Goal: Task Accomplishment & Management: Use online tool/utility

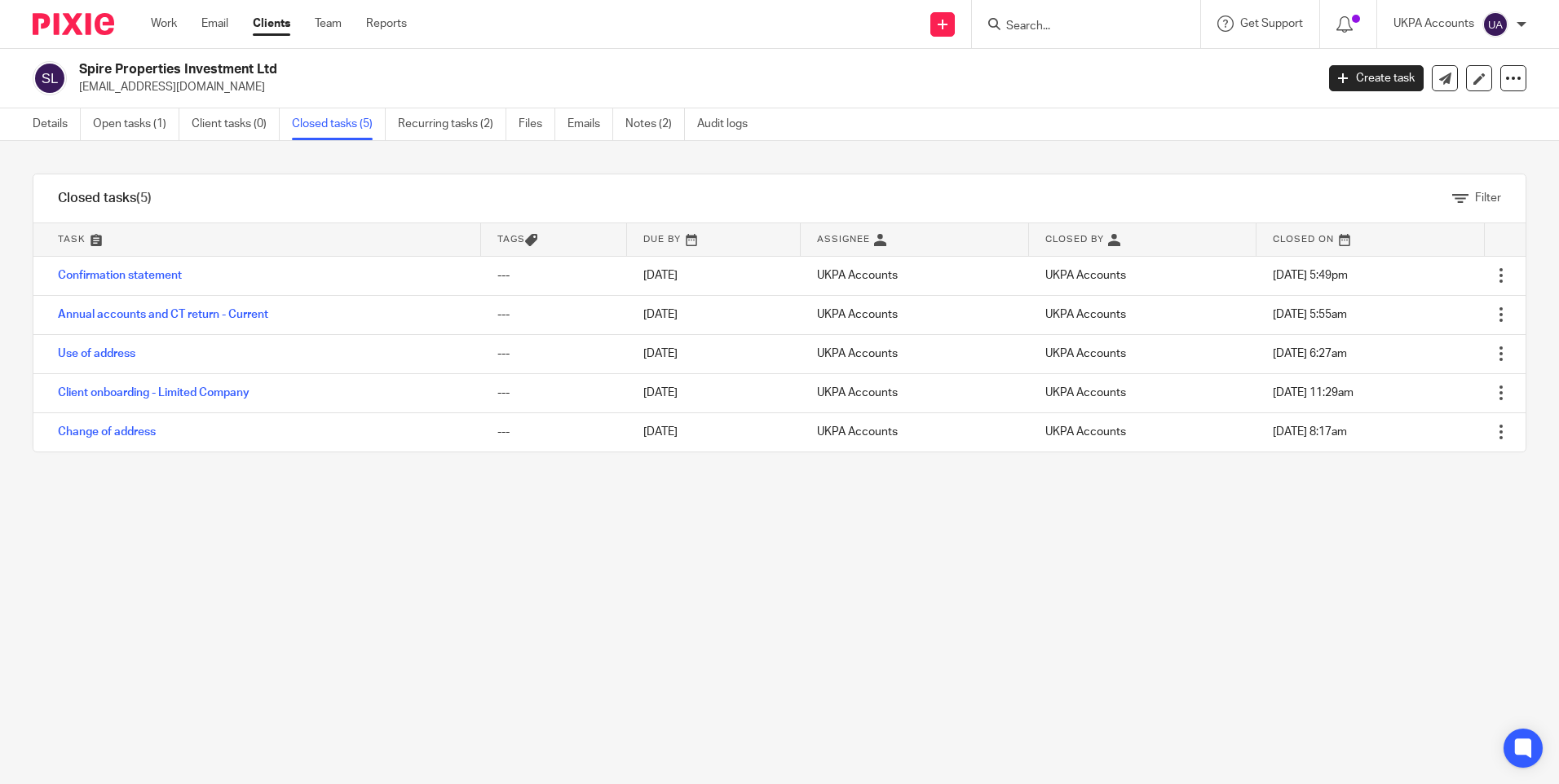
drag, startPoint x: 997, startPoint y: 660, endPoint x: 1028, endPoint y: 487, distance: 175.8
click at [995, 655] on div "Filter tasks Only show tasks matching all of these conditions 1 Task name Is Is…" at bounding box center [779, 463] width 1559 height 643
click at [1028, 41] on div at bounding box center [1086, 24] width 228 height 48
click at [1031, 27] on input "Search" at bounding box center [1078, 27] width 147 height 15
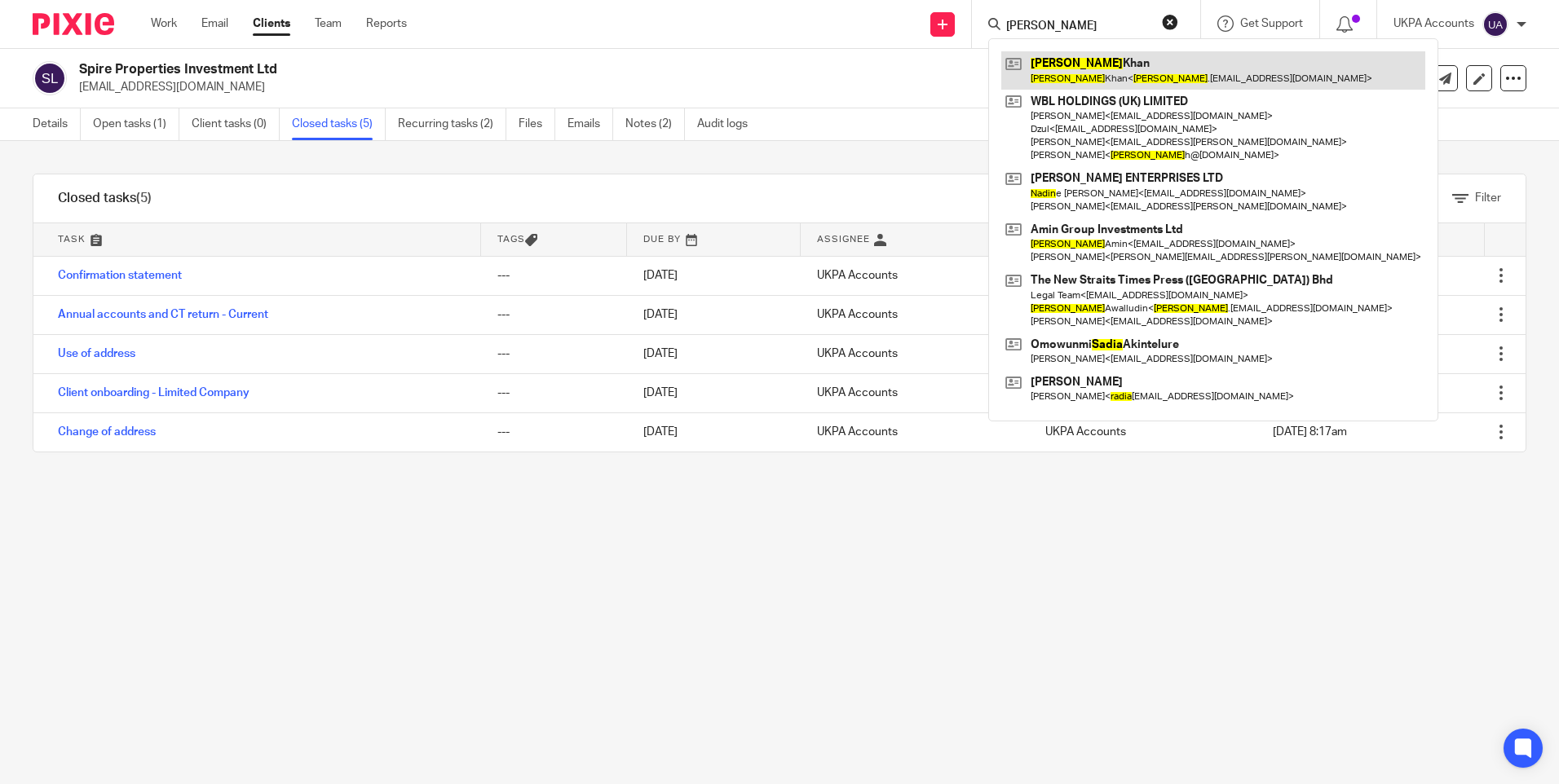
type input "nadia"
click at [1066, 74] on link at bounding box center [1214, 70] width 424 height 38
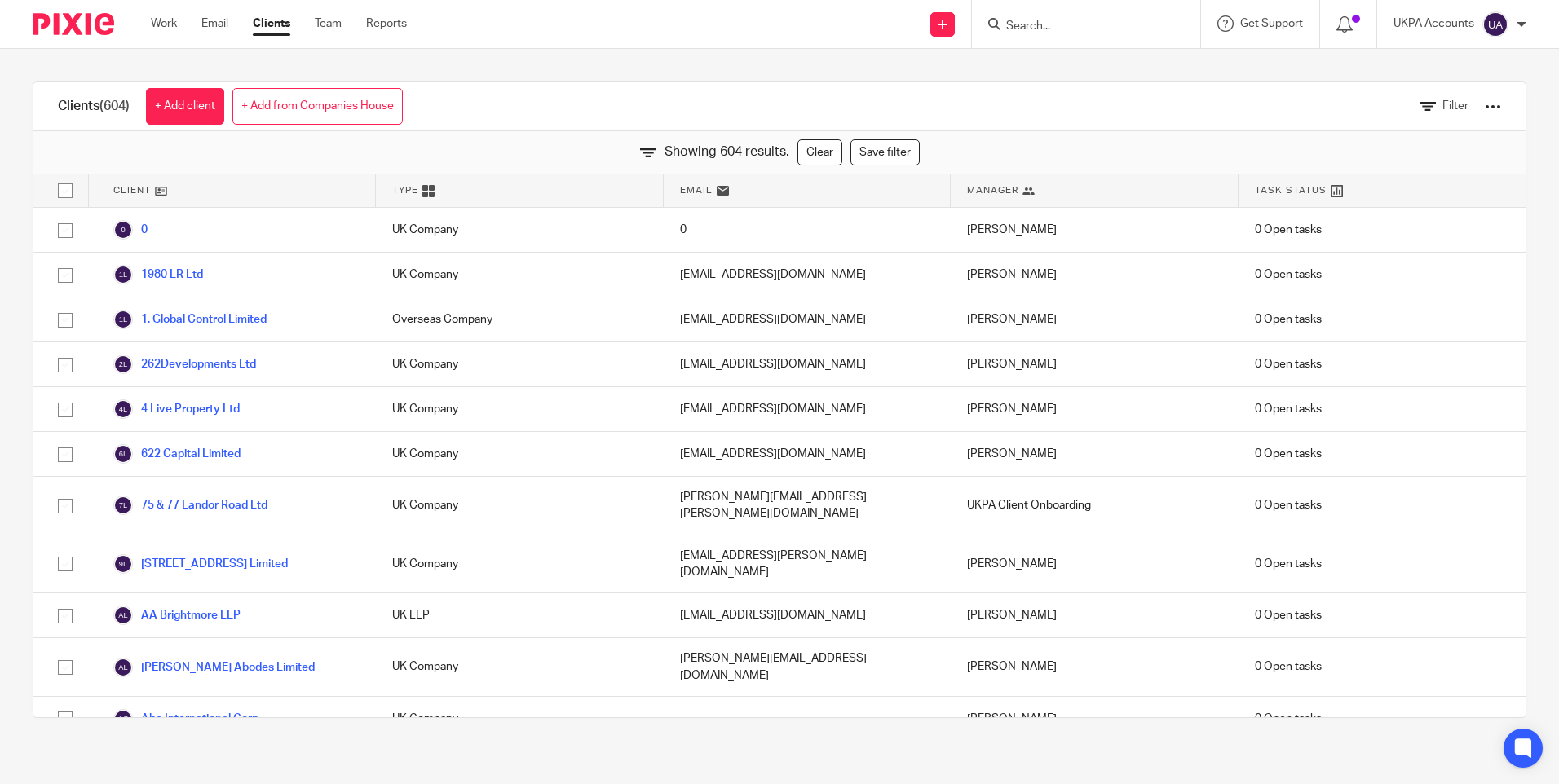
scroll to position [3445, 0]
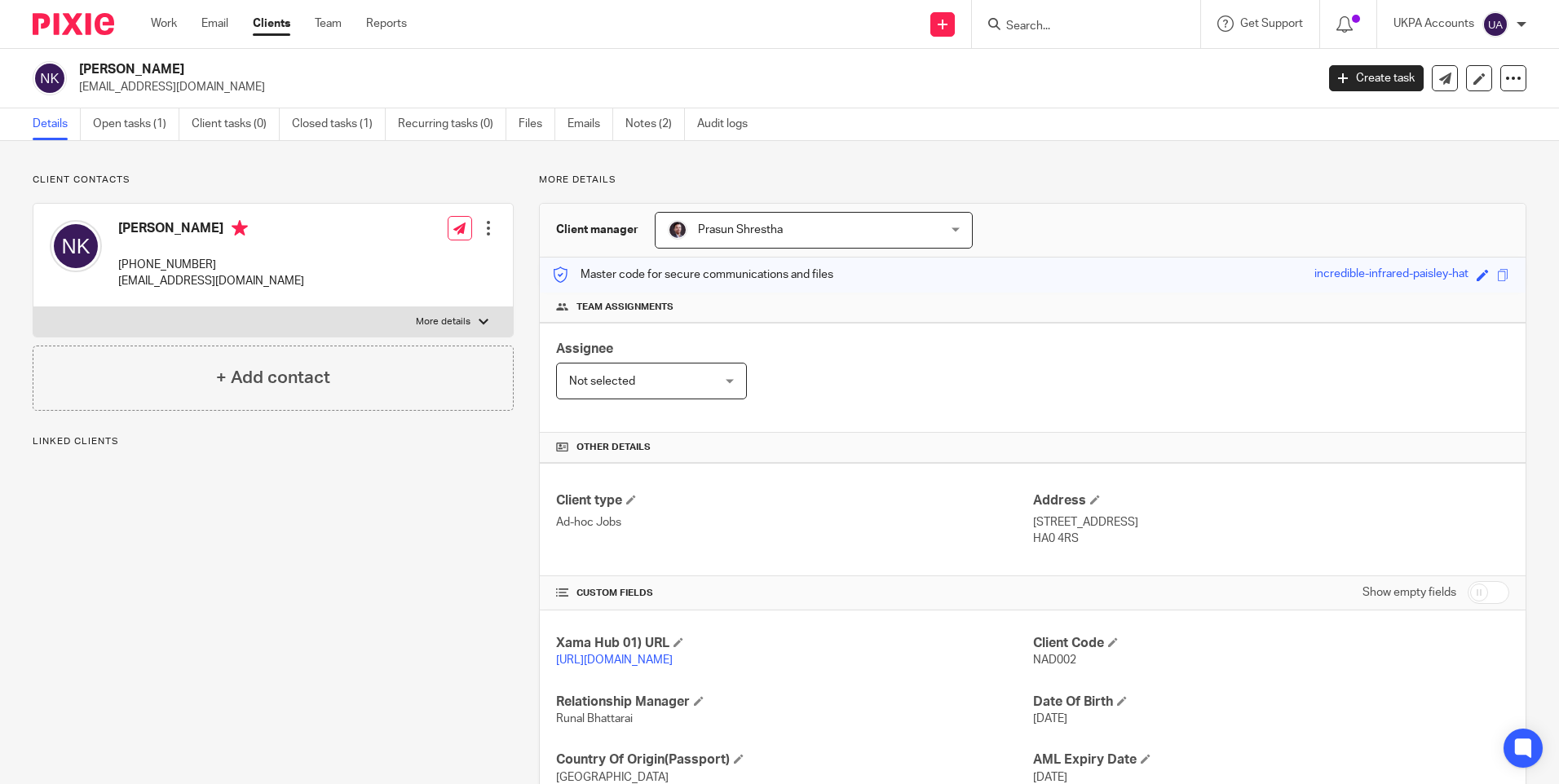
click at [1085, 145] on div "Client contacts Nadia Khan +447946365876 nadia.khan30@googlemail.com Edit conta…" at bounding box center [779, 522] width 1559 height 762
click at [1054, 662] on span "NAD002" at bounding box center [1054, 660] width 44 height 11
copy span "NAD002"
click at [1029, 27] on input "Search" at bounding box center [1078, 27] width 147 height 15
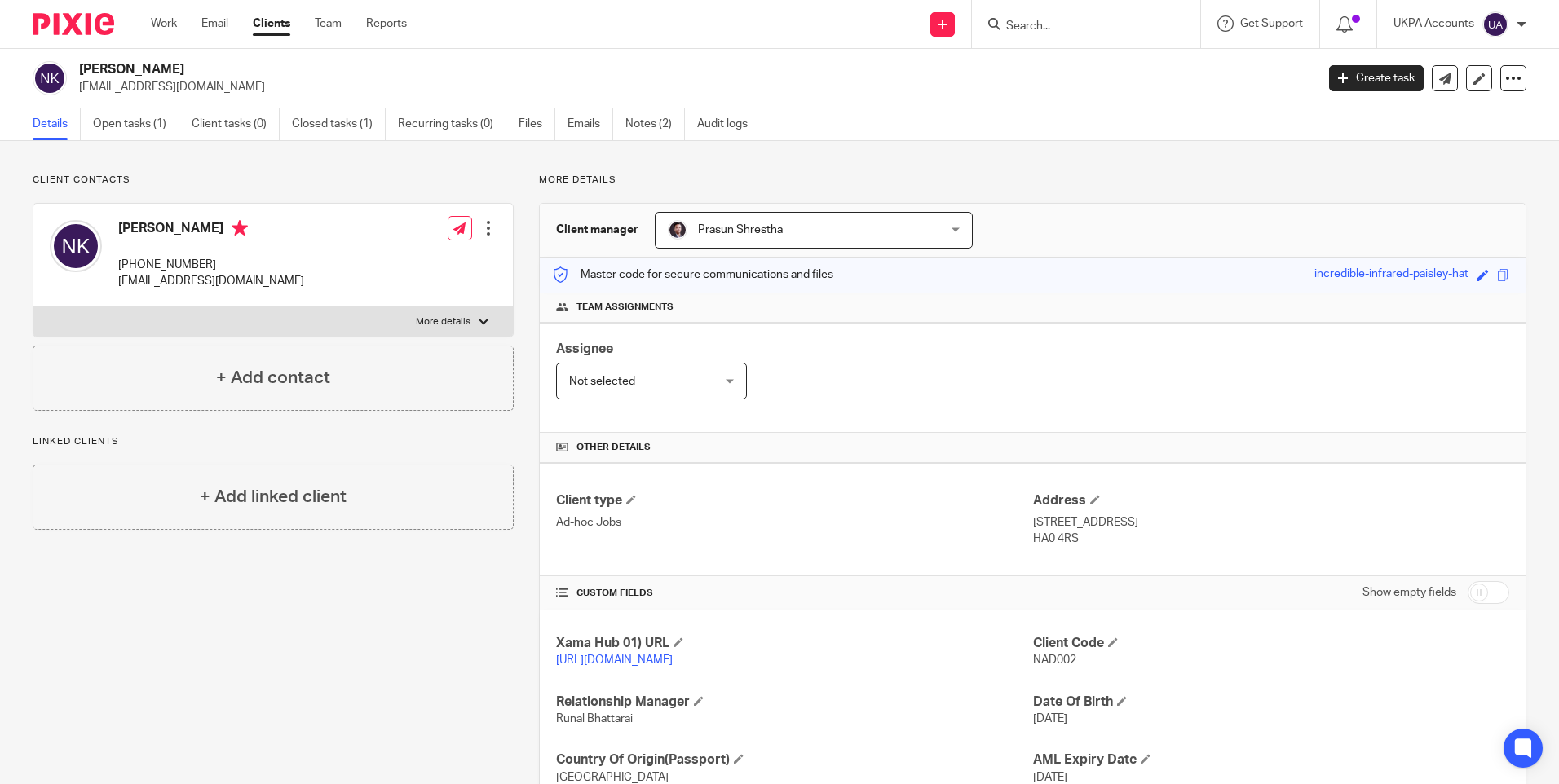
paste input "Shumaila Ashraf"
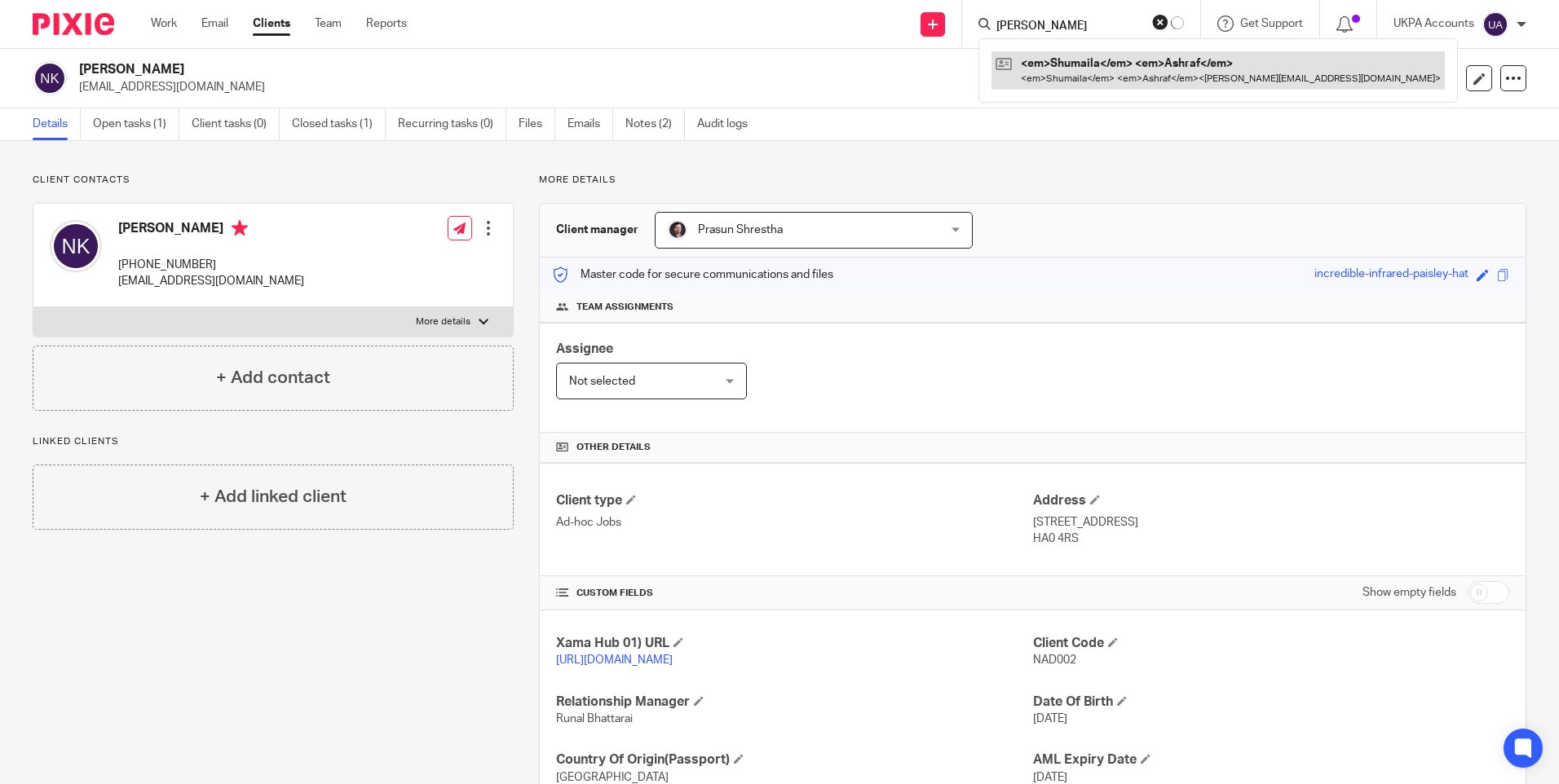
type input "Shumaila Ashraf"
click at [1045, 64] on link at bounding box center [1175, 70] width 347 height 38
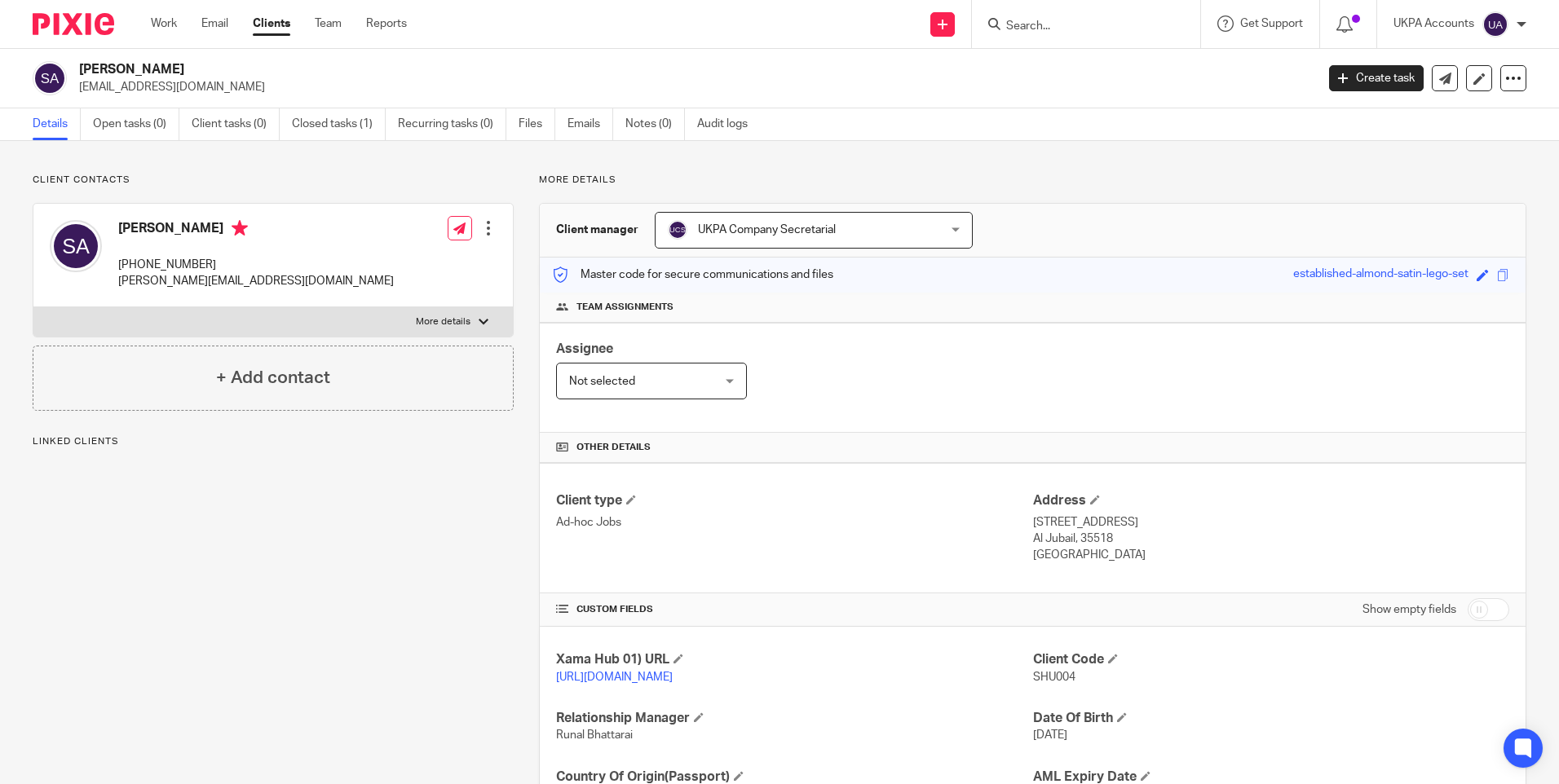
click at [1044, 676] on span "SHU004" at bounding box center [1054, 677] width 43 height 11
copy span "SHU004"
click at [156, 68] on h2 "Shumaila Ashraf" at bounding box center [569, 70] width 980 height 17
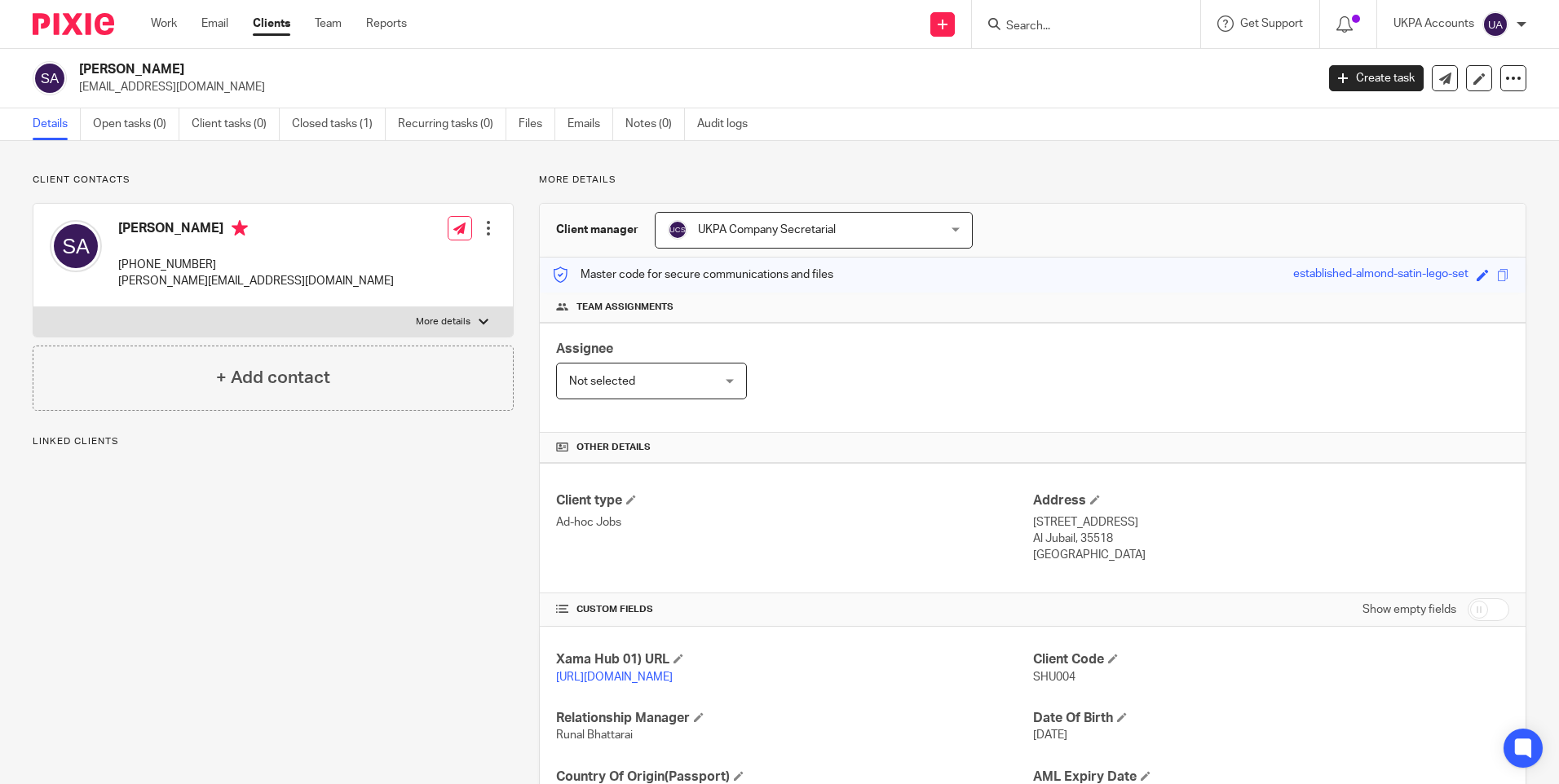
click at [156, 68] on h2 "Shumaila Ashraf" at bounding box center [569, 70] width 980 height 17
copy div "Shumaila Ashraf"
click at [1048, 679] on span "SHU004" at bounding box center [1054, 677] width 43 height 11
click at [1046, 678] on span "SHU004" at bounding box center [1054, 677] width 43 height 11
click at [1046, 677] on span "SHU004" at bounding box center [1054, 677] width 43 height 11
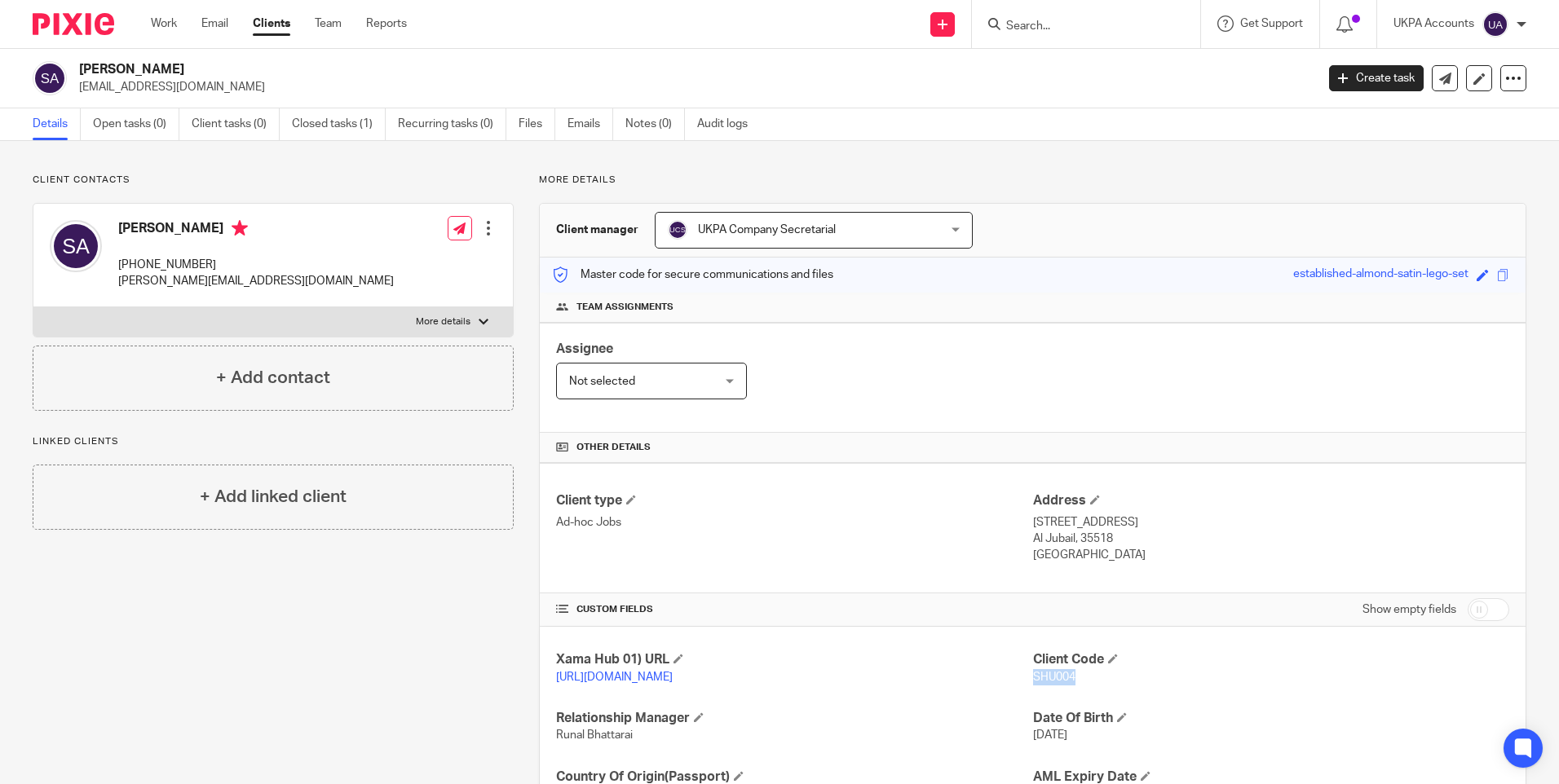
copy span "SHU004"
click at [1031, 21] on input "Search" at bounding box center [1078, 27] width 147 height 15
paste input "Thomas Edwards"
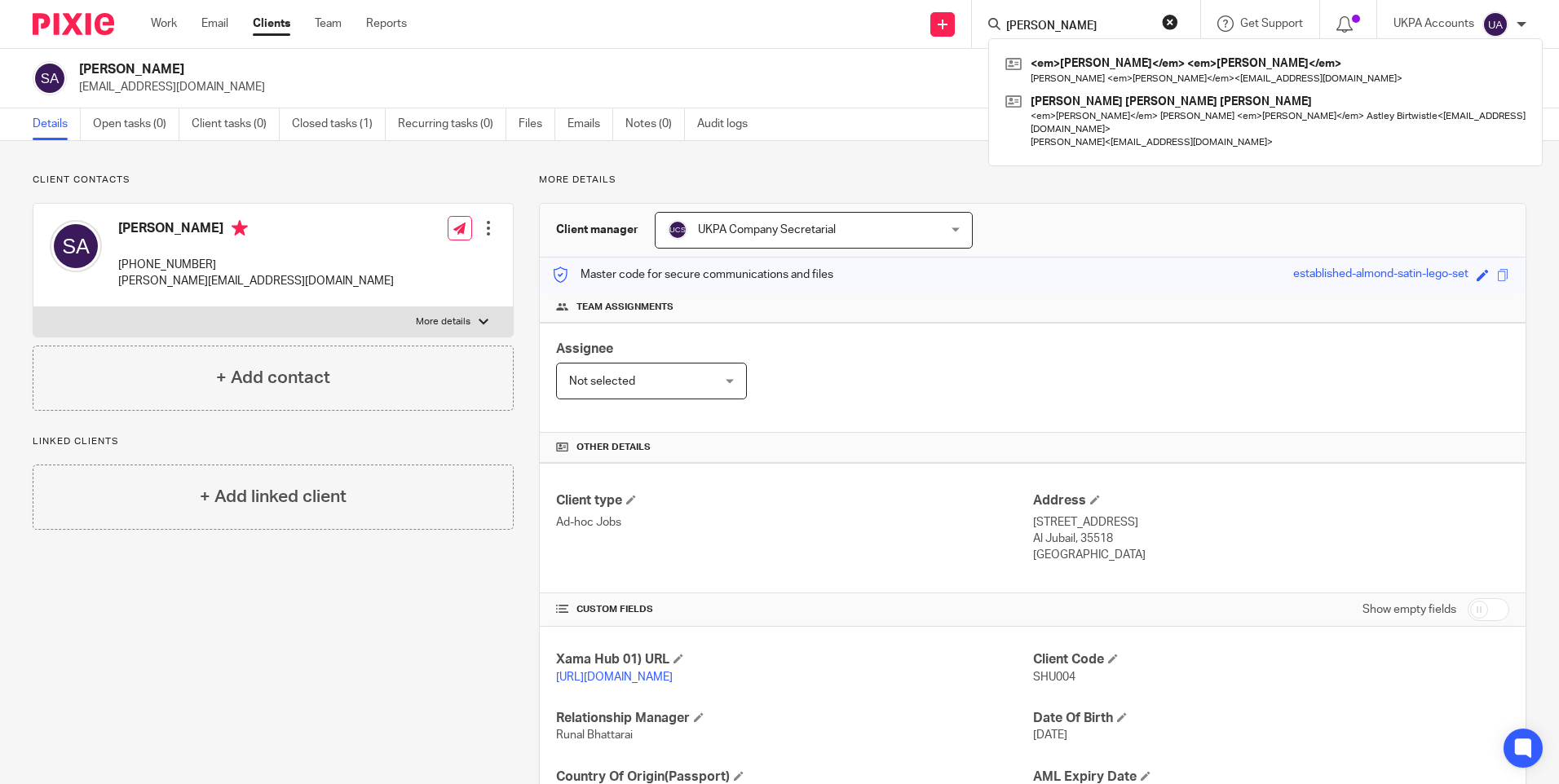
type input "Thomas Edwards"
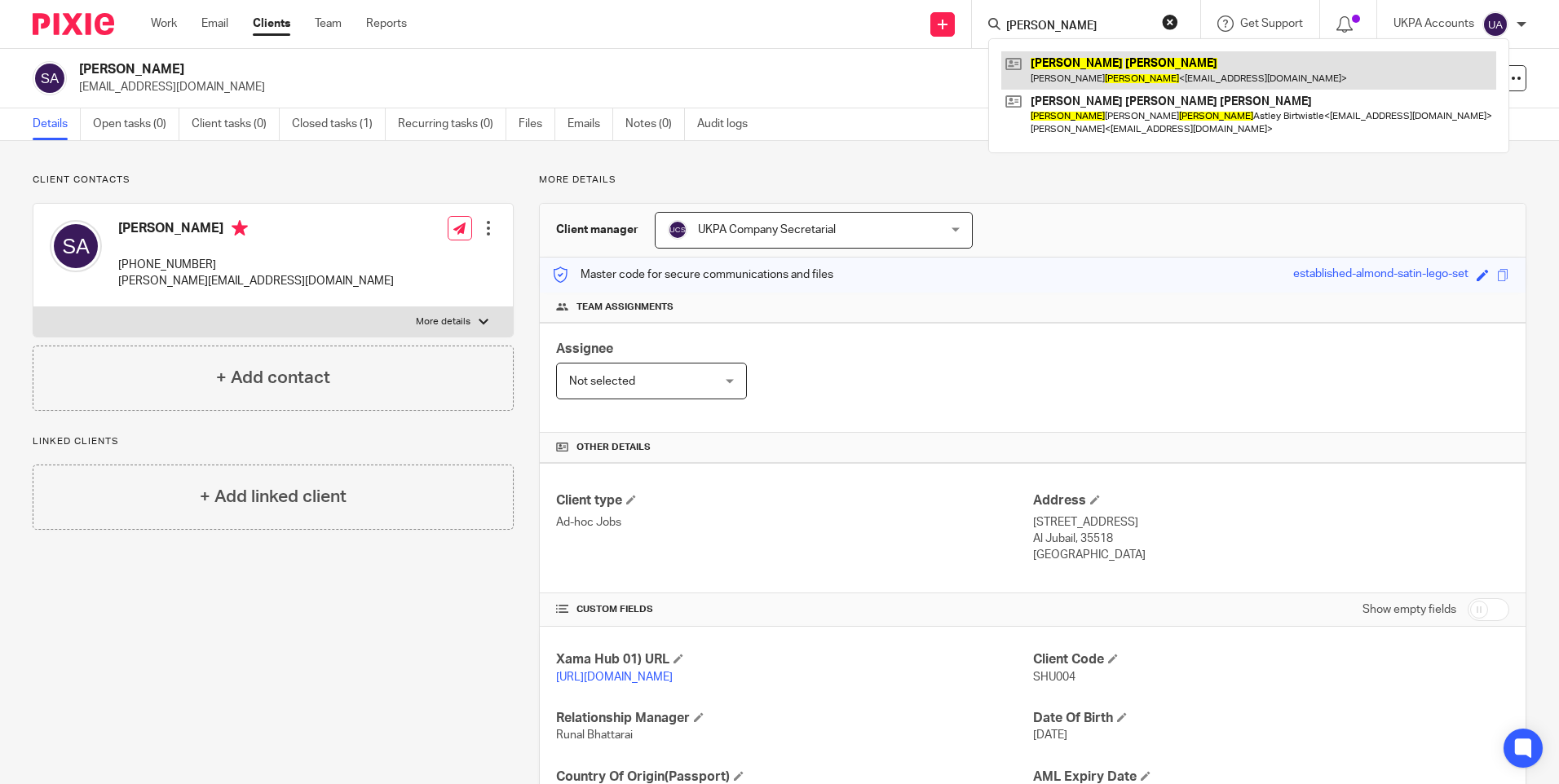
click at [1130, 69] on link at bounding box center [1249, 70] width 495 height 38
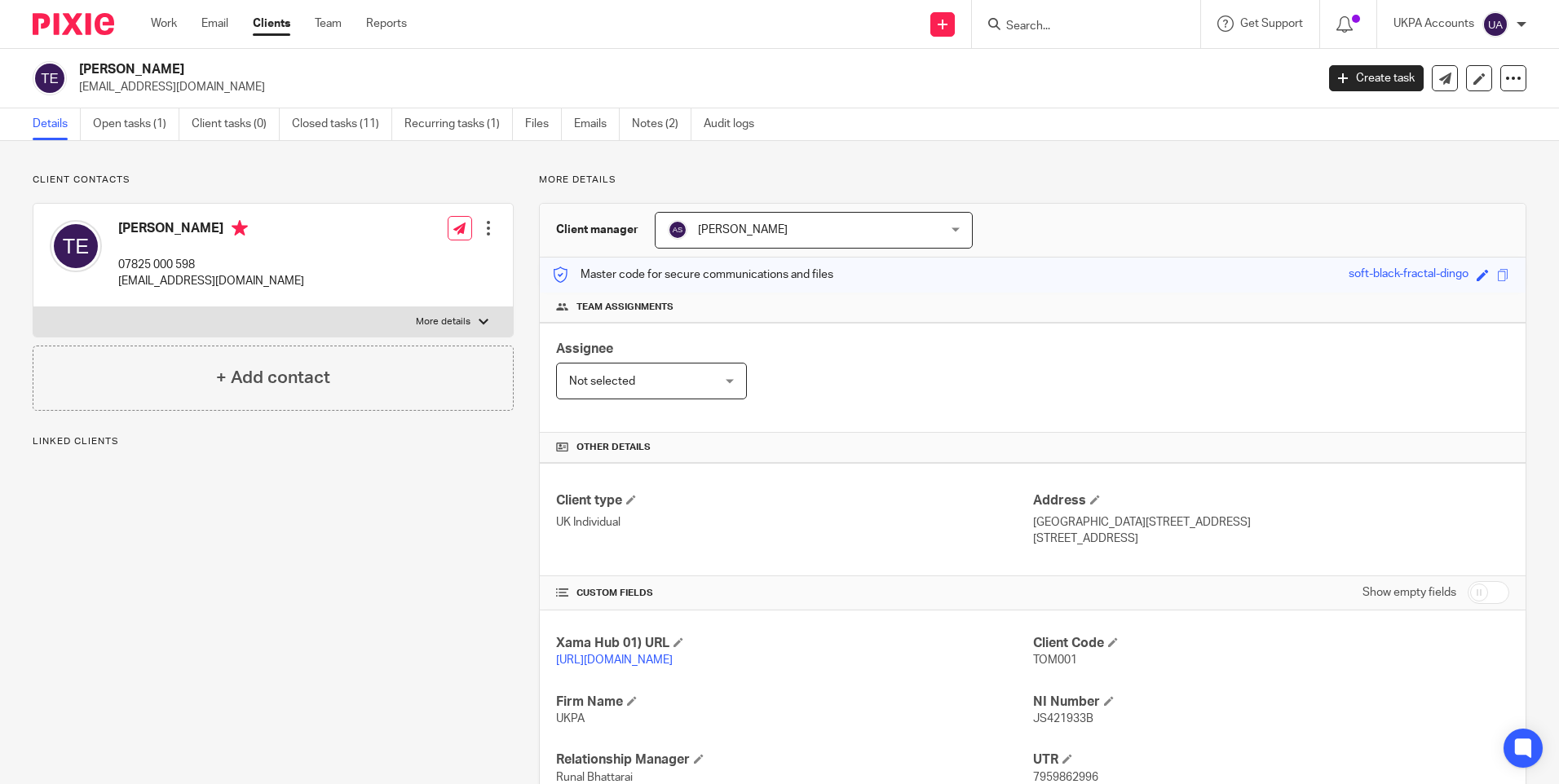
click at [1051, 658] on span "TOM001" at bounding box center [1054, 660] width 44 height 11
copy p "TOM001"
click at [1132, 669] on div "Client Code TOM001" at bounding box center [1271, 652] width 476 height 34
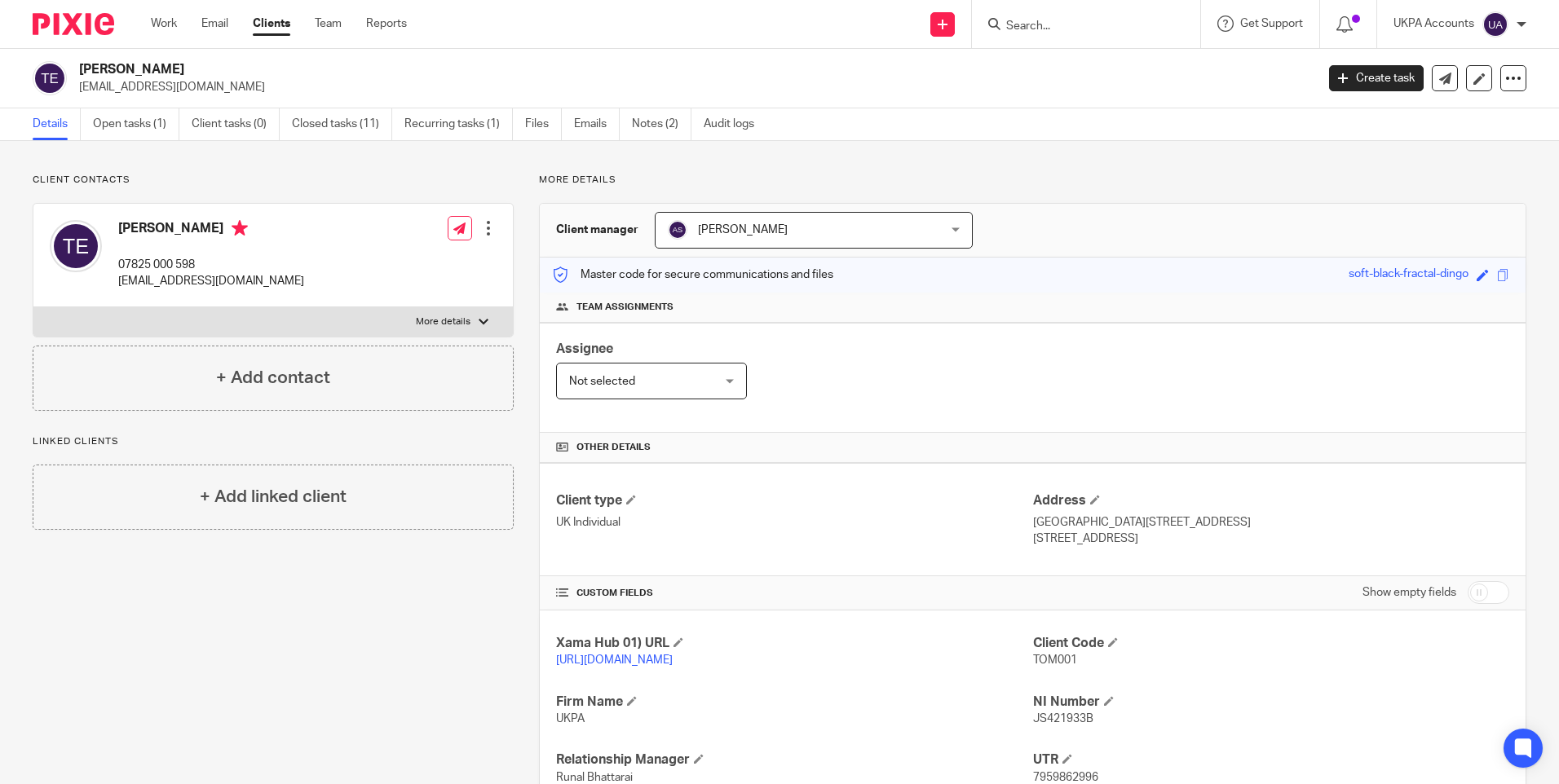
click at [1066, 27] on input "Search" at bounding box center [1078, 27] width 147 height 15
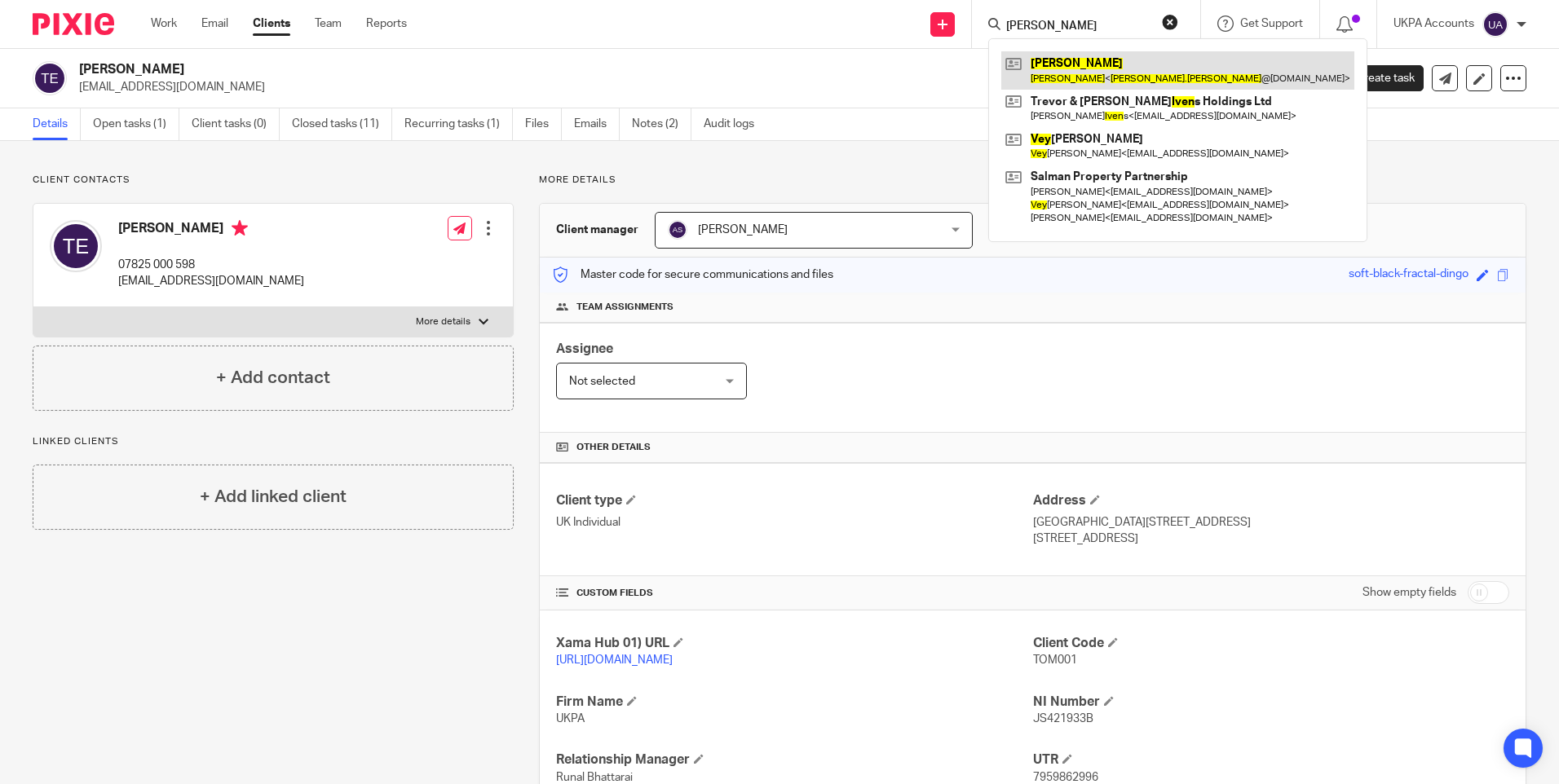
type input "tom ivey"
click at [1072, 56] on link at bounding box center [1178, 70] width 353 height 38
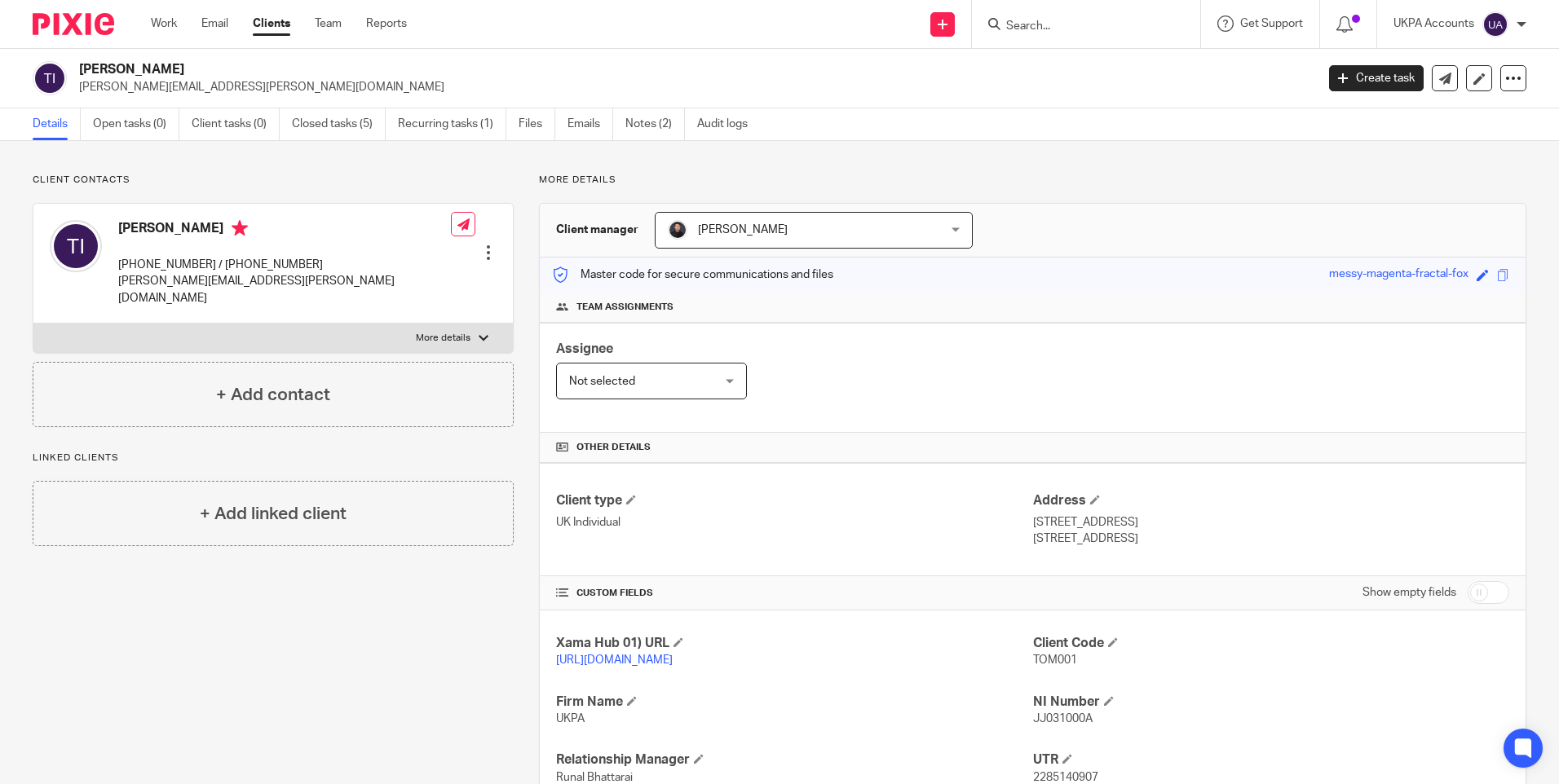
click at [1079, 27] on input "Search" at bounding box center [1078, 27] width 147 height 15
paste input "[PERSON_NAME]"
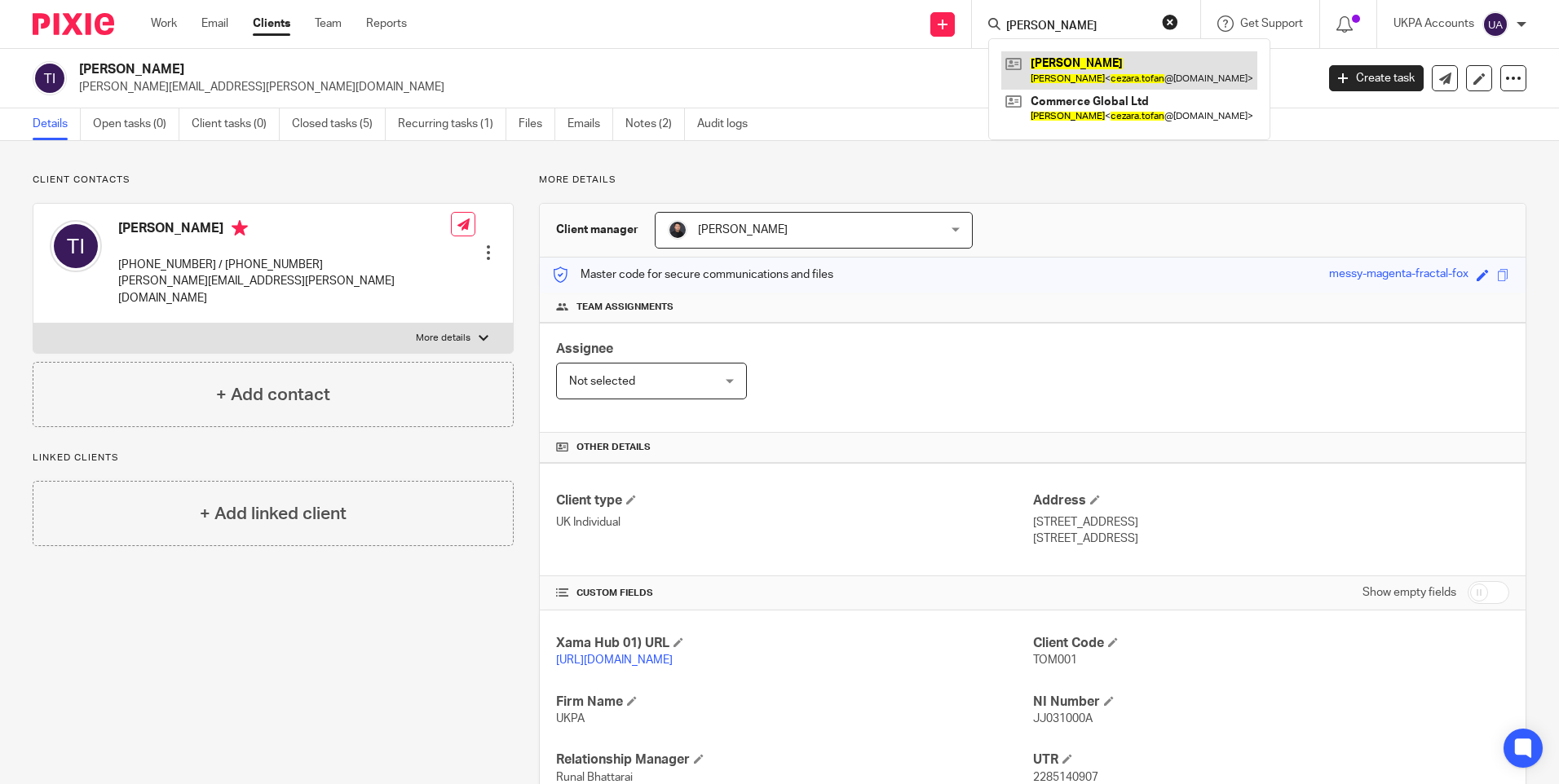
type input "[PERSON_NAME]"
click at [1086, 64] on link at bounding box center [1129, 70] width 256 height 38
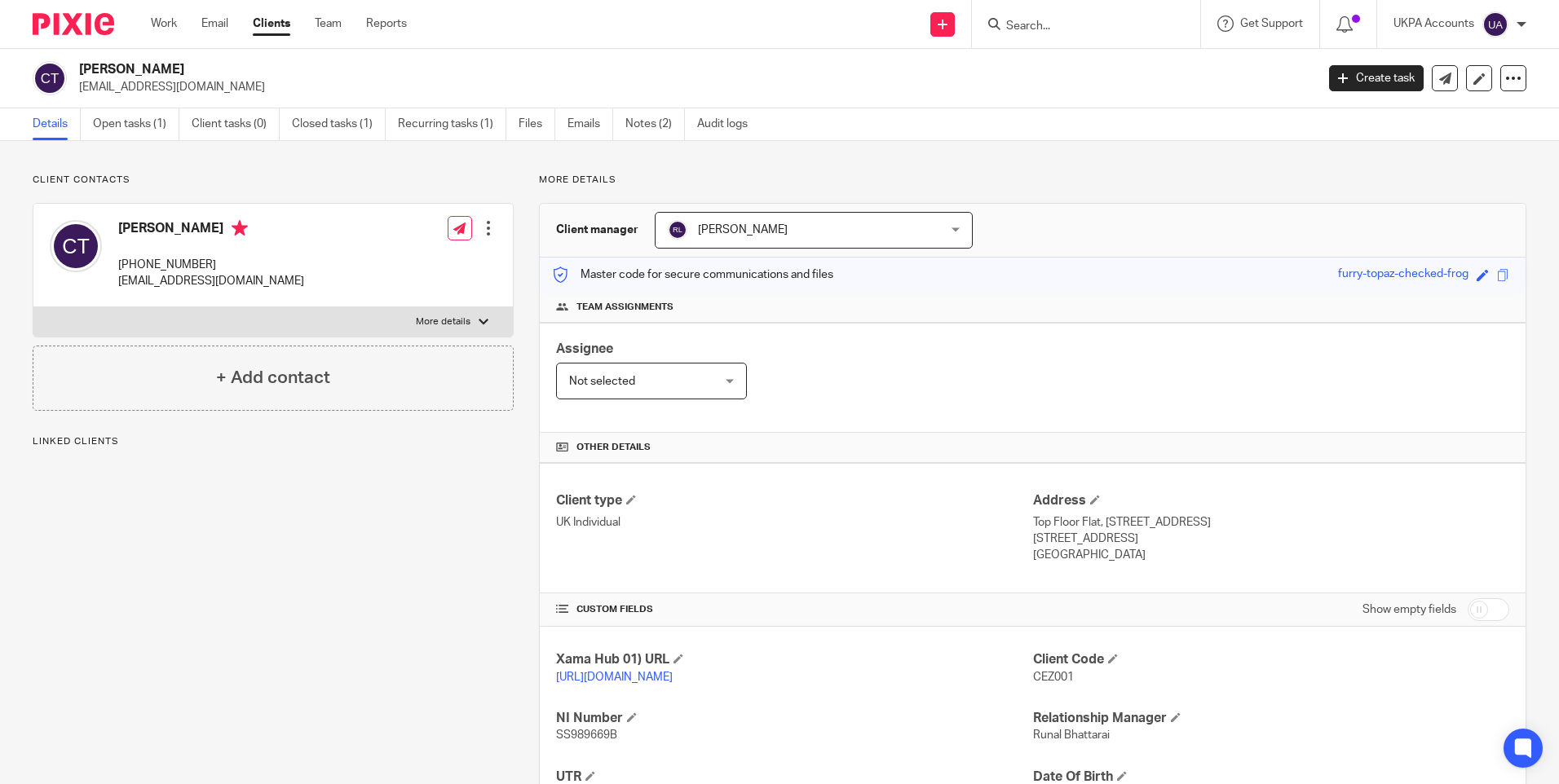
click at [1052, 678] on span "CEZ001" at bounding box center [1054, 677] width 41 height 11
drag, startPoint x: 1052, startPoint y: 678, endPoint x: 1034, endPoint y: 676, distance: 18.1
click at [1034, 676] on span "CEZ001" at bounding box center [1054, 677] width 41 height 11
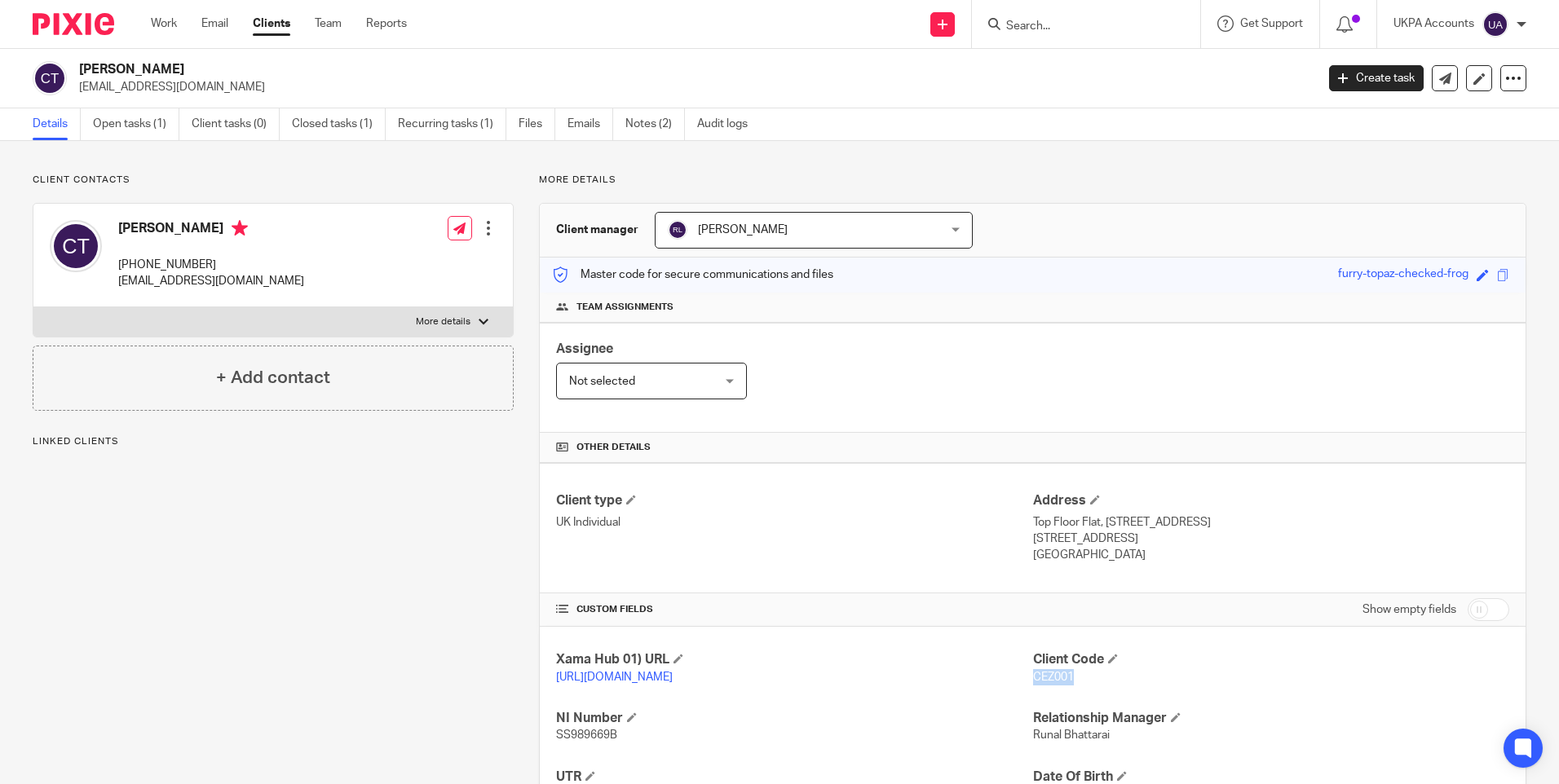
click at [1034, 676] on span "CEZ001" at bounding box center [1054, 677] width 41 height 11
click at [1124, 20] on input "Search" at bounding box center [1078, 27] width 147 height 15
paste input "[PERSON_NAME]"
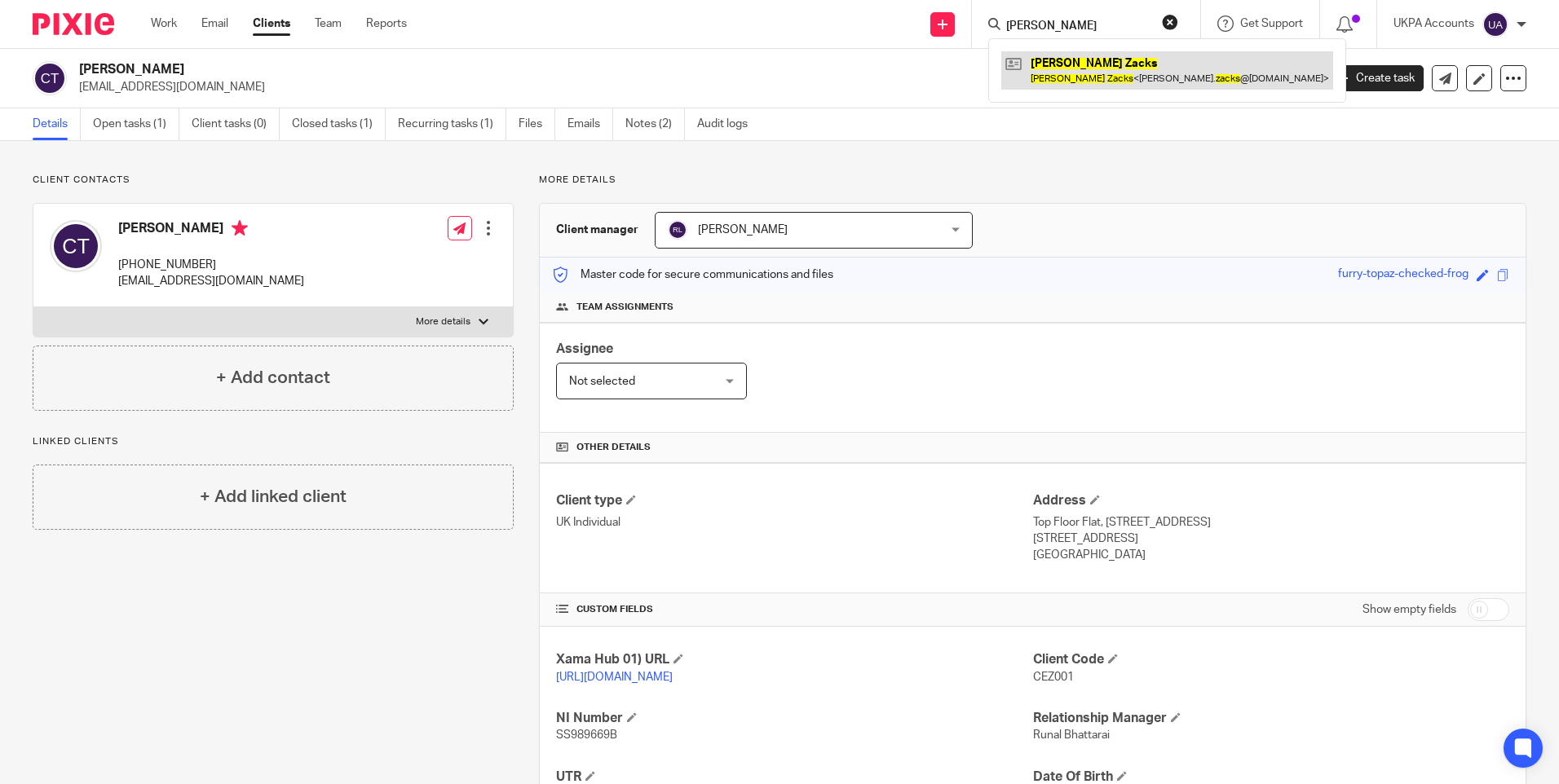
type input "[PERSON_NAME]"
click at [1062, 63] on link at bounding box center [1167, 70] width 332 height 38
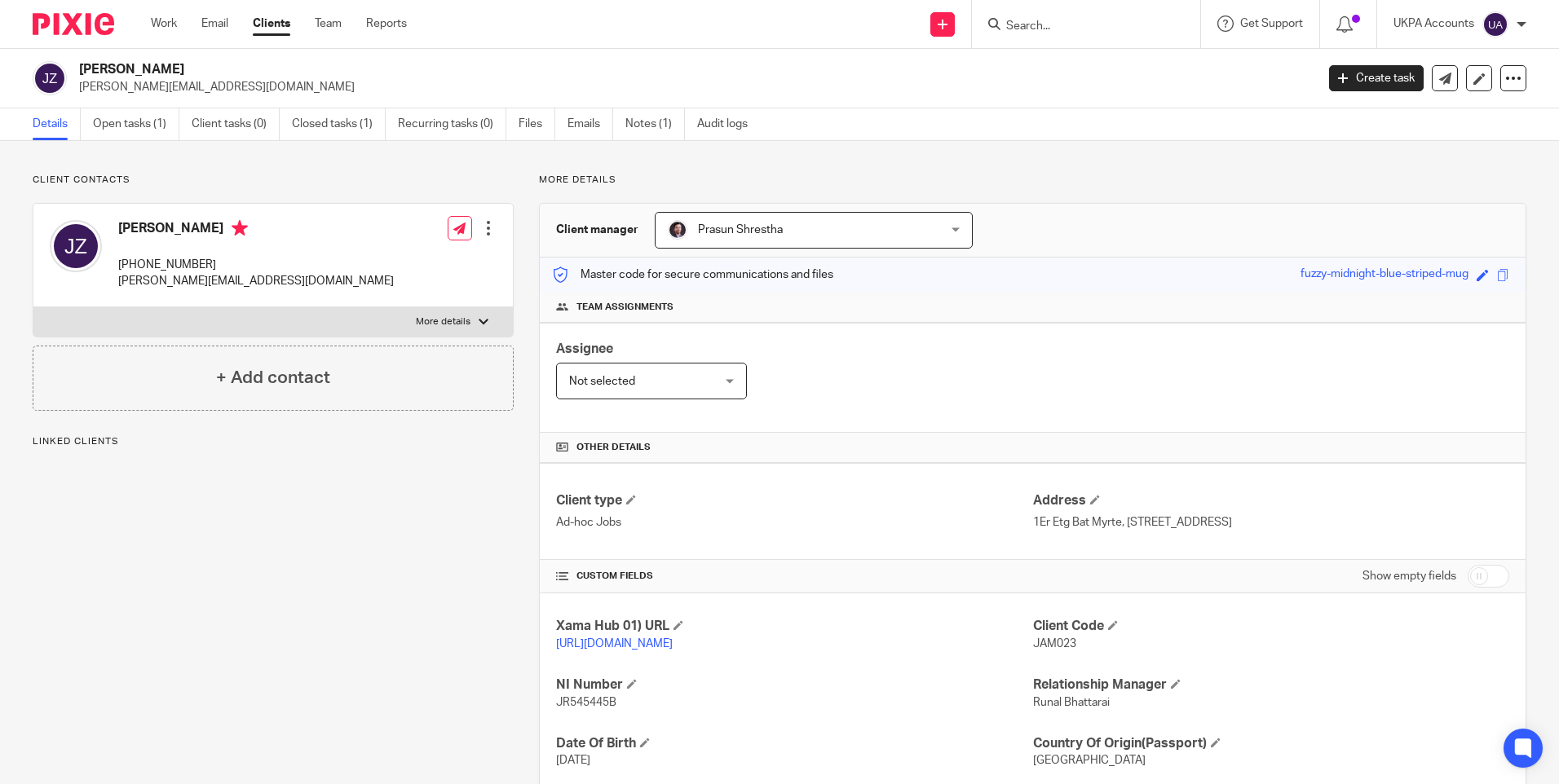
click at [1044, 639] on span "JAM023" at bounding box center [1054, 644] width 44 height 11
copy span "JAM023"
click at [1070, 23] on input "Search" at bounding box center [1078, 27] width 147 height 15
paste input "[PERSON_NAME] [PERSON_NAME]"
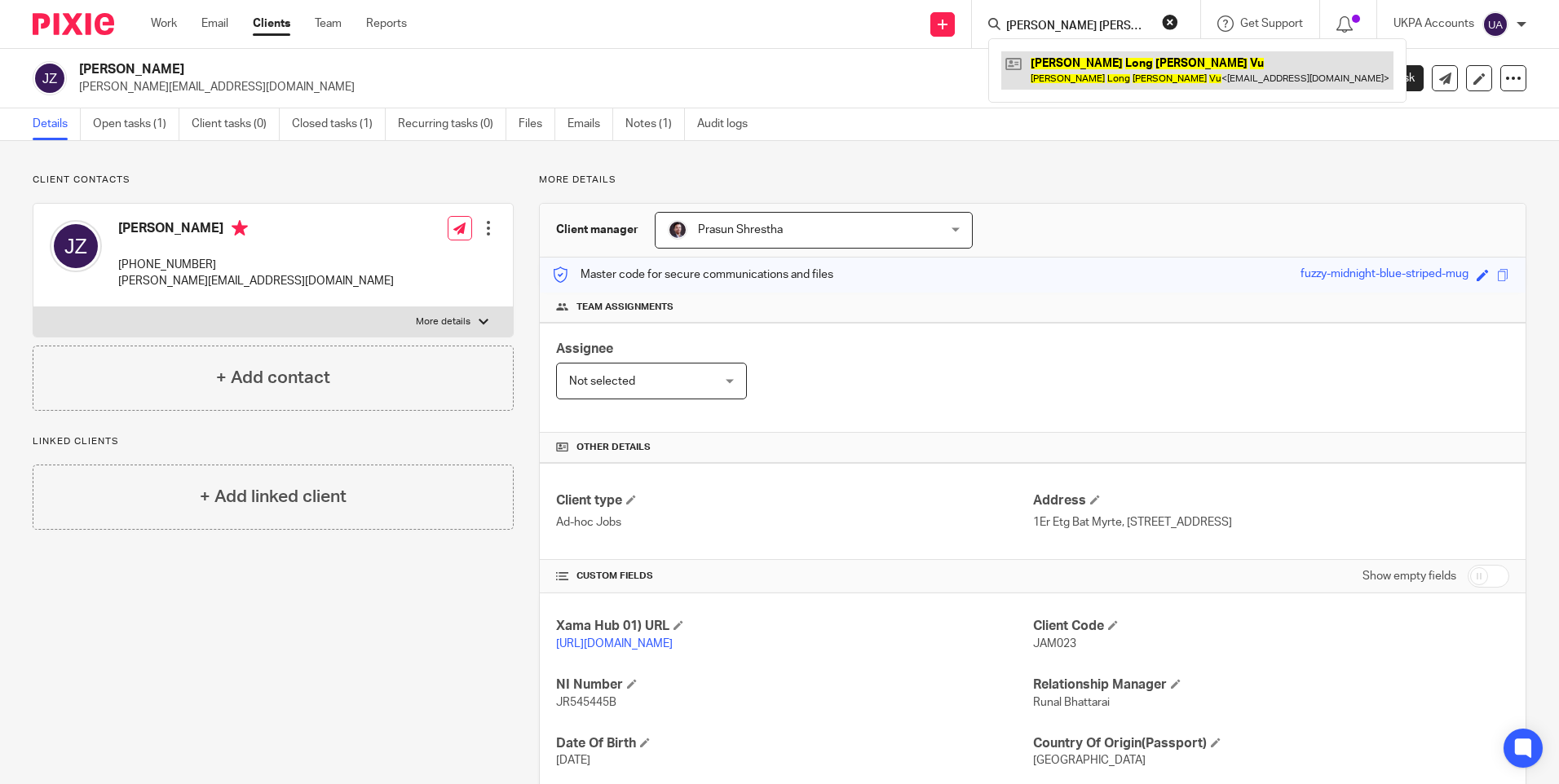
type input "[PERSON_NAME] [PERSON_NAME]"
click at [1095, 73] on link at bounding box center [1197, 70] width 393 height 38
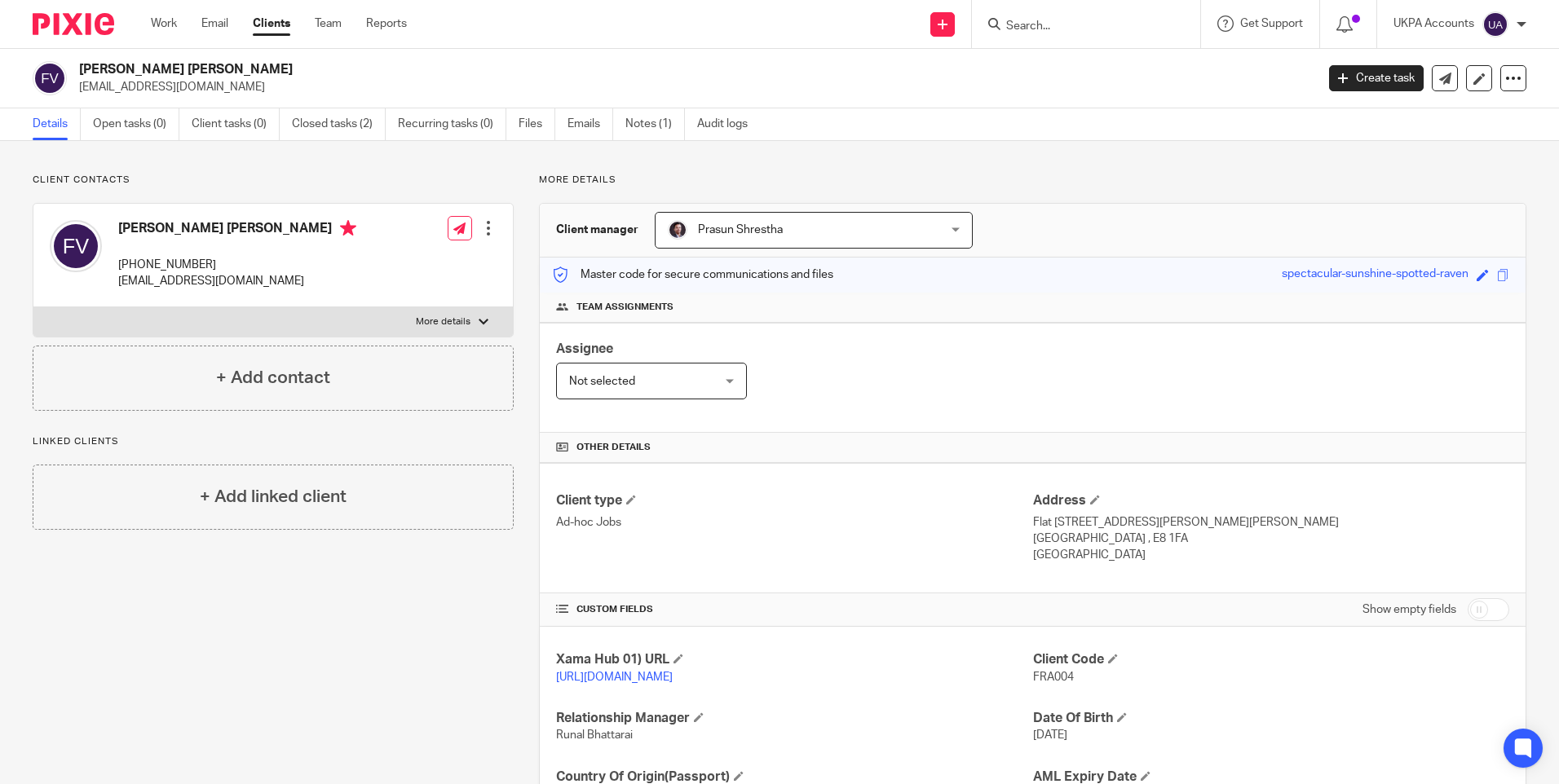
click at [1053, 675] on span "FRA004" at bounding box center [1054, 677] width 41 height 11
copy span "FRA004"
click at [1017, 25] on input "Search" at bounding box center [1078, 27] width 147 height 15
paste input "Simon Nobrega"
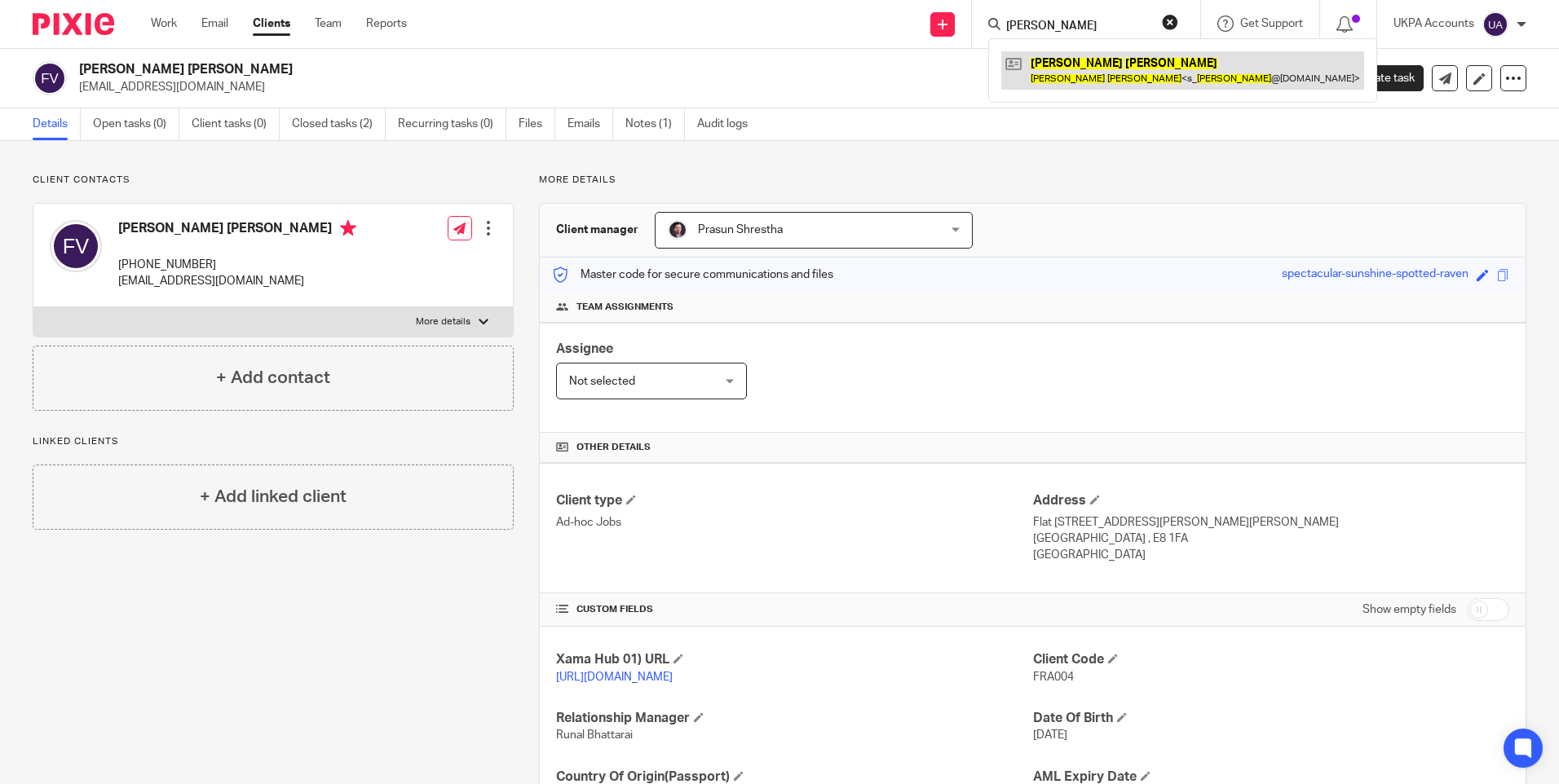
type input "Simon Nobrega"
click at [1046, 65] on link at bounding box center [1183, 70] width 363 height 38
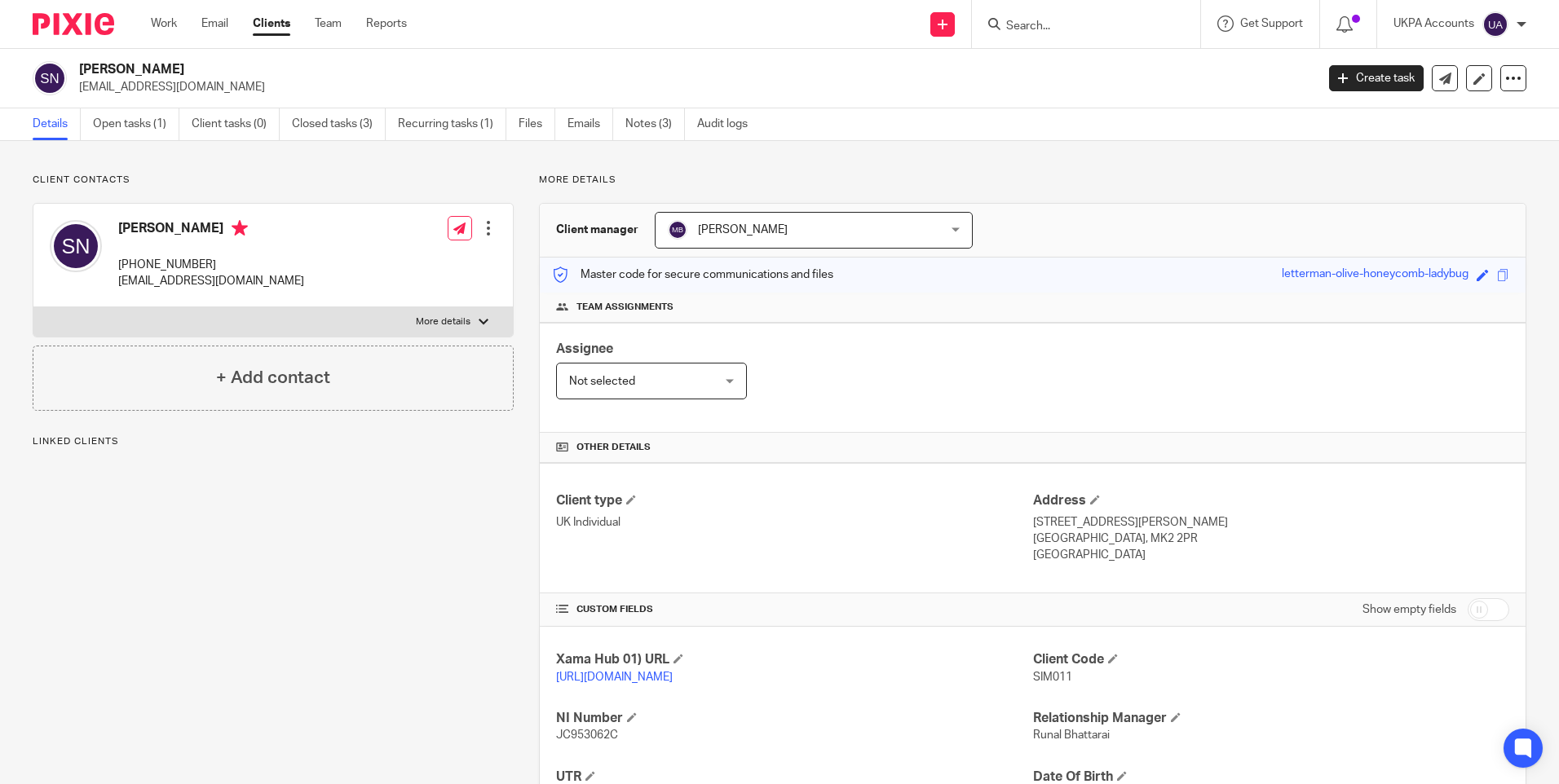
click at [1039, 675] on span "SIM011" at bounding box center [1053, 677] width 39 height 11
click at [105, 64] on h2 "Simon Nobrega" at bounding box center [569, 70] width 980 height 17
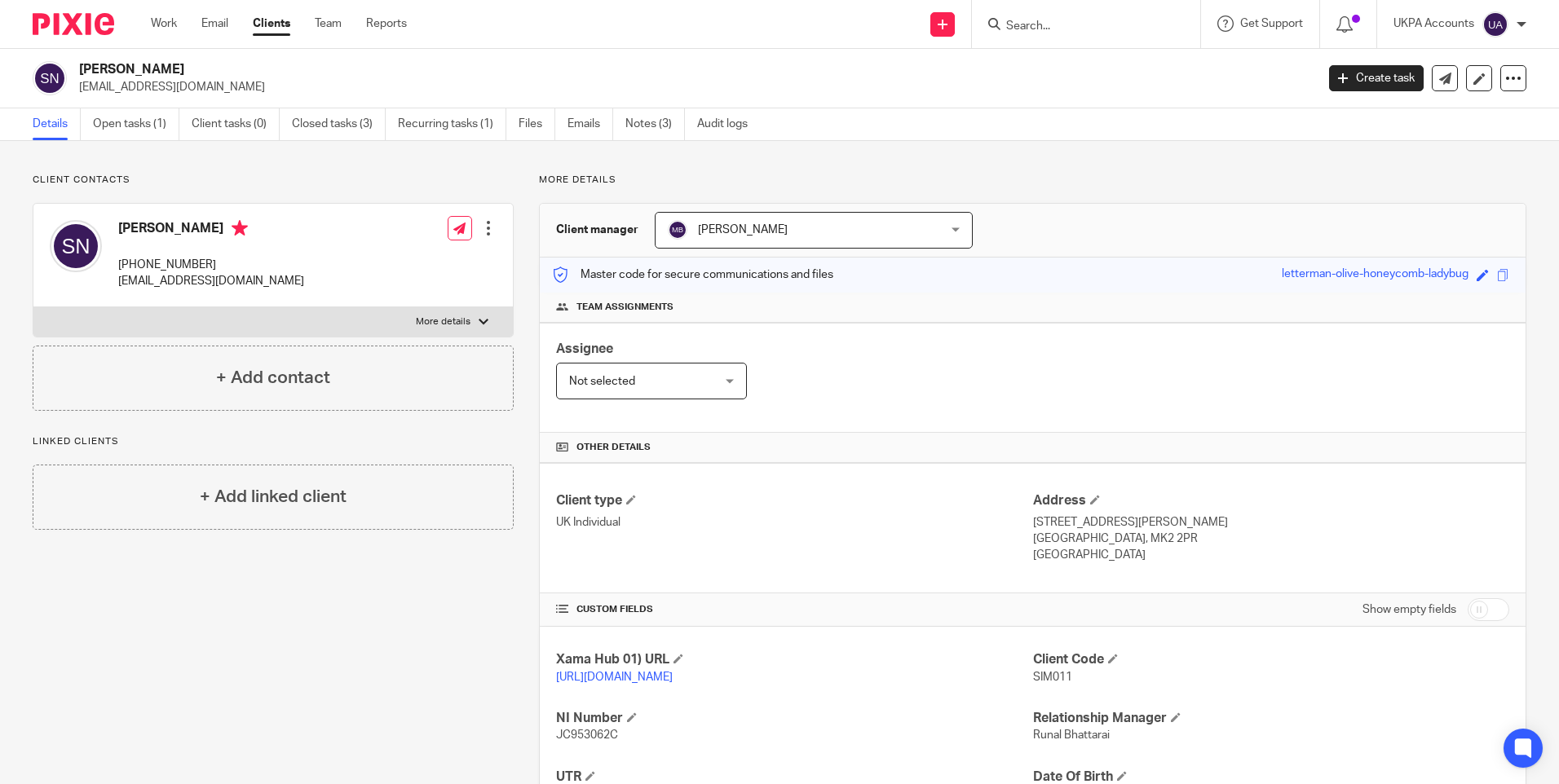
click at [105, 64] on h2 "Simon Nobrega" at bounding box center [569, 70] width 980 height 17
copy div "Simon Nobrega"
click at [1053, 676] on span "SIM011" at bounding box center [1053, 677] width 39 height 11
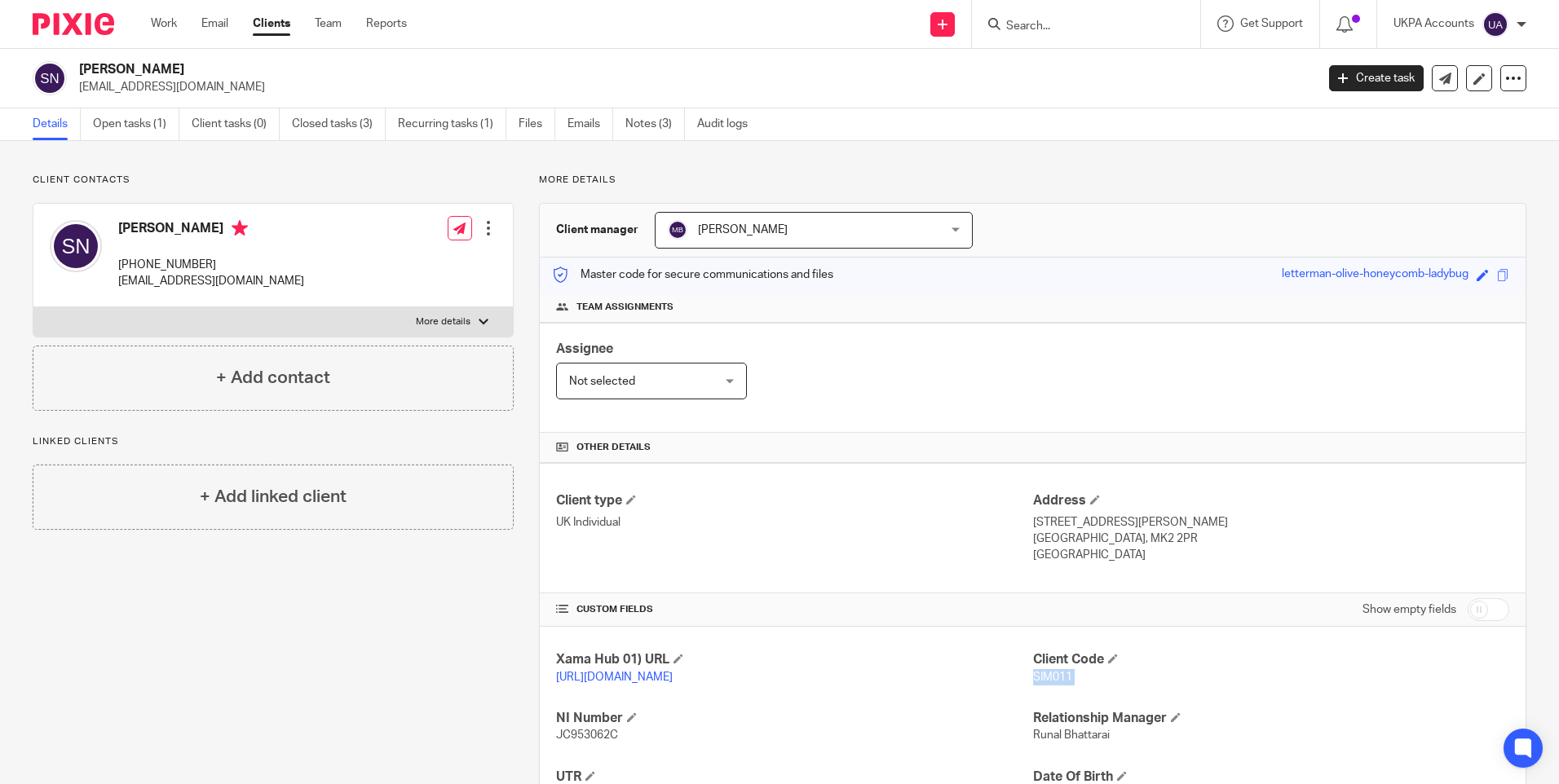
copy p "SIM011"
click at [1039, 28] on input "Search" at bounding box center [1078, 27] width 147 height 15
paste input "GENERAL MEDITERRANEAN HOLDING (UK) LIMITED"
type input "GENERAL MEDITERRANEAN HOLDING (UK) LIMITED"
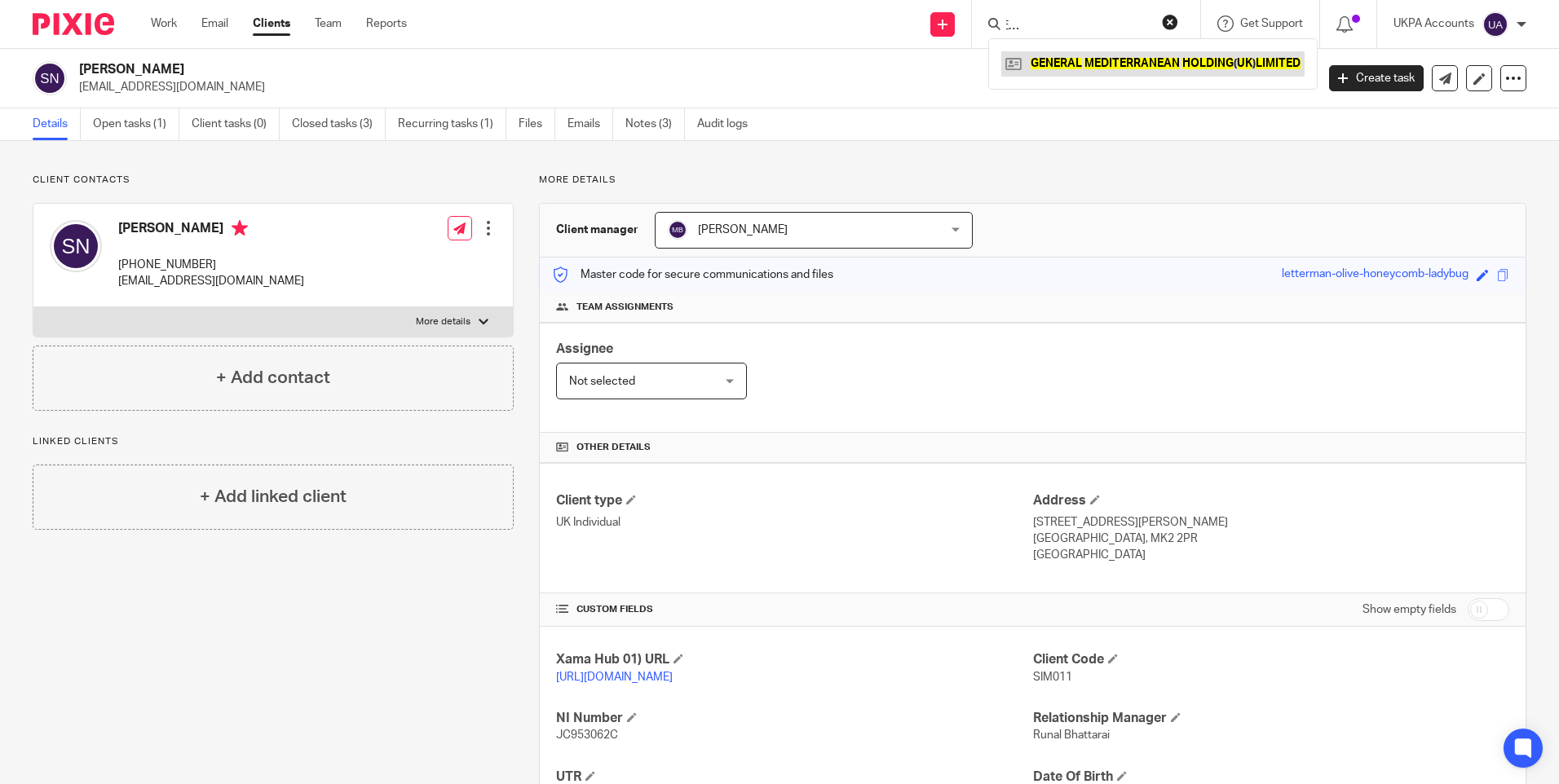
scroll to position [0, 0]
click at [1067, 64] on link at bounding box center [1153, 63] width 304 height 25
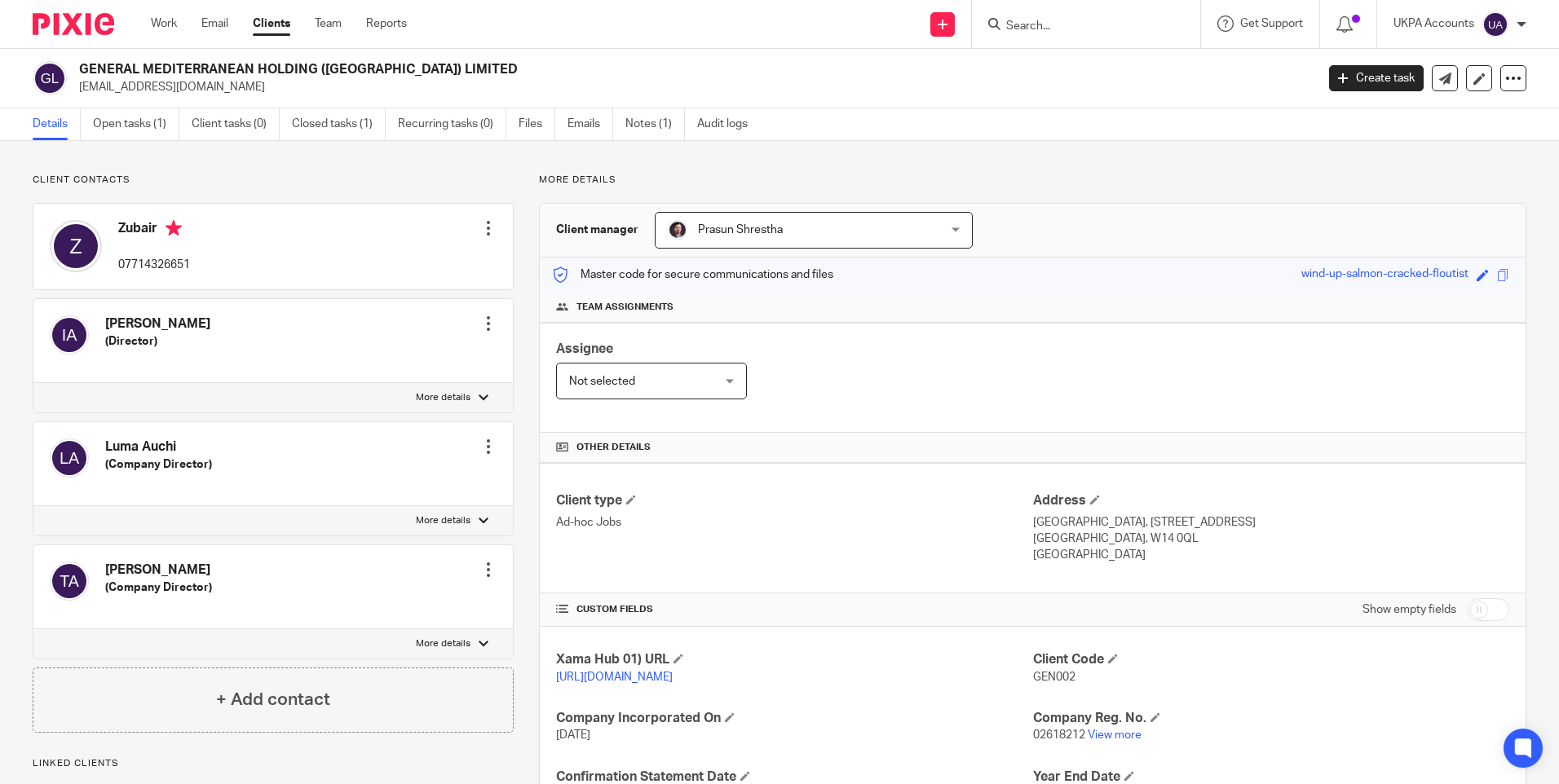
click at [1059, 674] on span "GEN002" at bounding box center [1054, 677] width 43 height 11
copy span "GEN002"
click at [1058, 28] on input "Search" at bounding box center [1078, 27] width 147 height 15
paste input "GMH001"
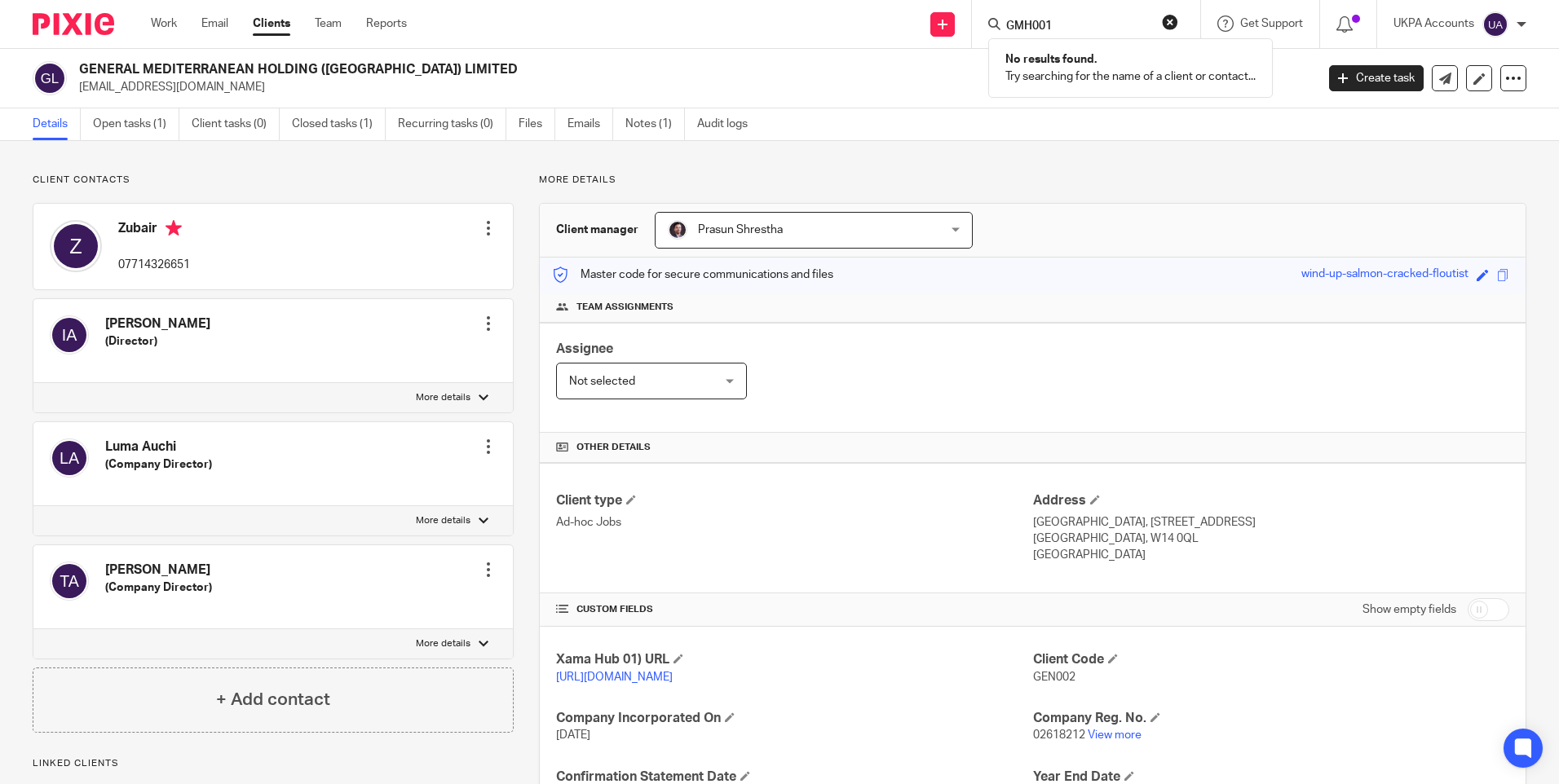
type input "GMH001"
drag, startPoint x: 1060, startPoint y: 21, endPoint x: 907, endPoint y: 20, distance: 153.0
click at [907, 20] on div "Send new email Create task Add client GMH001 No results found. Try searching fo…" at bounding box center [995, 24] width 1128 height 48
paste input "[PERSON_NAME]"
type input "[PERSON_NAME]"
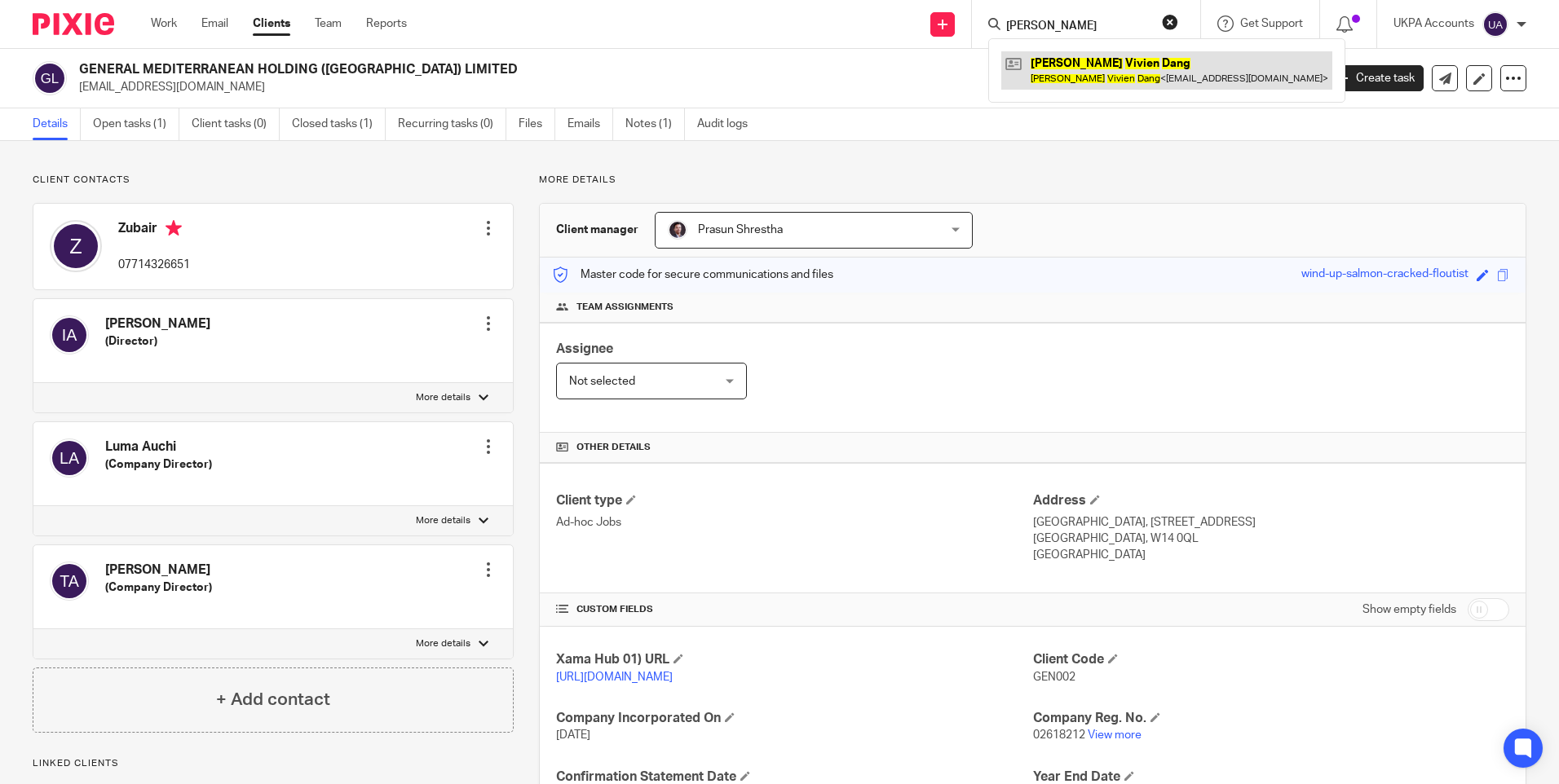
click at [1066, 67] on link at bounding box center [1166, 70] width 331 height 38
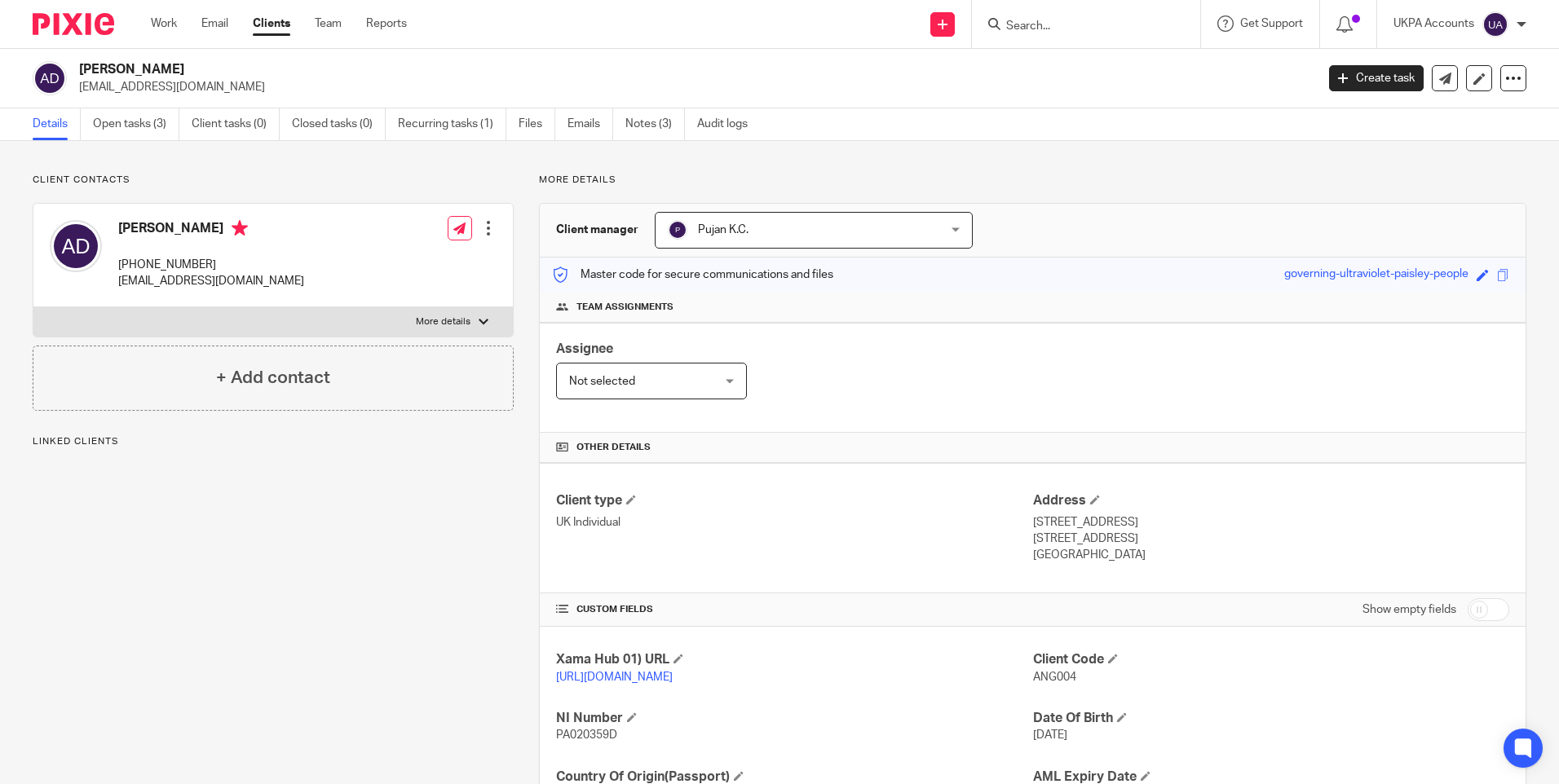
scroll to position [151, 0]
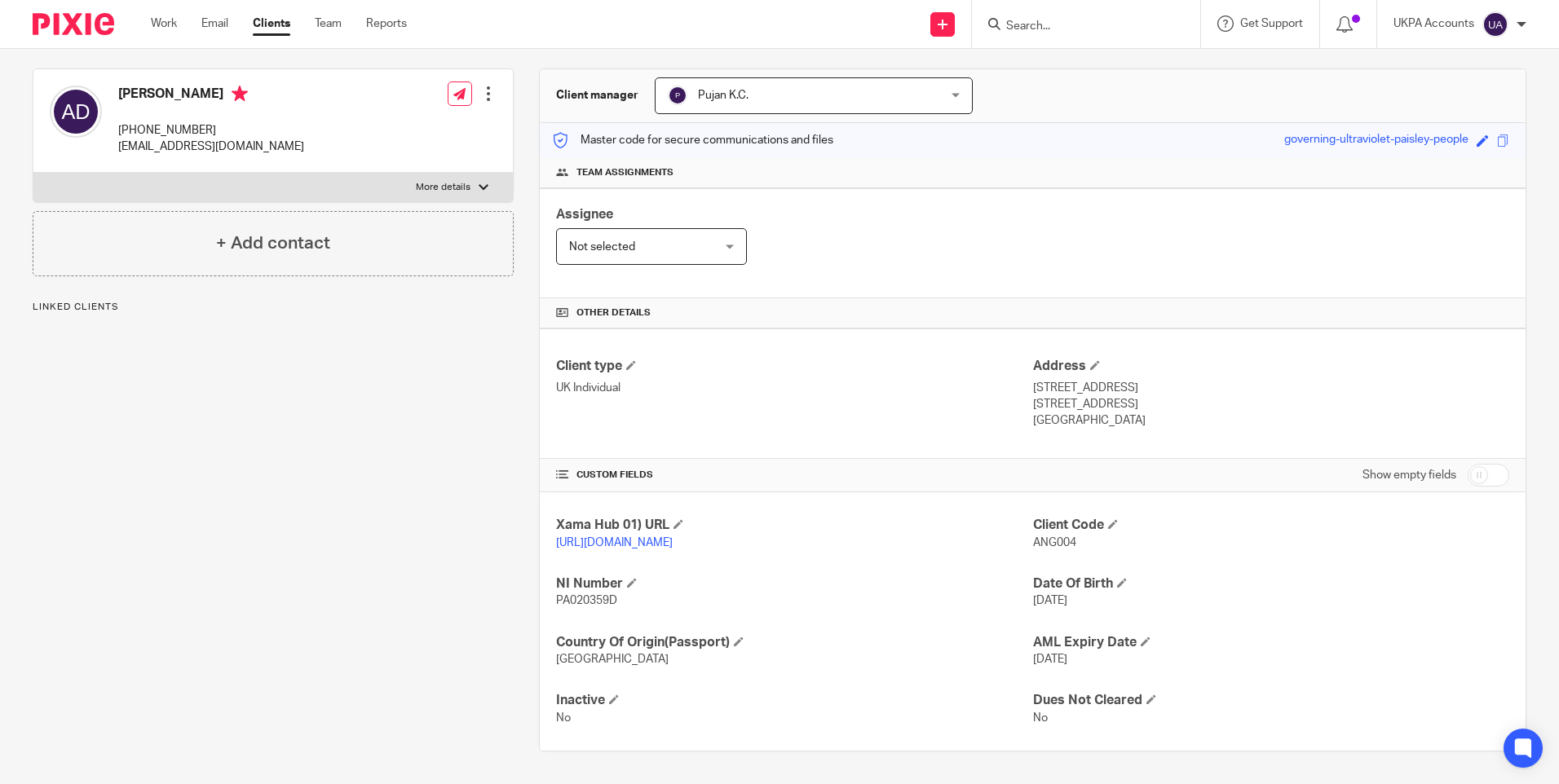
click at [1049, 537] on span "ANG004" at bounding box center [1054, 542] width 44 height 11
copy p "ANG004"
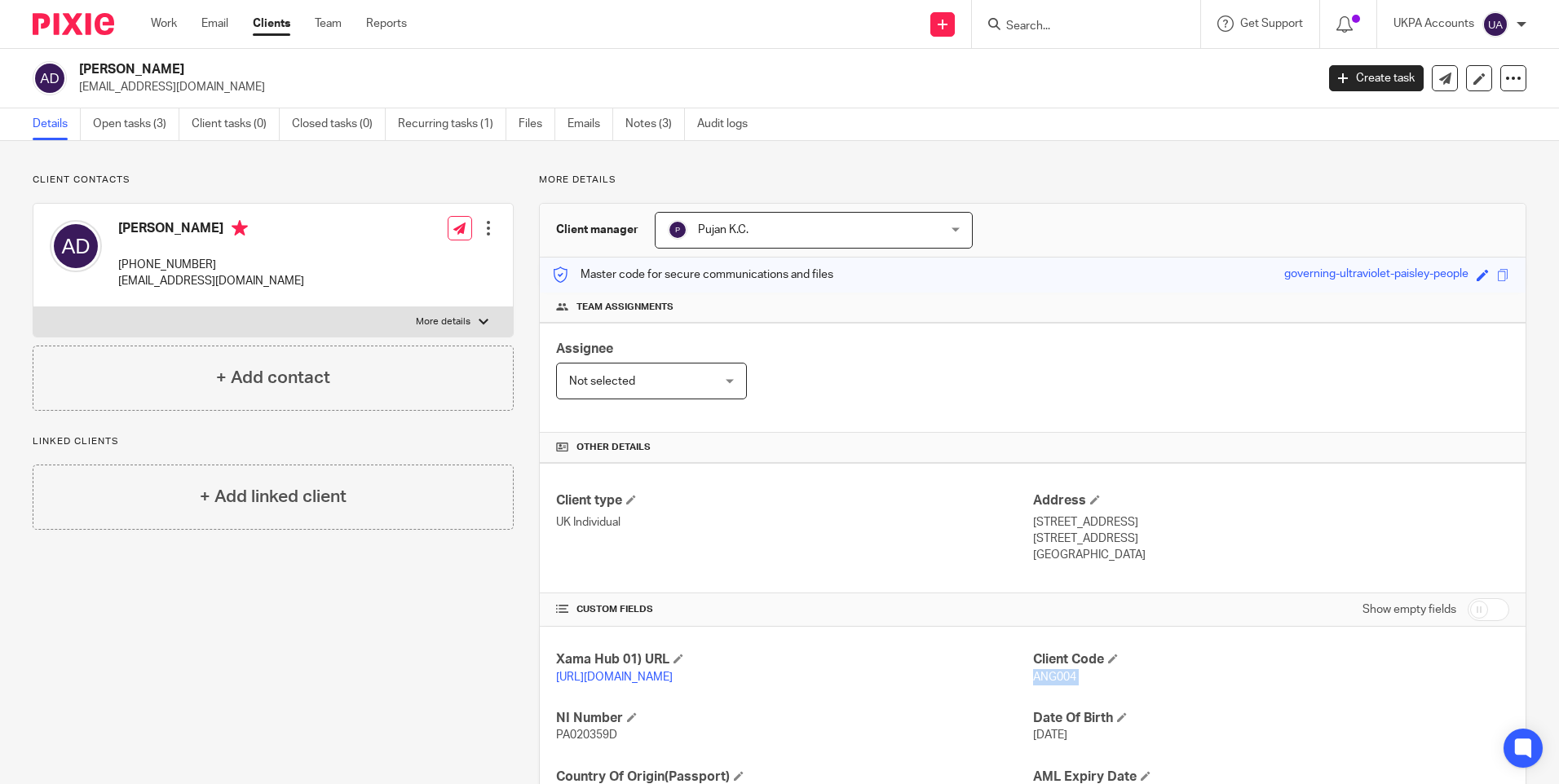
click at [1032, 27] on input "Search" at bounding box center [1078, 27] width 147 height 15
paste input "Bricks Silverstone Propco Limited"
type input "Bricks Silverstone Propco Limited"
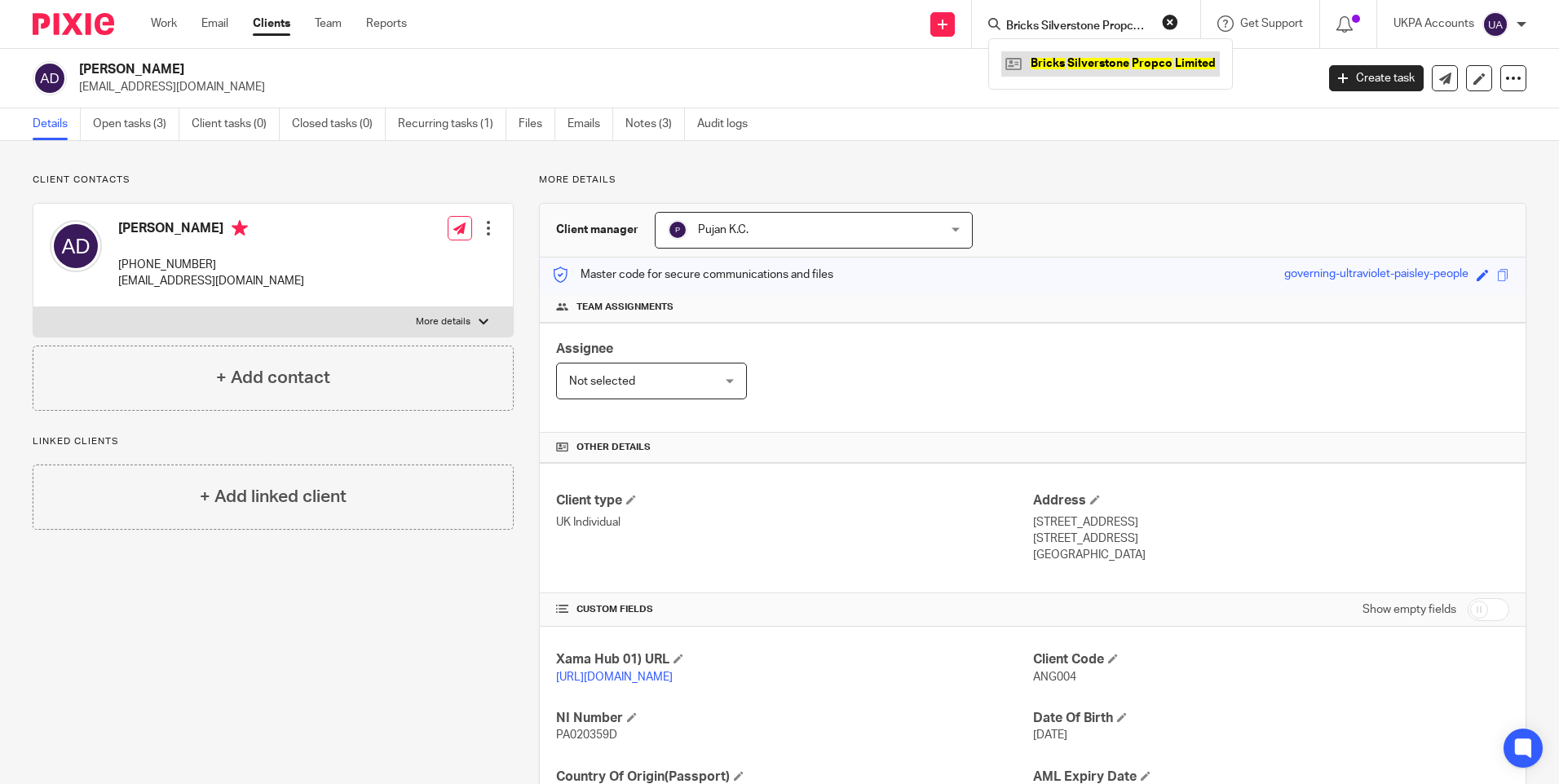
click at [1067, 60] on link at bounding box center [1111, 63] width 219 height 25
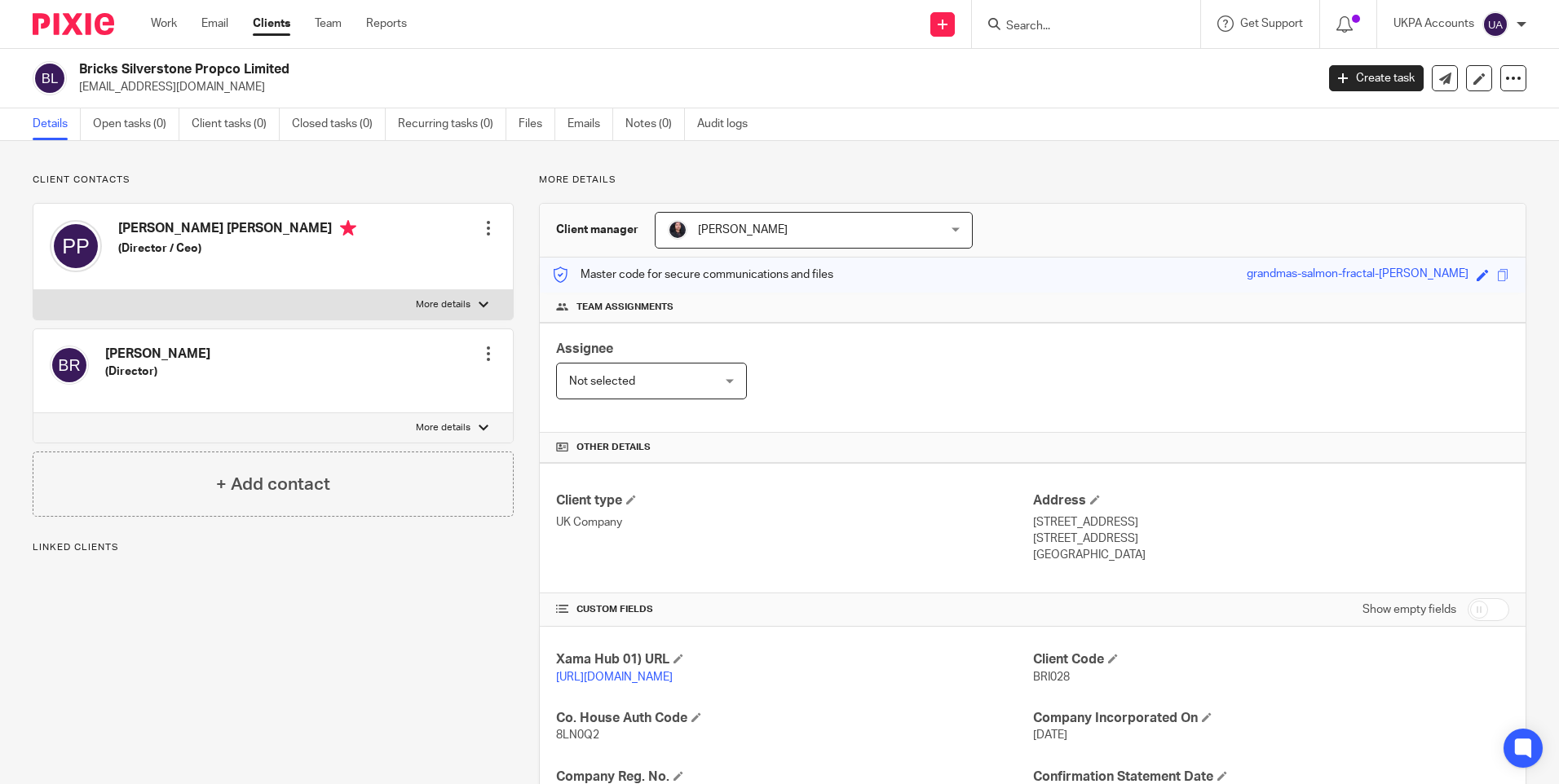
click at [1041, 681] on span "BRI028" at bounding box center [1051, 677] width 37 height 11
copy p "BRI028"
click at [1046, 35] on div at bounding box center [1086, 24] width 228 height 48
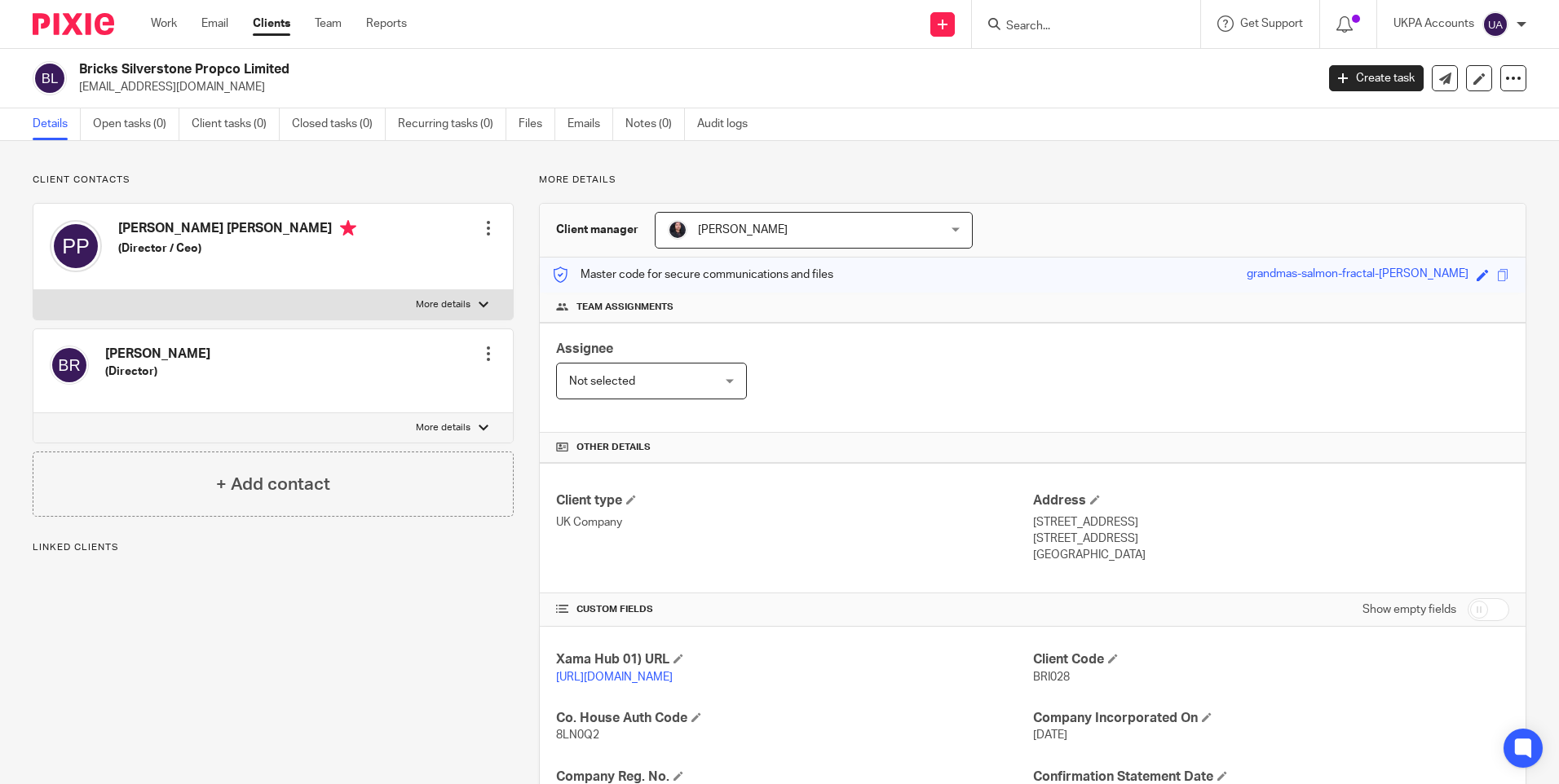
click at [1024, 25] on input "Search" at bounding box center [1078, 27] width 147 height 15
paste input "Angela Vivien Dang"
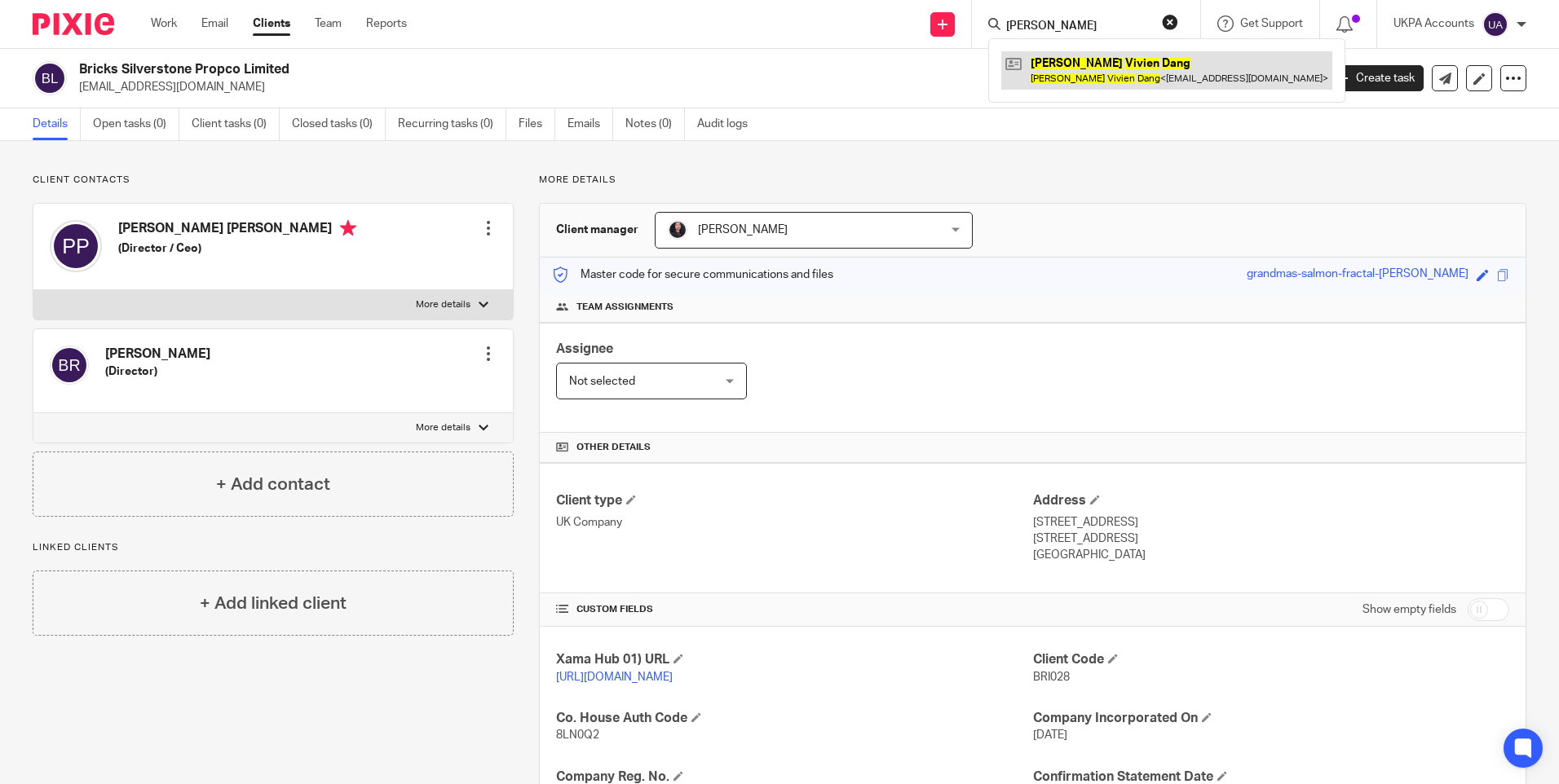
type input "Angela Vivien Dang"
click at [1060, 58] on link at bounding box center [1166, 70] width 331 height 38
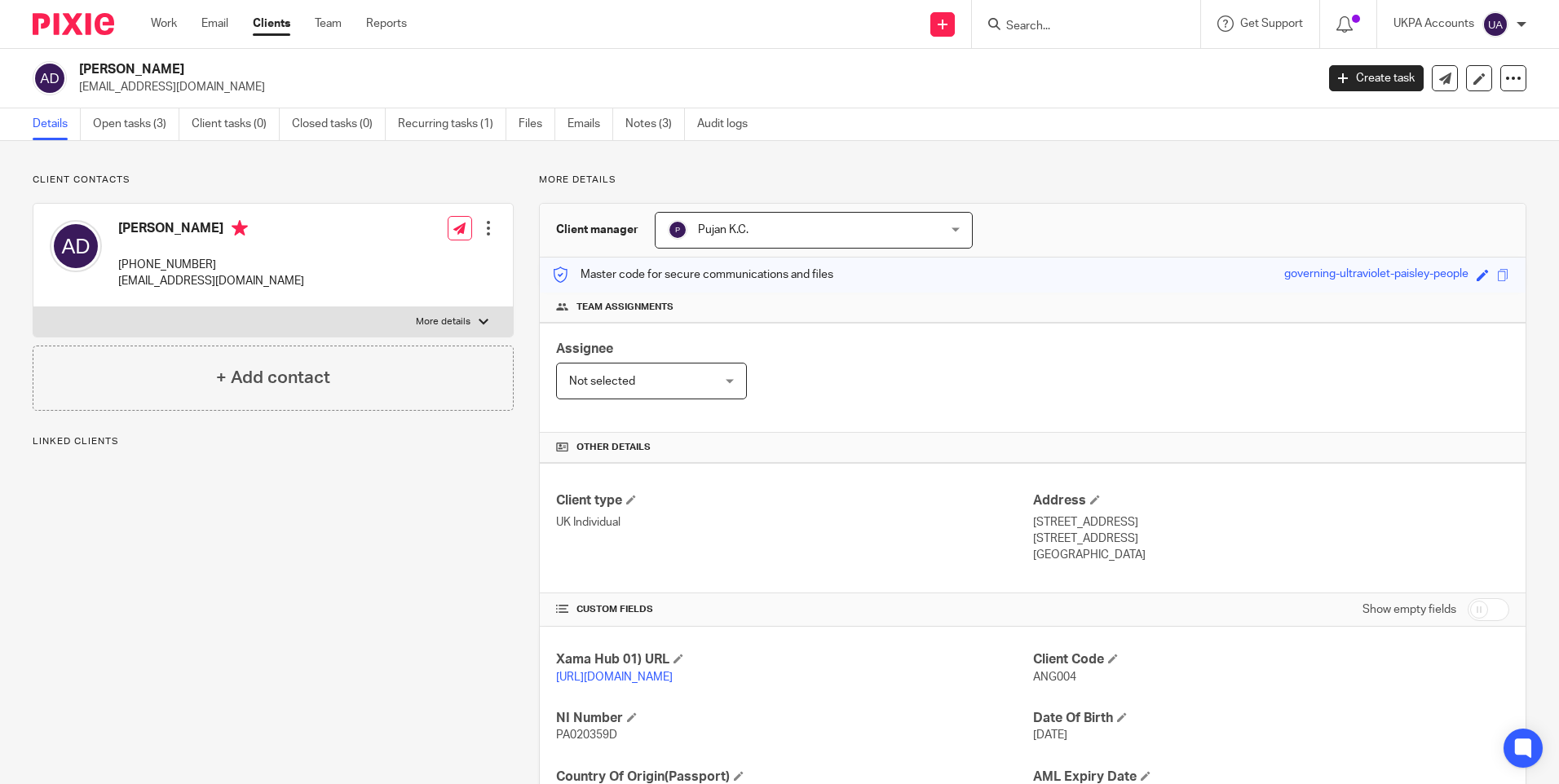
click at [1043, 678] on span "ANG004" at bounding box center [1054, 677] width 44 height 11
drag, startPoint x: 0, startPoint y: 0, endPoint x: 1043, endPoint y: 678, distance: 1244.0
click at [1043, 678] on span "ANG004" at bounding box center [1054, 677] width 44 height 11
copy p "ANG004"
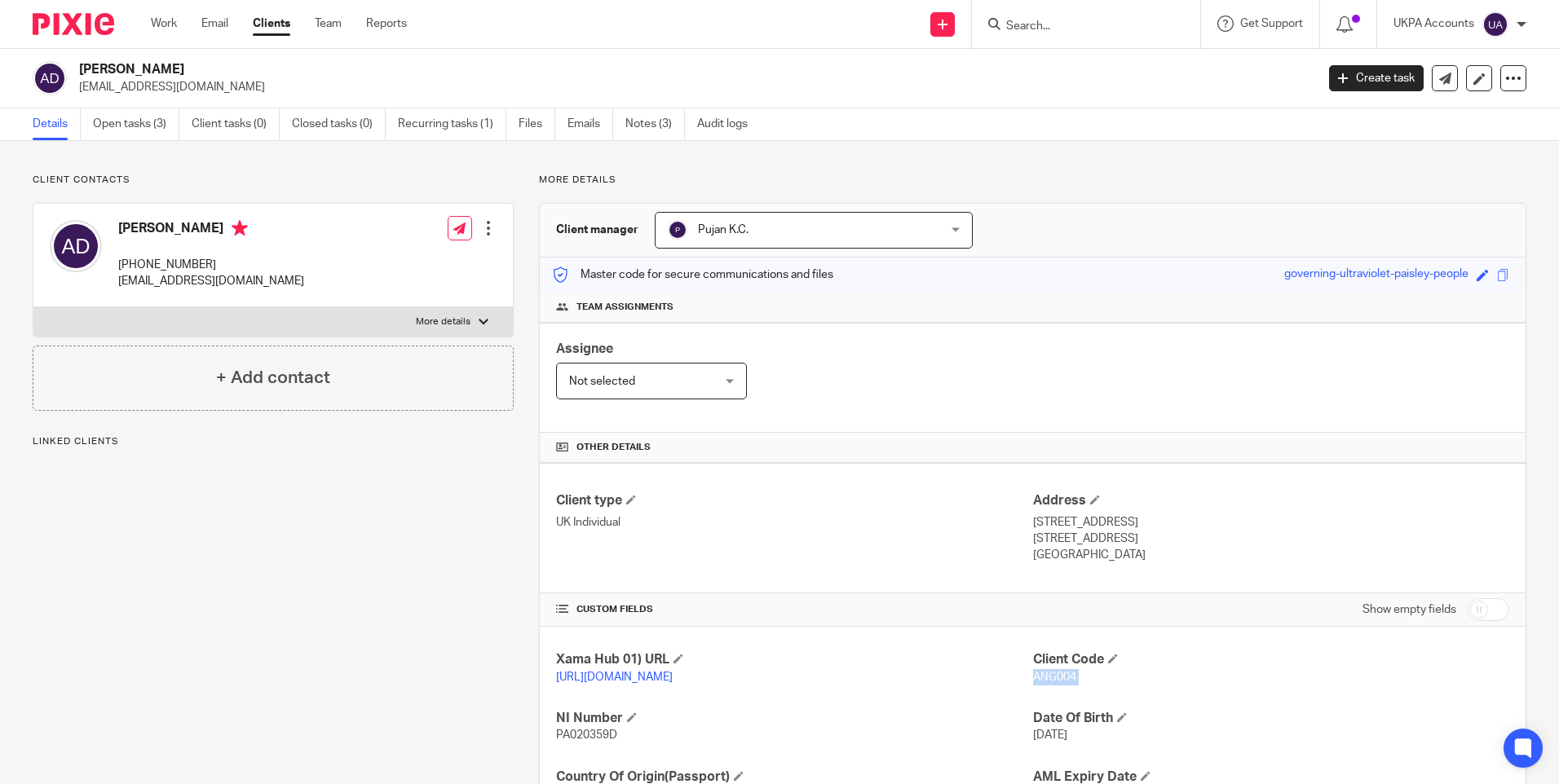
click at [1065, 27] on input "Search" at bounding box center [1078, 27] width 147 height 15
paste input "[PERSON_NAME]"
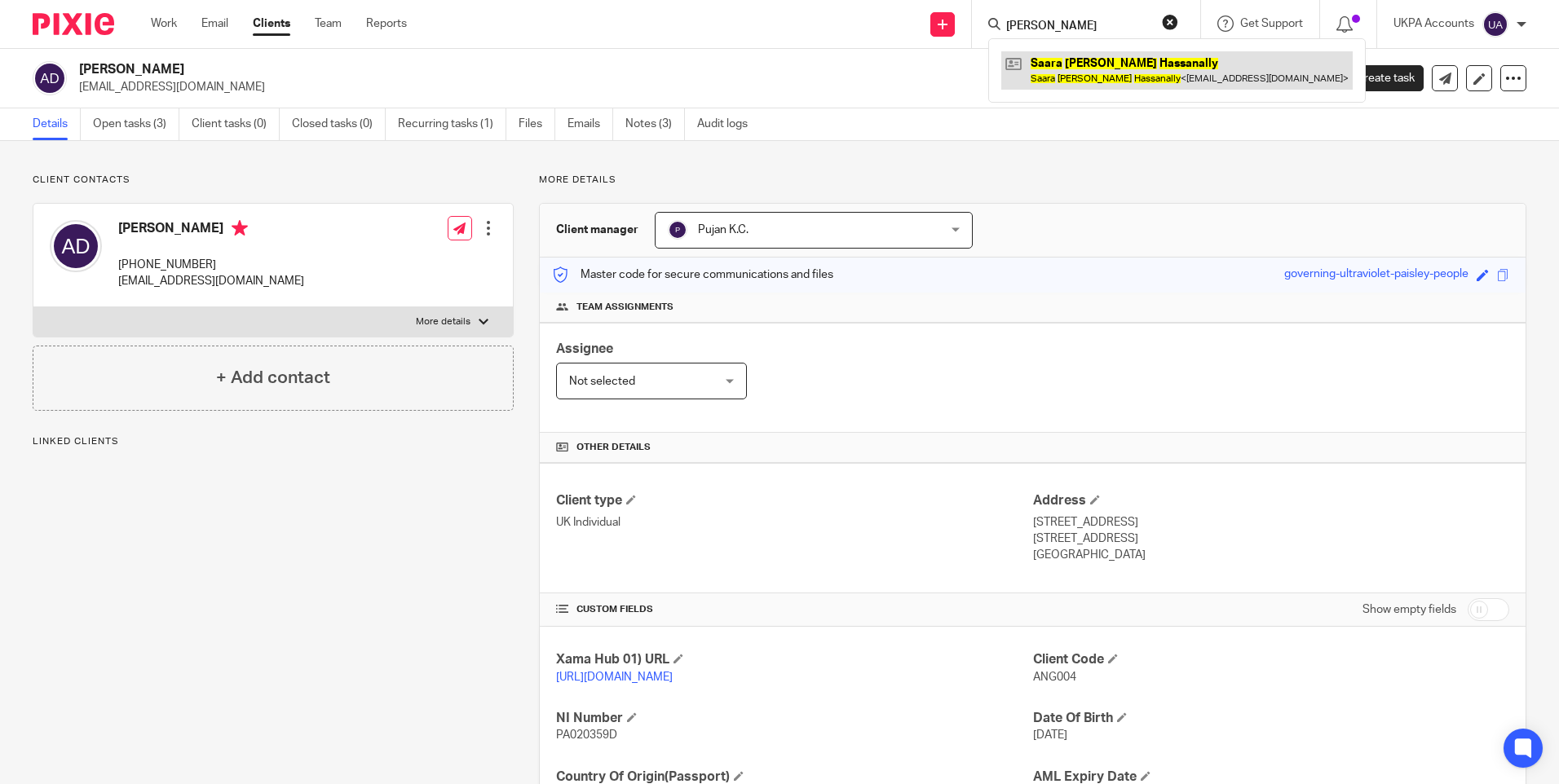
type input "[PERSON_NAME]"
click at [1078, 62] on link at bounding box center [1177, 70] width 351 height 38
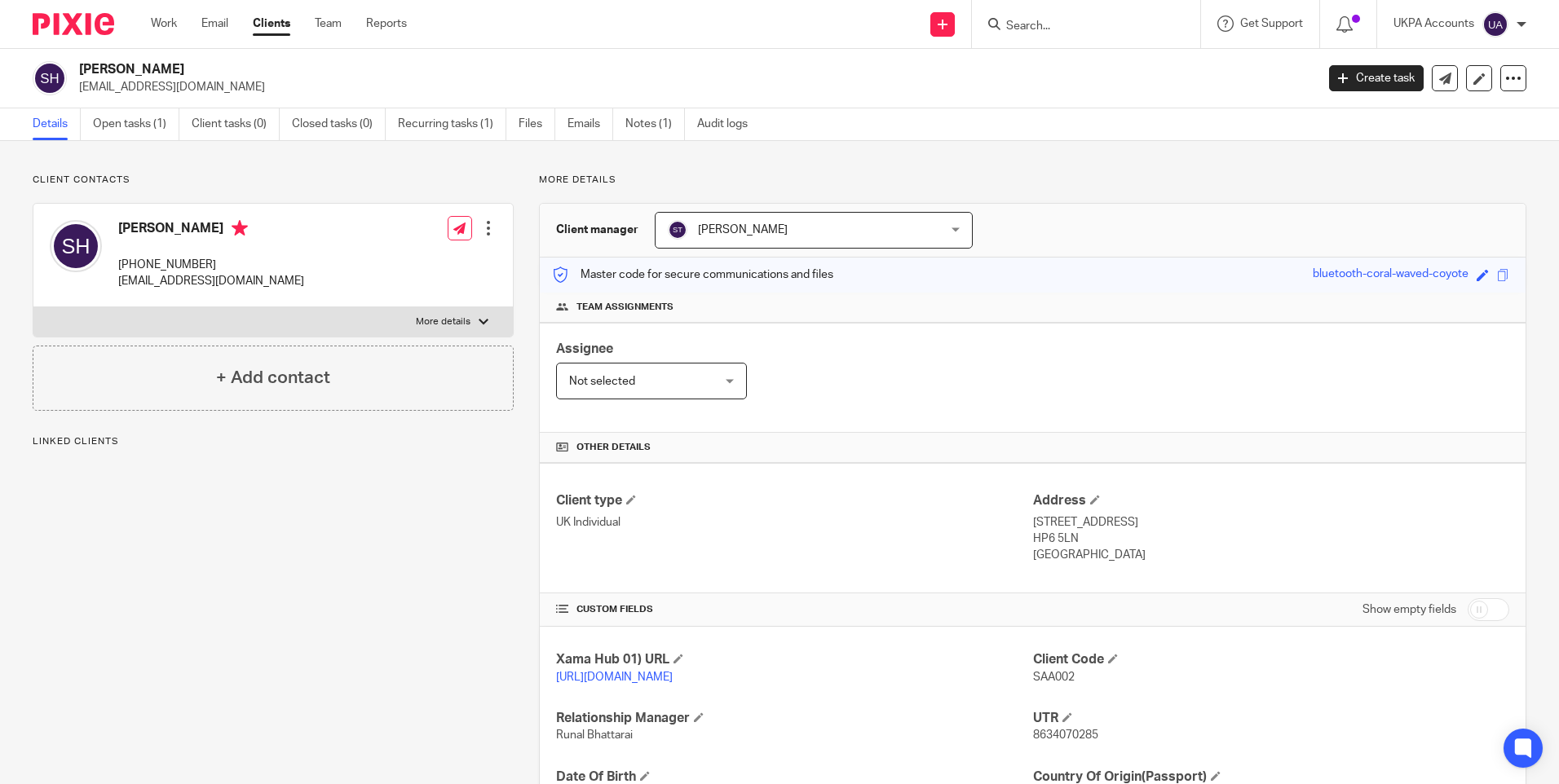
click at [1049, 676] on span "SAA002" at bounding box center [1054, 677] width 42 height 11
drag, startPoint x: 0, startPoint y: 0, endPoint x: 1049, endPoint y: 676, distance: 1247.9
click at [1049, 676] on span "SAA002" at bounding box center [1054, 677] width 42 height 11
copy p "SAA002"
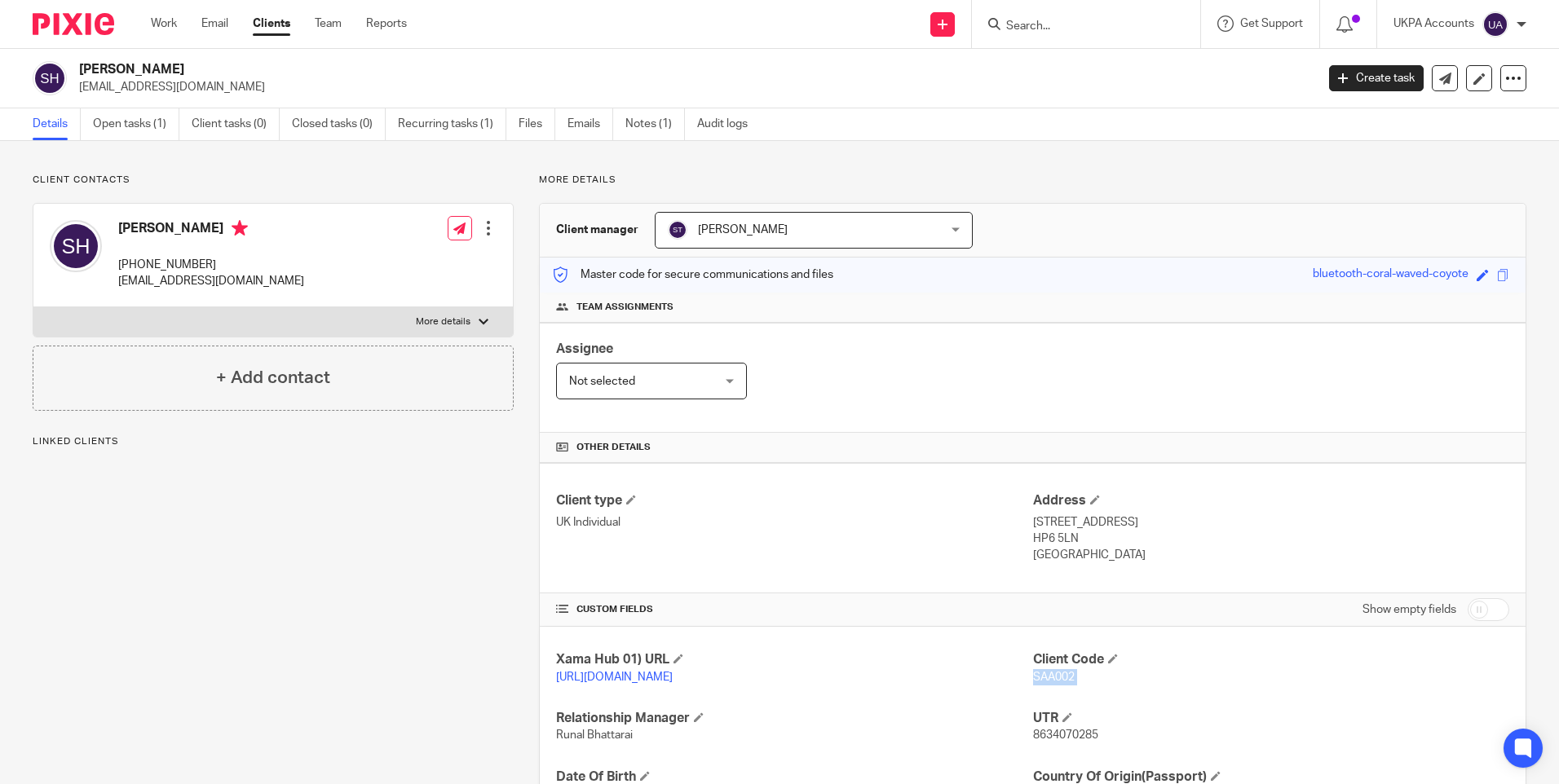
click at [1044, 27] on input "Search" at bounding box center [1078, 27] width 147 height 15
paste input "Thomas Augustus Orme"
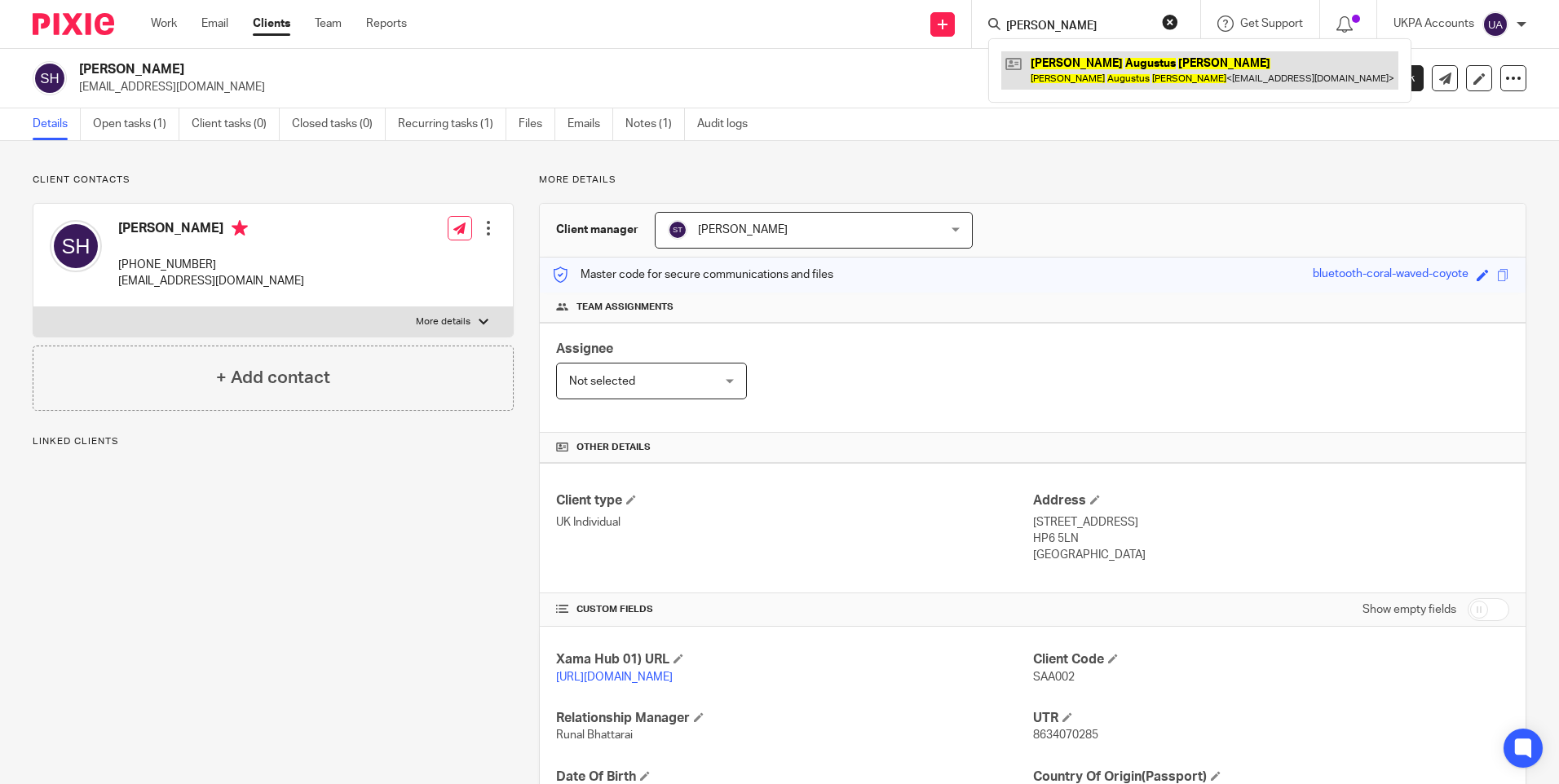
type input "Thomas Augustus Orme"
click at [1078, 69] on link at bounding box center [1200, 70] width 397 height 38
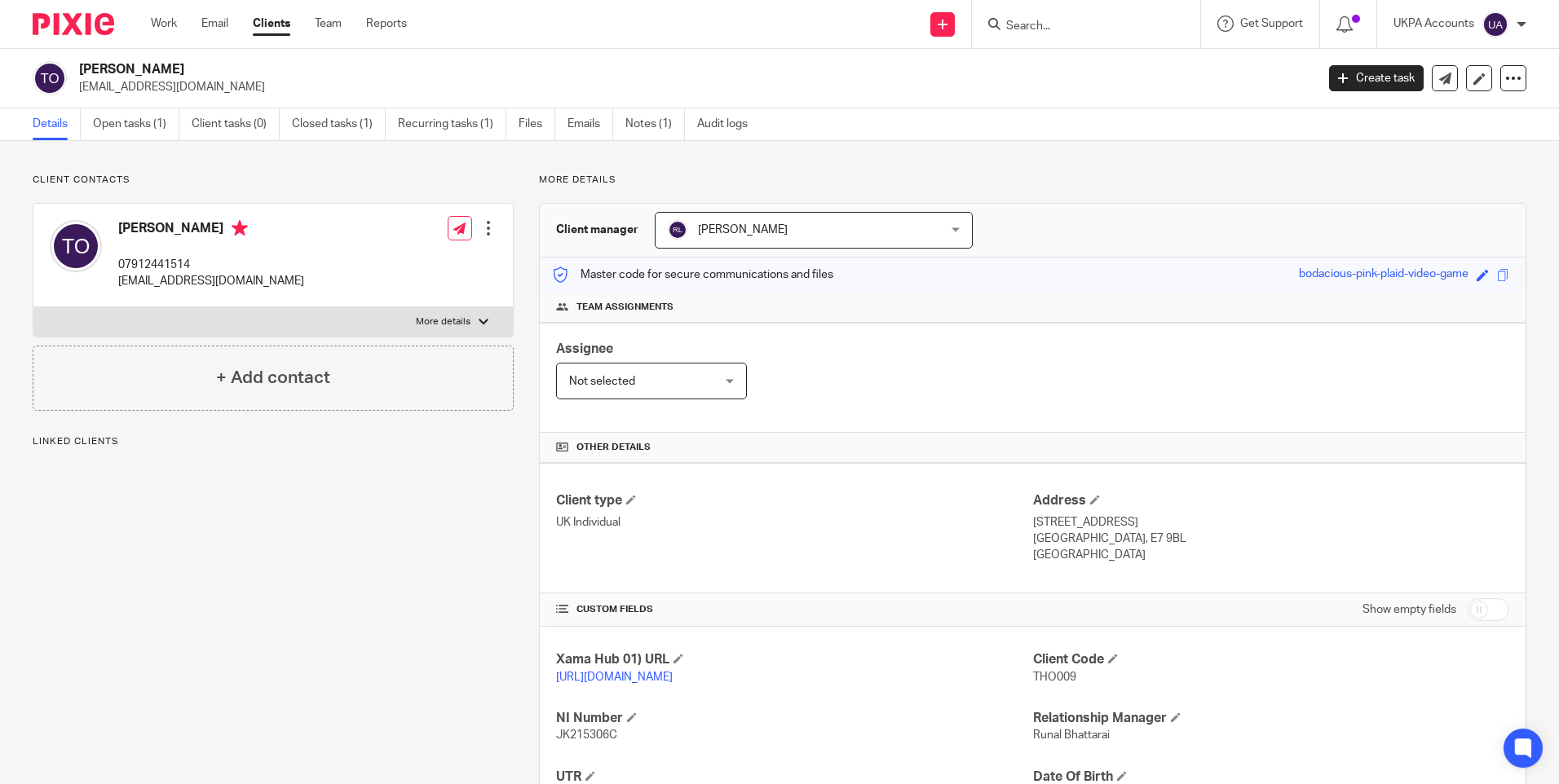
click at [1051, 672] on span "THO009" at bounding box center [1054, 677] width 44 height 11
copy span "THO009"
click at [1072, 24] on input "Search" at bounding box center [1078, 27] width 147 height 15
paste input "[PERSON_NAME]"
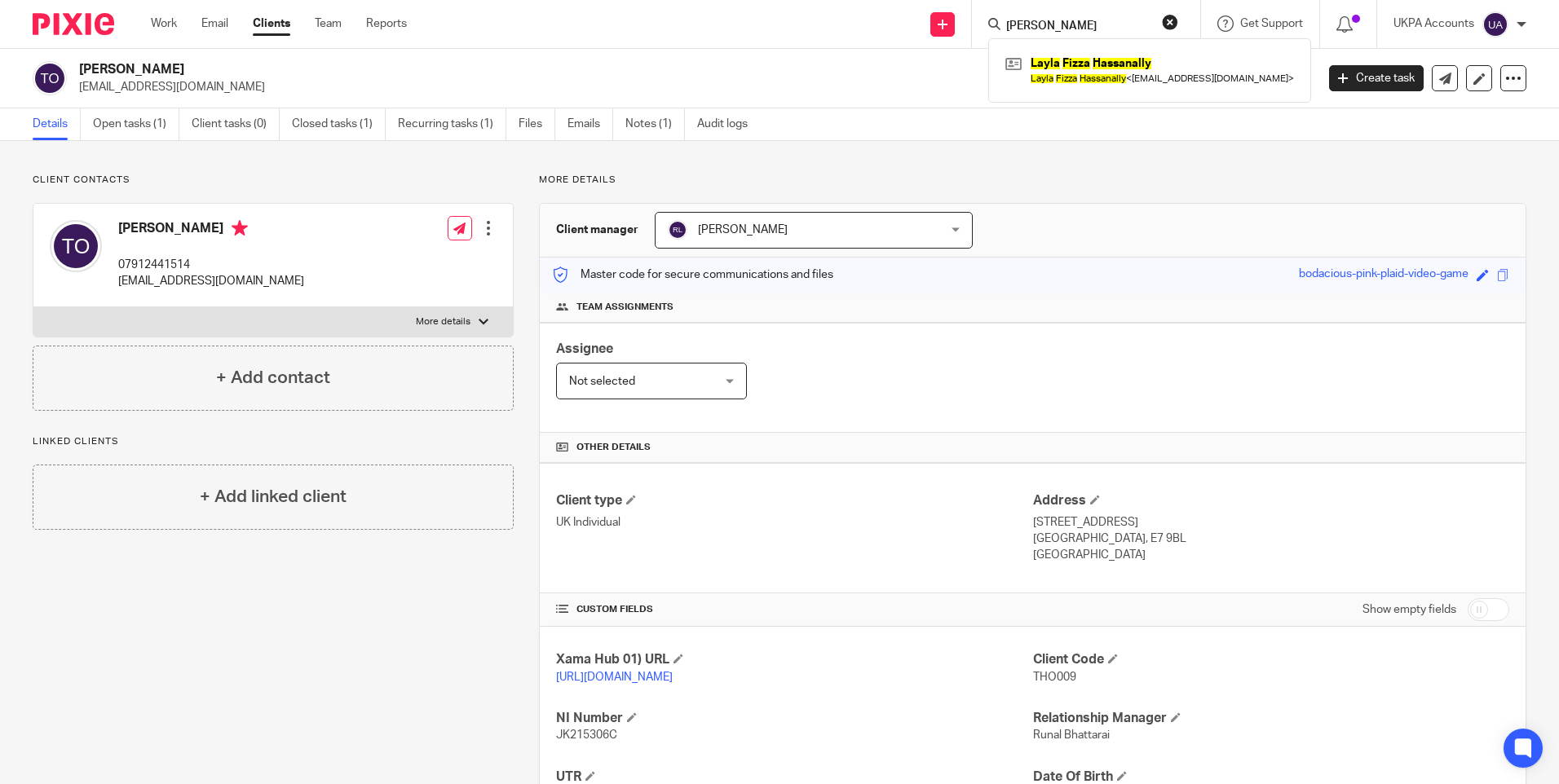
type input "[PERSON_NAME]"
click at [1059, 62] on link at bounding box center [1149, 70] width 297 height 38
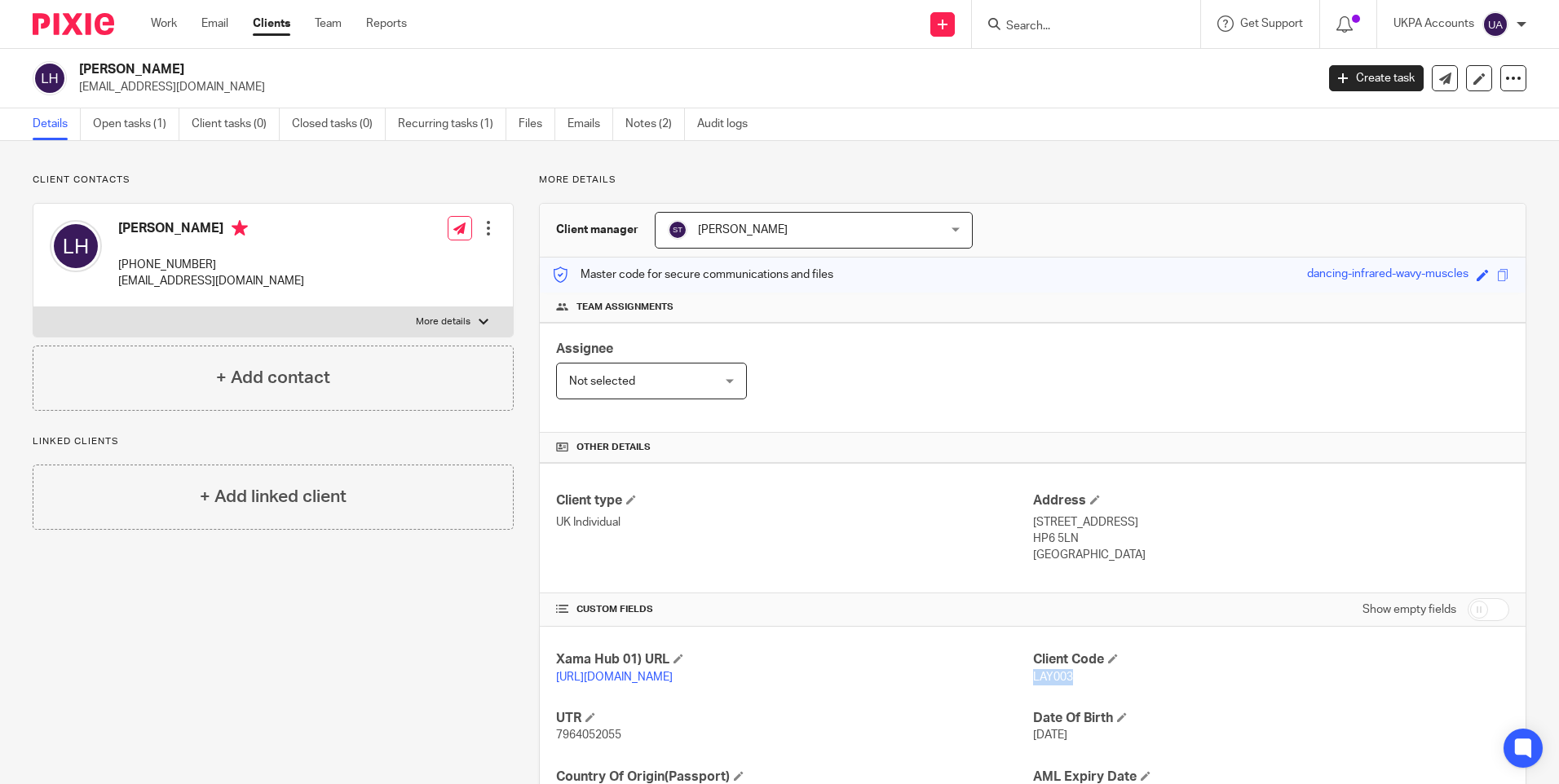
click at [365, 646] on div "Client contacts Layla [PERSON_NAME] [PHONE_NUMBER] [EMAIL_ADDRESS][DOMAIN_NAME]…" at bounding box center [261, 529] width 506 height 712
click at [1059, 18] on form at bounding box center [1091, 24] width 174 height 21
click at [1052, 24] on input "Search" at bounding box center [1078, 27] width 147 height 15
paste input "[PERSON_NAME]"
type input "[PERSON_NAME]"
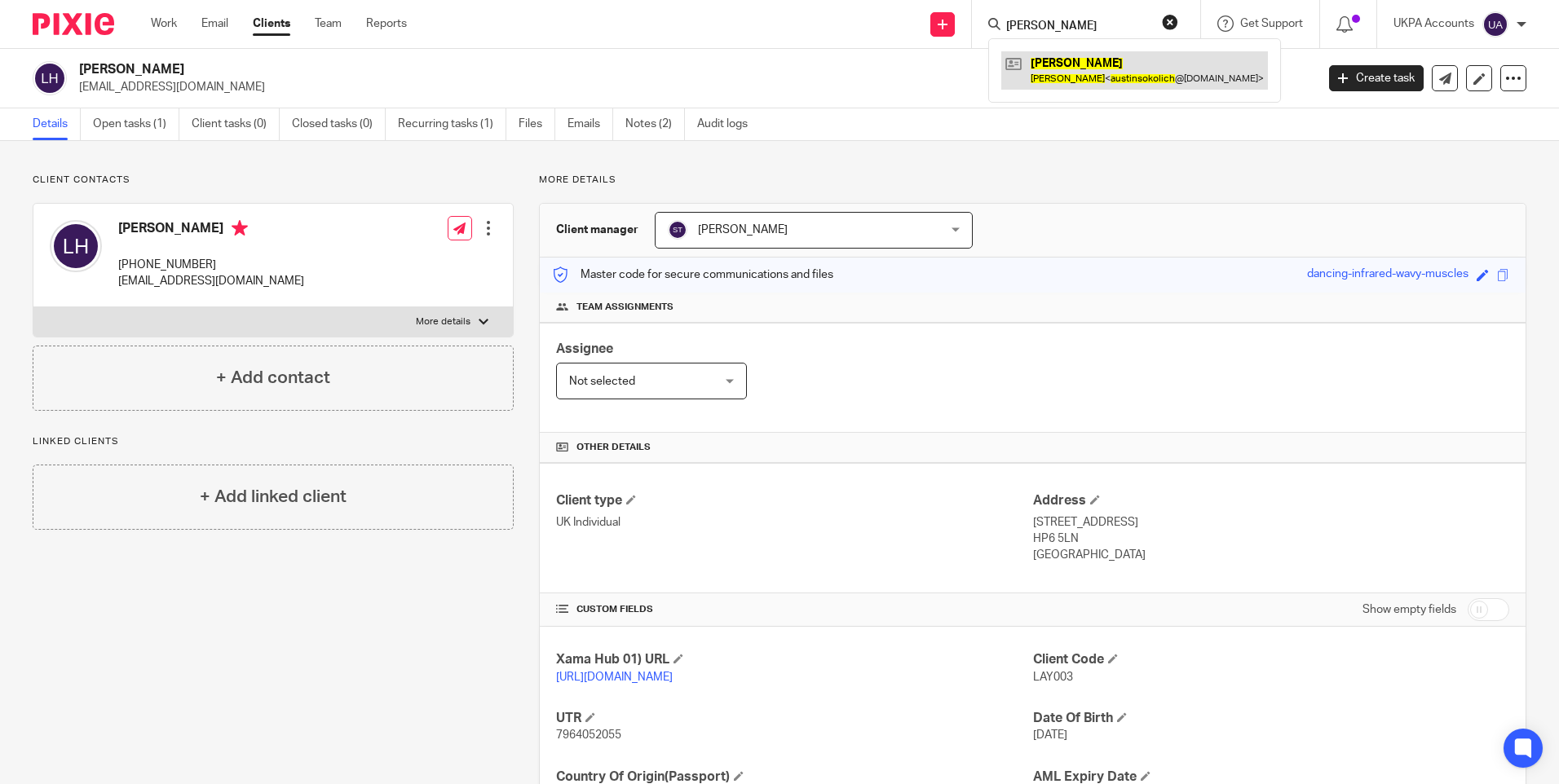
click at [1075, 68] on link at bounding box center [1135, 70] width 267 height 38
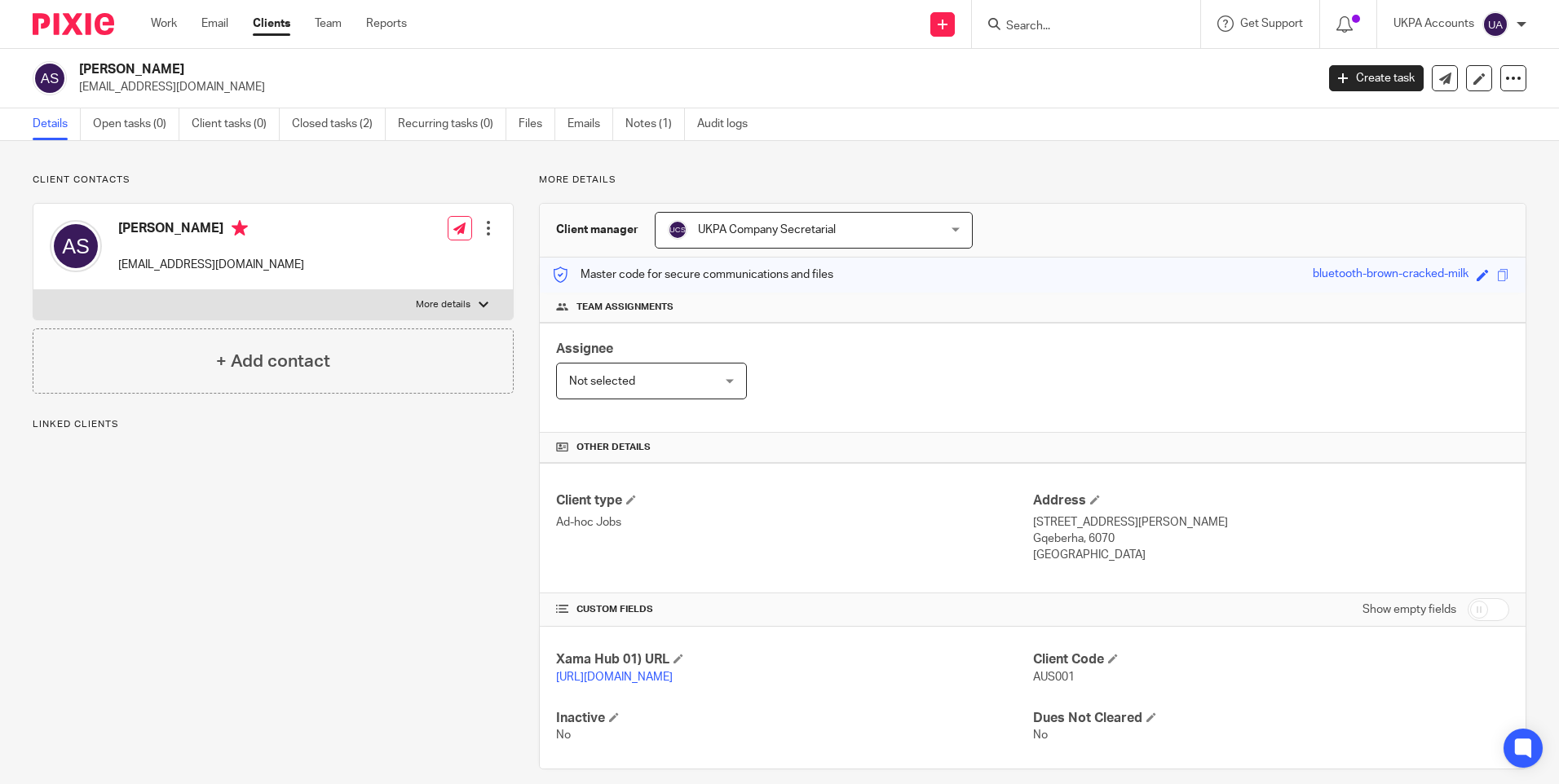
click at [1074, 29] on input "Search" at bounding box center [1078, 27] width 147 height 15
paste input "World Academy For Research And Development Ltd"
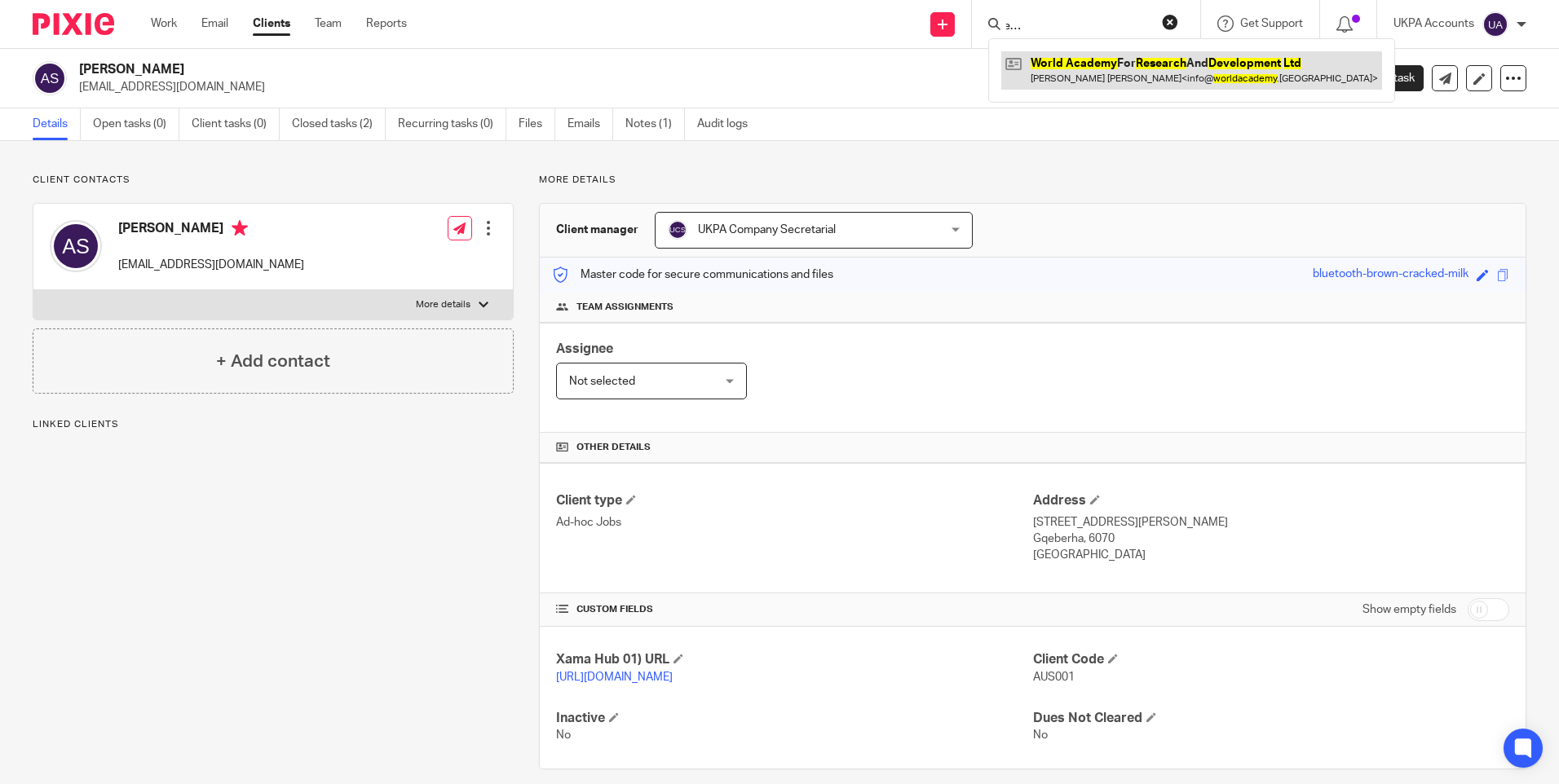
type input "World Academy For Research And Development Ltd"
click at [1099, 68] on link at bounding box center [1191, 70] width 381 height 38
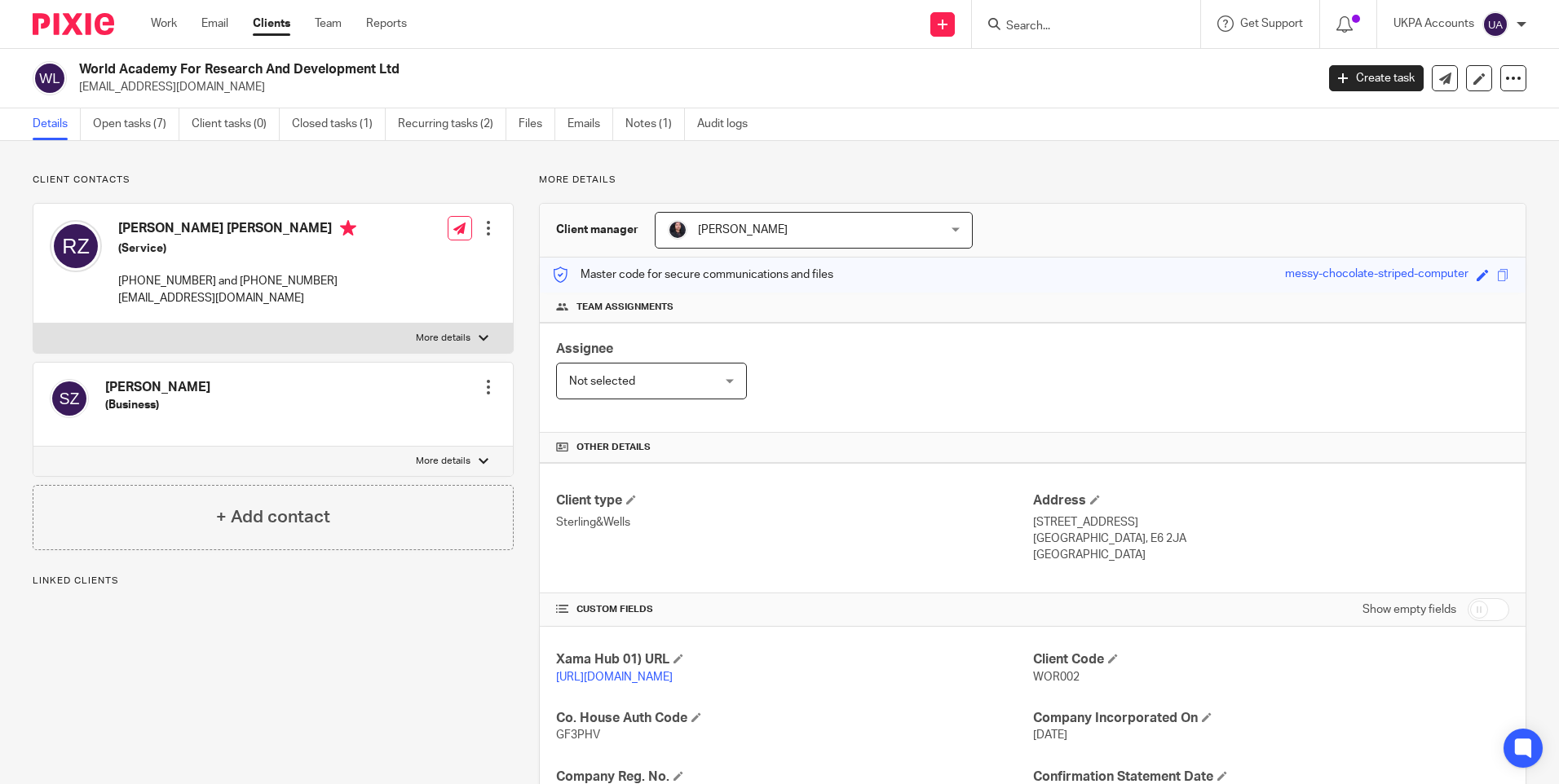
click at [1051, 676] on span "WOR002" at bounding box center [1056, 677] width 46 height 11
copy span "WOR002"
click at [1050, 25] on input "Search" at bounding box center [1078, 27] width 147 height 15
paste input "Thomas Flo Jensen"
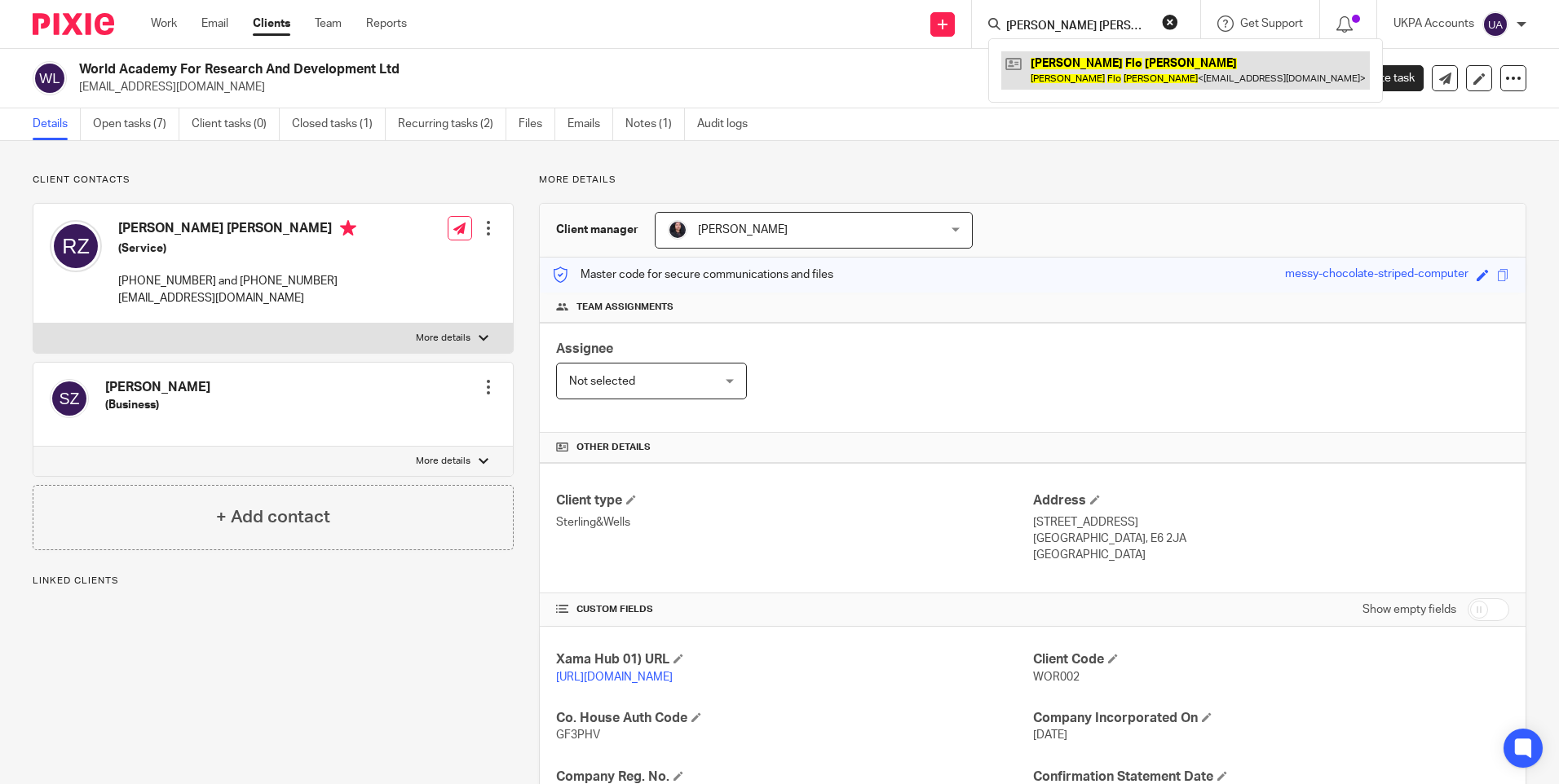
type input "[PERSON_NAME] [PERSON_NAME]"
click at [1083, 60] on link at bounding box center [1185, 70] width 369 height 38
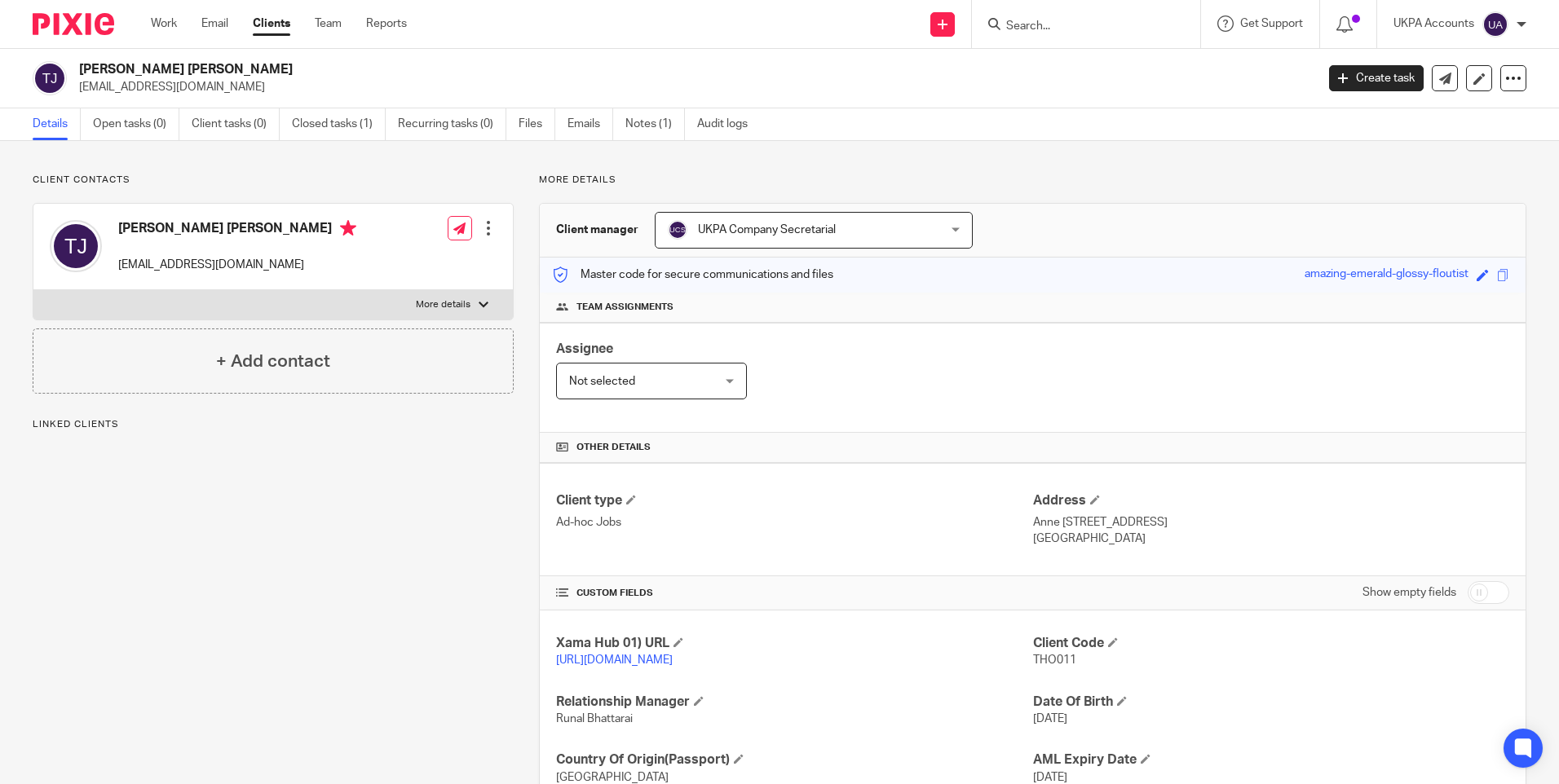
click at [1042, 660] on span "THO011" at bounding box center [1054, 660] width 44 height 11
copy span "THO011"
click at [1011, 27] on input "Search" at bounding box center [1078, 27] width 147 height 15
paste input "Monica Cooper"
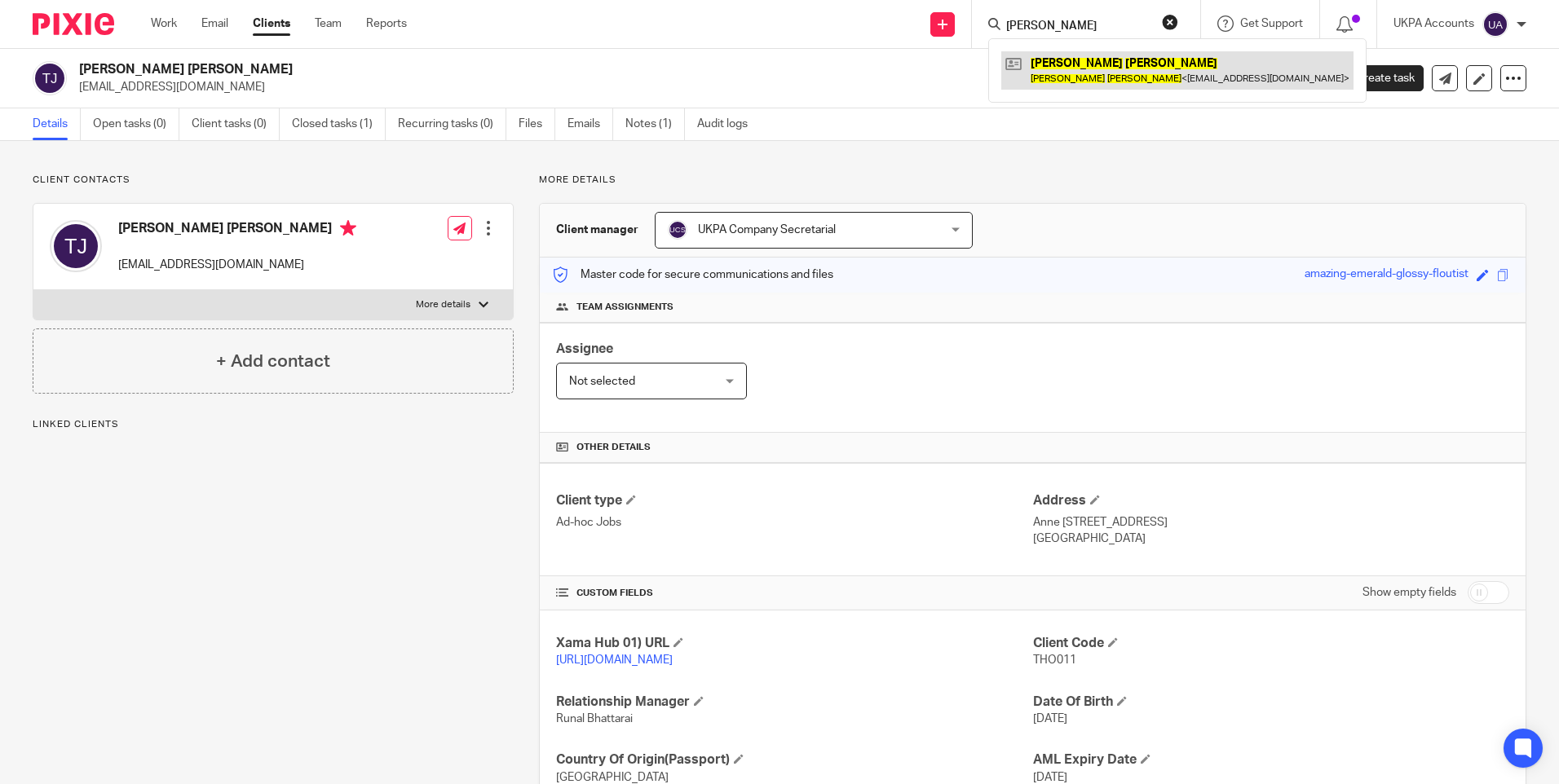
type input "Monica Cooper"
click at [1112, 67] on link at bounding box center [1178, 70] width 352 height 38
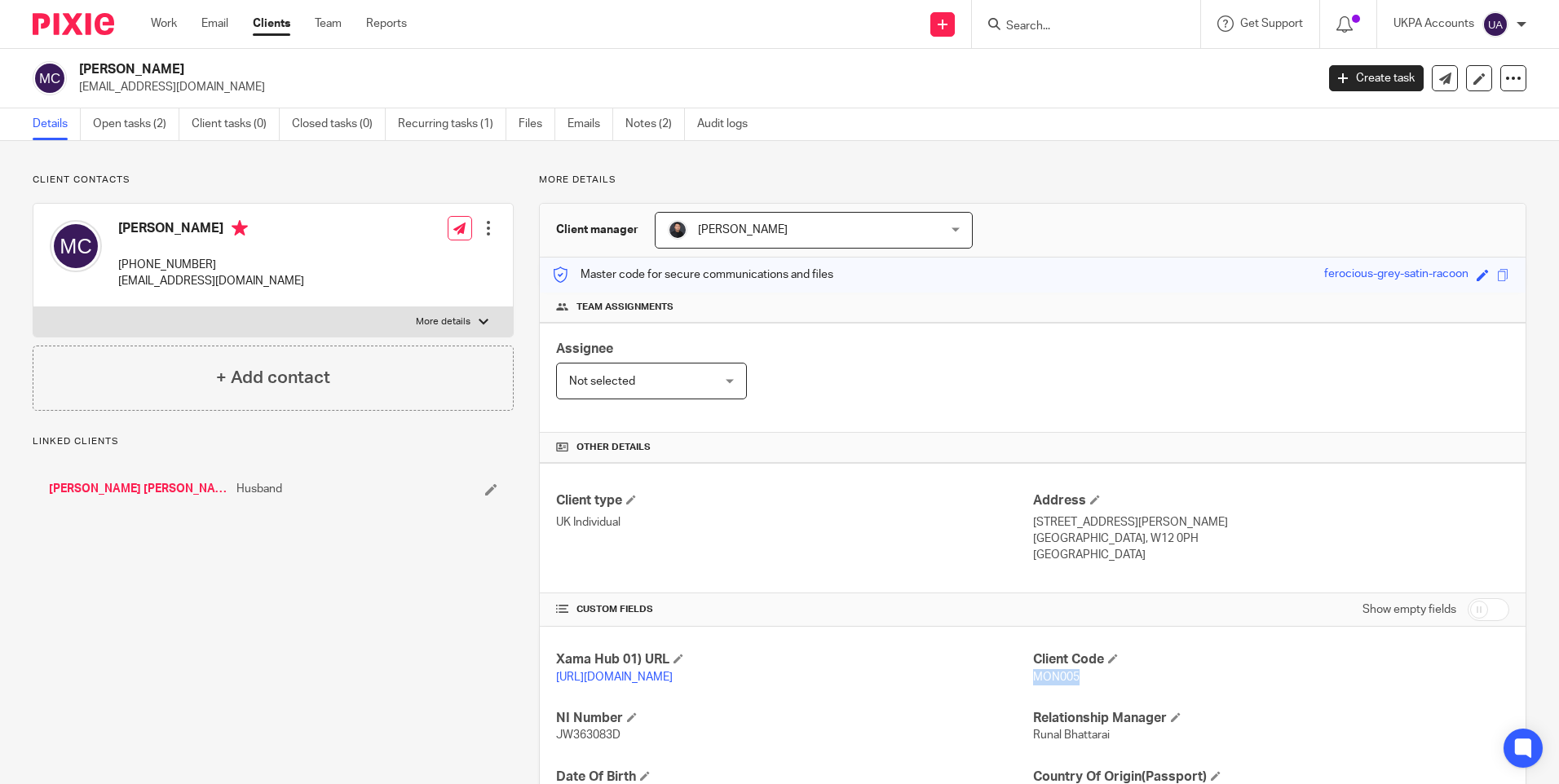
click at [1048, 675] on span "MON005" at bounding box center [1056, 677] width 46 height 11
click at [1251, 421] on div "Assignee Not selected Not selected Not selected Aarshika Awale Aayush Niraula A…" at bounding box center [1032, 378] width 986 height 110
click at [1039, 32] on input "Search" at bounding box center [1078, 27] width 147 height 15
paste input "Mohammed Sajid Shabbir"
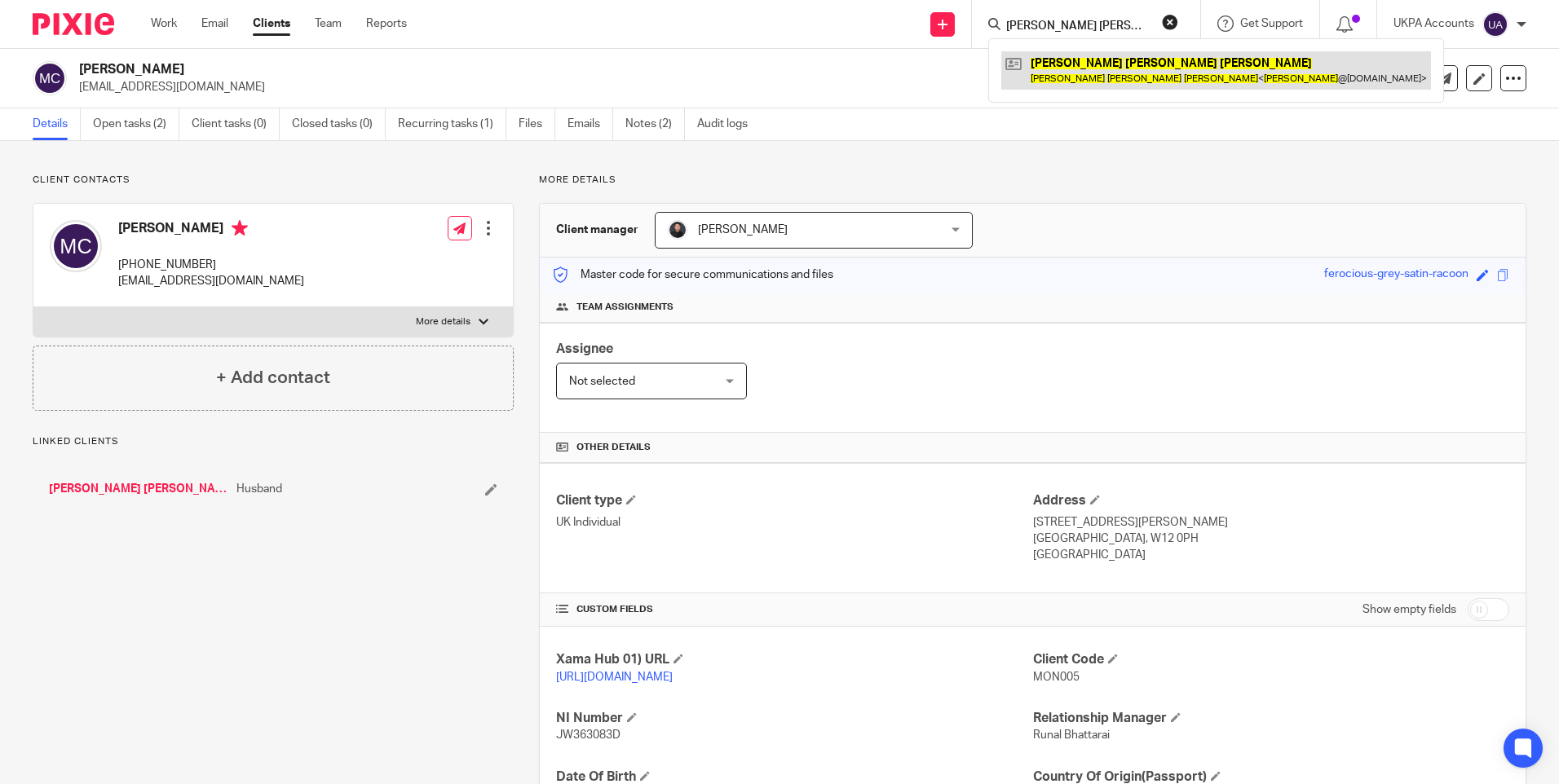
type input "Mohammed Sajid Shabbir"
click at [1067, 57] on link at bounding box center [1216, 70] width 430 height 38
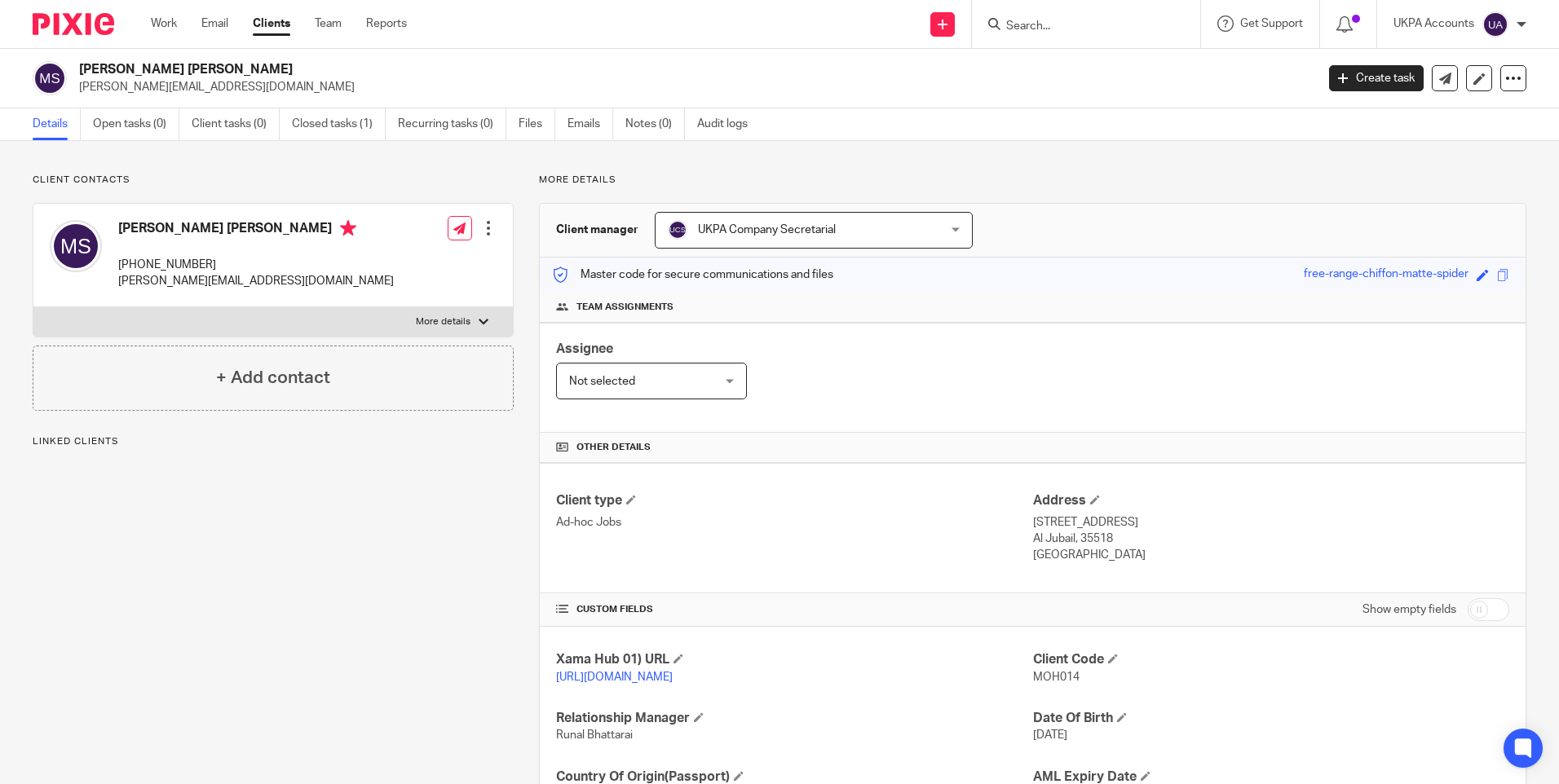
click at [1049, 676] on span "MOH014" at bounding box center [1056, 677] width 46 height 11
copy p "MOH014"
click at [321, 130] on link "Closed tasks (1)" at bounding box center [339, 124] width 94 height 32
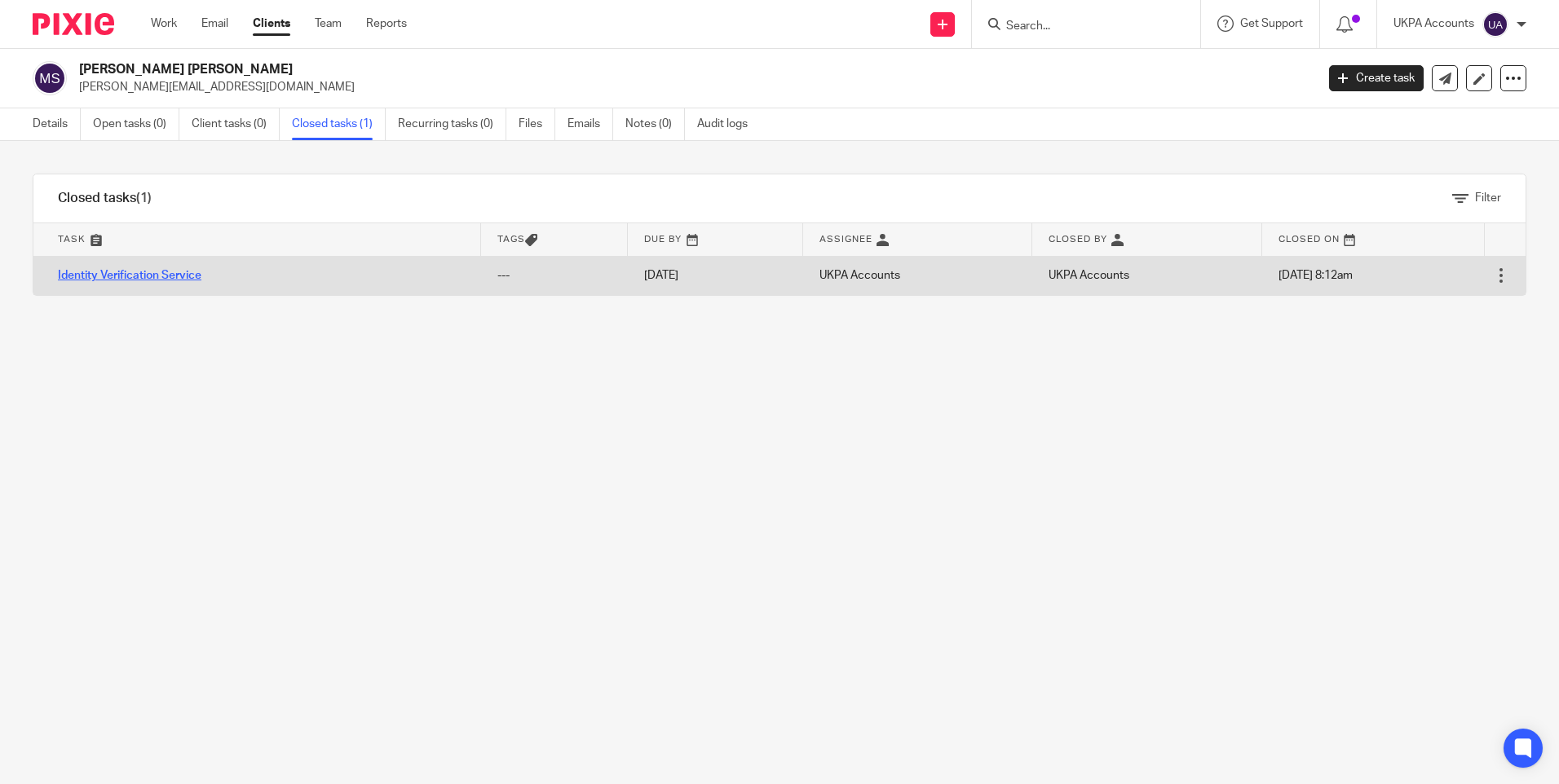
click at [180, 276] on link "Identity Verification Service" at bounding box center [130, 275] width 144 height 11
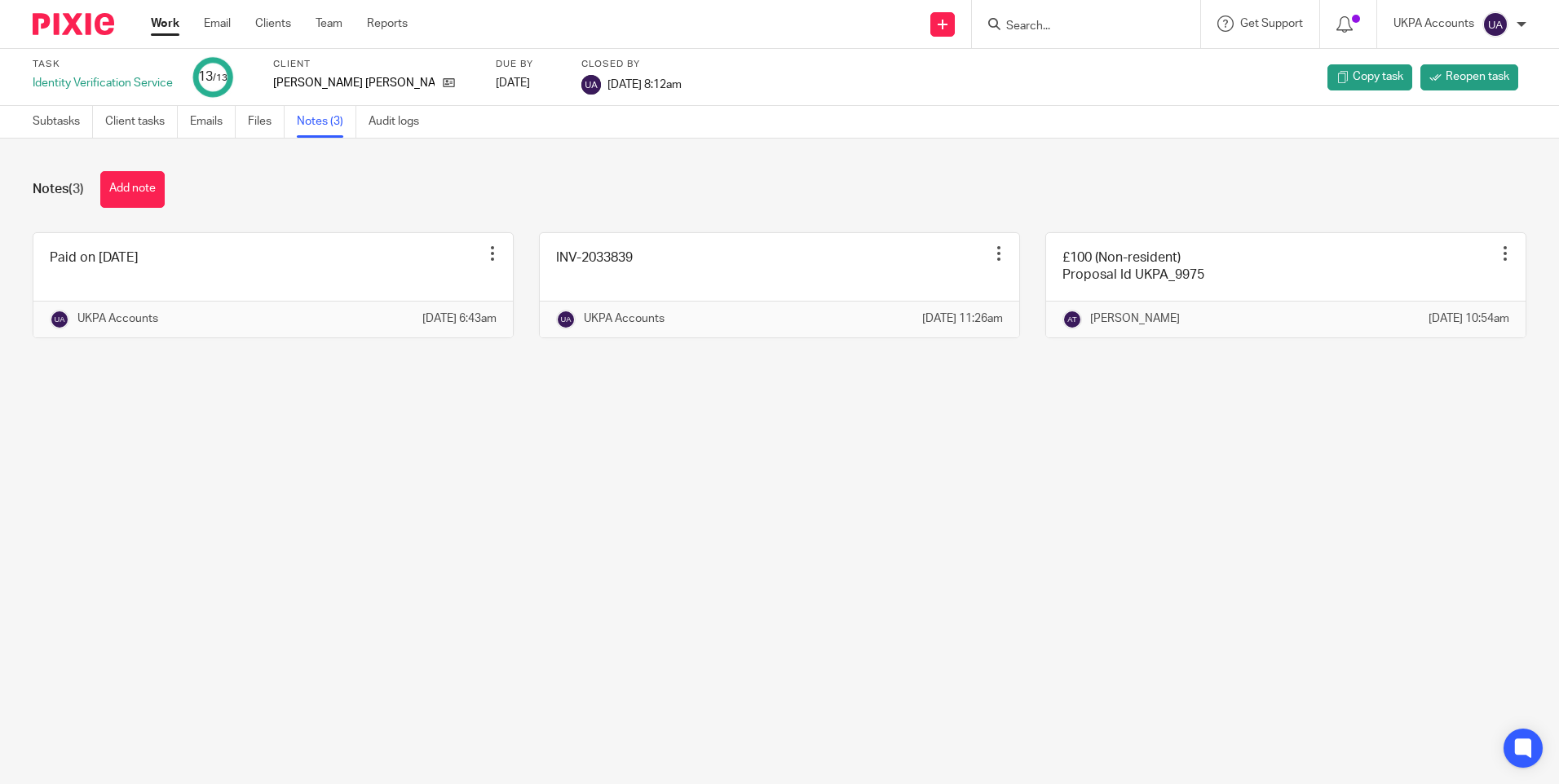
click at [1037, 28] on input "Search" at bounding box center [1078, 27] width 147 height 15
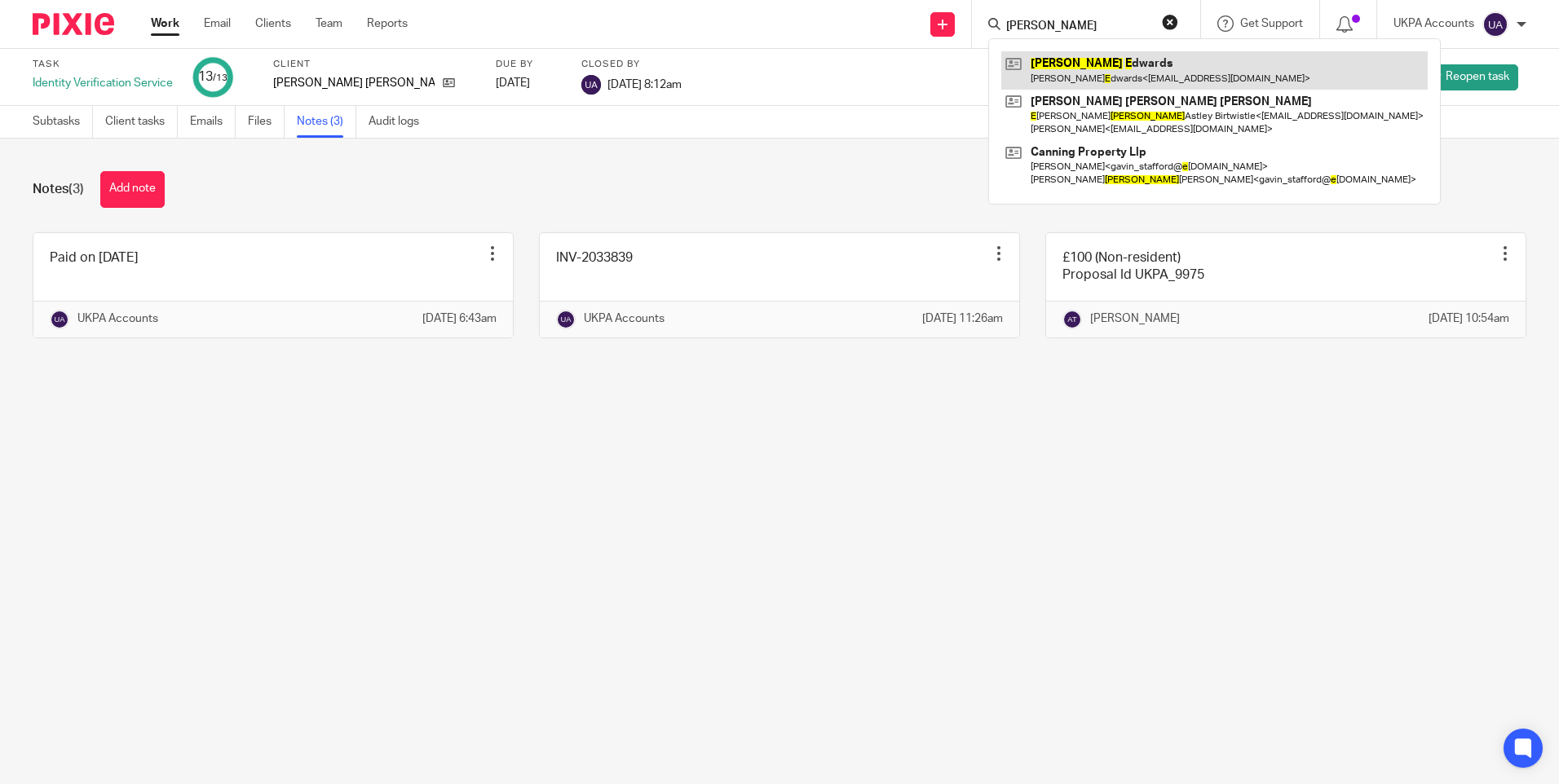
type input "[PERSON_NAME]"
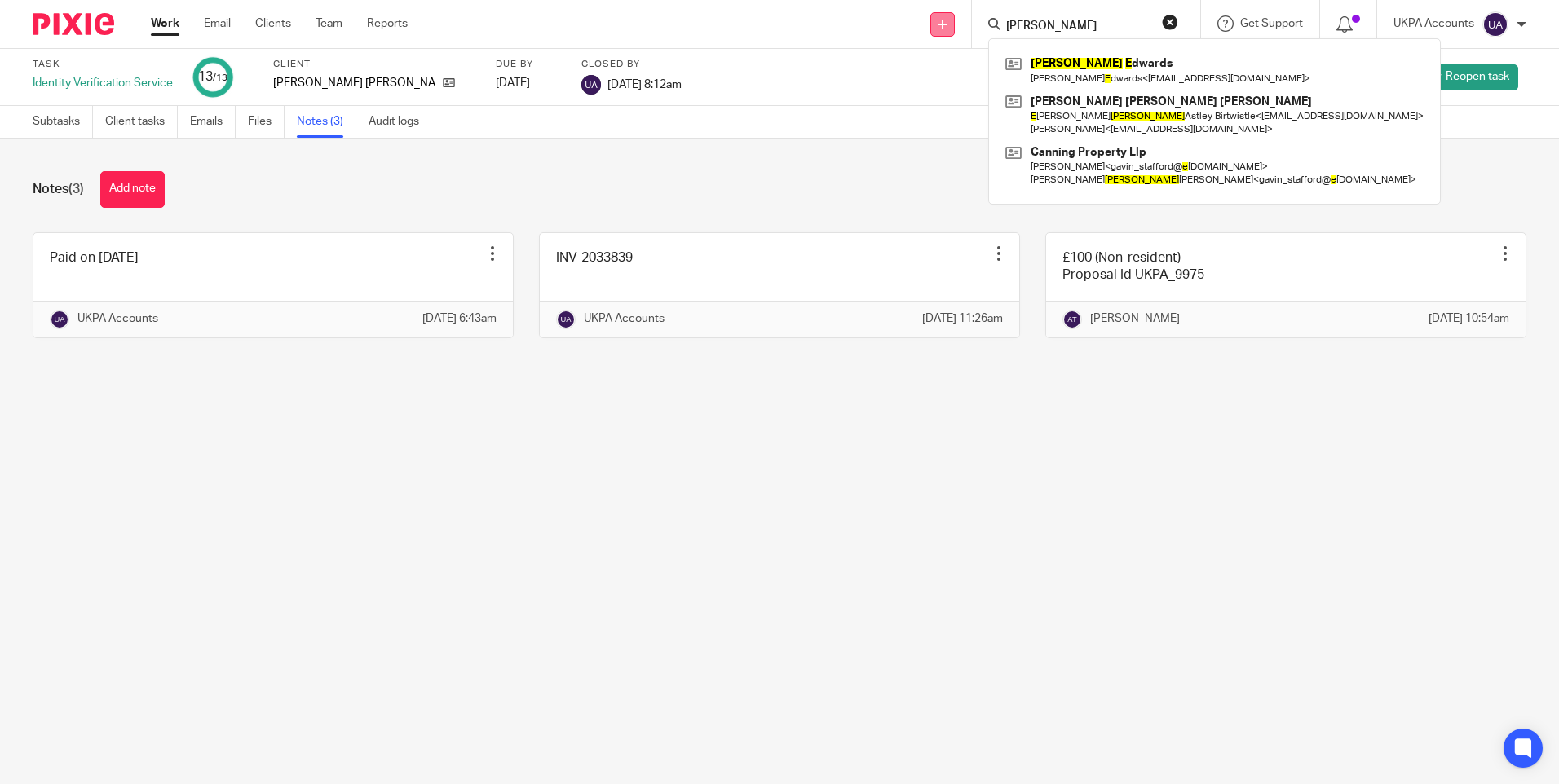
drag, startPoint x: 1063, startPoint y: 17, endPoint x: 938, endPoint y: 24, distance: 125.2
click at [938, 24] on div "Send new email Create task Add client THOMAS E Thomas E dwards Tom E dwards < t…" at bounding box center [995, 24] width 1127 height 48
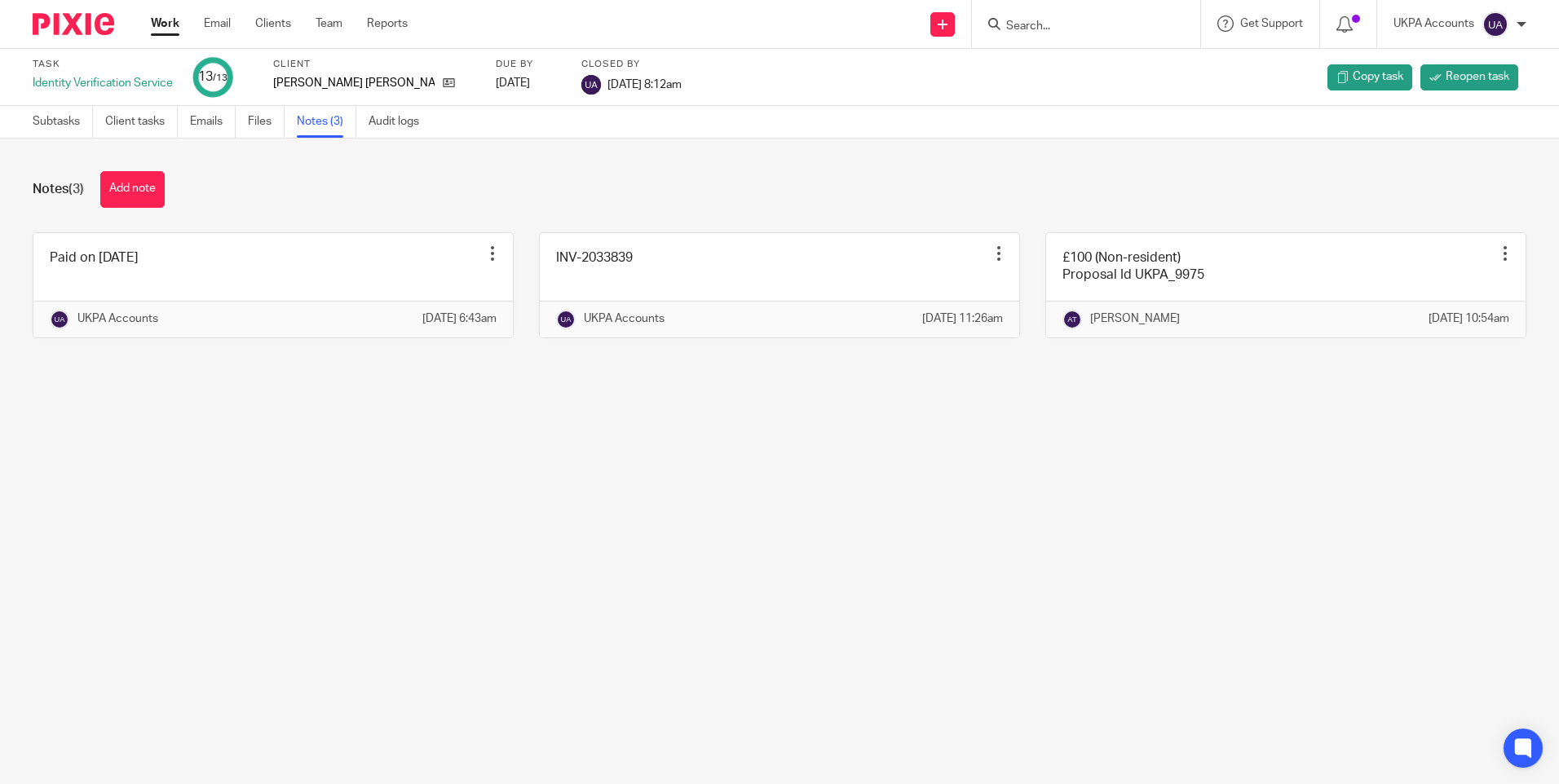
click at [1030, 23] on input "Search" at bounding box center [1078, 27] width 147 height 15
paste input "G&M Autocentre Ltd"
type input "G&M Autocentre Ltd"
drag, startPoint x: 1032, startPoint y: 23, endPoint x: 907, endPoint y: 24, distance: 125.0
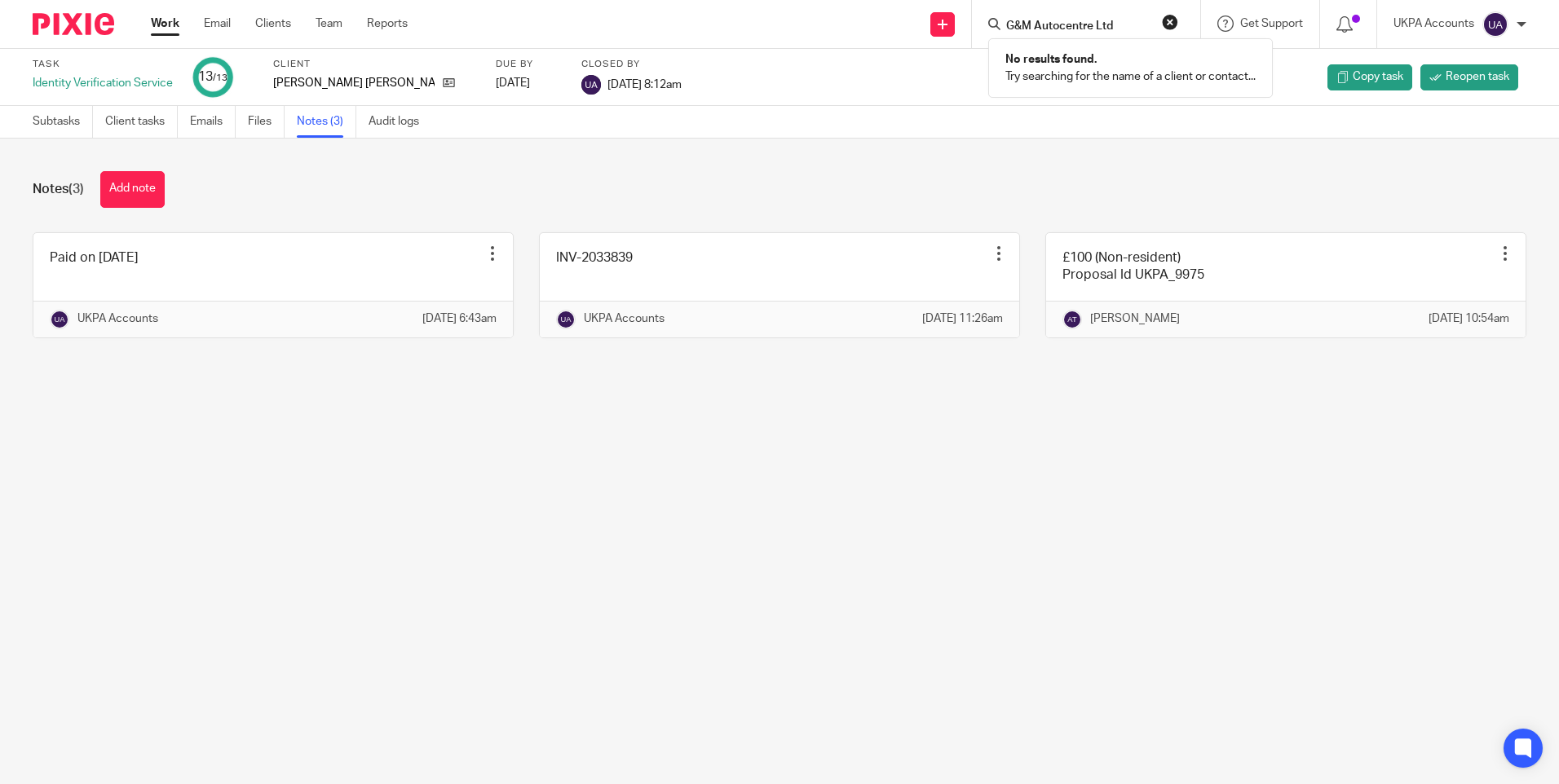
click at [907, 24] on div "Send new email Create task Add client G&M Autocentre Ltd No results found. Try …" at bounding box center [995, 24] width 1127 height 48
click at [1060, 29] on input "Search" at bounding box center [1078, 27] width 147 height 15
paste input "G&M Autocentre Ltd"
click at [1033, 27] on input "G&M Autocentre Ltd" at bounding box center [1078, 27] width 147 height 15
type input "Autocentre Ltd"
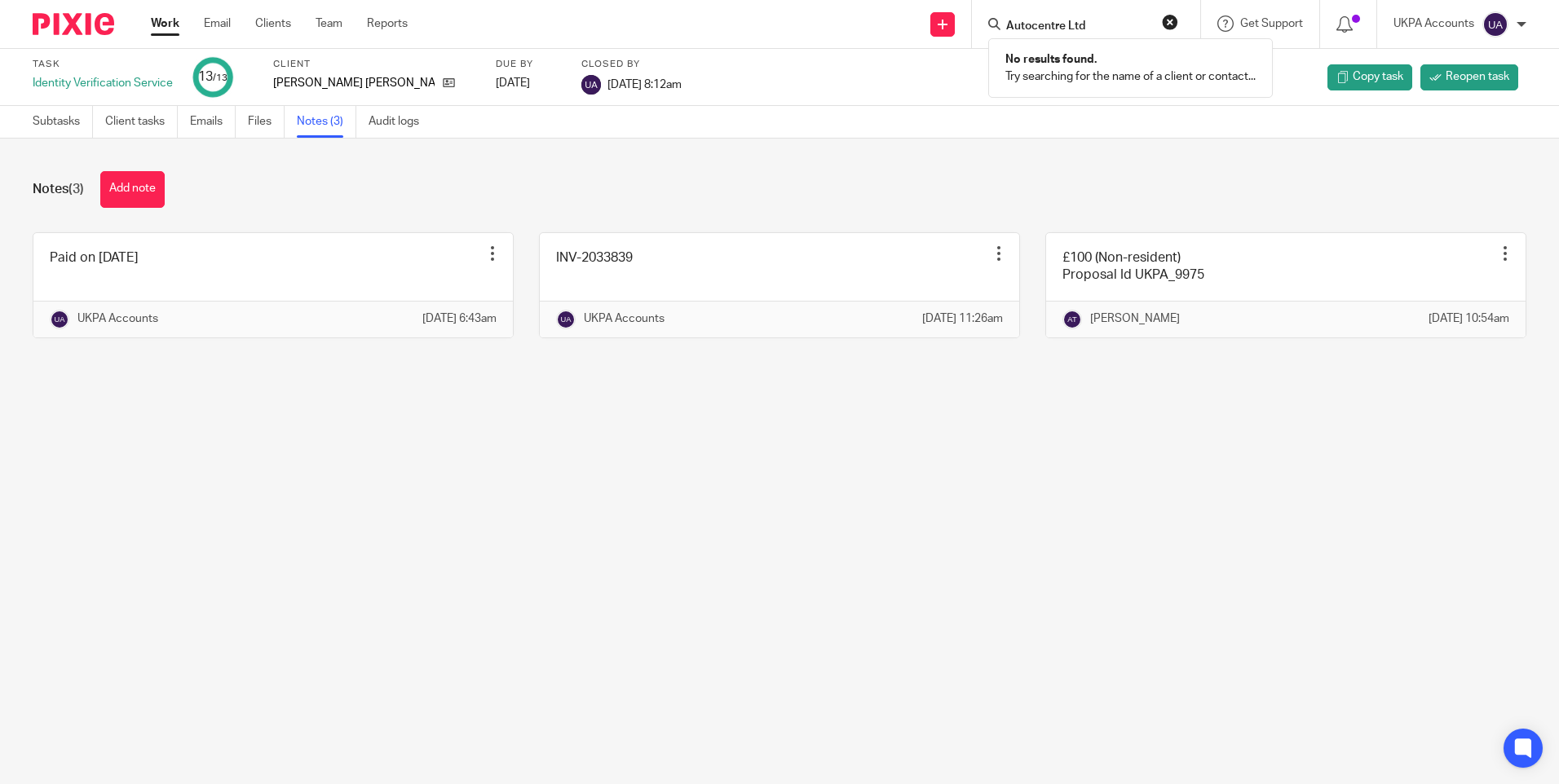
click at [566, 176] on div "Notes (3) Add note" at bounding box center [779, 189] width 1494 height 37
click at [1042, 28] on input "Search" at bounding box center [1078, 27] width 147 height 15
paste input "G&M Autocentre Ltd"
type input "G&M Autocentre Ltd"
click at [456, 180] on div "Notes (3) Add note" at bounding box center [779, 189] width 1494 height 37
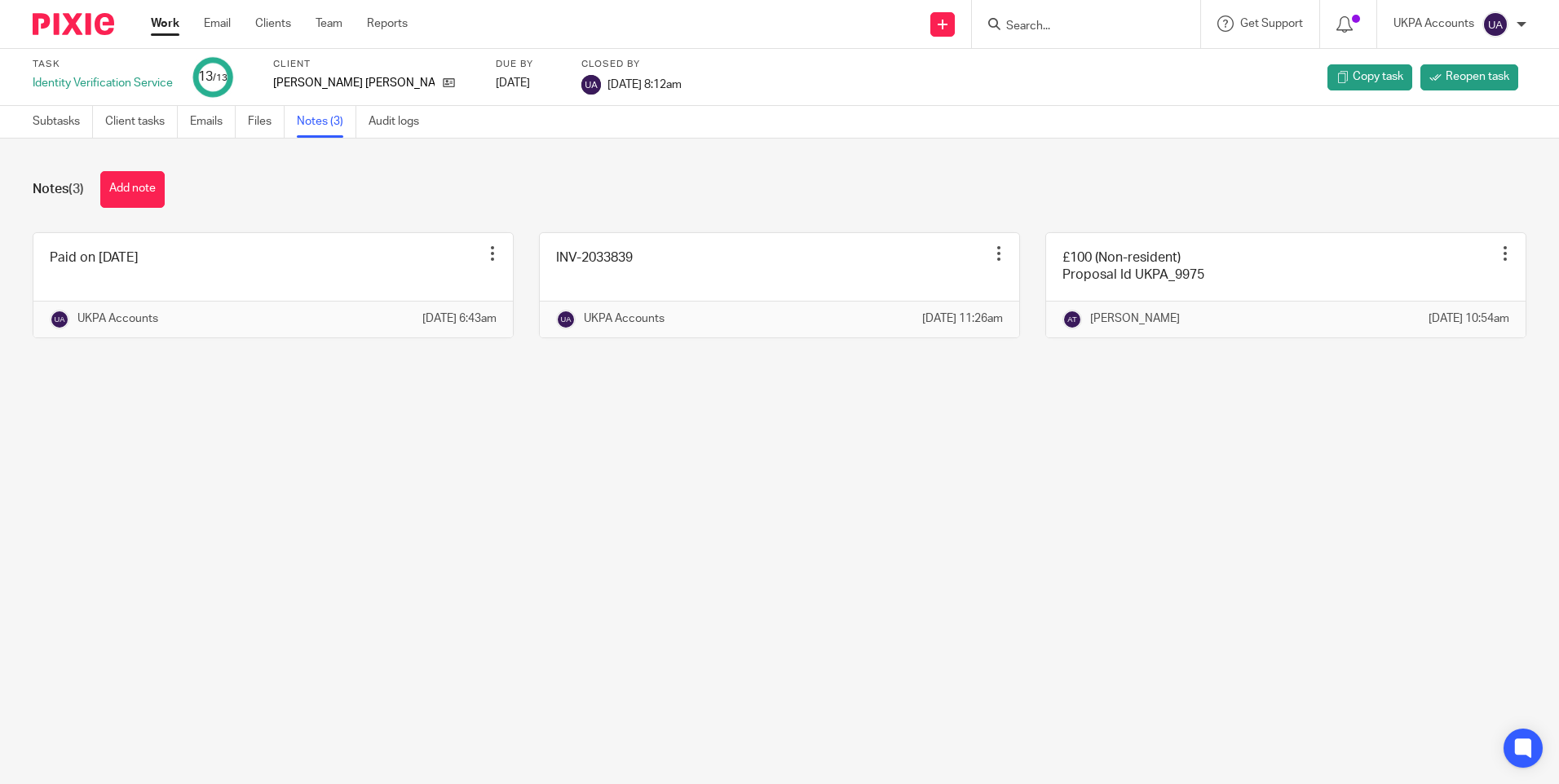
click at [1073, 34] on form at bounding box center [1091, 24] width 174 height 21
click at [1068, 24] on input "Search" at bounding box center [1078, 27] width 147 height 15
paste input "Pixie Day Nursery"
click at [1037, 24] on input "Pixie Day Nursery" at bounding box center [1078, 27] width 147 height 15
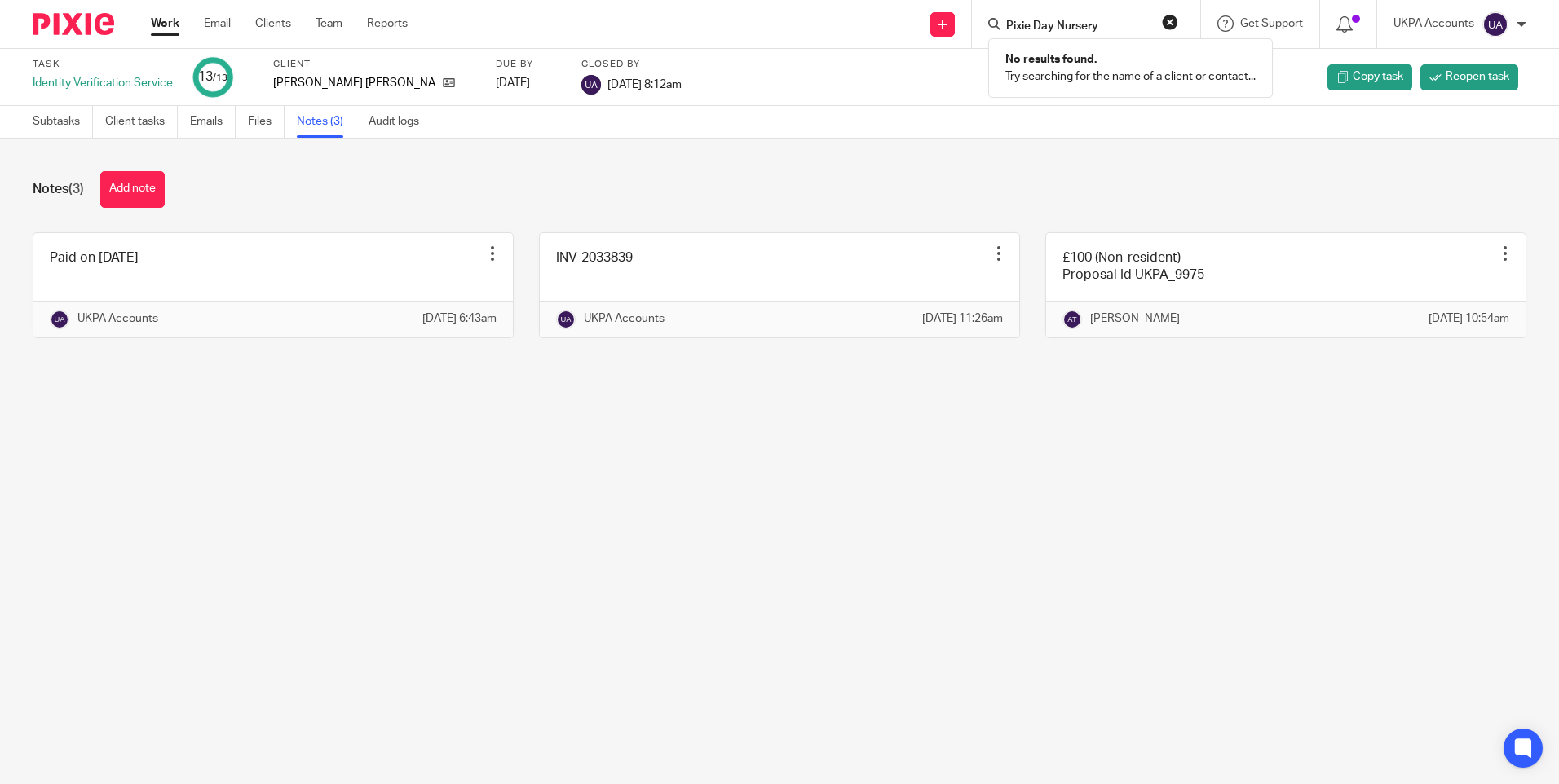
click at [1037, 24] on input "Pixie Day Nursery" at bounding box center [1078, 27] width 147 height 15
paste input "Baxter Lambert Limited"
click at [1078, 21] on input "Baxter Lambert Limited" at bounding box center [1078, 27] width 147 height 15
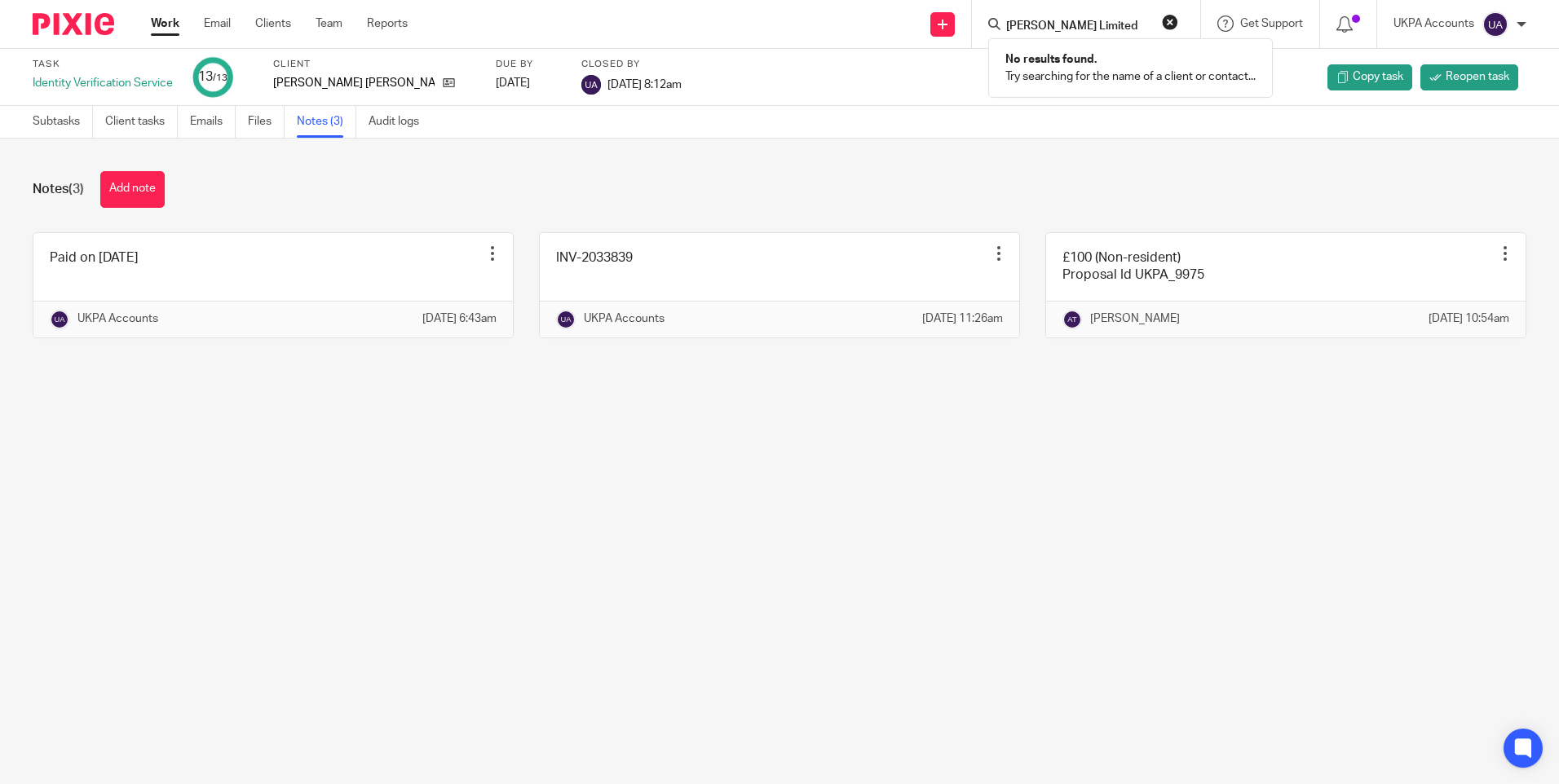
paste input "Hubble Media Lt"
type input "Hubble Media Ltd"
drag, startPoint x: 1113, startPoint y: 27, endPoint x: 906, endPoint y: 13, distance: 207.5
click at [906, 13] on div "Send new email Create task Add client Hubble Media Ltd No results found. Try se…" at bounding box center [995, 24] width 1127 height 48
paste input "H.D. Blackie Limited"
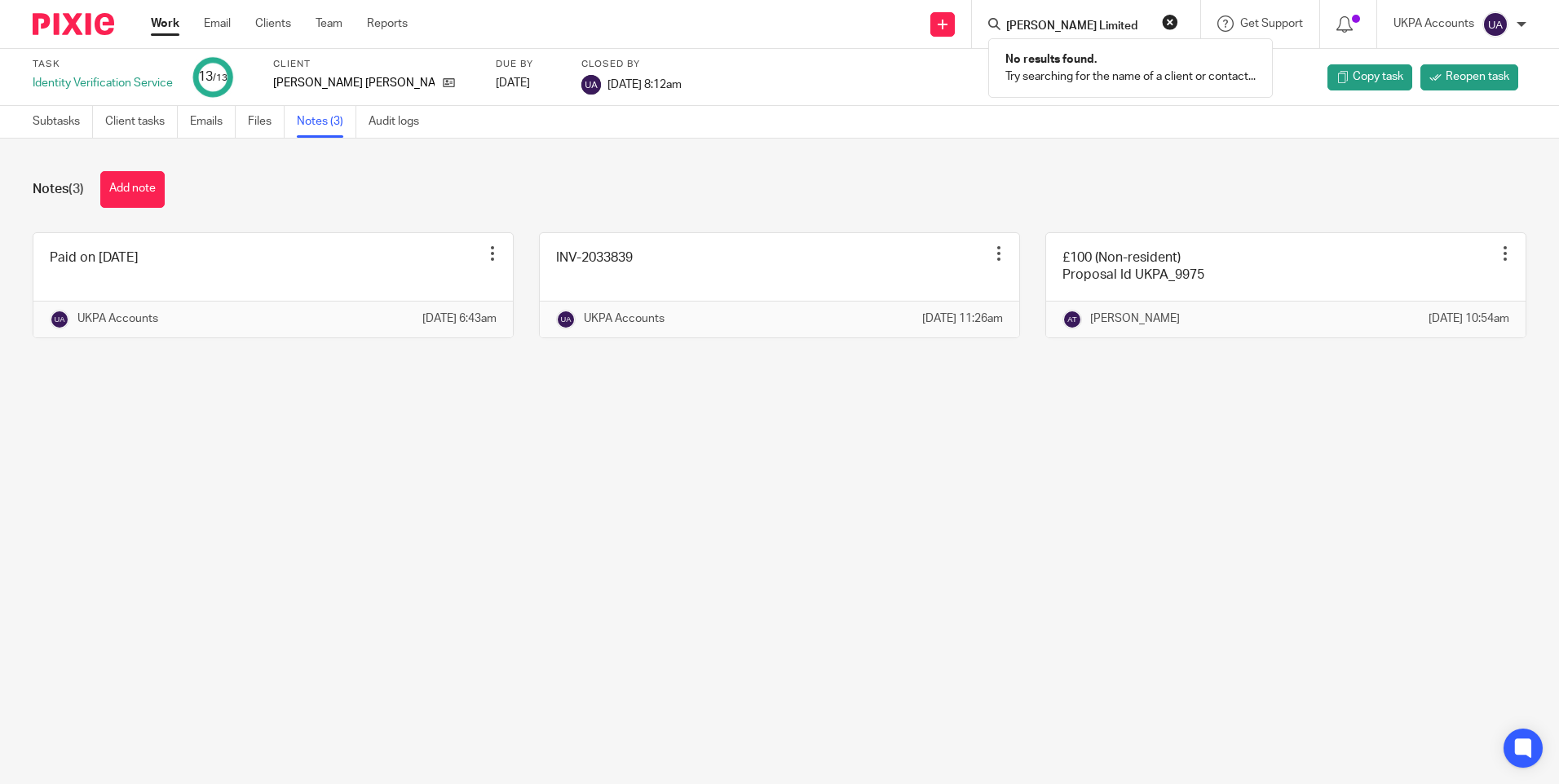
click at [1059, 17] on form "H.D. Blackie Limited" at bounding box center [1091, 24] width 174 height 21
click at [1072, 24] on input "H.D. Blackie Limited" at bounding box center [1078, 27] width 147 height 15
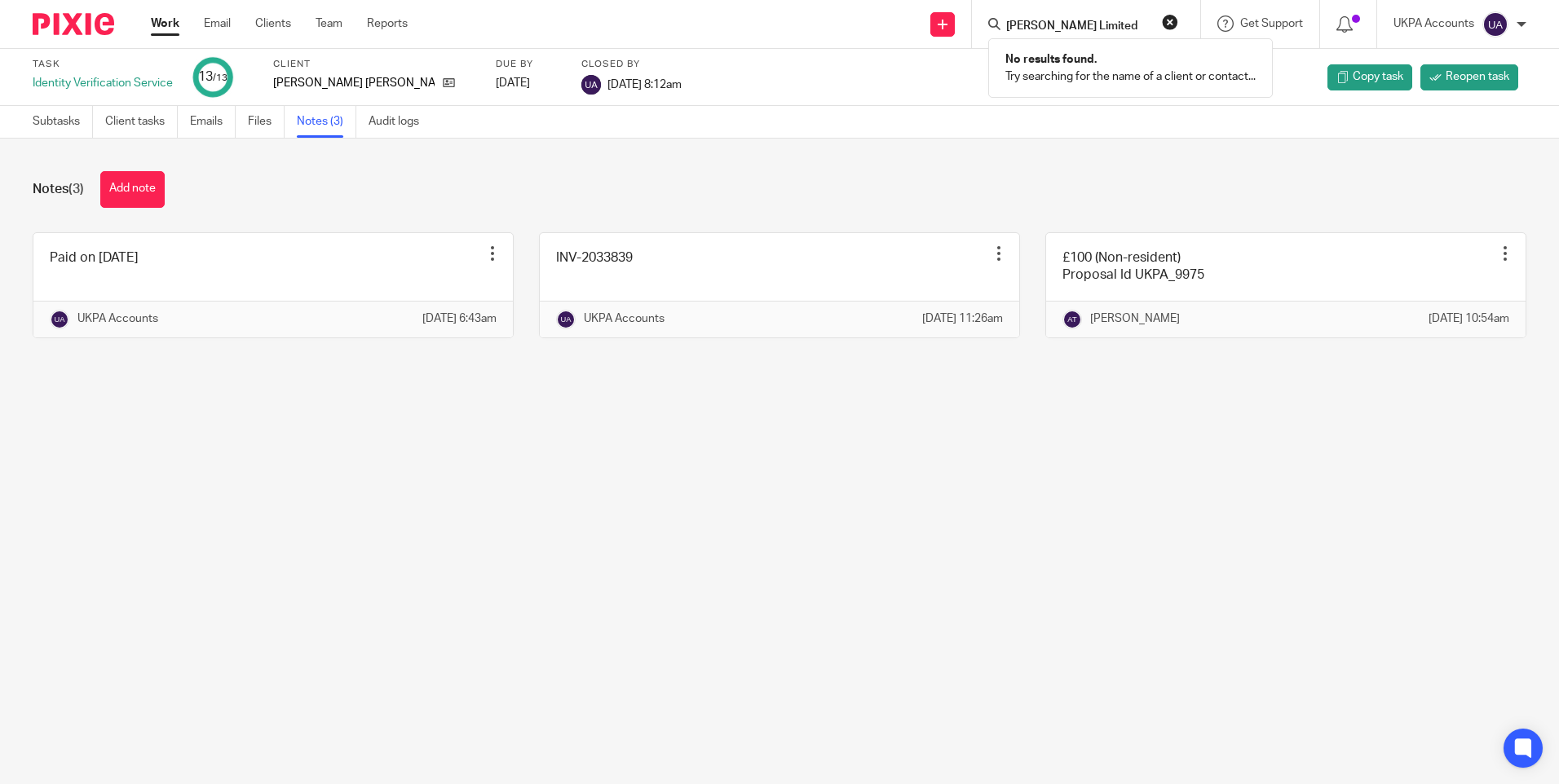
paste input "Bryhill"
type input "Bryhill Limited"
drag, startPoint x: 1084, startPoint y: 23, endPoint x: 860, endPoint y: 15, distance: 224.1
click at [860, 15] on div "Send new email Create task Add client Bryhill Limited No results found. Try sea…" at bounding box center [995, 24] width 1127 height 48
paste input "Progress Together"
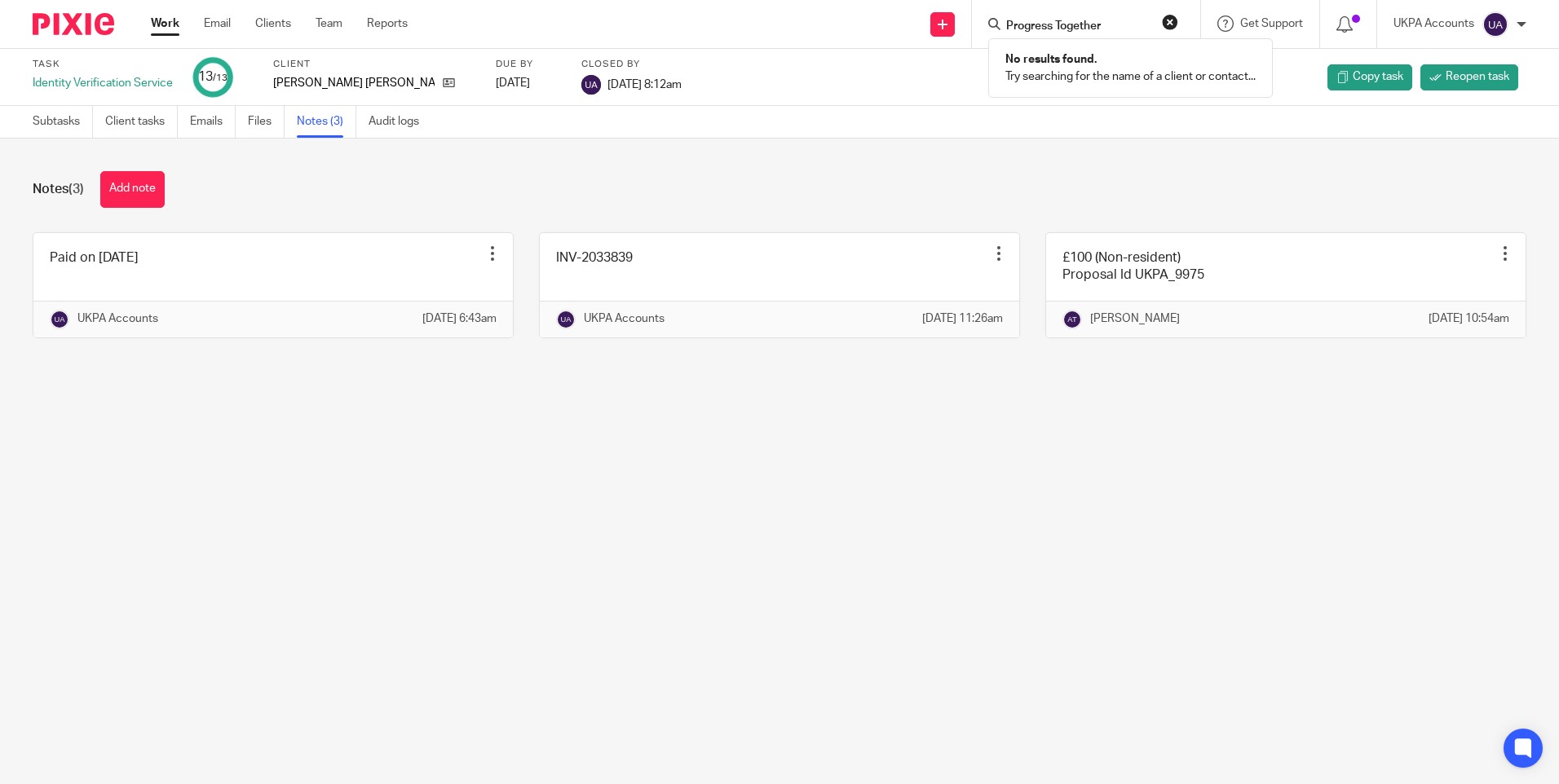
click at [1050, 27] on input "Progress Together" at bounding box center [1078, 27] width 147 height 15
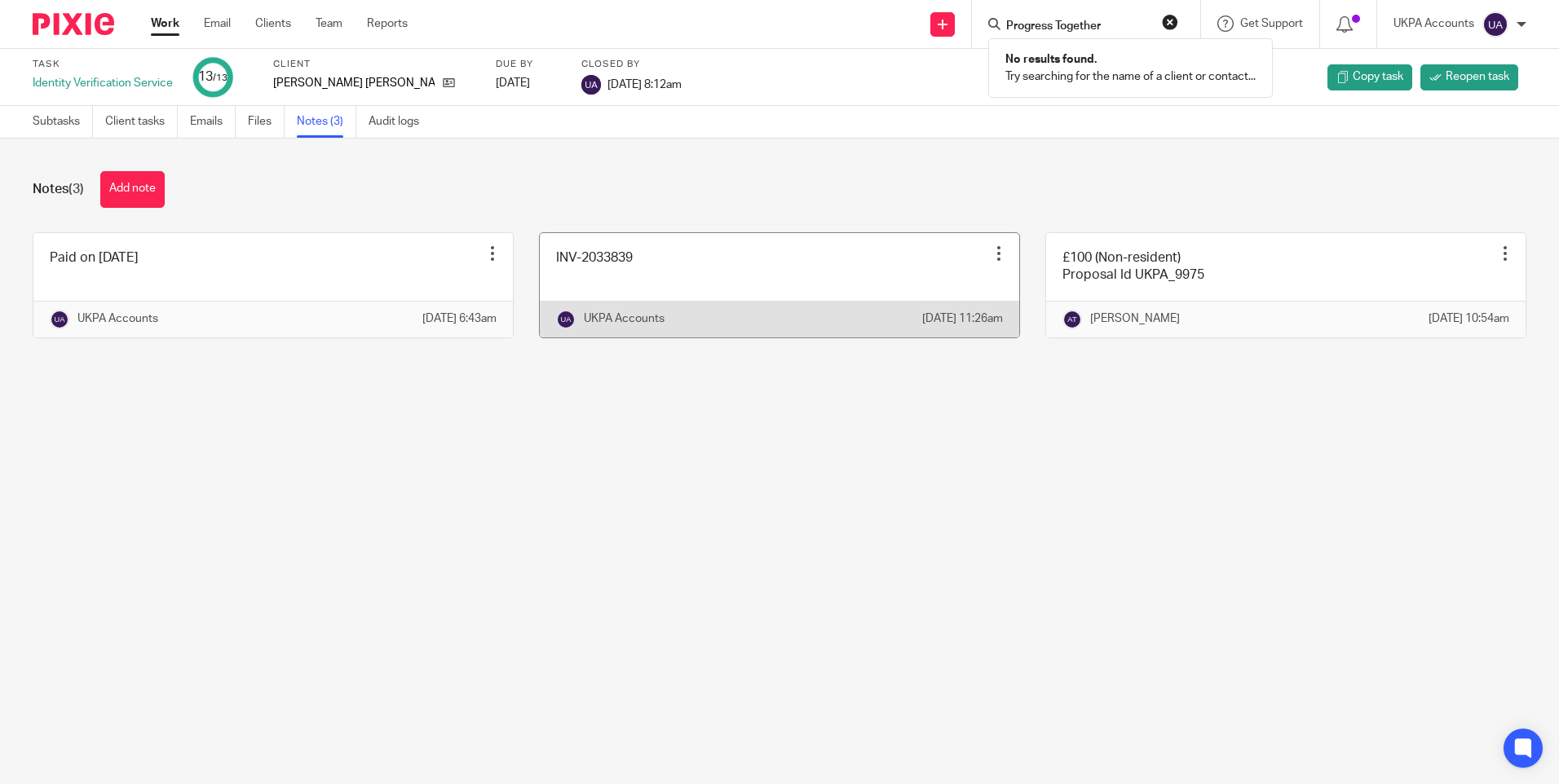
paste input "A J Rogers & Sons Limited"
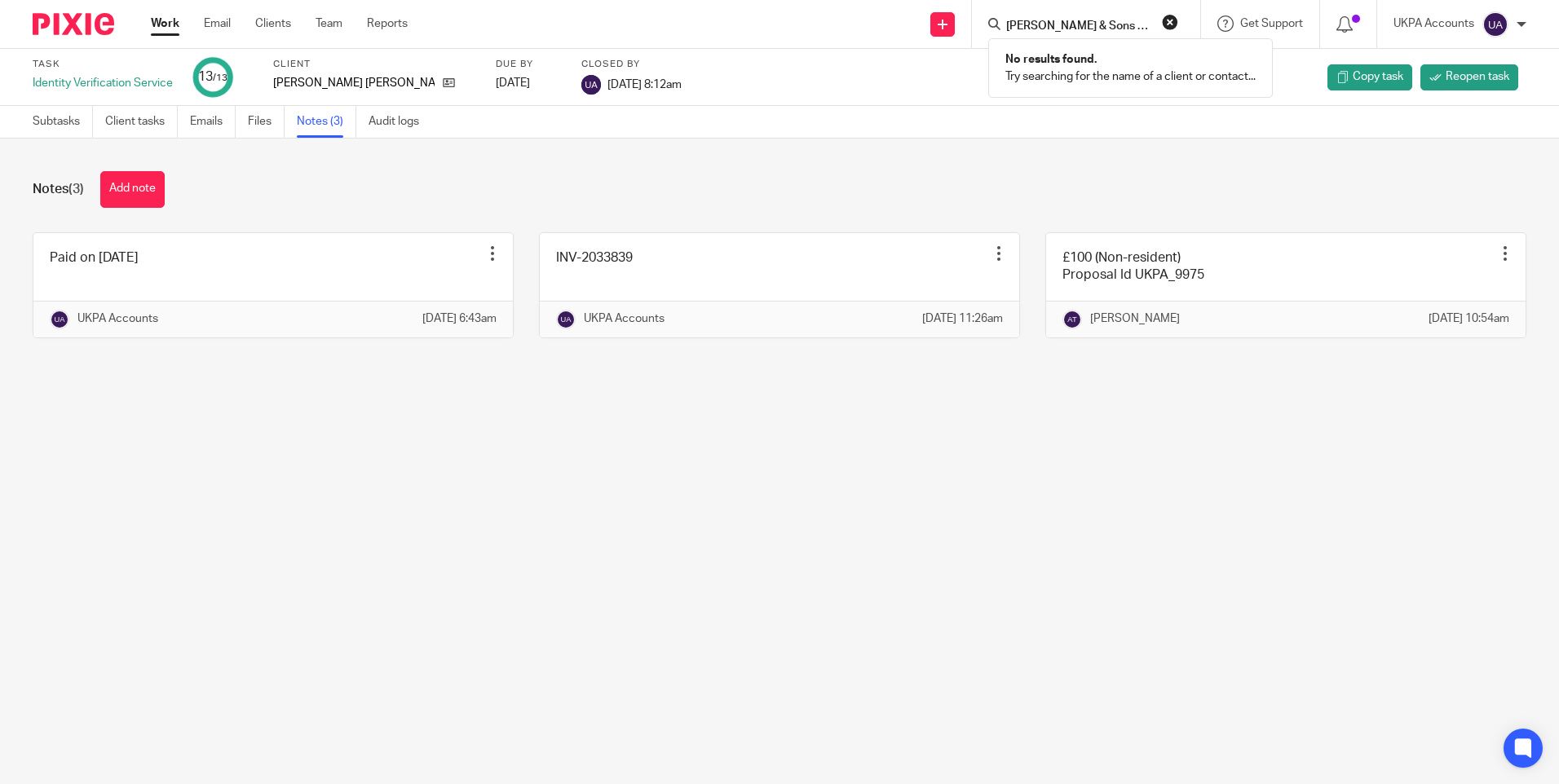
click at [1053, 28] on input "A J Rogers & Sons Limited" at bounding box center [1078, 27] width 147 height 15
paste input "Hillyard Macdonald Lt"
click at [1043, 27] on input "Hillyard Macdonald Ltd" at bounding box center [1078, 27] width 147 height 15
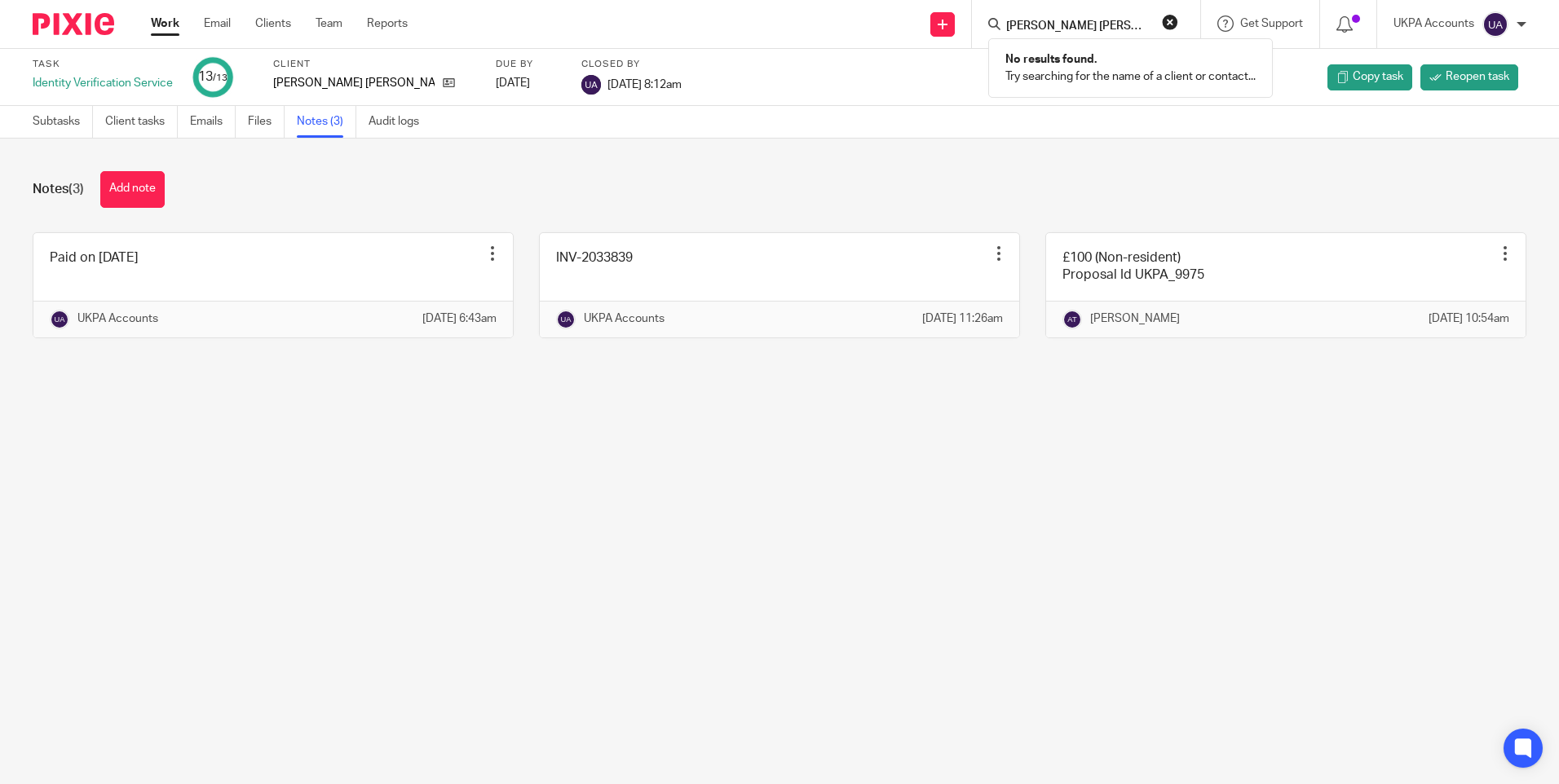
click at [1043, 27] on input "Hillyard Macdonald Ltd" at bounding box center [1078, 27] width 147 height 15
paste input "Econ Group Limite"
click at [1064, 23] on input "Econ Group Limited" at bounding box center [1078, 27] width 147 height 15
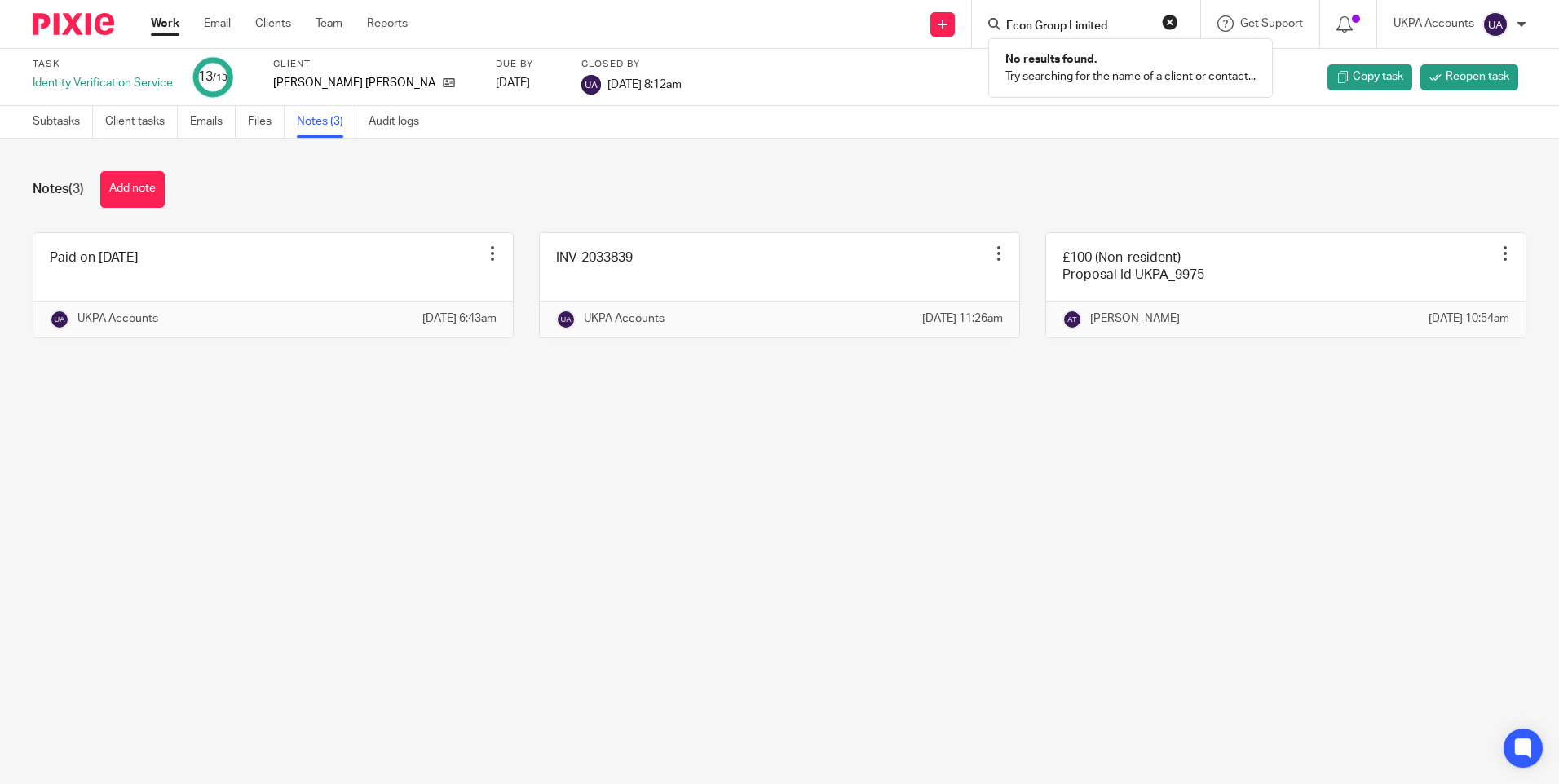
click at [1064, 23] on input "Econ Group Limited" at bounding box center [1078, 27] width 147 height 15
paste input "Alnitech"
click at [1042, 27] on input "Alnitech Limited" at bounding box center [1078, 27] width 147 height 15
paste input "IS Consulting Uk Ltd"
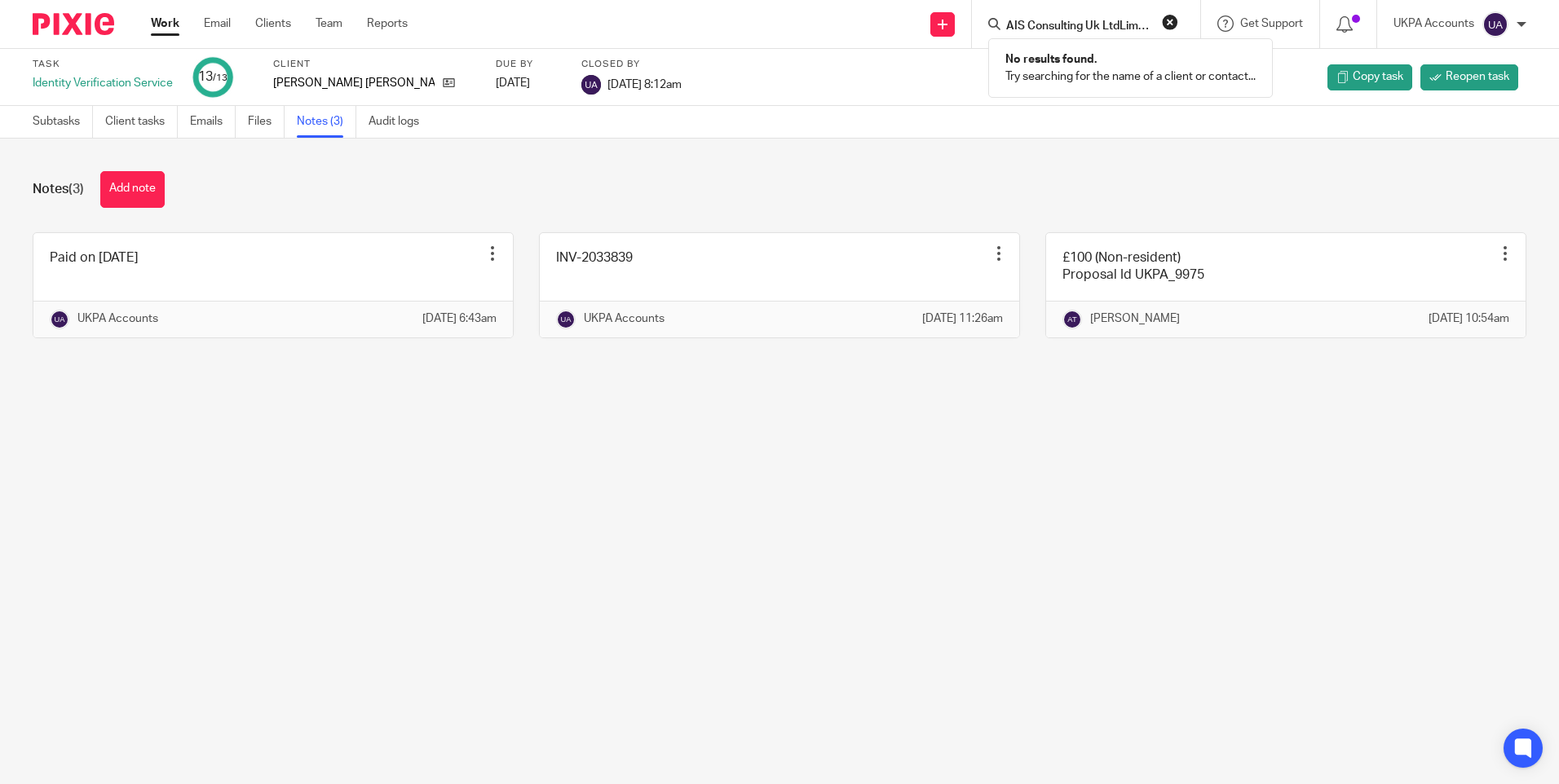
click at [1042, 27] on input "AIS Consulting Uk LtdLimited" at bounding box center [1078, 27] width 147 height 15
paste input "Search"
click at [1068, 15] on form "AIS Consulting Uk Ltd" at bounding box center [1091, 24] width 174 height 21
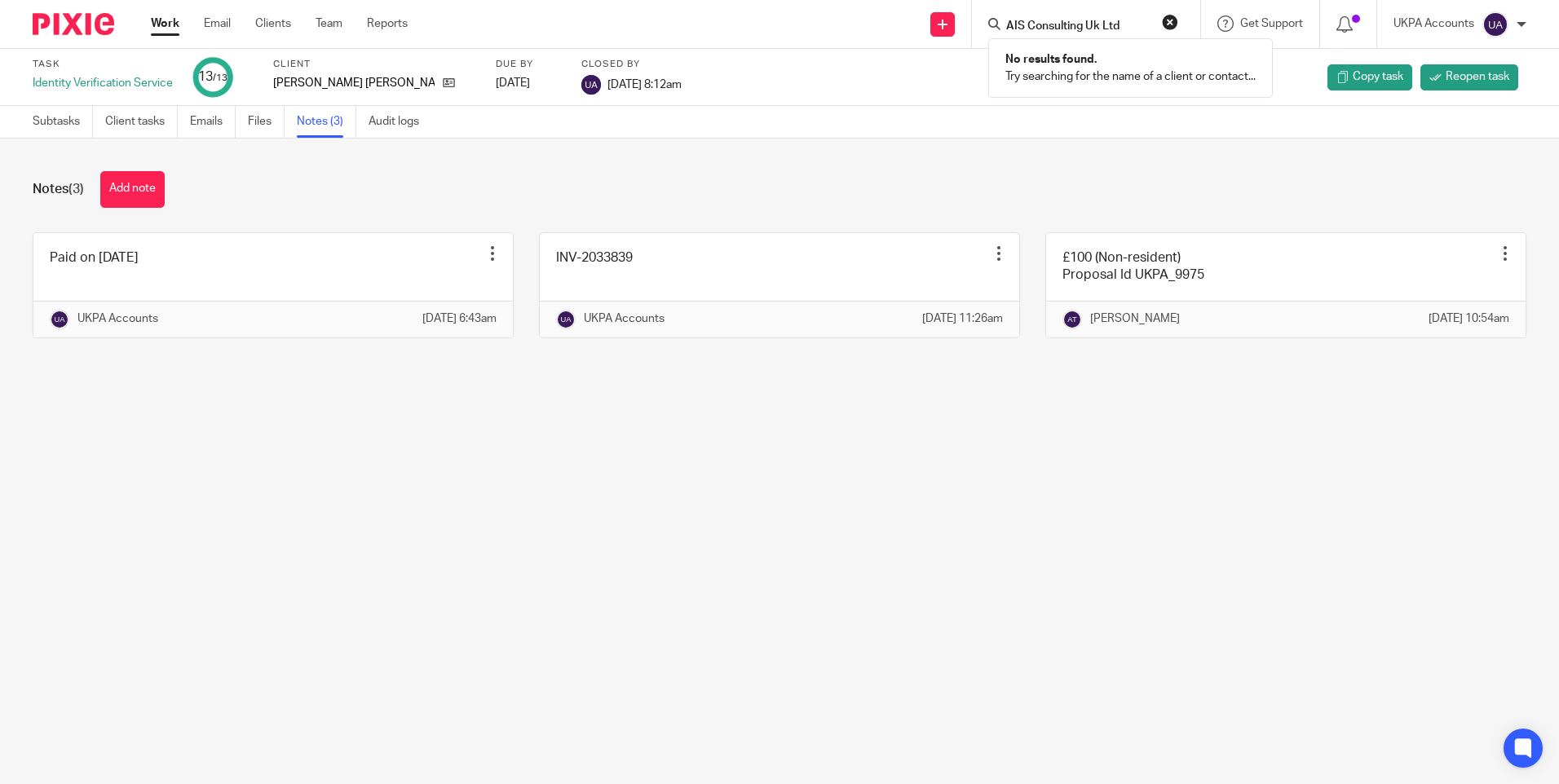
click at [1067, 15] on form "AIS Consulting Uk Ltd" at bounding box center [1091, 24] width 174 height 21
click at [1048, 24] on input "AIS Consulting Uk Ltd" at bounding box center [1078, 27] width 147 height 15
click at [1047, 24] on input "AIS Consulting Uk Ltd" at bounding box center [1078, 27] width 147 height 15
click at [1046, 24] on input "AIS Consulting Uk Ltd" at bounding box center [1078, 27] width 147 height 15
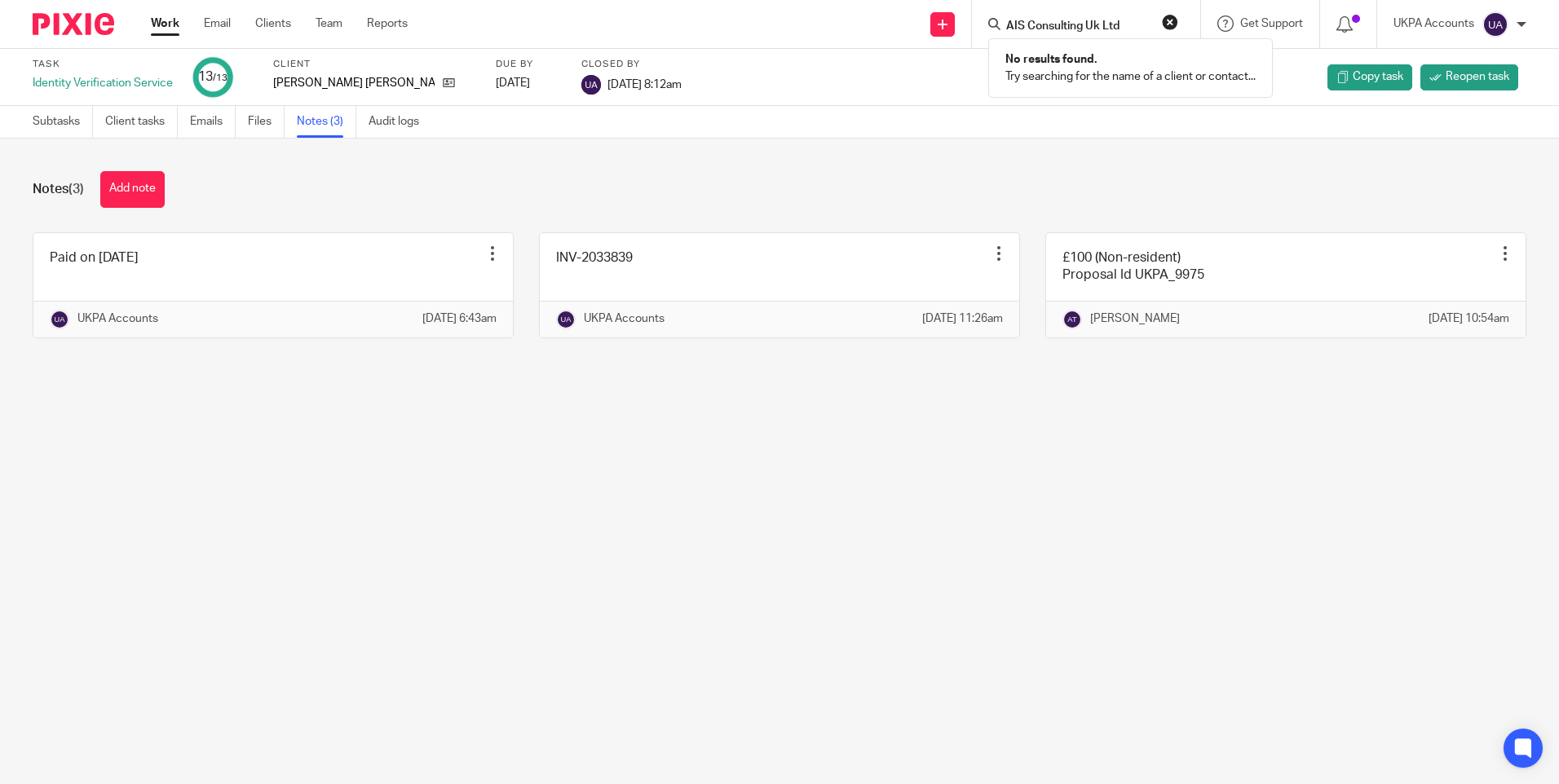
paste input "The Worshipful Company Of Blacksmiths"
click at [1070, 27] on input "The Worshipful Company Of Blacksmiths" at bounding box center [1078, 27] width 147 height 15
paste input "Beckenham Access Limited"
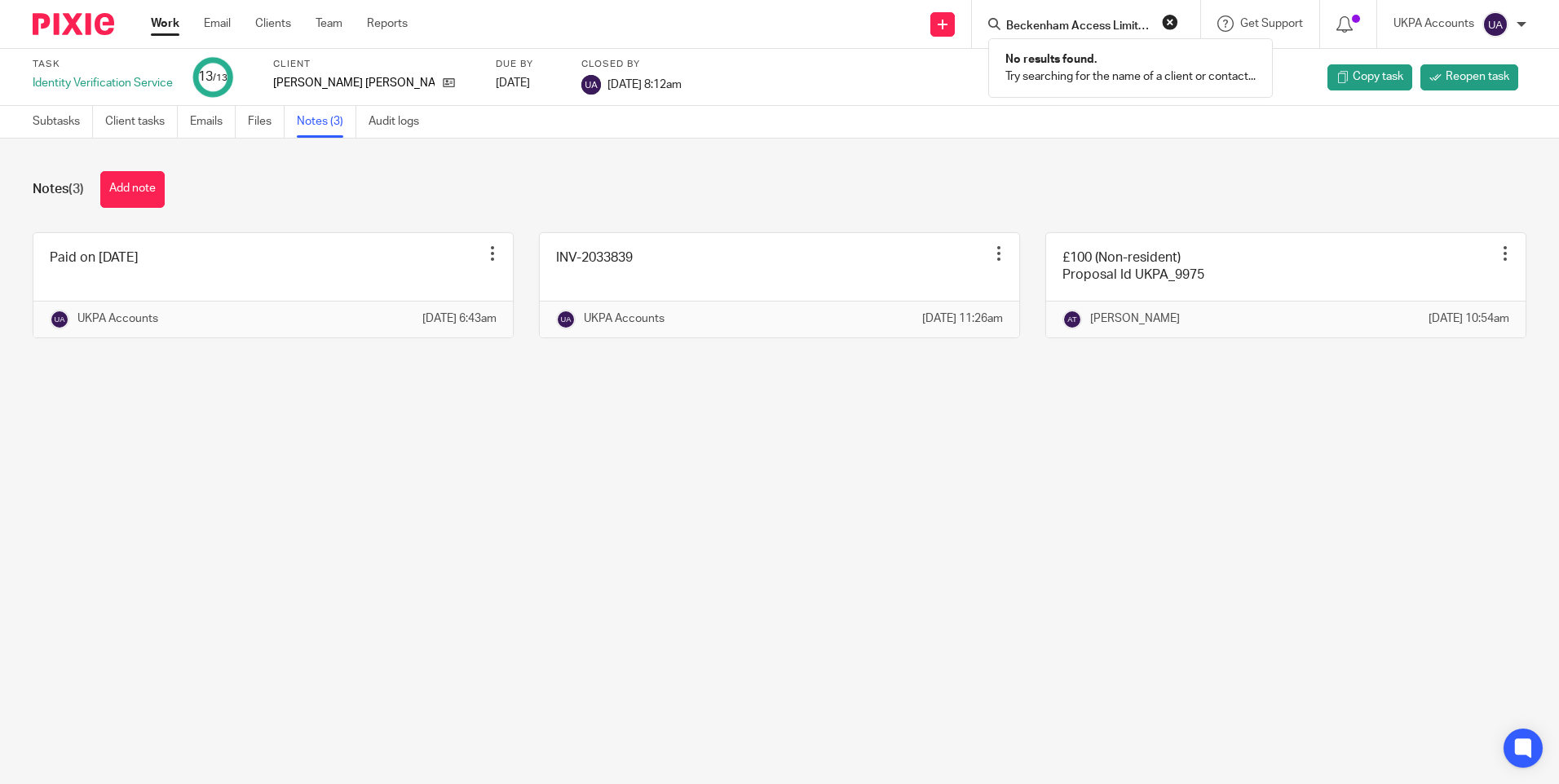
click at [1096, 29] on input "Beckenham Access Limited" at bounding box center [1078, 27] width 147 height 15
paste input "Matt Clayton Photography"
click at [1098, 26] on input "Matt Clayton Photography Limited" at bounding box center [1078, 27] width 147 height 15
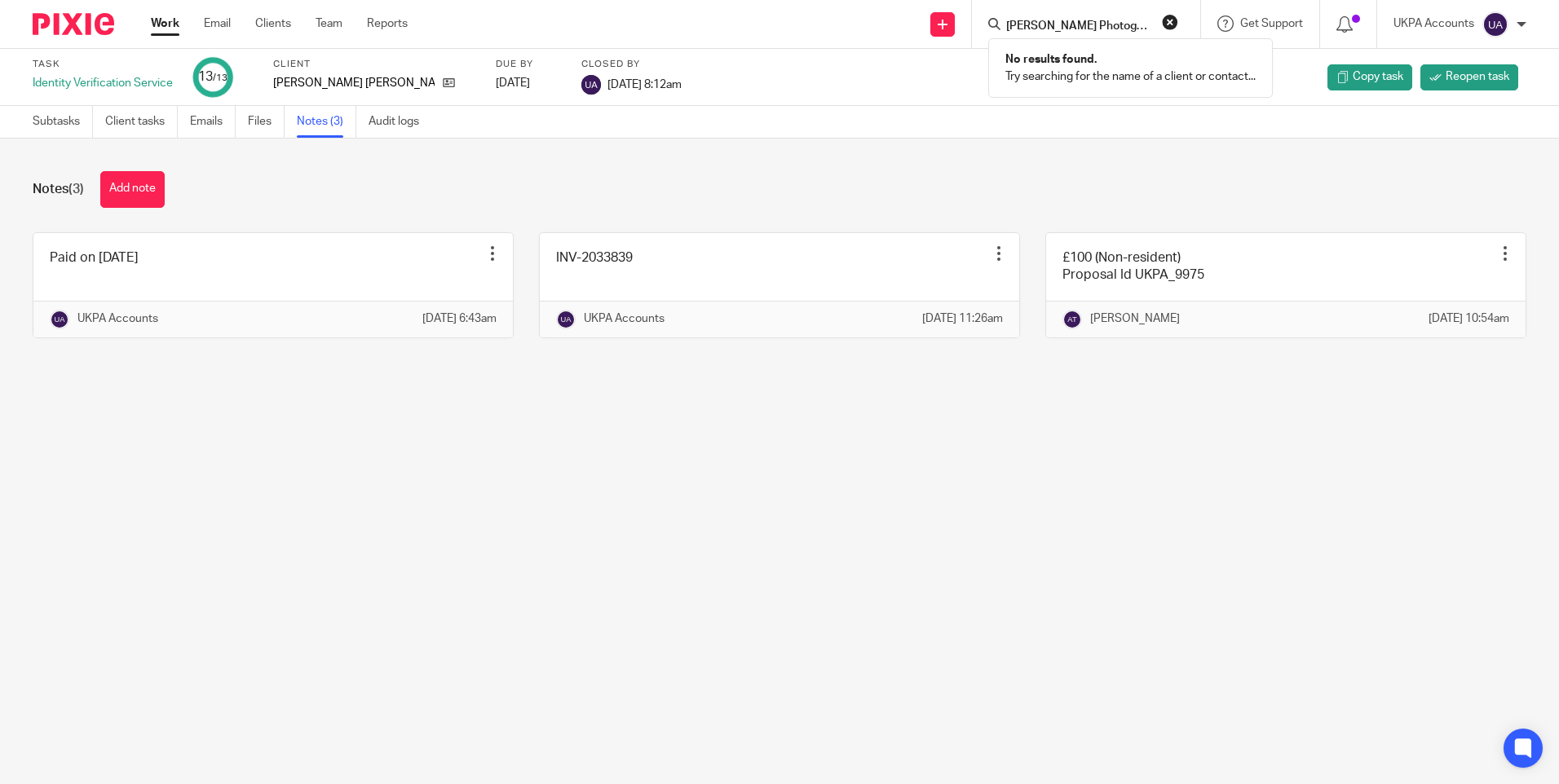
click at [1098, 26] on input "Matt Clayton Photography Limited" at bounding box center [1078, 27] width 147 height 15
paste input "Orpington Chiropody and Podiatr"
click at [1110, 26] on input "Orpington Chiropody and Podiatry Limited" at bounding box center [1078, 27] width 147 height 15
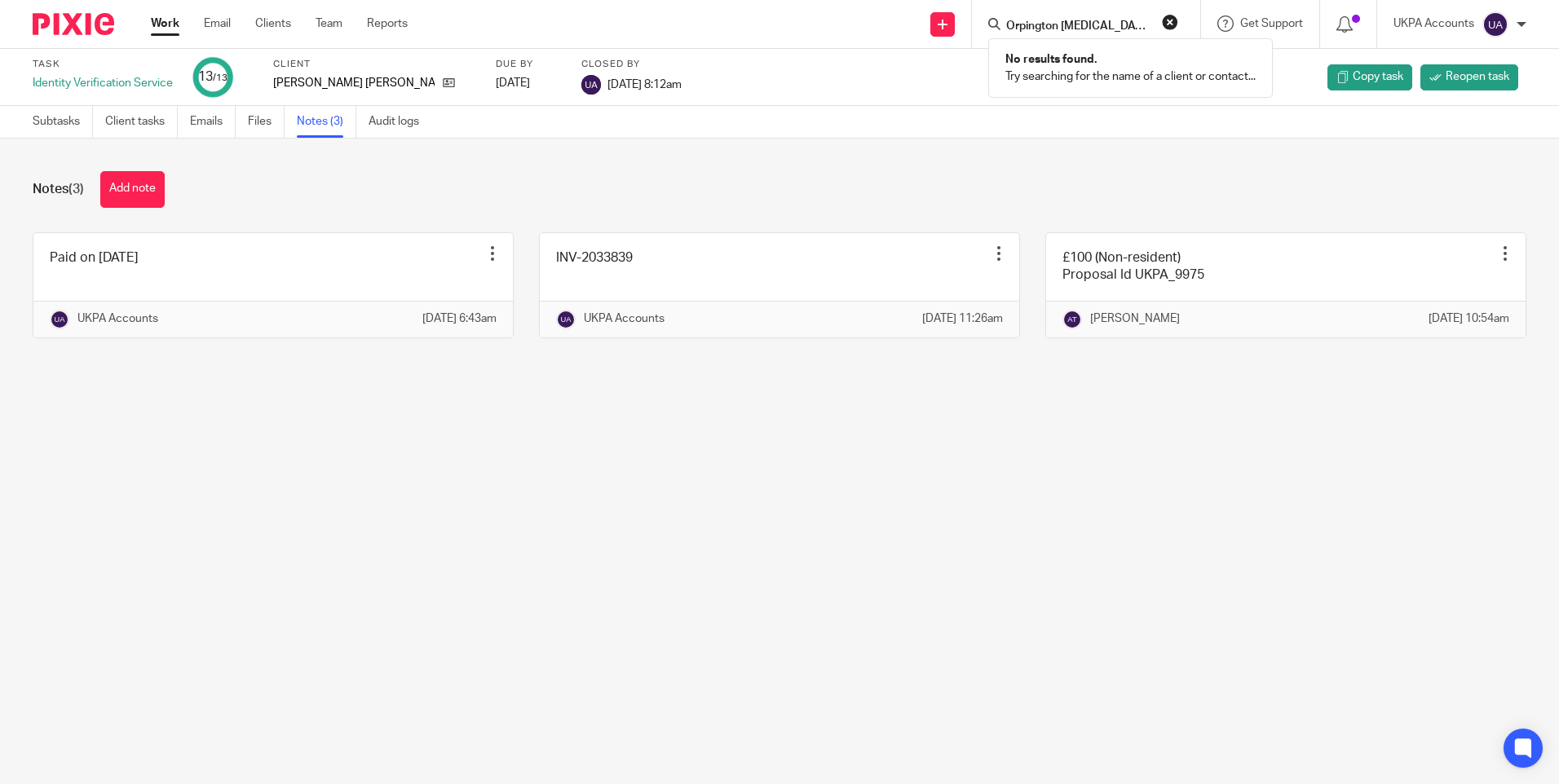
click at [1110, 26] on input "Orpington Chiropody and Podiatry Limited" at bounding box center [1078, 27] width 147 height 15
paste input "Marsden Grant International"
click at [1125, 25] on input "Marsden Grant International Limited" at bounding box center [1078, 27] width 147 height 15
click at [1125, 25] on input "Marsden Grant International Limited" at bounding box center [1078, 27] width 147 height 15
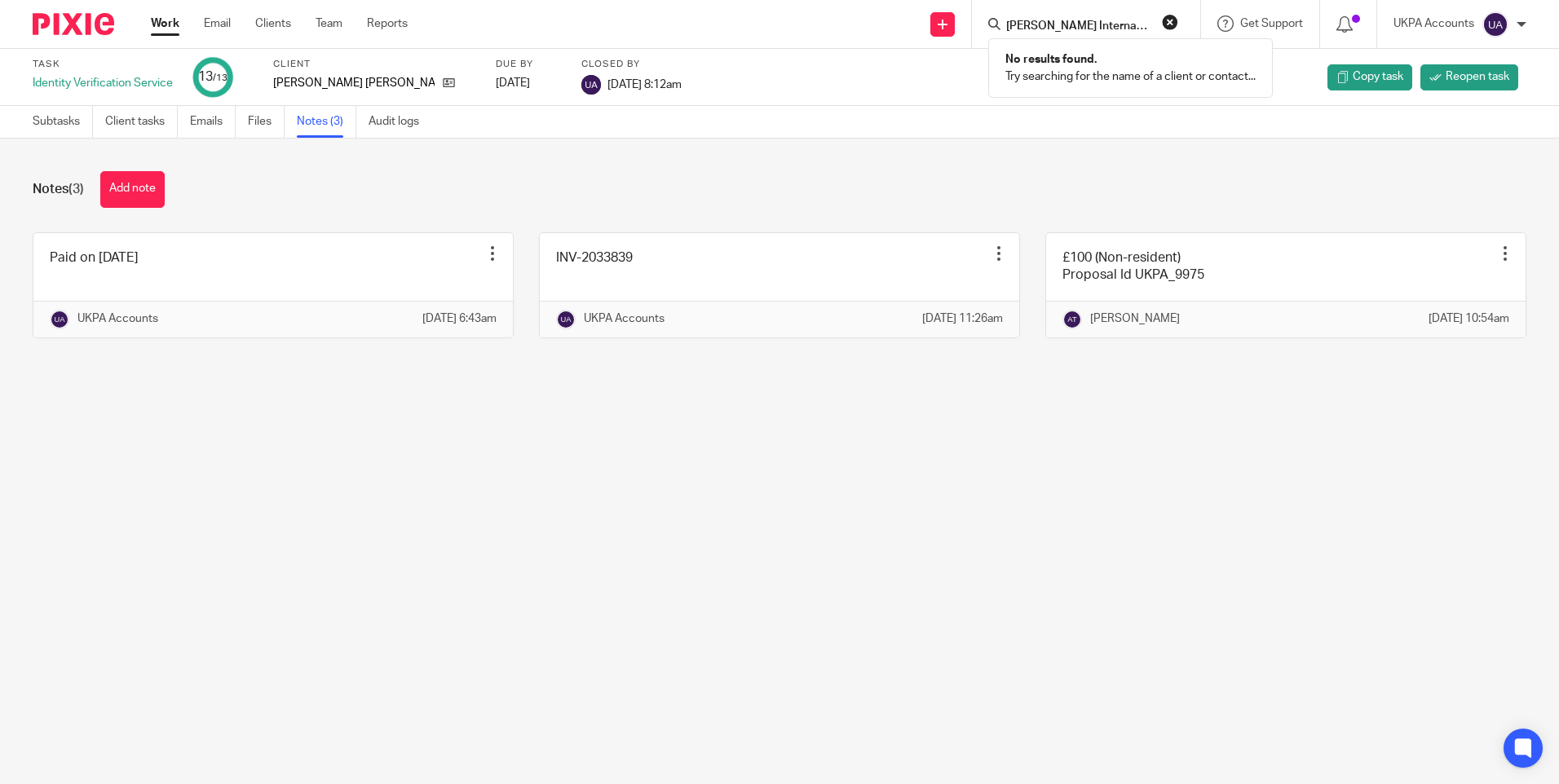
paste input "Agrofertrans Lt"
click at [1028, 27] on input "Agrofertrans Ltd" at bounding box center [1078, 27] width 147 height 15
paste input "Marcar Steel & Engineering Limite"
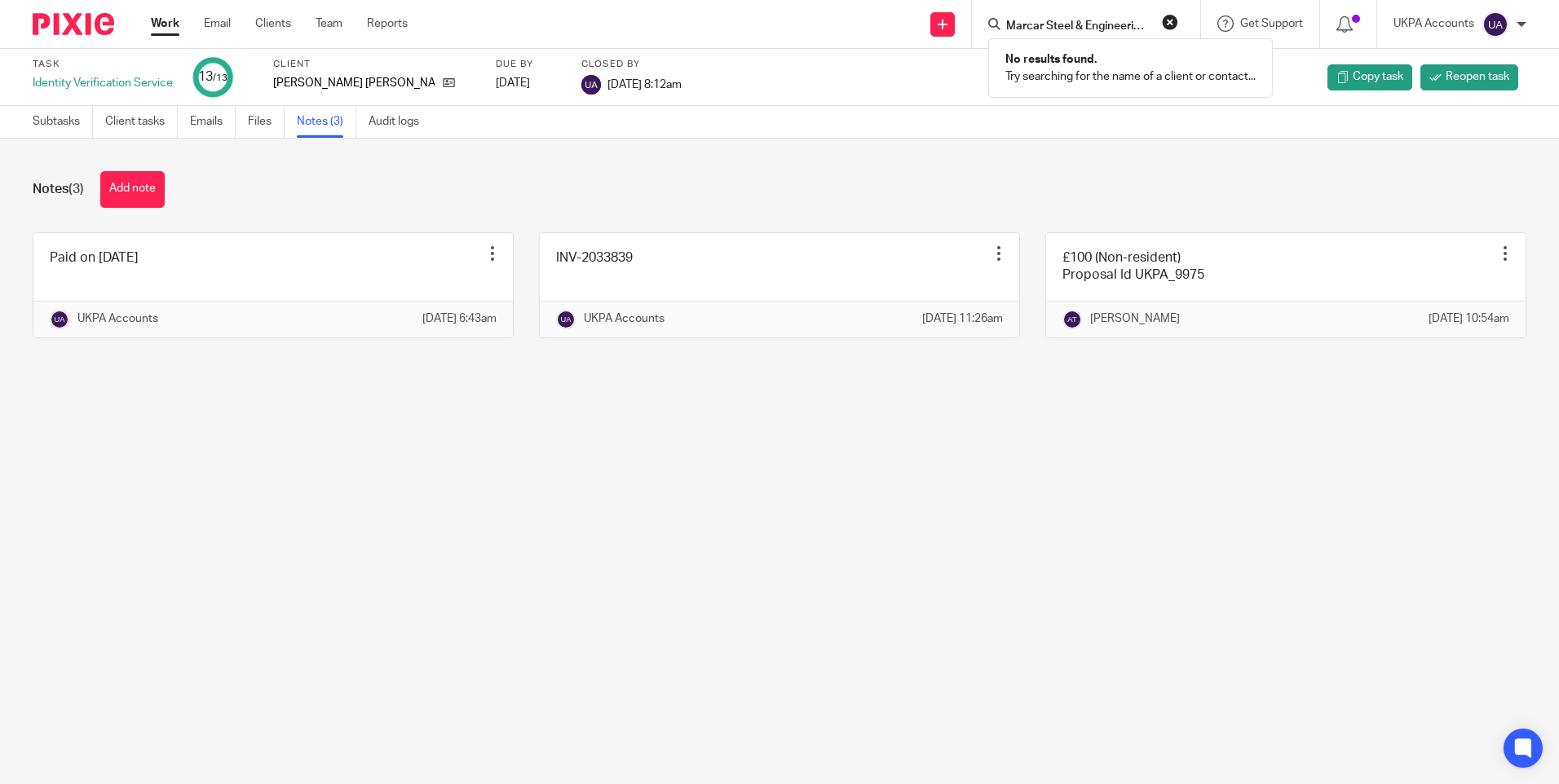
click at [1081, 23] on input "Marcar Steel & Engineering Limited" at bounding box center [1078, 27] width 147 height 15
click at [1080, 23] on input "Marcar Steel & Engineering Limited" at bounding box center [1078, 27] width 147 height 15
paste input "Stephen Shapiro"
click at [1055, 12] on div "Stephen Shapiro No results found. Try searching for the name of a client or con…" at bounding box center [1086, 24] width 228 height 48
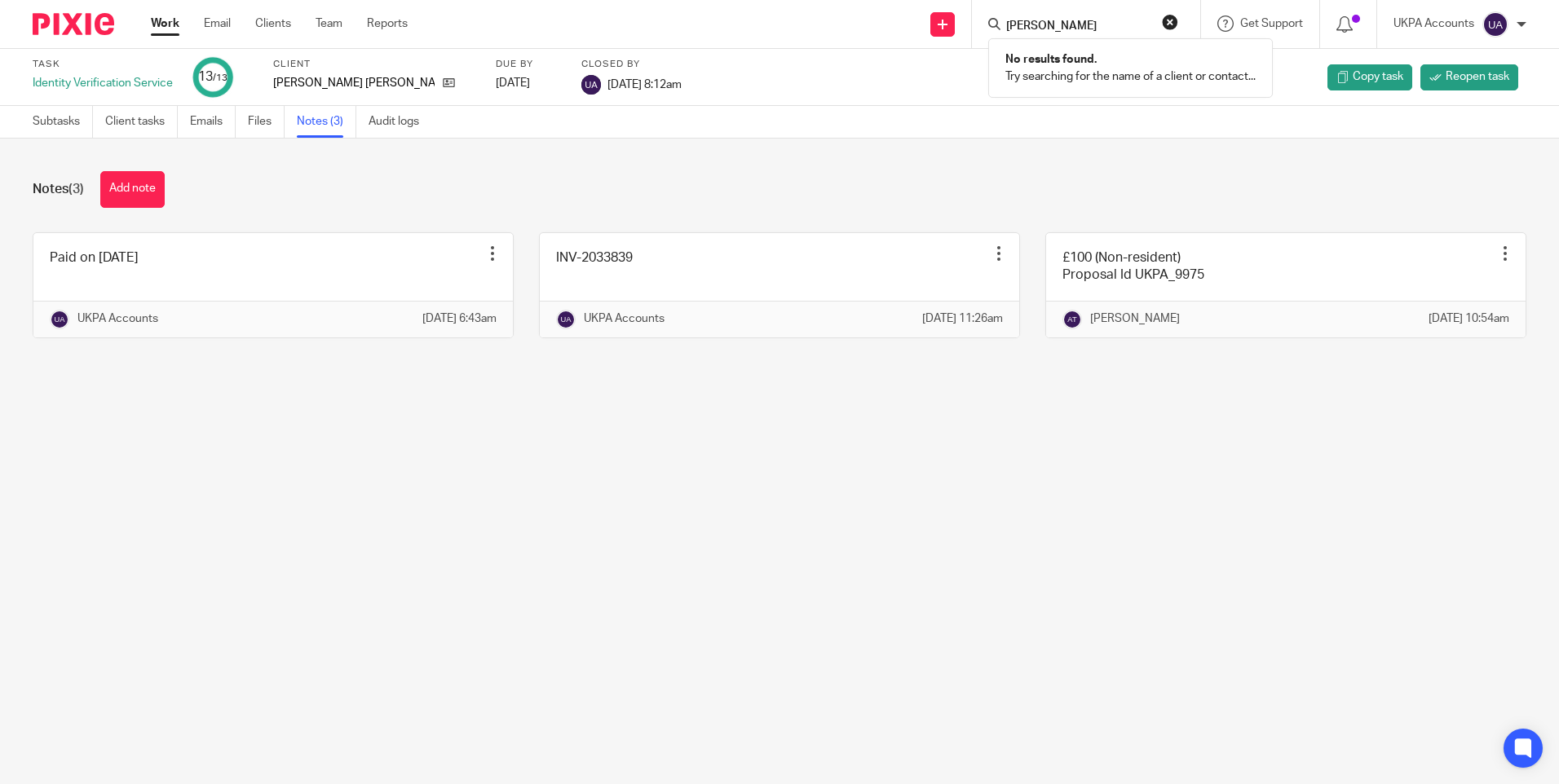
click at [1044, 24] on input "Stephen Shapiro" at bounding box center [1078, 27] width 147 height 15
paste input "Trutview Limited"
click at [1040, 21] on input "Trutview Limited" at bounding box center [1078, 27] width 147 height 15
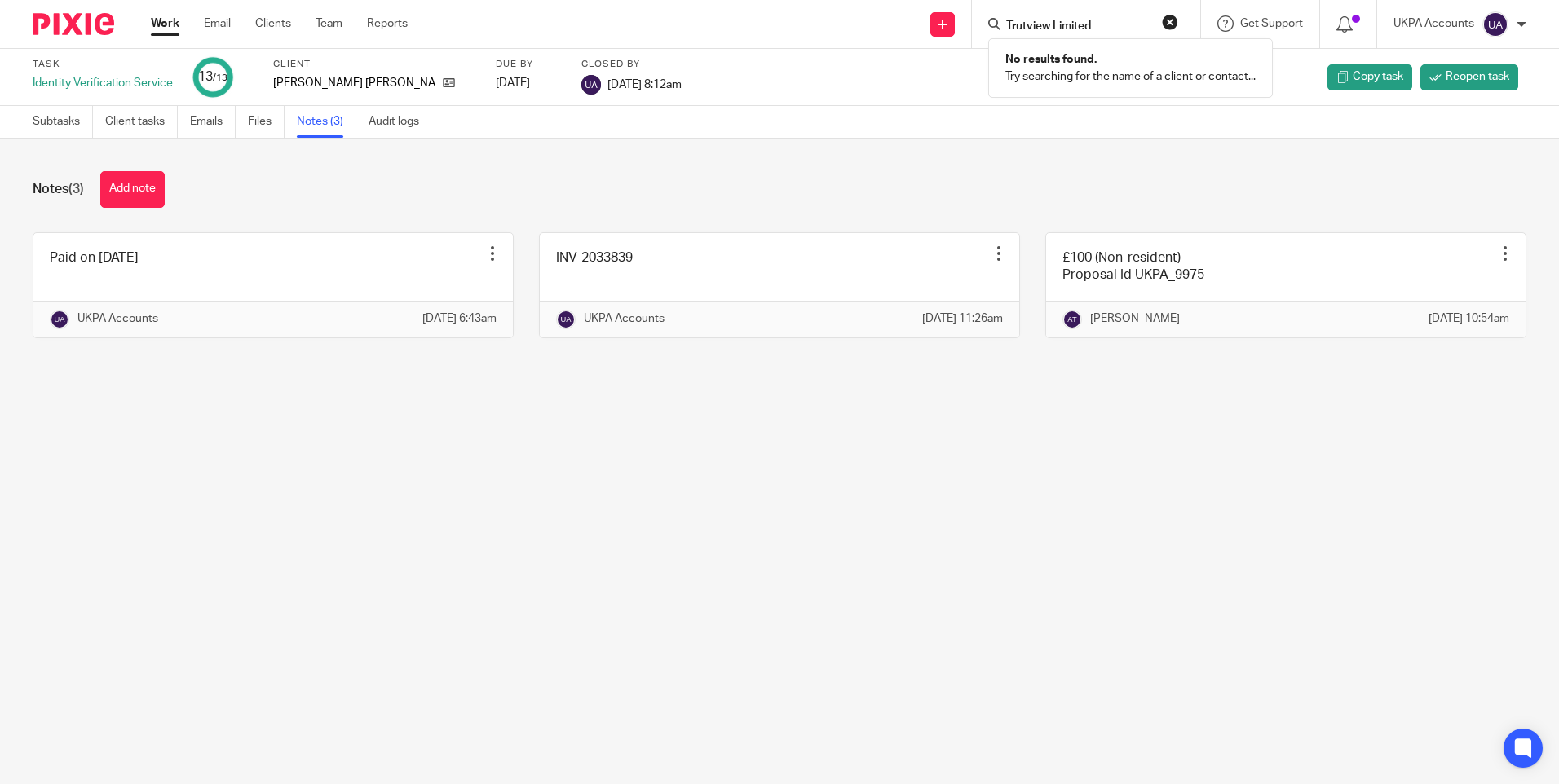
click at [1040, 21] on input "Trutview Limited" at bounding box center [1078, 27] width 147 height 15
paste input "acas Service"
click at [1053, 27] on input "Tracas Service Limited" at bounding box center [1078, 27] width 147 height 15
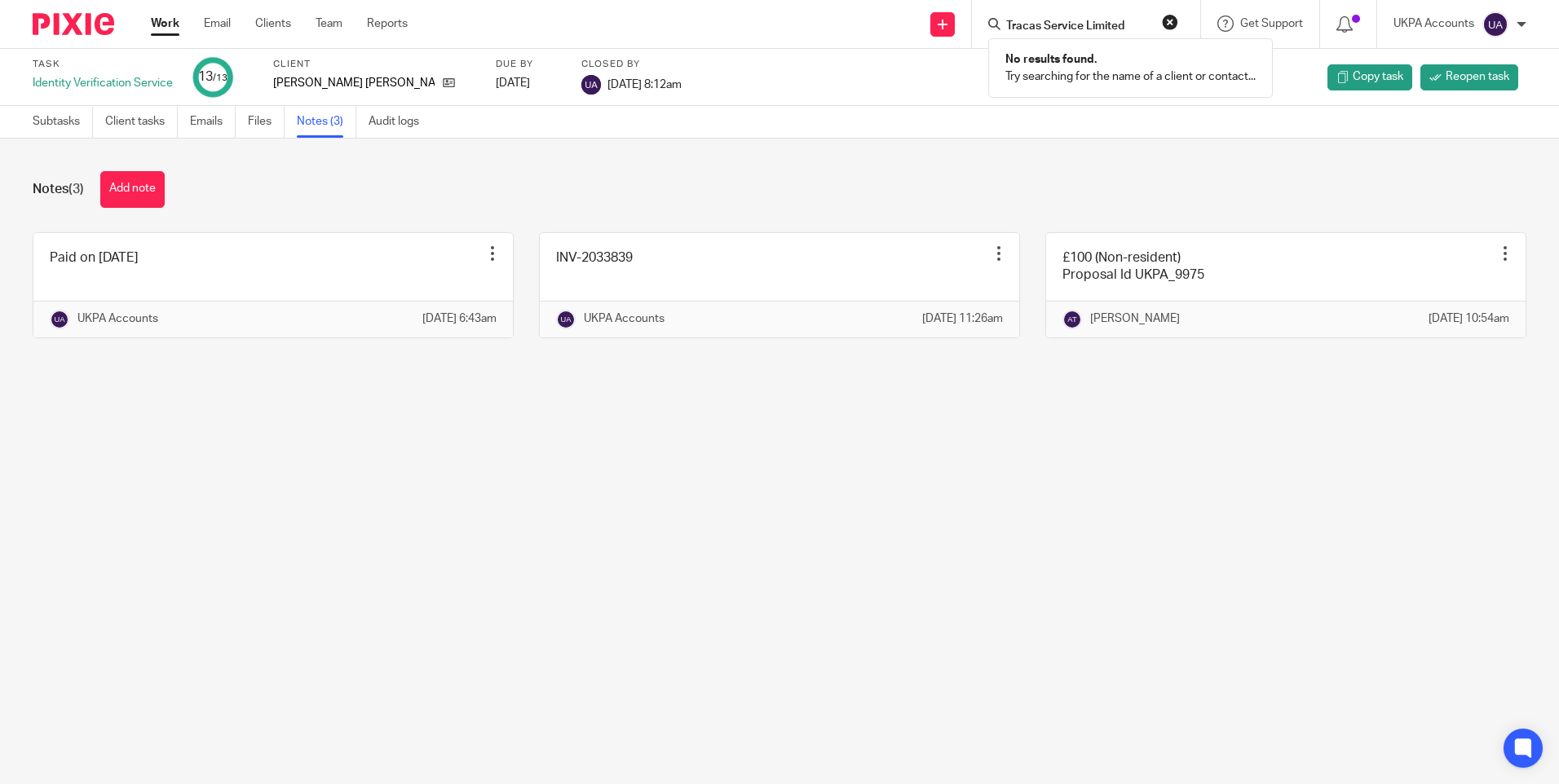
click at [1051, 27] on input "Tracas Service Limited" at bounding box center [1078, 27] width 147 height 15
paste input "P Bouloux"
click at [1079, 25] on input "P Bouloux Limited" at bounding box center [1078, 27] width 147 height 15
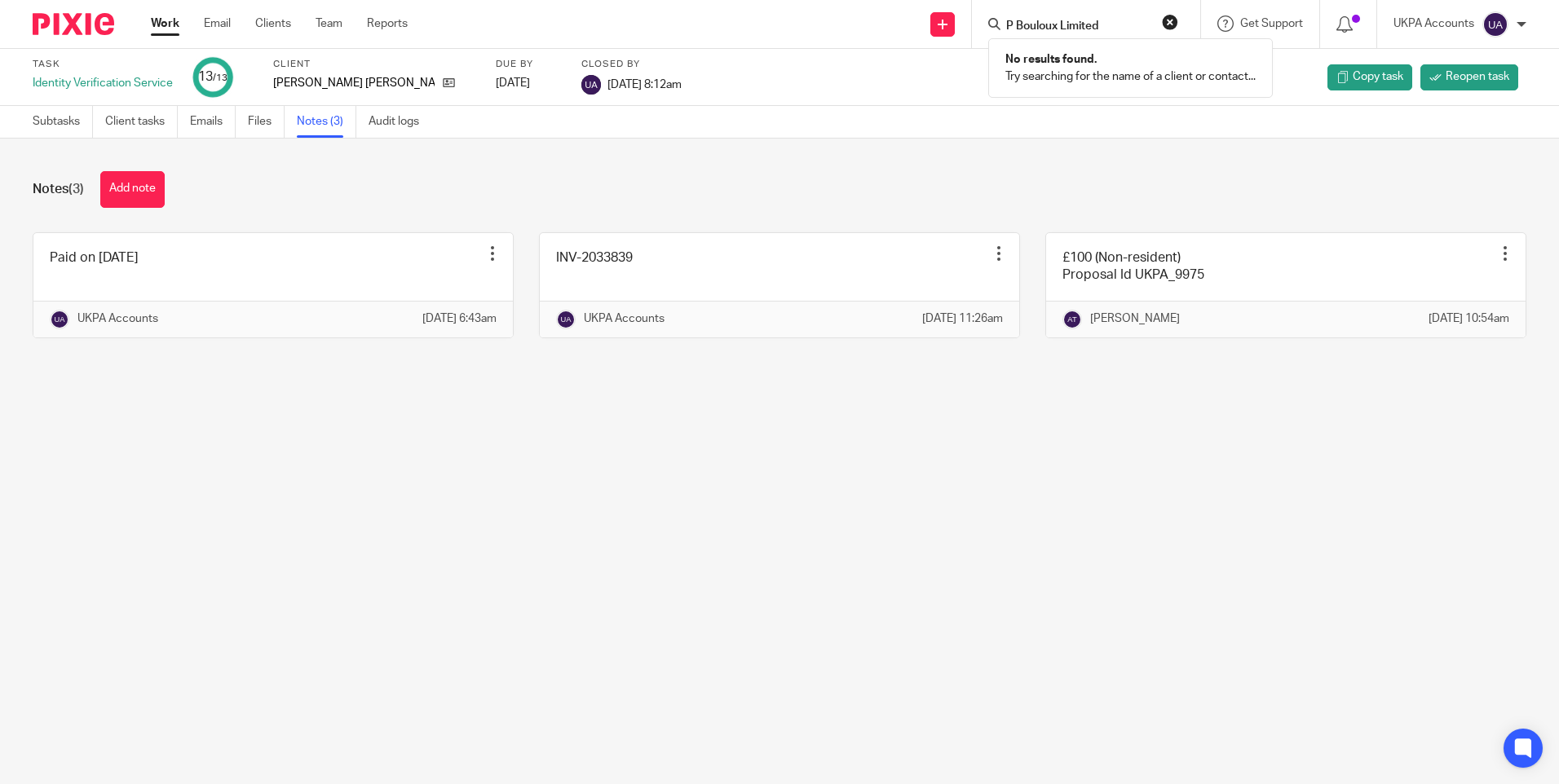
paste input "Stiffy Bag"
click at [1056, 15] on form "Stiffy Bag Limited" at bounding box center [1091, 24] width 174 height 21
click at [1055, 15] on form "Stiffy Bag Limited" at bounding box center [1091, 24] width 174 height 21
click at [1048, 18] on form "Stiffy Bag Limited" at bounding box center [1091, 24] width 174 height 21
click at [1042, 31] on input "Stiffy Bag Limited" at bounding box center [1078, 27] width 147 height 15
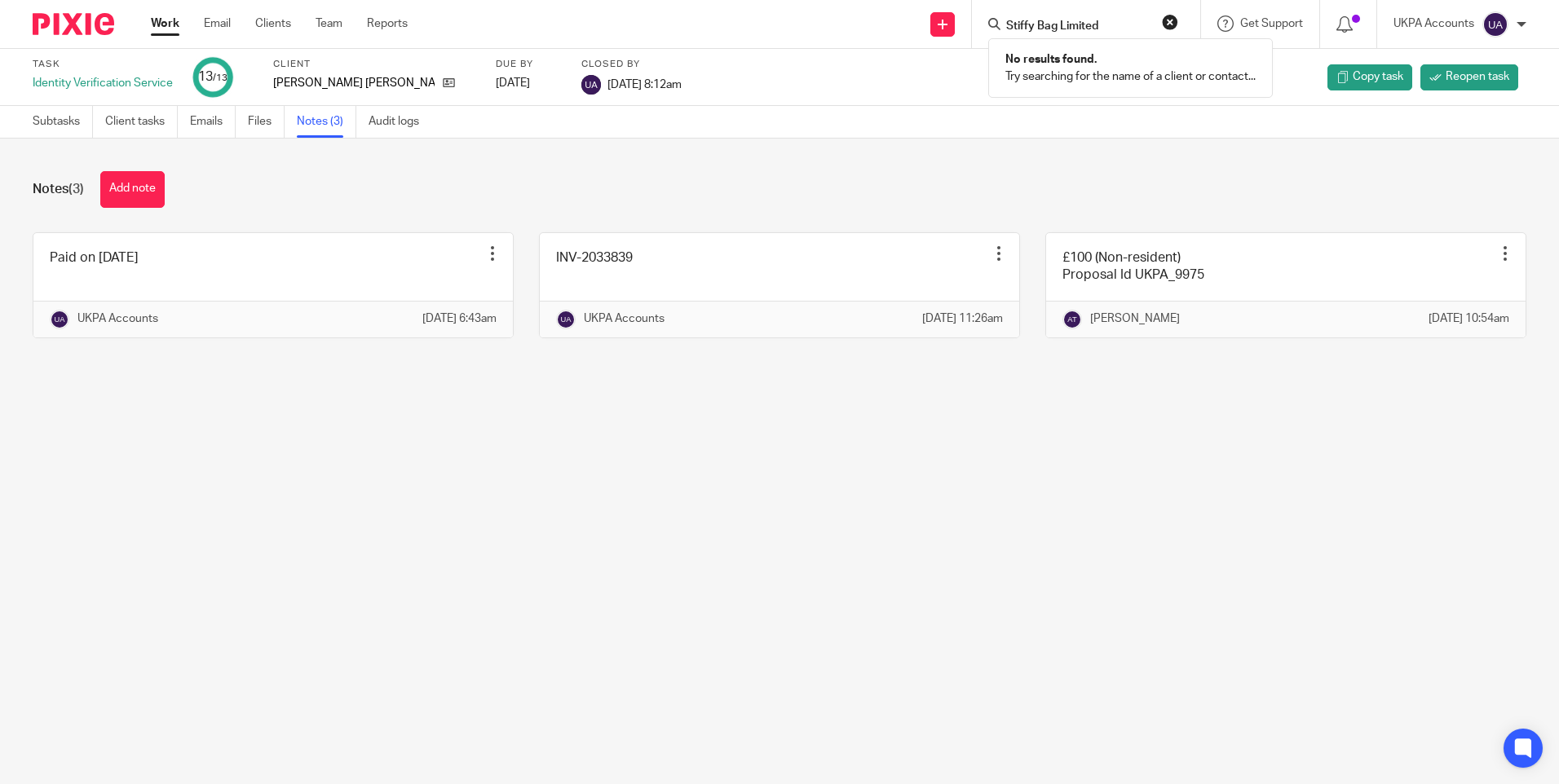
click at [1042, 31] on input "Stiffy Bag Limited" at bounding box center [1078, 27] width 147 height 15
paste input "A D M Surveying Services"
click at [1066, 26] on input "A D M Surveying Services Limited" at bounding box center [1078, 27] width 147 height 15
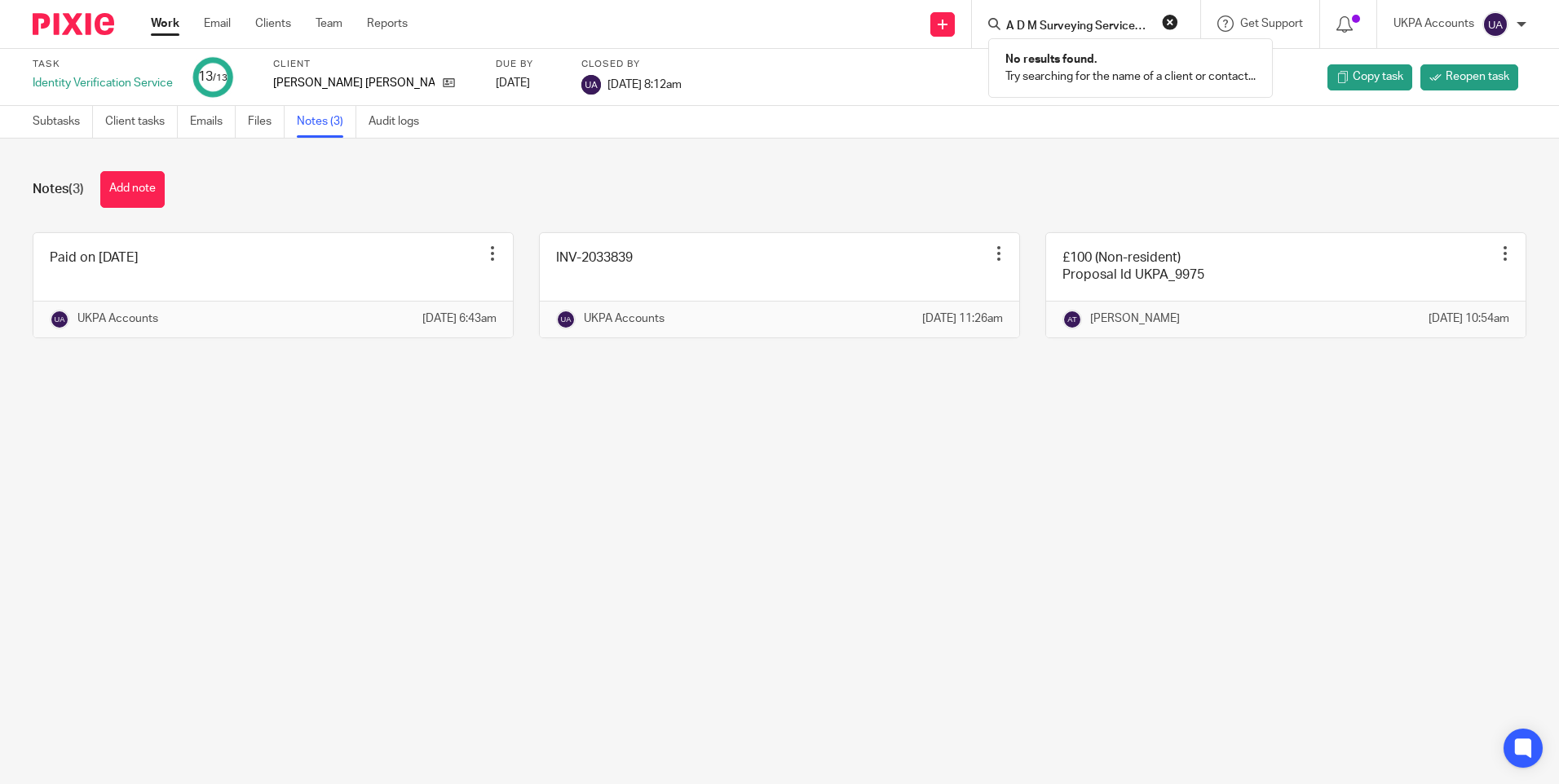
click at [1066, 26] on input "A D M Surveying Services Limited" at bounding box center [1078, 27] width 147 height 15
paste input "L & L Resourcing"
click at [1064, 22] on input "L & L Resourcing Limited" at bounding box center [1078, 27] width 147 height 15
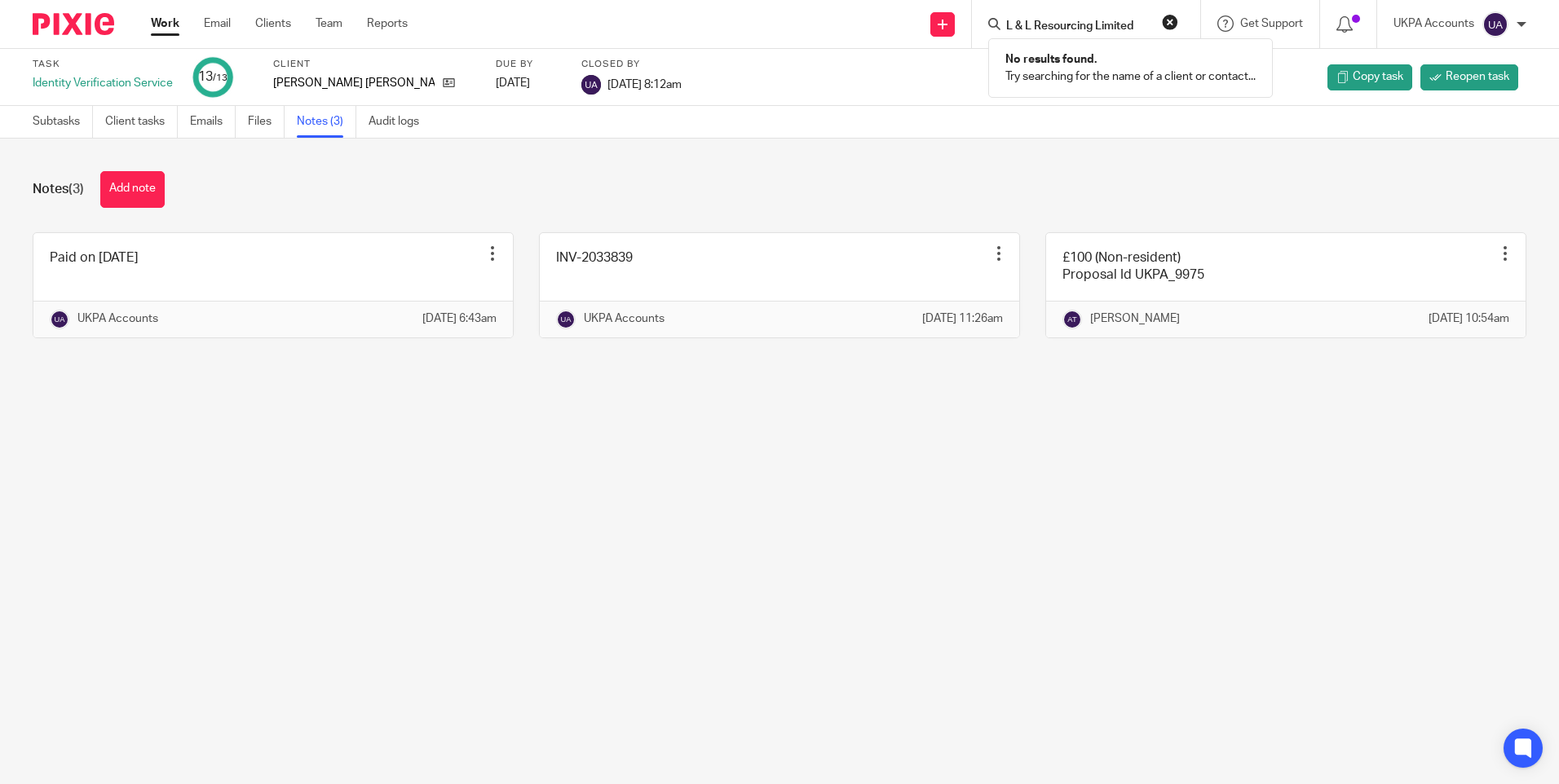
paste input "Dcorp"
click at [1072, 27] on input "Dcorp Limited" at bounding box center [1078, 27] width 147 height 15
click at [1072, 27] on input "Dcorp Limited" at bounding box center [1078, 27] width 147 height 15
paste input "Barilone Properties"
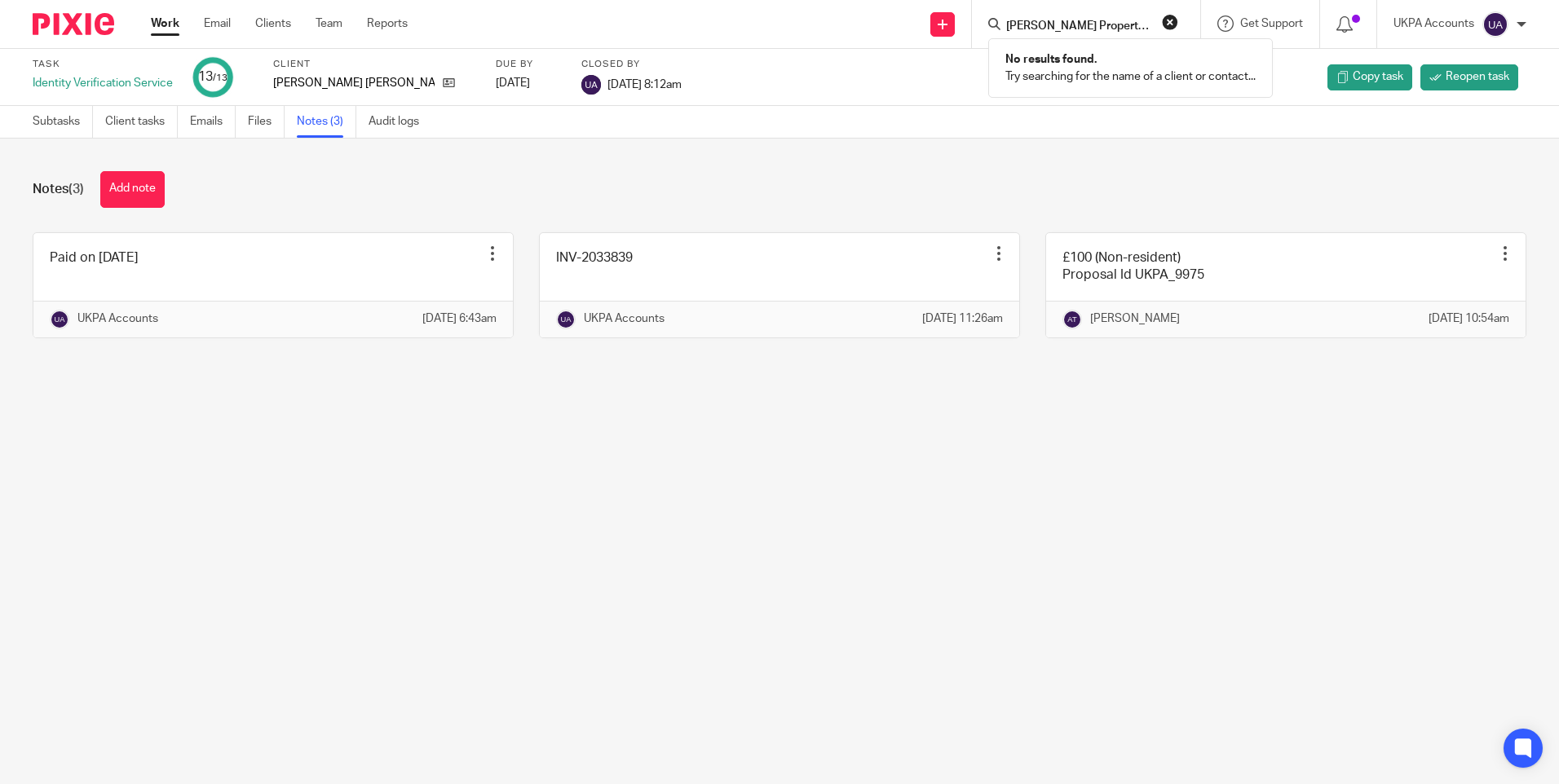
click at [1108, 27] on input "Barilone Properties Limited" at bounding box center [1078, 27] width 147 height 15
click at [1107, 27] on input "Barilone Properties Limited" at bounding box center [1078, 27] width 147 height 15
paste input "MGA Construction"
click at [1038, 12] on div "MGA Construction No results found. Try searching for the name of a client or co…" at bounding box center [1086, 24] width 228 height 48
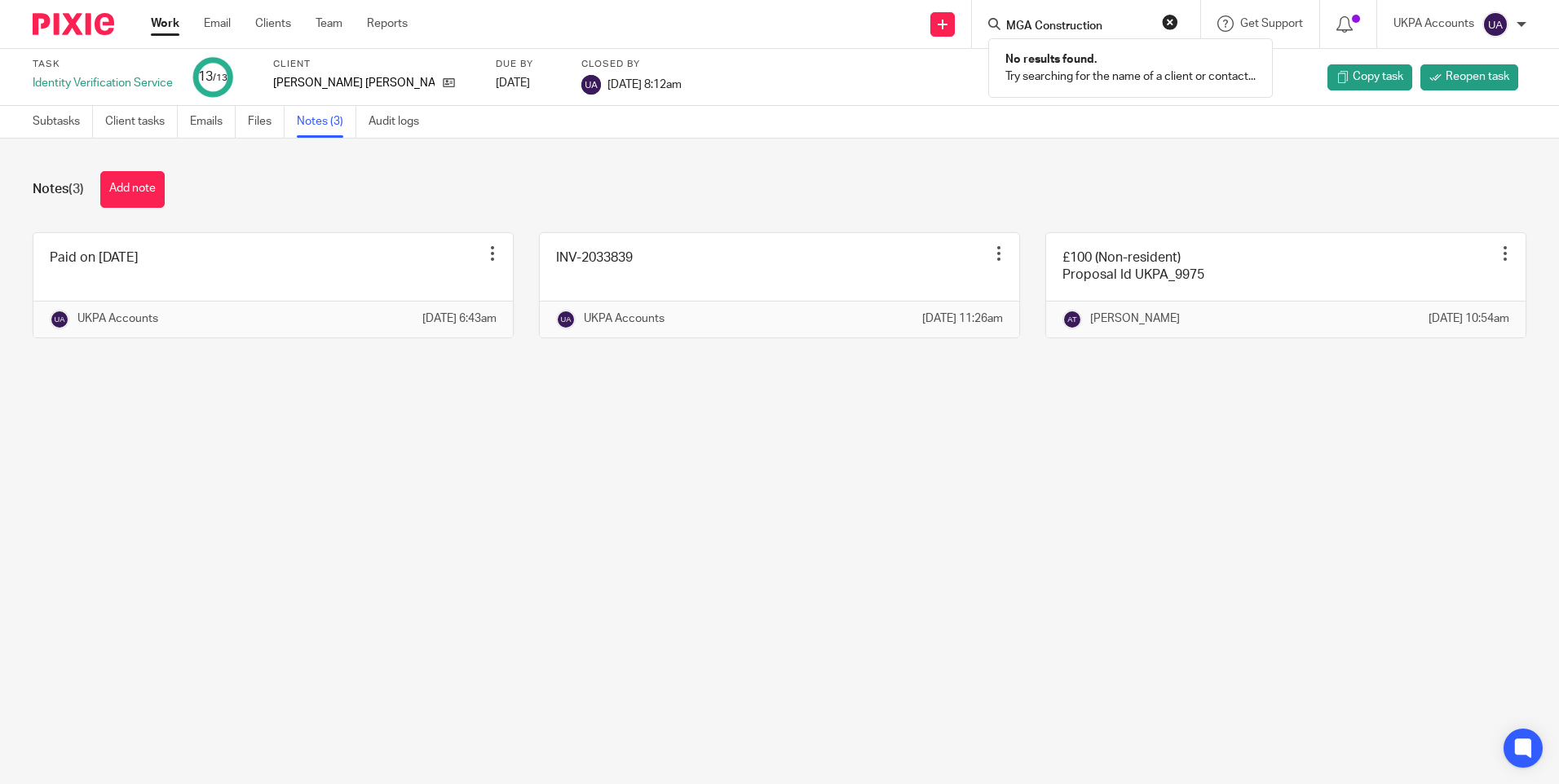
click at [1036, 24] on input "MGA Construction" at bounding box center [1078, 27] width 147 height 15
paste input "Kerrie Wayne Marti"
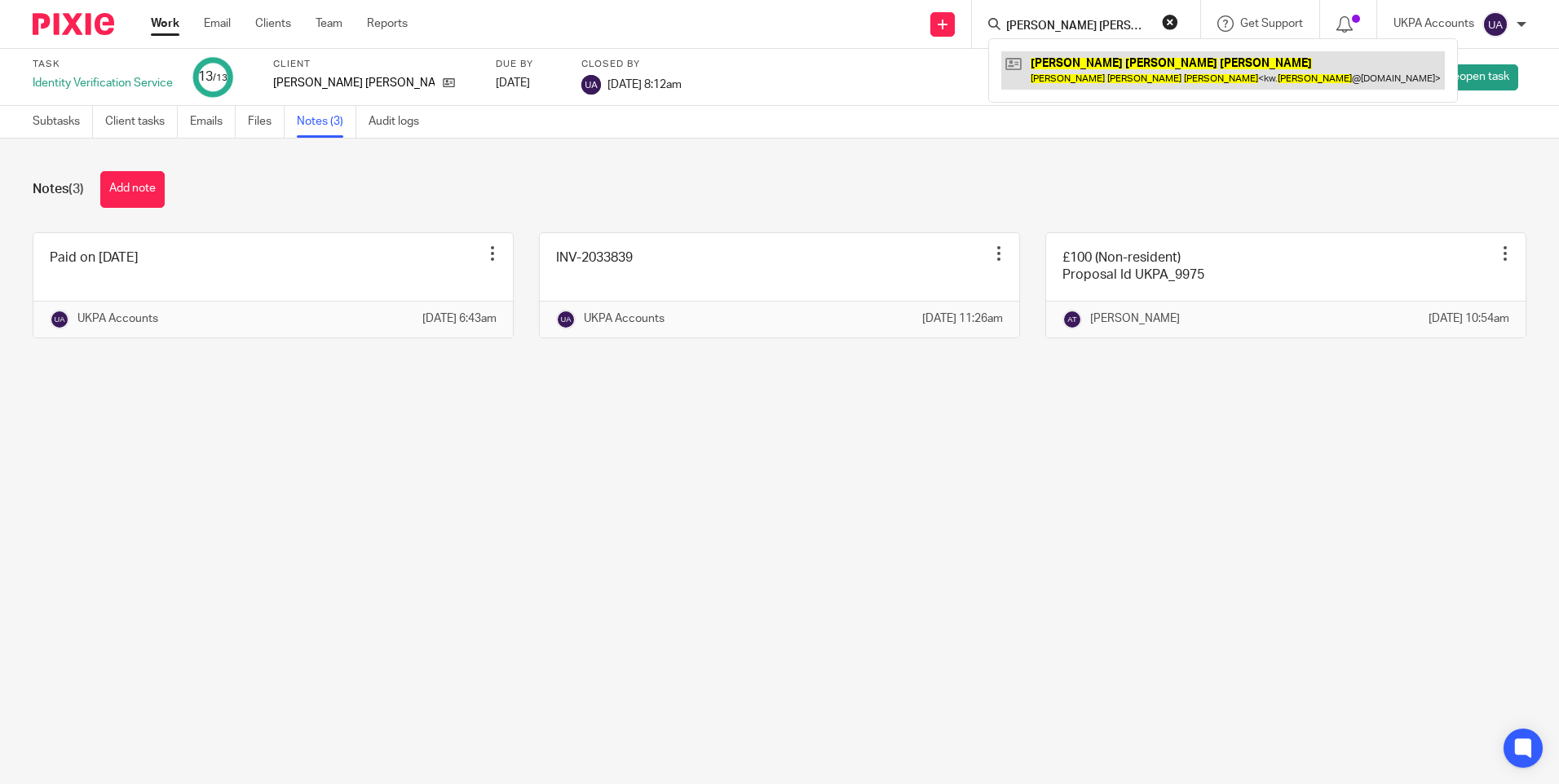
type input "Kerrie Wayne Martin"
click at [1075, 71] on link at bounding box center [1223, 70] width 444 height 38
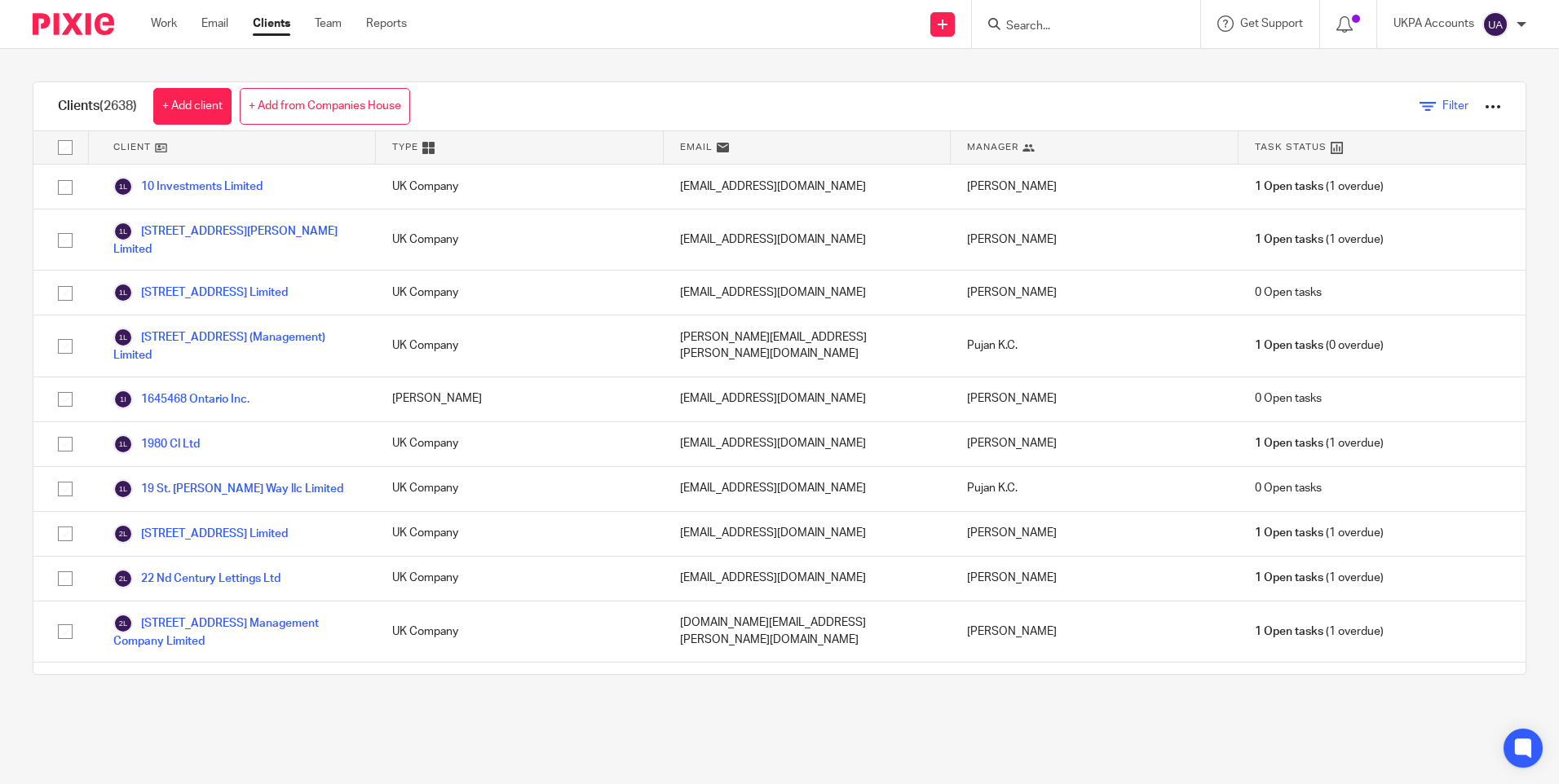
click at [1420, 101] on icon at bounding box center [1427, 106] width 16 height 16
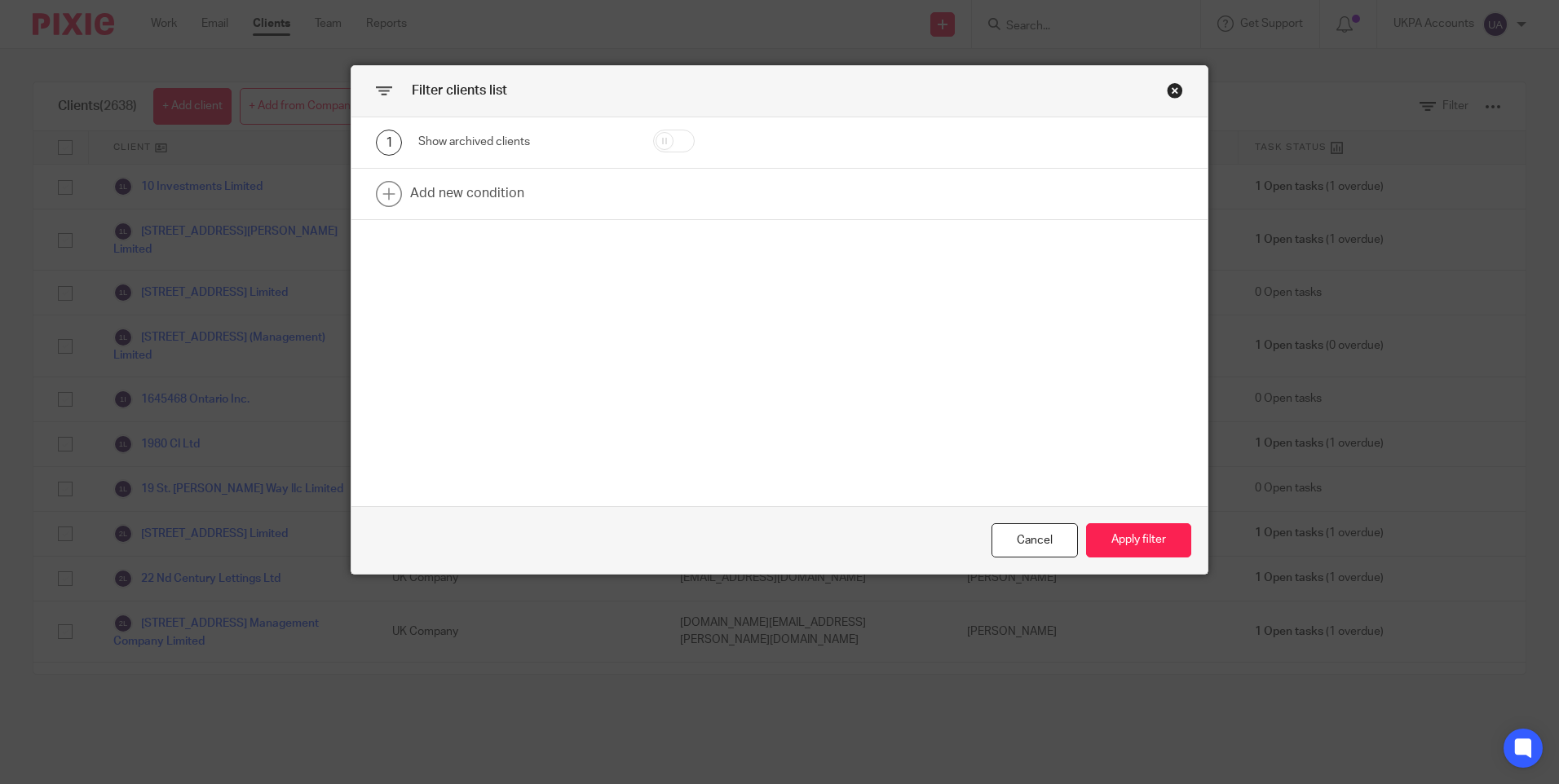
click at [671, 141] on input "checkbox" at bounding box center [674, 141] width 42 height 23
checkbox input "true"
click at [1136, 540] on button "Apply filter" at bounding box center [1138, 540] width 105 height 35
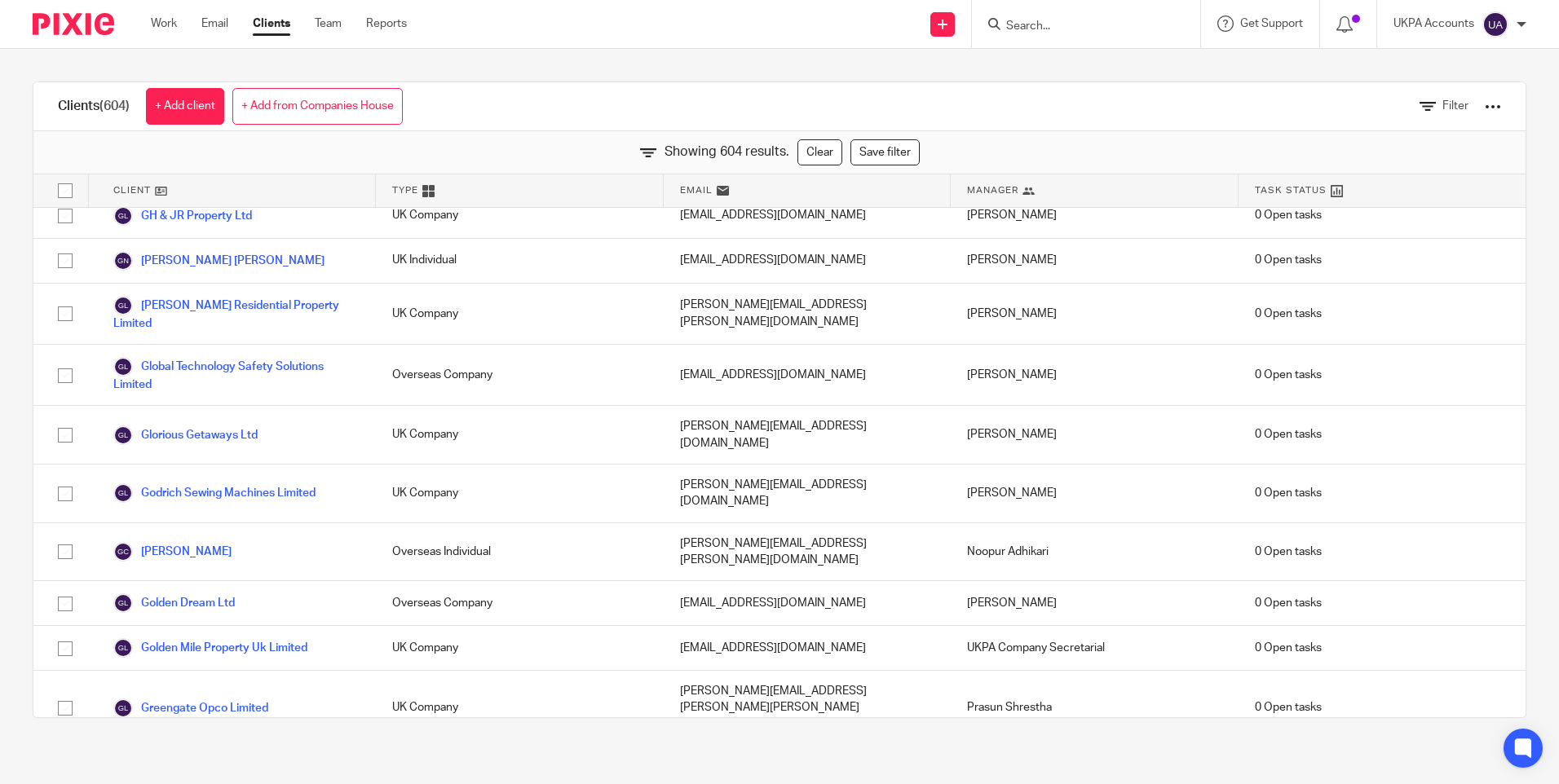
scroll to position [9783, 0]
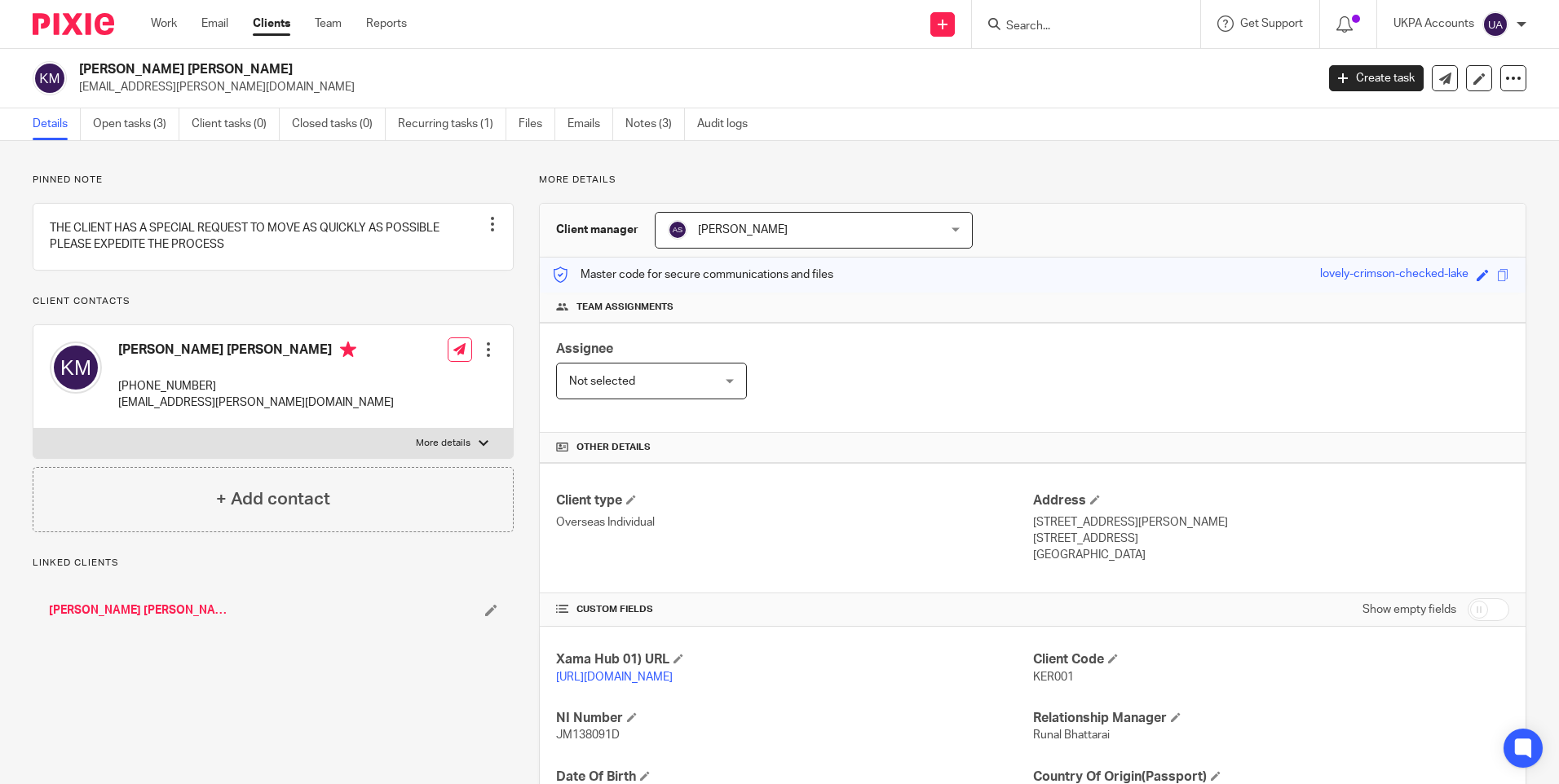
click at [1048, 676] on span "KER001" at bounding box center [1054, 677] width 41 height 11
copy span "KER001"
click at [1039, 24] on input "Search" at bounding box center [1078, 27] width 147 height 15
paste input "Homestay Property Services Ltd"
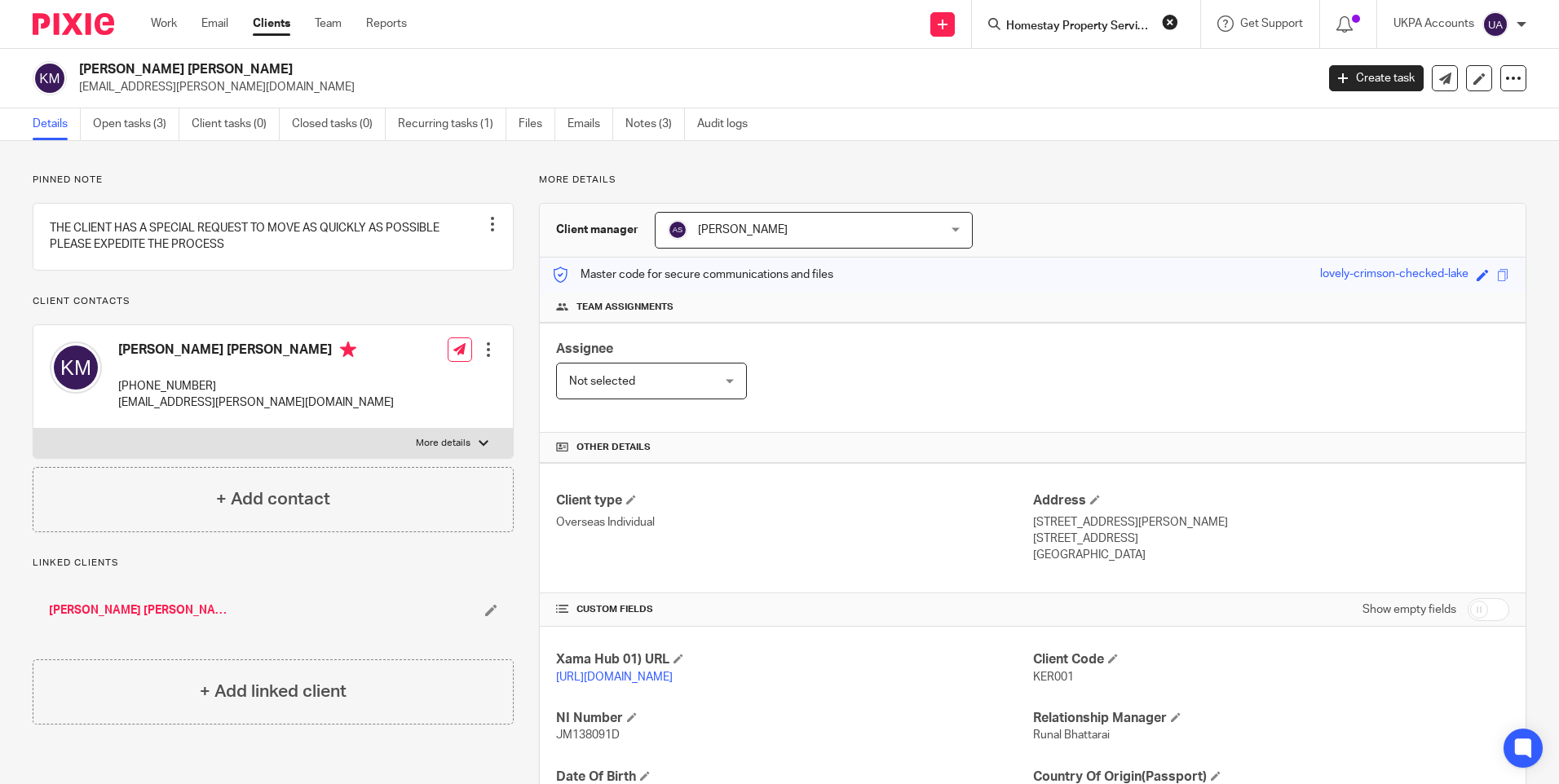
scroll to position [0, 27]
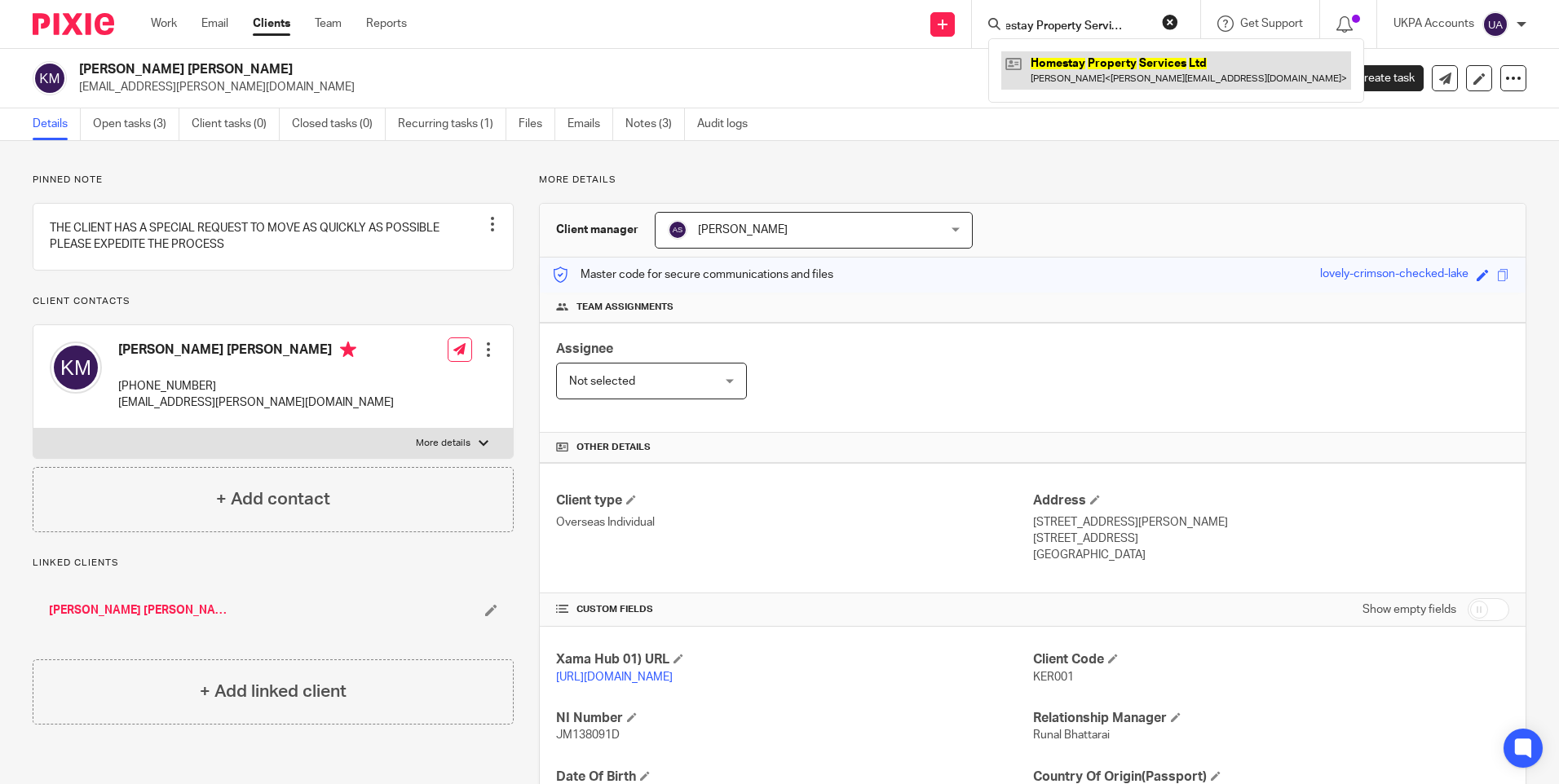
type input "Homestay Property Services Ltd"
click at [1058, 63] on link at bounding box center [1176, 70] width 350 height 38
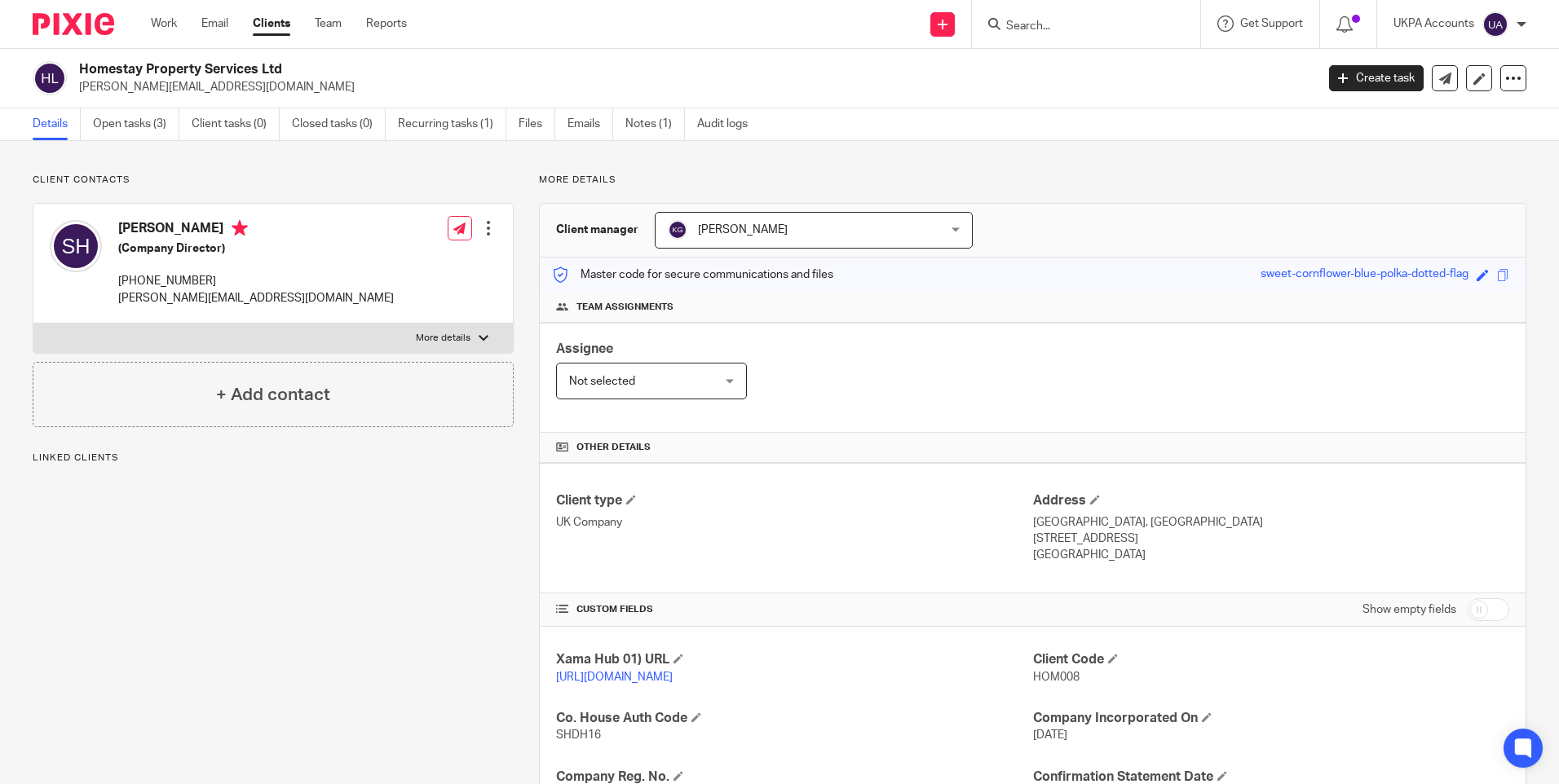
click at [1055, 678] on span "HOM008" at bounding box center [1056, 677] width 46 height 11
copy span "HOM008"
click at [239, 62] on h2 "Homestay Property Services Ltd" at bounding box center [569, 70] width 980 height 17
click at [239, 62] on h2 "Homestay Property Services Ltd" at bounding box center [569, 70] width 980 height 17
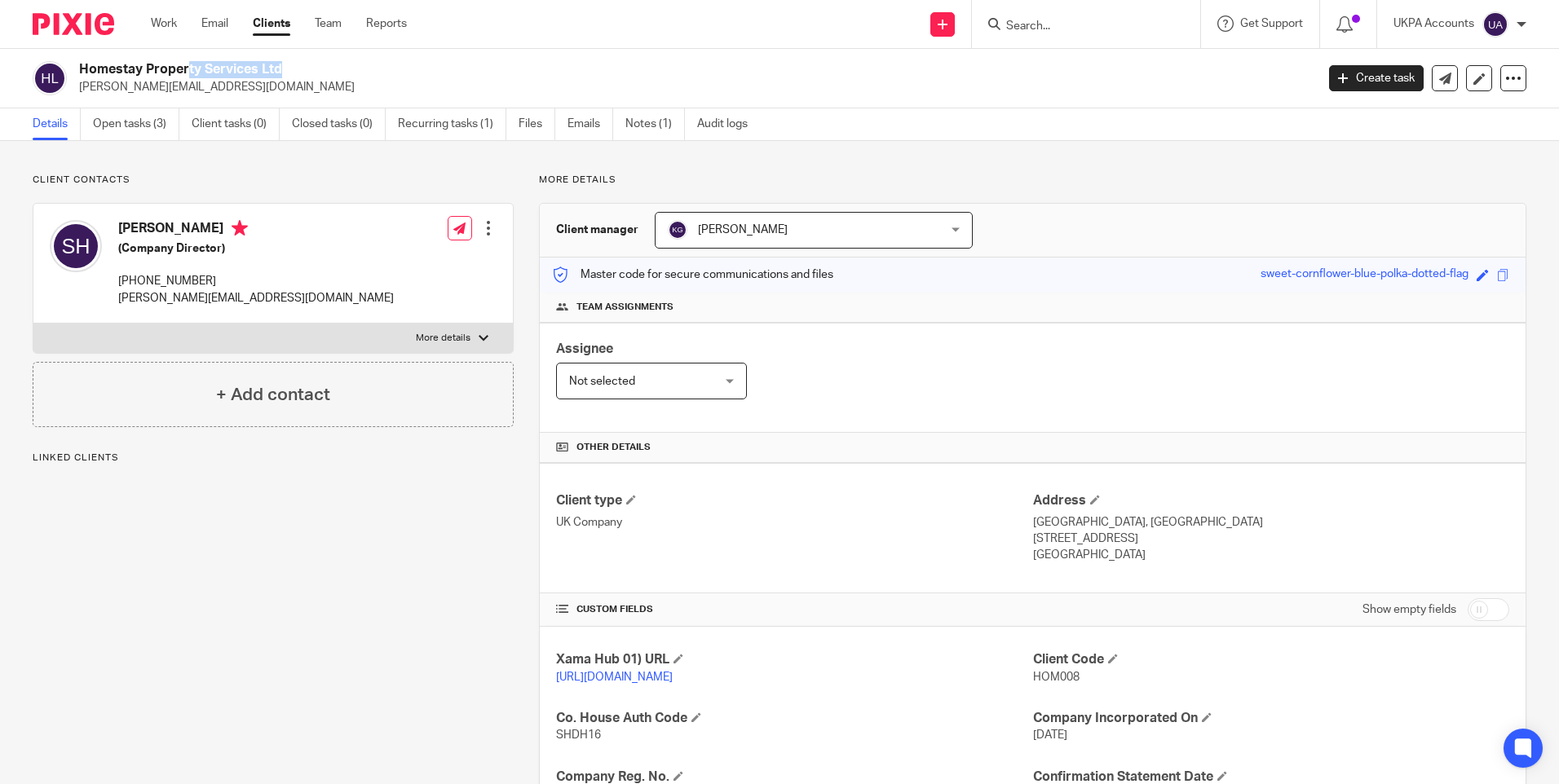
click at [239, 62] on h2 "Homestay Property Services Ltd" at bounding box center [569, 70] width 980 height 17
copy div "Homestay Property Services Ltd"
click at [1059, 27] on input "Search" at bounding box center [1078, 27] width 147 height 15
paste input "[PERSON_NAME] [PERSON_NAME]"
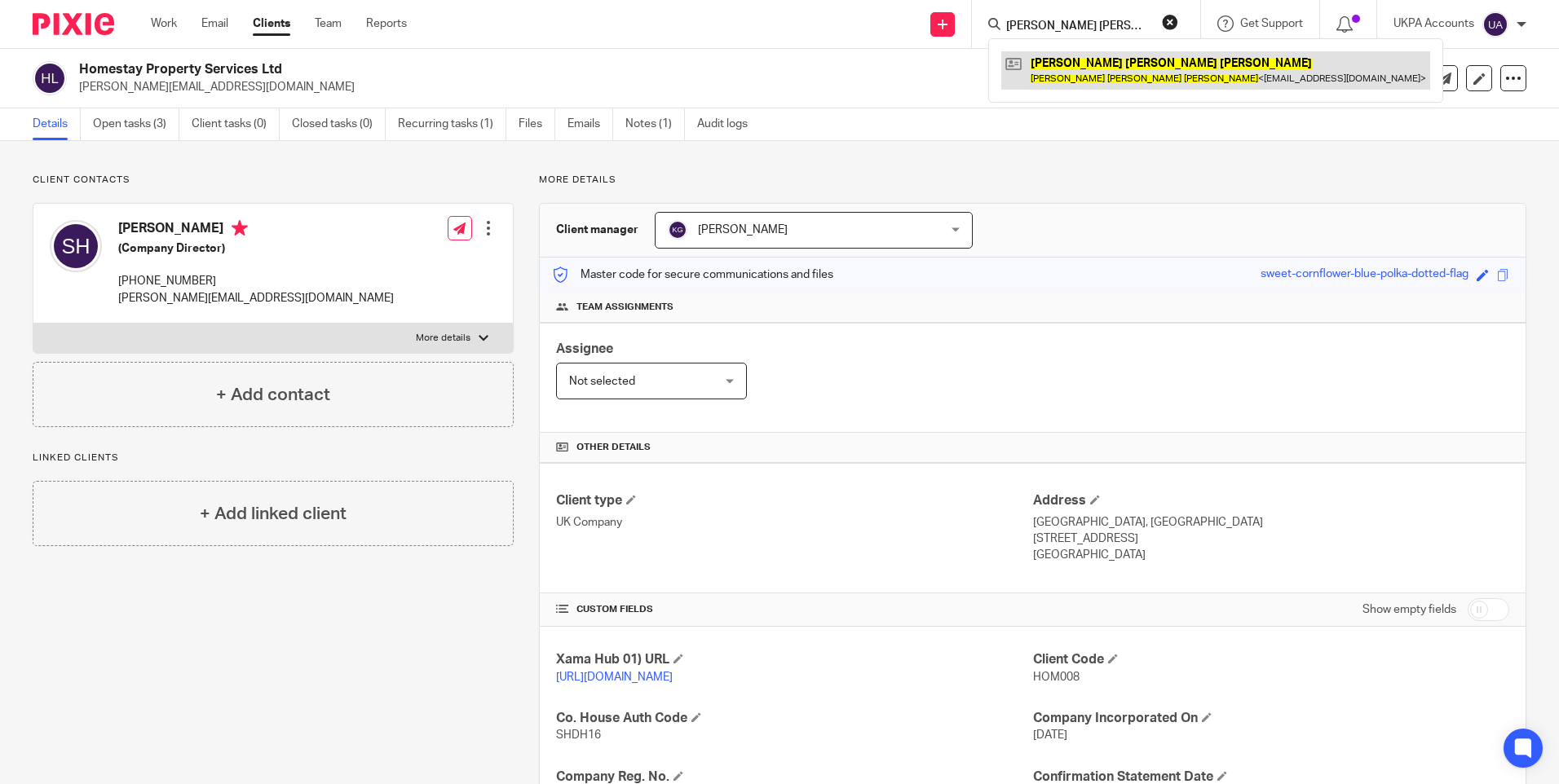
type input "[PERSON_NAME] [PERSON_NAME]"
click at [1058, 68] on link at bounding box center [1216, 70] width 429 height 38
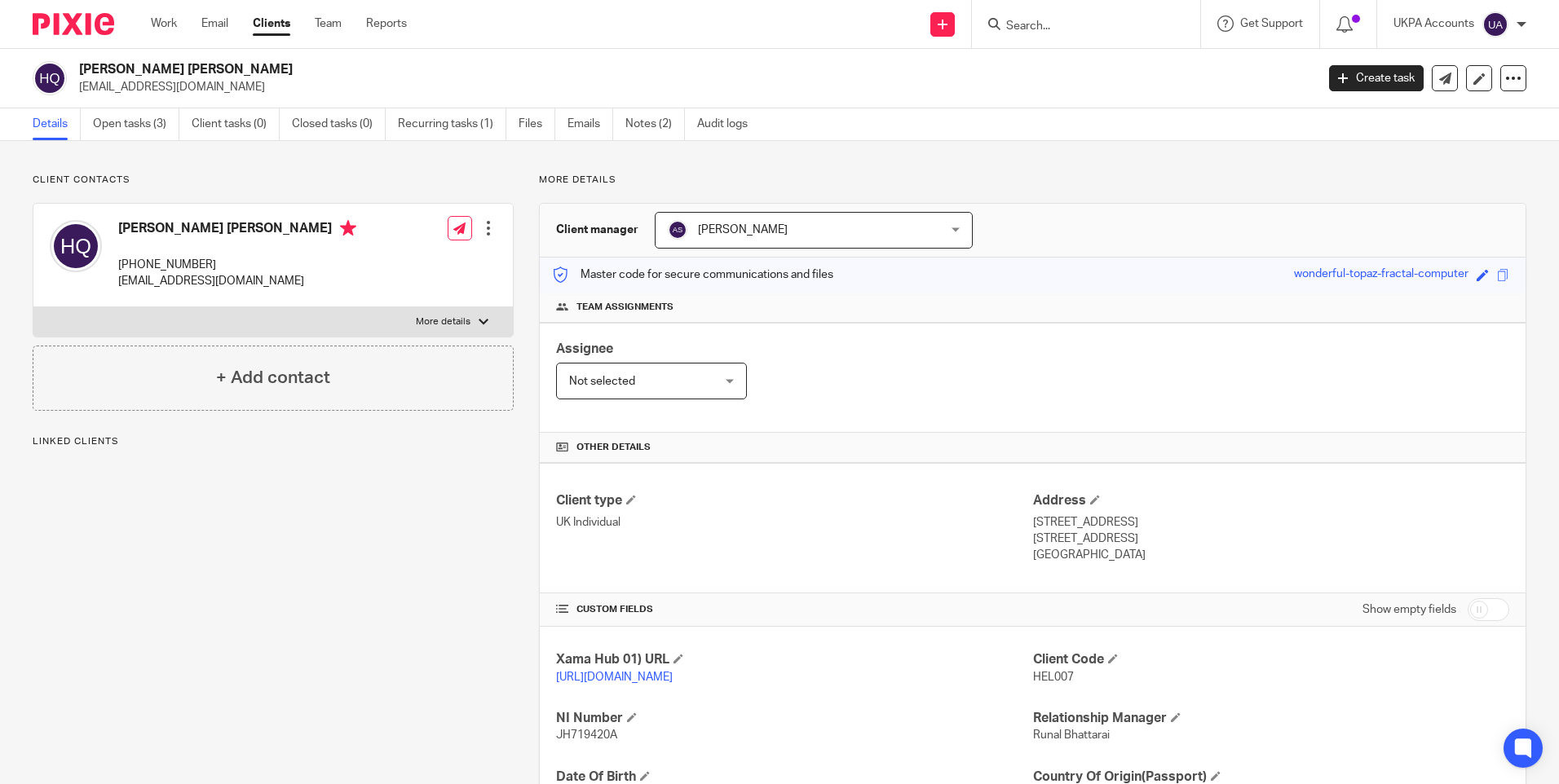
click at [1046, 680] on span "HEL007" at bounding box center [1054, 677] width 41 height 11
click at [1046, 679] on span "HEL007" at bounding box center [1054, 677] width 41 height 11
copy p "HEL007"
click at [1033, 22] on input "Search" at bounding box center [1078, 27] width 147 height 15
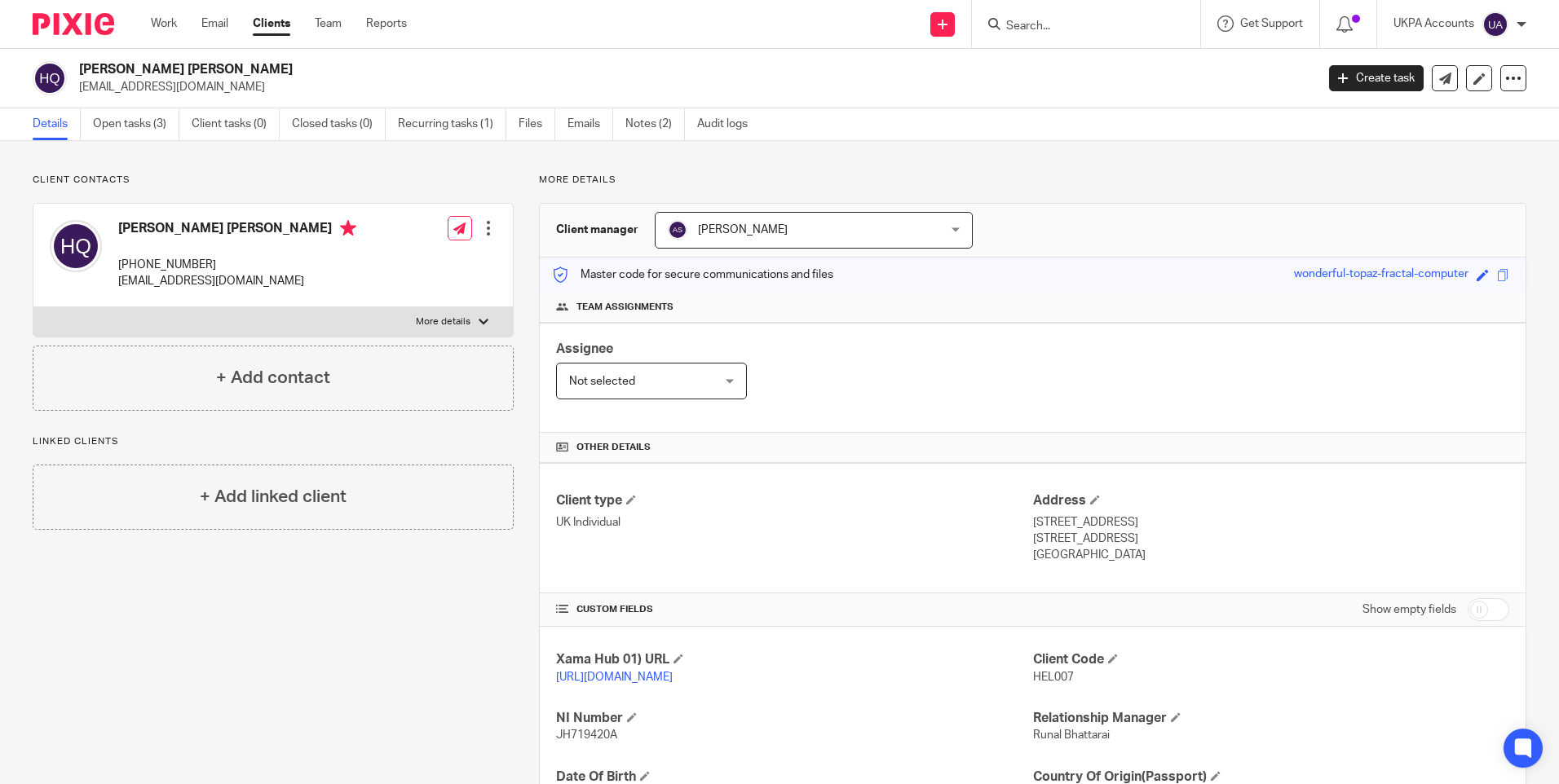
paste input "[PERSON_NAME] [PERSON_NAME]"
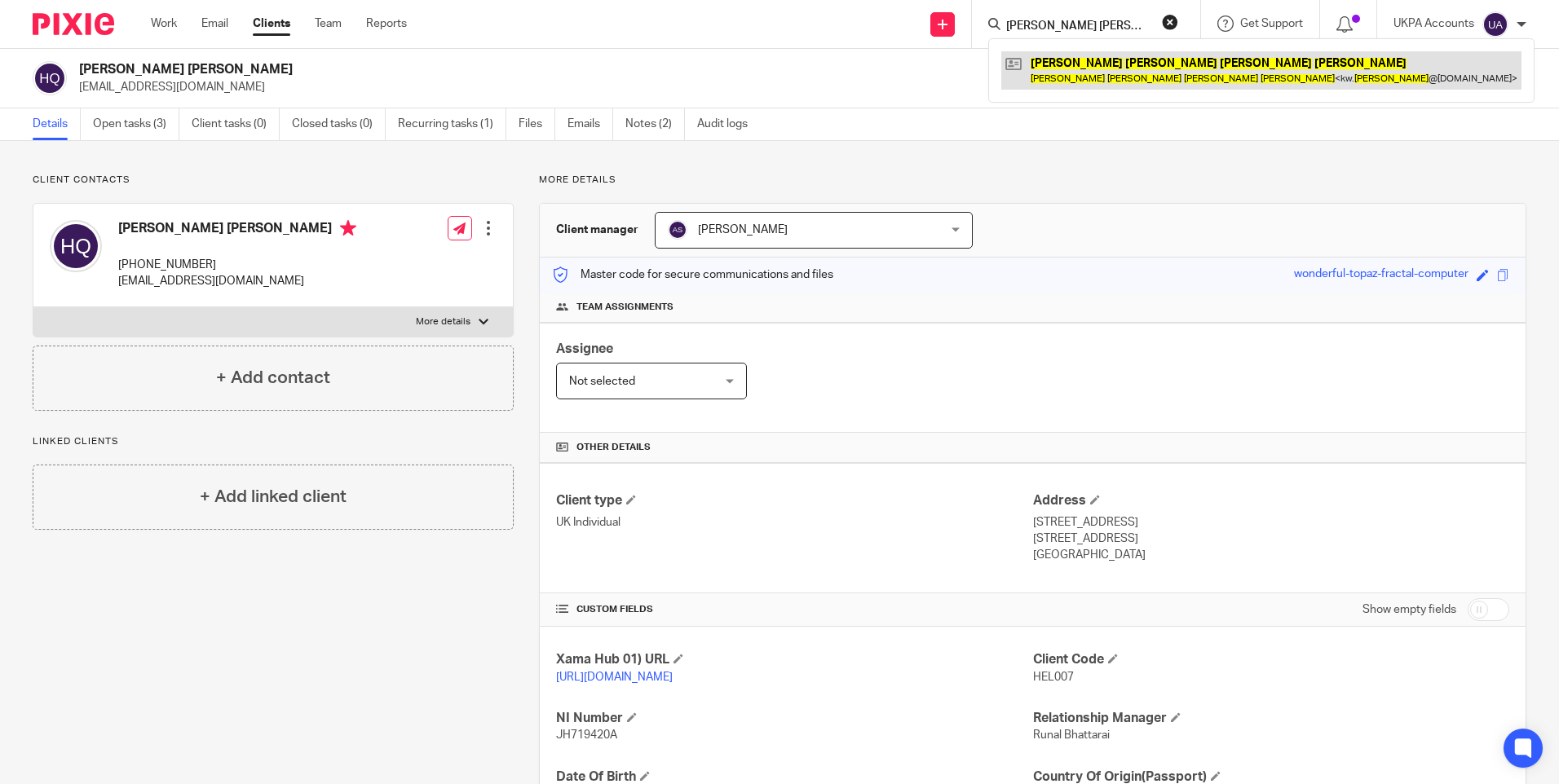
type input "[PERSON_NAME] [PERSON_NAME]"
click at [1064, 66] on link at bounding box center [1261, 70] width 520 height 38
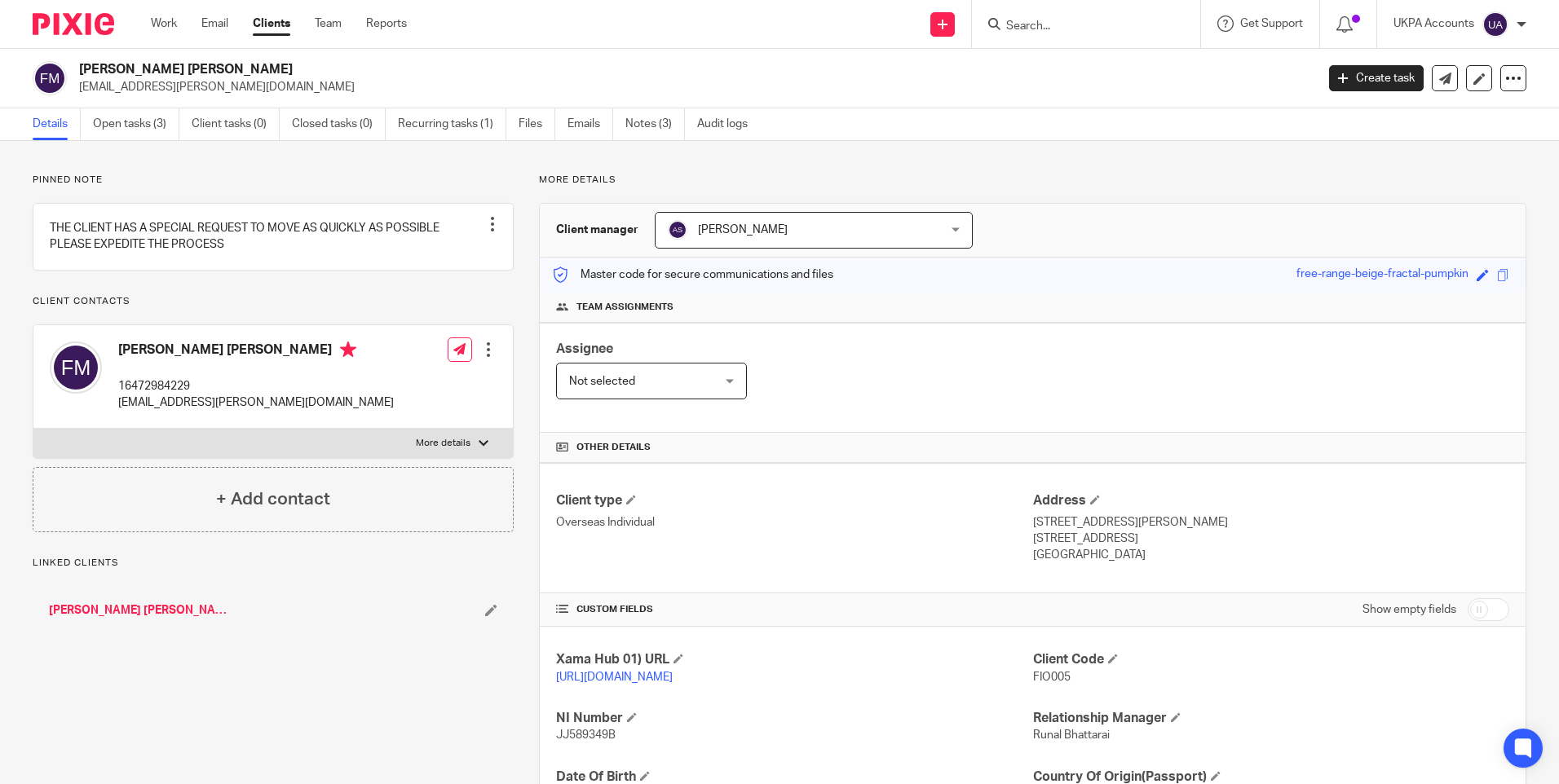
click at [1044, 674] on span "FIO005" at bounding box center [1052, 677] width 38 height 11
copy span "FIO005"
click at [1011, 23] on input "Search" at bounding box center [1078, 27] width 147 height 15
paste input "Nor [PERSON_NAME] Binti [PERSON_NAME]"
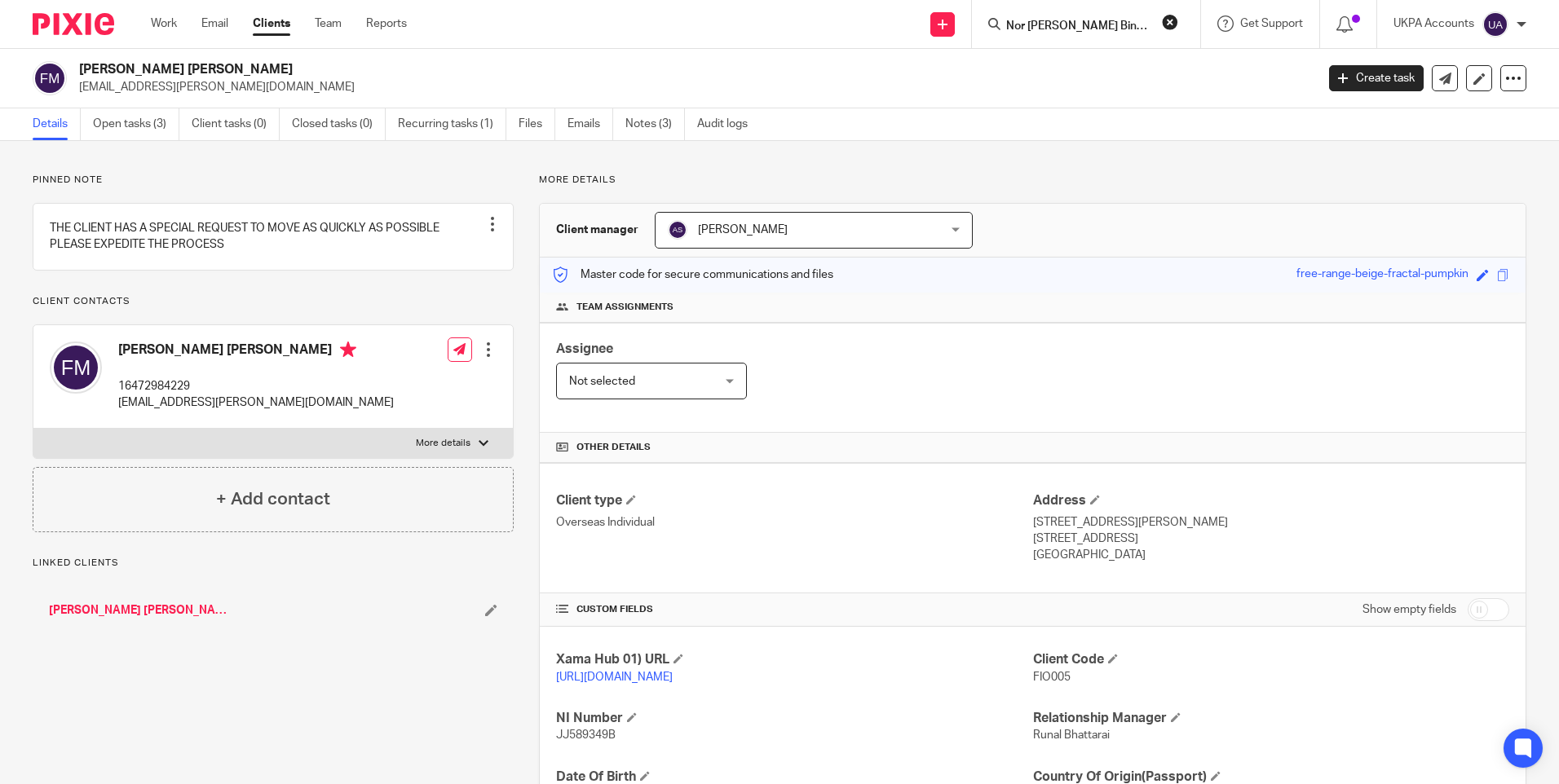
scroll to position [0, 42]
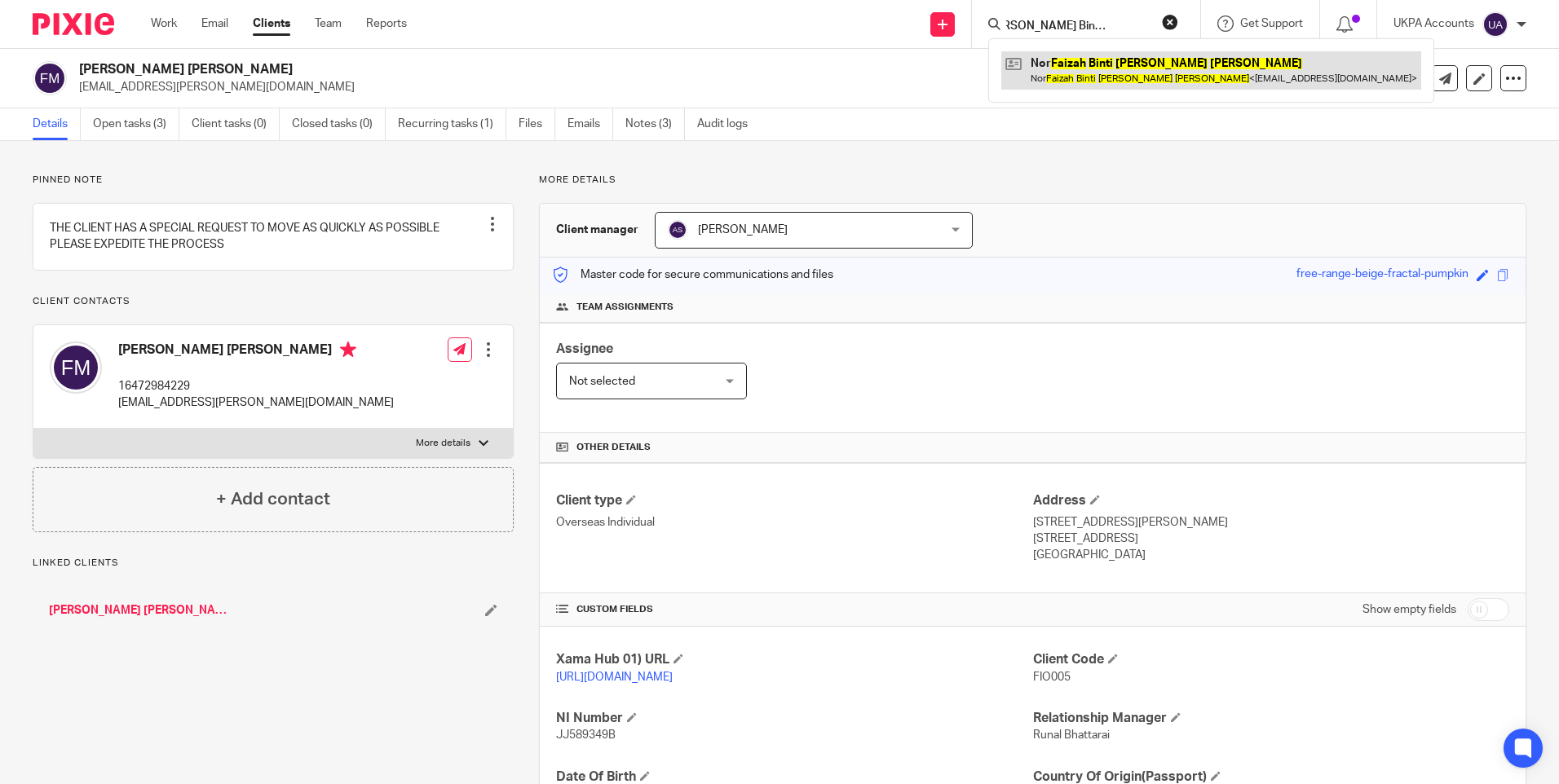
type input "Nor [PERSON_NAME] Binti [PERSON_NAME]"
click at [1048, 62] on link at bounding box center [1211, 70] width 420 height 38
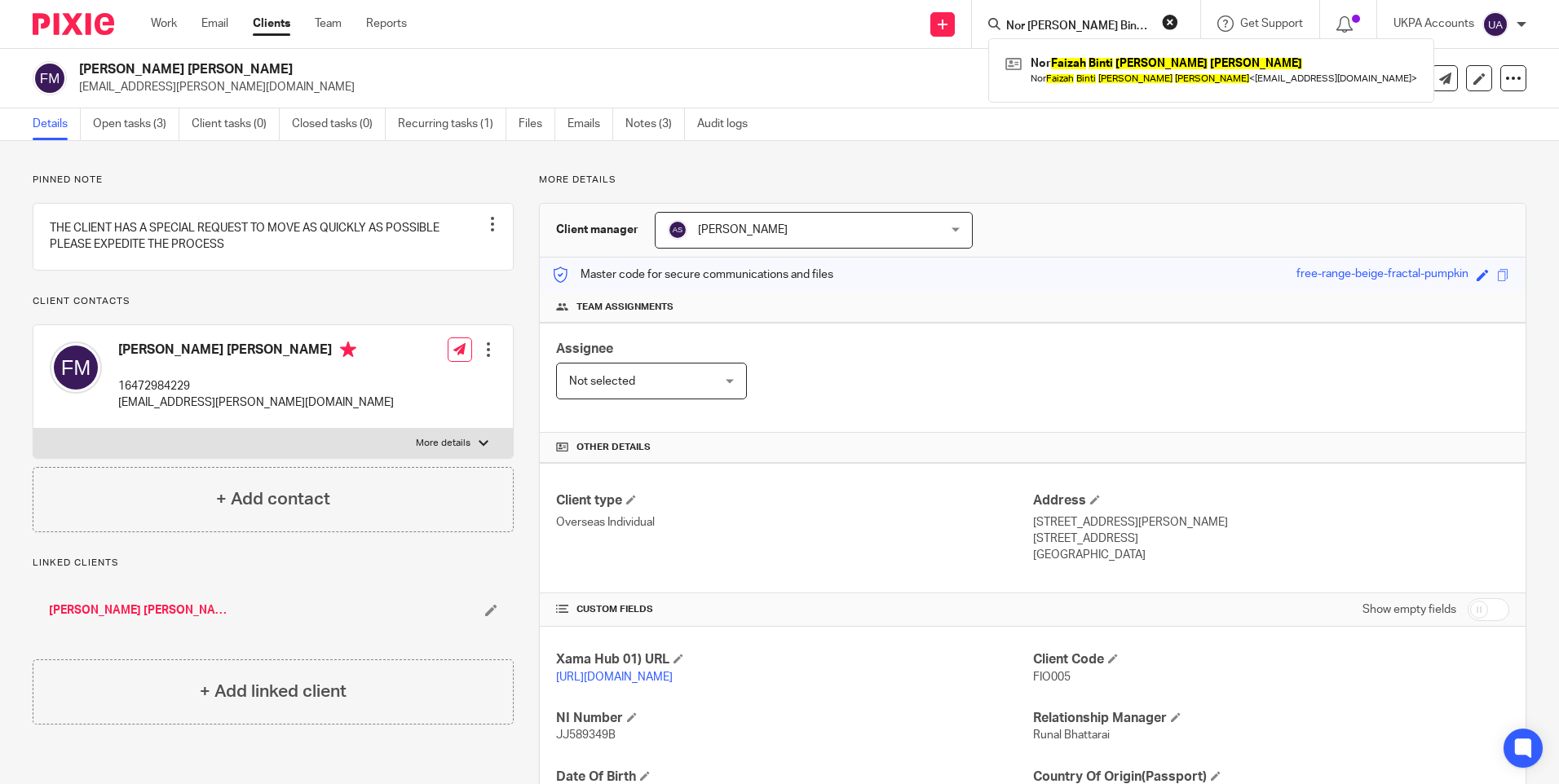
click at [1047, 676] on span "FIO005" at bounding box center [1052, 677] width 38 height 11
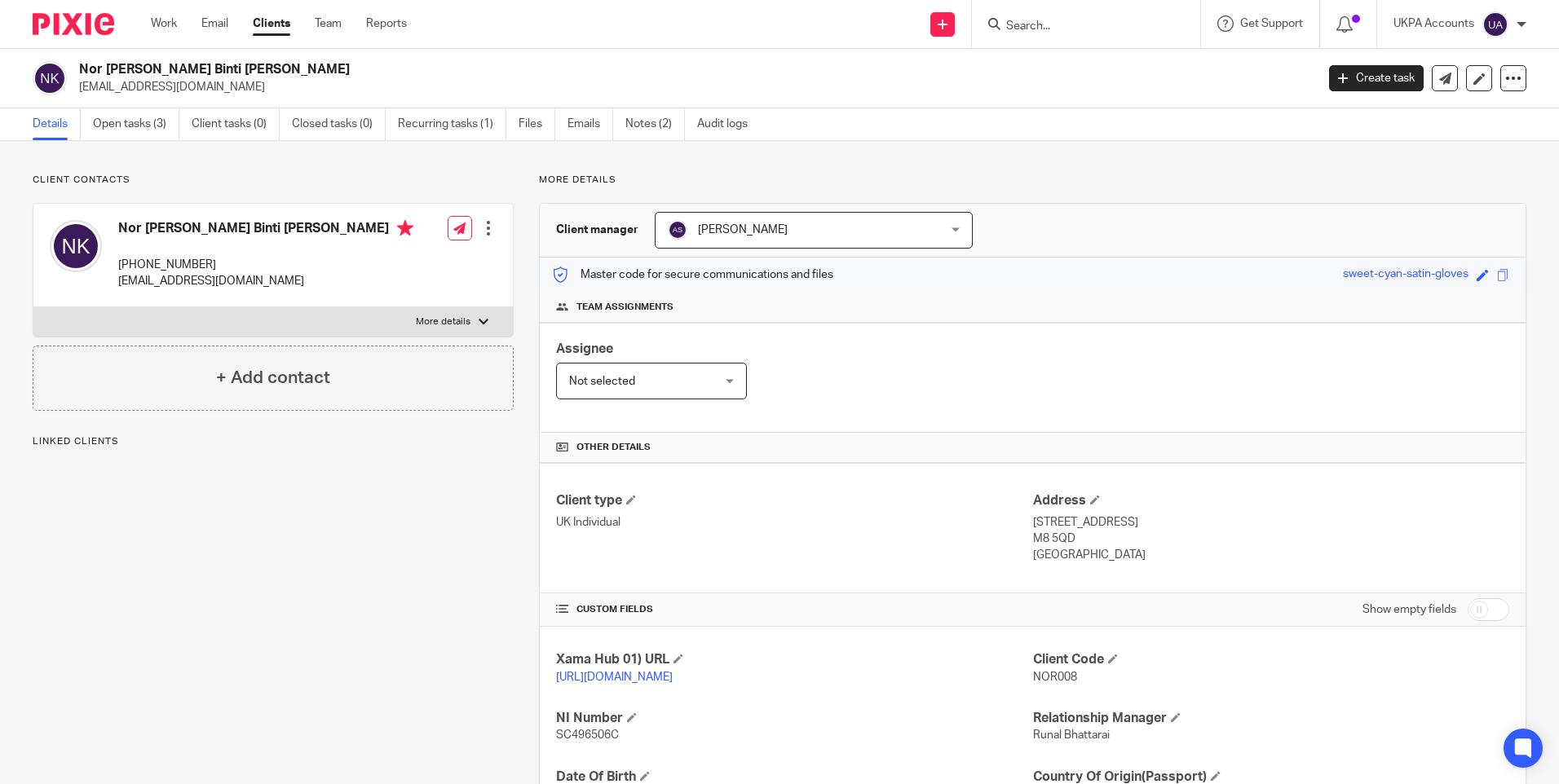
click at [1051, 679] on span "NOR008" at bounding box center [1054, 677] width 44 height 11
copy p "NOR008"
click at [1066, 26] on input "Search" at bounding box center [1078, 27] width 147 height 15
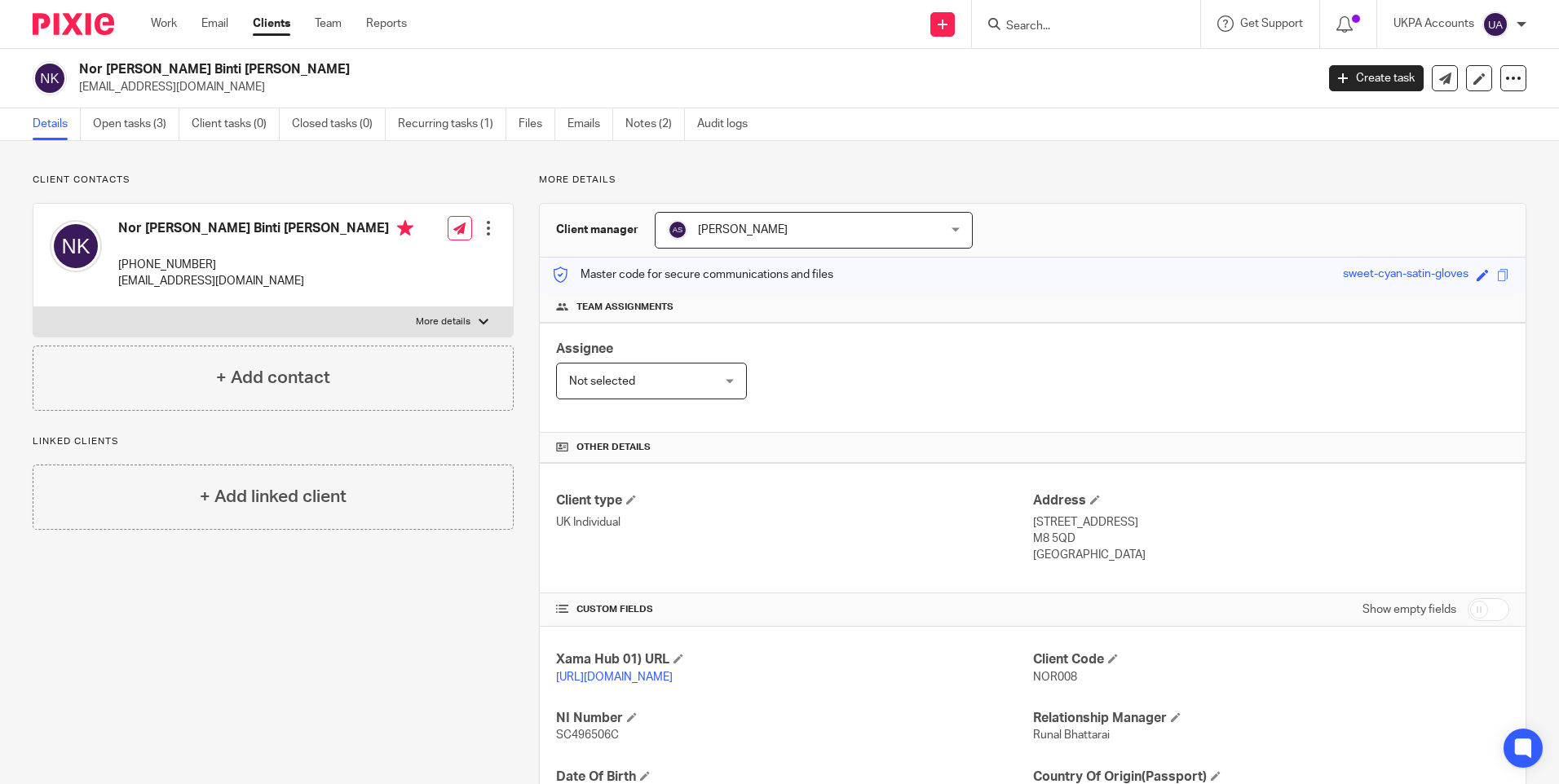
paste input "[PERSON_NAME] PROPERTY GROUP LIMITED"
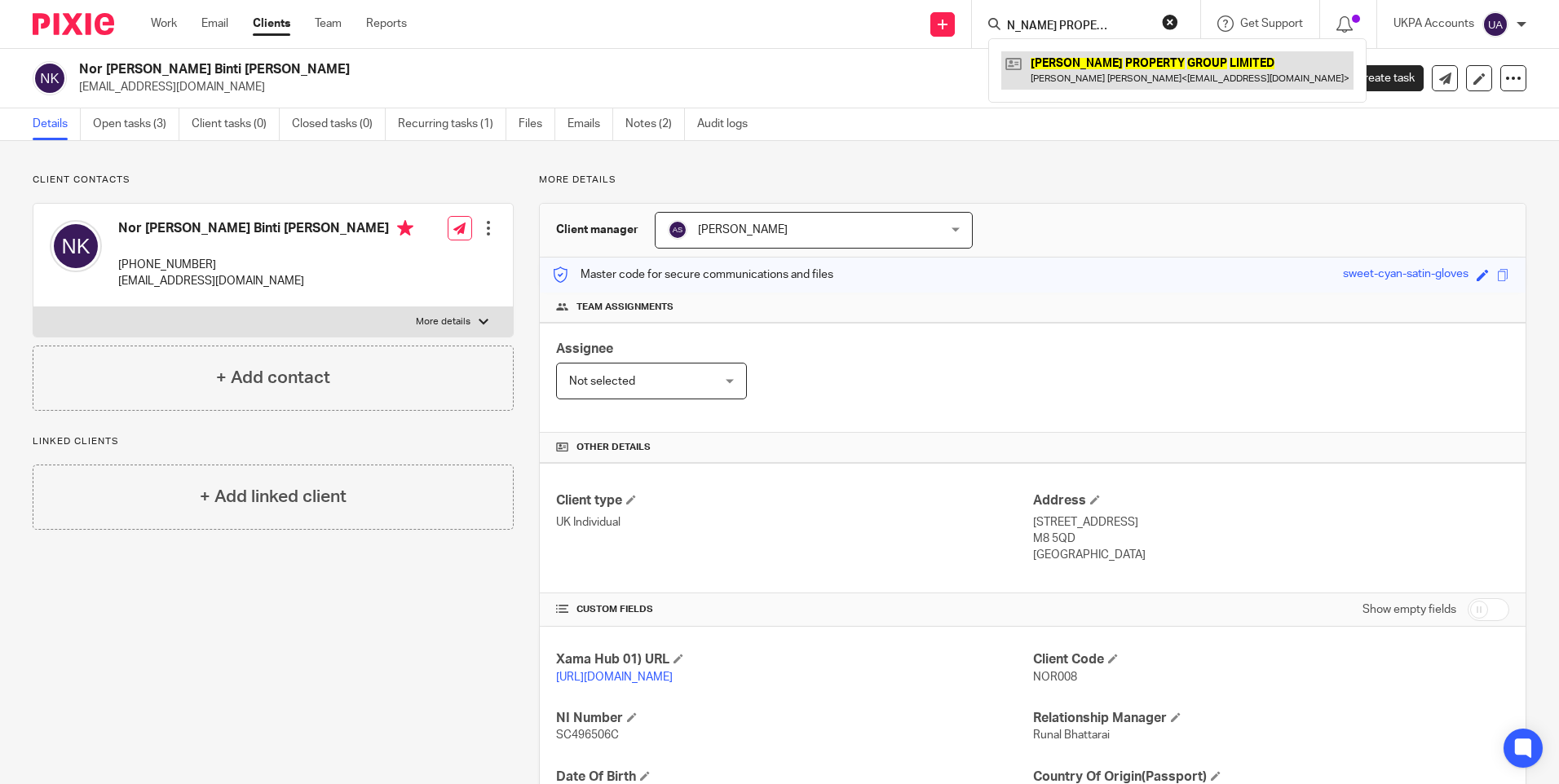
type input "[PERSON_NAME] PROPERTY GROUP LIMITED"
click at [1095, 68] on link at bounding box center [1178, 70] width 352 height 38
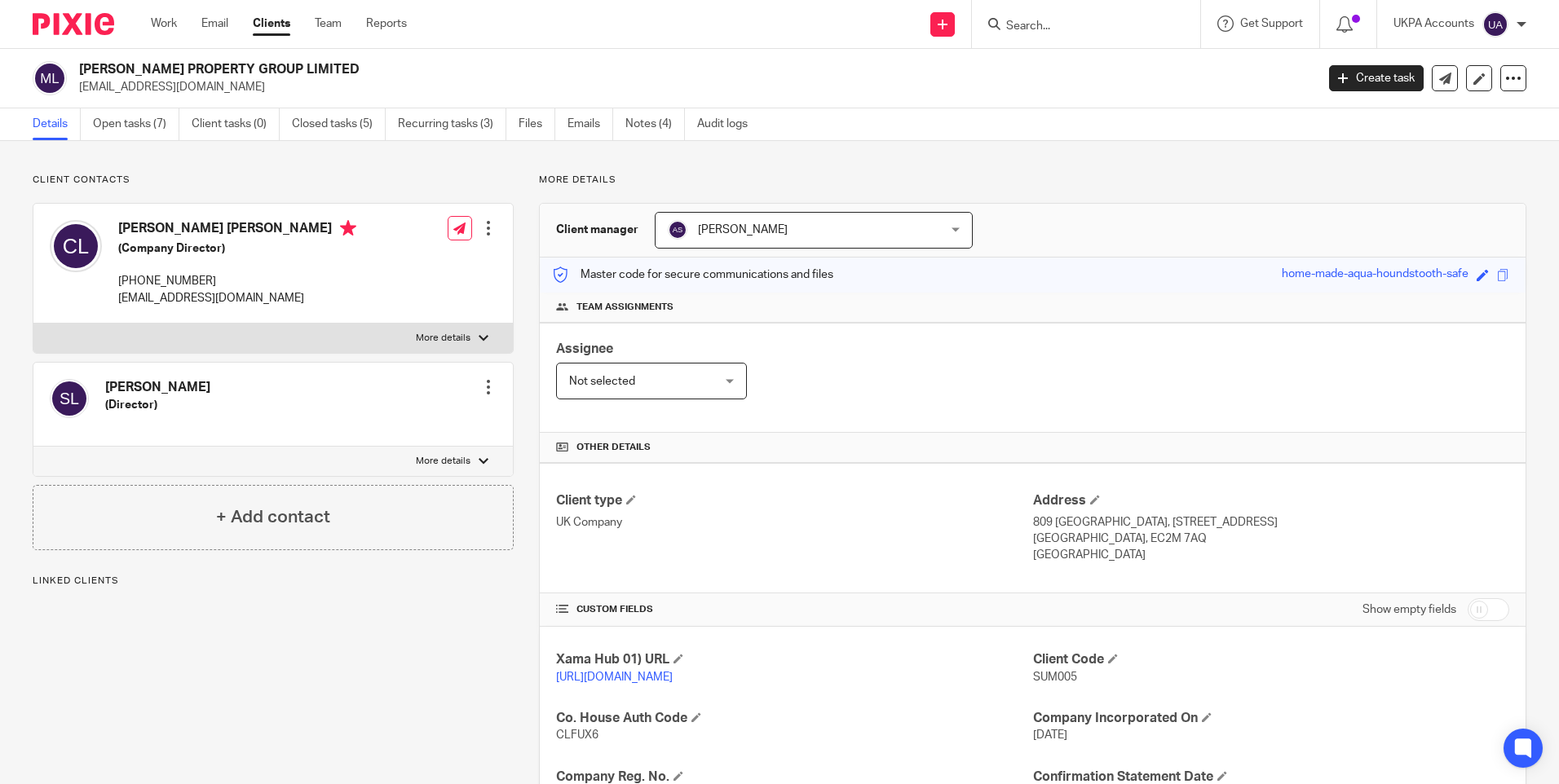
scroll to position [163, 0]
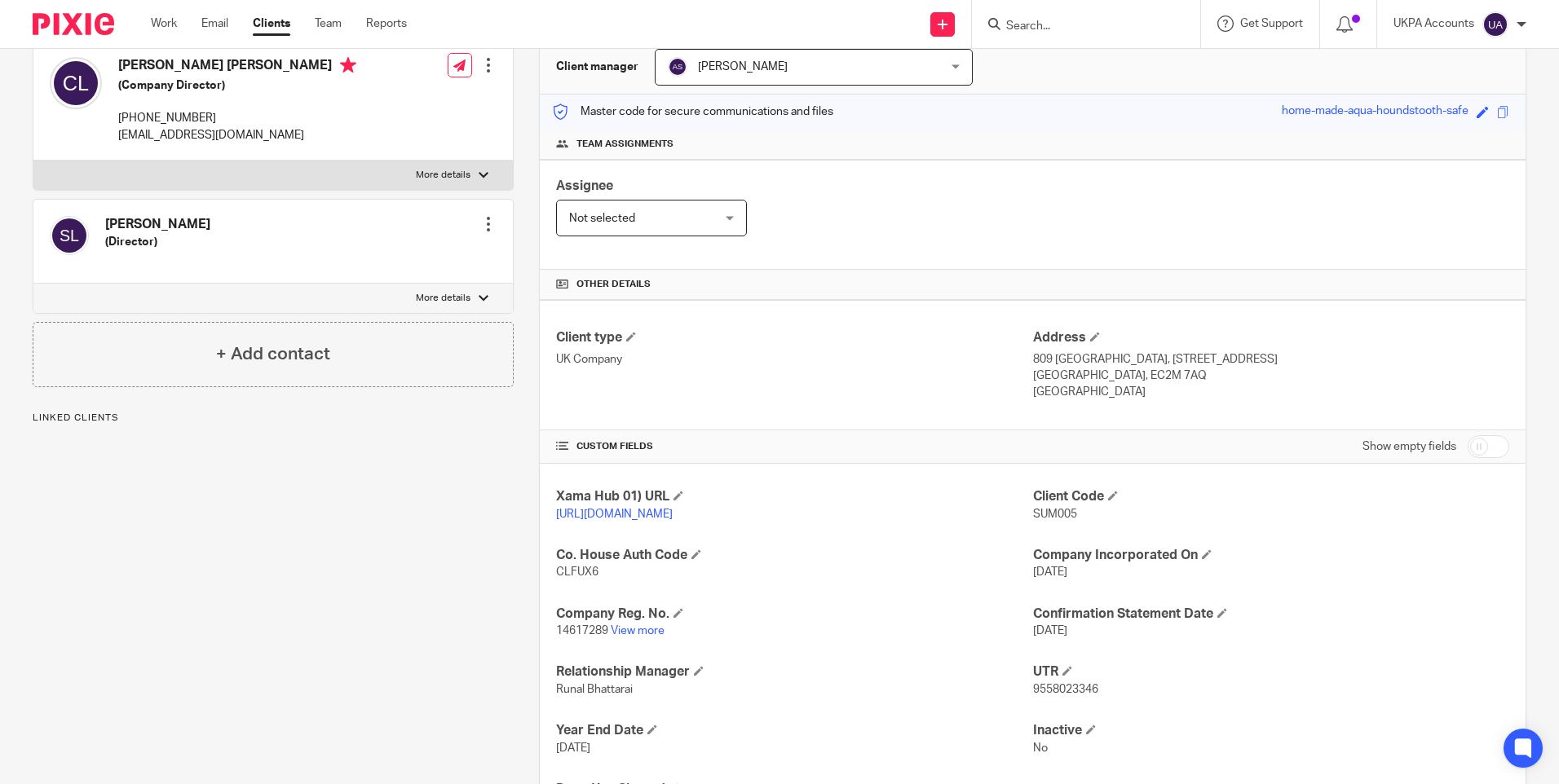
click at [1057, 516] on span "SUM005" at bounding box center [1054, 514] width 44 height 11
copy span "SUM005"
click at [1053, 22] on input "Search" at bounding box center [1078, 27] width 147 height 15
paste input "68 Mulgrave Road"
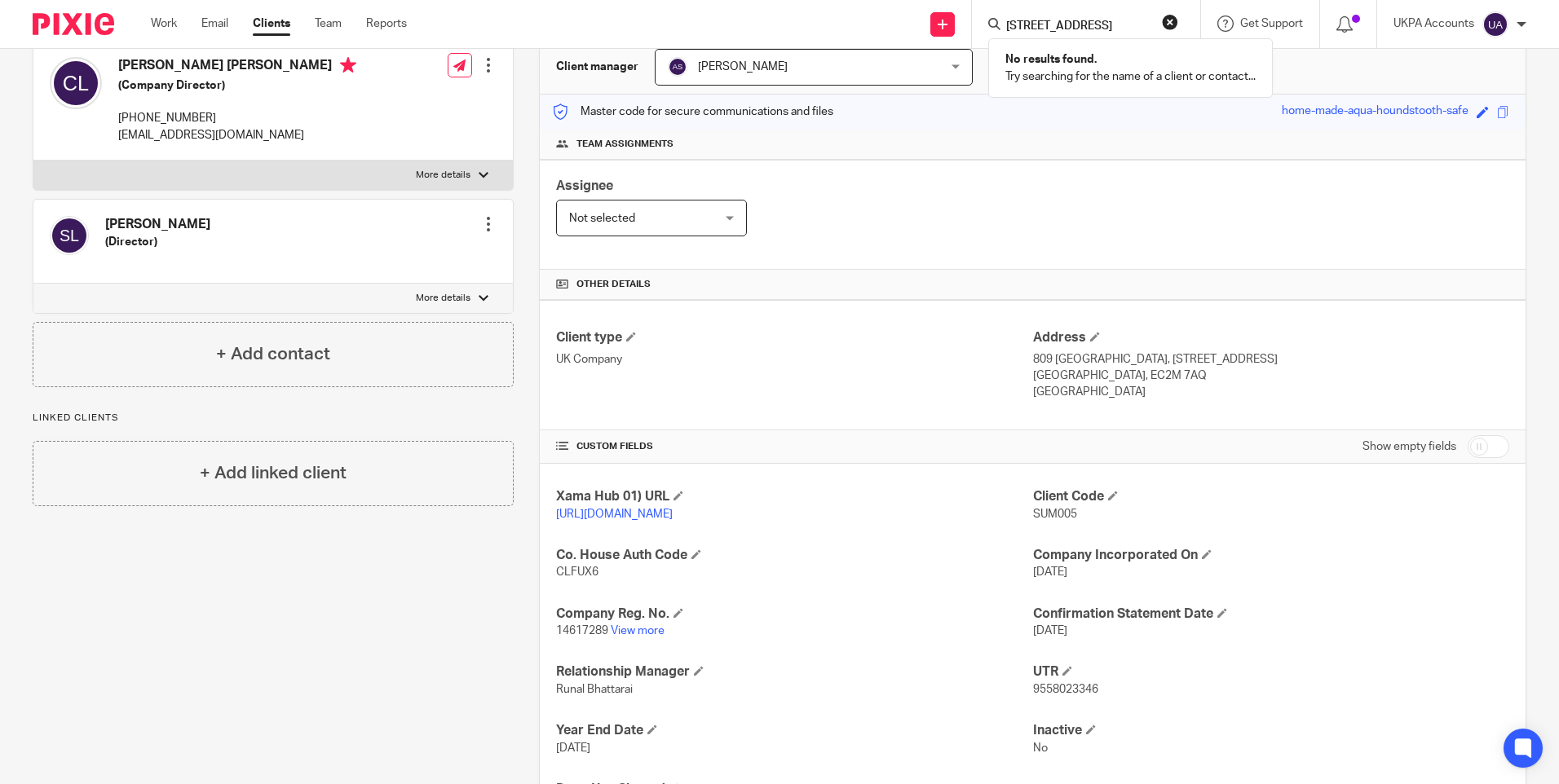
type input "68 Mulgrave Road"
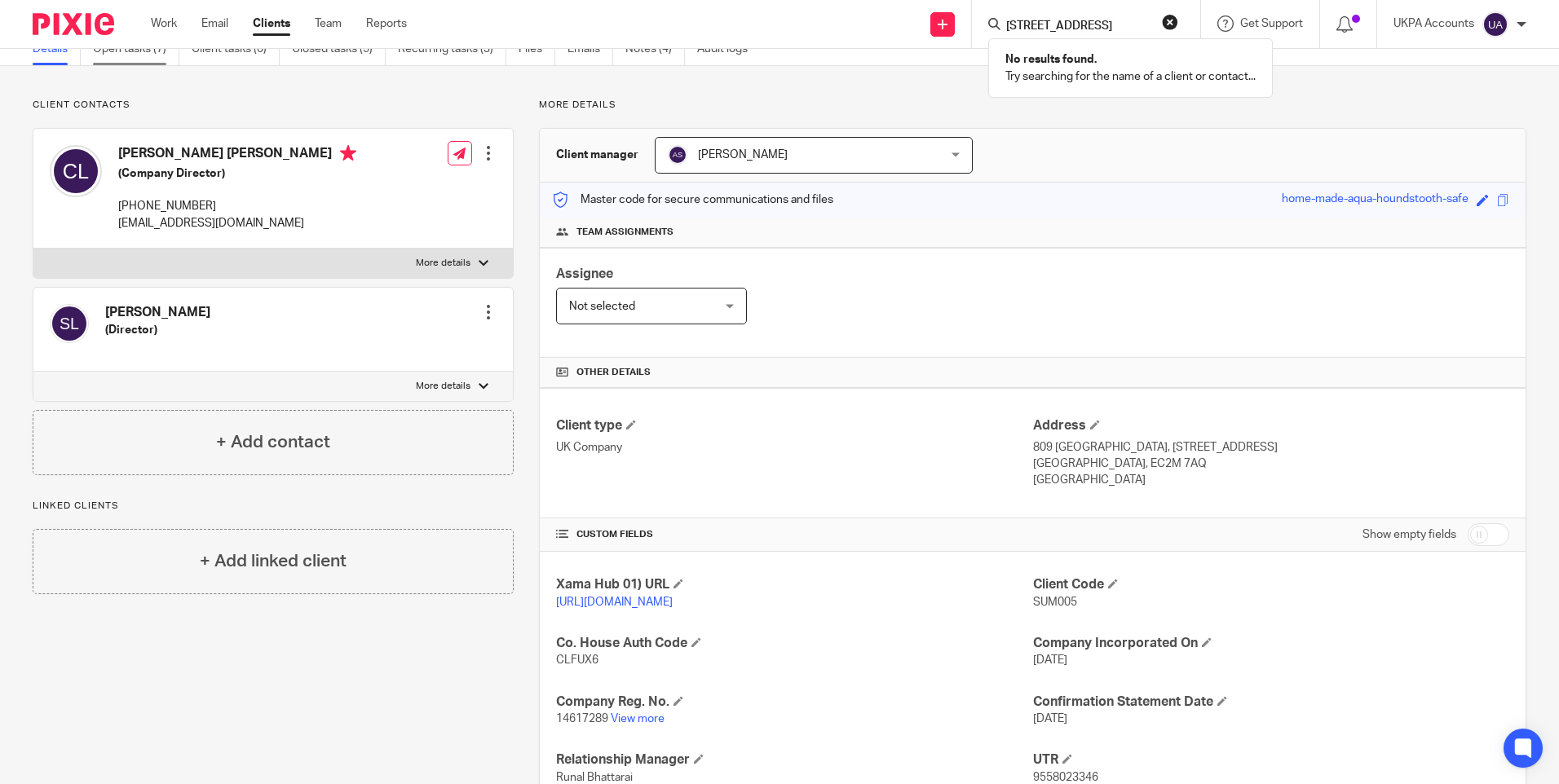
scroll to position [0, 0]
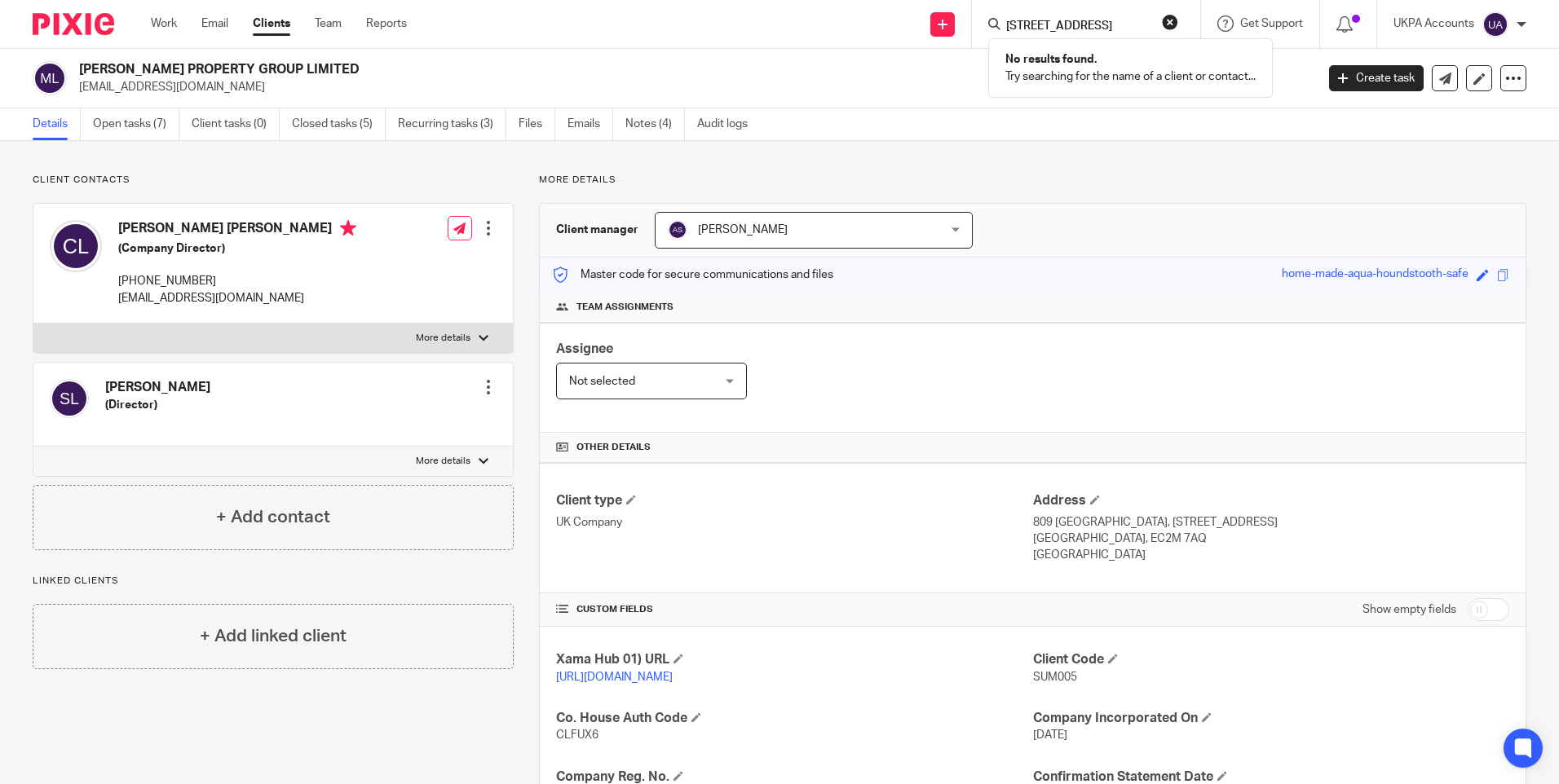
click at [152, 64] on h2 "MAVIS PROPERTY GROUP LIMITED" at bounding box center [569, 70] width 980 height 17
copy div "MAVIS PROPERTY GROUP LIMITED"
click at [1056, 677] on span "SUM005" at bounding box center [1054, 677] width 44 height 11
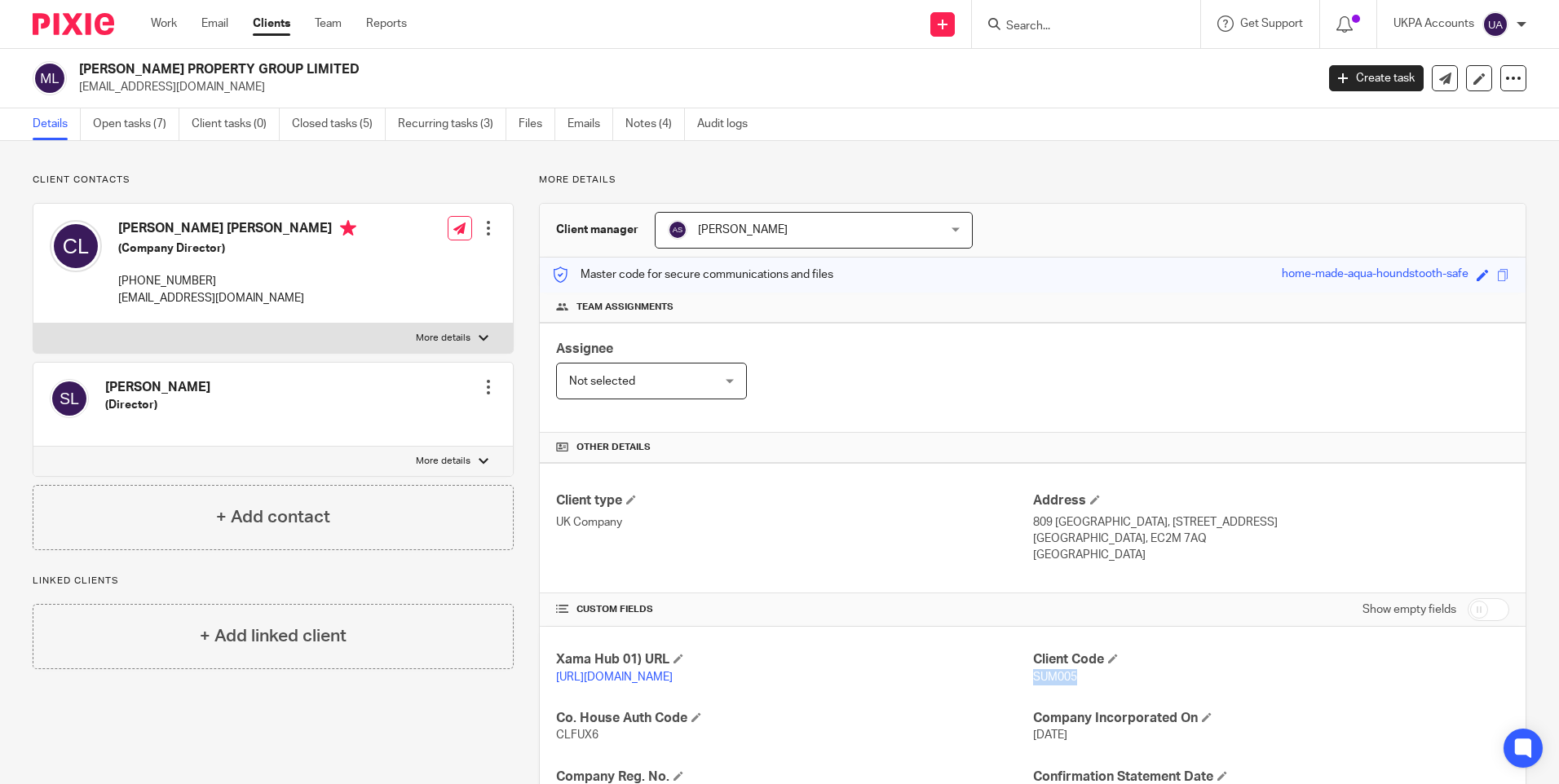
click at [1056, 677] on span "SUM005" at bounding box center [1054, 677] width 44 height 11
copy span "SUM005"
click at [349, 123] on link "Closed tasks (5)" at bounding box center [339, 124] width 94 height 32
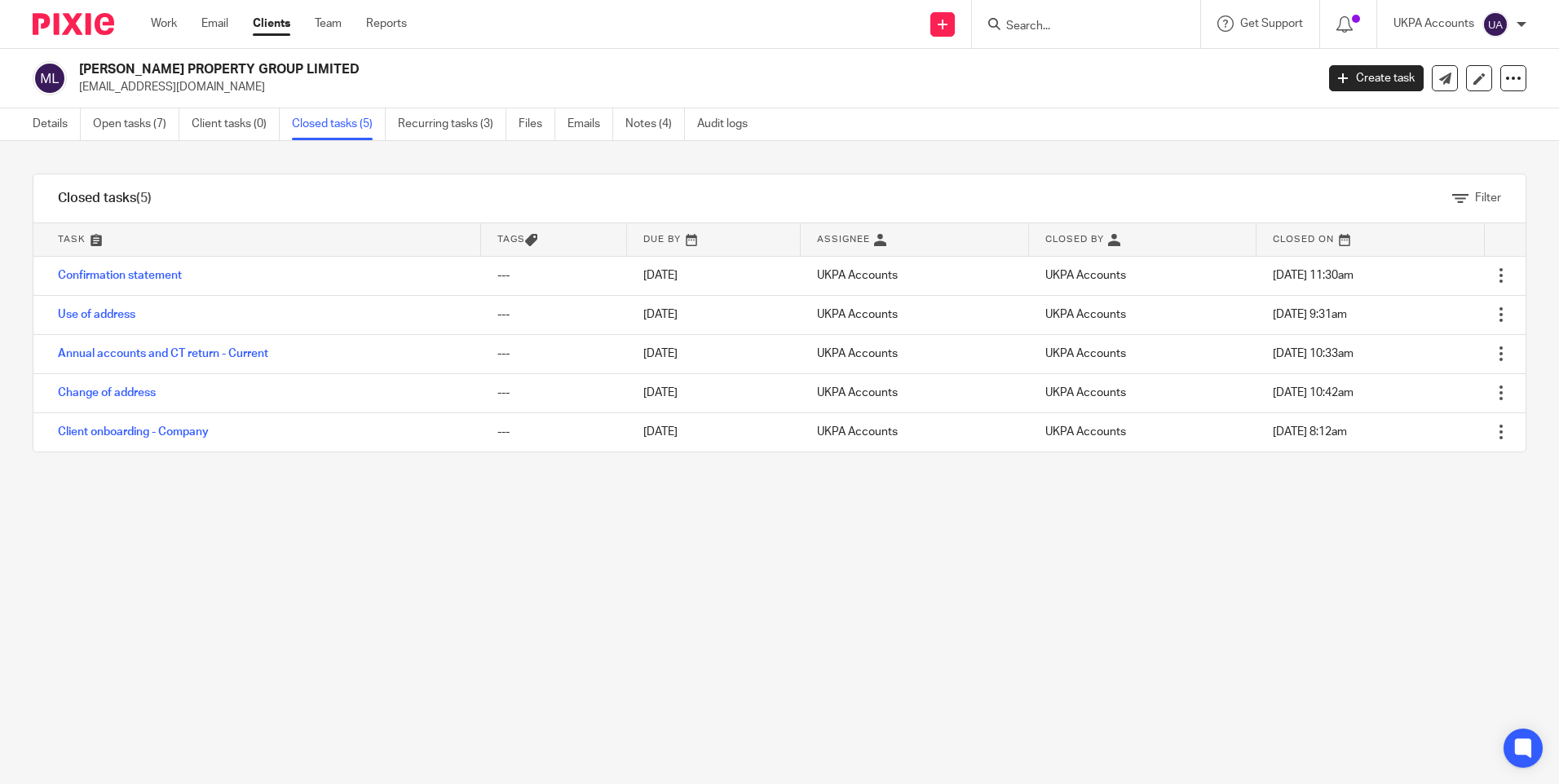
click at [1019, 25] on input "Search" at bounding box center [1078, 27] width 147 height 15
click at [56, 122] on link "Details" at bounding box center [56, 124] width 48 height 32
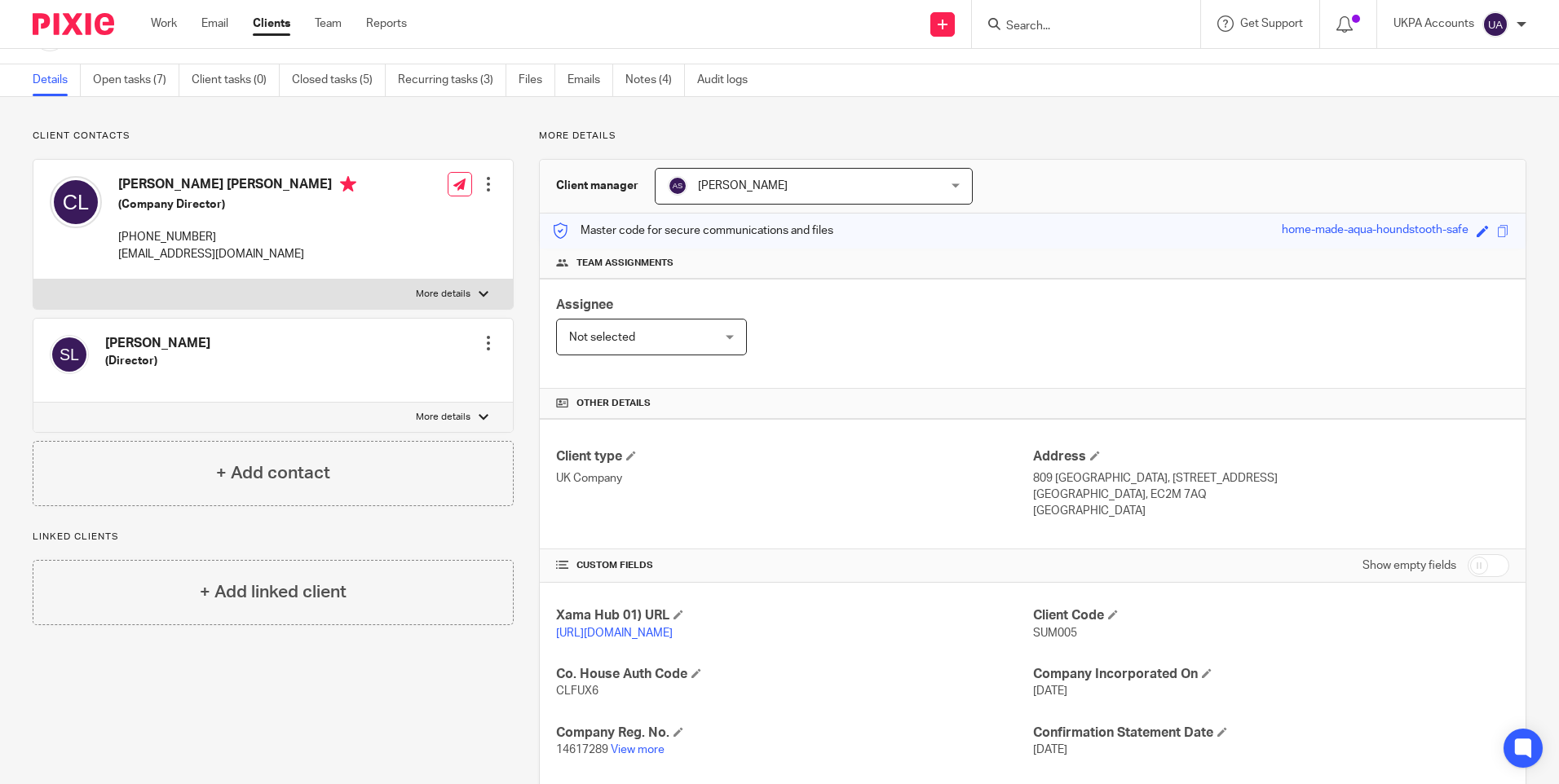
scroll to position [81, 0]
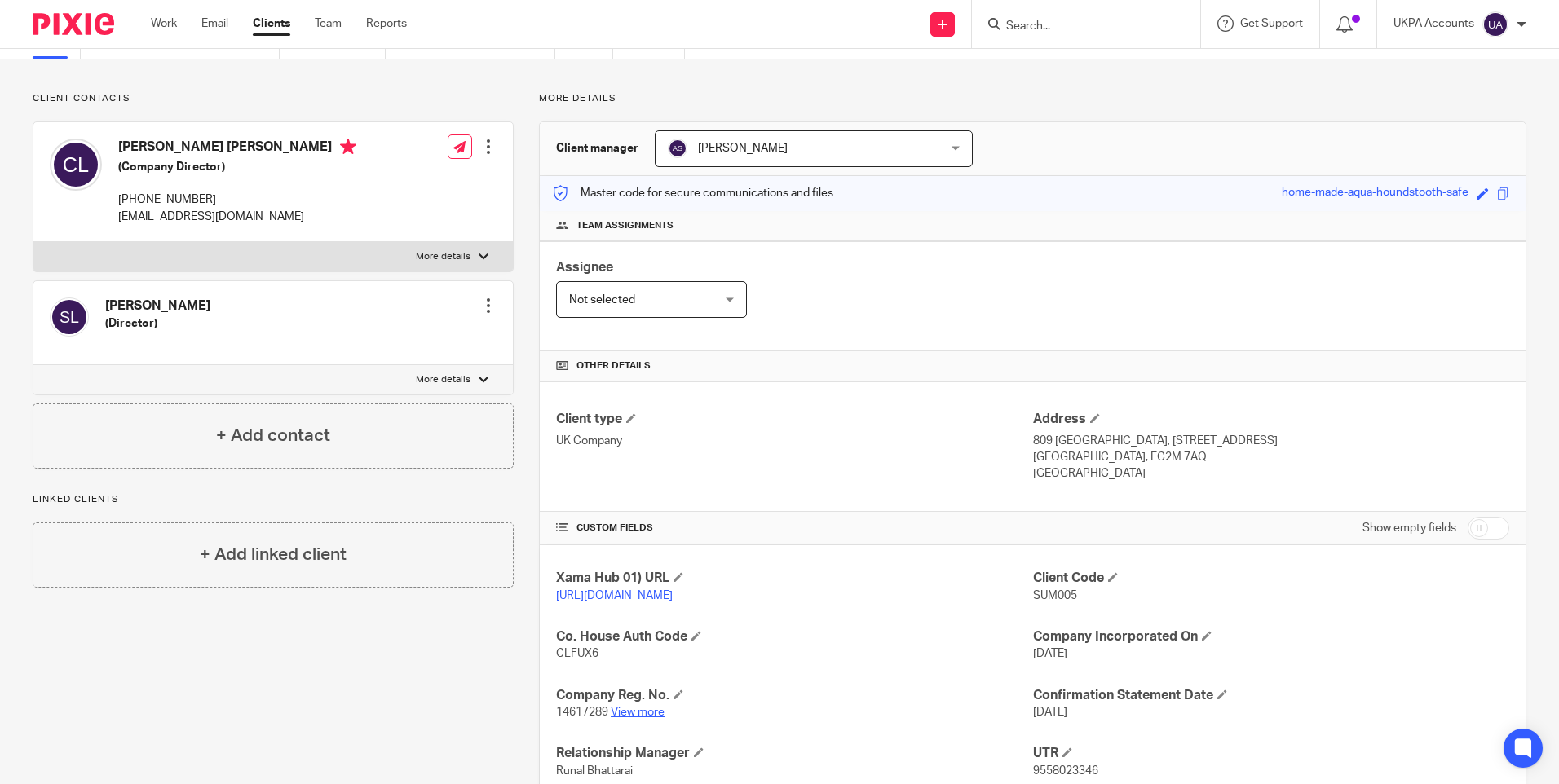
click at [637, 718] on link "View more" at bounding box center [637, 712] width 54 height 11
click at [1040, 595] on span "SUM005" at bounding box center [1054, 595] width 44 height 11
copy span "SUM005"
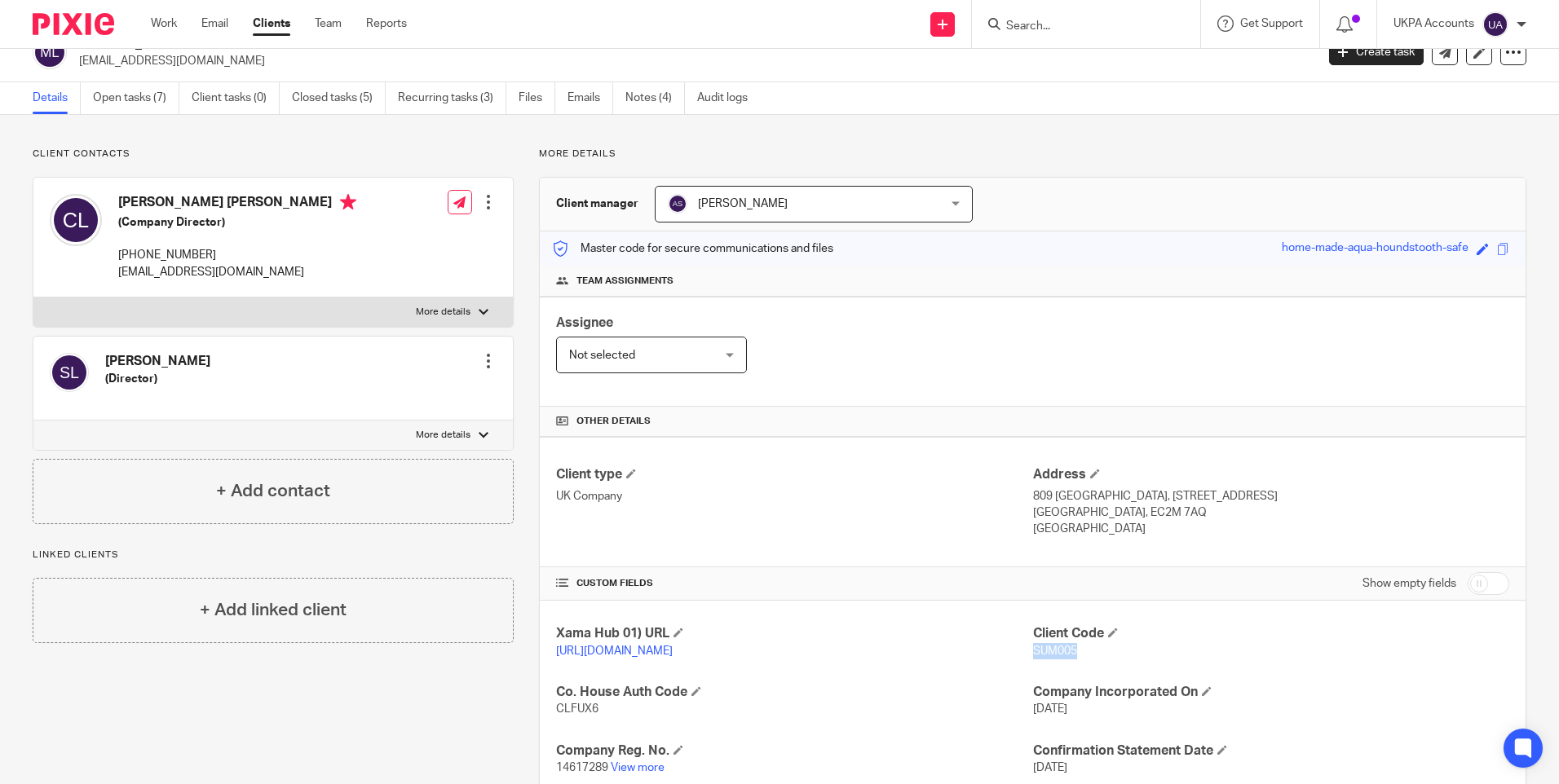
scroll to position [0, 0]
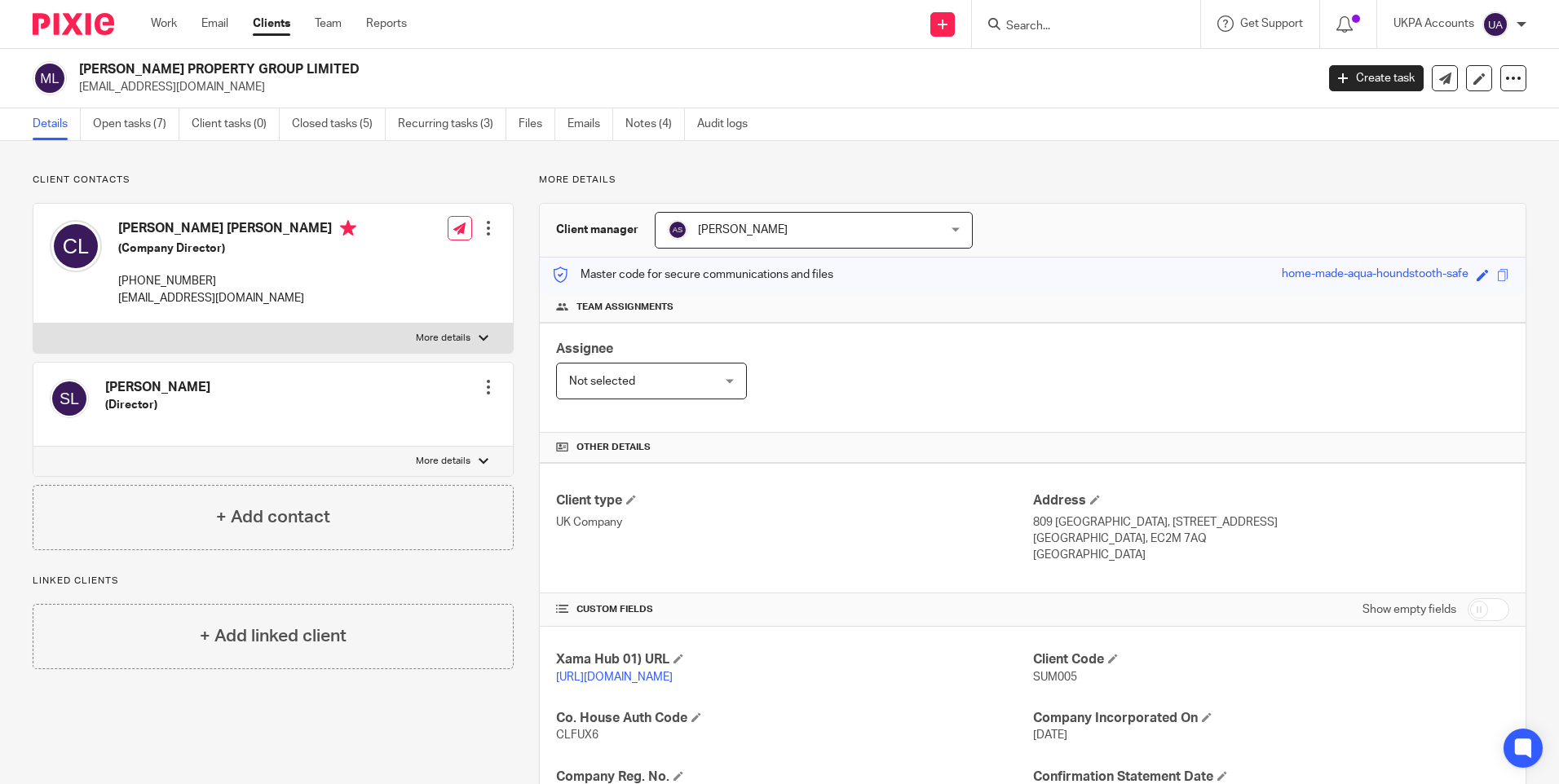
click at [216, 64] on h2 "[PERSON_NAME] PROPERTY GROUP LIMITED" at bounding box center [569, 70] width 980 height 17
copy div "[PERSON_NAME] PROPERTY GROUP LIMITED"
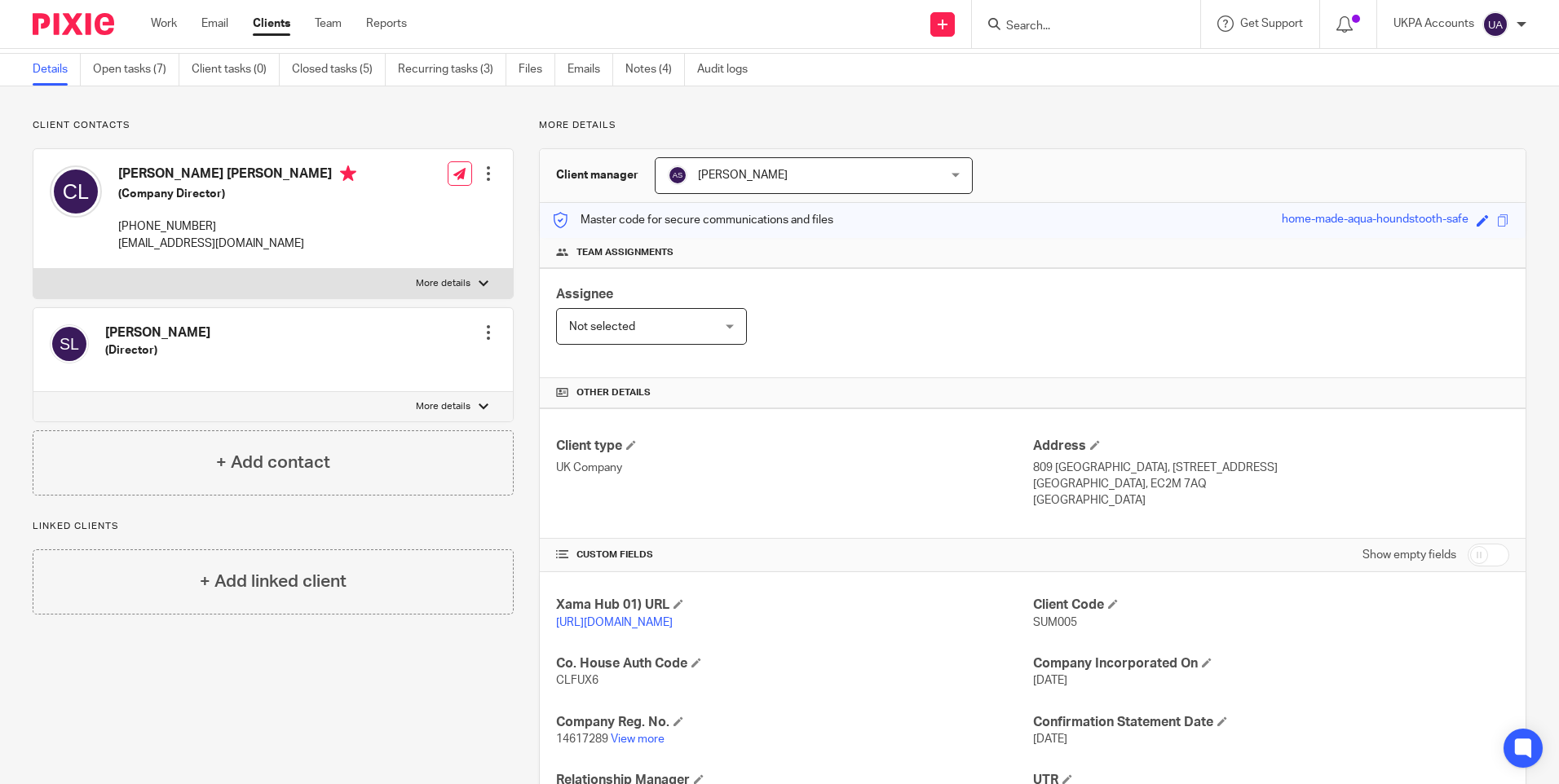
scroll to position [81, 0]
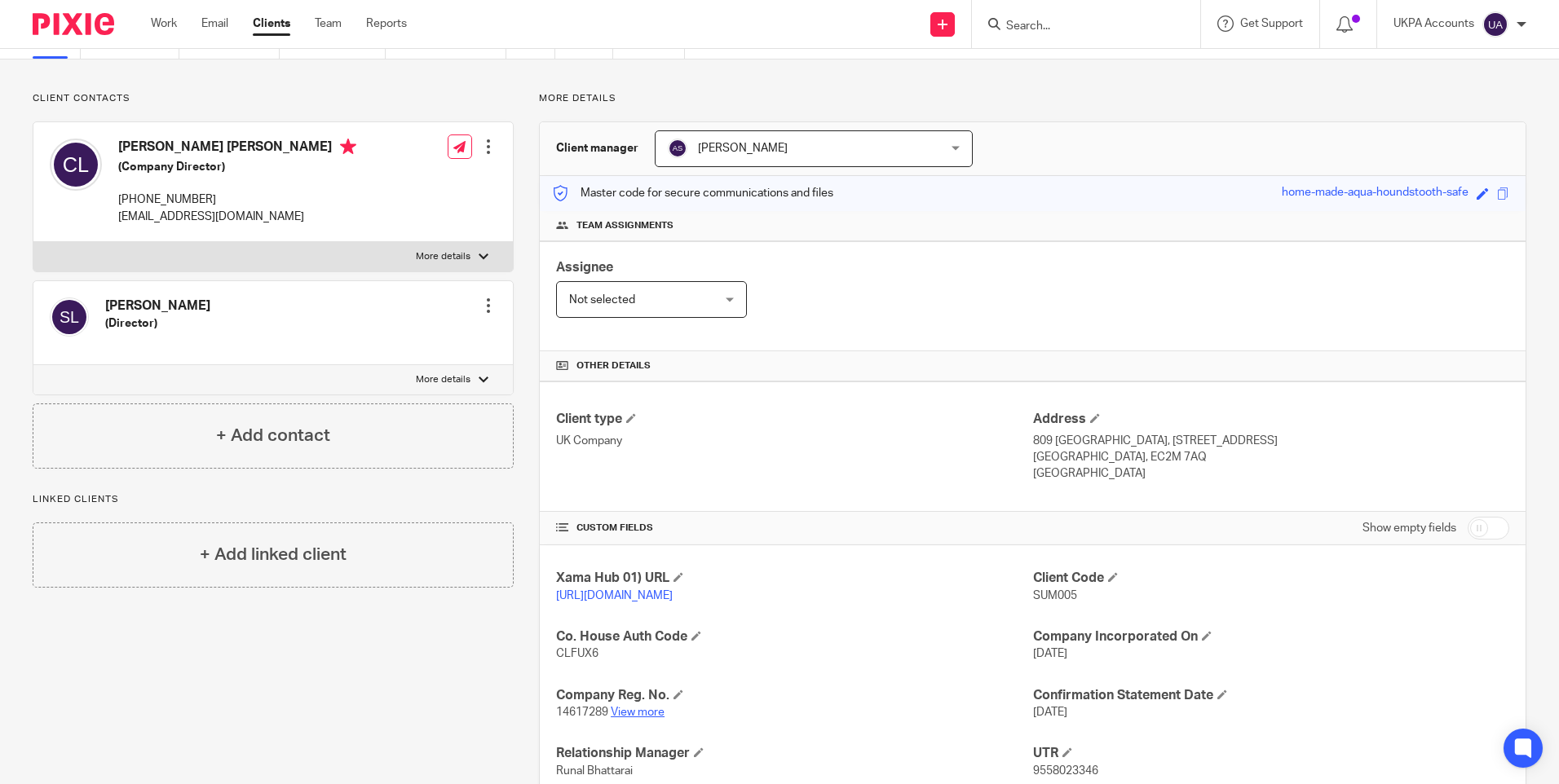
click at [635, 718] on link "View more" at bounding box center [637, 712] width 54 height 11
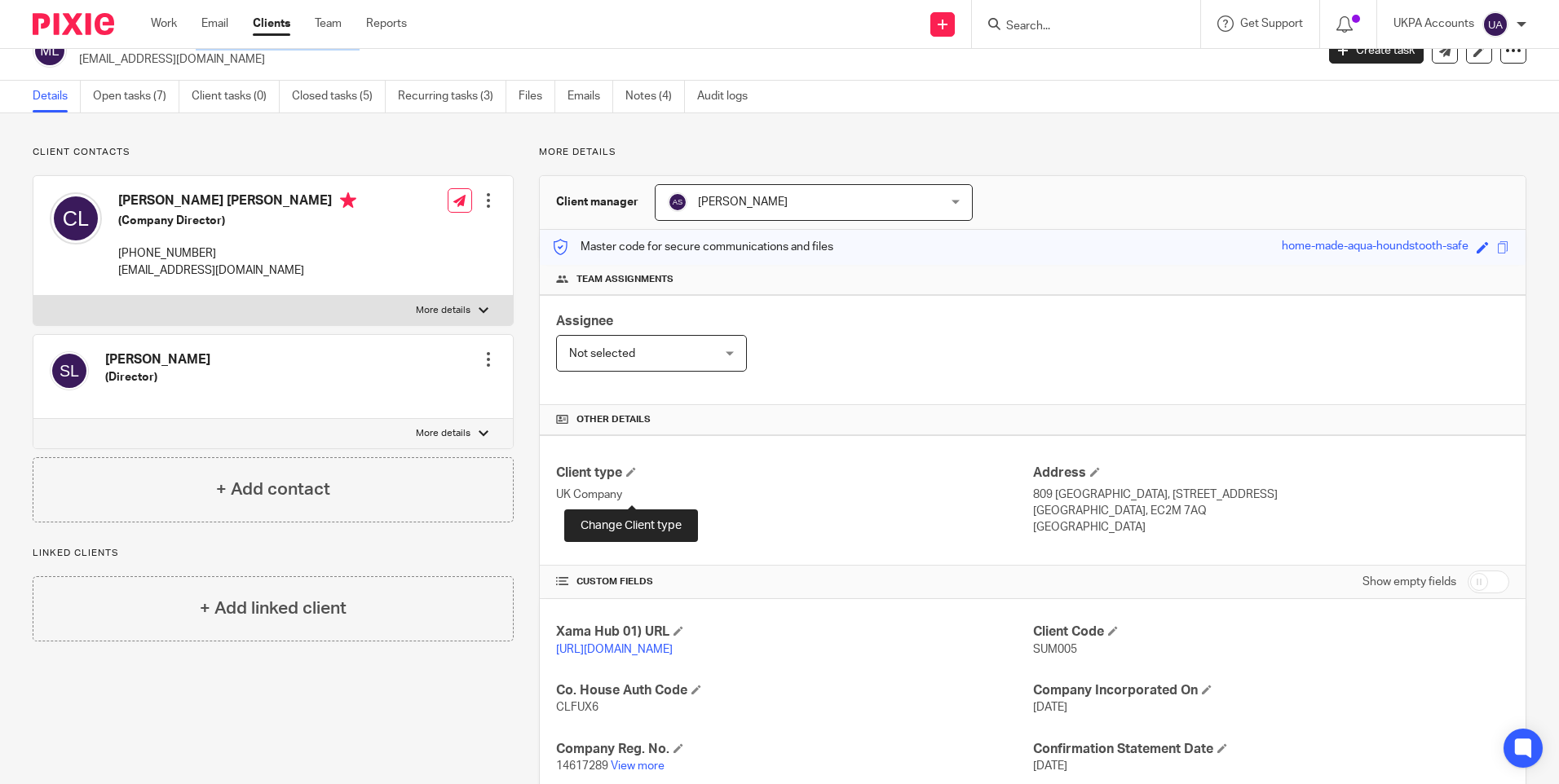
scroll to position [0, 0]
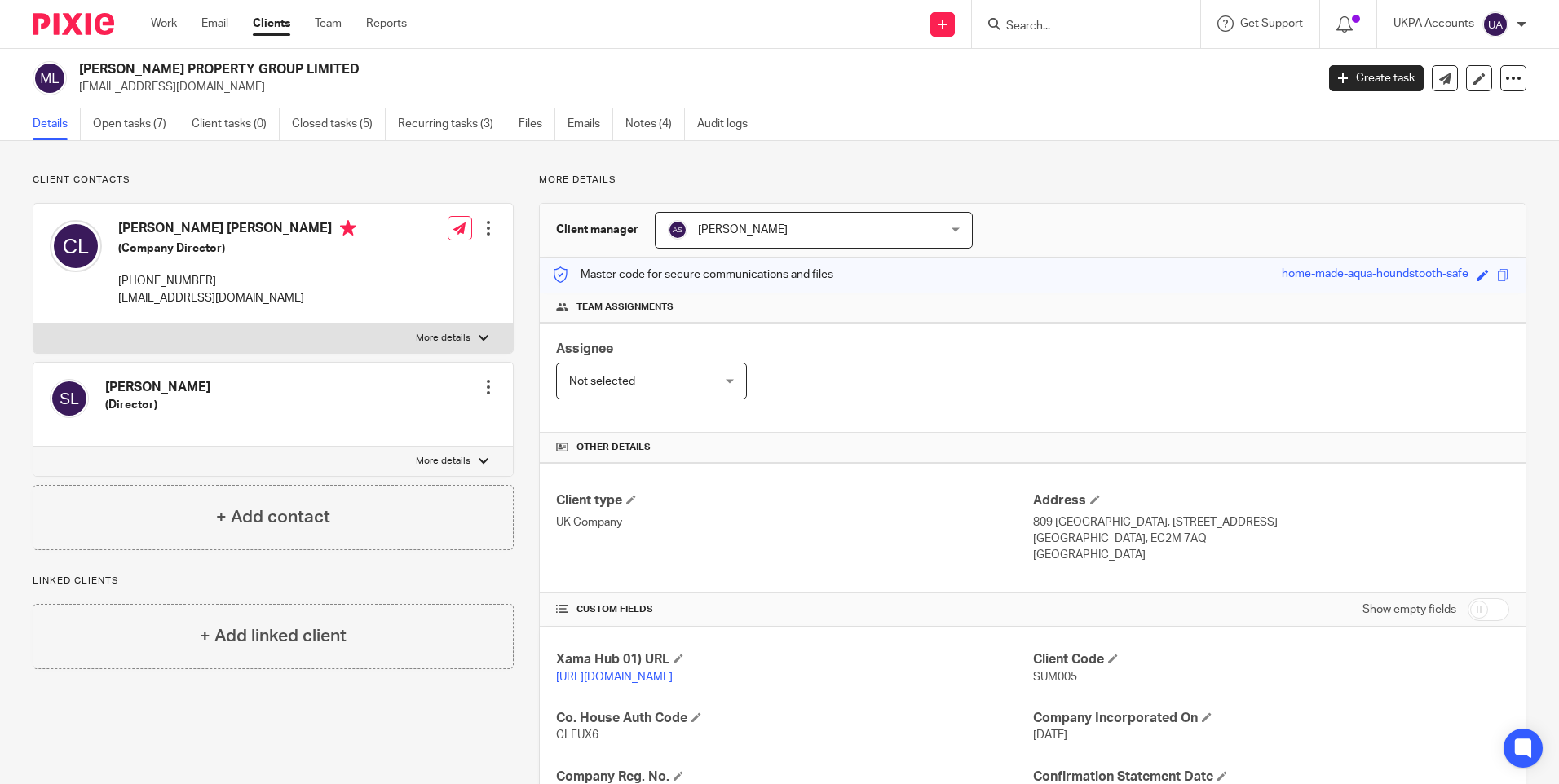
click at [1015, 28] on input "Search" at bounding box center [1078, 27] width 147 height 15
paste input "68 Mulgrave Road"
click at [1081, 20] on input "68 Mulgrave Road" at bounding box center [1078, 27] width 147 height 15
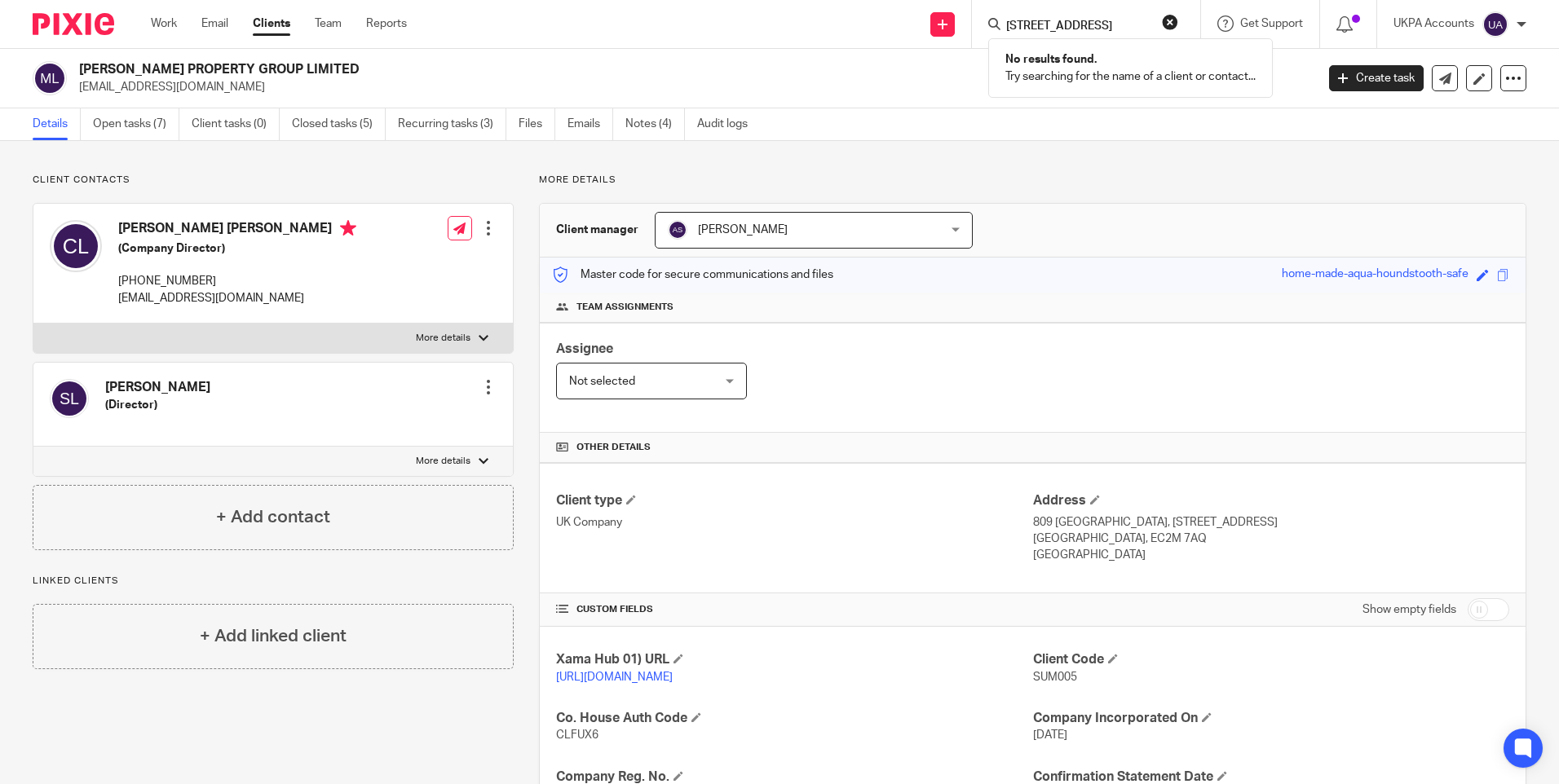
paste input "Rajinder Kaur Claire"
type input "Rajinder Kaur Claire"
click at [1092, 68] on link at bounding box center [1178, 70] width 352 height 38
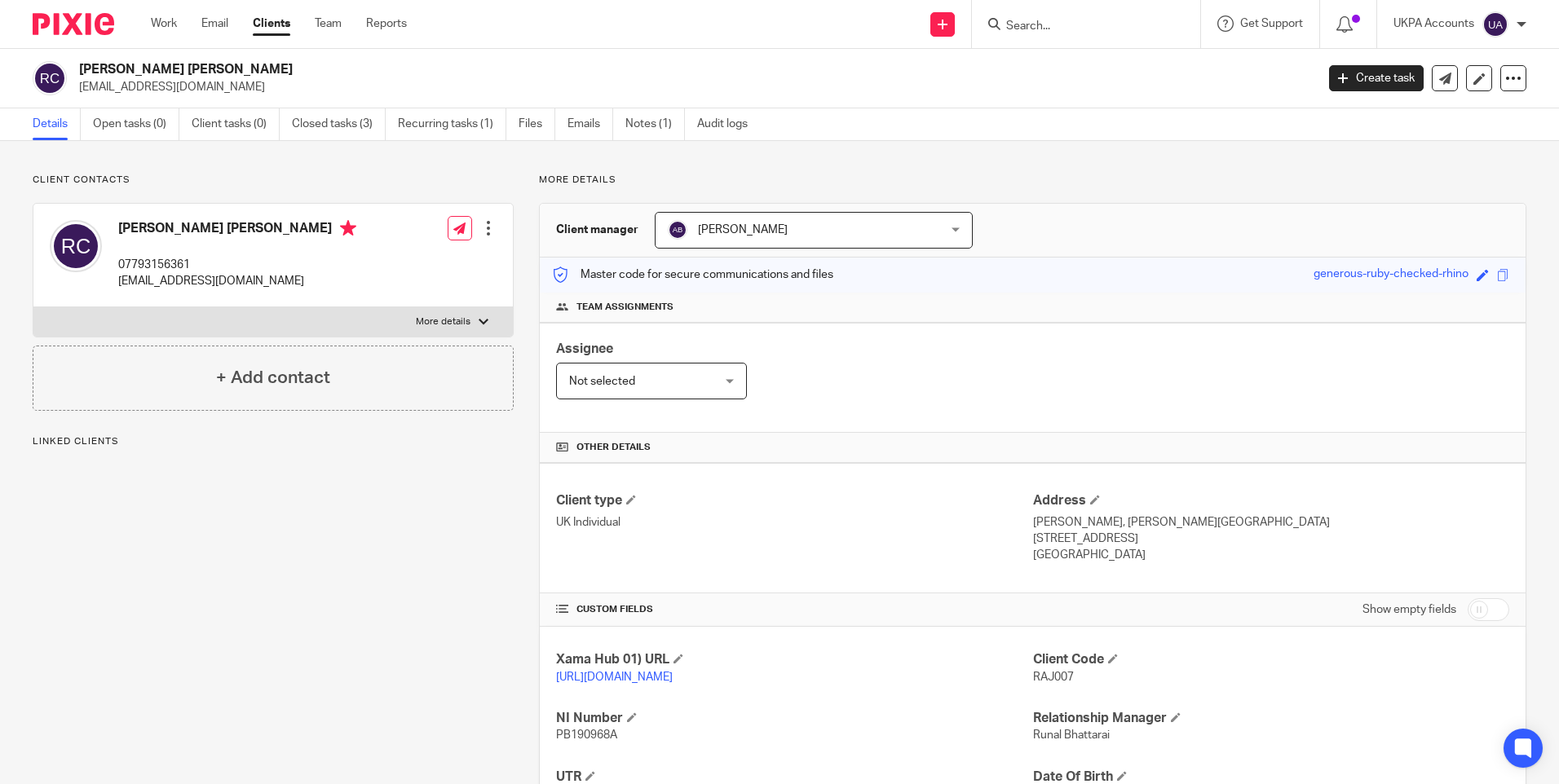
click at [1033, 675] on span "RAJ007" at bounding box center [1054, 677] width 41 height 11
copy span "RAJ007"
click at [126, 68] on h2 "Rajinder Kaur Claire" at bounding box center [569, 70] width 980 height 17
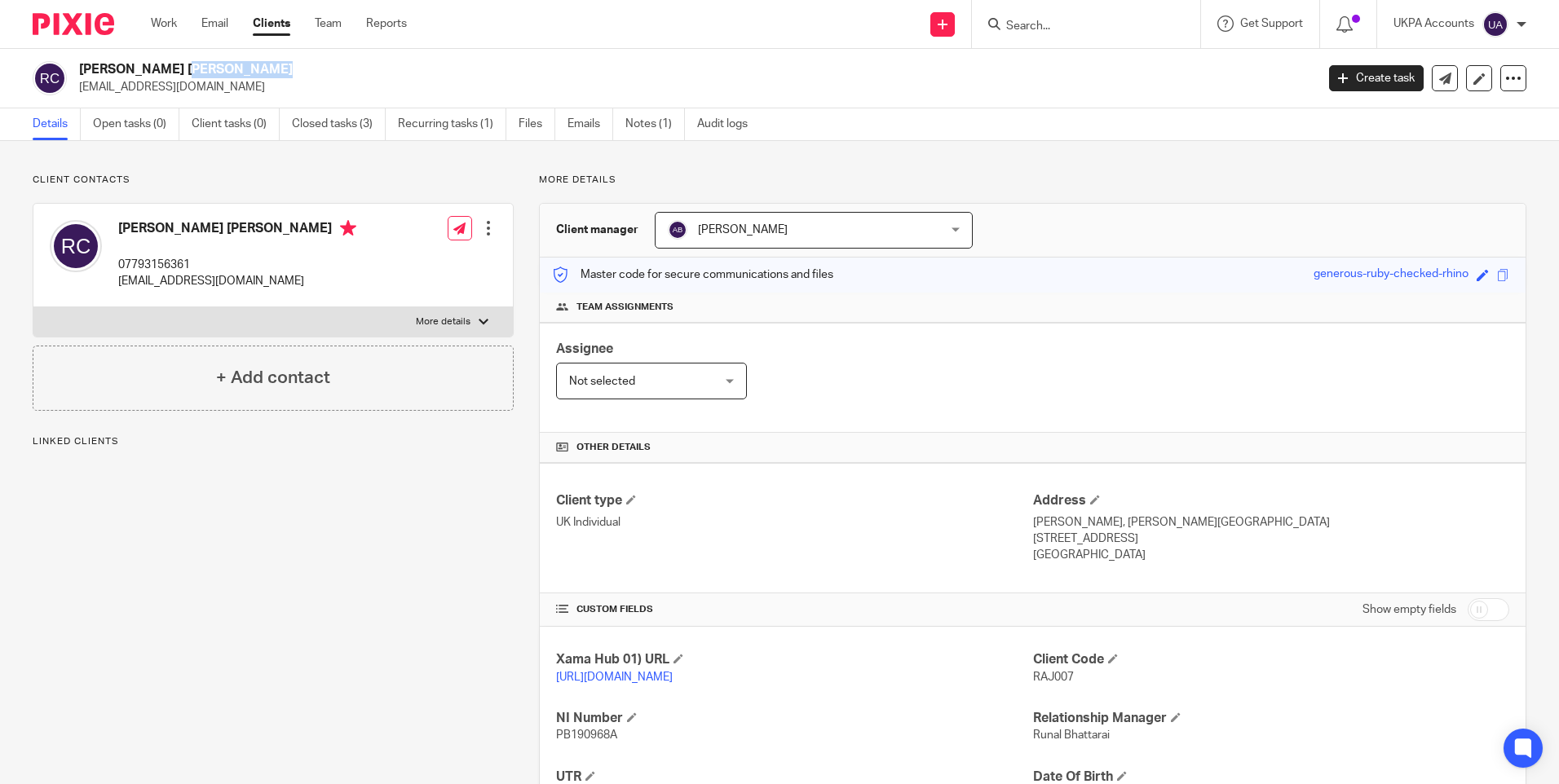
click at [126, 68] on h2 "Rajinder Kaur Claire" at bounding box center [569, 70] width 980 height 17
copy div "Rajinder Kaur Claire"
click at [1083, 23] on input "Search" at bounding box center [1078, 27] width 147 height 15
paste input "Laura Toralba Phillips"
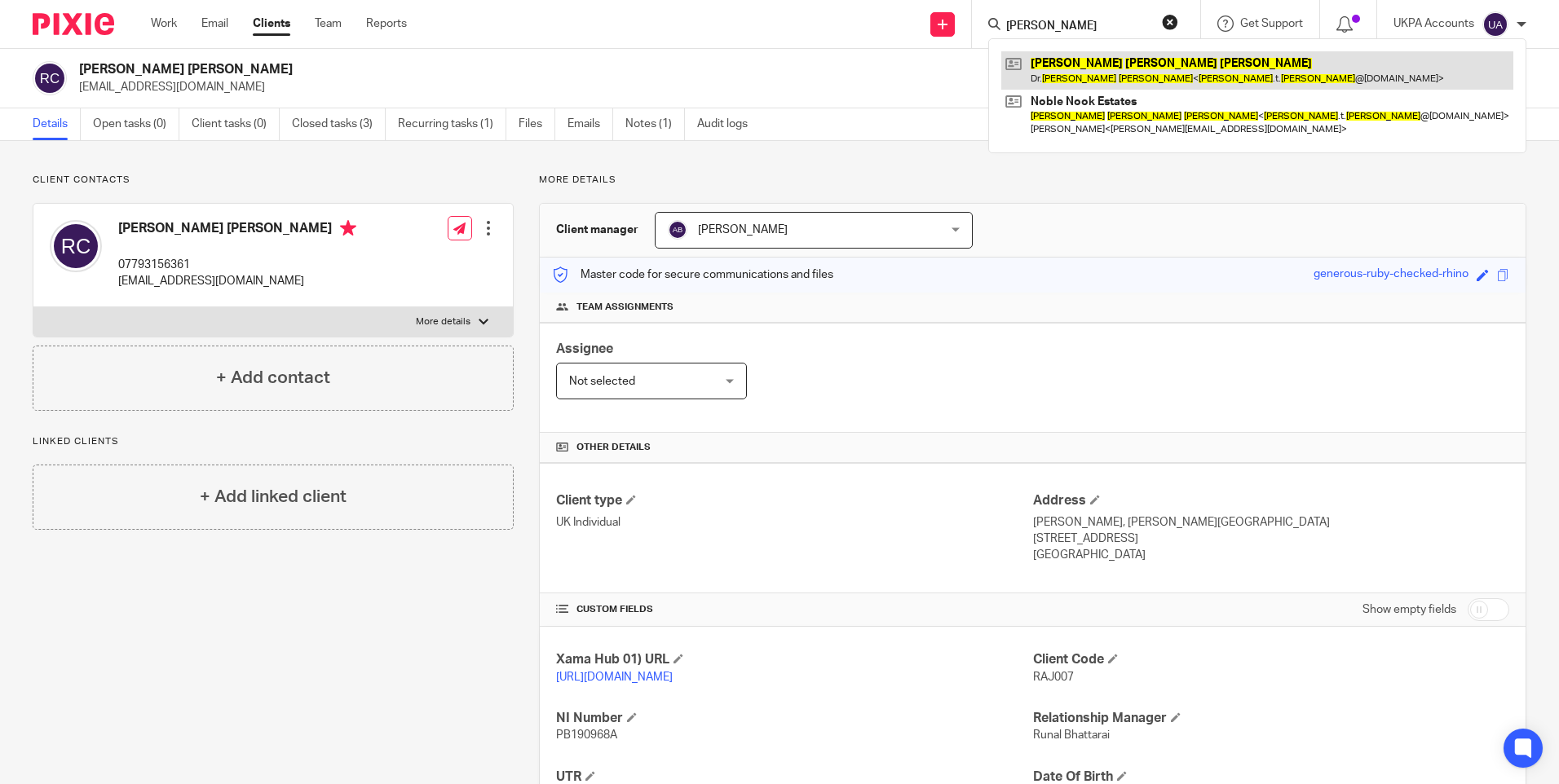
type input "Laura Toralba Phillips"
click at [1083, 68] on link at bounding box center [1257, 70] width 512 height 38
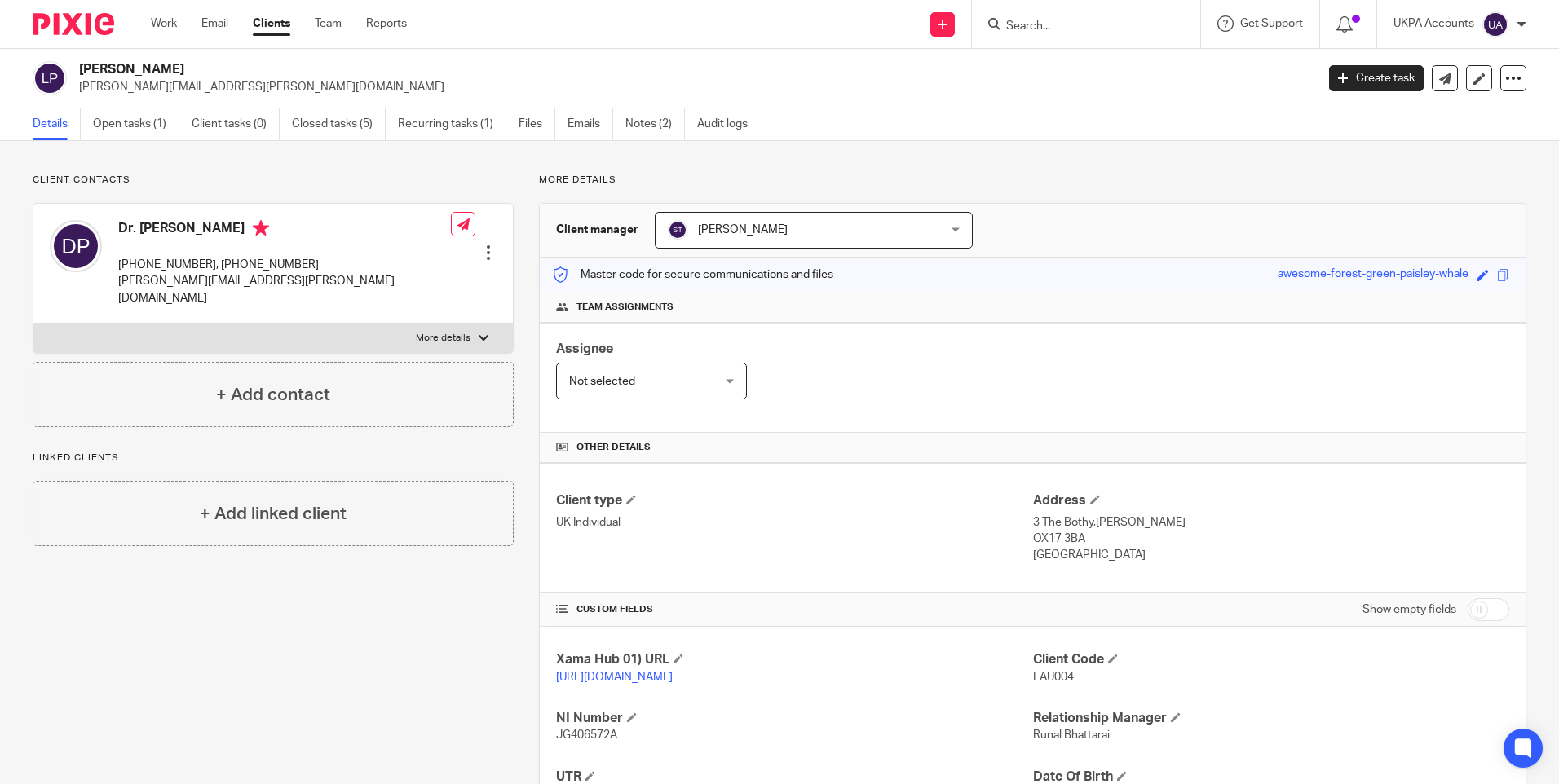
click at [1018, 27] on input "Search" at bounding box center [1078, 27] width 147 height 15
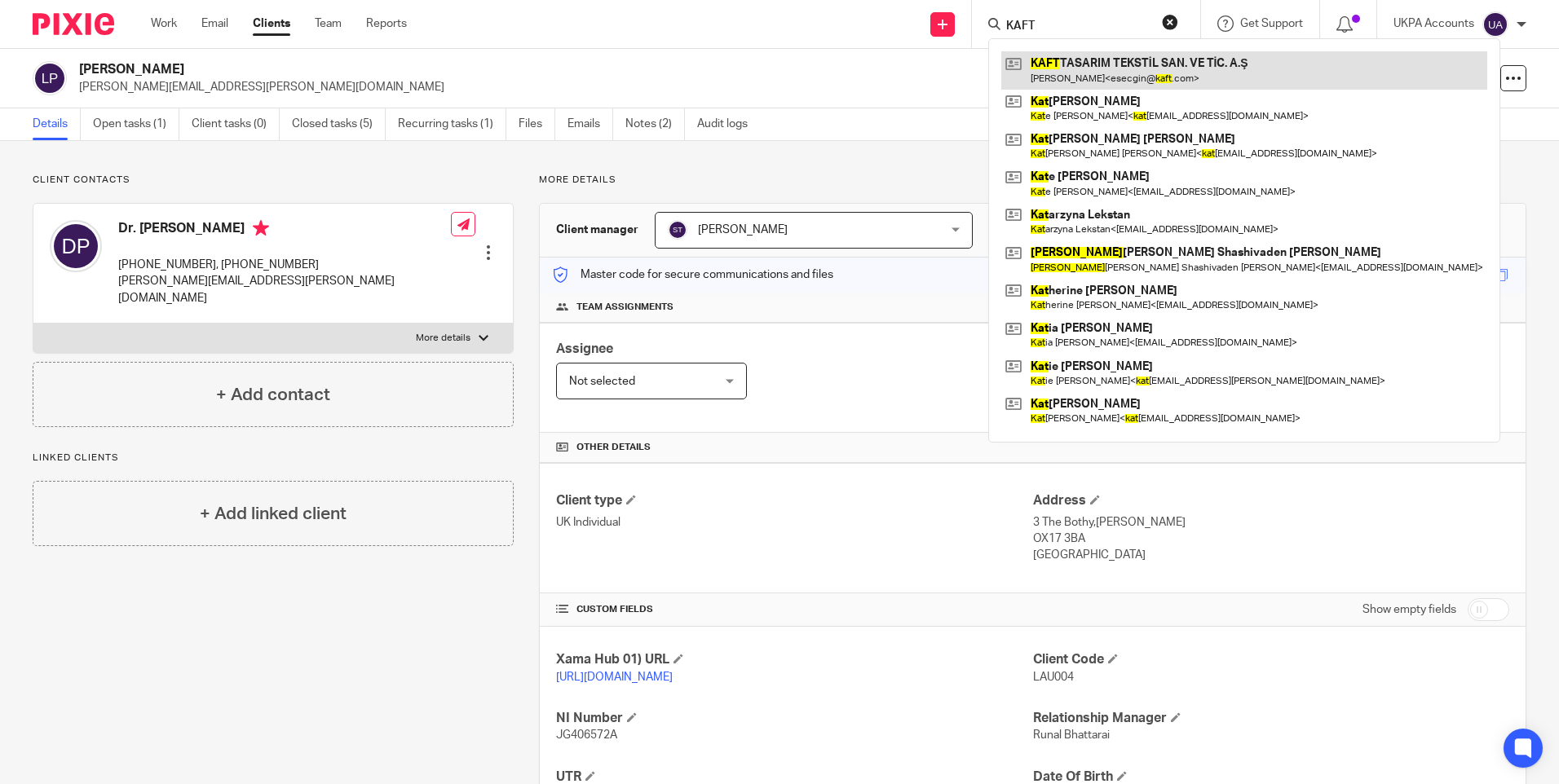
type input "KAFT"
click at [1045, 62] on link at bounding box center [1244, 70] width 486 height 38
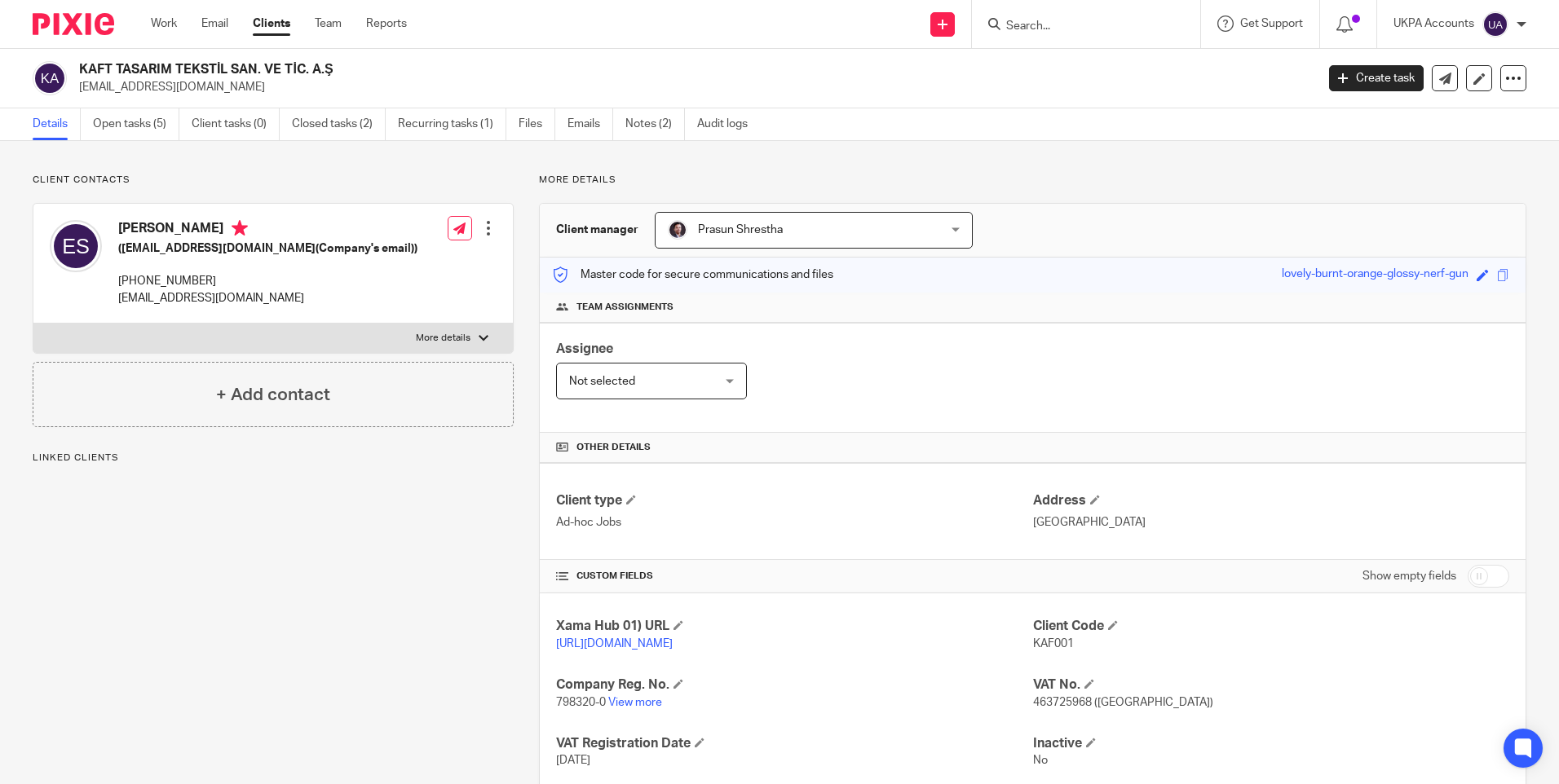
click at [1052, 639] on span "KAF001" at bounding box center [1054, 644] width 41 height 11
copy span "KAF001"
click at [1038, 26] on input "Search" at bounding box center [1078, 27] width 147 height 15
paste input "Bricks Norwich Land Limited"
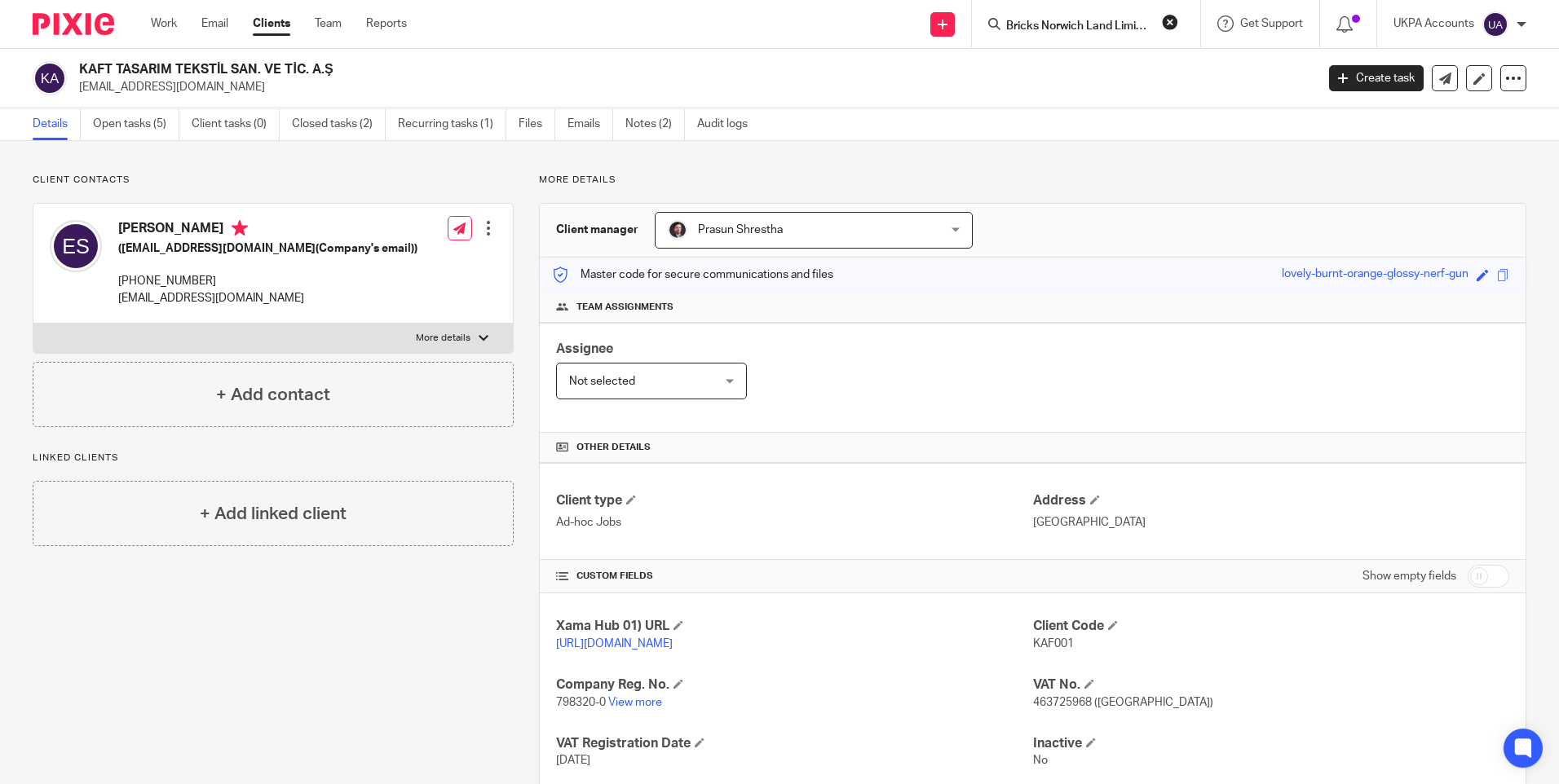
scroll to position [0, 6]
type input "Bricks Norwich Land Limited"
click at [1048, 62] on link at bounding box center [1131, 63] width 260 height 25
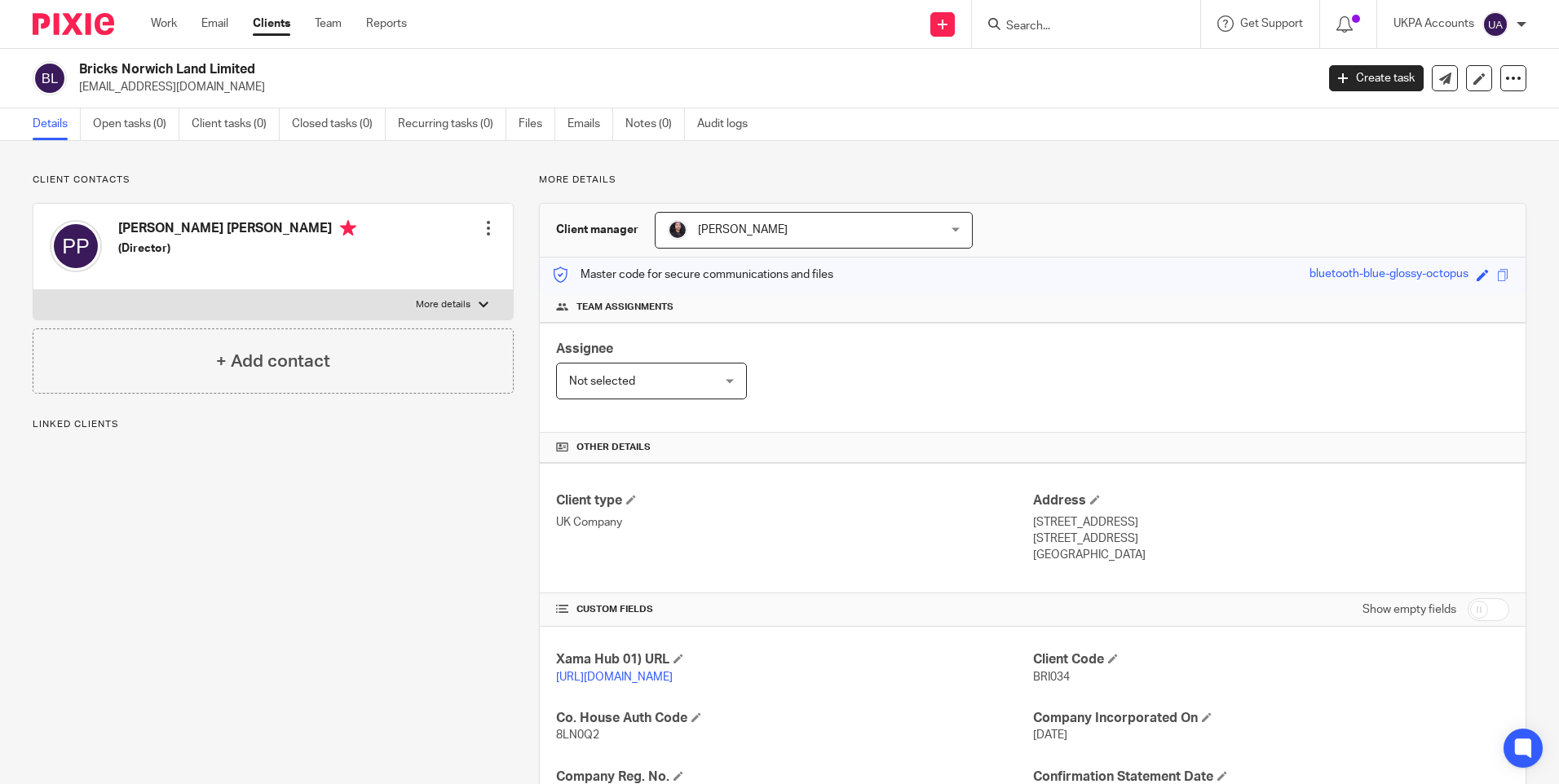
click at [1047, 676] on span "BRI034" at bounding box center [1051, 677] width 37 height 11
copy p "BRI034"
click at [1021, 20] on input "Search" at bounding box center [1078, 27] width 147 height 15
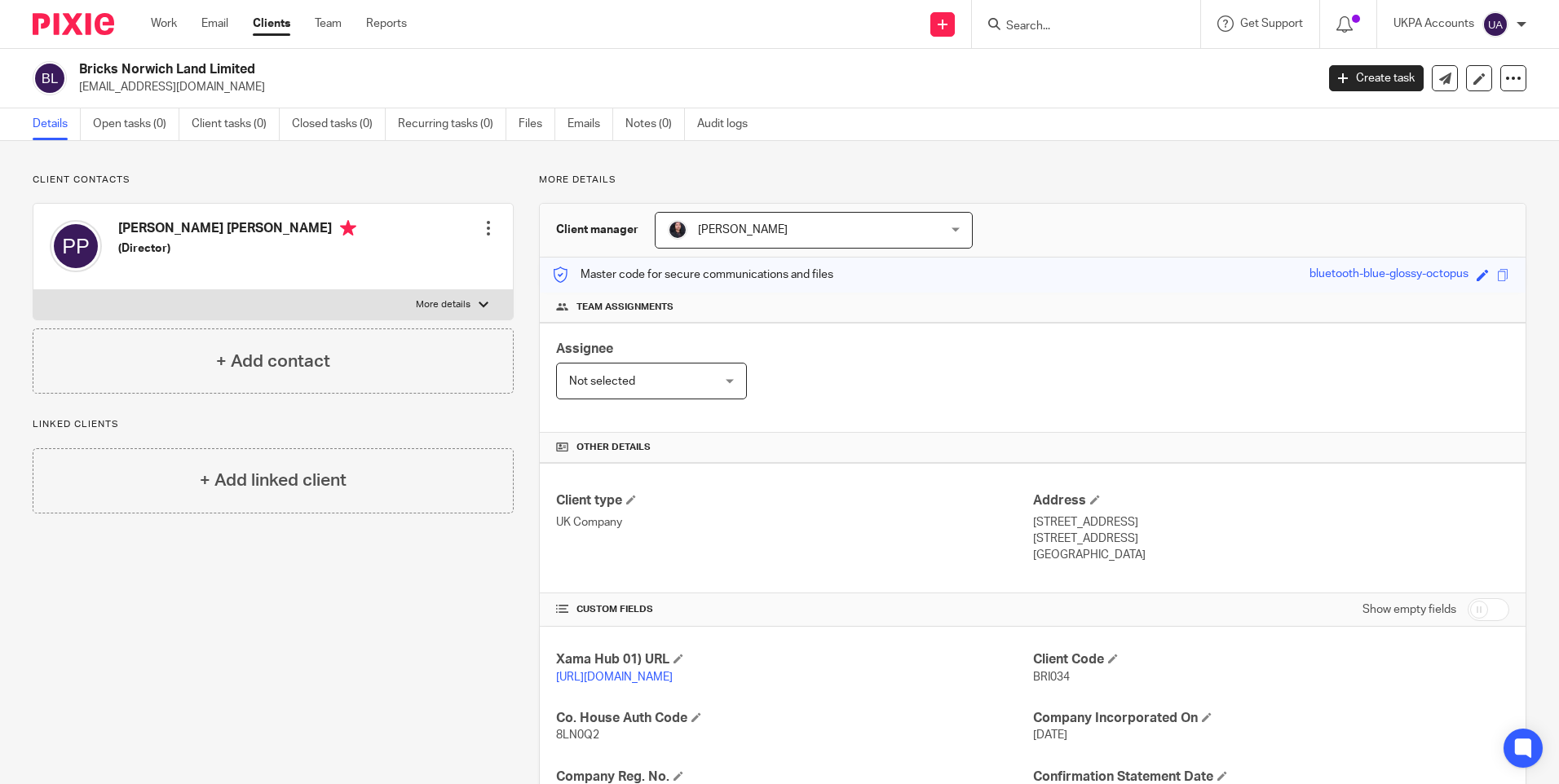
paste input "[PERSON_NAME] [PERSON_NAME]"
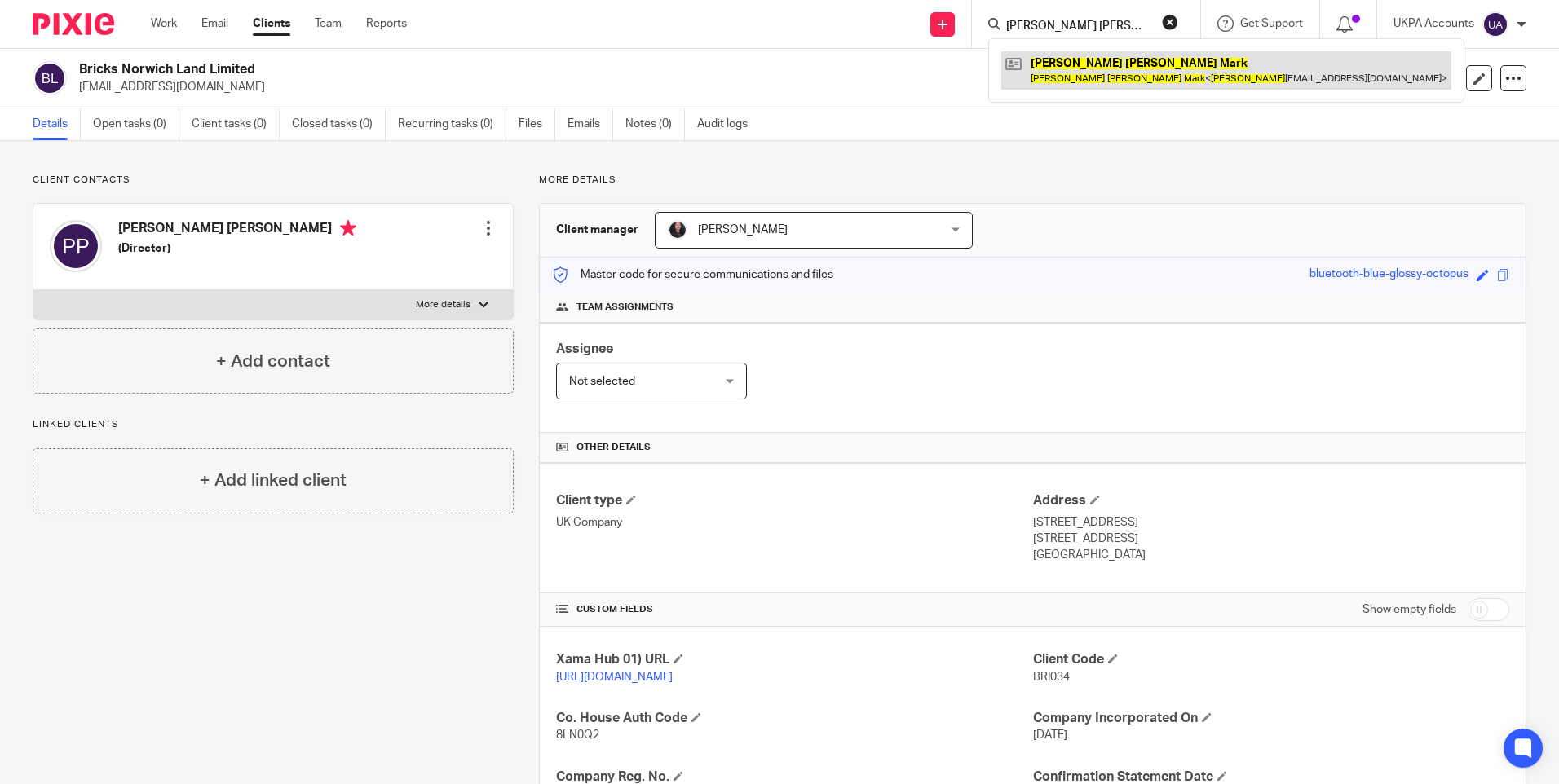
type input "[PERSON_NAME] [PERSON_NAME]"
click at [1088, 67] on link at bounding box center [1226, 70] width 450 height 38
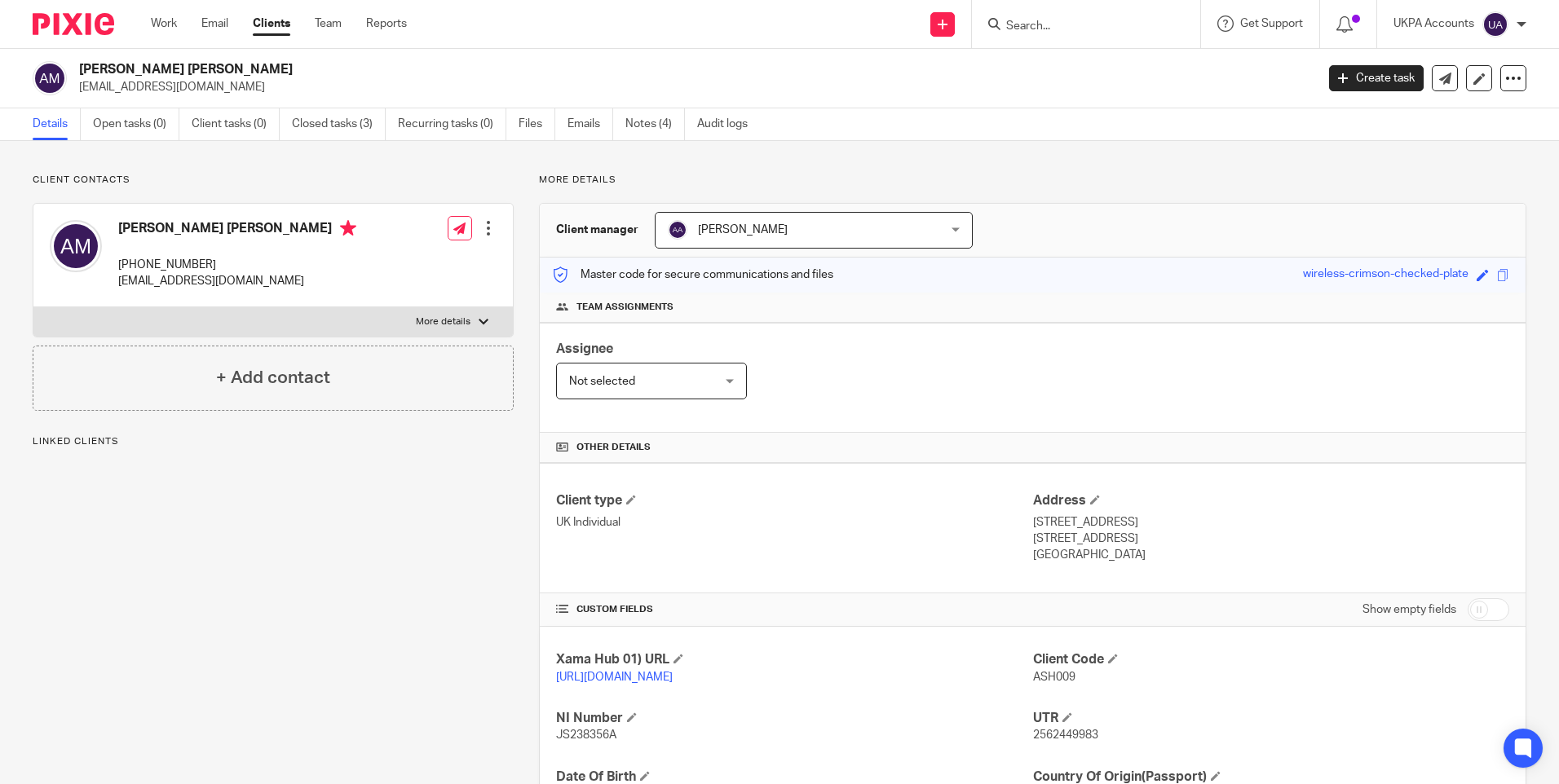
click at [1060, 677] on span "ASH009" at bounding box center [1054, 677] width 43 height 11
copy span "ASH009"
click at [1044, 22] on input "Search" at bounding box center [1078, 27] width 147 height 15
paste input "[PERSON_NAME] [PERSON_NAME]"
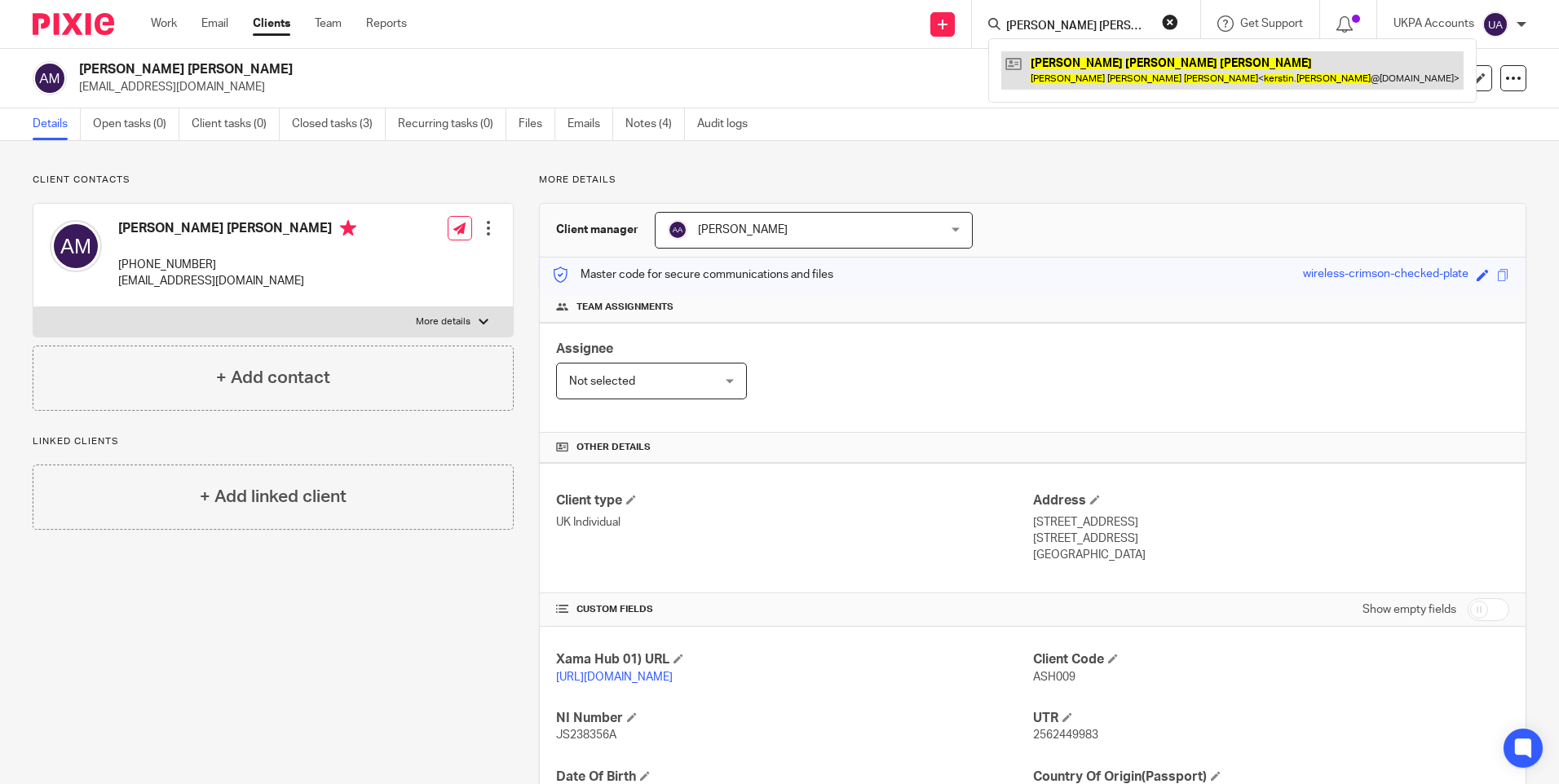
type input "[PERSON_NAME] [PERSON_NAME]"
click at [1062, 66] on link at bounding box center [1232, 70] width 463 height 38
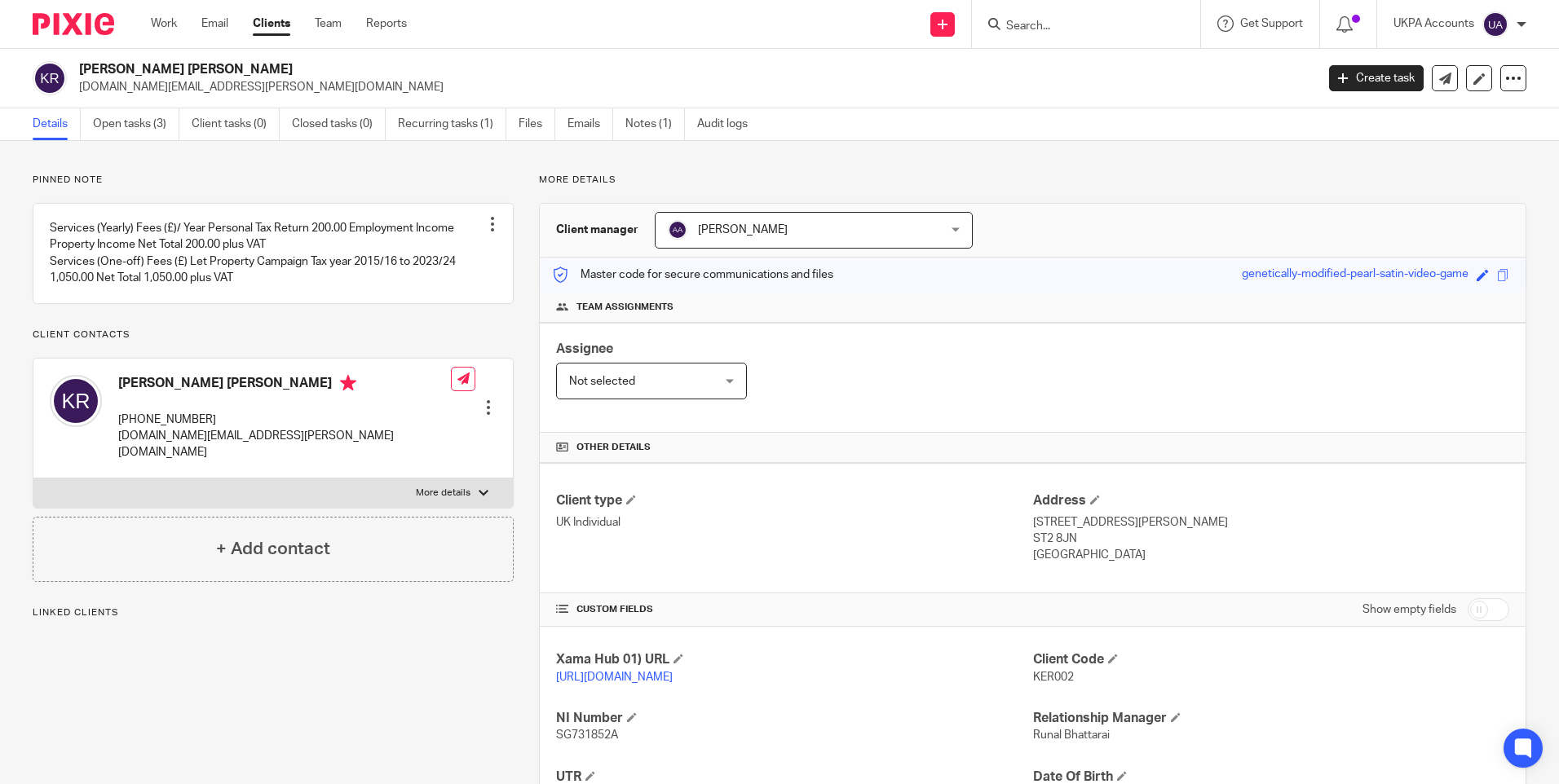
click at [1043, 676] on span "KER002" at bounding box center [1054, 677] width 41 height 11
copy span "KER002"
click at [1080, 31] on input "Search" at bounding box center [1078, 27] width 147 height 15
paste input "Kerstin Rita Rogers"
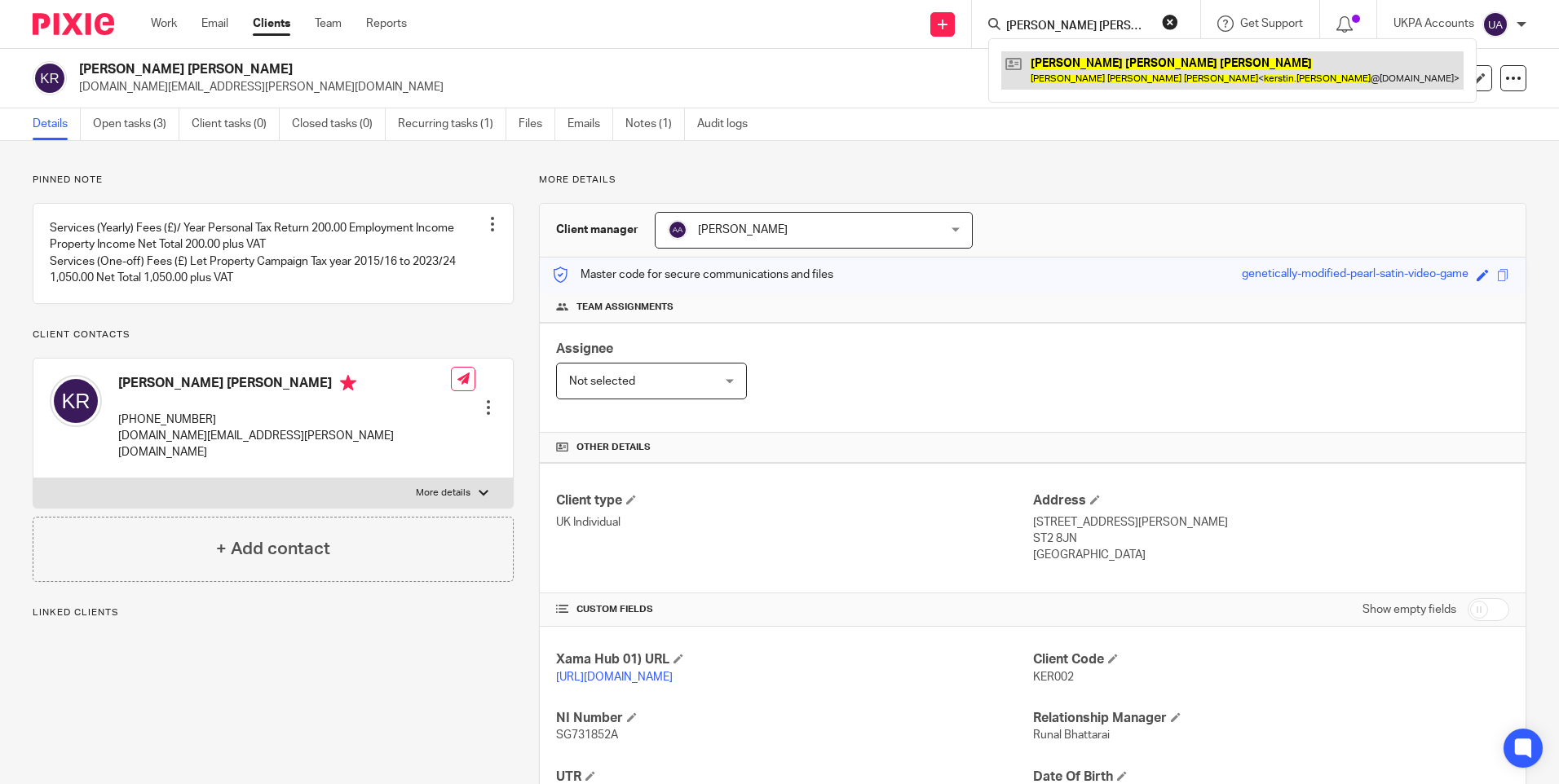
type input "Kerstin Rita Rogers"
click at [1079, 68] on link at bounding box center [1232, 70] width 463 height 38
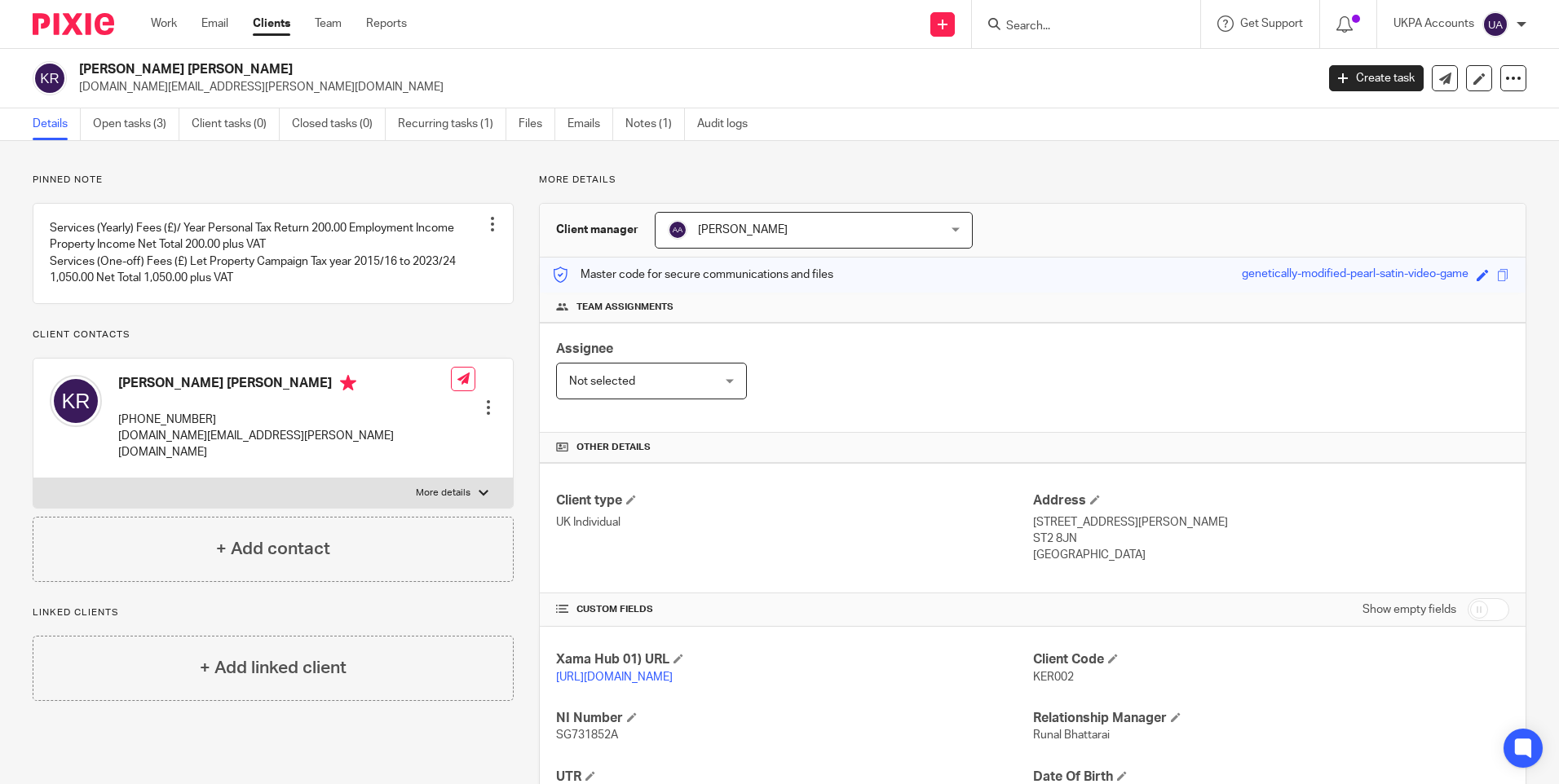
click at [1085, 24] on input "Search" at bounding box center [1078, 27] width 147 height 15
paste input "Bricks K3 Capital Limited"
type input "Bricks K3 Capital Limited"
click at [1099, 58] on link at bounding box center [1102, 63] width 202 height 25
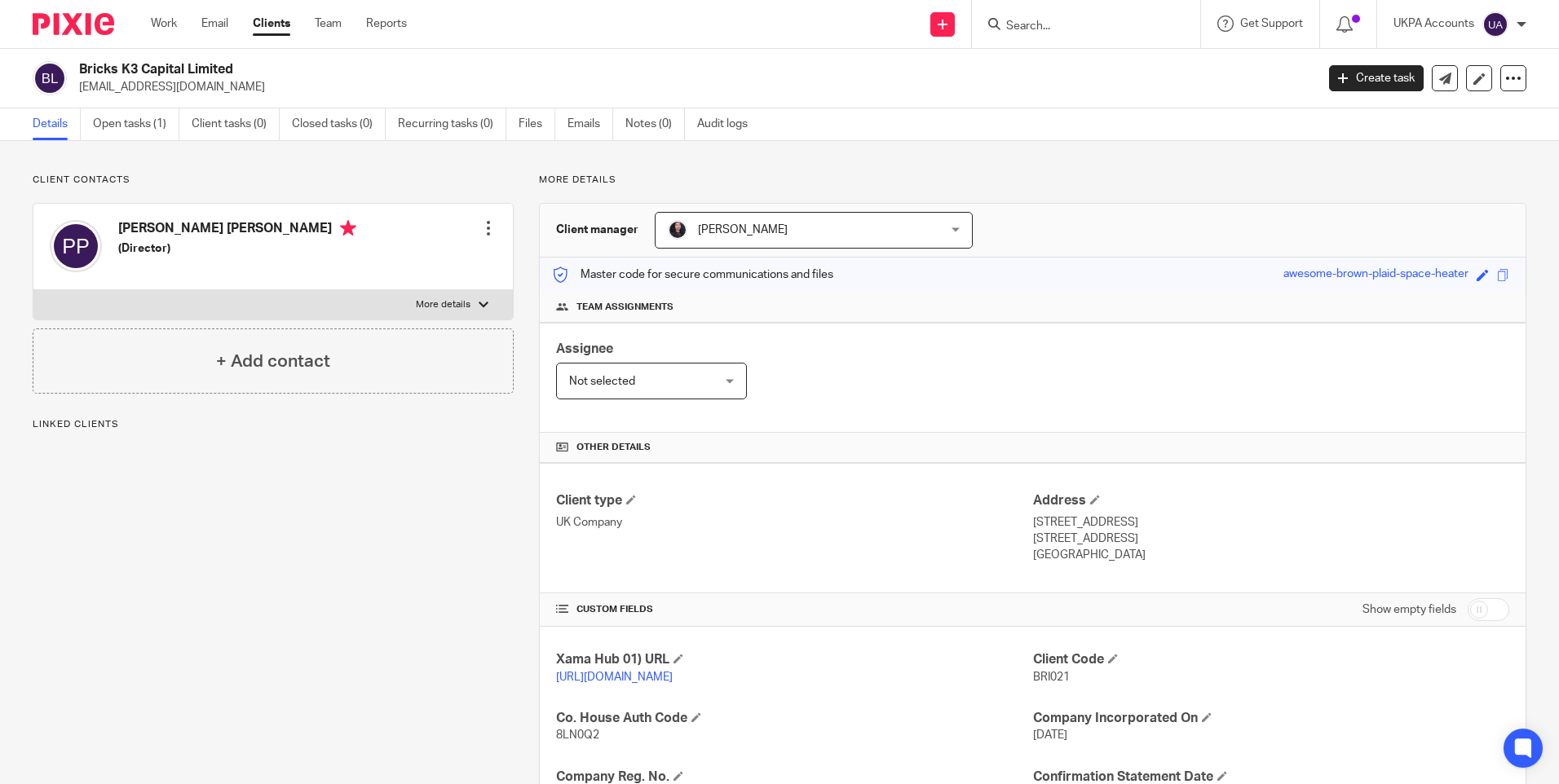
click at [1042, 675] on span "BRI021" at bounding box center [1051, 677] width 37 height 11
copy span "BRI021"
click at [1028, 21] on input "Search" at bounding box center [1078, 27] width 147 height 15
paste input "Bricks K4 Capital Limited"
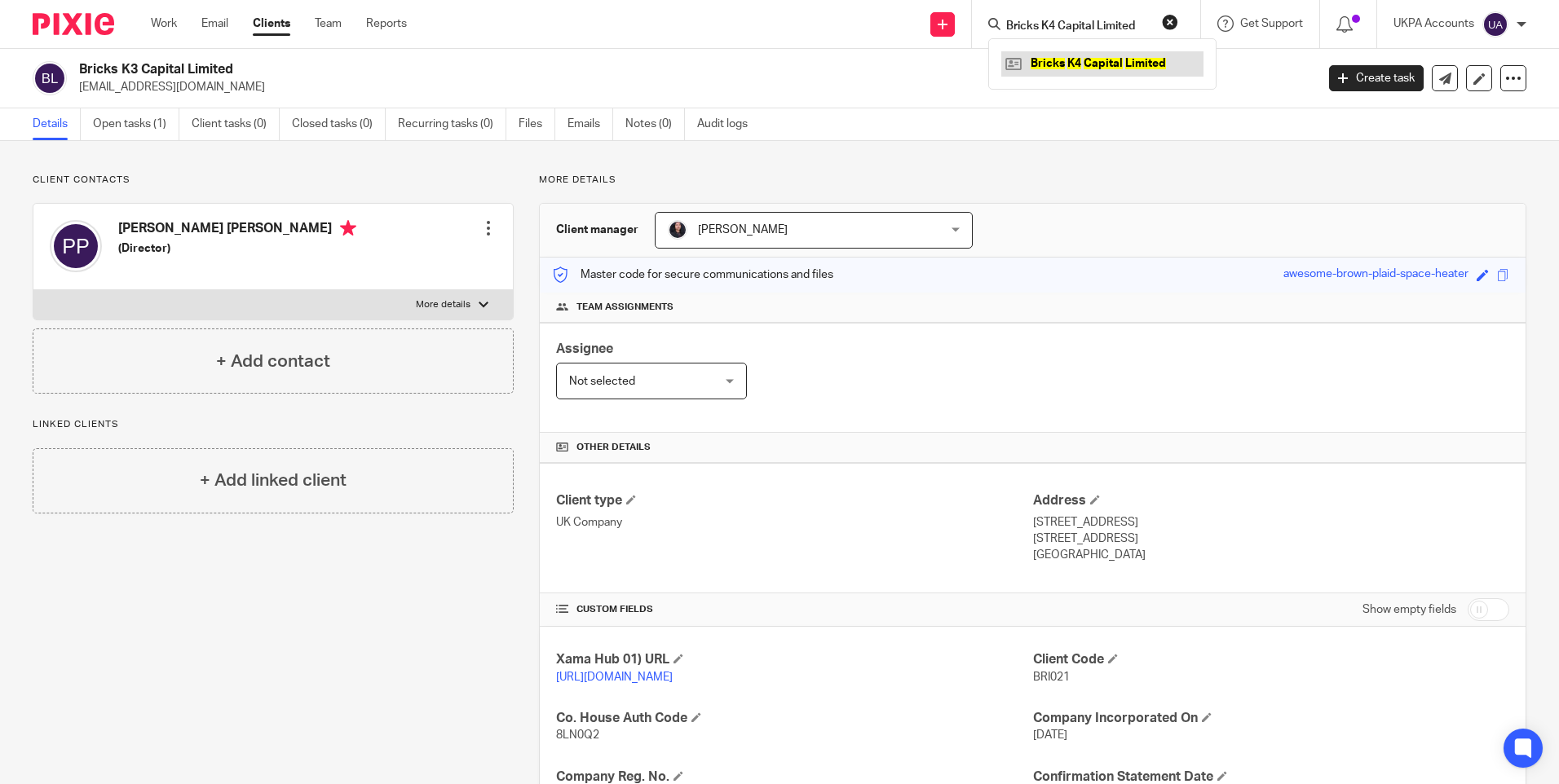
type input "Bricks K4 Capital Limited"
click at [1069, 55] on link at bounding box center [1102, 63] width 202 height 25
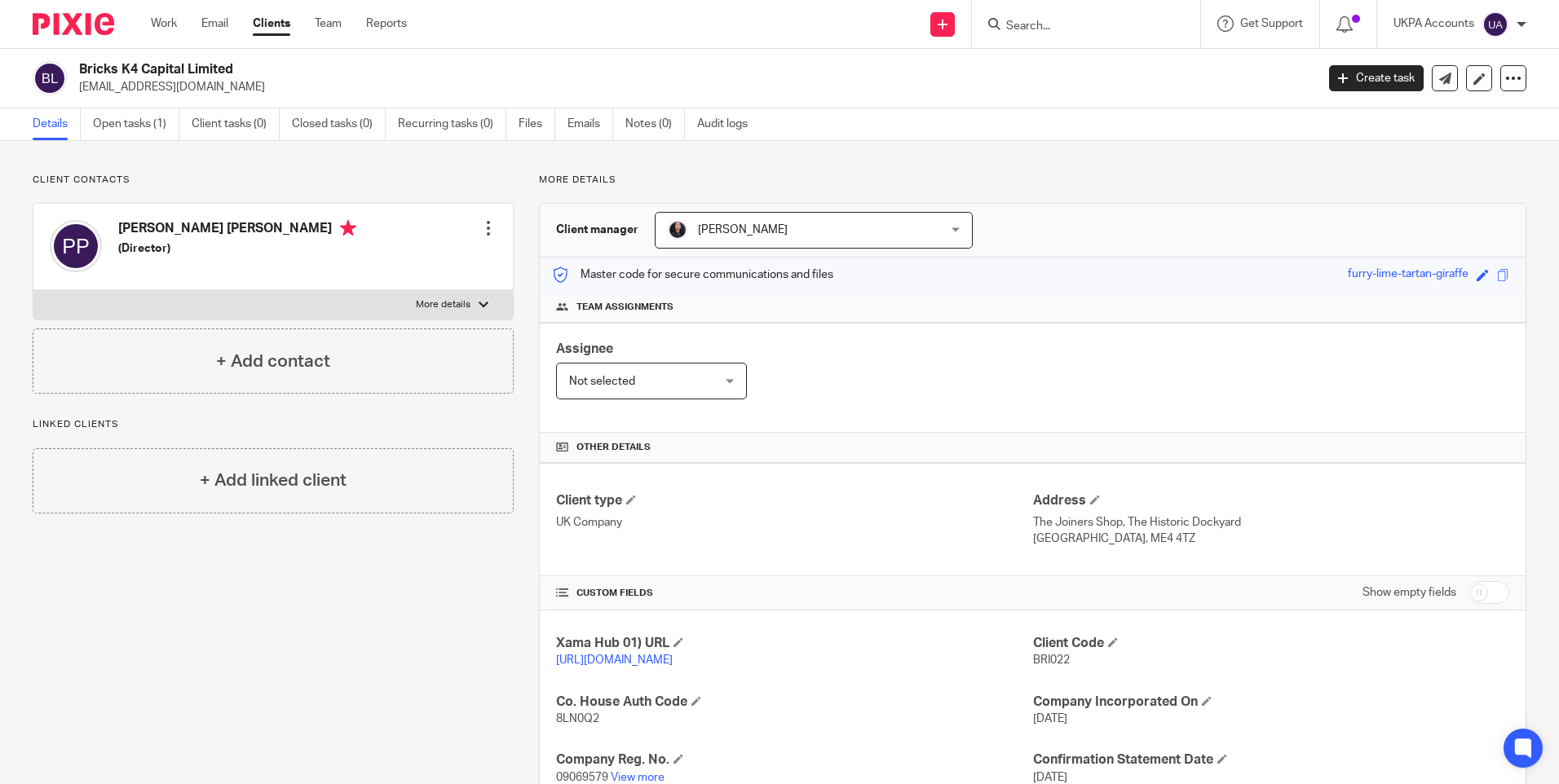
click at [1050, 659] on span "BRI022" at bounding box center [1051, 660] width 37 height 11
copy span "BRI022"
click at [1045, 27] on input "Search" at bounding box center [1078, 27] width 147 height 15
paste input "Pendant Court"
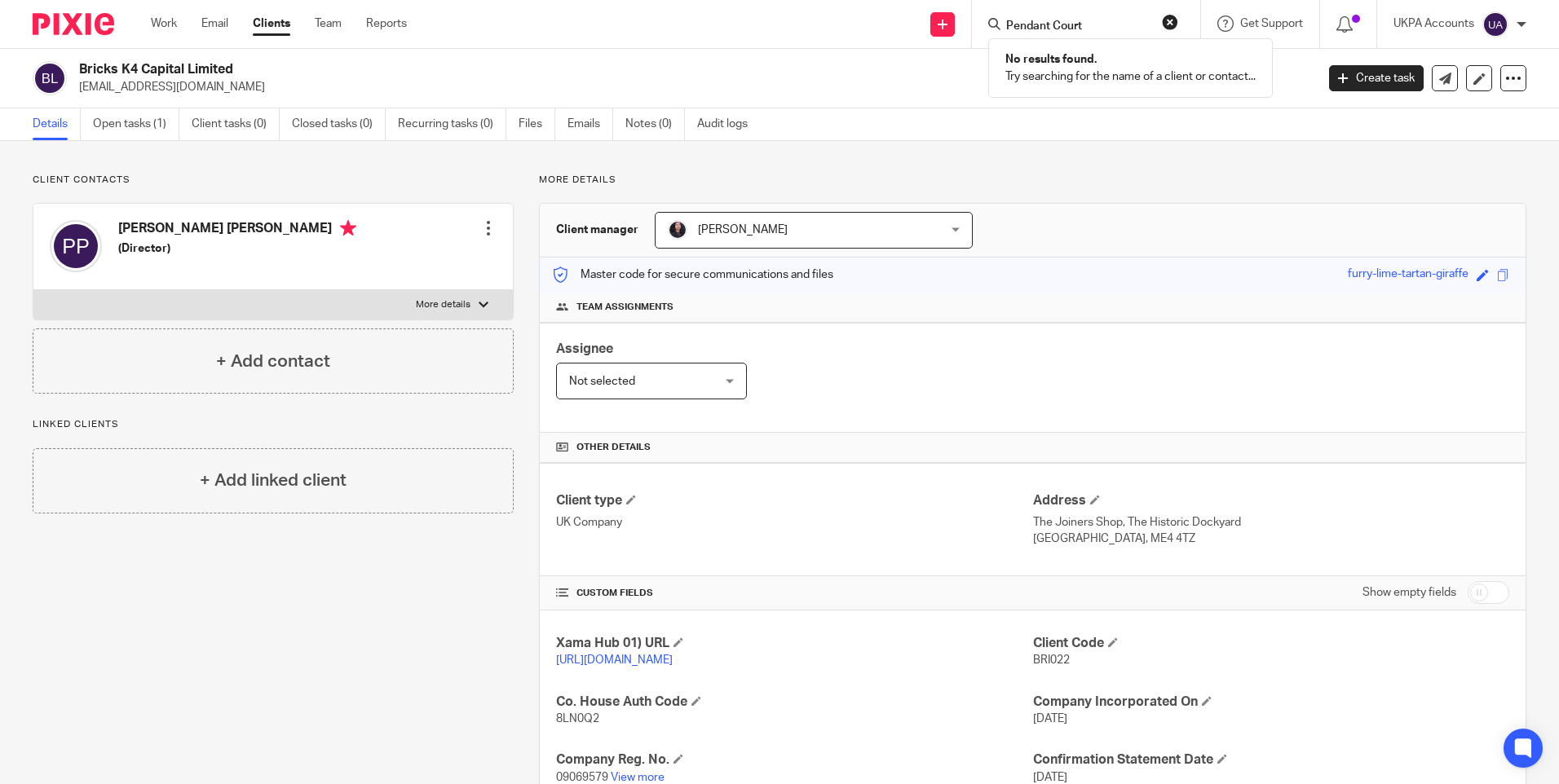
click at [1031, 26] on input "Pendant Court" at bounding box center [1078, 27] width 147 height 15
paste input "Abbey Road (A-D)"
click at [1053, 27] on input "Abbey Road (A-D)" at bounding box center [1078, 27] width 147 height 15
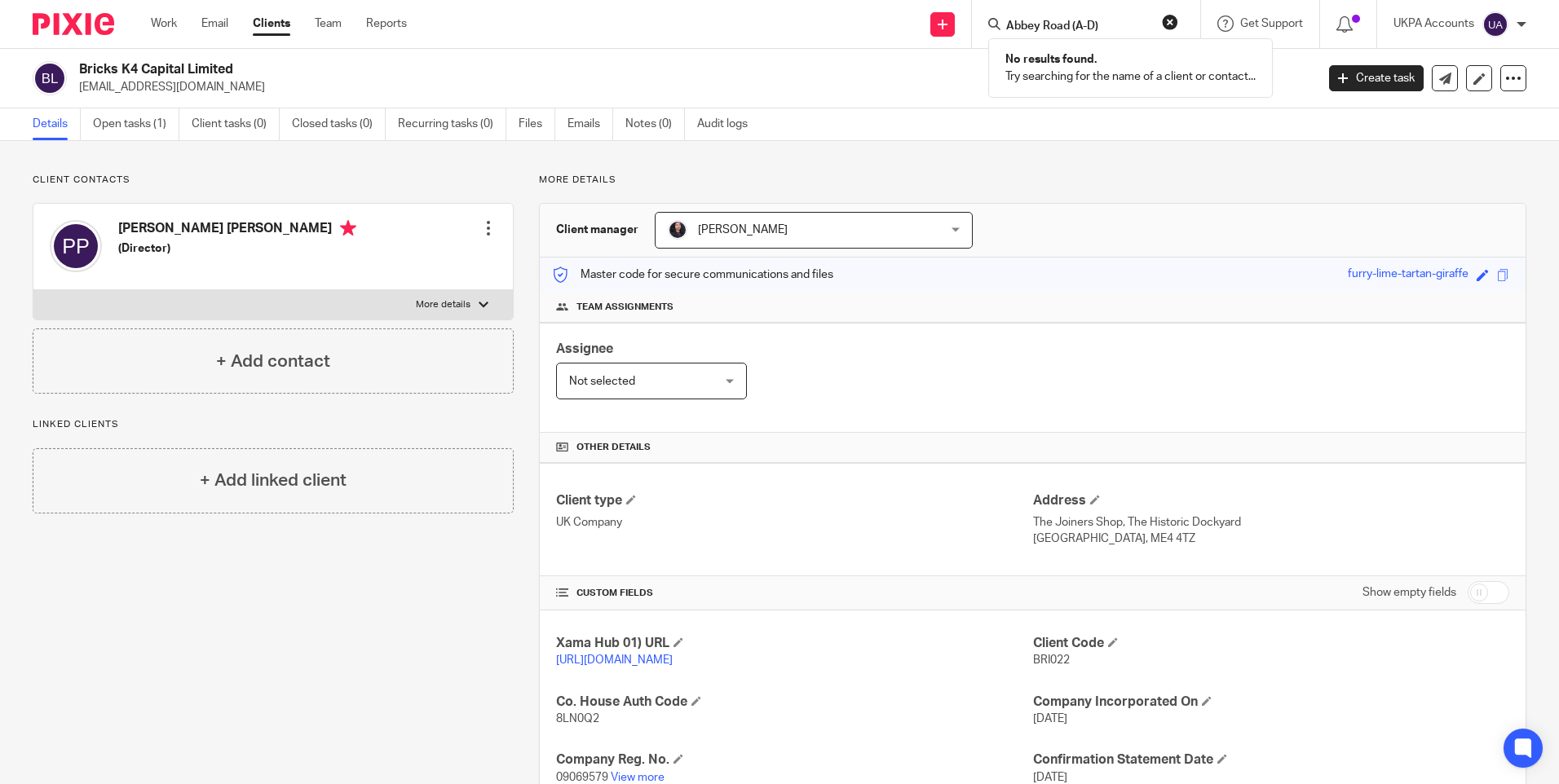
click at [1053, 27] on input "Abbey Road (A-D)" at bounding box center [1078, 27] width 147 height 15
paste input "Victoria Court"
type input "Victoria Court"
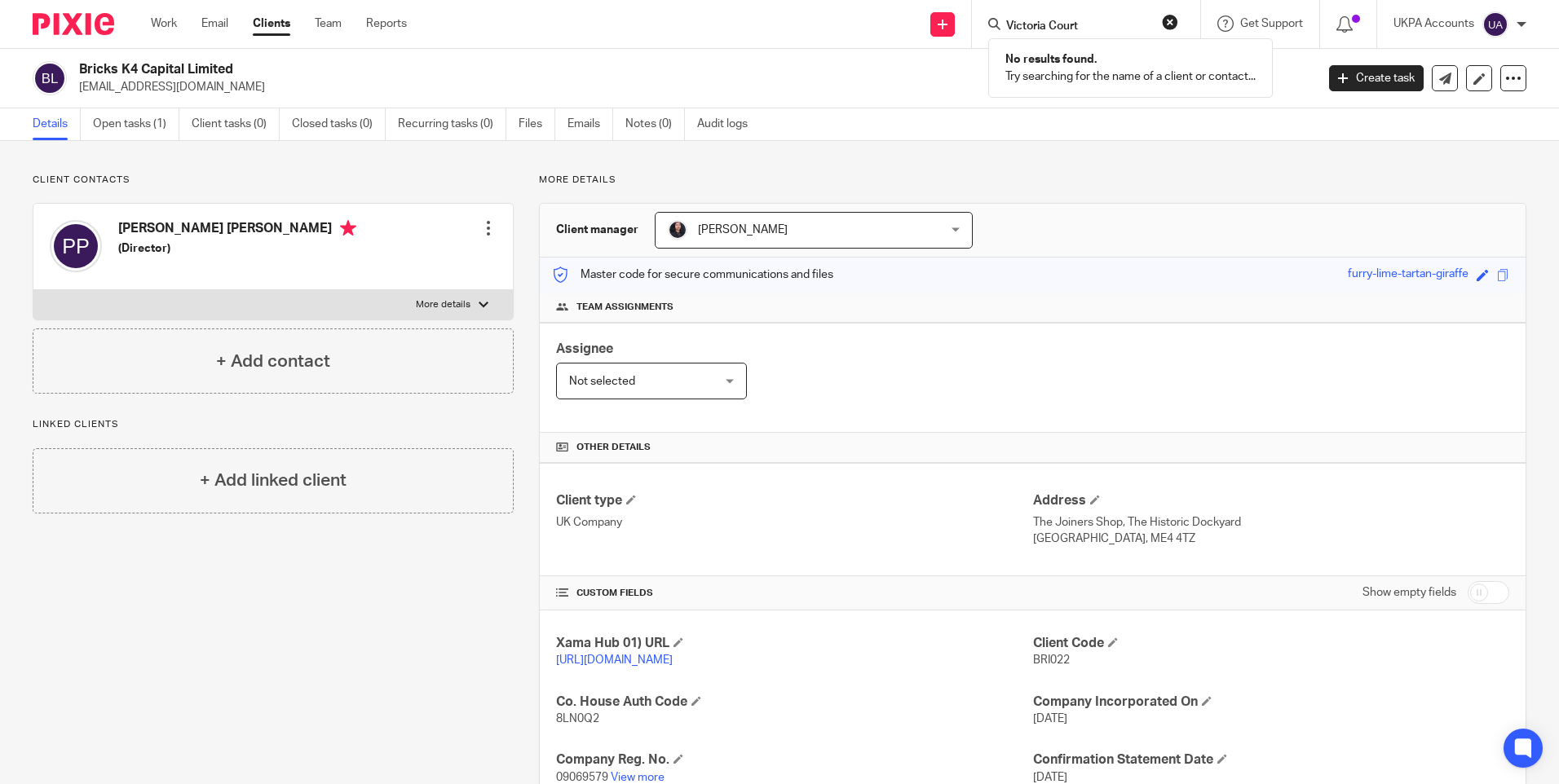
drag, startPoint x: 1105, startPoint y: 21, endPoint x: 802, endPoint y: 20, distance: 303.0
click at [803, 21] on div "Send new email Create task Add client Victoria Court No results found. Try sear…" at bounding box center [995, 24] width 1128 height 48
paste input "Reinaldo Antonio Kasprik Vidal"
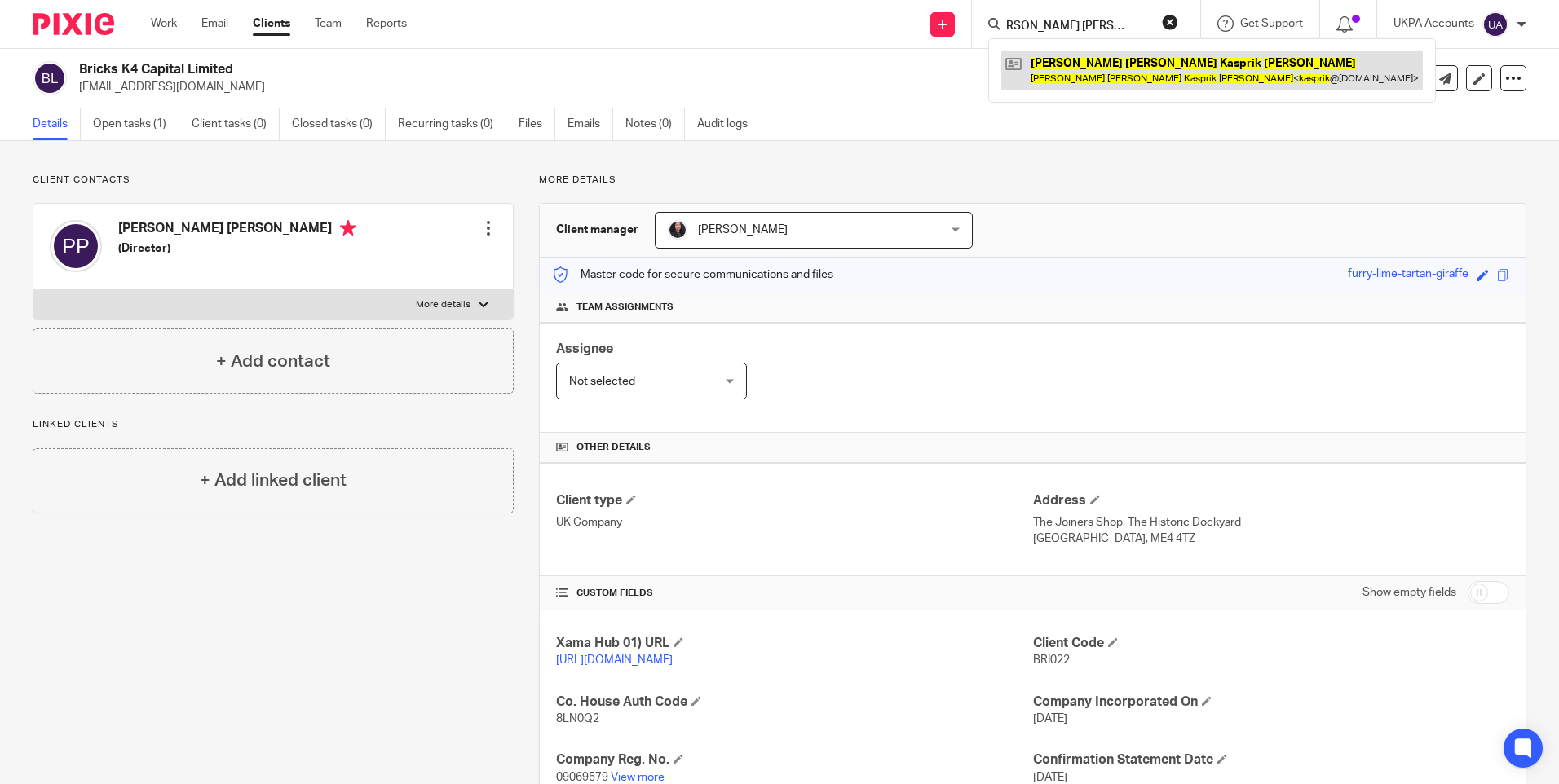
type input "Reinaldo Antonio Kasprik Vidal"
click at [1056, 68] on link at bounding box center [1212, 70] width 422 height 38
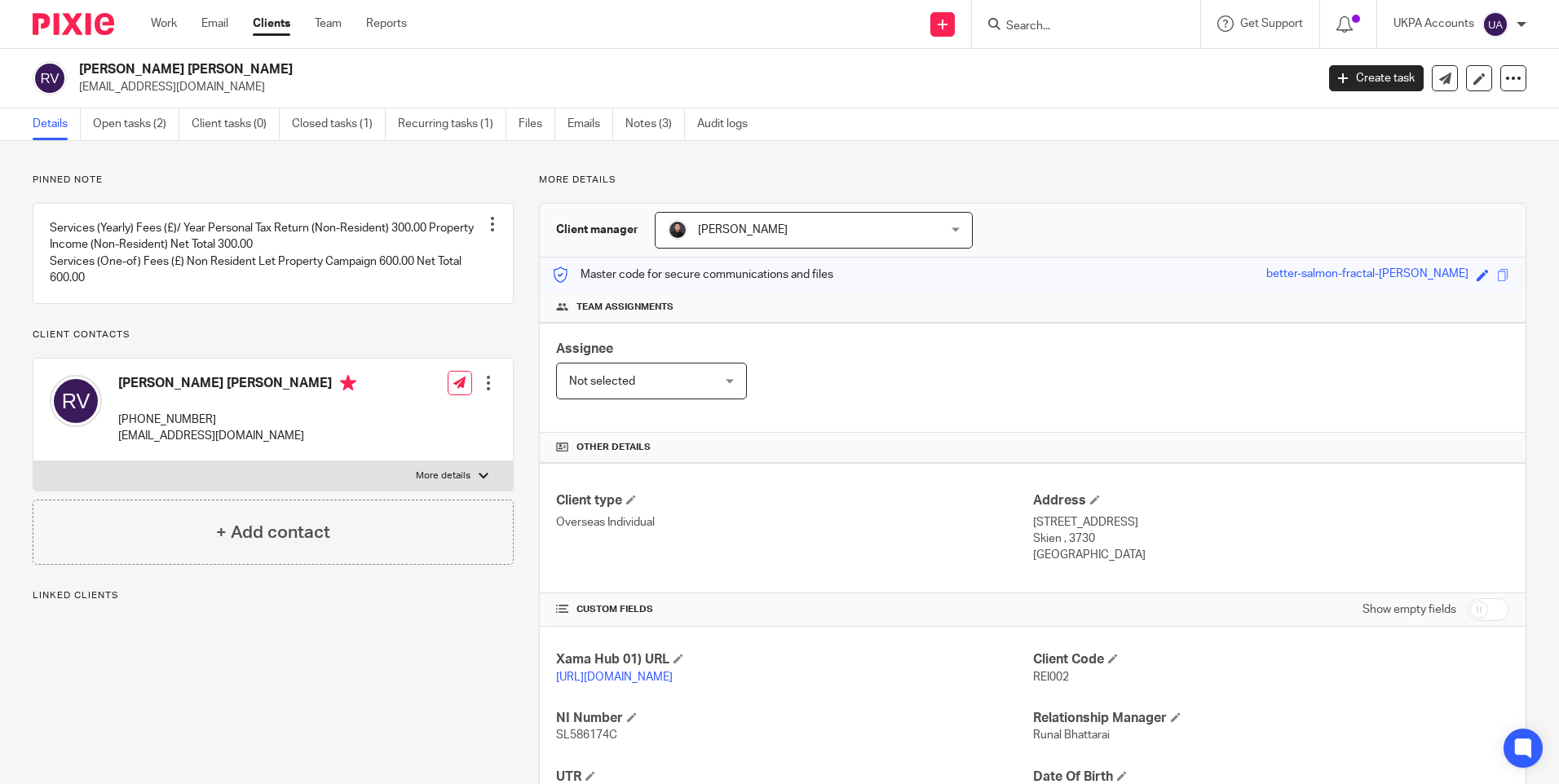
click at [1052, 675] on span "REI002" at bounding box center [1051, 677] width 36 height 11
copy span "REI002"
click at [1054, 20] on input "Search" at bounding box center [1078, 27] width 147 height 15
paste input "Abbey Road (E-G)"
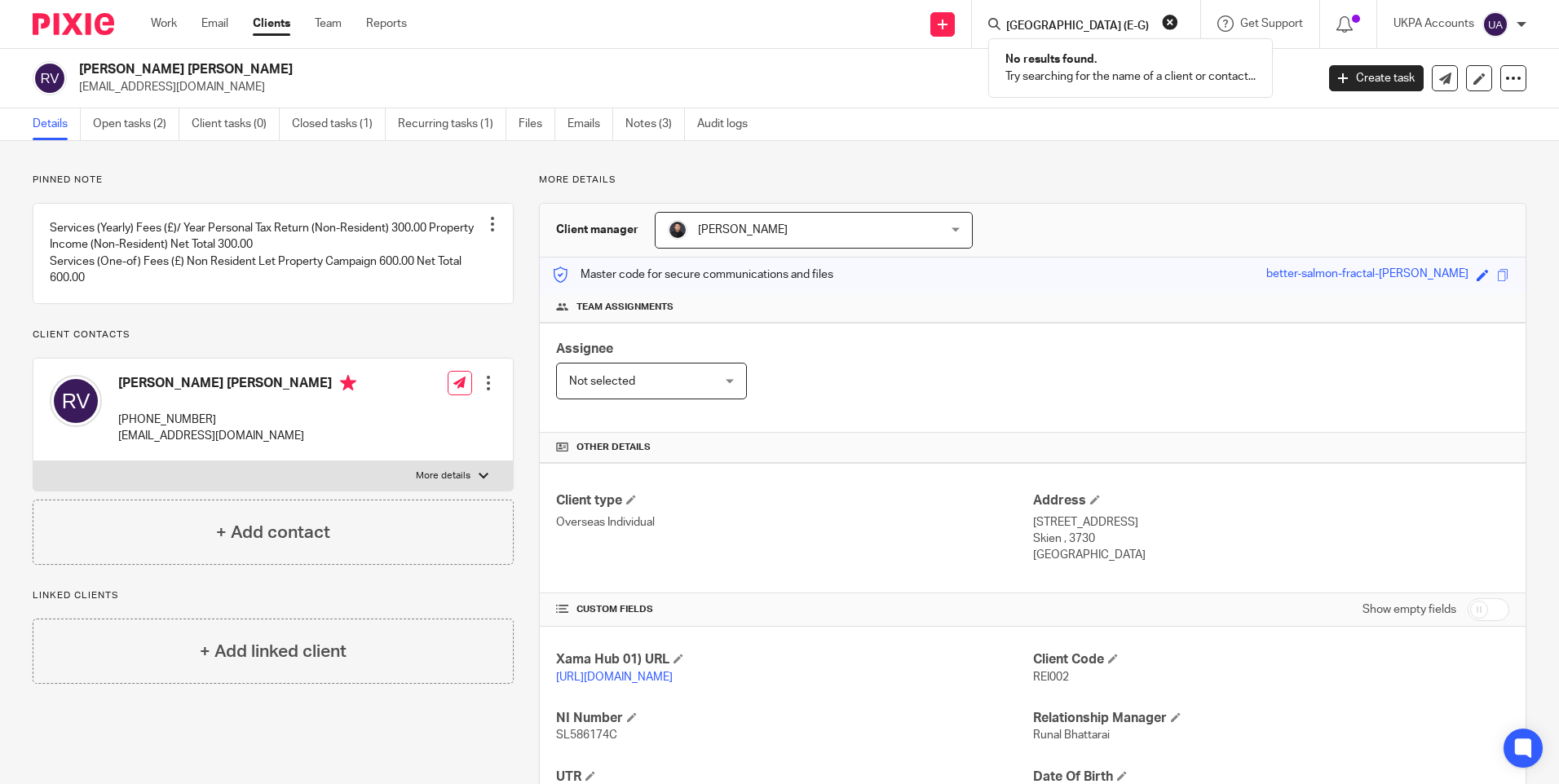
click at [1054, 28] on input "Abbey Road (E-G)" at bounding box center [1078, 27] width 147 height 15
paste input "Hartley Court"
type input "Hartley Court"
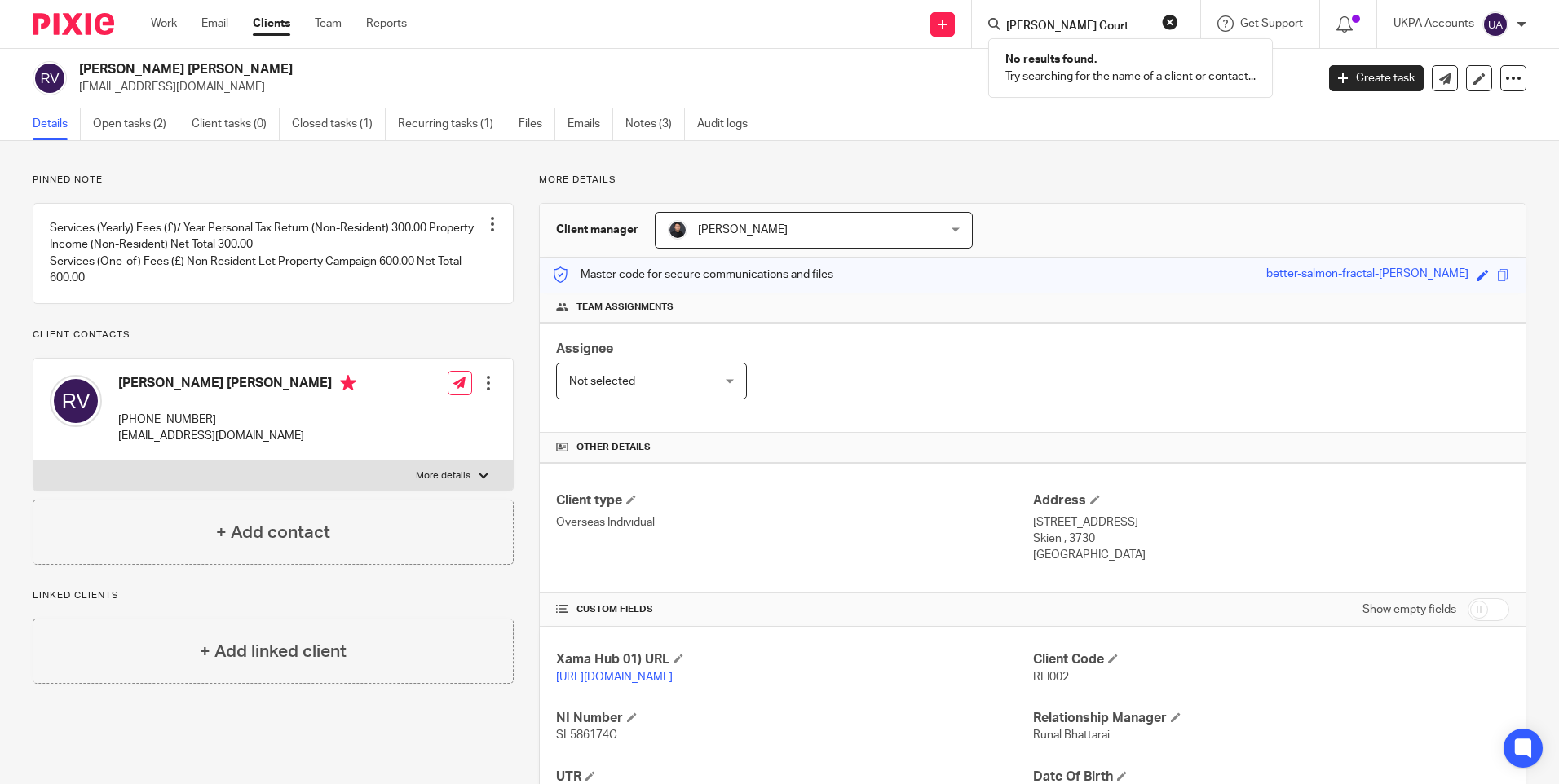
drag, startPoint x: 1081, startPoint y: 21, endPoint x: 920, endPoint y: 16, distance: 161.1
click at [921, 16] on div "Send new email Create task Add client Hartley Court No results found. Try searc…" at bounding box center [995, 24] width 1128 height 48
paste input "Lee Justin Edwards"
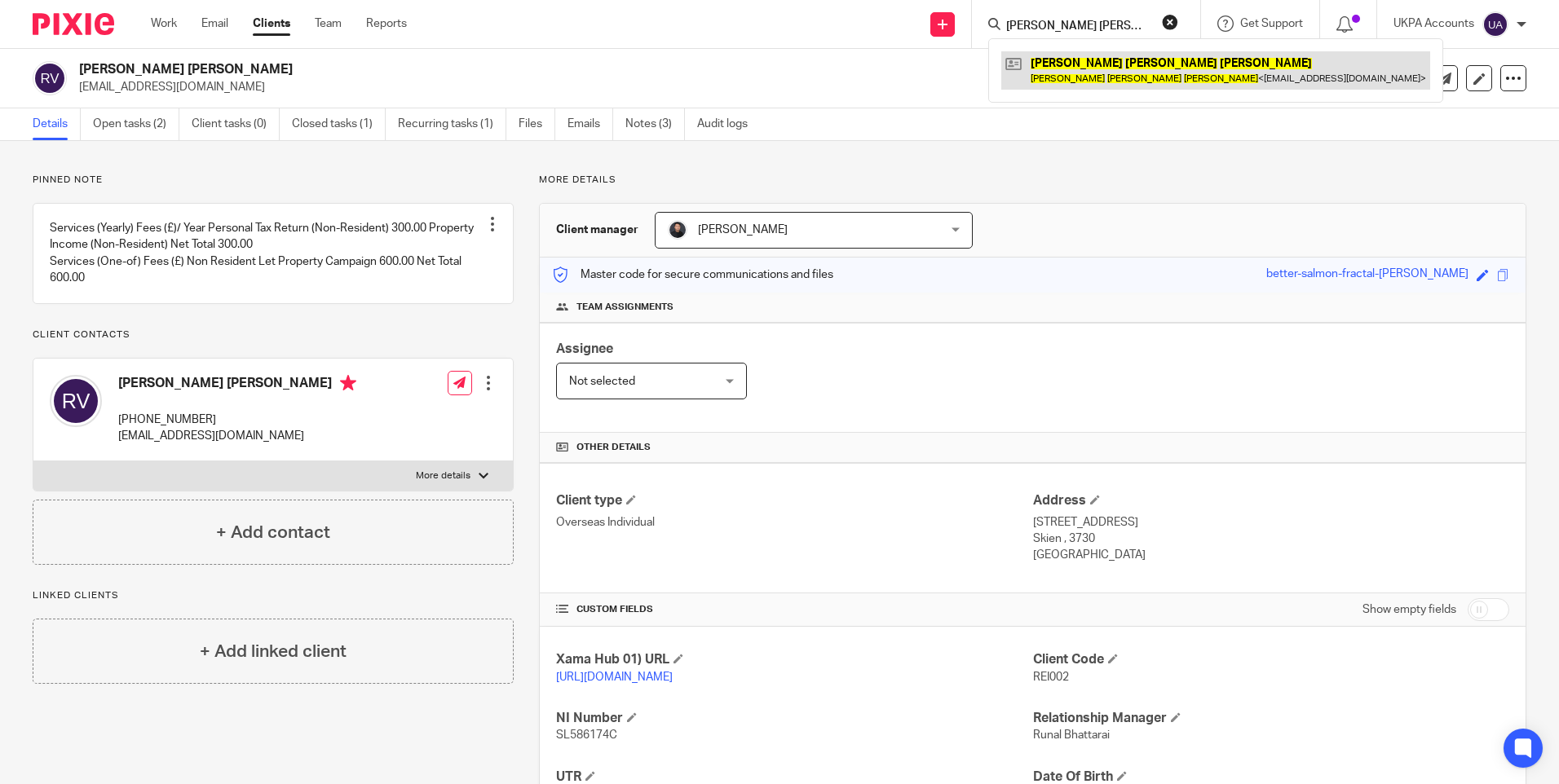
type input "Lee Justin Edwards"
click at [1076, 67] on link at bounding box center [1216, 70] width 429 height 38
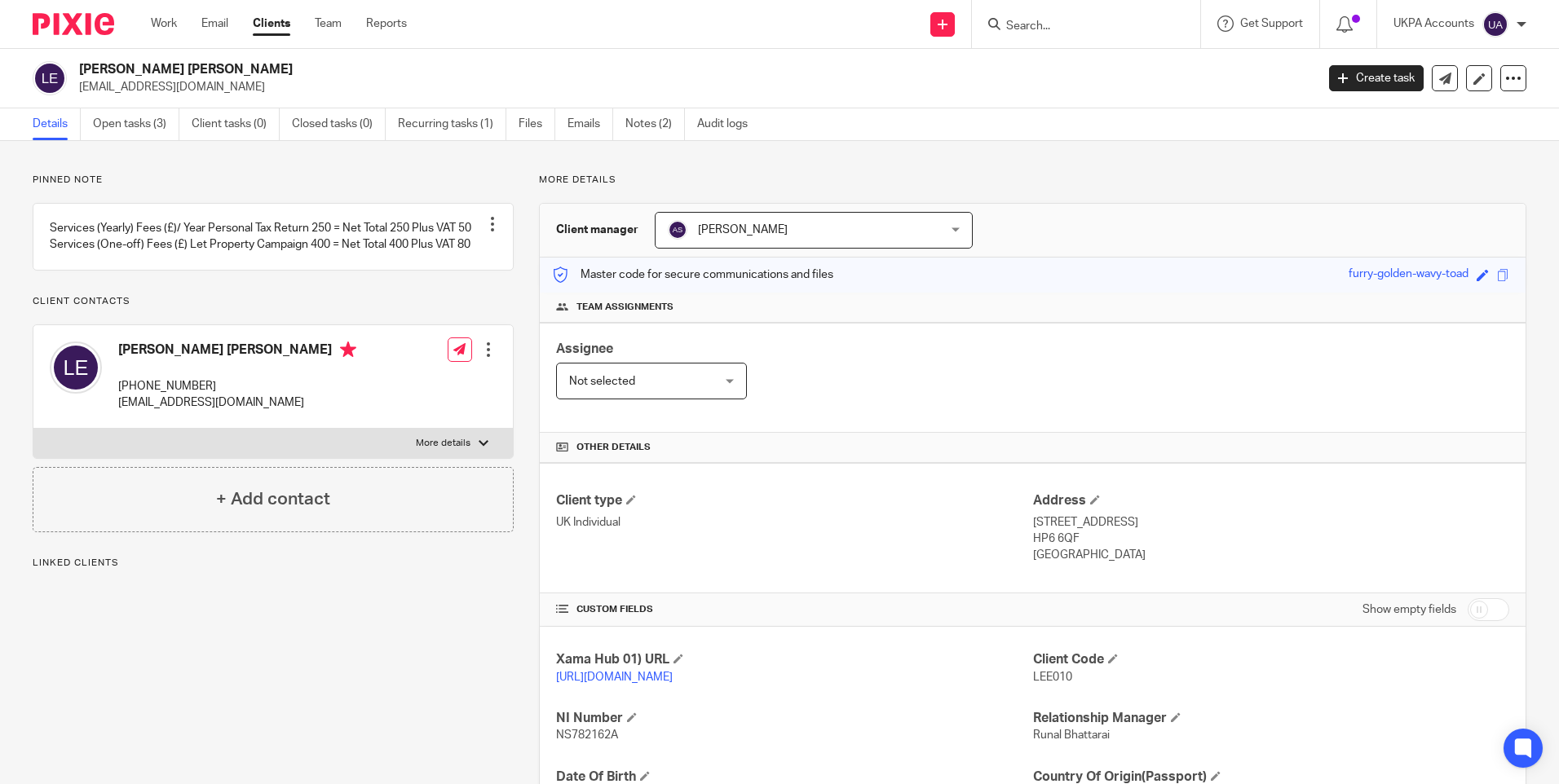
click at [1038, 680] on span "LEE010" at bounding box center [1053, 677] width 39 height 11
copy p "LEE010"
click at [1017, 21] on input "Search" at bounding box center [1078, 27] width 147 height 15
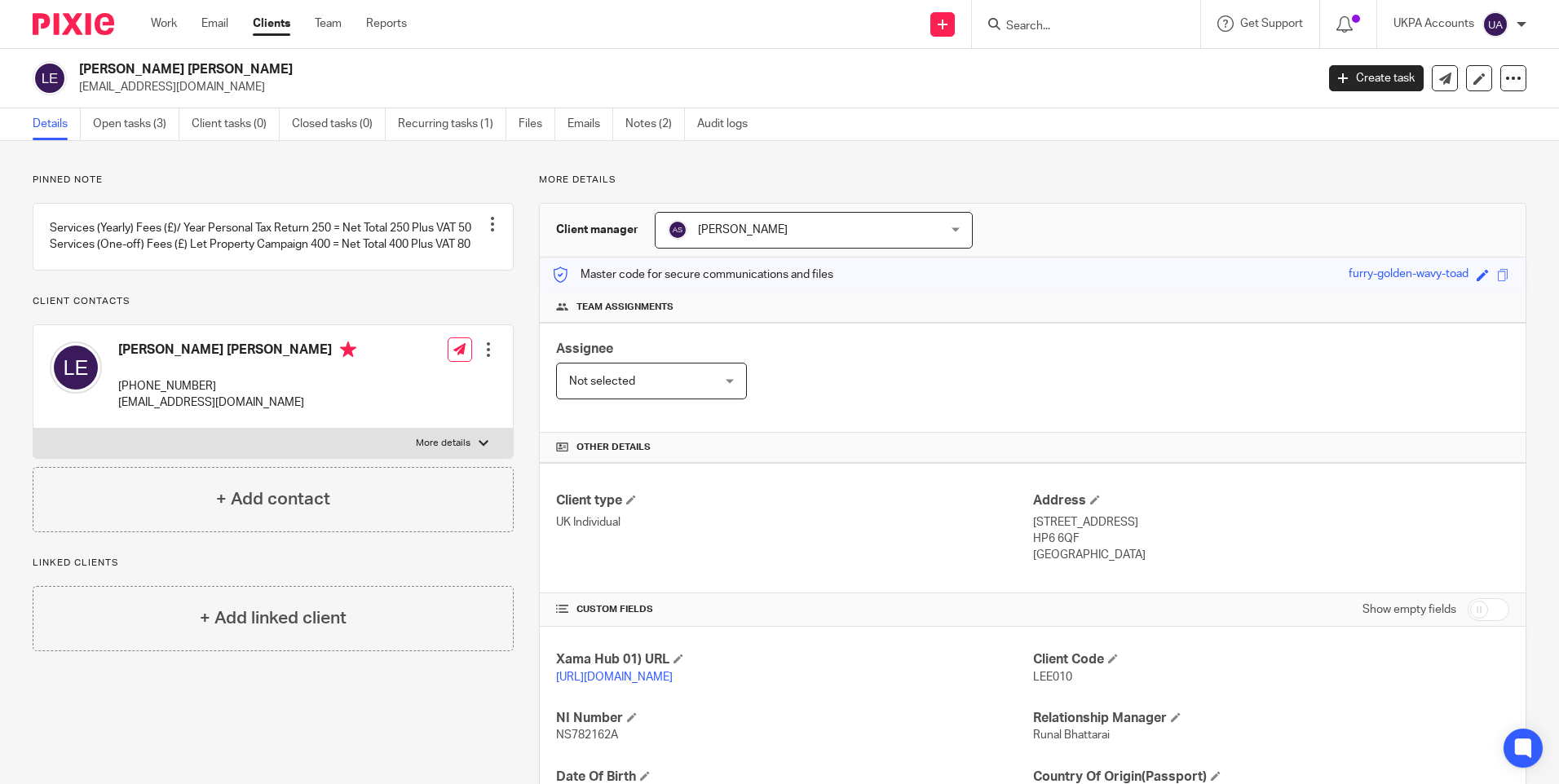
paste input "Project International Services Ltd"
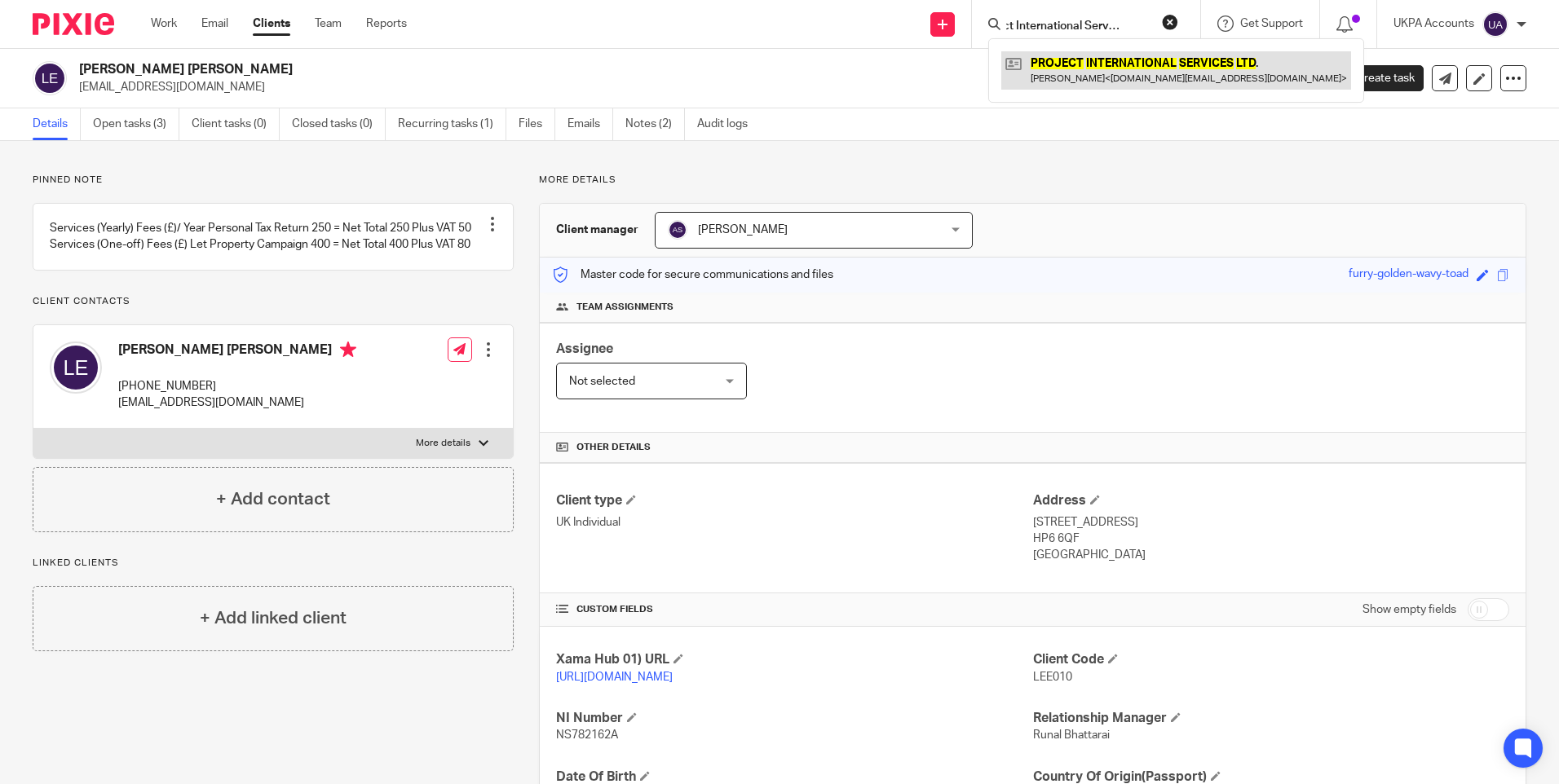
type input "Project International Services Ltd"
click at [1057, 58] on link at bounding box center [1176, 70] width 350 height 38
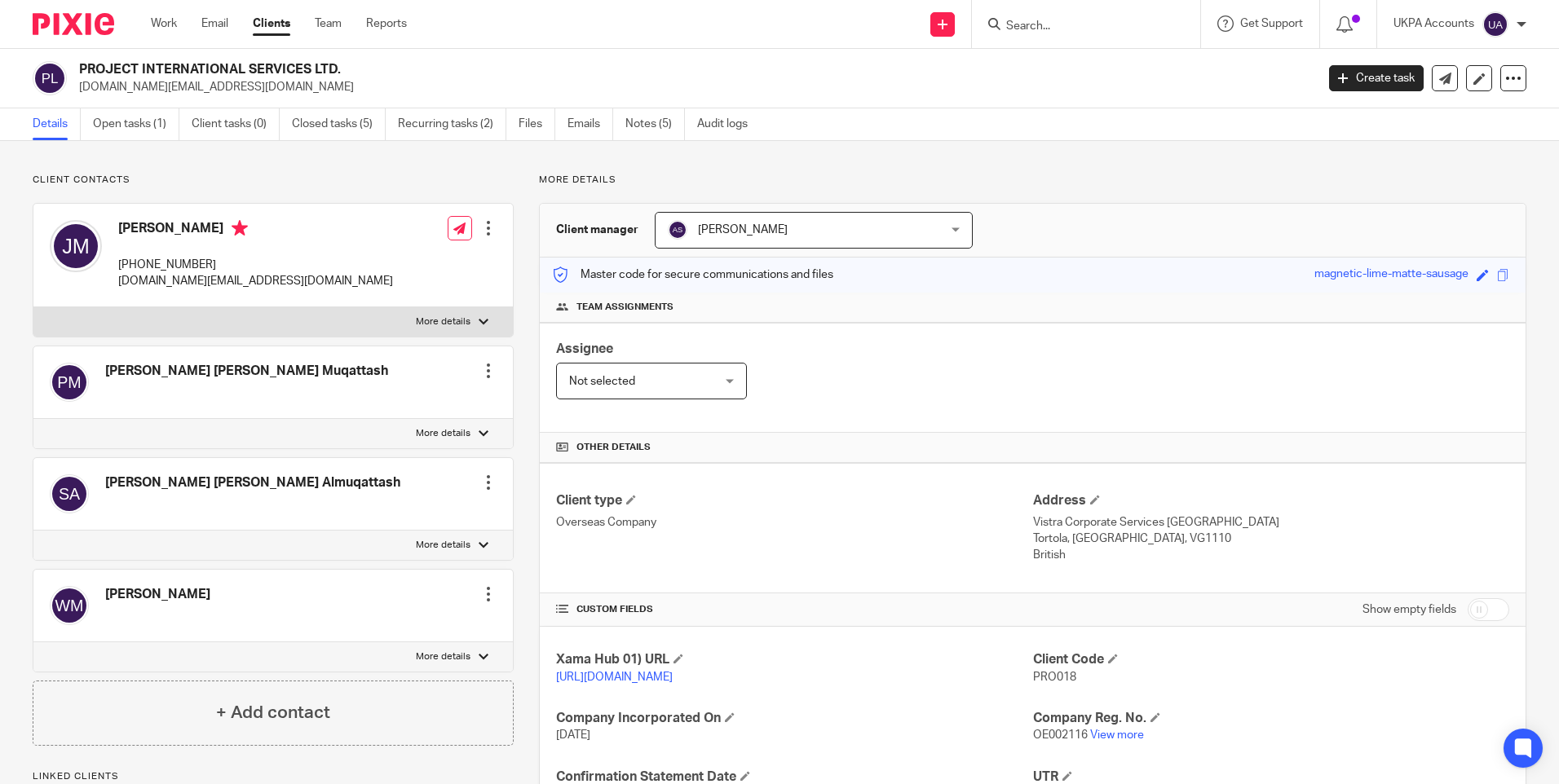
click at [1040, 675] on span "PRO018" at bounding box center [1054, 677] width 44 height 11
copy span "PRO018"
click at [1051, 29] on input "Search" at bounding box center [1078, 27] width 147 height 15
paste input "Hanover South"
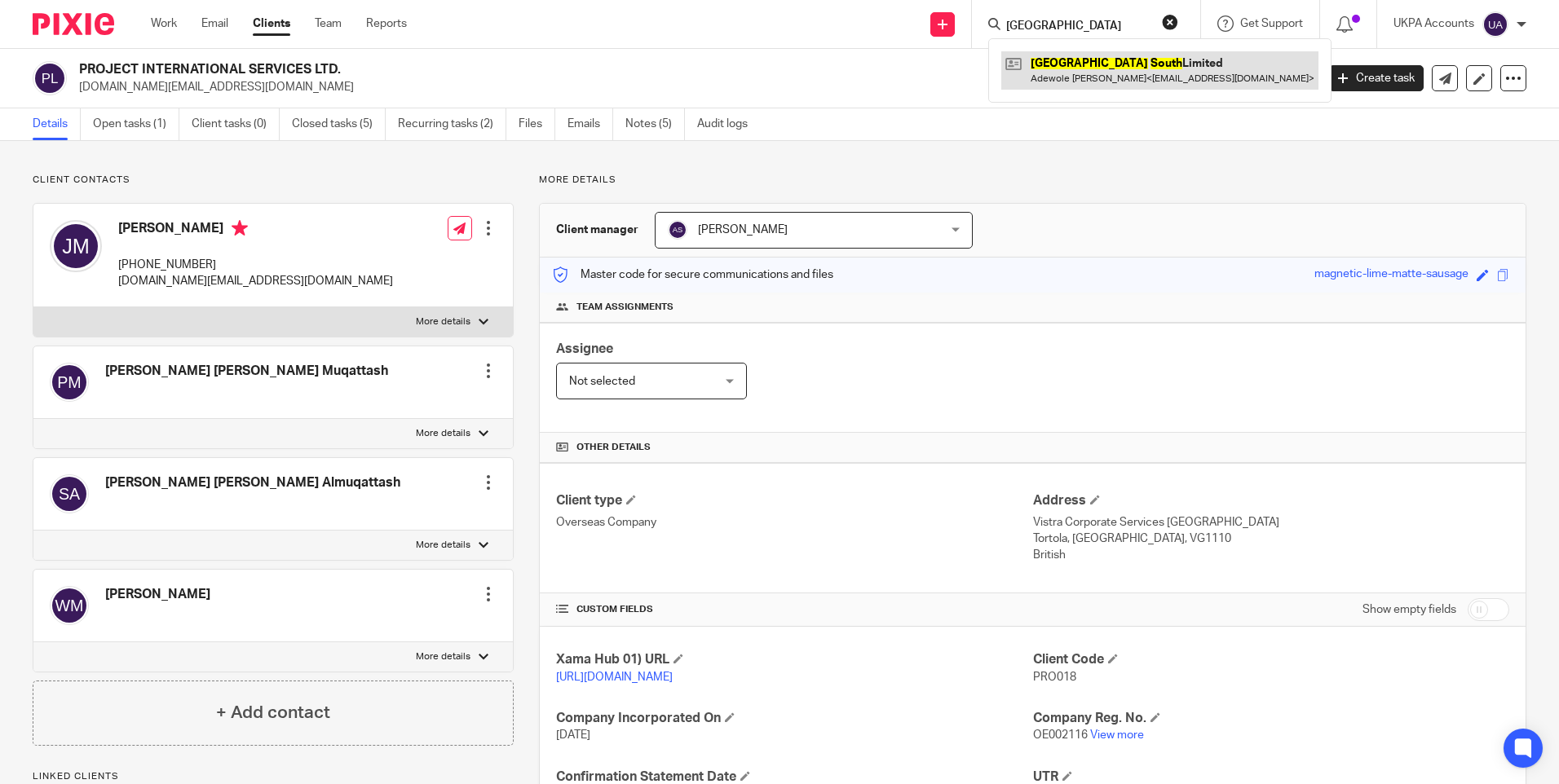
type input "Hanover South"
click at [1074, 62] on link at bounding box center [1160, 70] width 317 height 38
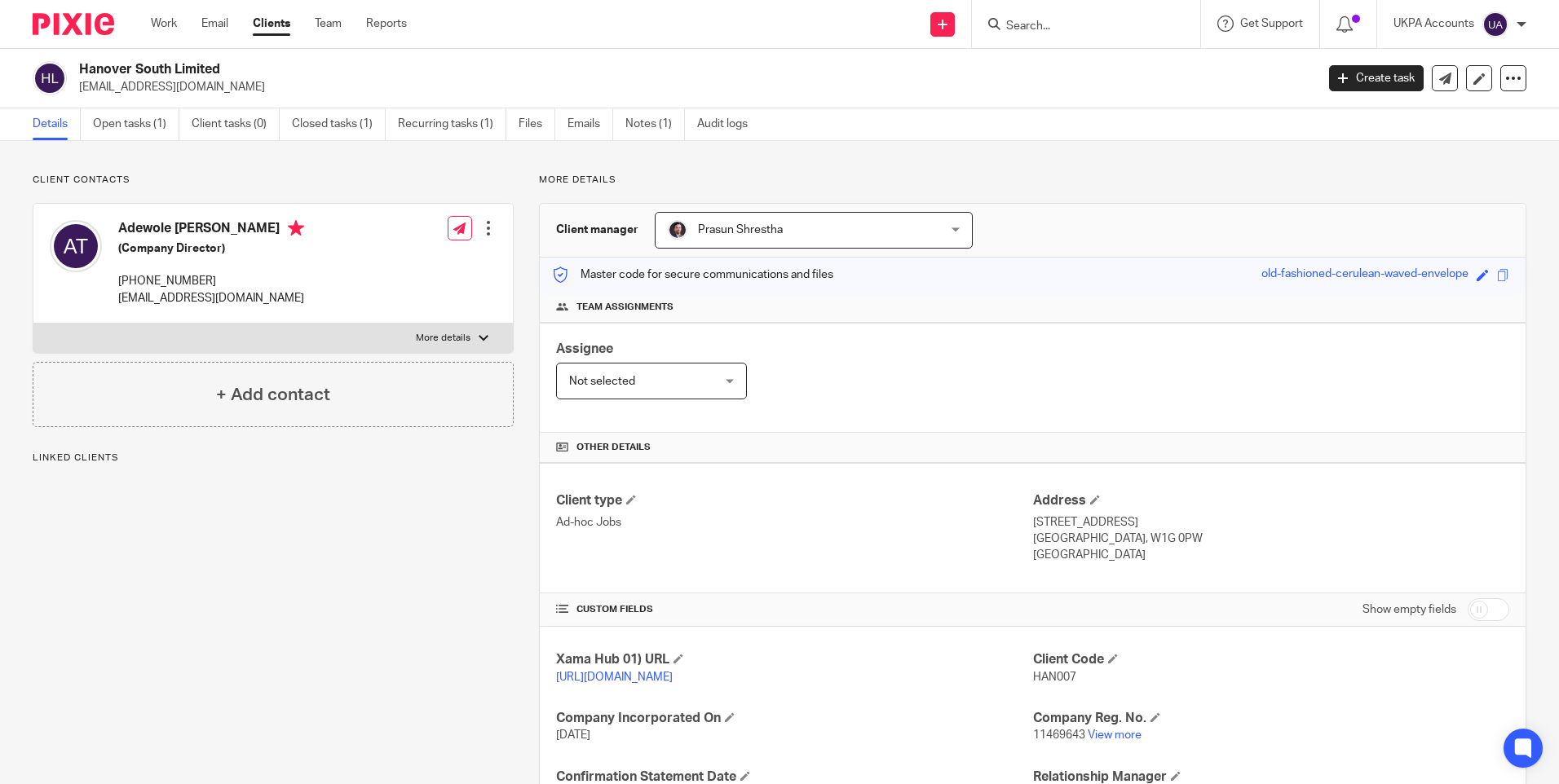
click at [1046, 680] on span "HAN007" at bounding box center [1054, 677] width 44 height 11
copy span "HAN007"
click at [1039, 21] on input "Search" at bounding box center [1078, 27] width 147 height 15
paste input "Daniel Court"
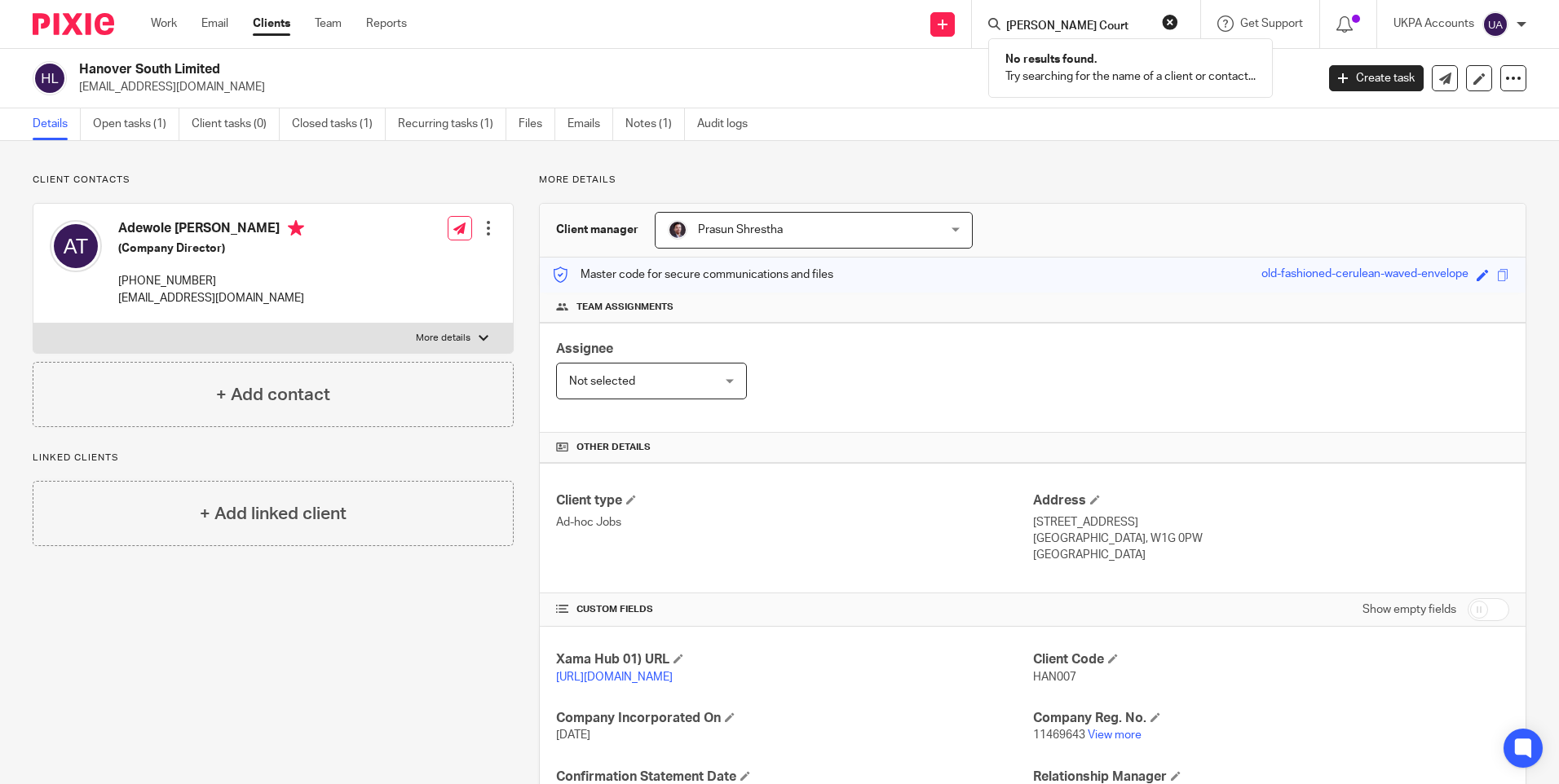
type input "Daniel Court"
drag, startPoint x: 1083, startPoint y: 20, endPoint x: 941, endPoint y: 5, distance: 142.8
click at [942, 6] on div "Send new email Create task Add client Daniel Court No results found. Try search…" at bounding box center [995, 24] width 1128 height 48
paste input "Reliable Elevator Services Limited"
click at [1134, 27] on input "Reliable Elevator Services Limited" at bounding box center [1078, 27] width 147 height 15
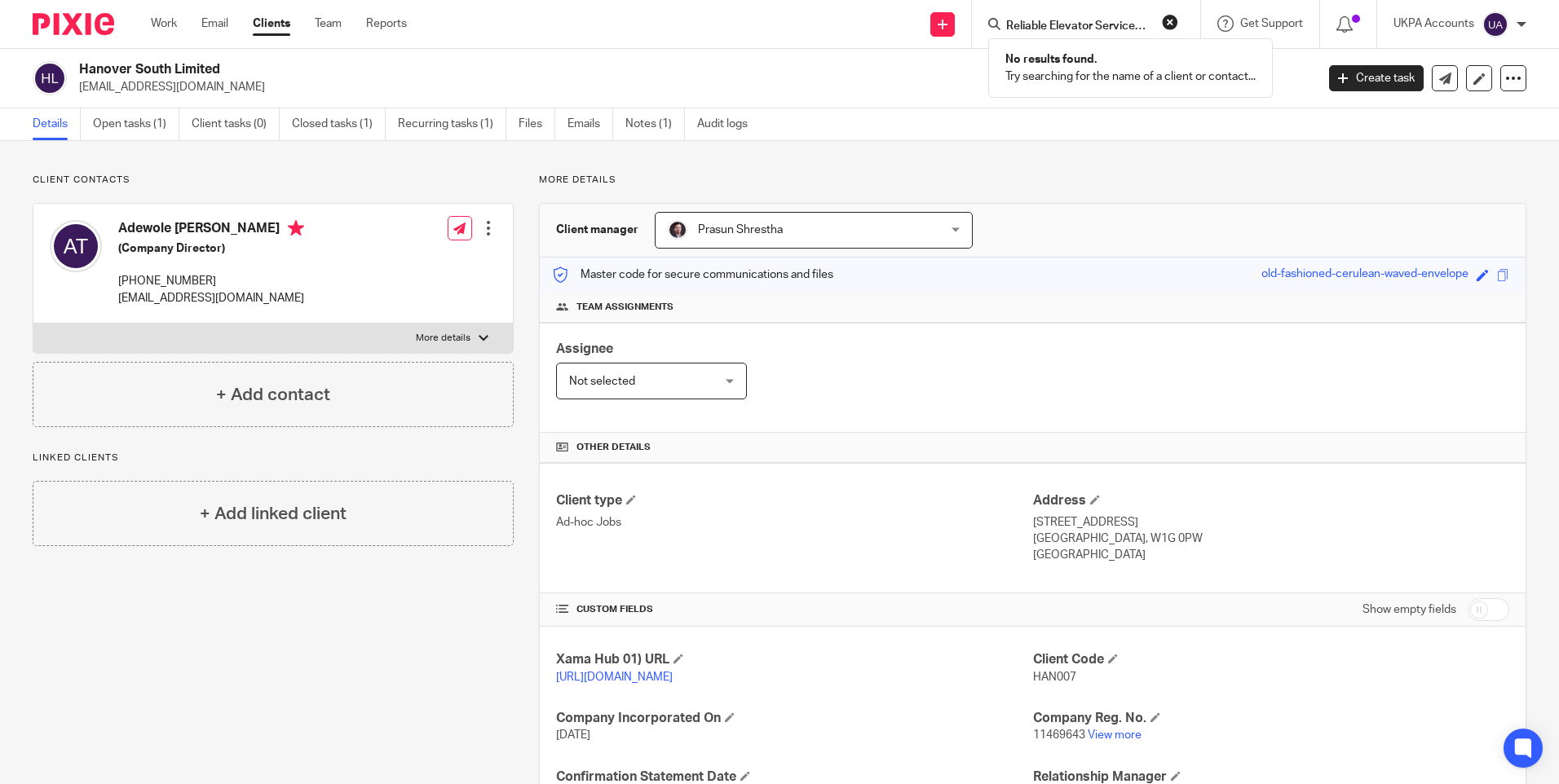
click at [1133, 27] on input "Reliable Elevator Services Limited" at bounding box center [1078, 27] width 147 height 15
paste input "Blyton House"
type input "Blyton House"
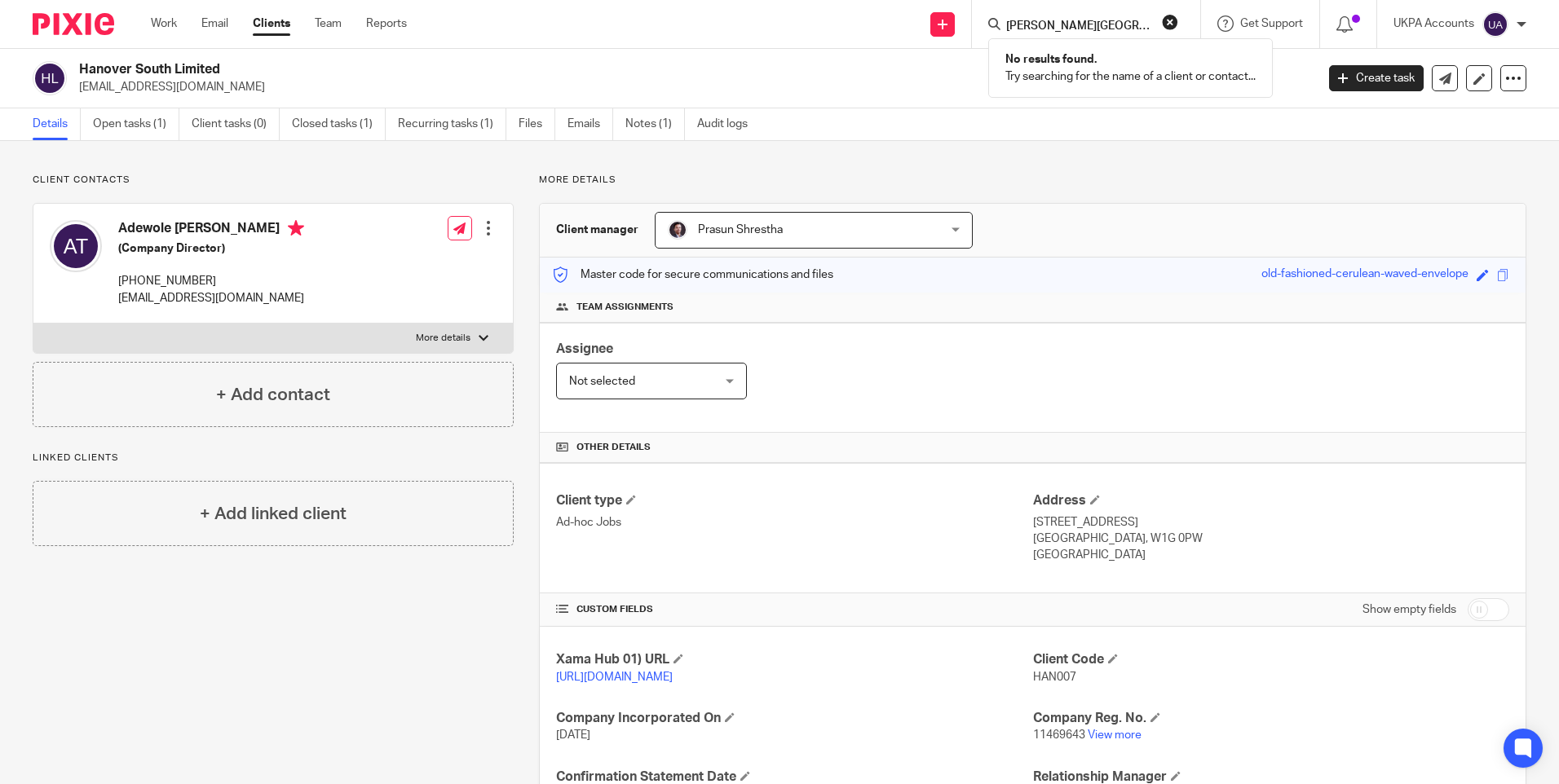
drag, startPoint x: 1105, startPoint y: 22, endPoint x: 729, endPoint y: 21, distance: 376.0
click at [732, 21] on div "Send new email Create task Add client Blyton House No results found. Try search…" at bounding box center [995, 24] width 1128 height 48
paste input "Effingham Court"
type input "Effingham Court"
drag, startPoint x: 1113, startPoint y: 26, endPoint x: 936, endPoint y: 32, distance: 177.1
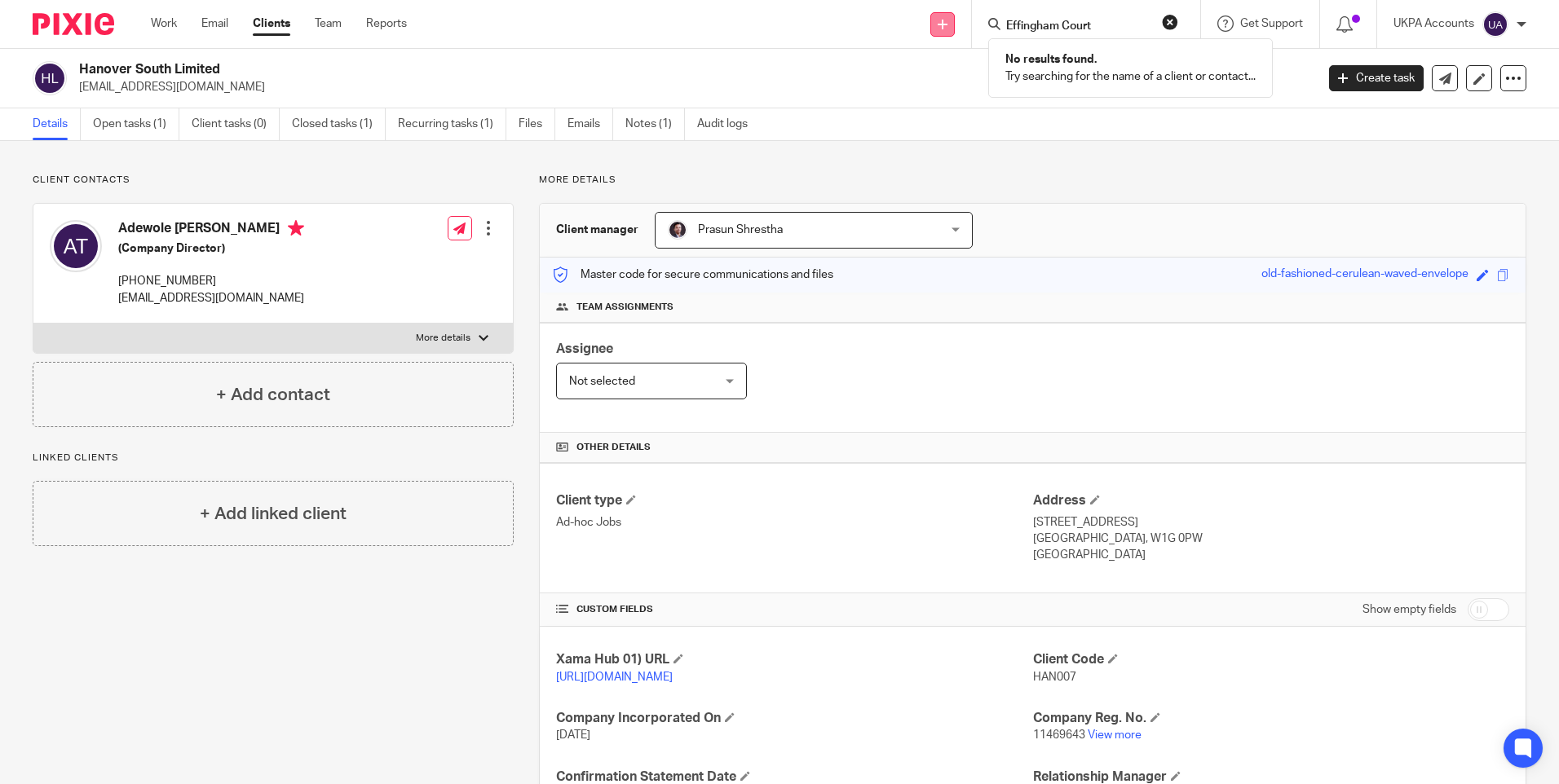
click at [936, 32] on div "Send new email Create task Add client Effingham Court No results found. Try sea…" at bounding box center [995, 24] width 1128 height 48
paste input "Hitherwood Court"
type input "Hitherwood Court"
drag, startPoint x: 1129, startPoint y: 26, endPoint x: 798, endPoint y: 32, distance: 331.1
click at [798, 32] on div "Send new email Create task Add client Hitherwood Court No results found. Try se…" at bounding box center [995, 24] width 1128 height 48
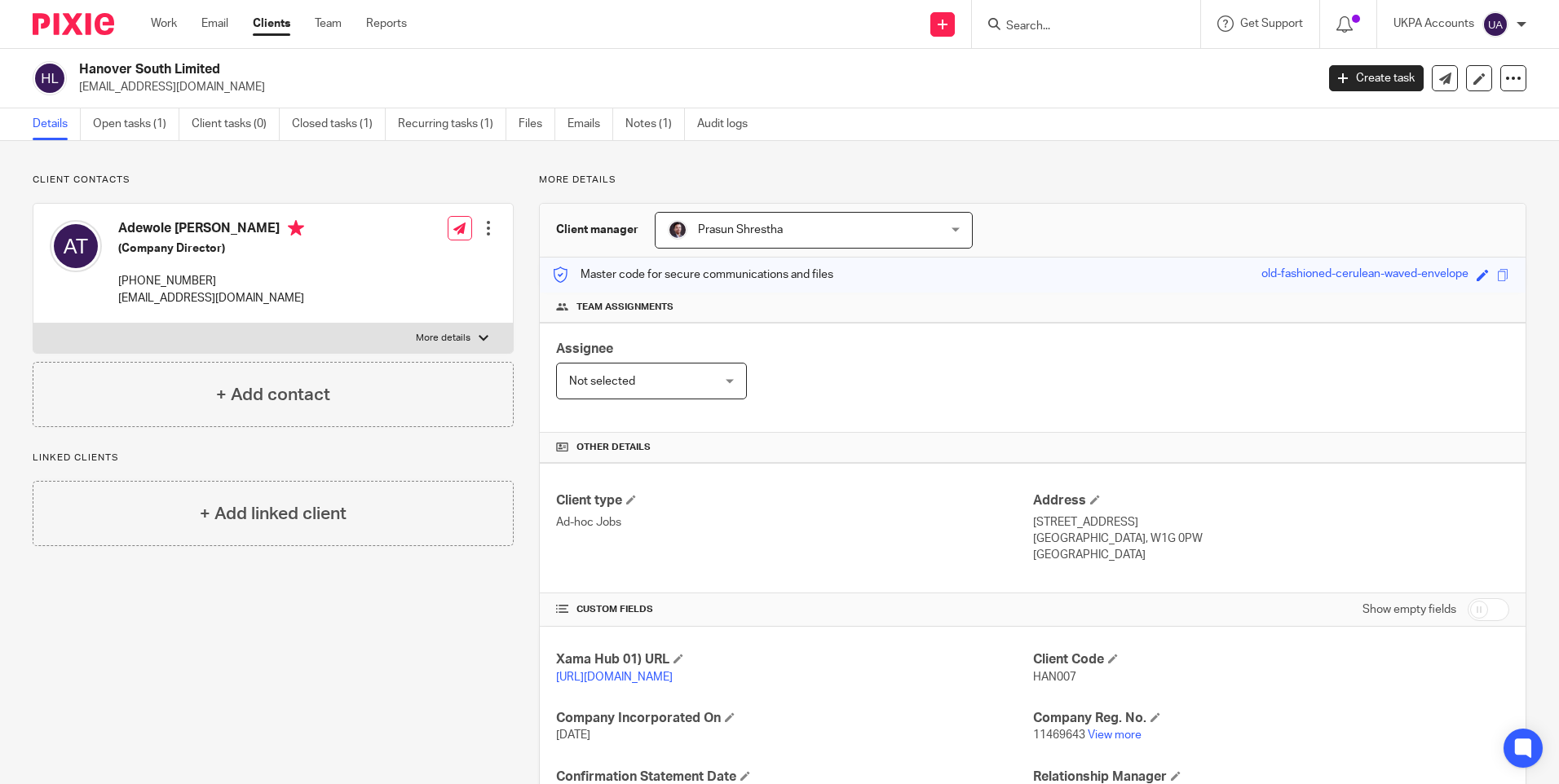
paste input "Owendale, 359 Grange Road"
click at [1090, 22] on input "Owendale, 359 Grange Road" at bounding box center [1078, 27] width 147 height 15
paste input "Ankur Pradhan and Priyanka Bishi"
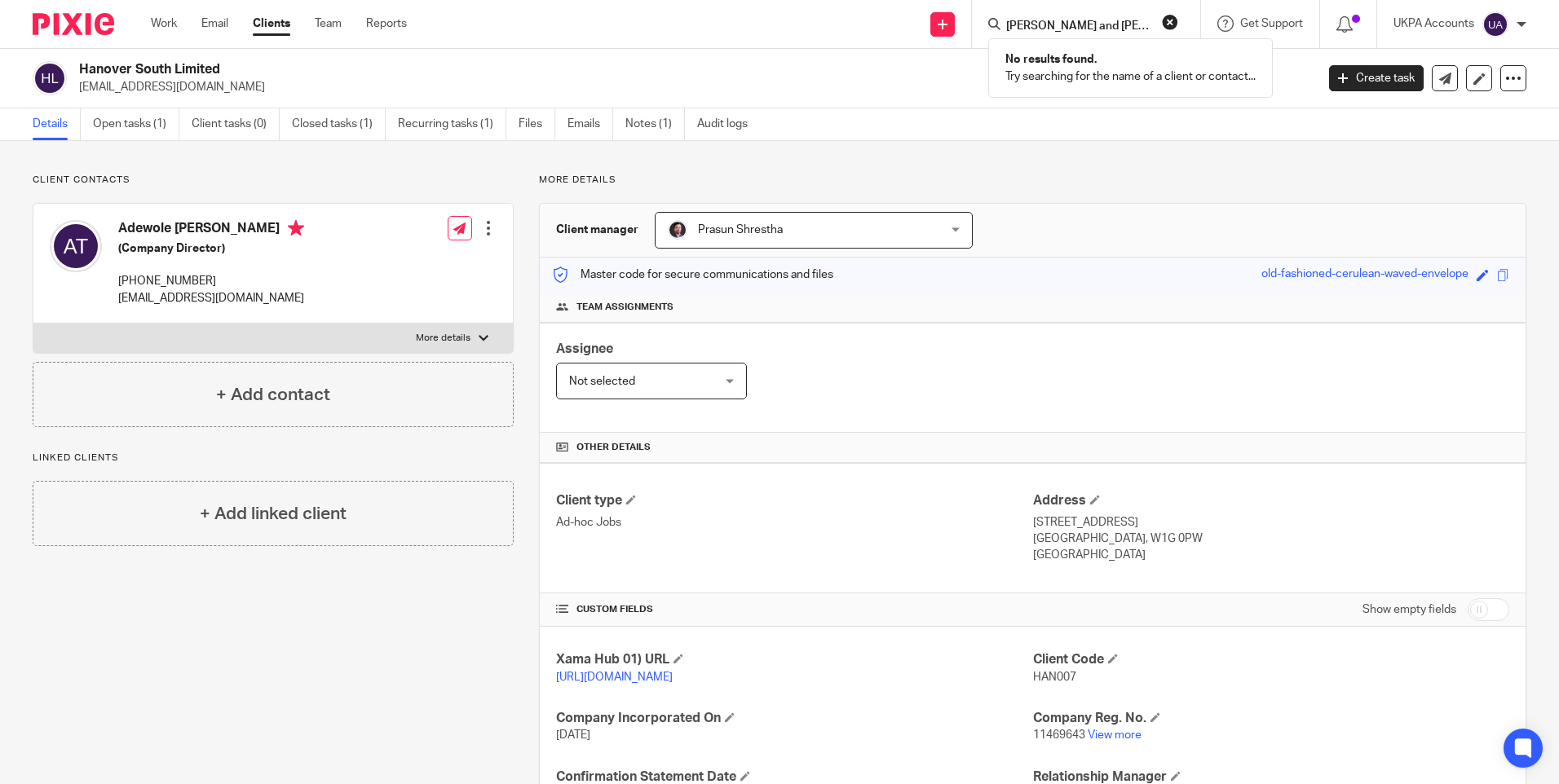
scroll to position [0, 32]
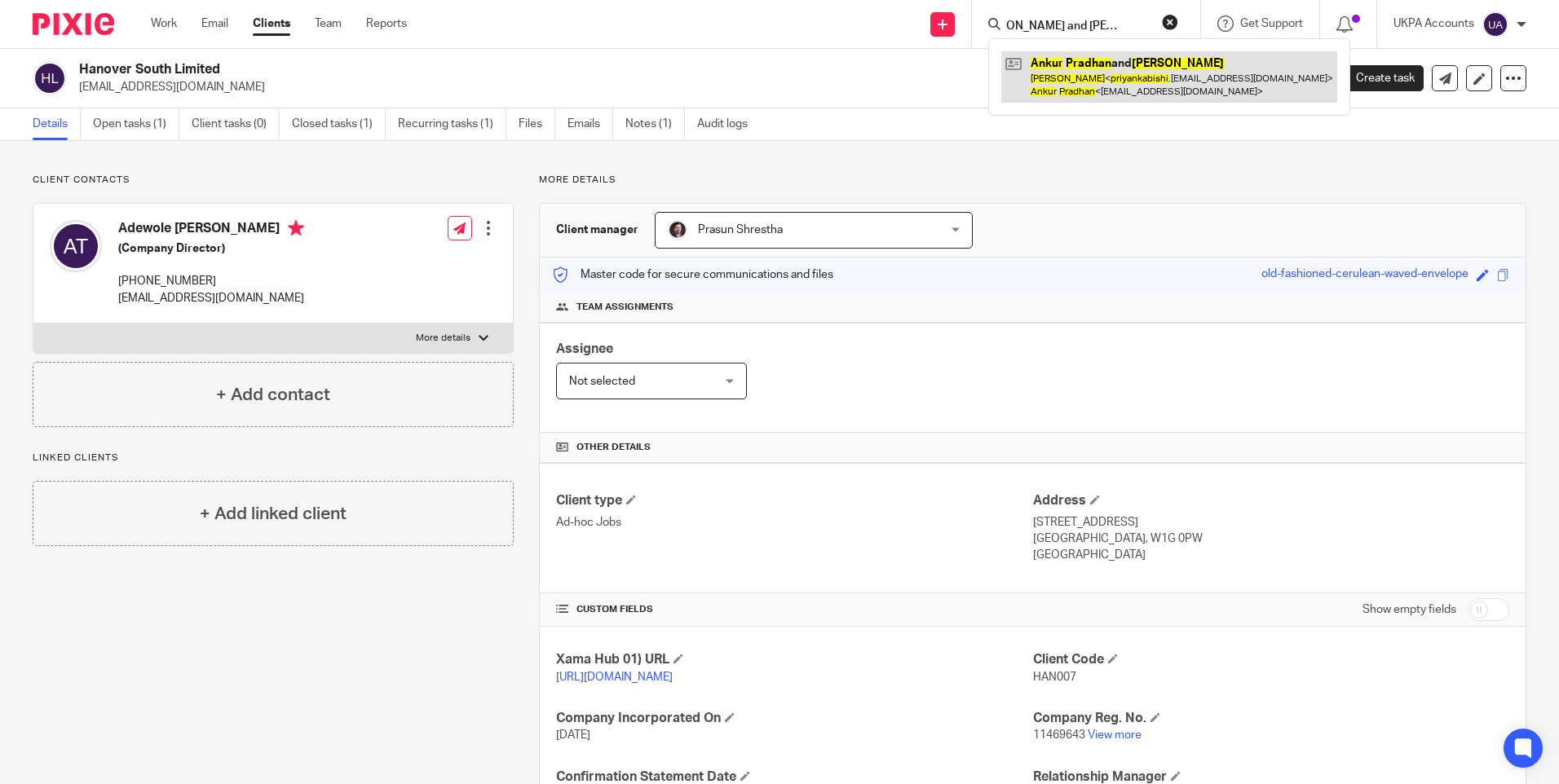
type input "Ankur Pradhan and Priyanka Bishi"
click at [1077, 64] on link at bounding box center [1169, 76] width 336 height 50
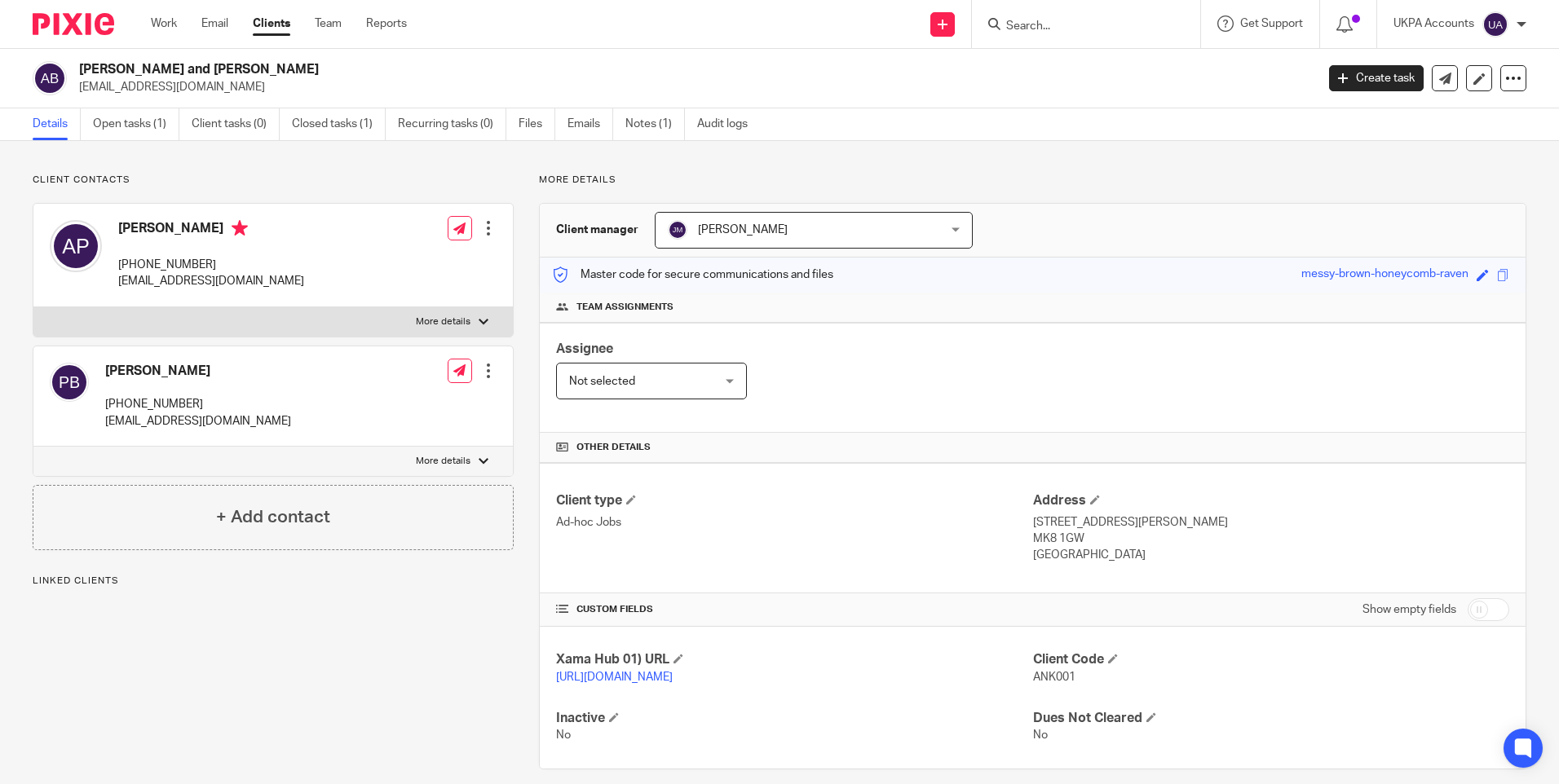
click at [1042, 674] on span "ANK001" at bounding box center [1054, 677] width 43 height 11
copy span "ANK001"
click at [1056, 27] on input "Search" at bounding box center [1078, 27] width 147 height 15
paste input "Tongdam Thai Restaurants Limited"
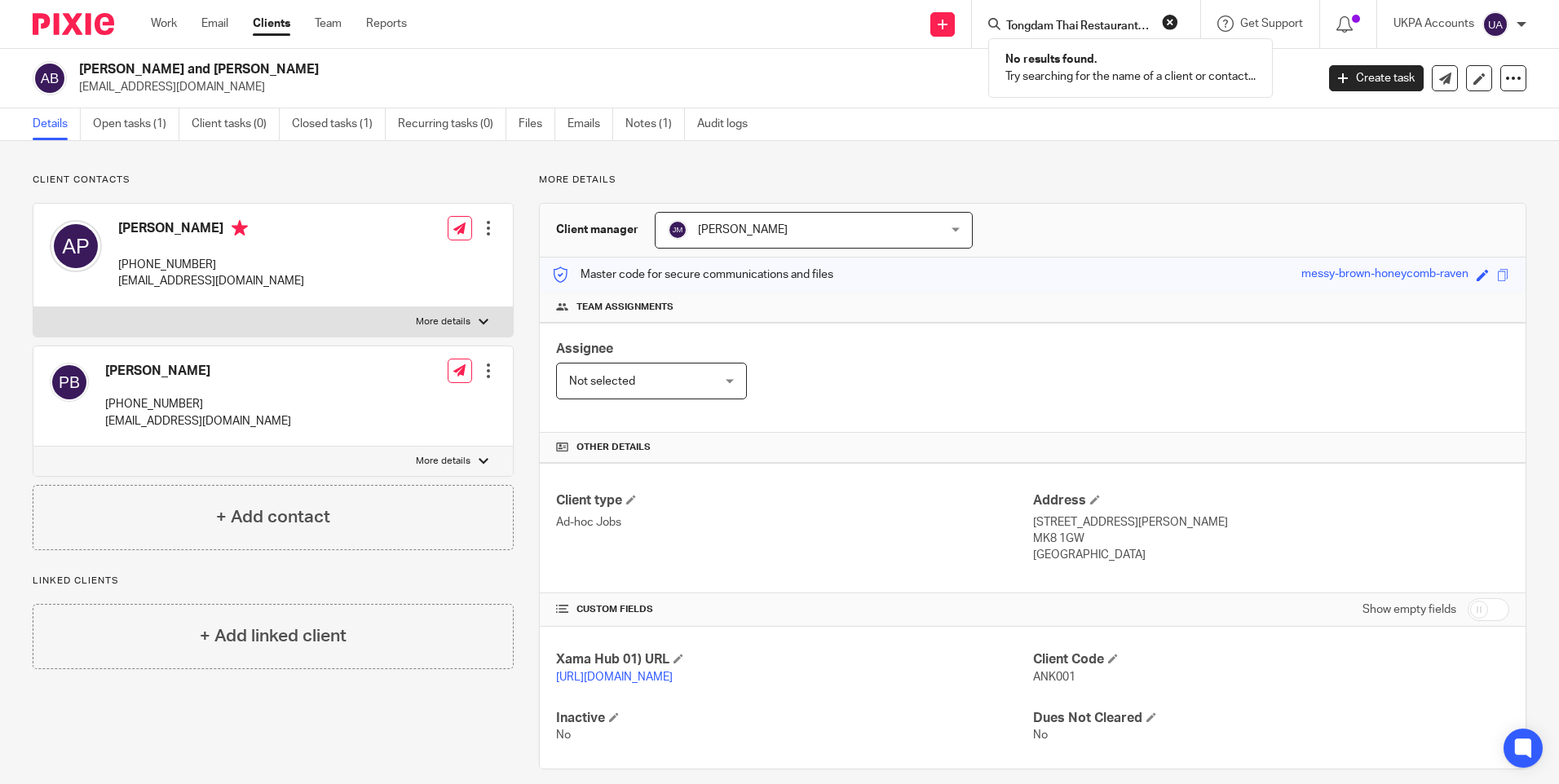
click at [1083, 27] on input "Tongdam Thai Restaurants Limited" at bounding box center [1078, 27] width 147 height 15
click at [1081, 27] on input "Tongdam Thai Restaurants Limited" at bounding box center [1078, 27] width 147 height 15
click at [1080, 27] on input "Tongdam Thai Restaurants Limited" at bounding box center [1078, 27] width 147 height 15
paste input "Mission eagle"
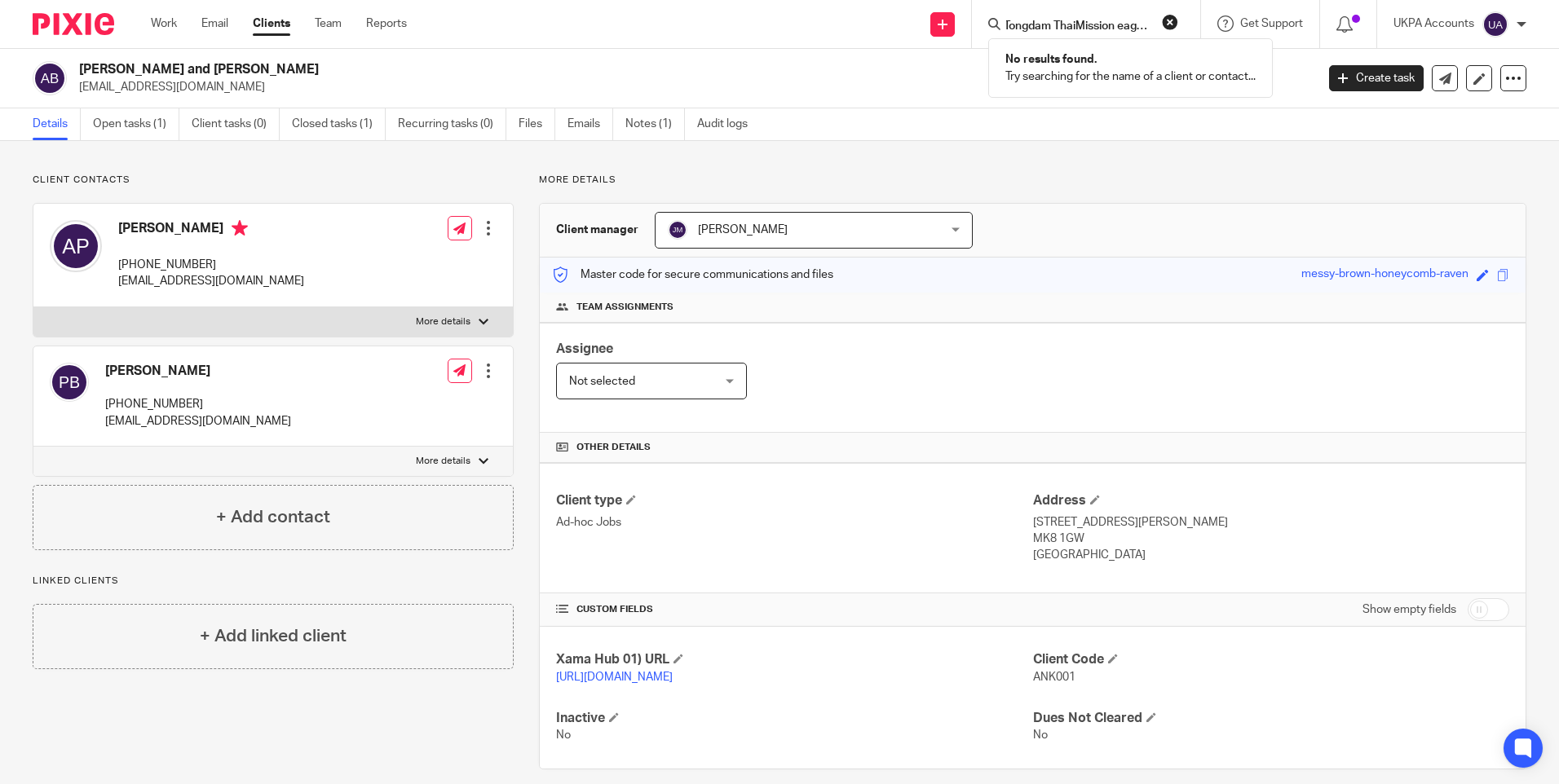
click at [1080, 27] on input "Tongdam ThaiMission eagle Restaurants Limited" at bounding box center [1078, 27] width 147 height 15
paste input "Mission eagle"
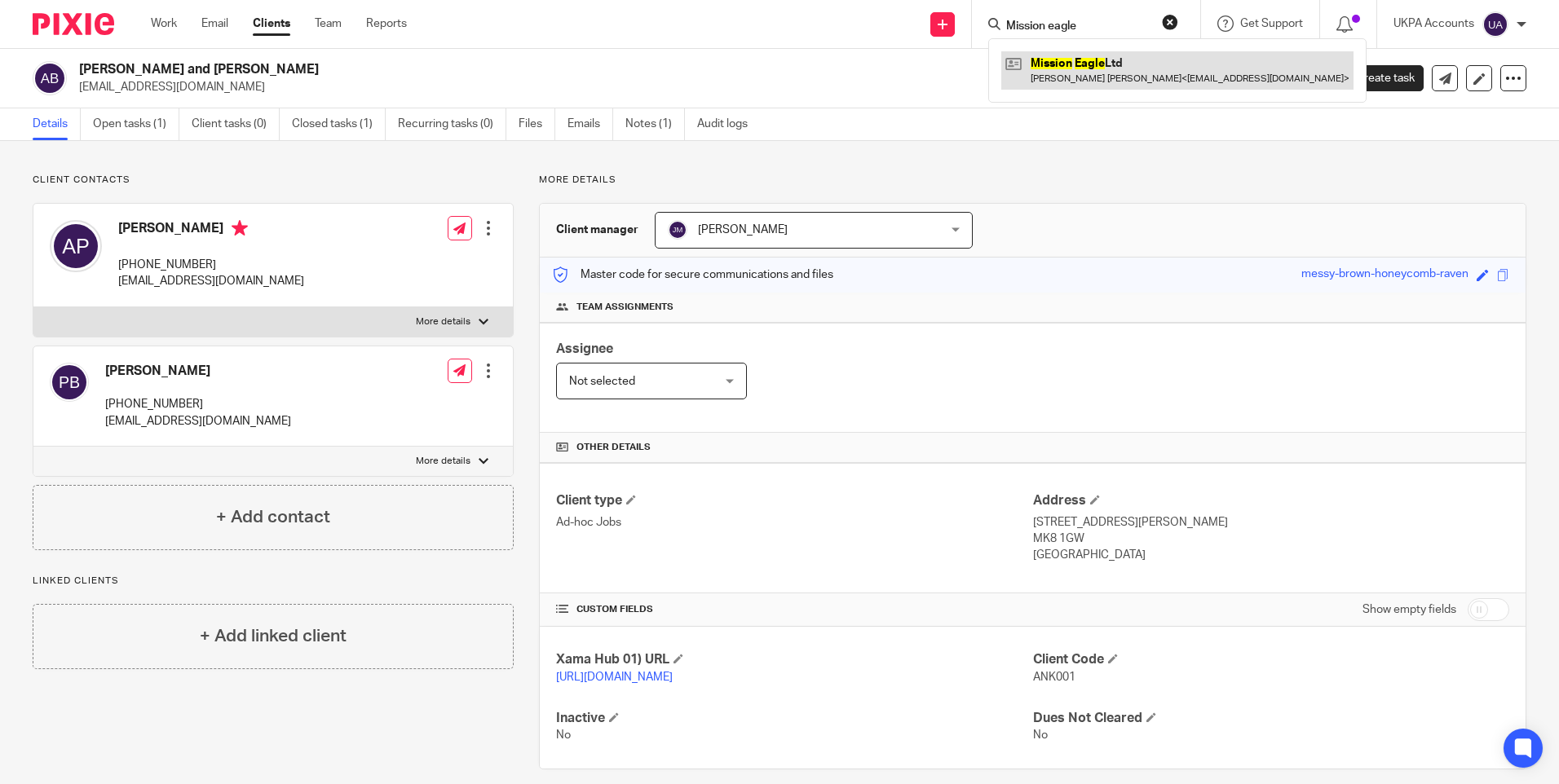
type input "Mission eagle"
click at [1119, 68] on link at bounding box center [1178, 70] width 352 height 38
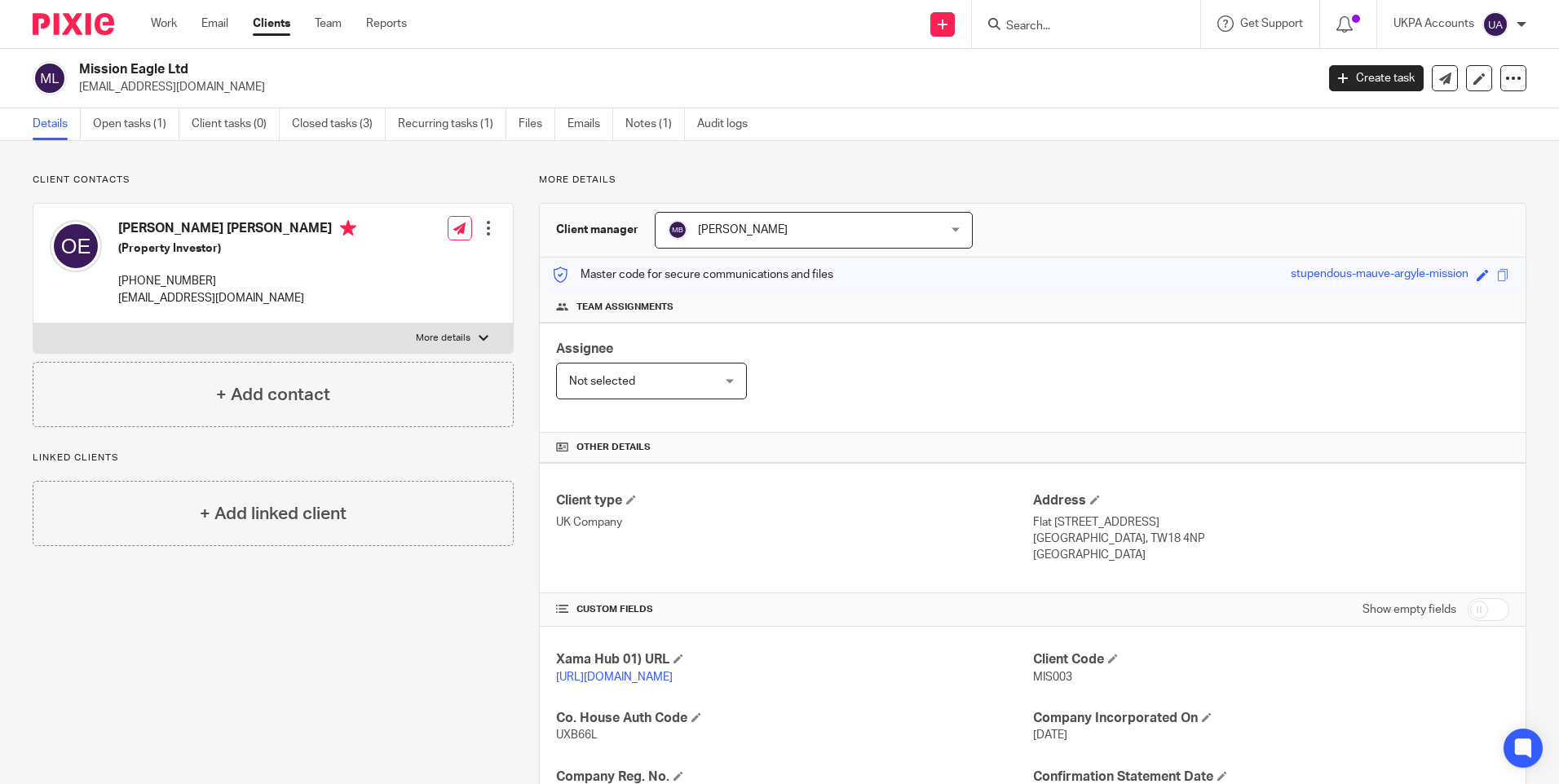
click at [1051, 32] on input "Search" at bounding box center [1078, 27] width 147 height 15
paste input "[PERSON_NAME] [PERSON_NAME]"
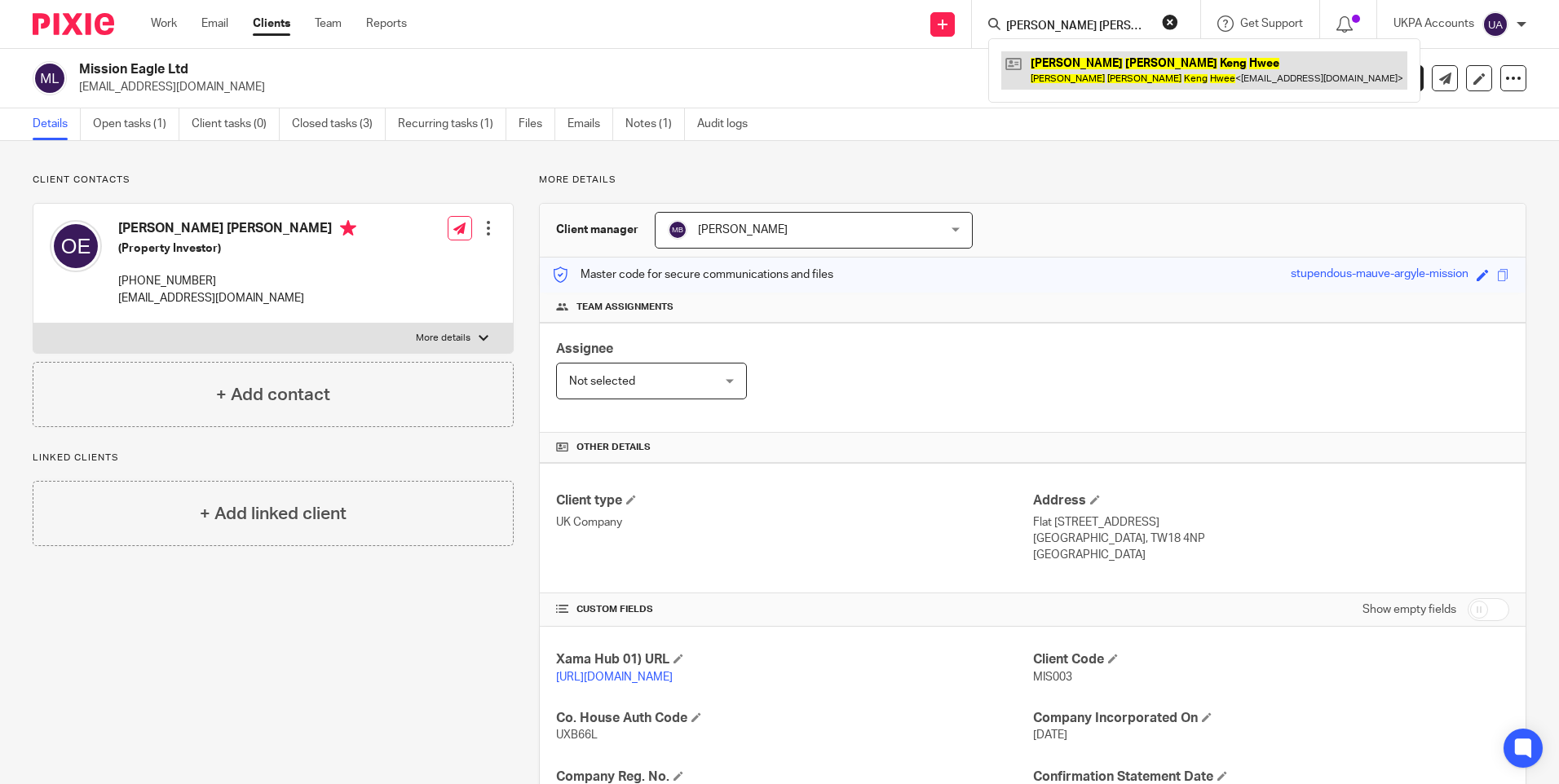
type input "[PERSON_NAME] [PERSON_NAME]"
click at [1114, 72] on link at bounding box center [1204, 70] width 406 height 38
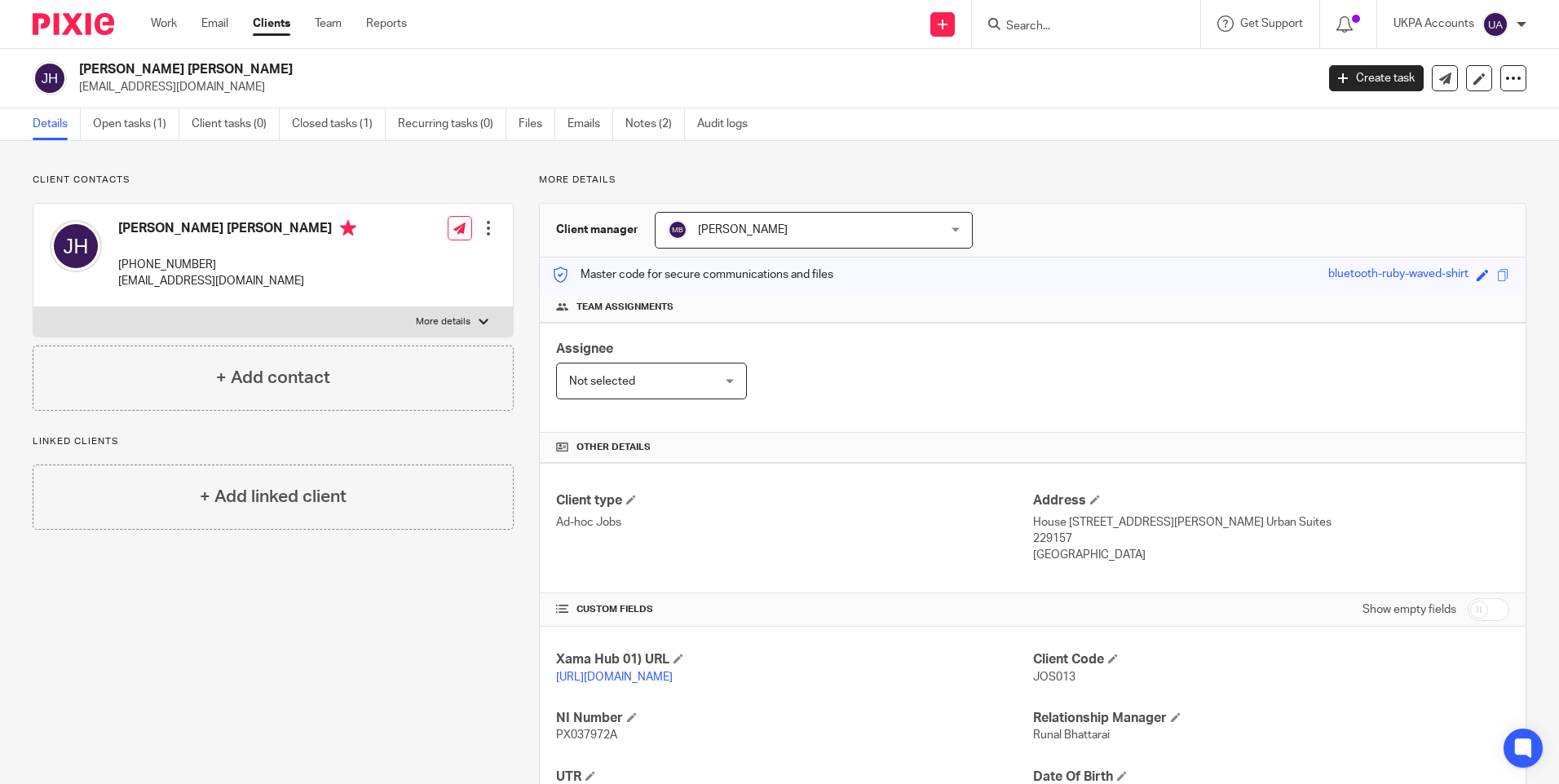
click at [1060, 12] on div at bounding box center [1086, 24] width 228 height 48
click at [1046, 22] on input "Search" at bounding box center [1078, 27] width 147 height 15
paste input "Bricks Salford 2 Propco Limited"
type input "Bricks Salford 2 Propco Limited"
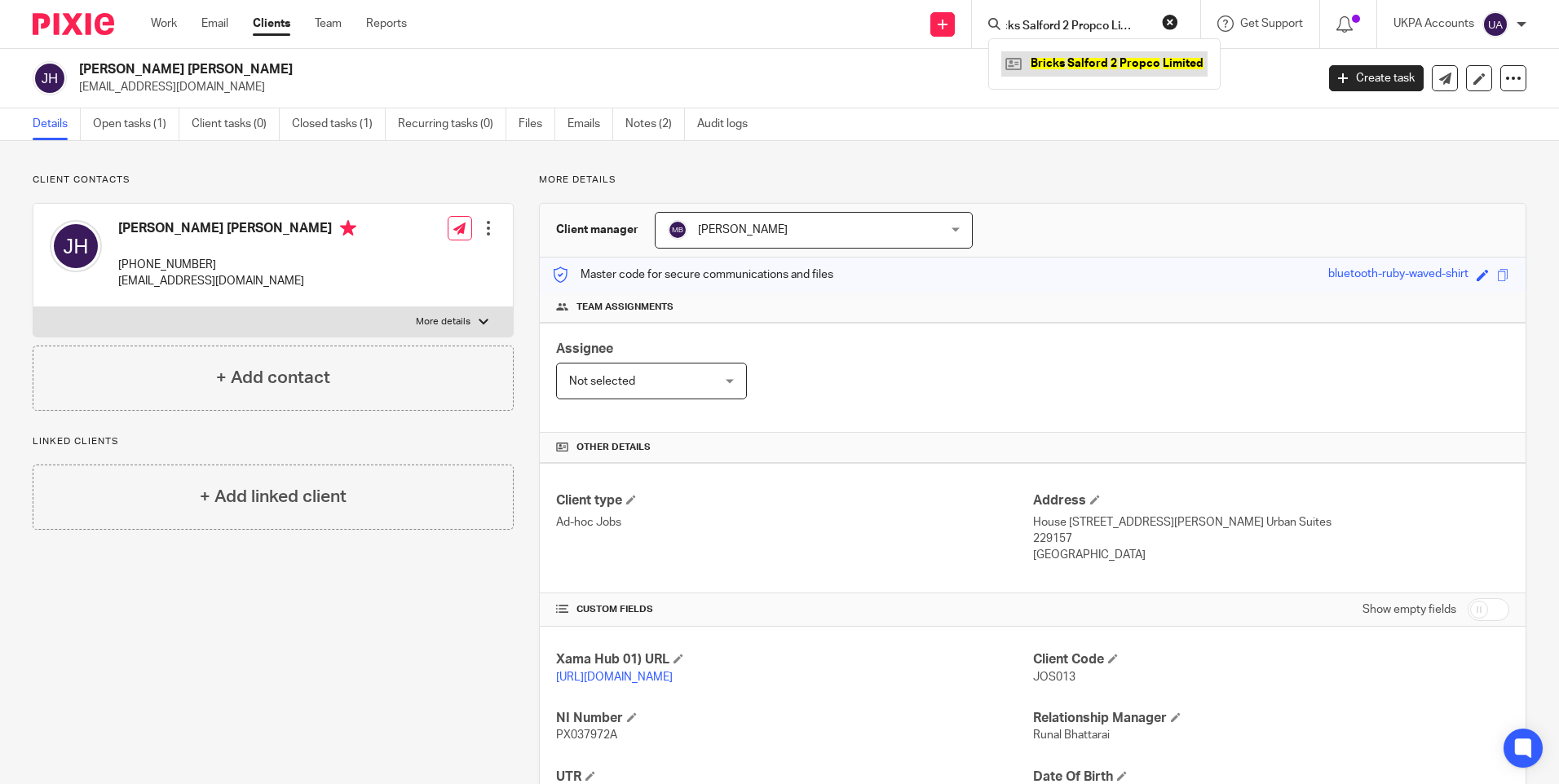
click at [1064, 61] on link at bounding box center [1104, 63] width 206 height 25
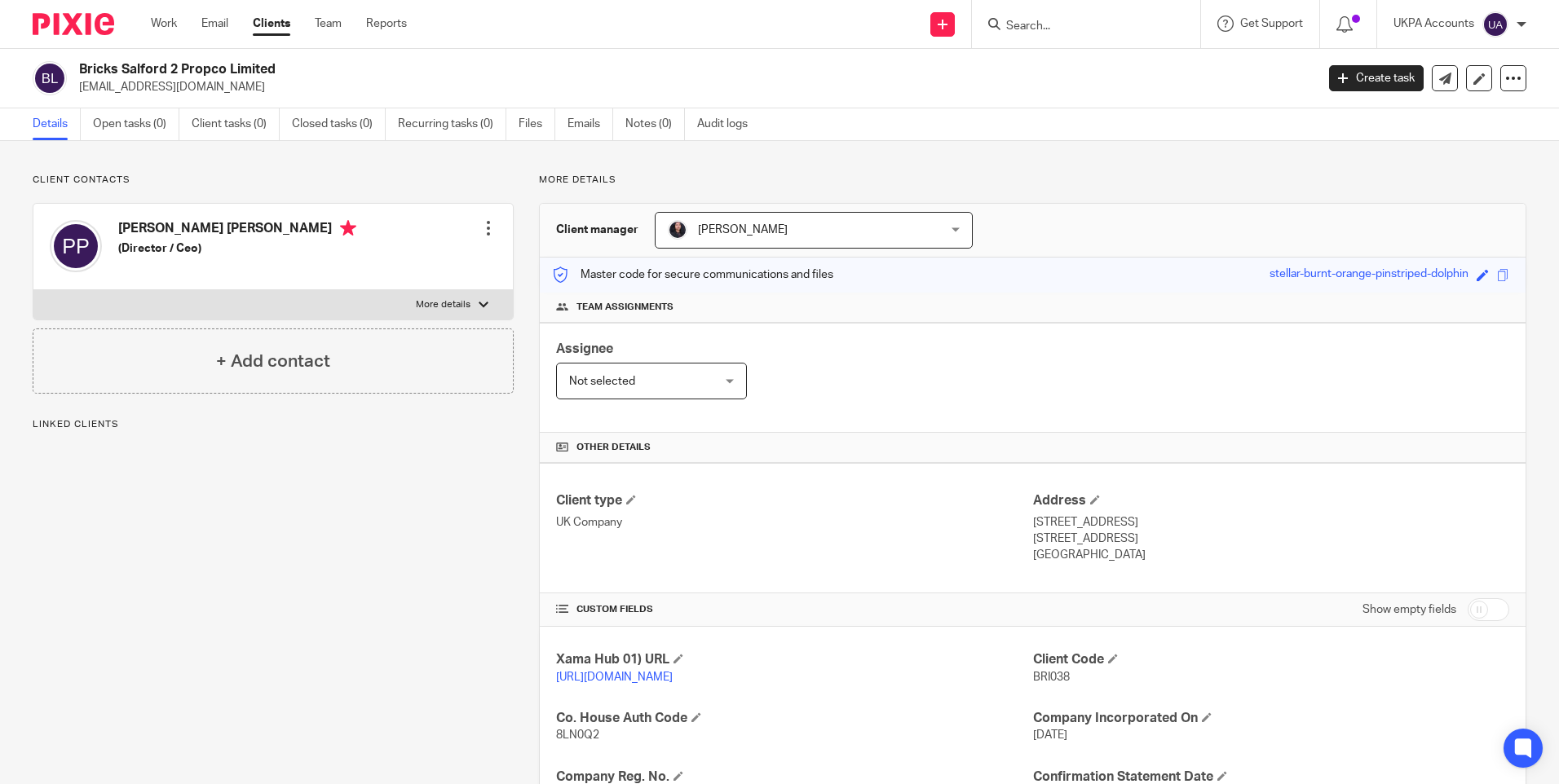
click at [1046, 673] on span "BRI038" at bounding box center [1051, 677] width 37 height 11
copy span "BRI038"
click at [1019, 30] on input "Search" at bounding box center [1078, 27] width 147 height 15
paste input "Sk Hustle Ltd"
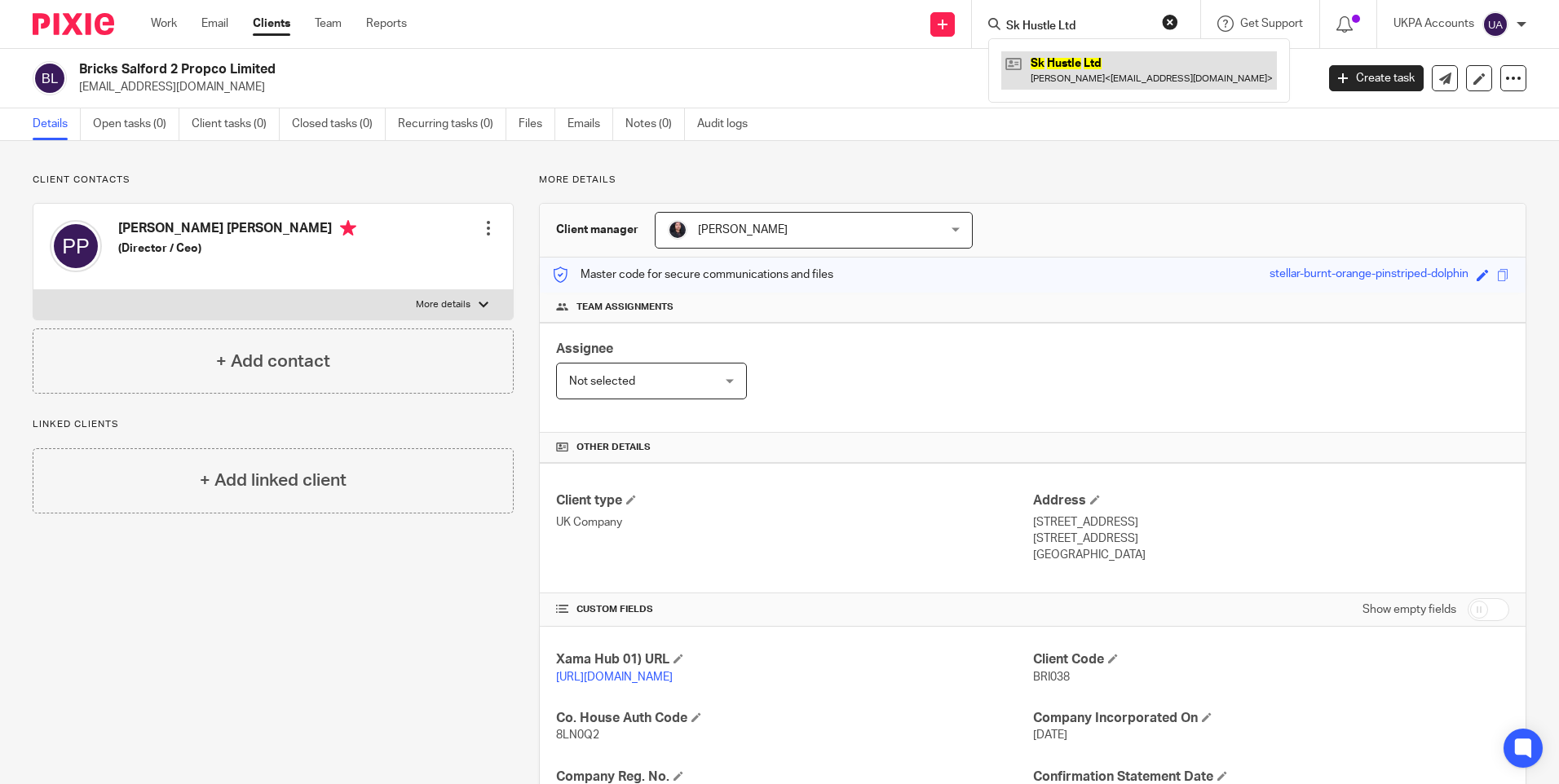
type input "Sk Hustle Ltd"
click at [1048, 63] on link at bounding box center [1139, 70] width 275 height 38
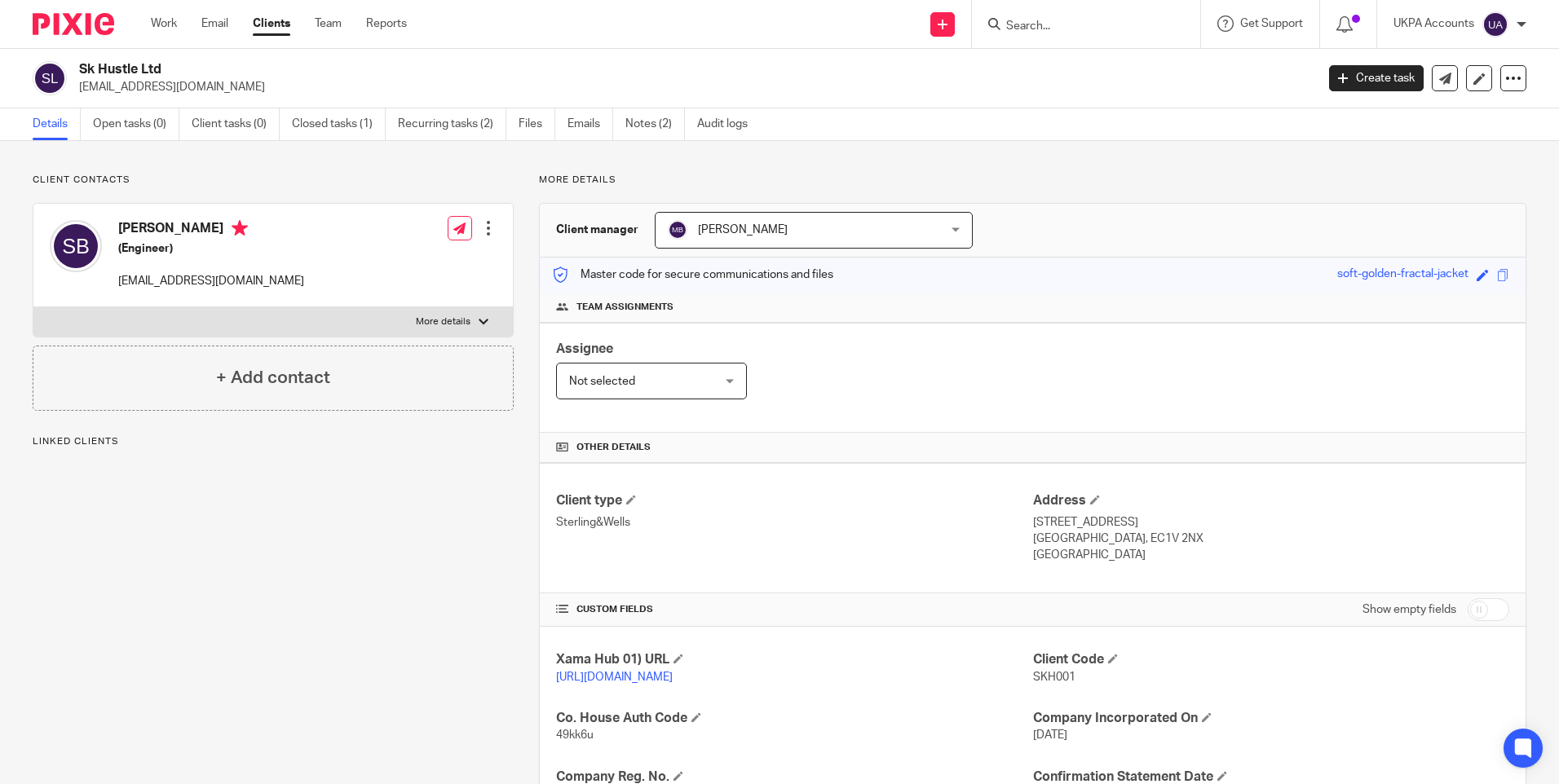
click at [1047, 677] on span "SKH001" at bounding box center [1054, 677] width 43 height 11
copy span "SKH001"
click at [1052, 32] on input "Search" at bounding box center [1078, 27] width 147 height 15
paste input "Khaira Capital Limited"
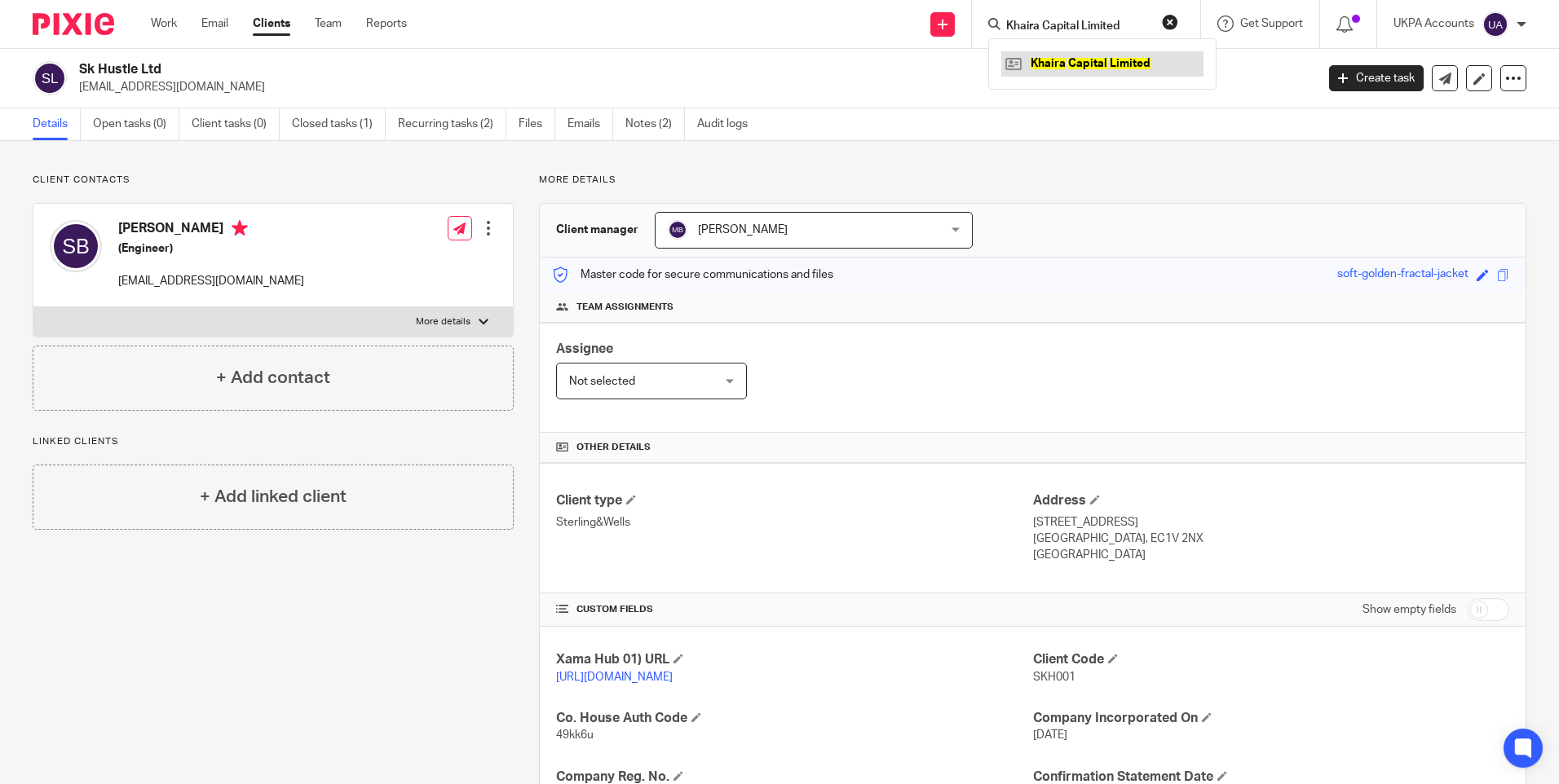
type input "Khaira Capital Limited"
click at [1067, 64] on link at bounding box center [1102, 63] width 202 height 25
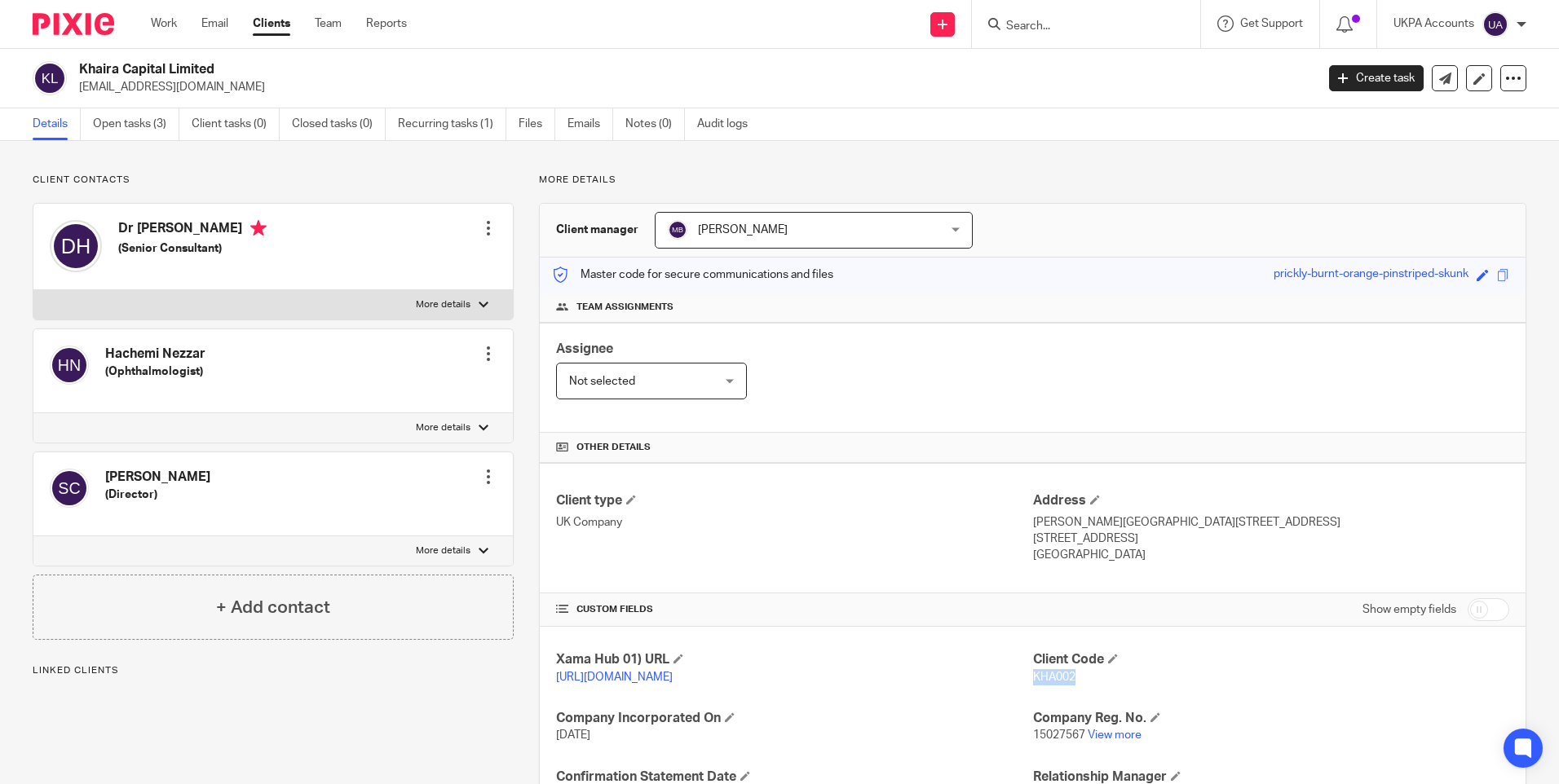
click at [1007, 23] on input "Search" at bounding box center [1078, 27] width 147 height 15
paste input "Godwin House Estates Ltd"
click at [1125, 15] on form "Godwin House Estates Ltd" at bounding box center [1091, 24] width 174 height 21
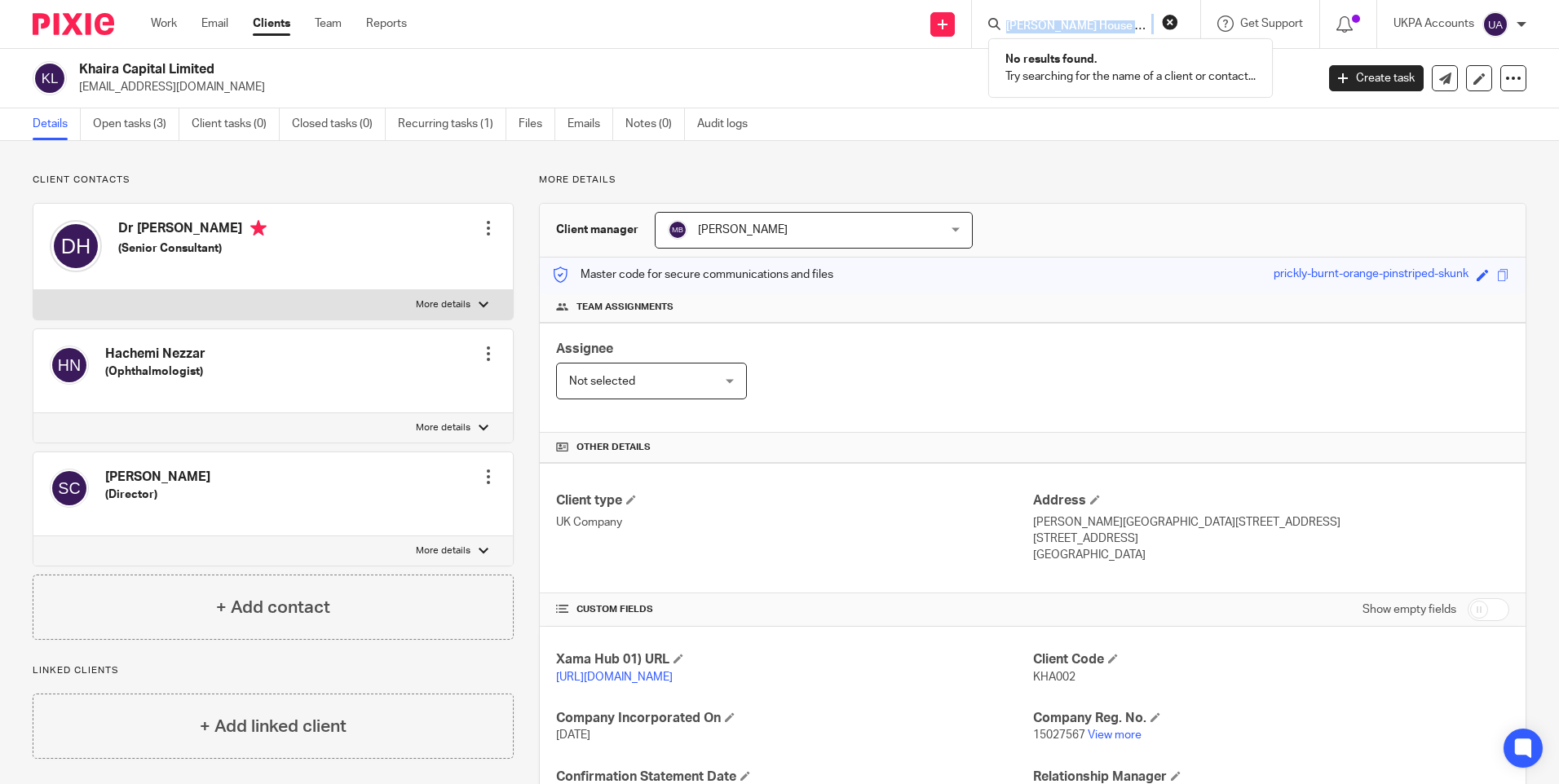
click at [1048, 26] on input "Godwin House Estates Ltd" at bounding box center [1078, 27] width 147 height 15
paste input "Hwa Seon Yang"
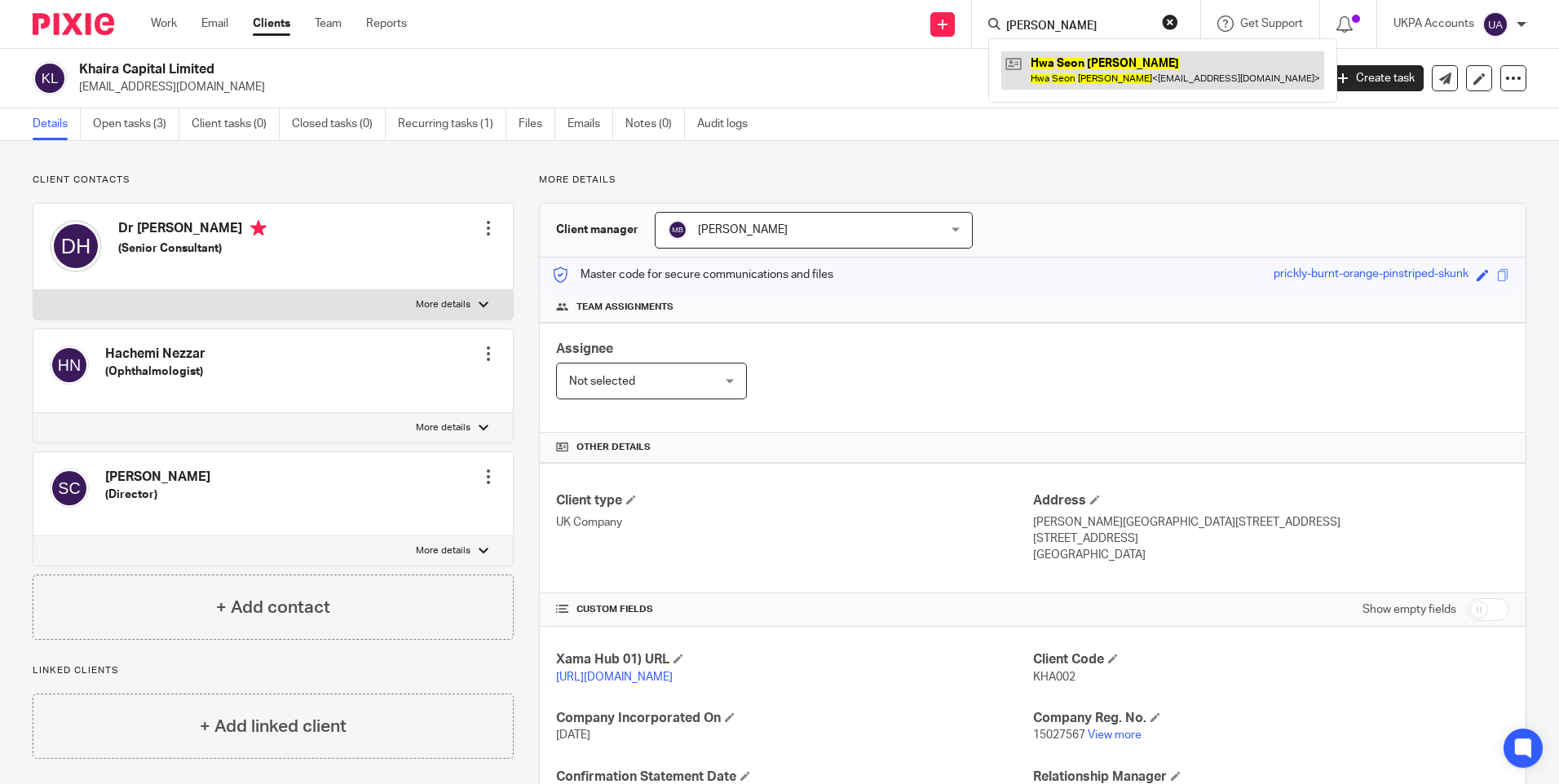
type input "Hwa Seon Yang"
click at [1063, 64] on link at bounding box center [1163, 70] width 323 height 38
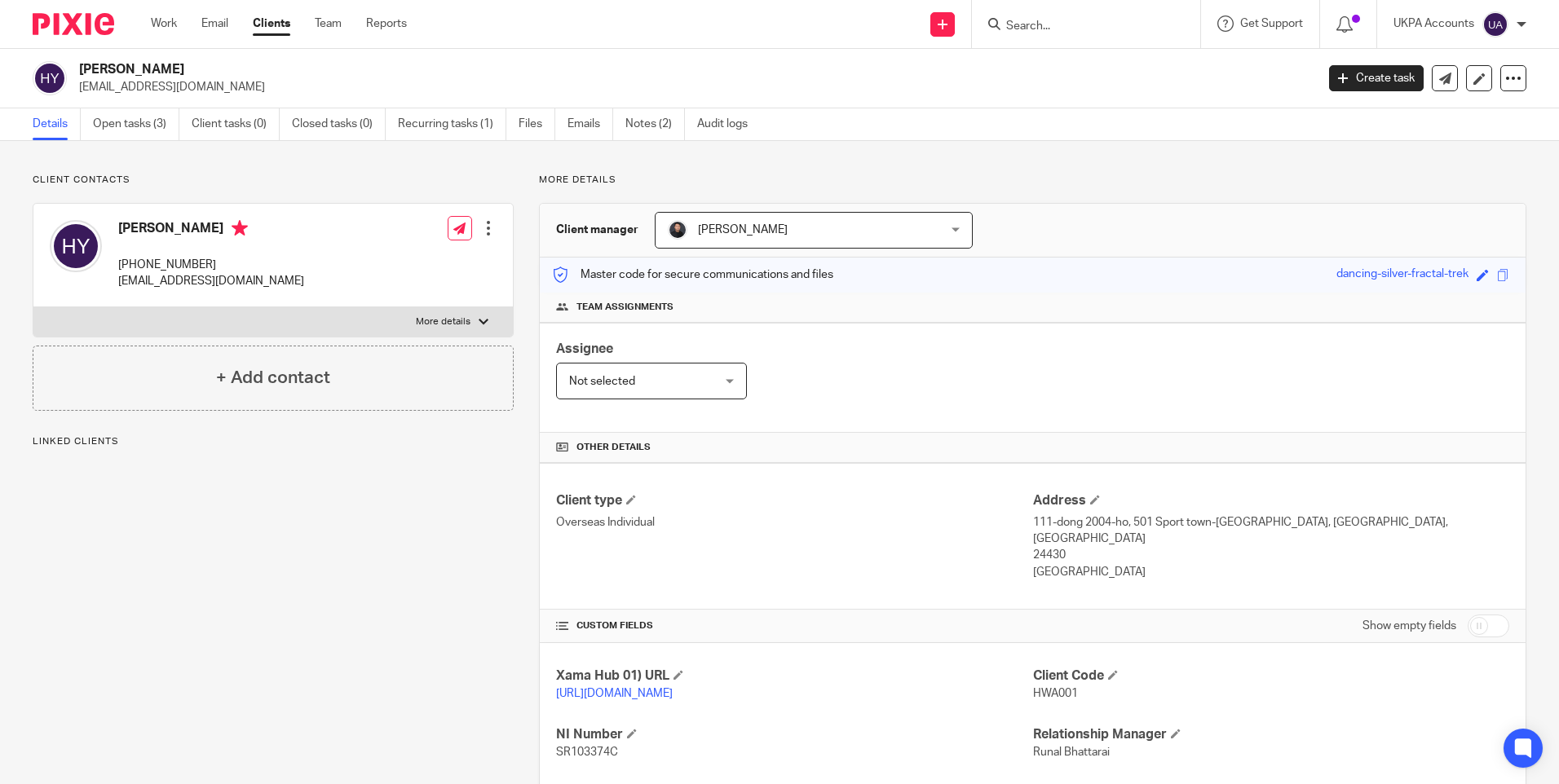
click at [1045, 688] on span "HWA001" at bounding box center [1055, 693] width 44 height 11
copy span "HWA001"
click at [1048, 30] on input "Search" at bounding box center [1078, 27] width 147 height 15
paste input "54 St Germans Road"
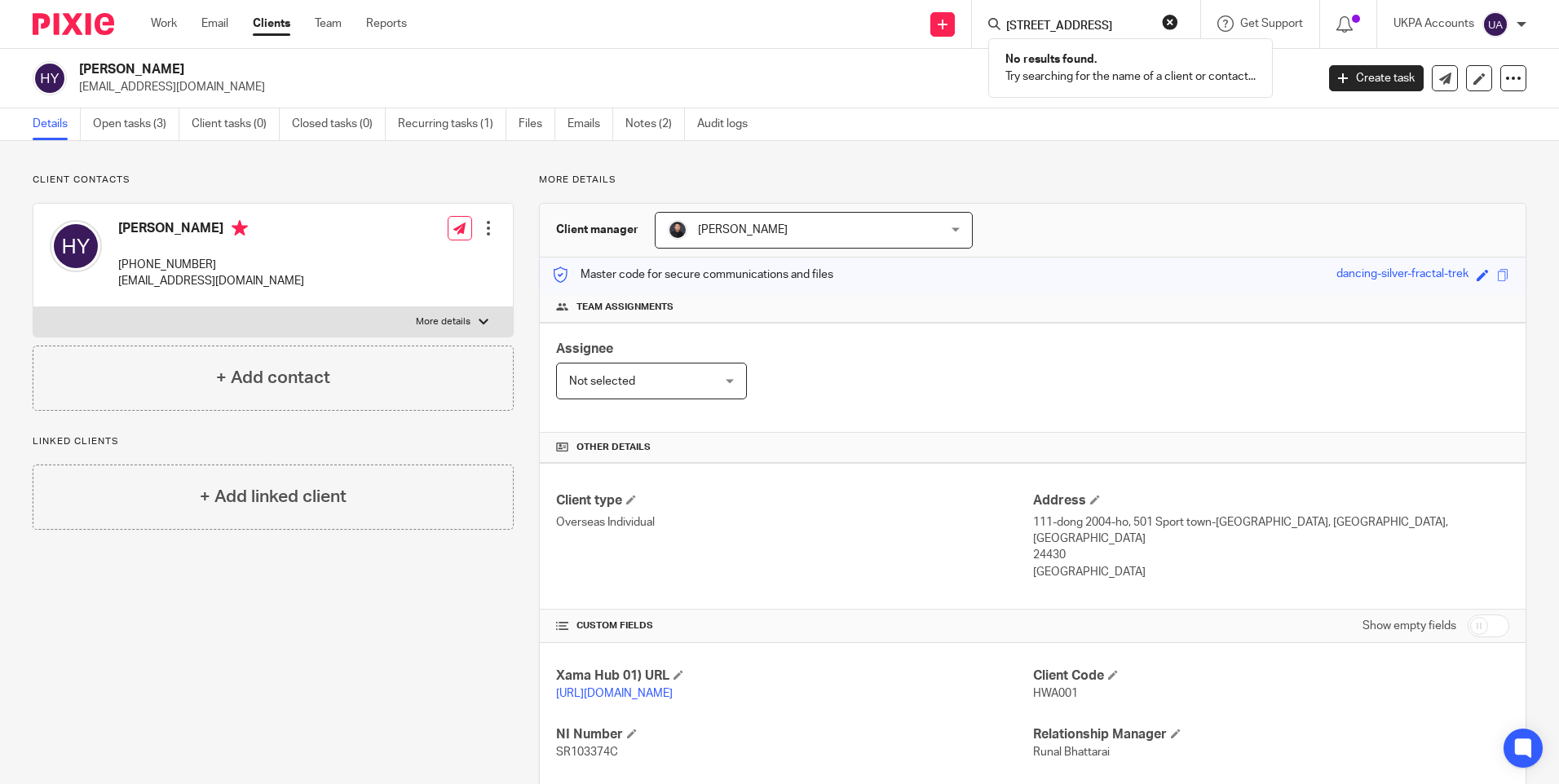
click at [1101, 26] on input "54 St Germans Road" at bounding box center [1078, 27] width 147 height 15
click at [1101, 25] on input "54 St Germans Road" at bounding box center [1078, 27] width 147 height 15
paste input "Regis Park"
click at [1072, 15] on form "Regis Park" at bounding box center [1091, 24] width 174 height 21
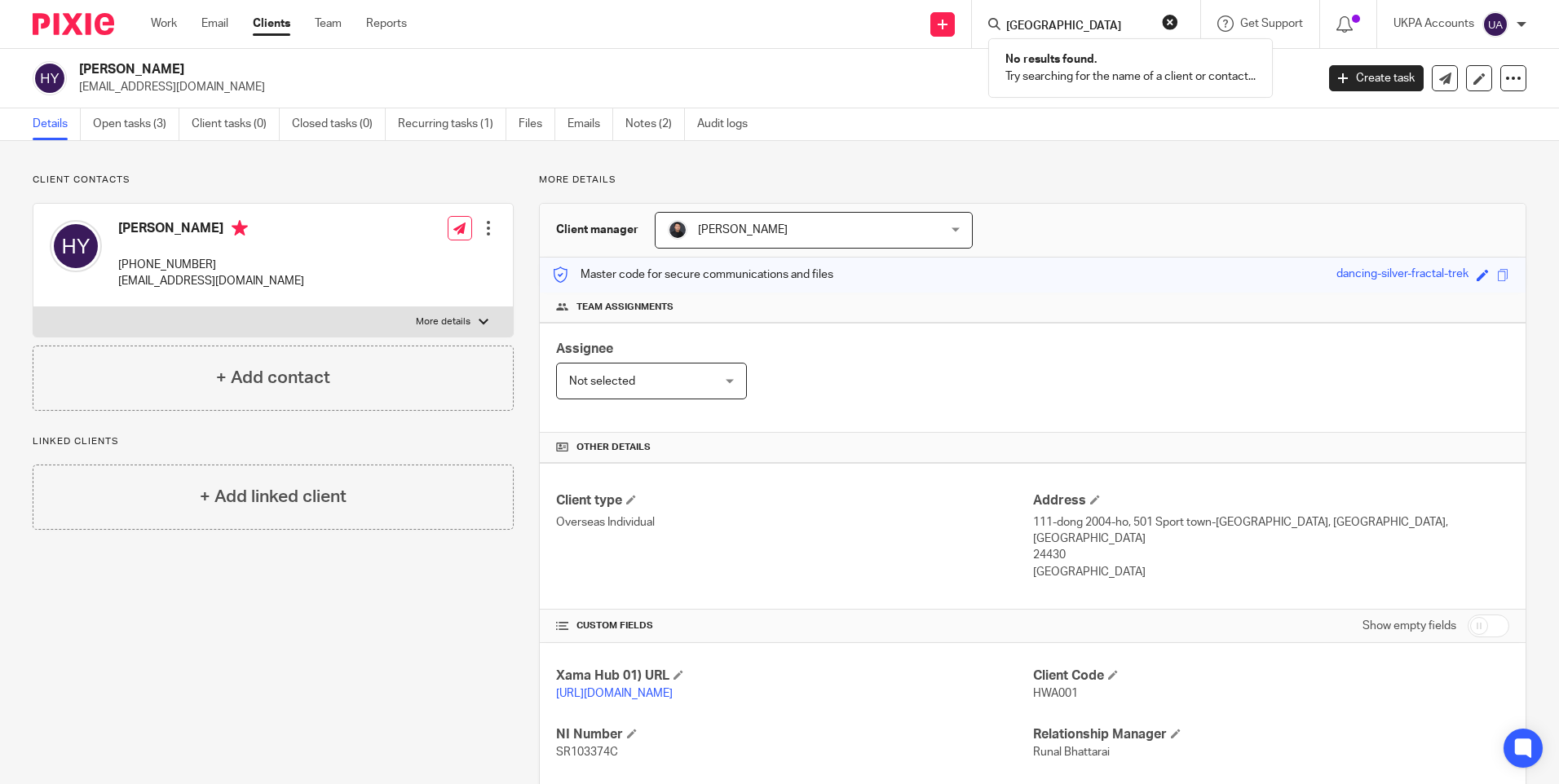
click at [1074, 21] on input "Regis Park" at bounding box center [1078, 27] width 147 height 15
paste input "Wesley Court"
type input "Wesley Court"
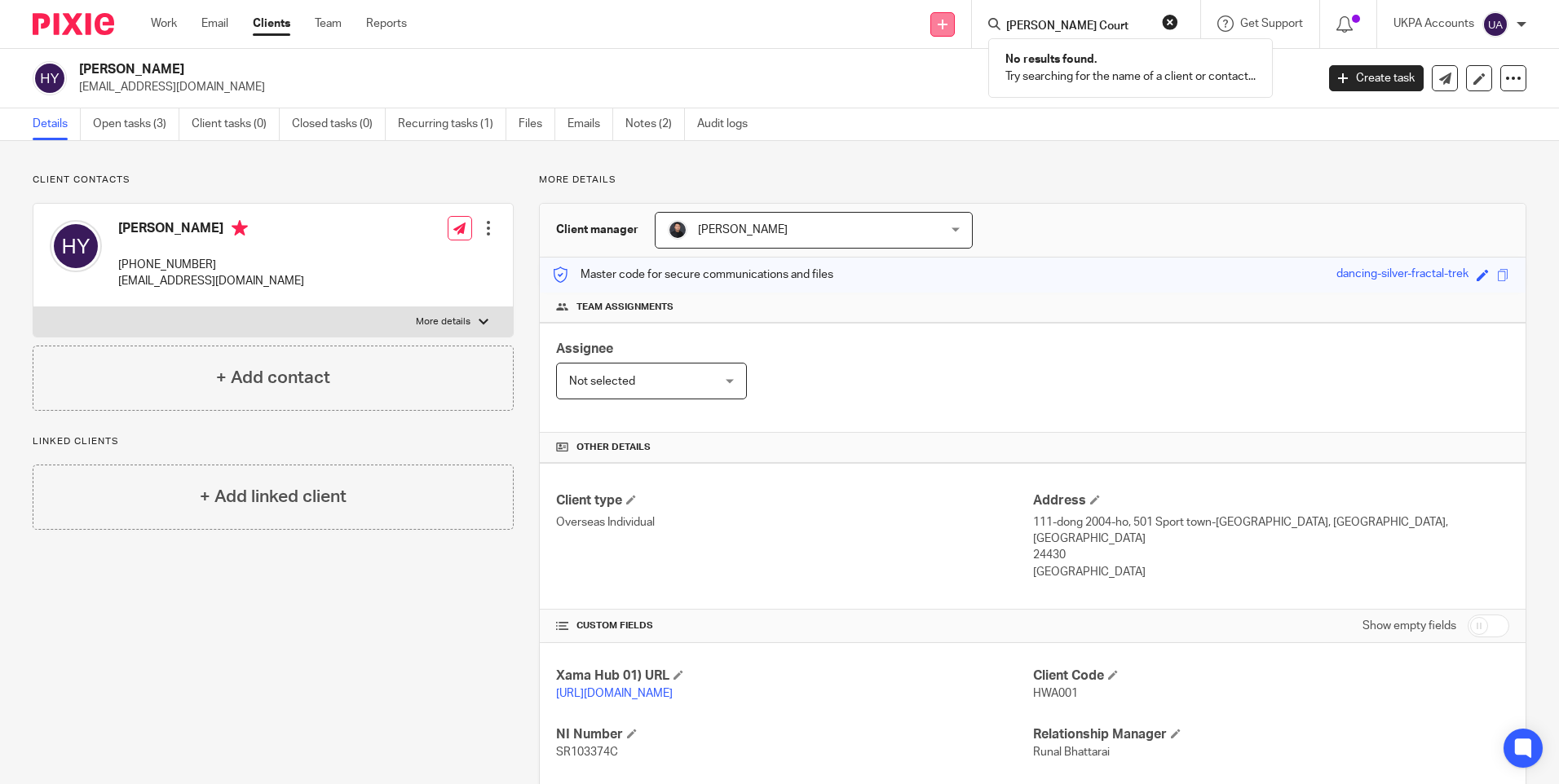
drag, startPoint x: 1084, startPoint y: 27, endPoint x: 941, endPoint y: 26, distance: 143.0
click at [942, 27] on div "Send new email Create task Add client Wesley Court No results found. Try search…" at bounding box center [995, 24] width 1128 height 48
paste input "Water Gardens J-M"
type input "Water Gardens J-M"
drag, startPoint x: 1119, startPoint y: 29, endPoint x: 924, endPoint y: 29, distance: 195.0
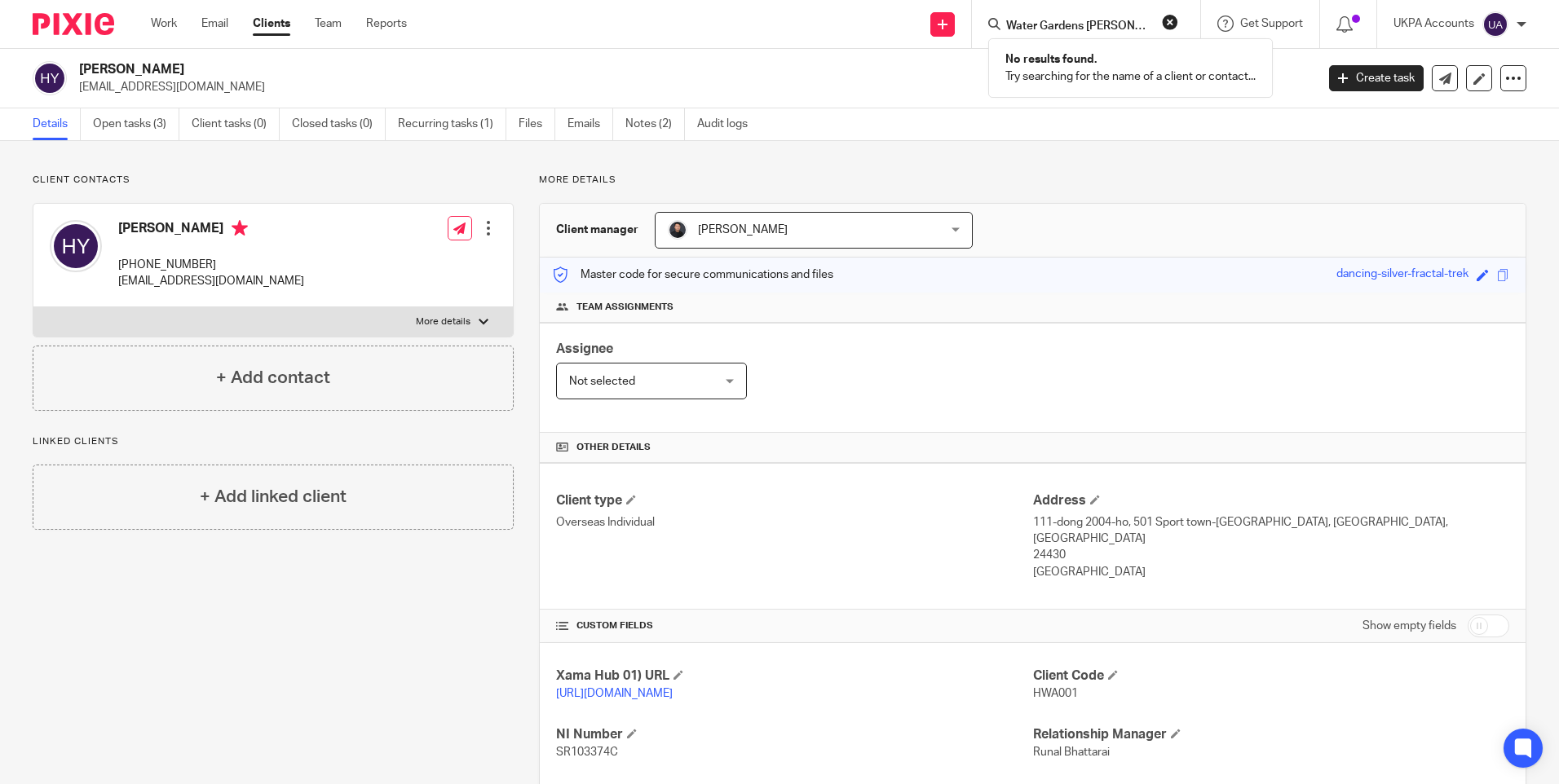
click at [925, 29] on div "Send new email Create task Add client Water Gardens J-M No results found. Try s…" at bounding box center [995, 24] width 1128 height 48
paste input "Water Gardens F-H"
type input "Water Gardens F-H"
drag, startPoint x: 1128, startPoint y: 18, endPoint x: 912, endPoint y: 20, distance: 216.0
click at [912, 20] on div "Send new email Create task Add client Water Gardens F-H No results found. Try s…" at bounding box center [995, 24] width 1128 height 48
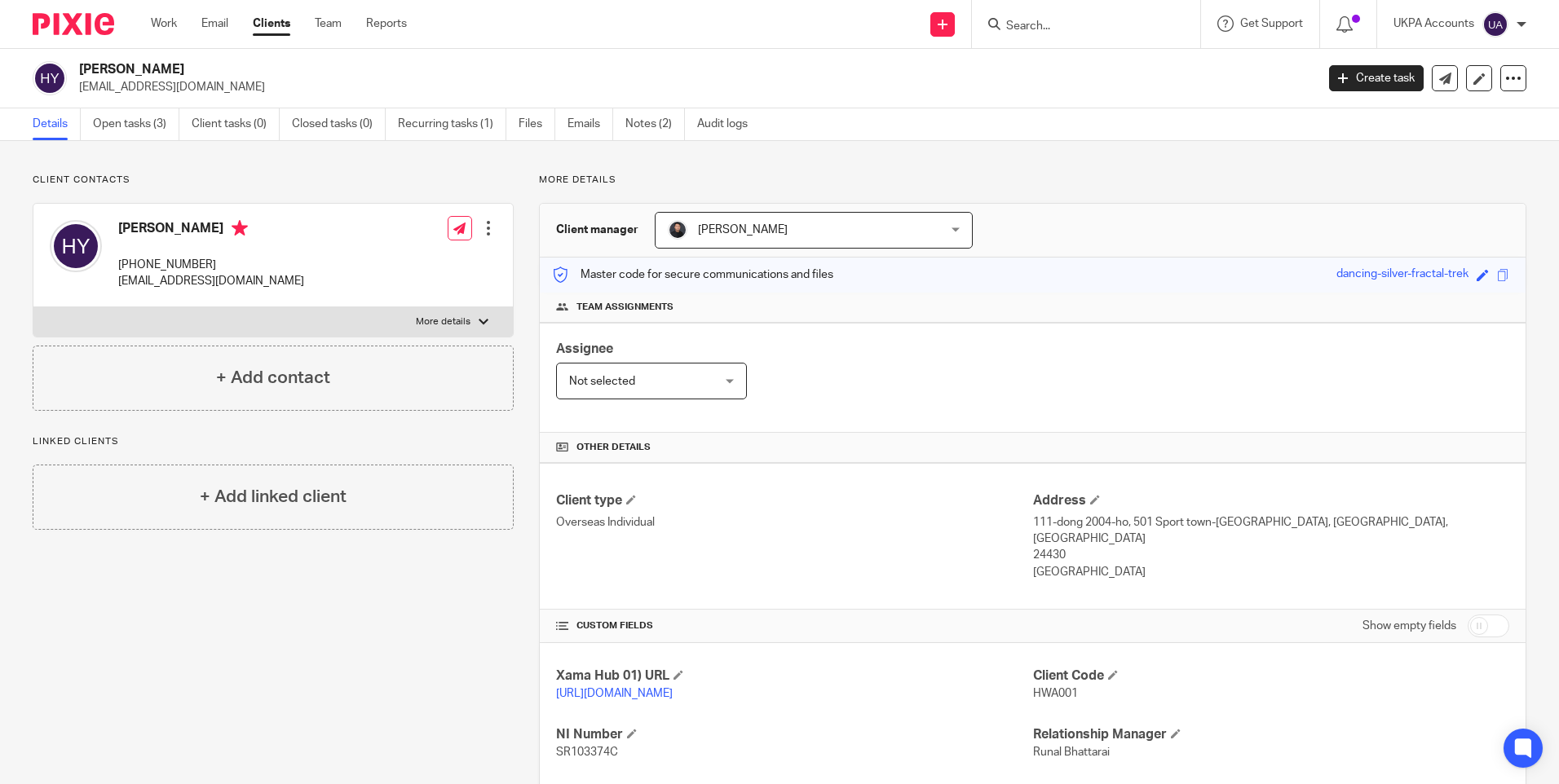
click at [1037, 25] on input "Search" at bounding box center [1078, 27] width 147 height 15
paste input "Broadway Court, 62 Overbury Avenue, Beckenham"
type input "Broadway Court, 62 Overbury Avenue, Beckenham"
click at [936, 93] on p "yanghwaa@gmail.com" at bounding box center [691, 86] width 1225 height 16
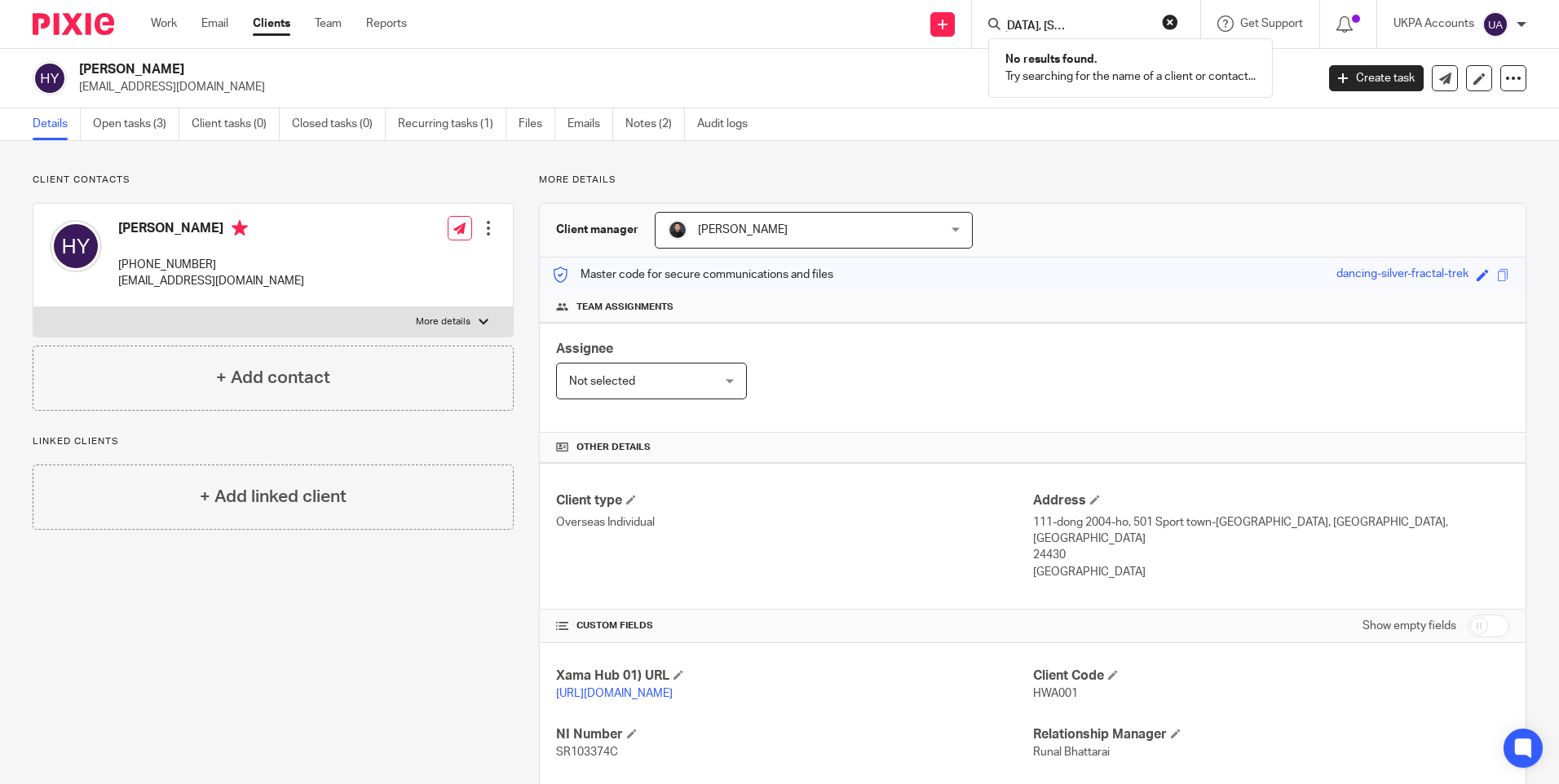
scroll to position [0, 0]
click at [1044, 27] on input "Search" at bounding box center [1078, 27] width 147 height 15
paste input "Broadway Court, 62 Overbury Avenue, Beckenham"
click at [1080, 25] on input "Broadway Court, 62 Overbury Avenue, Beckenham" at bounding box center [1078, 27] width 147 height 15
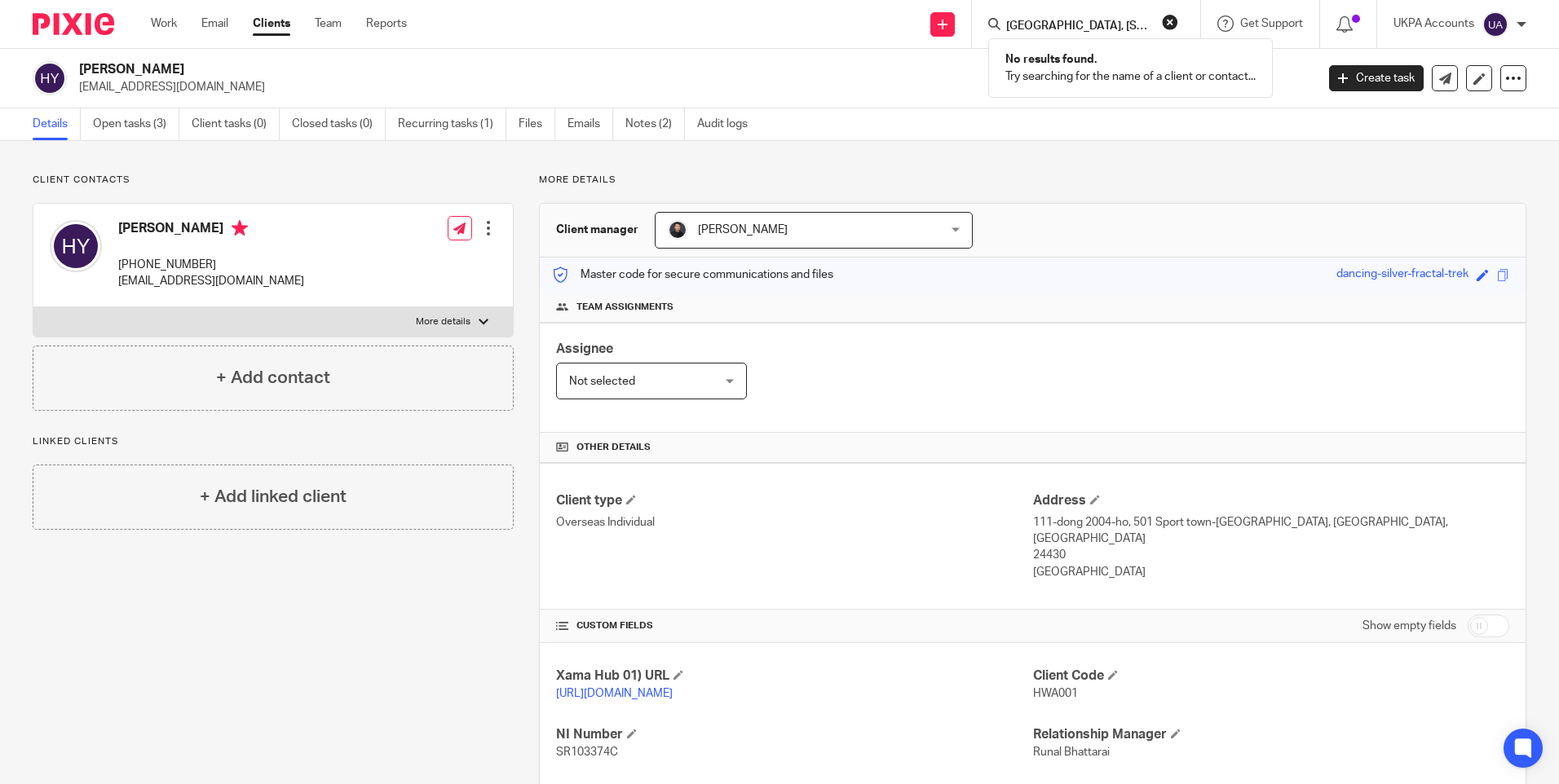
click at [1080, 25] on input "Broadway Court, 62 Overbury Avenue, Beckenham" at bounding box center [1078, 27] width 147 height 15
paste input "Water Gardens A-E"
type input "Water Gardens A-E"
drag, startPoint x: 1112, startPoint y: 23, endPoint x: 966, endPoint y: 18, distance: 146.1
click at [966, 18] on div "Send new email Create task Add client Water Gardens A-E No results found. Try s…" at bounding box center [995, 24] width 1128 height 48
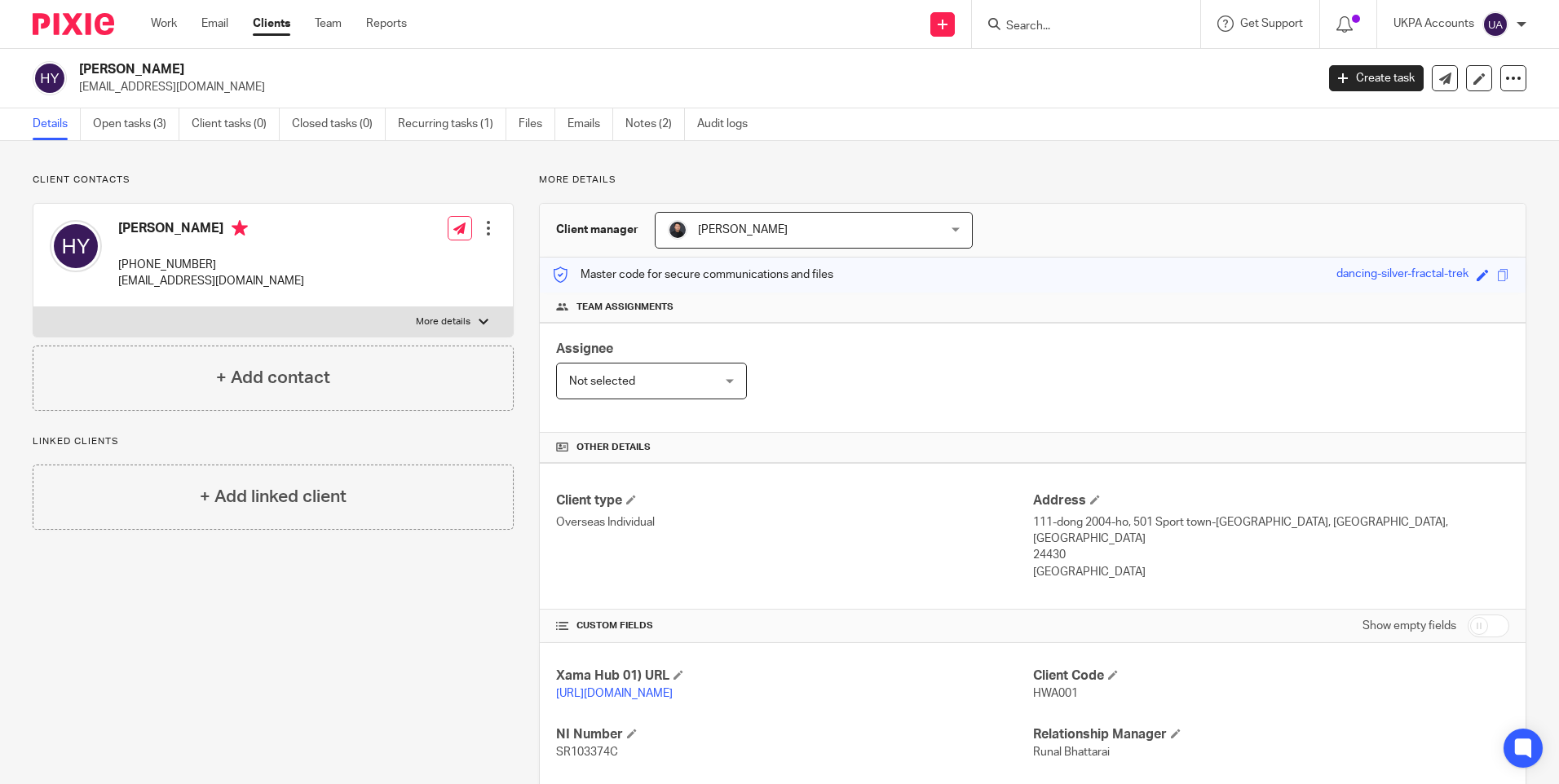
paste input "Lee Cam Property Ltd"
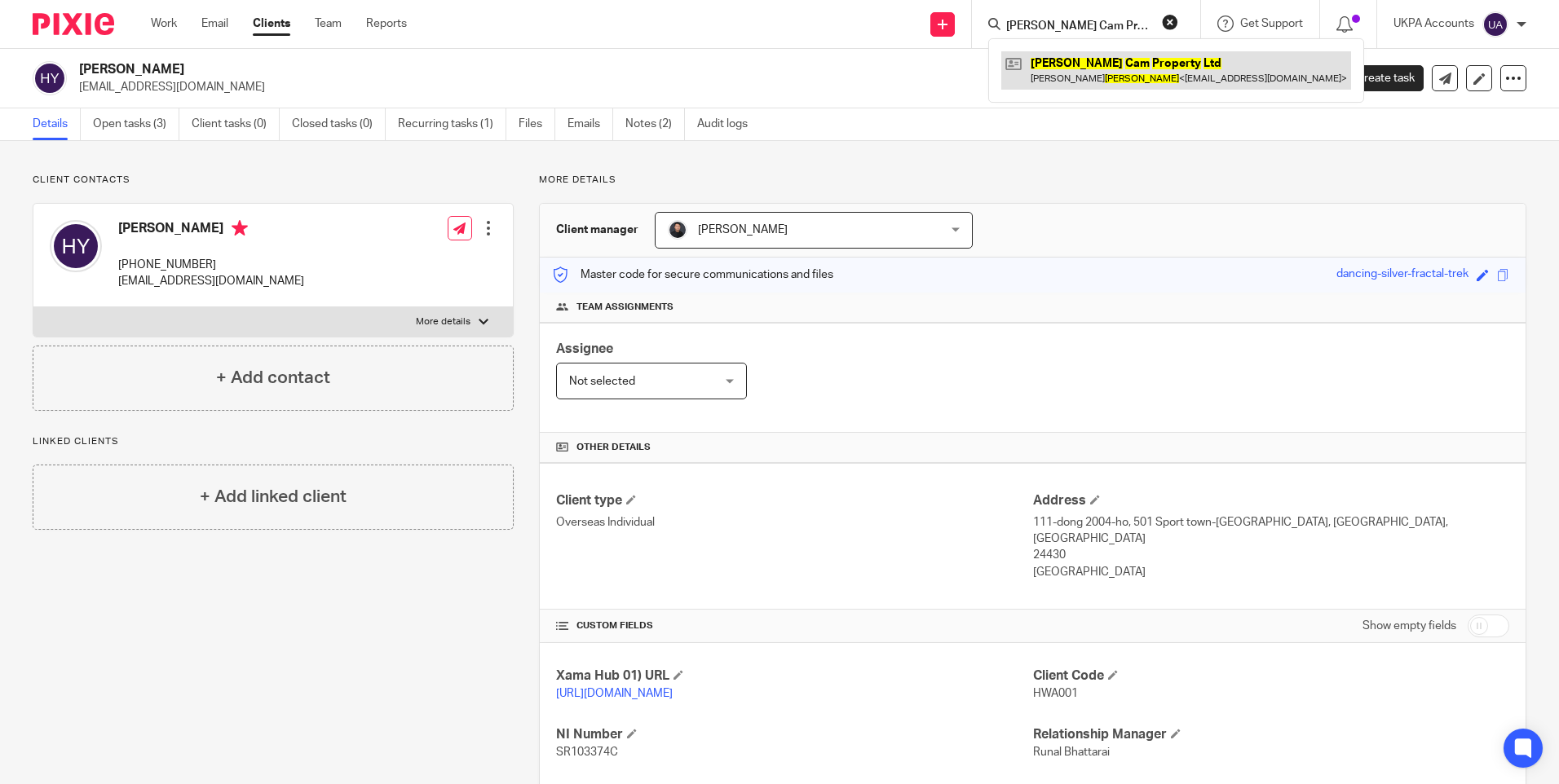
type input "Lee Cam Property Ltd"
click at [1056, 64] on link at bounding box center [1176, 70] width 350 height 38
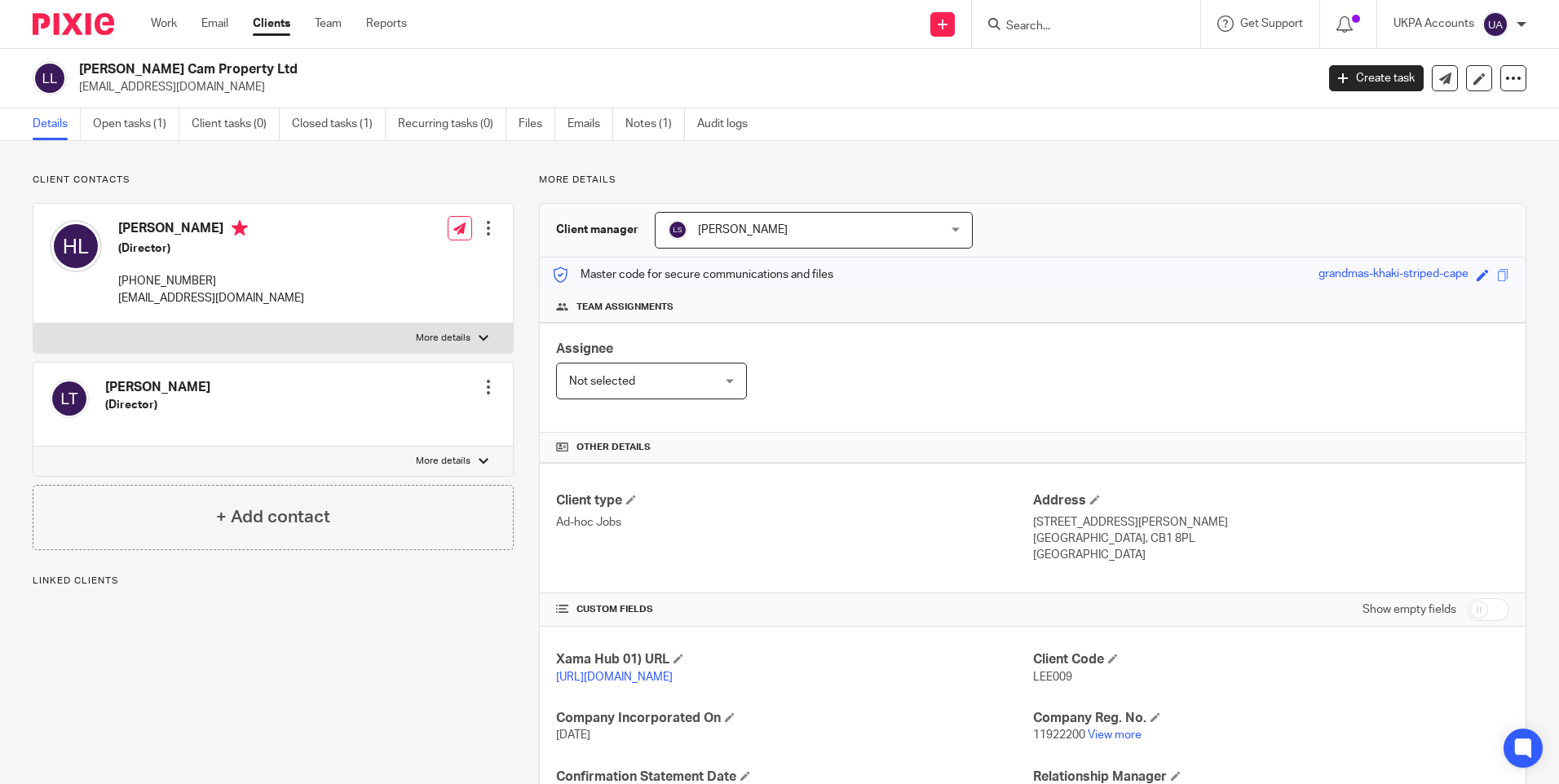
click at [1055, 683] on p "LEE009" at bounding box center [1271, 677] width 476 height 16
copy span "LEE009"
click at [1116, 24] on input "Search" at bounding box center [1078, 27] width 147 height 15
paste input "[PERSON_NAME] Partnership"
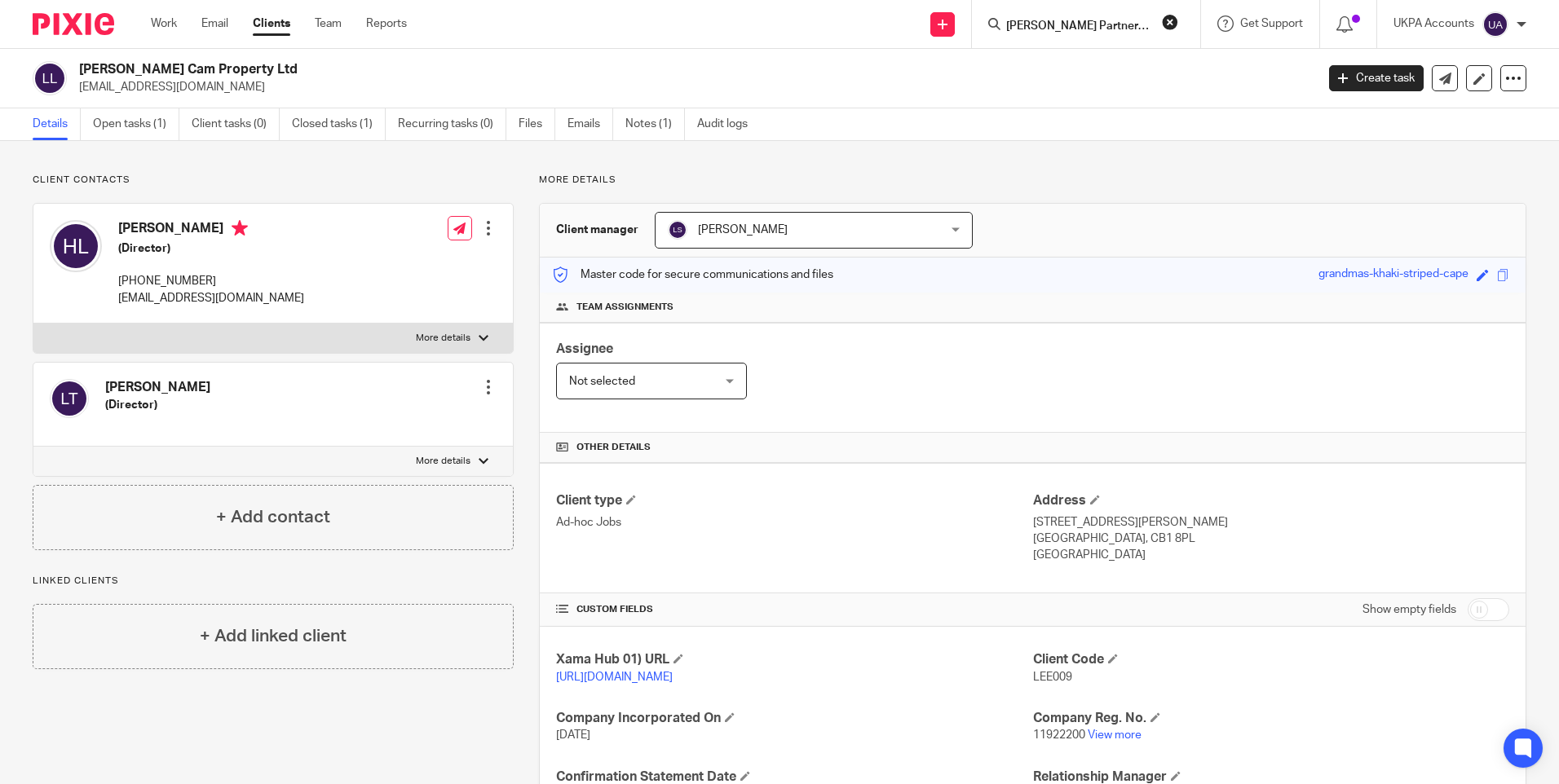
scroll to position [0, 16]
type input "[PERSON_NAME] Partnership"
click at [1084, 63] on link at bounding box center [1159, 63] width 316 height 25
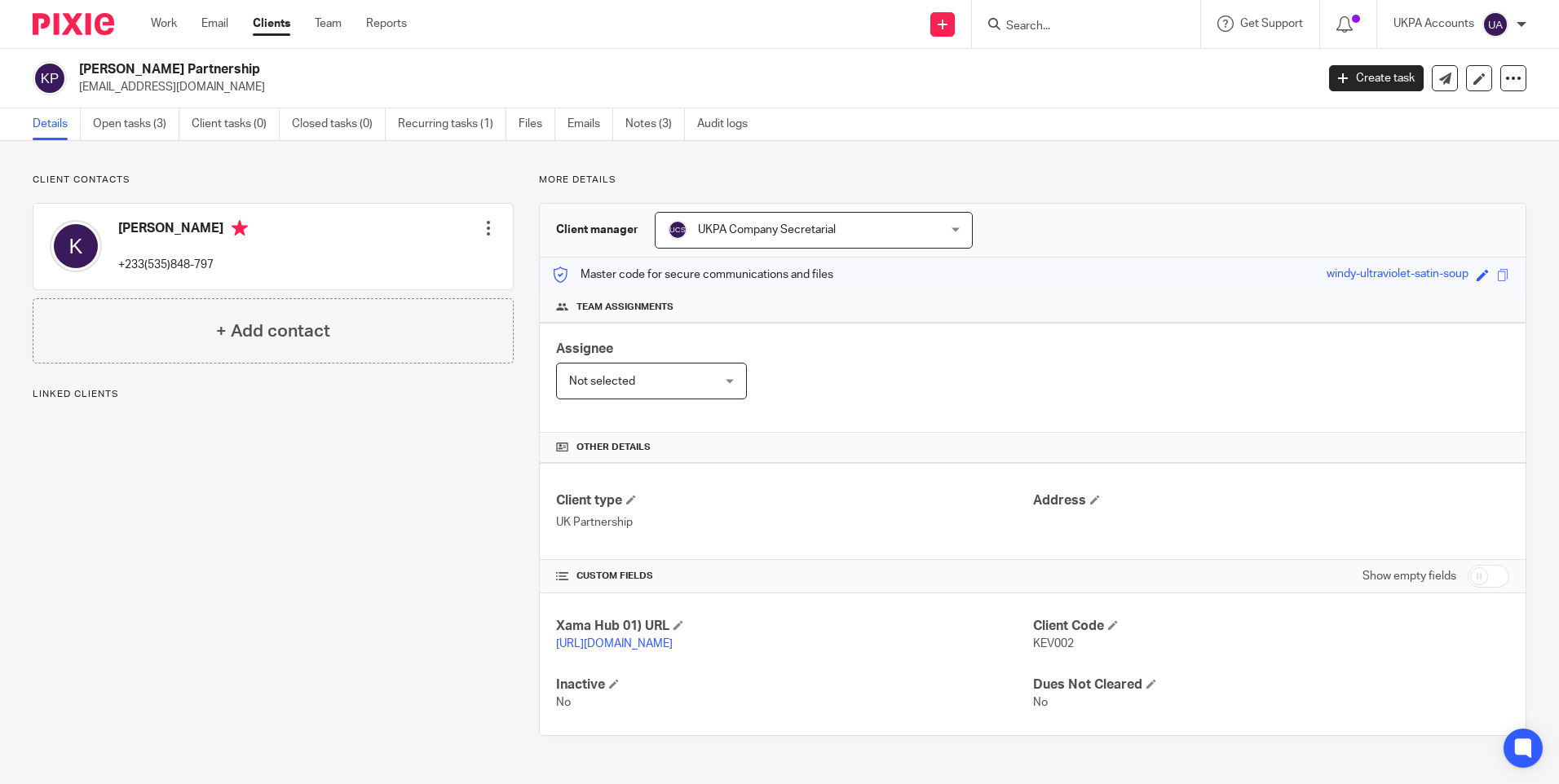
click at [1044, 642] on span "KEV002" at bounding box center [1054, 644] width 41 height 11
copy span "KEV002"
click at [1032, 16] on form at bounding box center [1091, 24] width 174 height 21
click at [1035, 21] on input "Search" at bounding box center [1078, 27] width 147 height 15
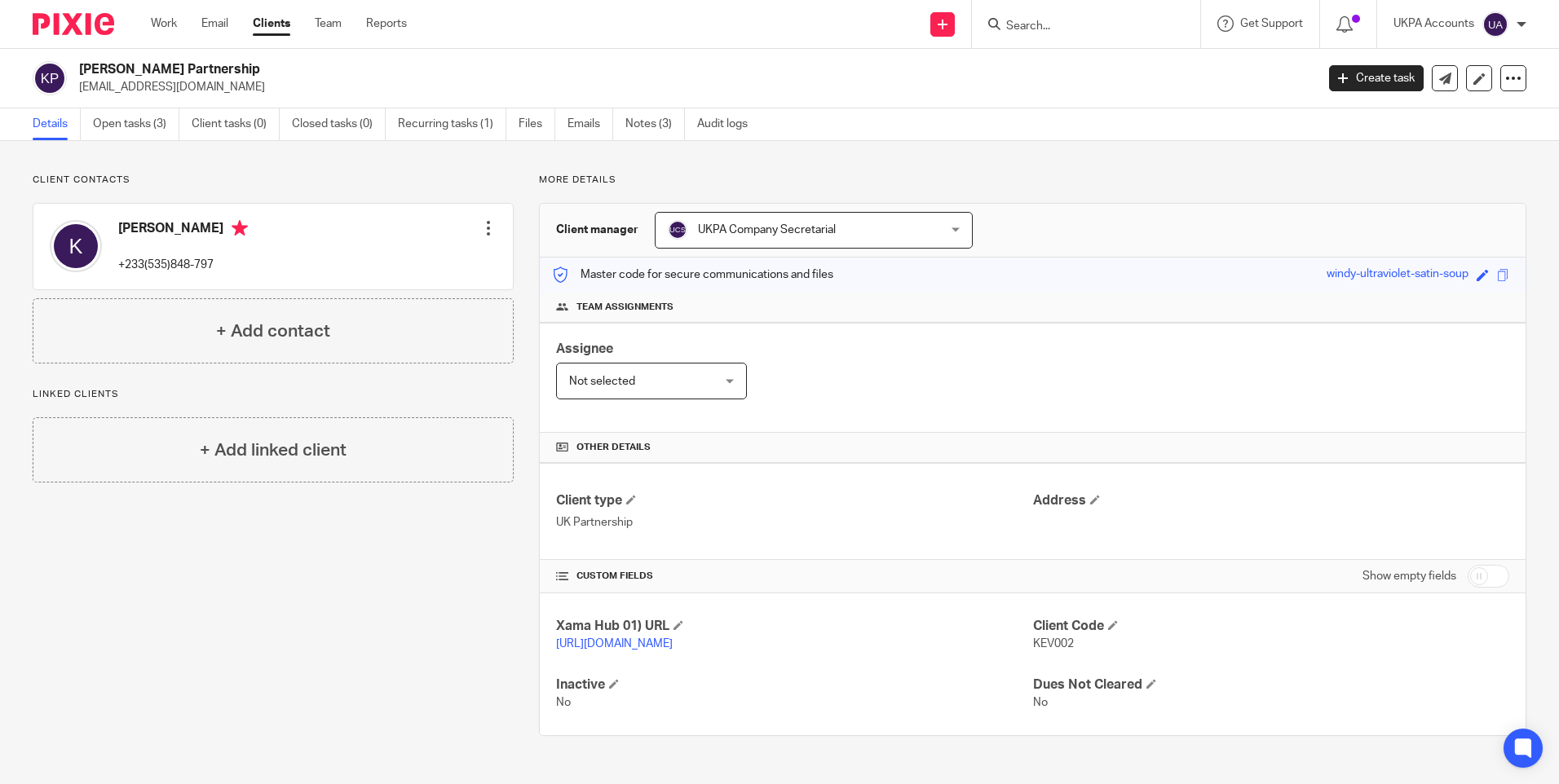
paste input "STOLDEV LIMITED"
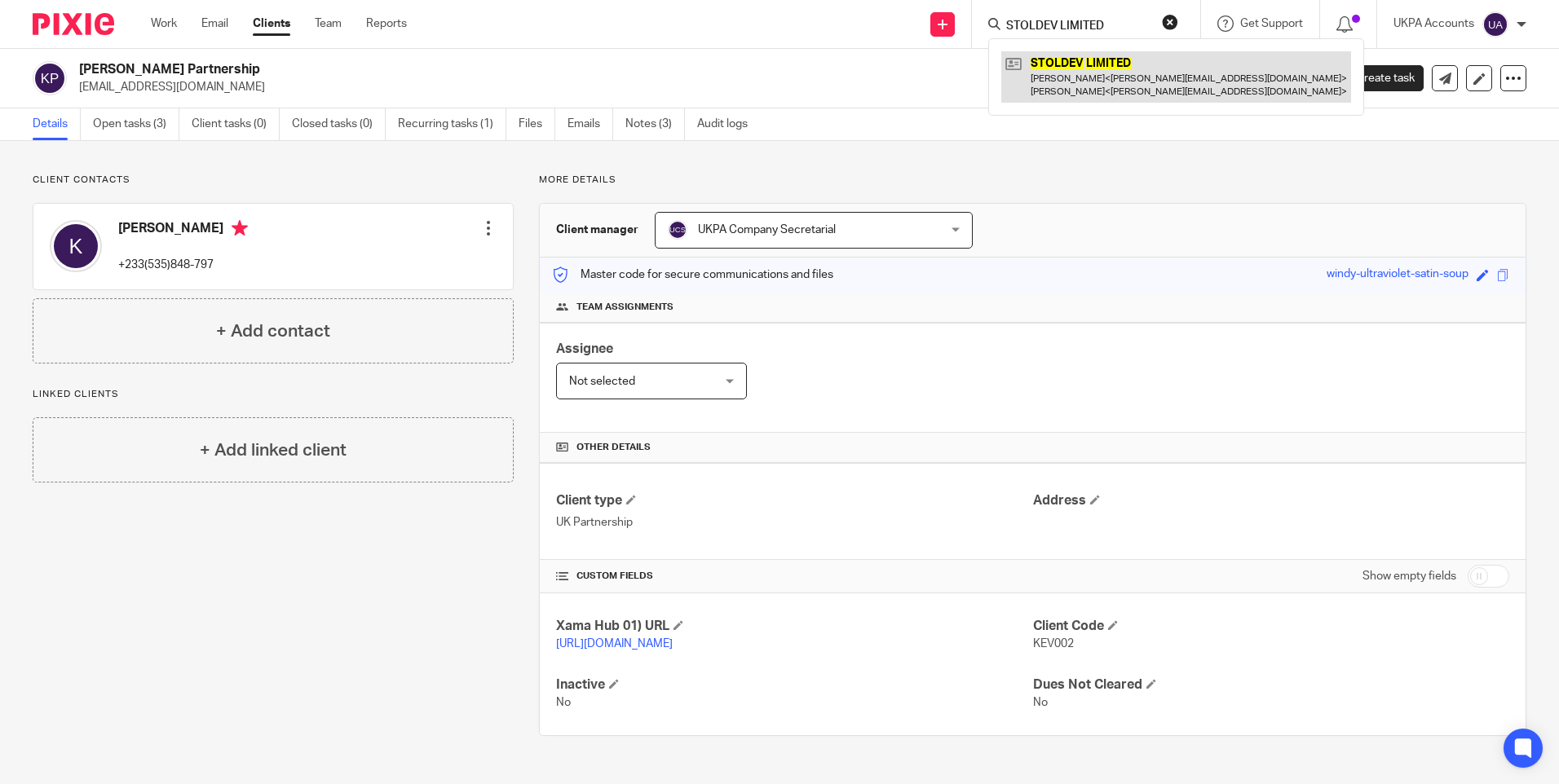
type input "STOLDEV LIMITED"
click at [1062, 69] on link at bounding box center [1176, 76] width 350 height 50
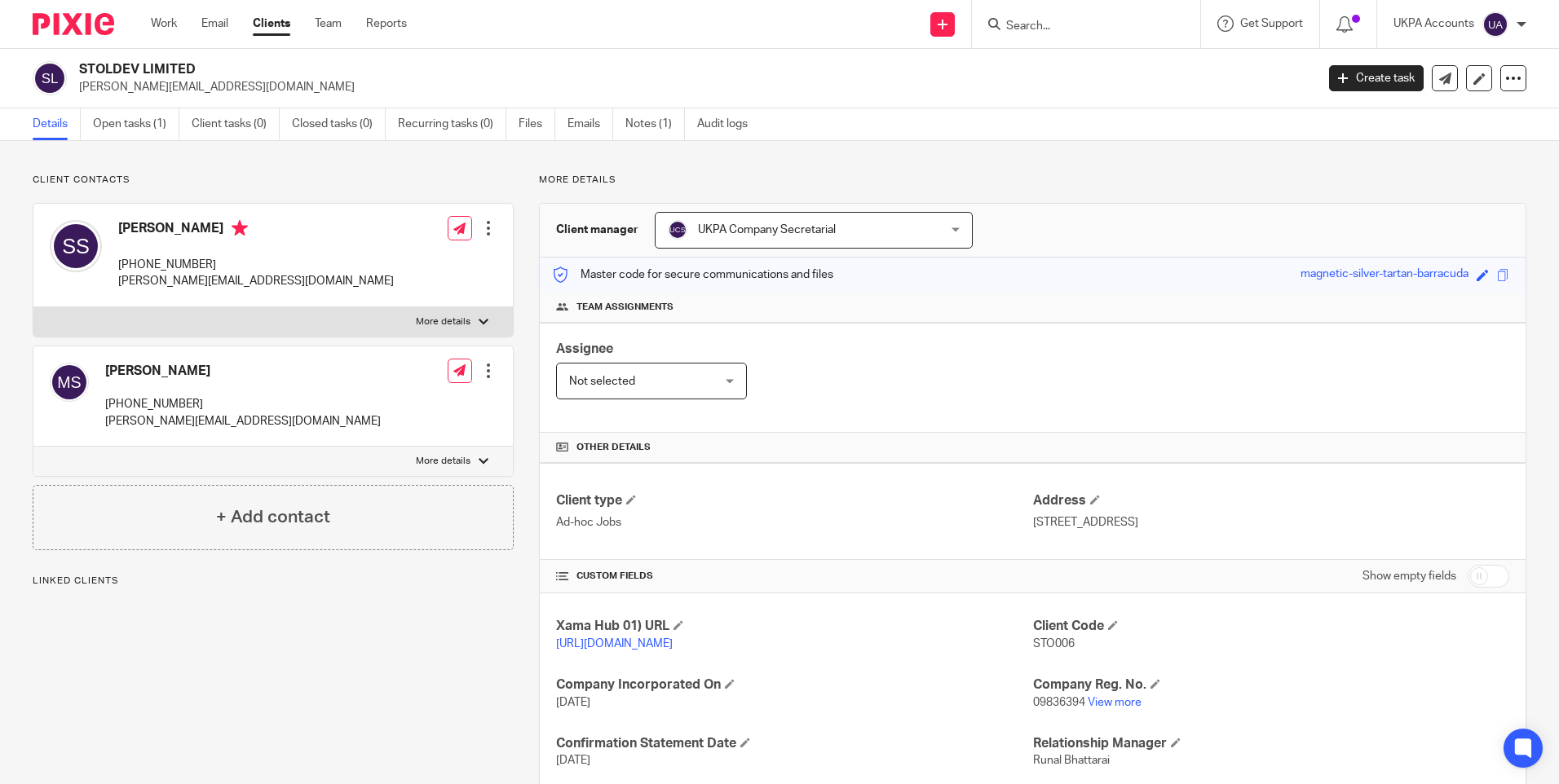
click at [1055, 645] on span "STO006" at bounding box center [1054, 644] width 42 height 11
copy span "STO006"
click at [1035, 26] on input "Search" at bounding box center [1078, 27] width 147 height 15
paste input "[PERSON_NAME]"
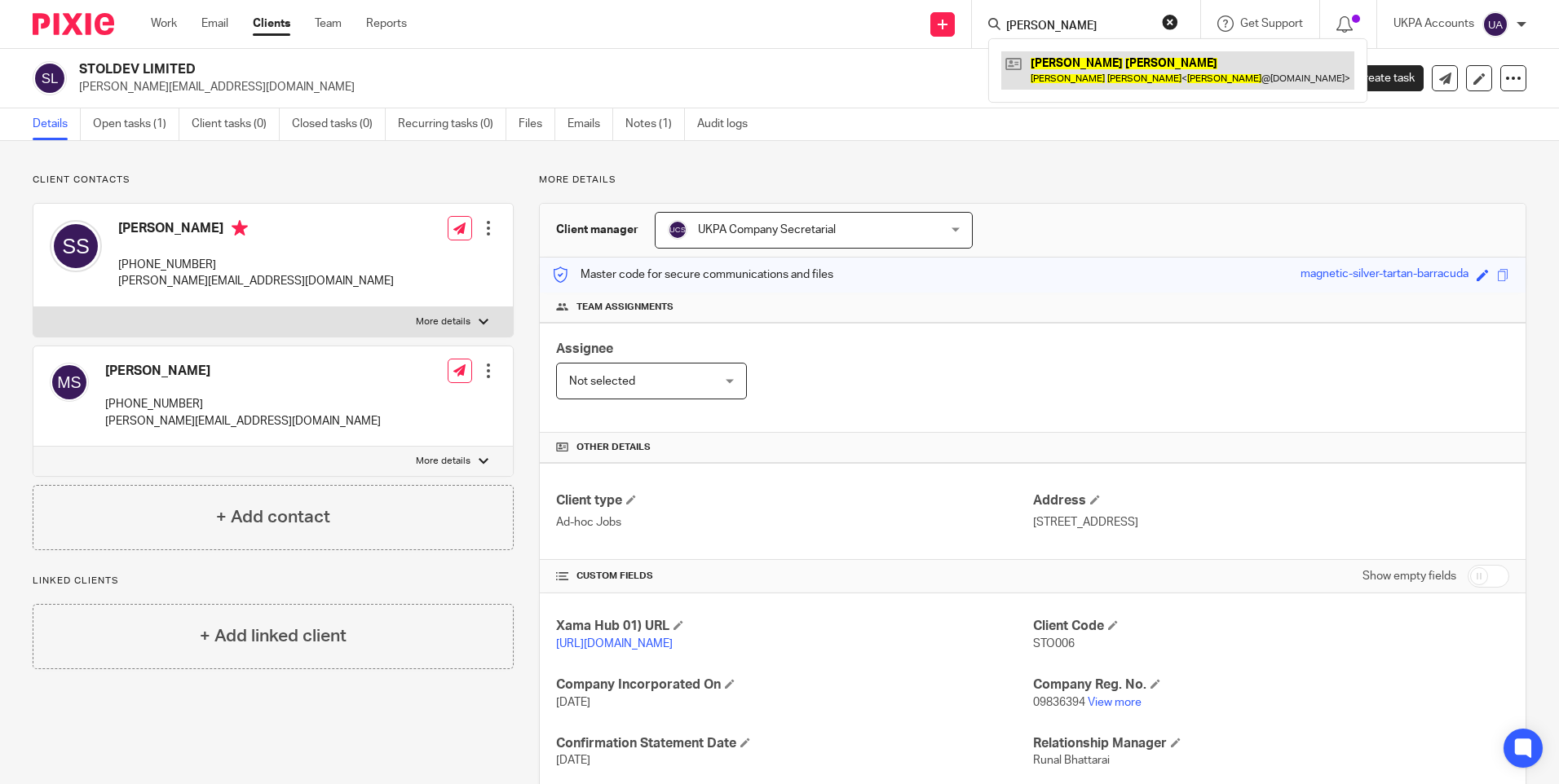
type input "[PERSON_NAME]"
click at [1083, 62] on link at bounding box center [1178, 70] width 353 height 38
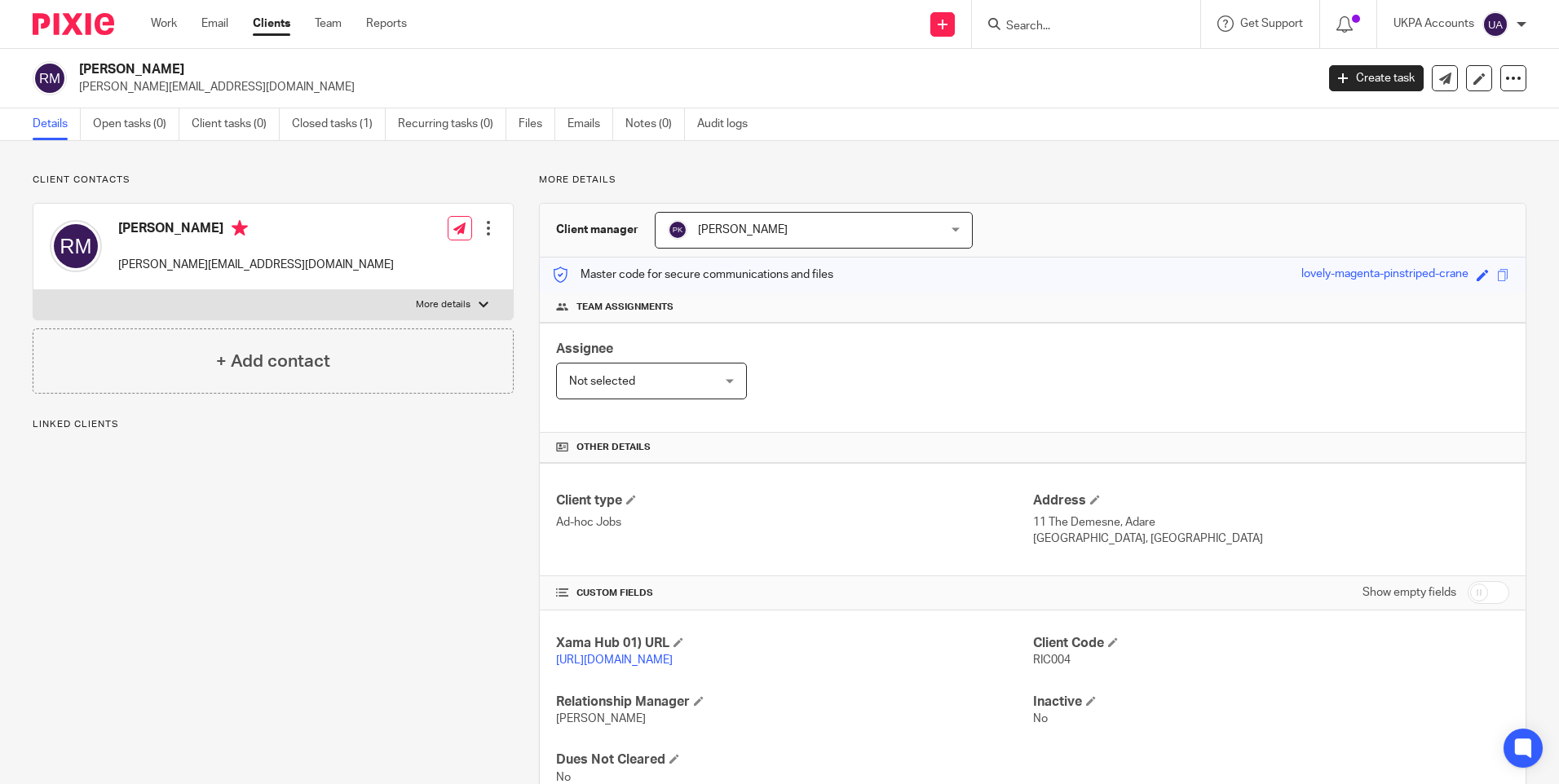
click at [1044, 659] on span "RIC004" at bounding box center [1052, 660] width 38 height 11
copy span "RIC004"
click at [1064, 27] on input "Search" at bounding box center [1078, 27] width 147 height 15
paste input "Bricks Silverstone Opco Limited"
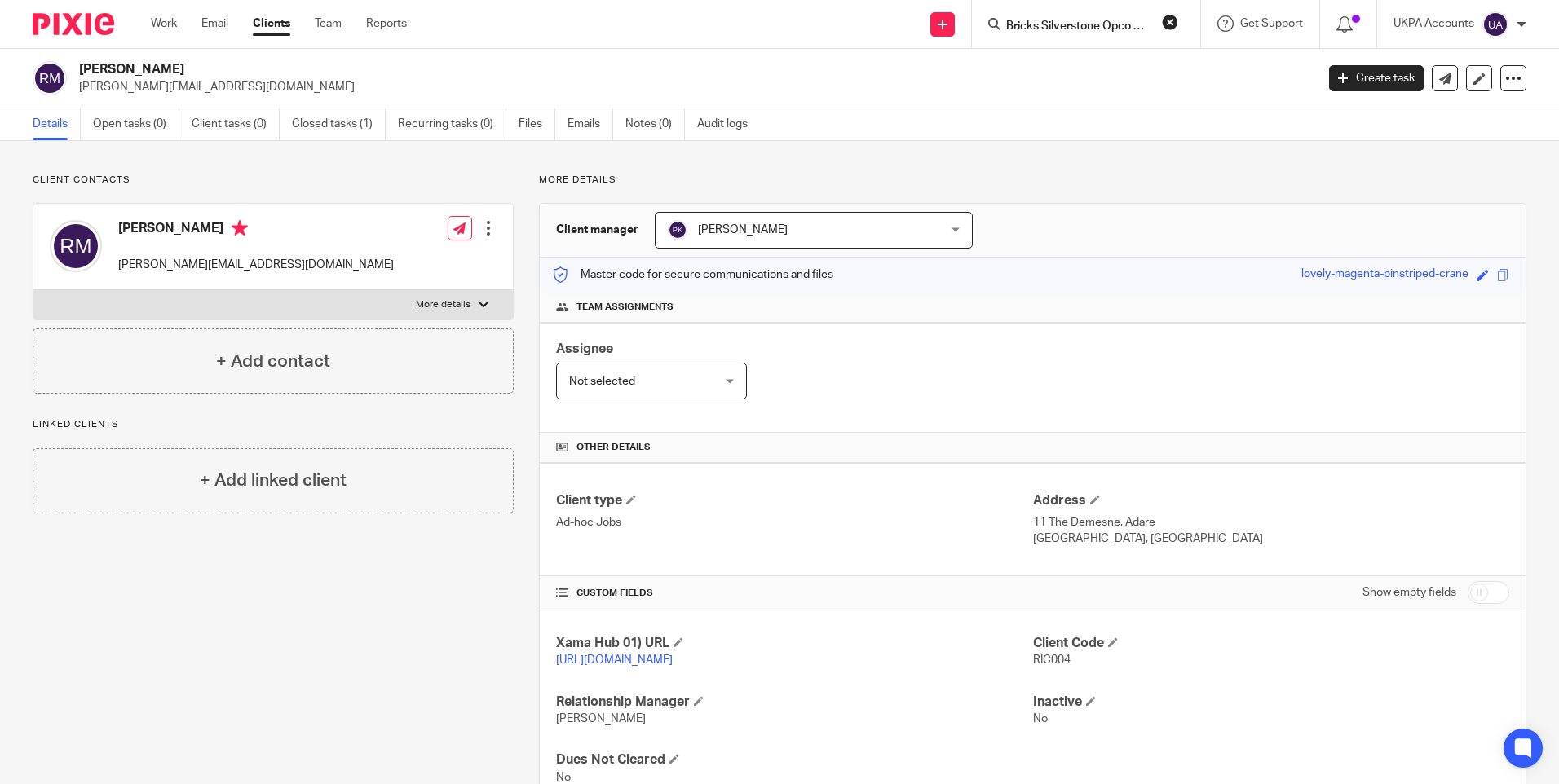
scroll to position [0, 24]
type input "Bricks Silverstone Opco Limited"
click at [1074, 62] on link at bounding box center [1105, 63] width 208 height 25
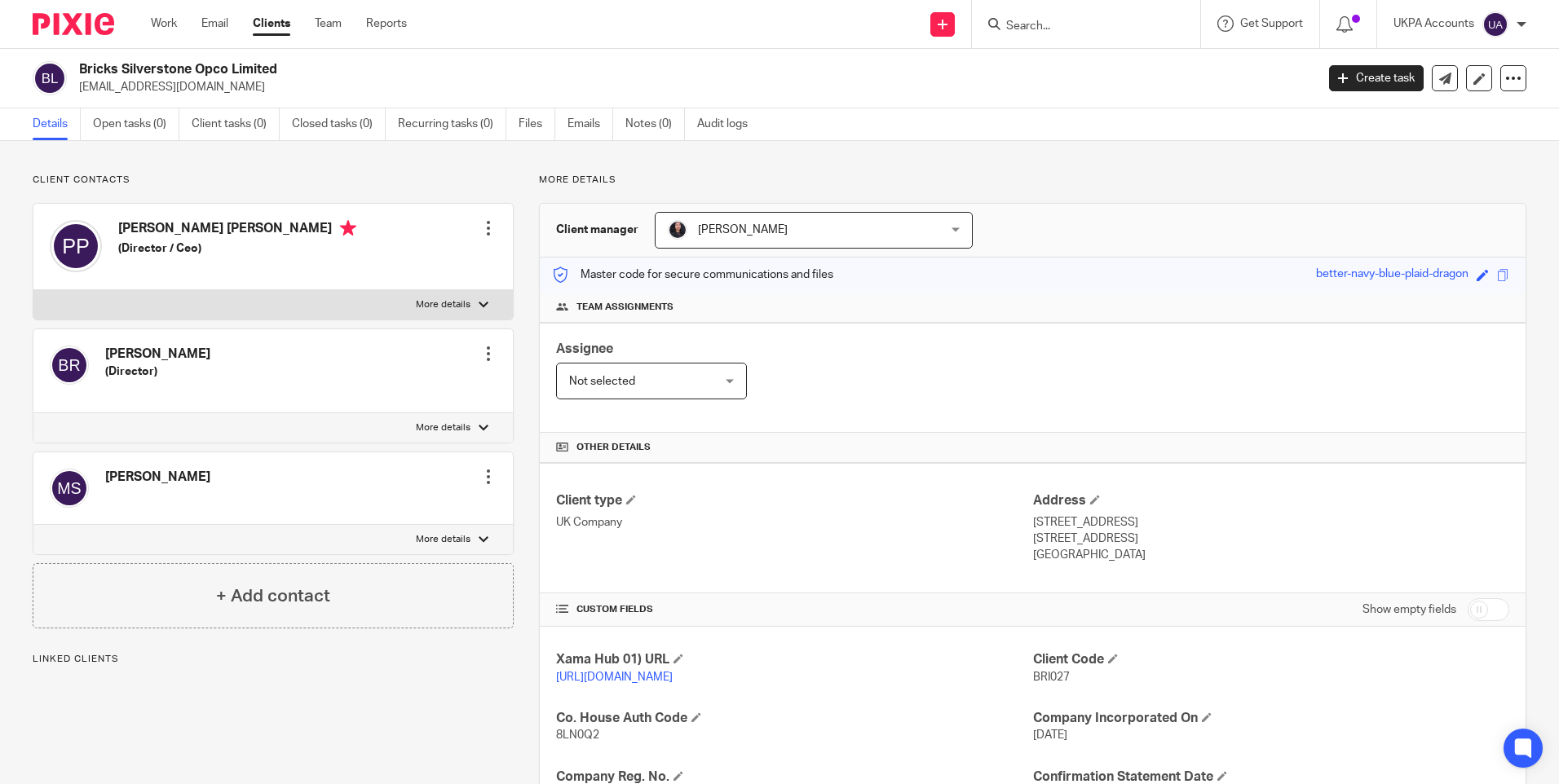
click at [1045, 674] on span "BRI027" at bounding box center [1051, 677] width 37 height 11
copy span "BRI027"
click at [1082, 30] on input "Search" at bounding box center [1078, 27] width 147 height 15
paste input "Redbookinternational Limited"
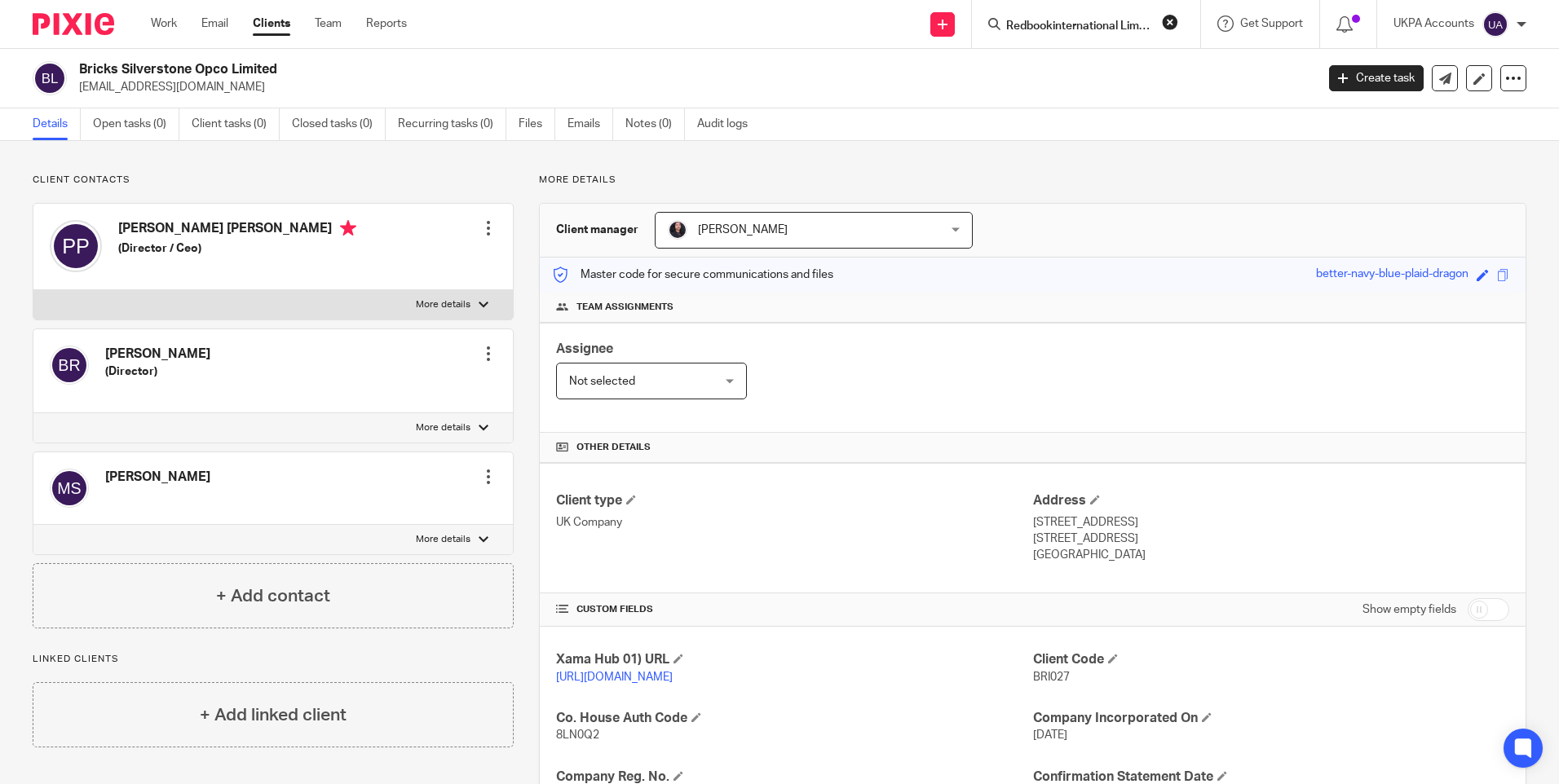
scroll to position [0, 11]
type input "Redbookinternational Limited"
click at [1080, 59] on link at bounding box center [1102, 63] width 202 height 25
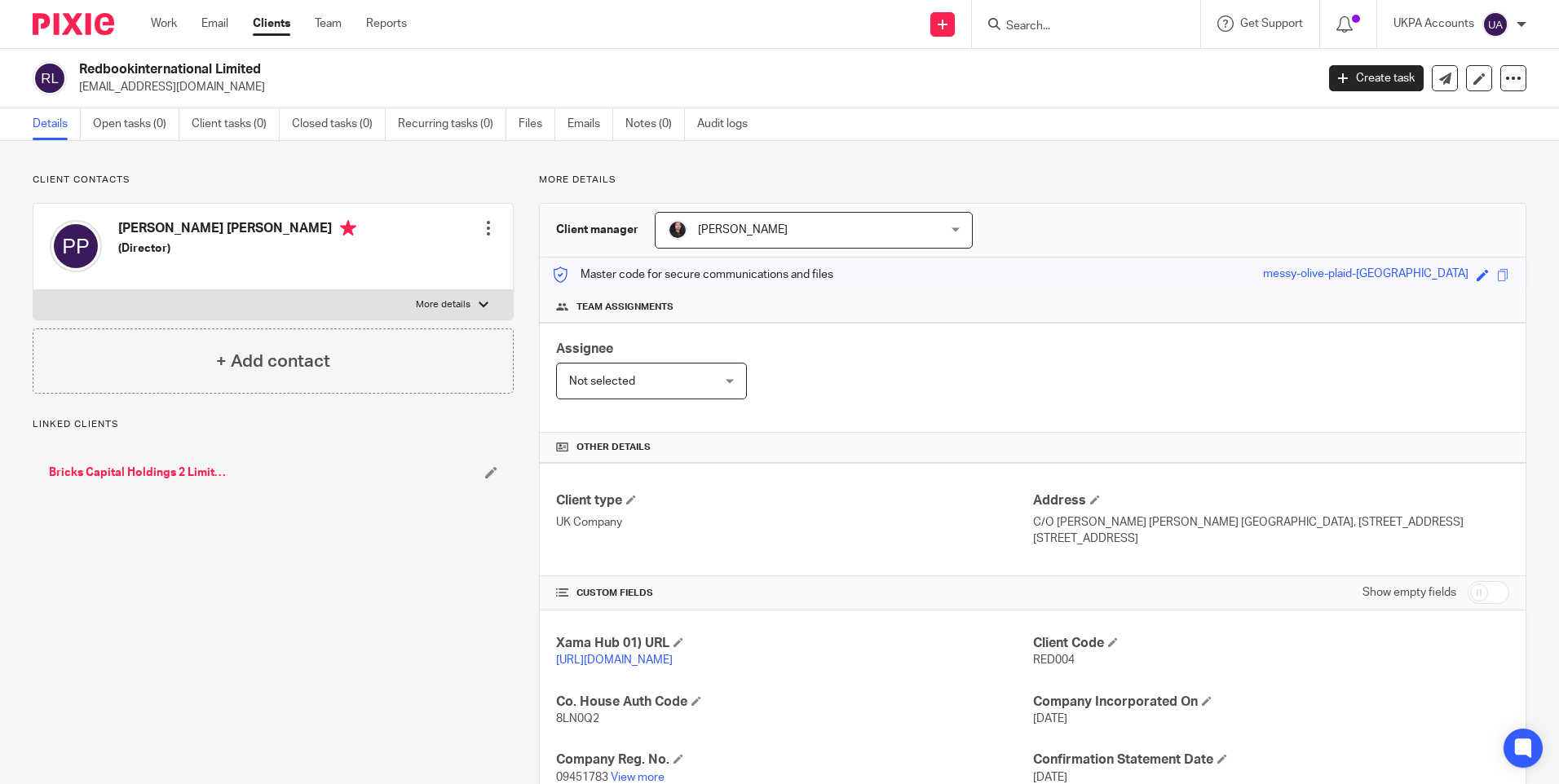
scroll to position [245, 0]
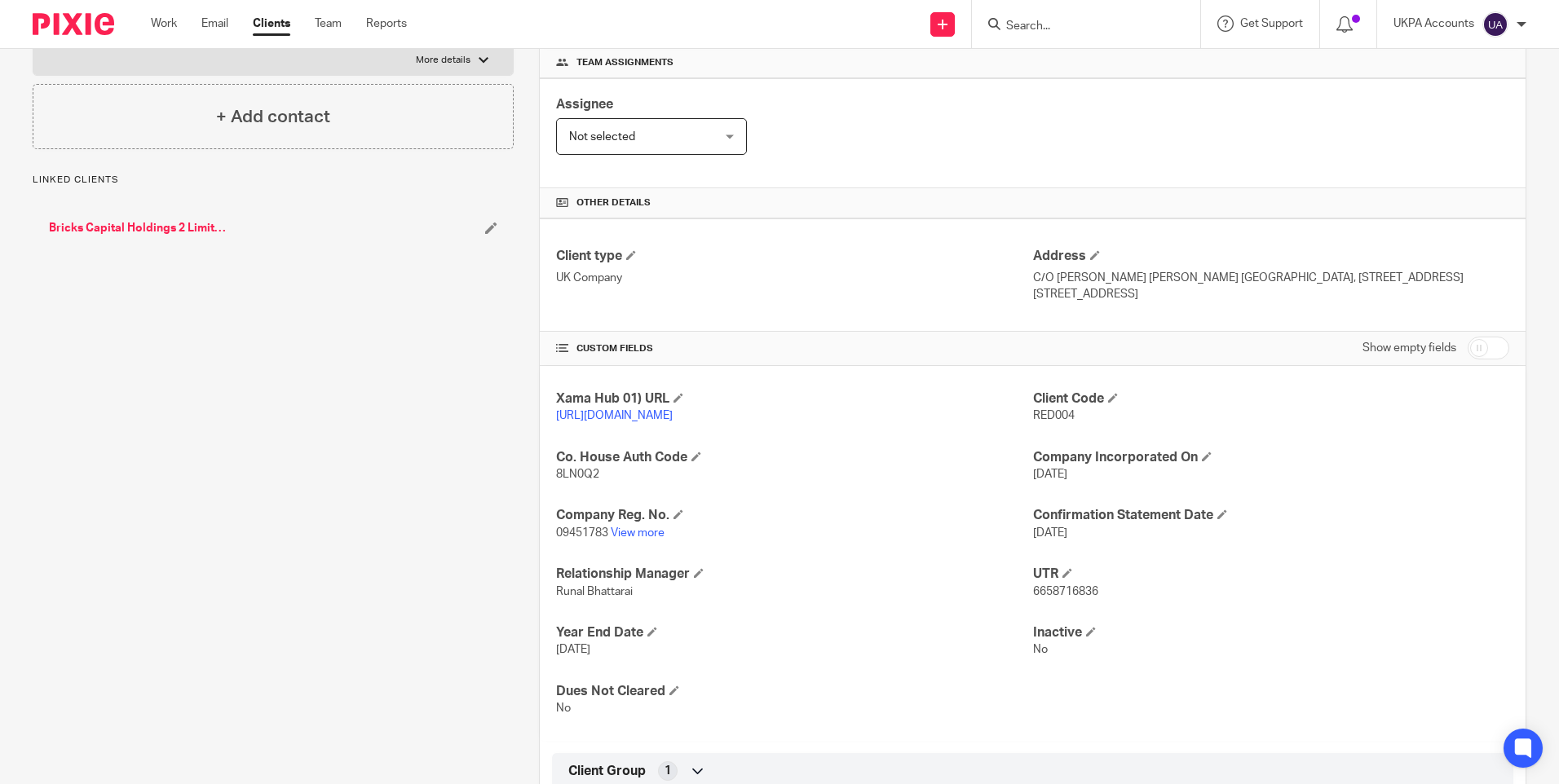
click at [1042, 416] on span "RED004" at bounding box center [1054, 416] width 42 height 11
copy span "RED004"
click at [1081, 15] on form at bounding box center [1091, 24] width 174 height 21
click at [1075, 19] on form at bounding box center [1091, 24] width 174 height 21
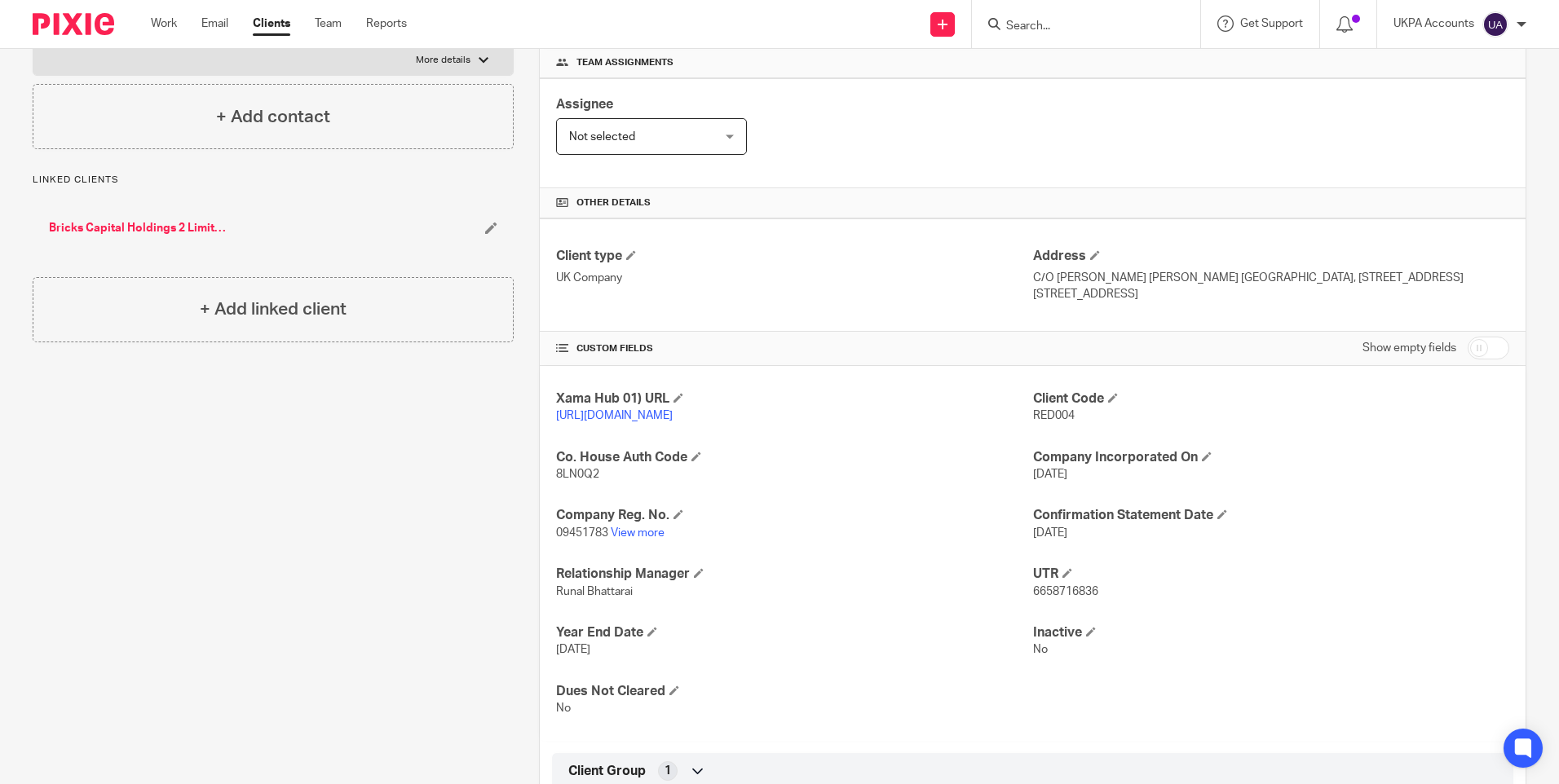
click at [1046, 23] on input "Search" at bounding box center [1078, 27] width 147 height 15
paste input "Bricks Swansea Propco Limited"
type input "Bricks Swansea Propco Limited"
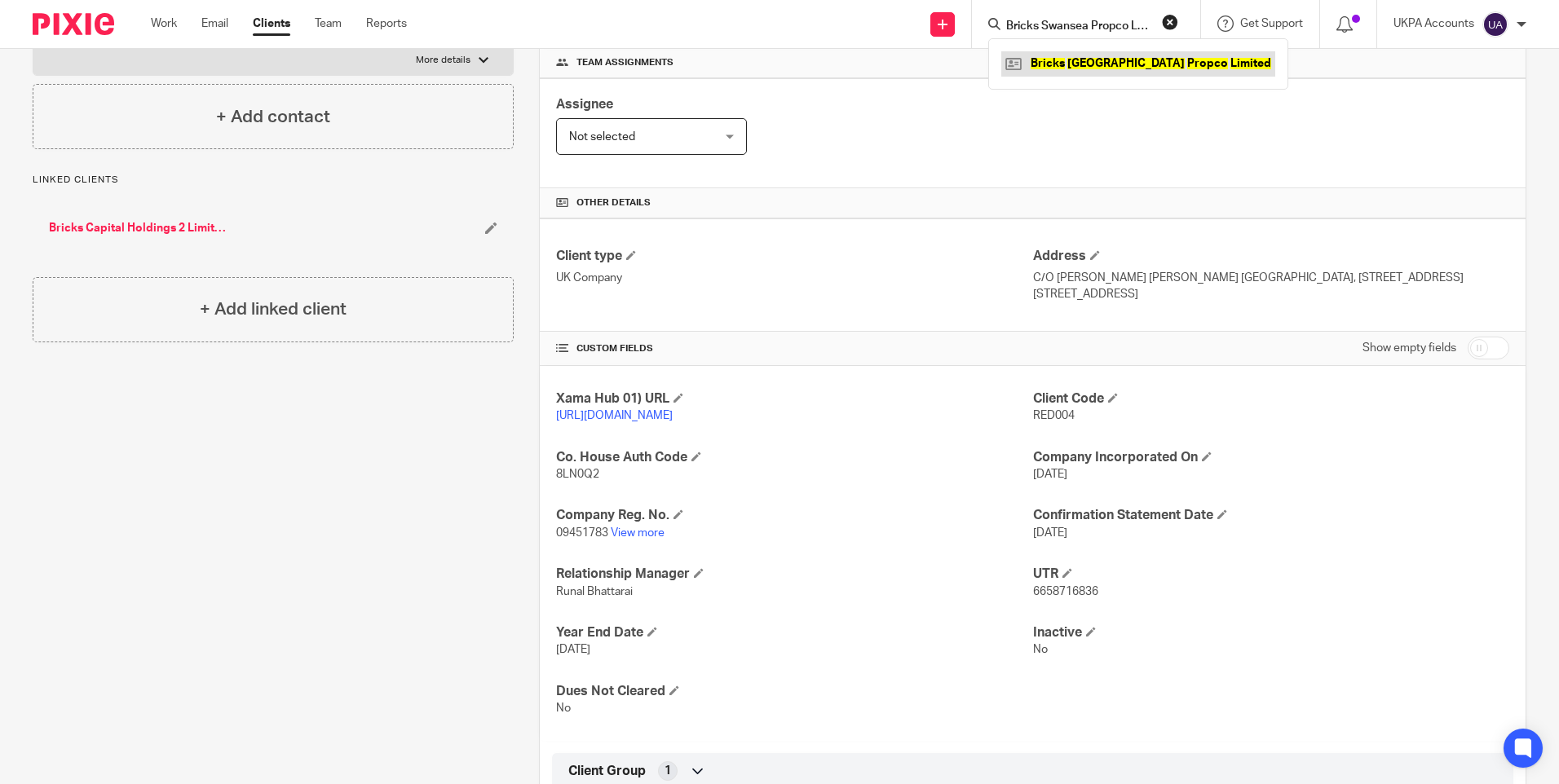
drag, startPoint x: 1083, startPoint y: 61, endPoint x: 1064, endPoint y: 56, distance: 19.6
click at [1083, 61] on link at bounding box center [1138, 63] width 274 height 25
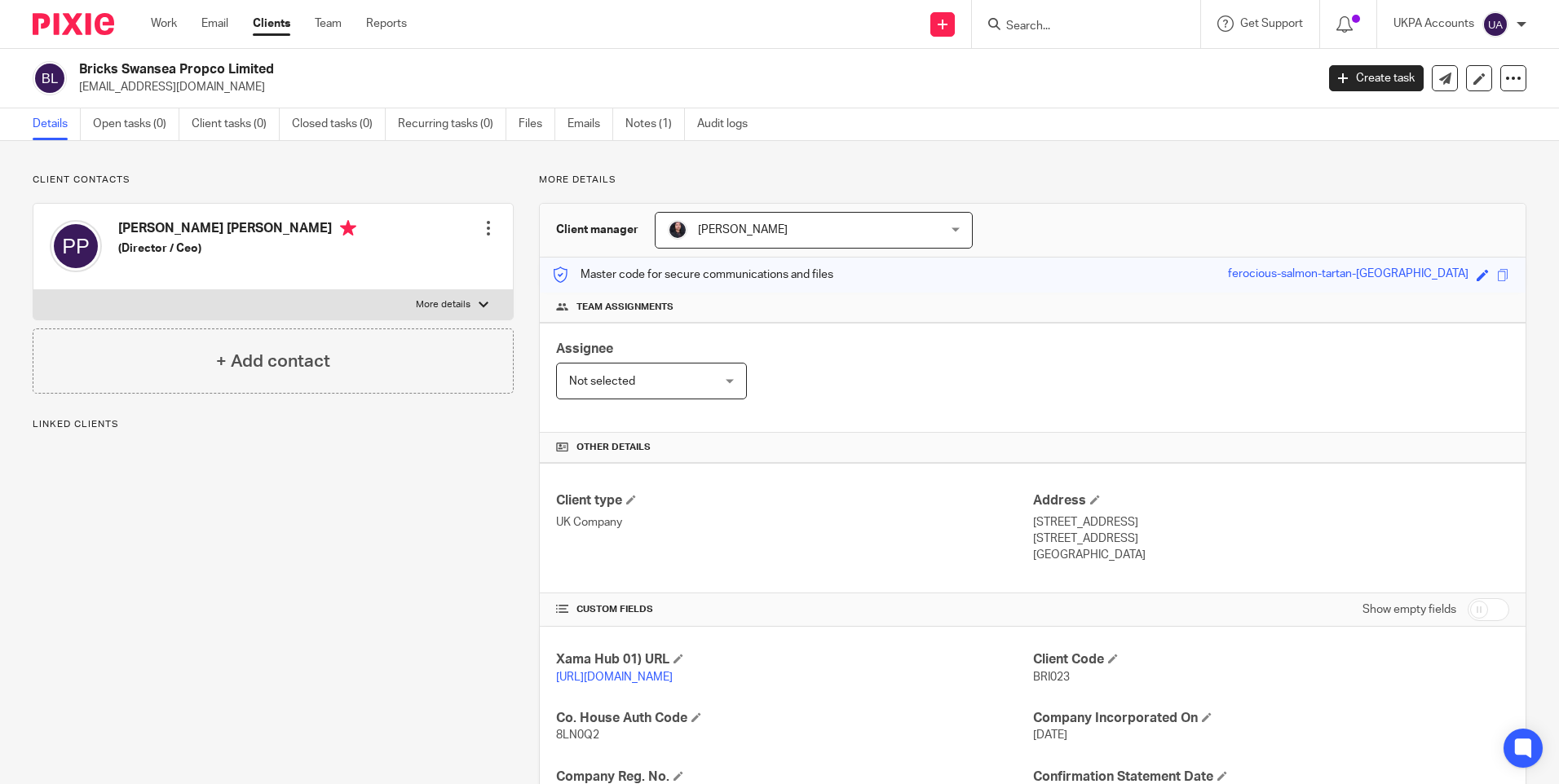
click at [1039, 676] on span "BRI023" at bounding box center [1051, 677] width 37 height 11
copy span "BRI023"
click at [1047, 29] on input "Search" at bounding box center [1078, 27] width 147 height 15
paste input "Bricks Swansea Opco Limited"
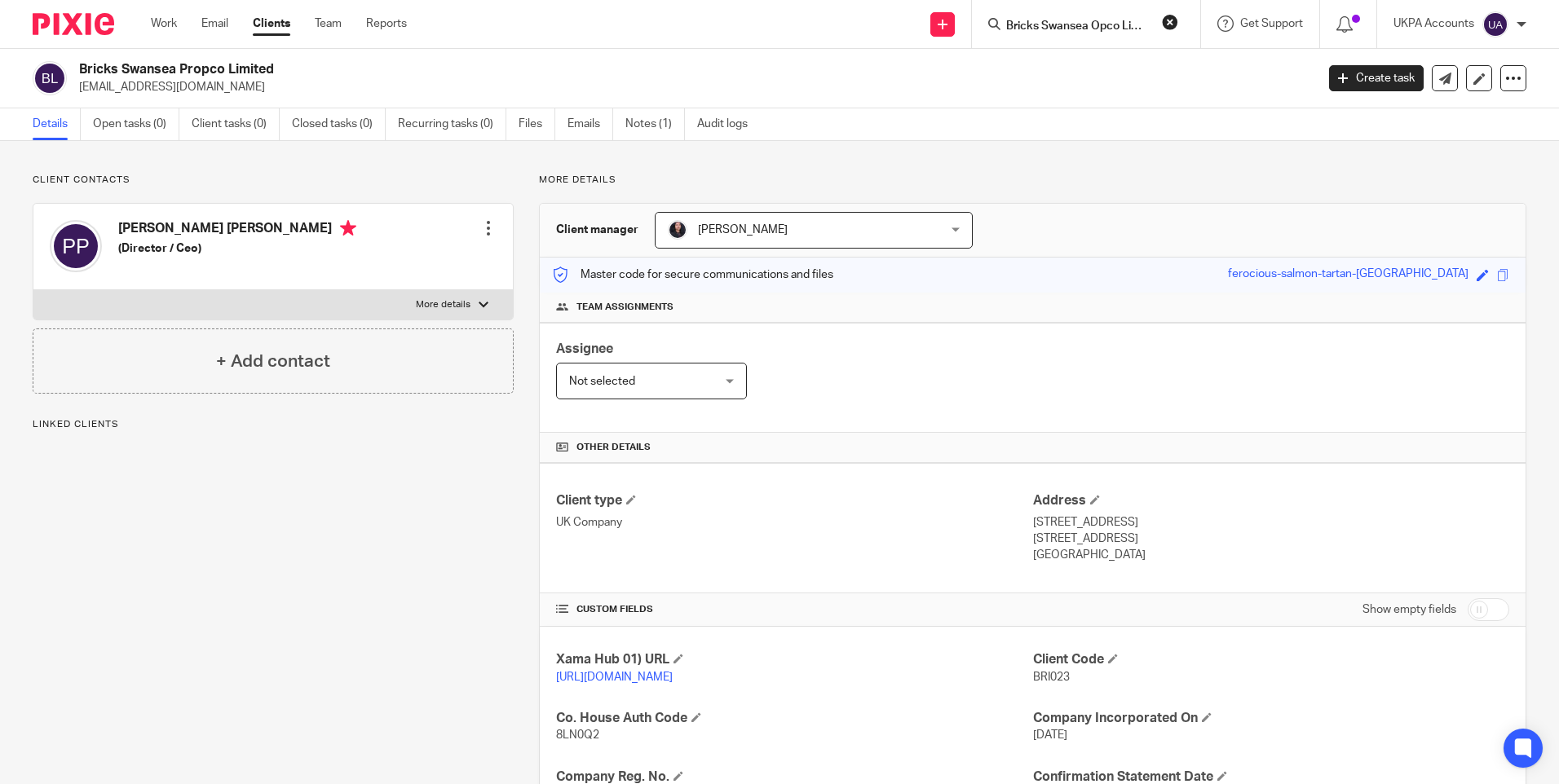
scroll to position [0, 11]
type input "Bricks Swansea Opco Limited"
click at [1076, 62] on link at bounding box center [1133, 63] width 263 height 25
click at [1042, 681] on span "BRI024" at bounding box center [1051, 677] width 37 height 11
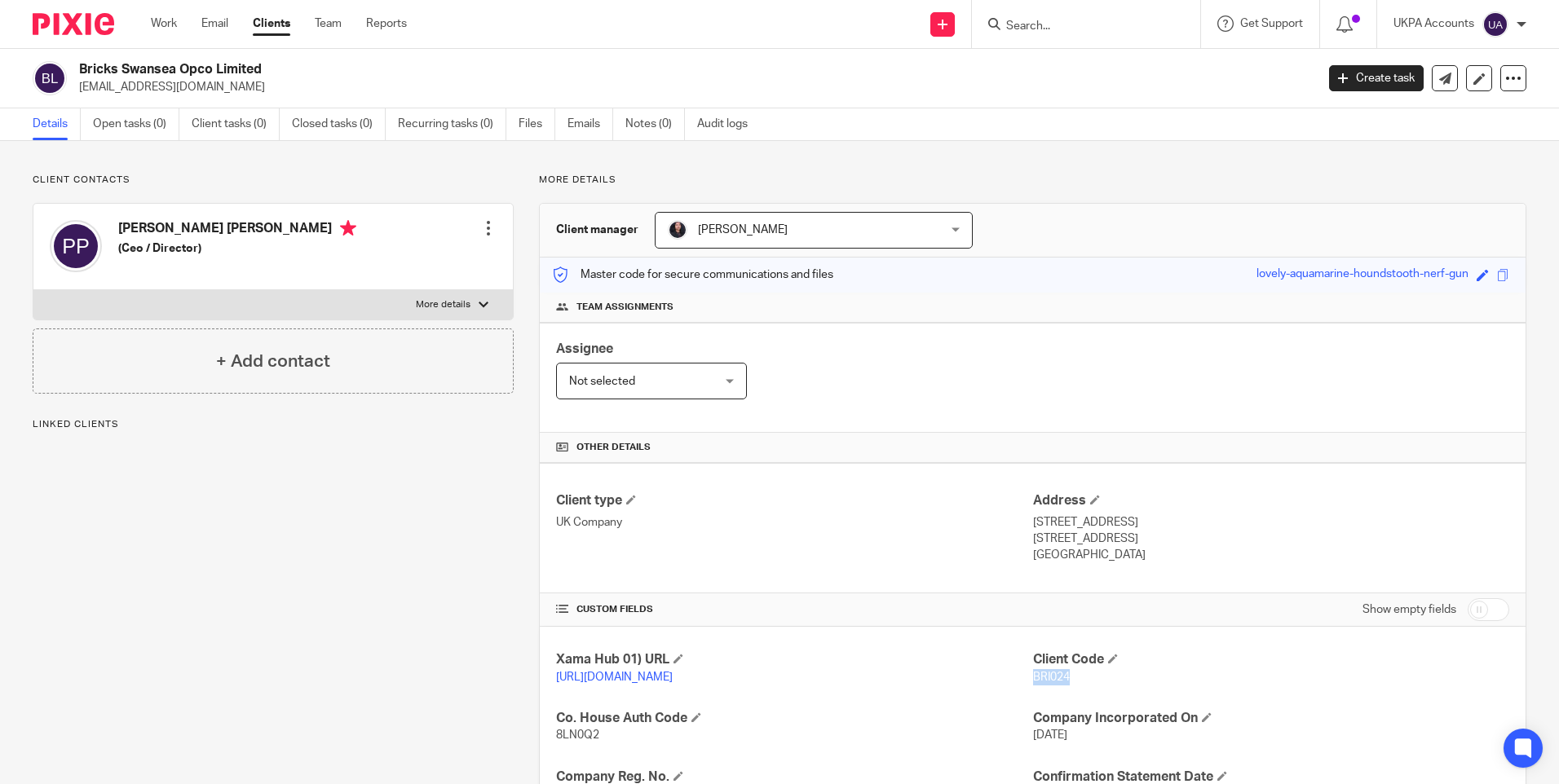
click at [1042, 681] on span "BRI024" at bounding box center [1051, 677] width 37 height 11
copy span "BRI024"
click at [1031, 24] on input "Search" at bounding box center [1078, 27] width 147 height 15
paste input "Cameron Lodge"
type input "Cameron Lodge"
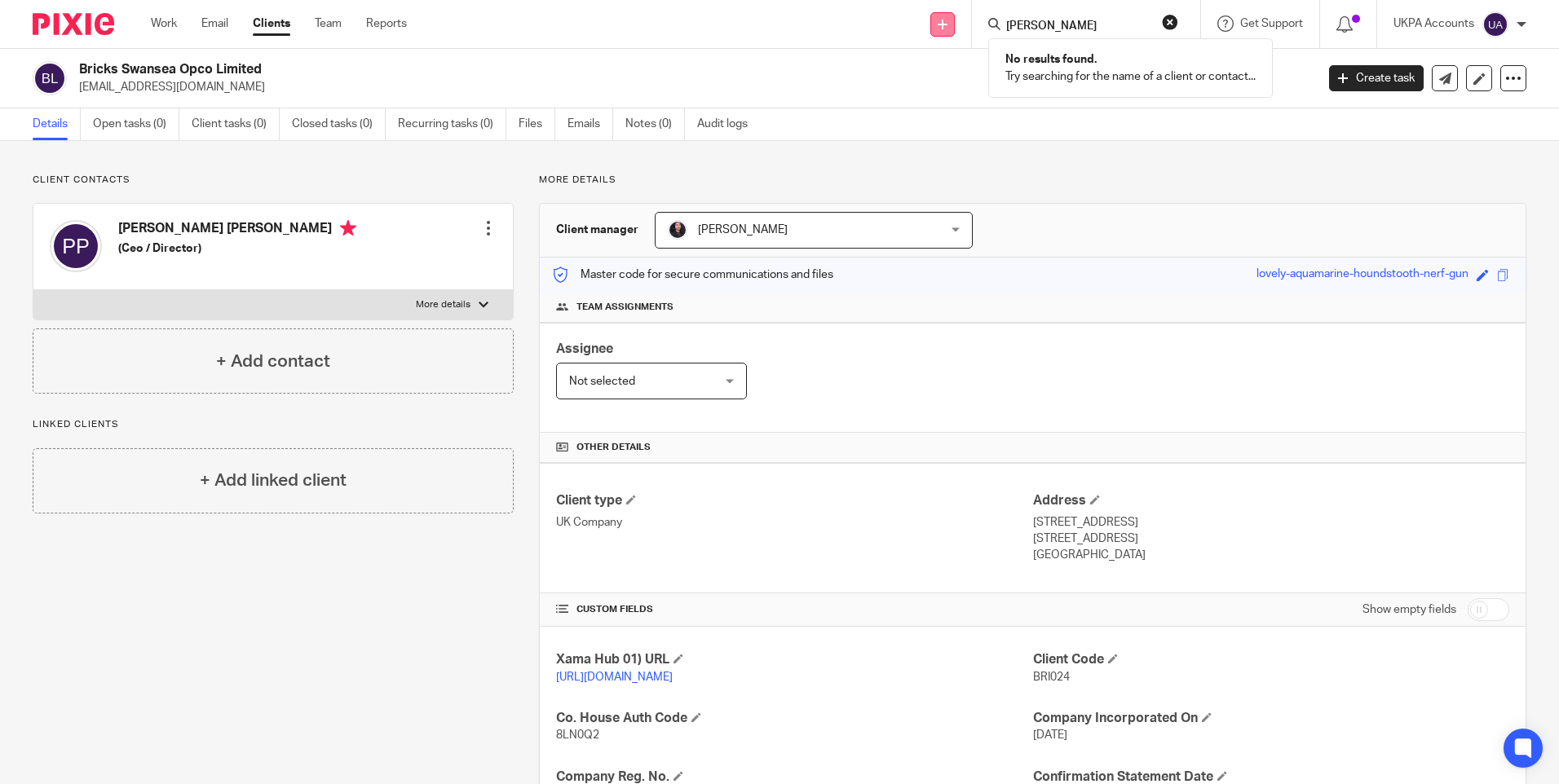
drag, startPoint x: 1101, startPoint y: 23, endPoint x: 930, endPoint y: 14, distance: 171.2
click at [930, 14] on div "Send new email Create task Add client Cameron Lodge No results found. Try searc…" at bounding box center [995, 24] width 1128 height 48
paste input "Rabab [PERSON_NAME]"
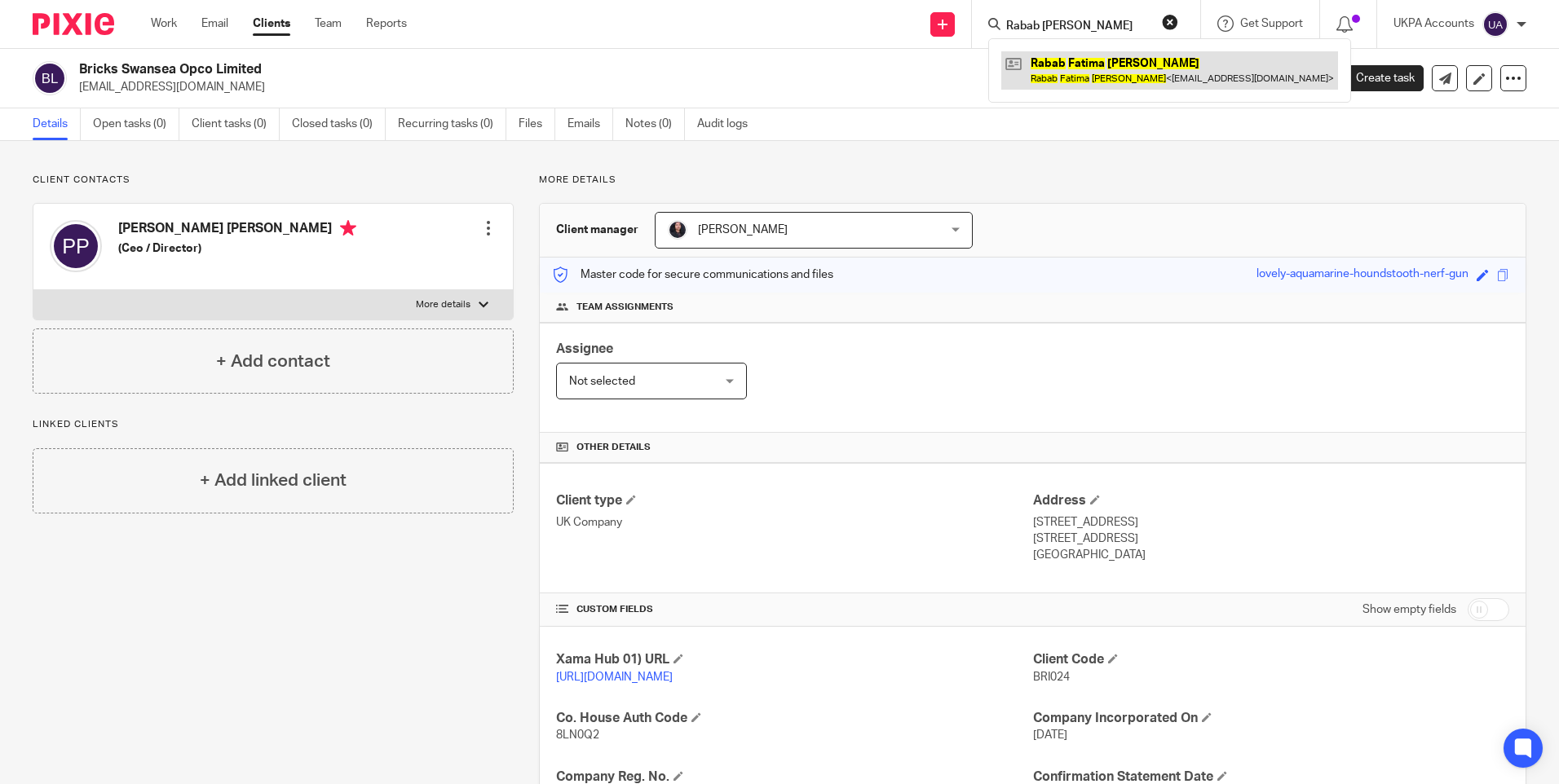
type input "Rabab [PERSON_NAME]"
click at [1085, 61] on link at bounding box center [1170, 70] width 337 height 38
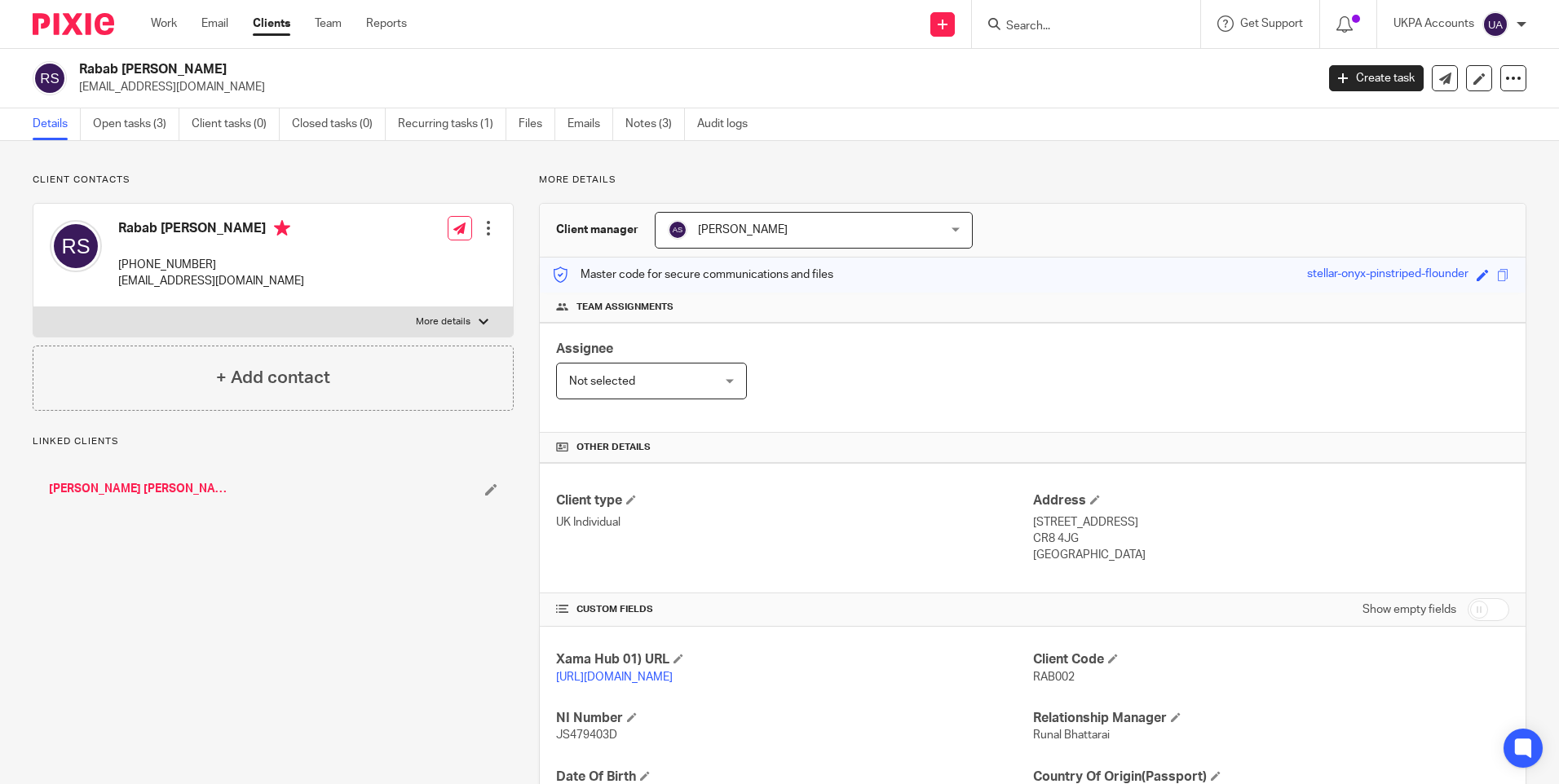
click at [1037, 677] on span "RAB002" at bounding box center [1054, 677] width 42 height 11
copy span "RAB002"
click at [1063, 21] on input "Search" at bounding box center [1078, 27] width 147 height 15
paste input "[PERSON_NAME]"
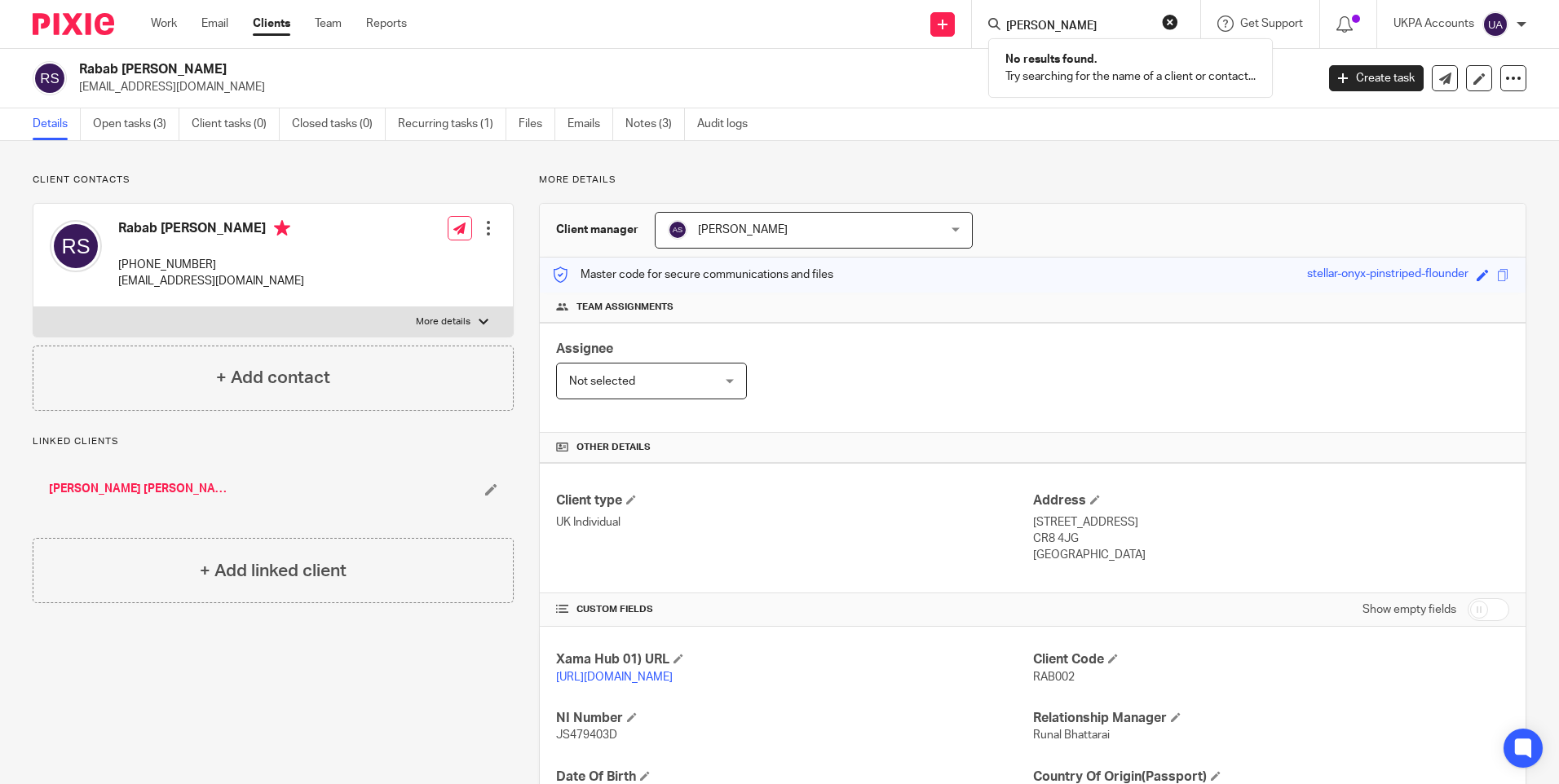
type input "[PERSON_NAME]"
drag, startPoint x: 1092, startPoint y: 31, endPoint x: 971, endPoint y: 21, distance: 121.4
click at [971, 21] on div "Send new email Create task Add client [PERSON_NAME] No results found. Try searc…" at bounding box center [995, 24] width 1128 height 48
paste input "[PERSON_NAME]"
type input "[PERSON_NAME]"
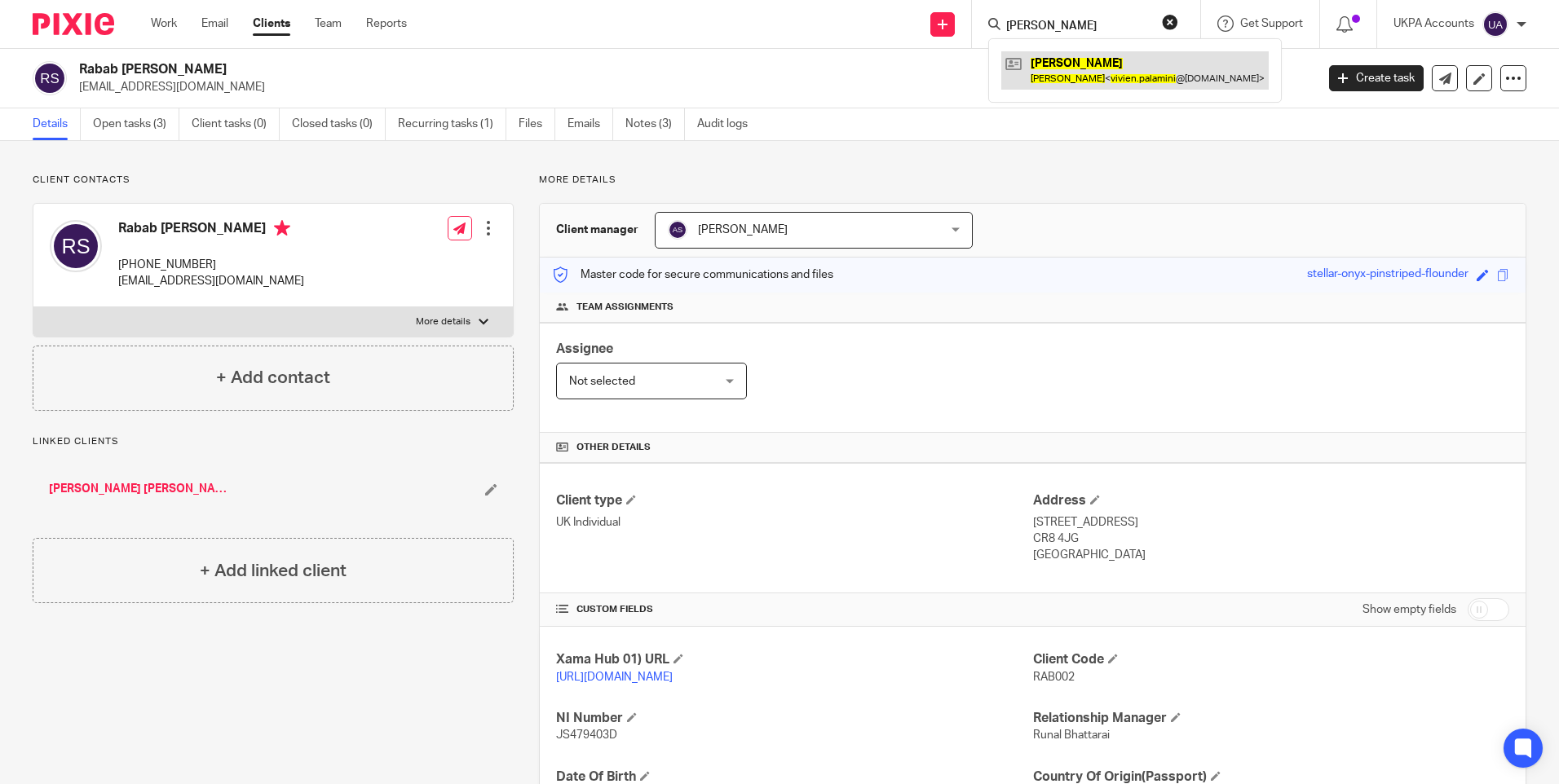
click at [1084, 53] on link at bounding box center [1135, 70] width 268 height 38
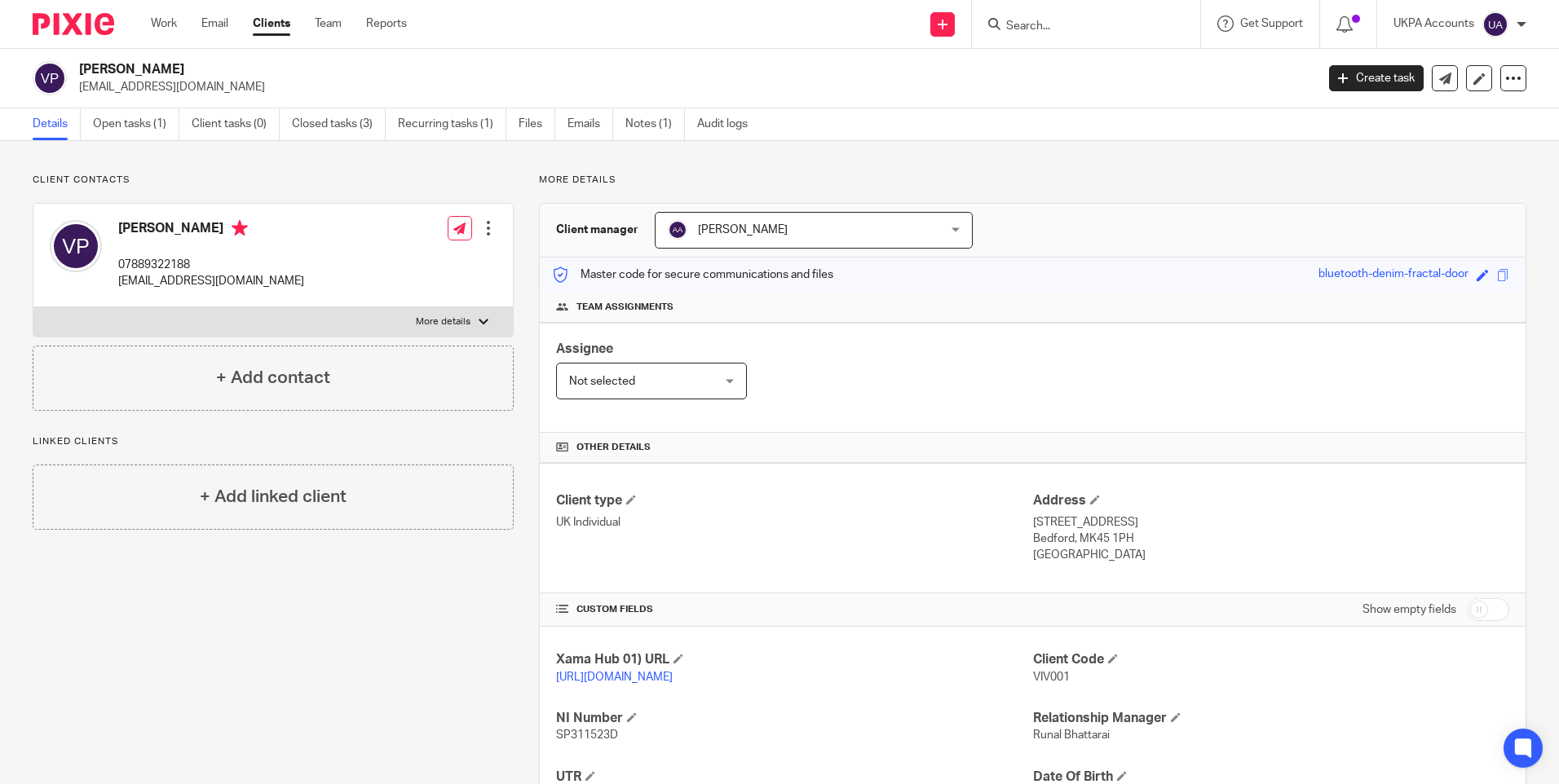
click at [1058, 27] on input "Search" at bounding box center [1078, 27] width 147 height 15
paste input "Hanover South"
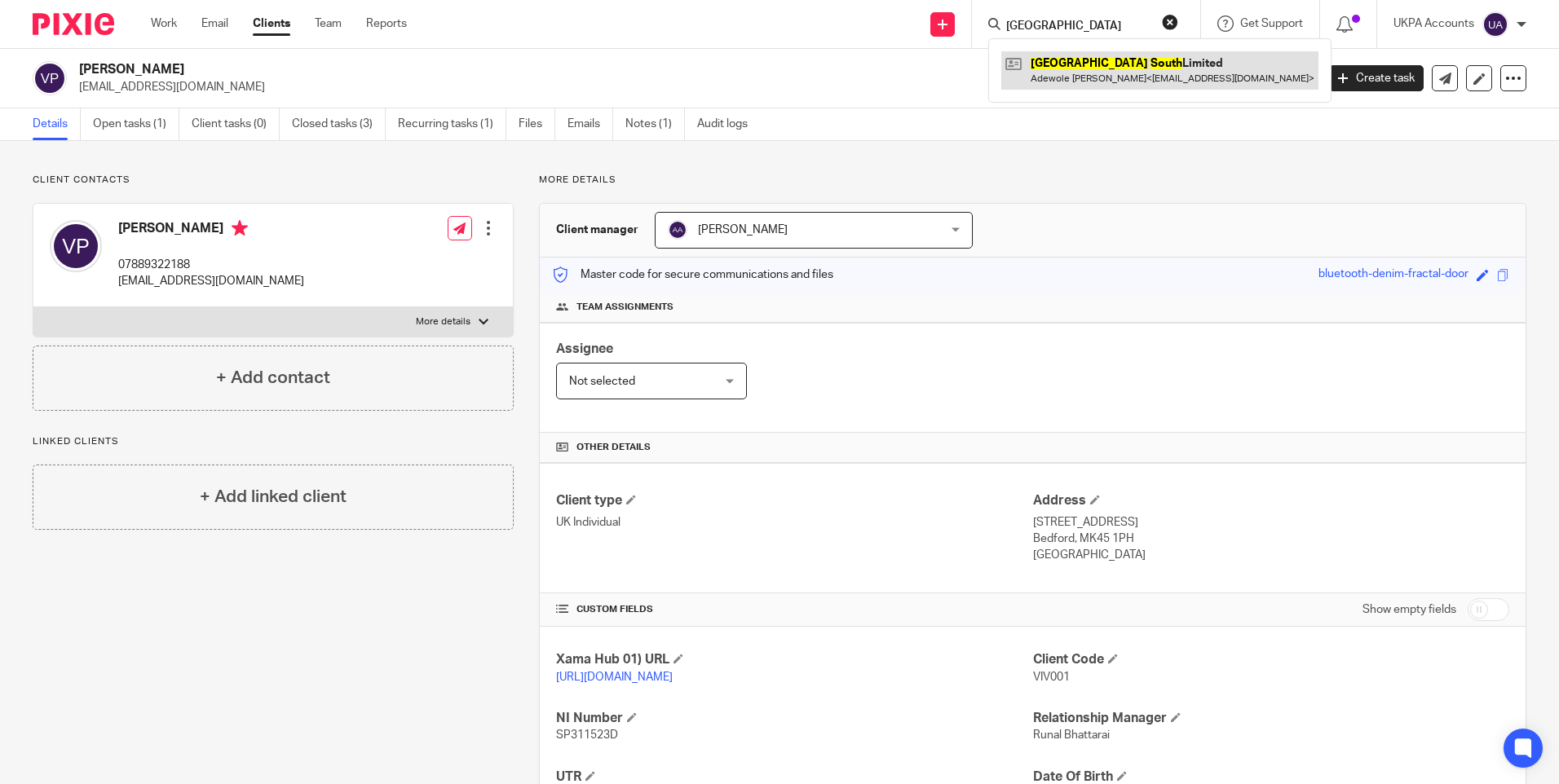
type input "Hanover South"
drag, startPoint x: 1090, startPoint y: 25, endPoint x: 951, endPoint y: 13, distance: 139.5
click at [952, 14] on div "Send new email Create task Add client Hanover South Hanover South Limited Adewo…" at bounding box center [995, 24] width 1128 height 48
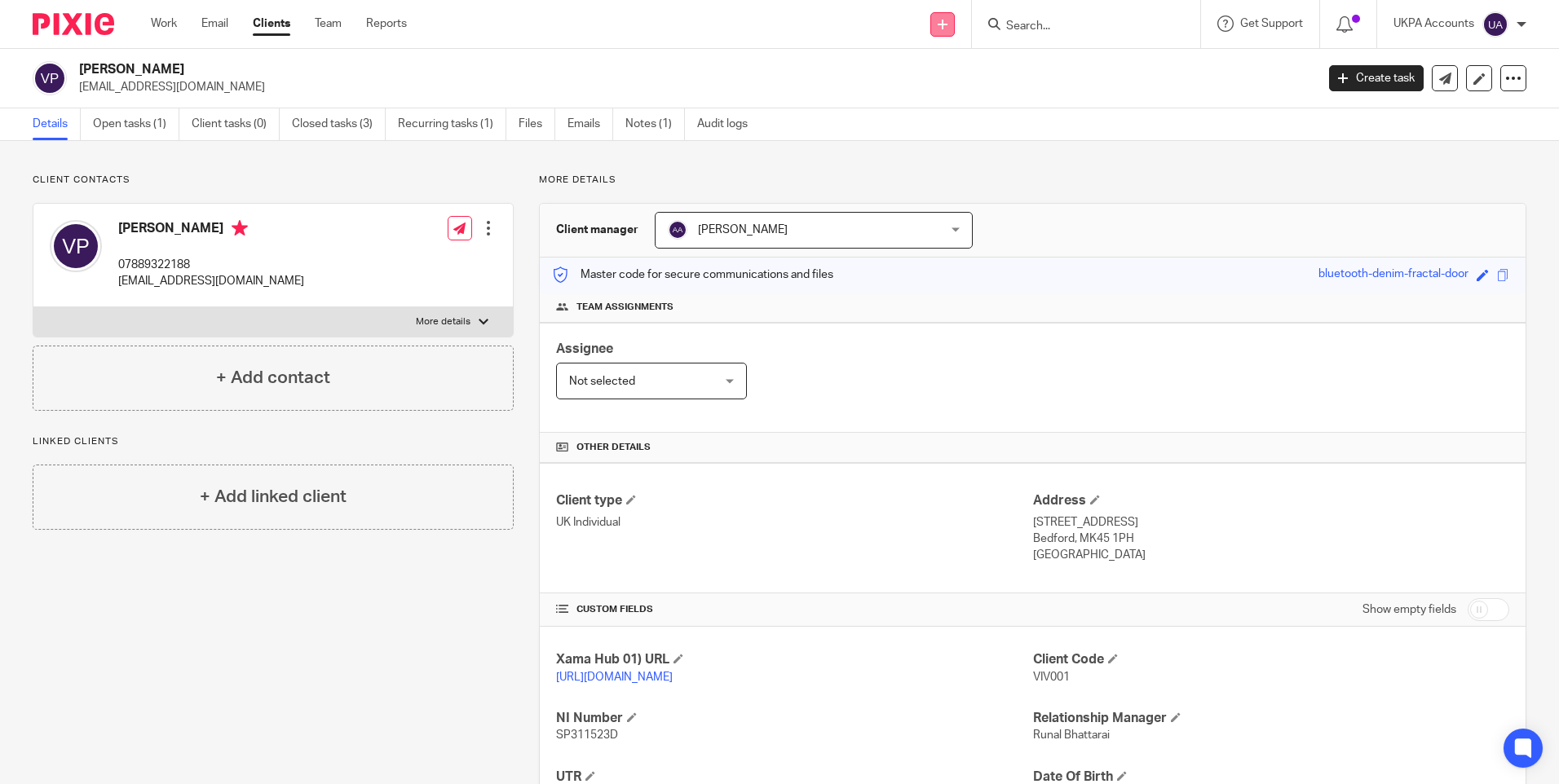
paste input "Mission eagle"
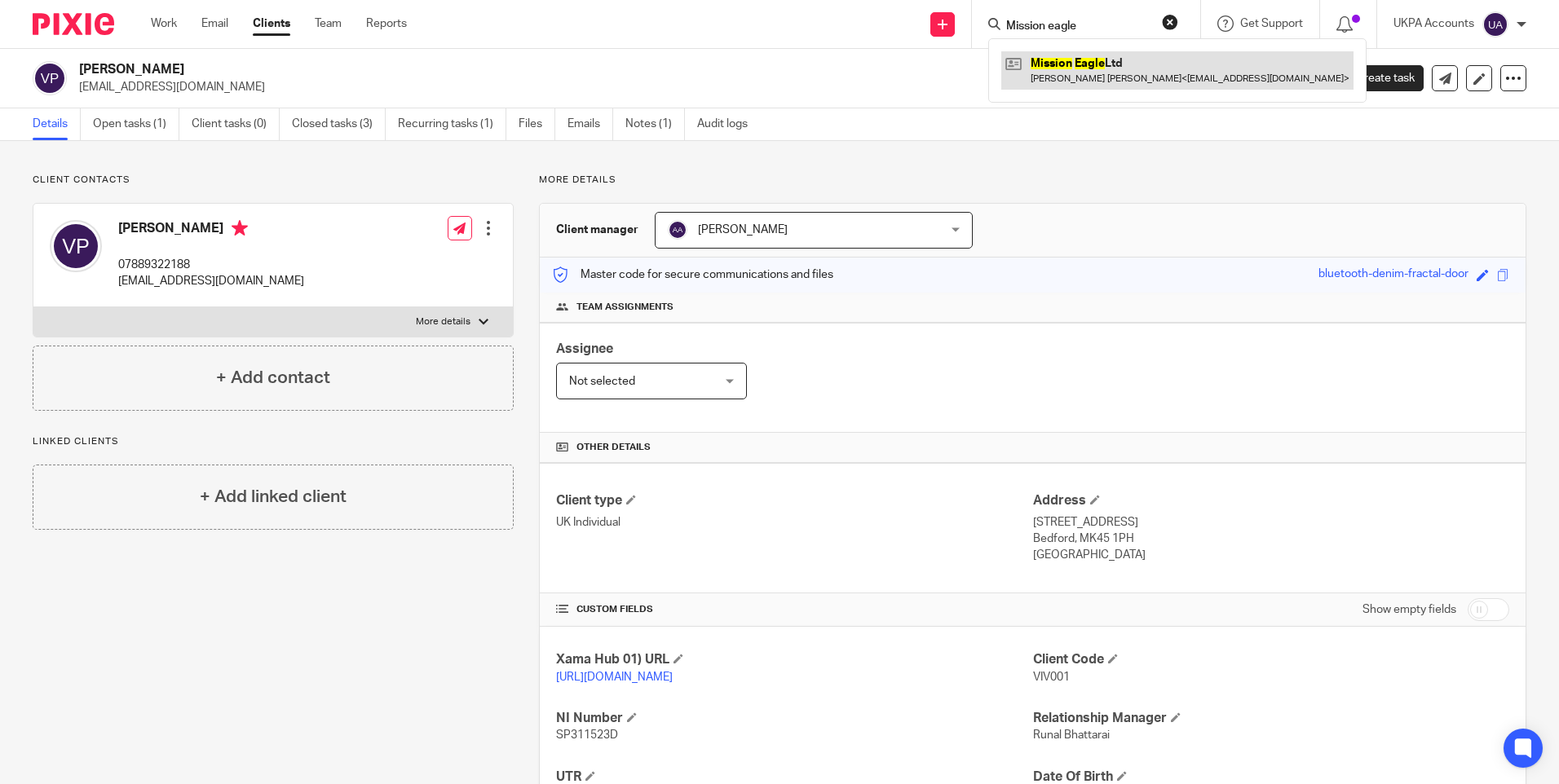
type input "Mission eagle"
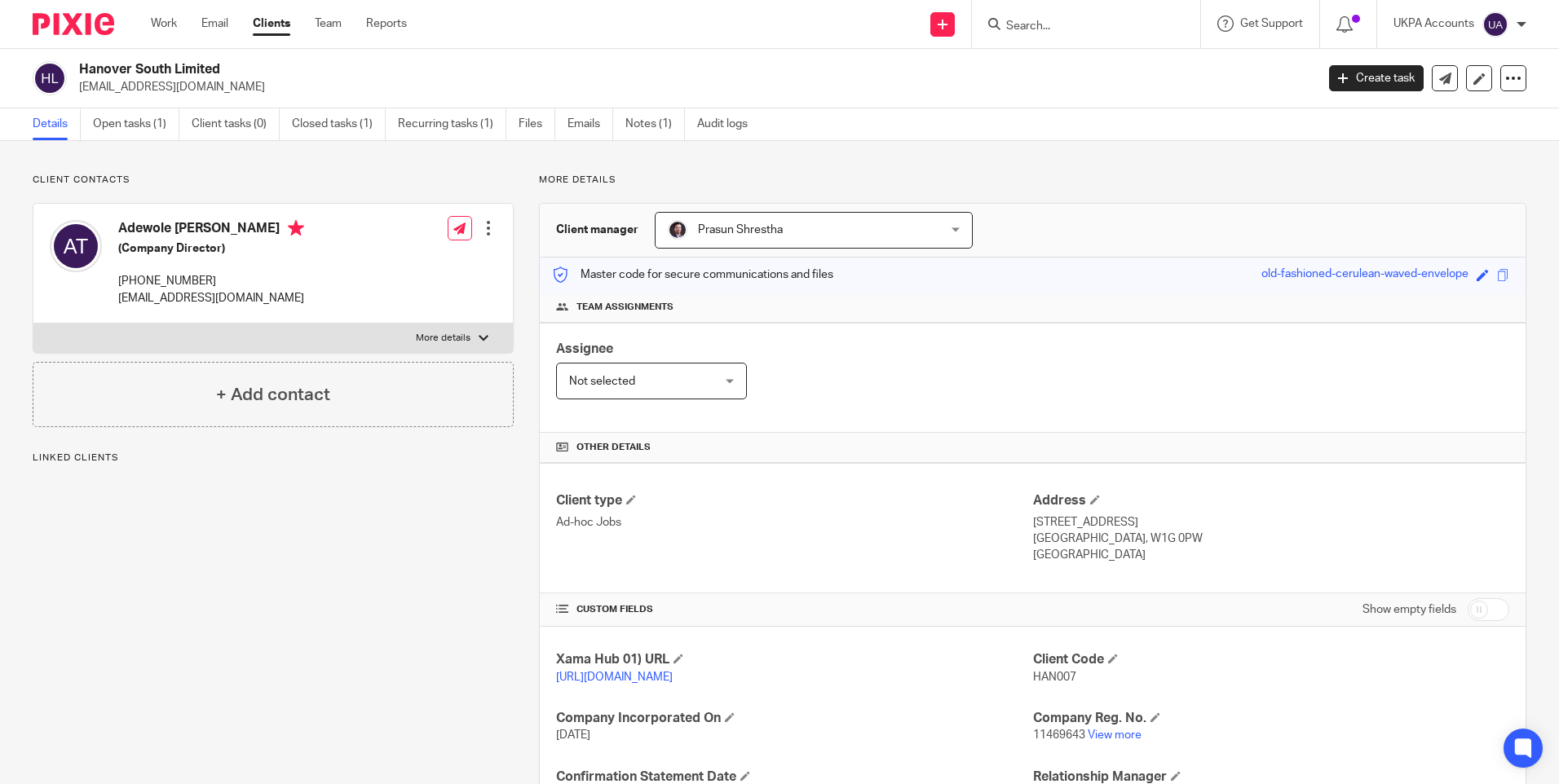
click at [189, 62] on h2 "Hanover South Limited" at bounding box center [569, 70] width 980 height 17
copy div "Hanover South Limited"
click at [132, 75] on h2 "Mission Eagle Ltd" at bounding box center [569, 70] width 980 height 17
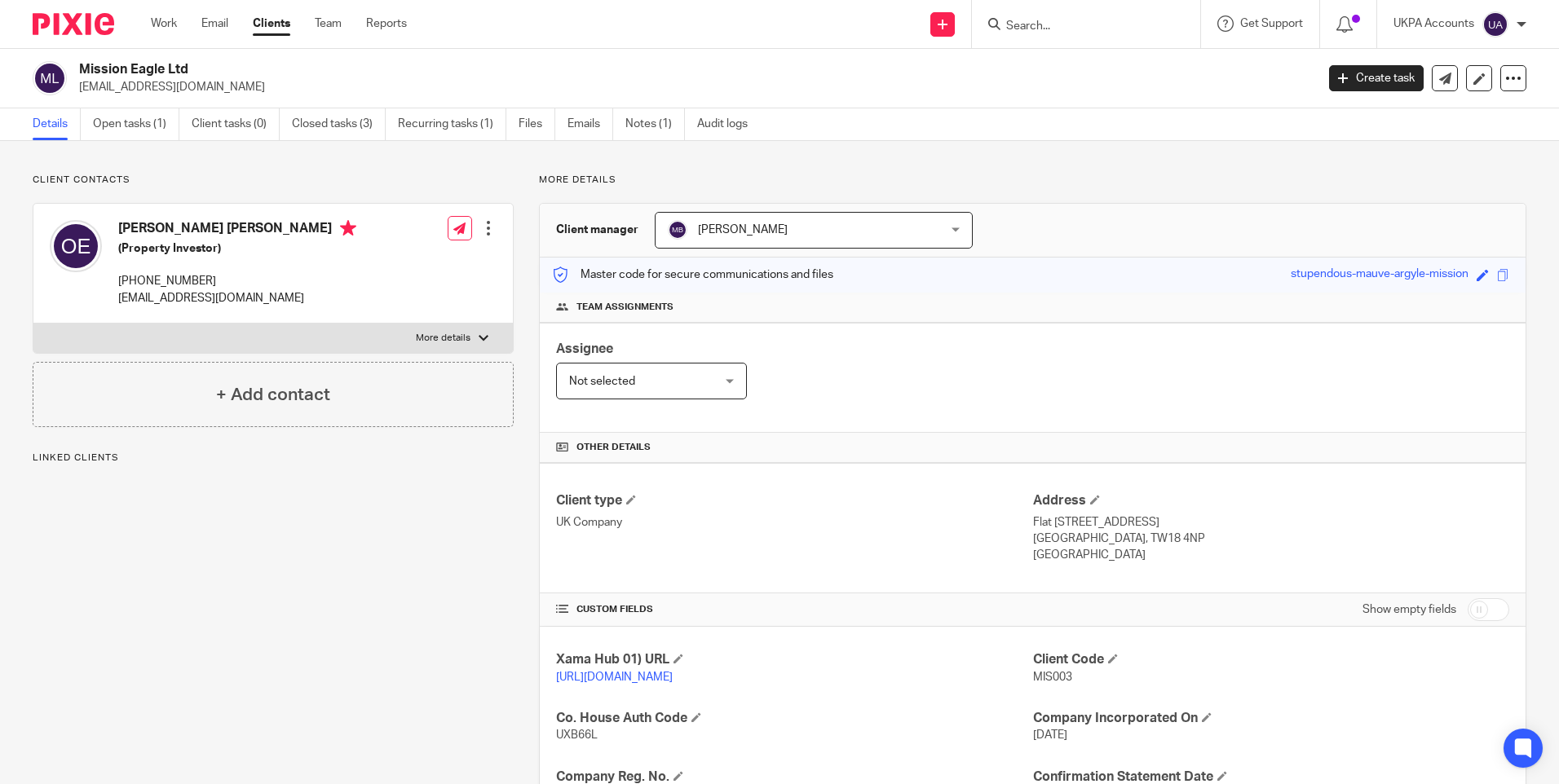
click at [132, 75] on h2 "Mission Eagle Ltd" at bounding box center [569, 70] width 980 height 17
copy div "Mission Eagle Ltd"
click at [1067, 28] on input "Search" at bounding box center [1078, 27] width 147 height 15
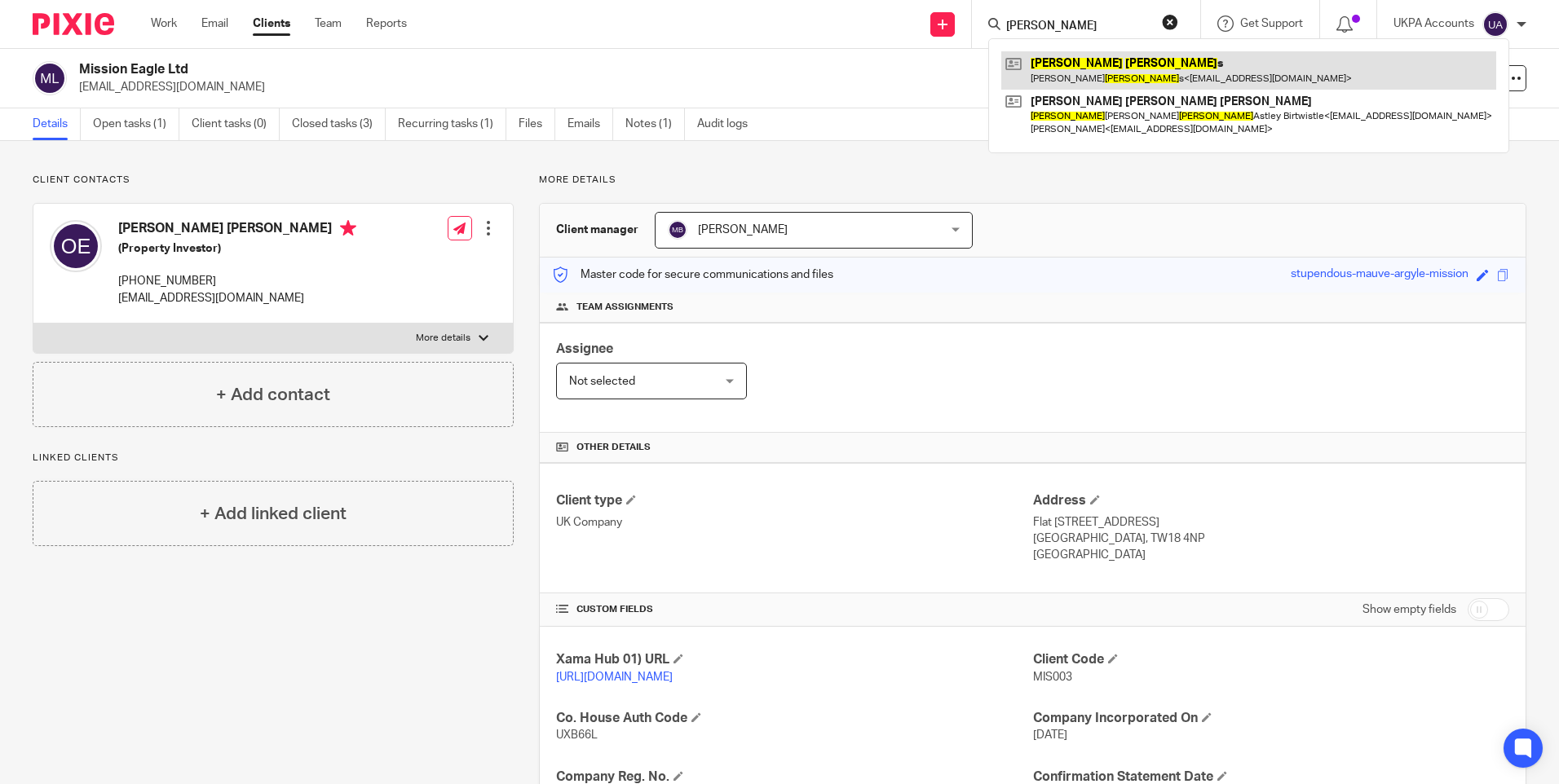
type input "thomas edeard"
click at [1086, 58] on link at bounding box center [1249, 70] width 495 height 38
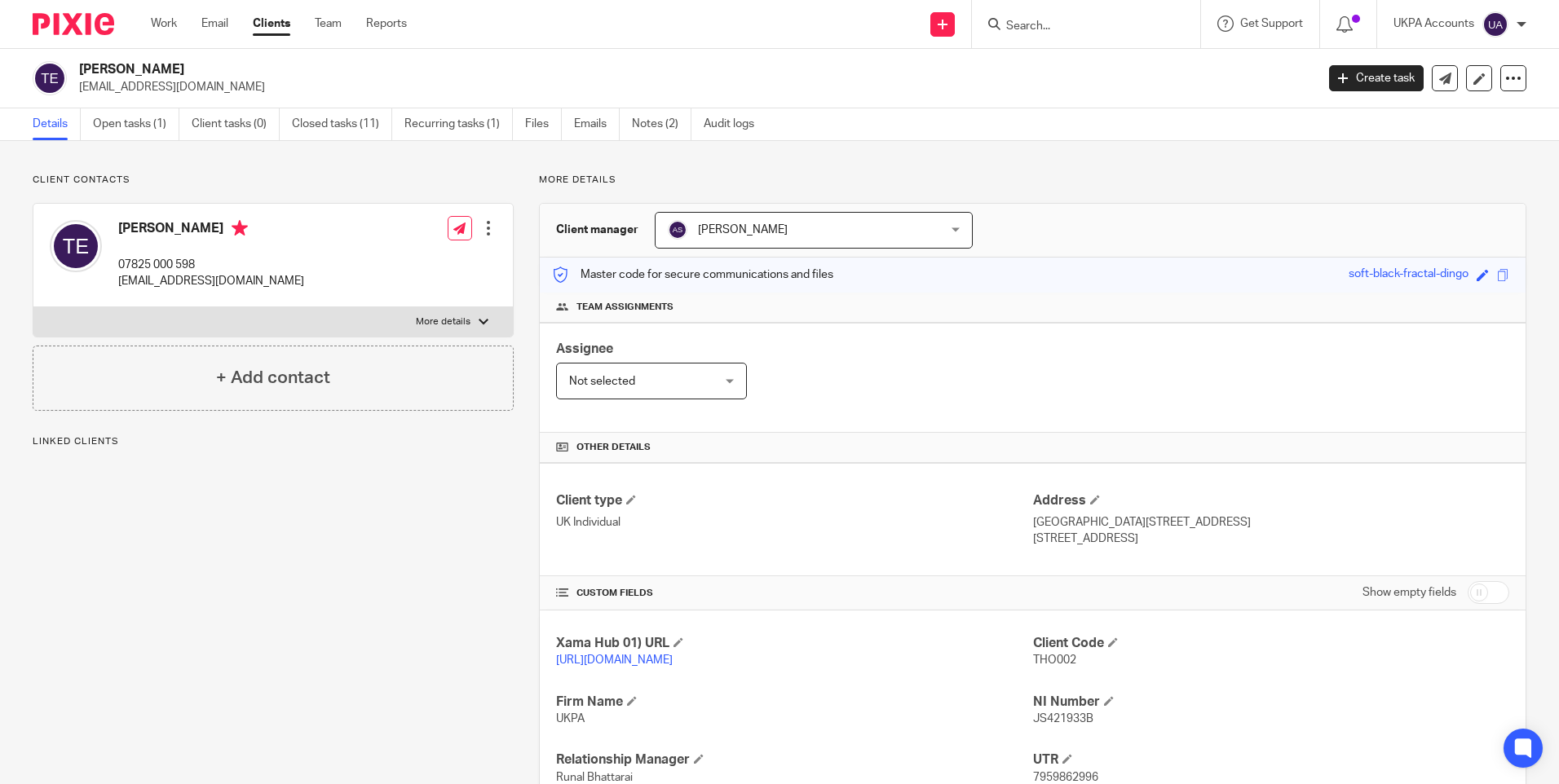
click at [1049, 658] on span "THO002" at bounding box center [1054, 660] width 44 height 11
copy span "THO002"
click at [1011, 28] on input "Search" at bounding box center [1078, 27] width 147 height 15
paste input "[PERSON_NAME]"
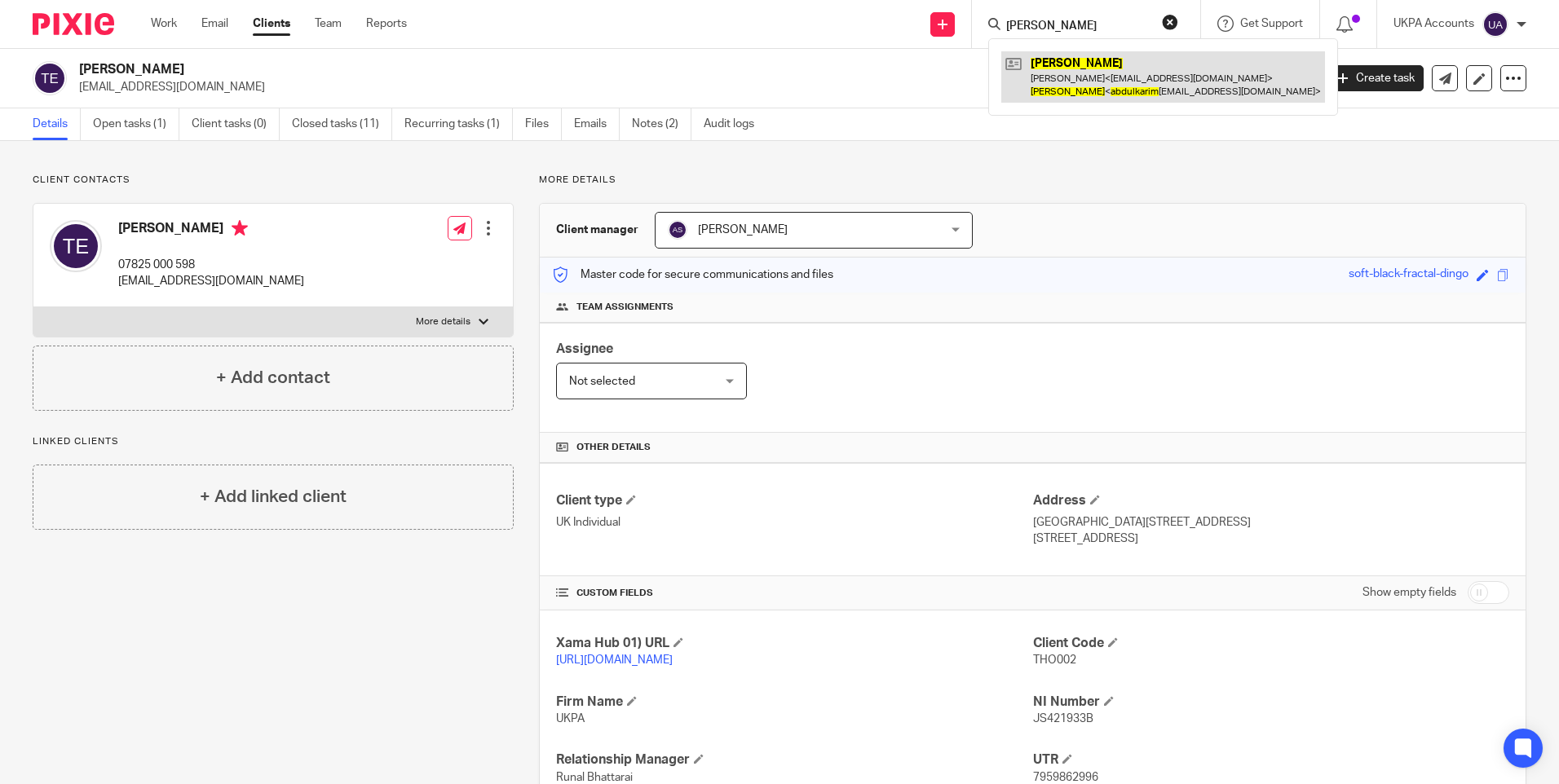
type input "[PERSON_NAME]"
click at [1037, 69] on link at bounding box center [1163, 76] width 324 height 50
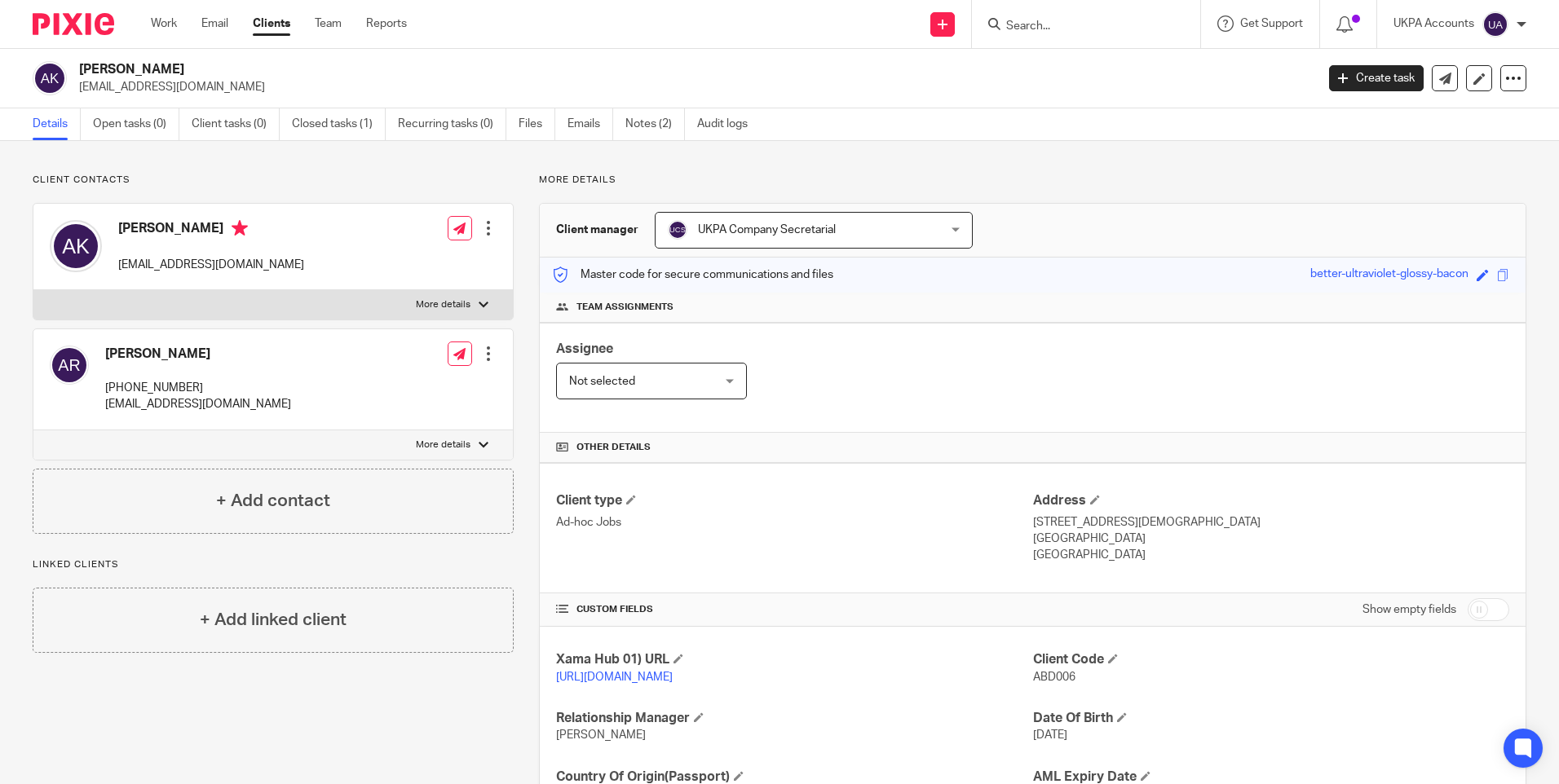
click at [1059, 676] on span "ABD006" at bounding box center [1054, 677] width 43 height 11
copy span "ABD006"
click at [1066, 23] on input "Search" at bounding box center [1078, 27] width 147 height 15
type input "bmj"
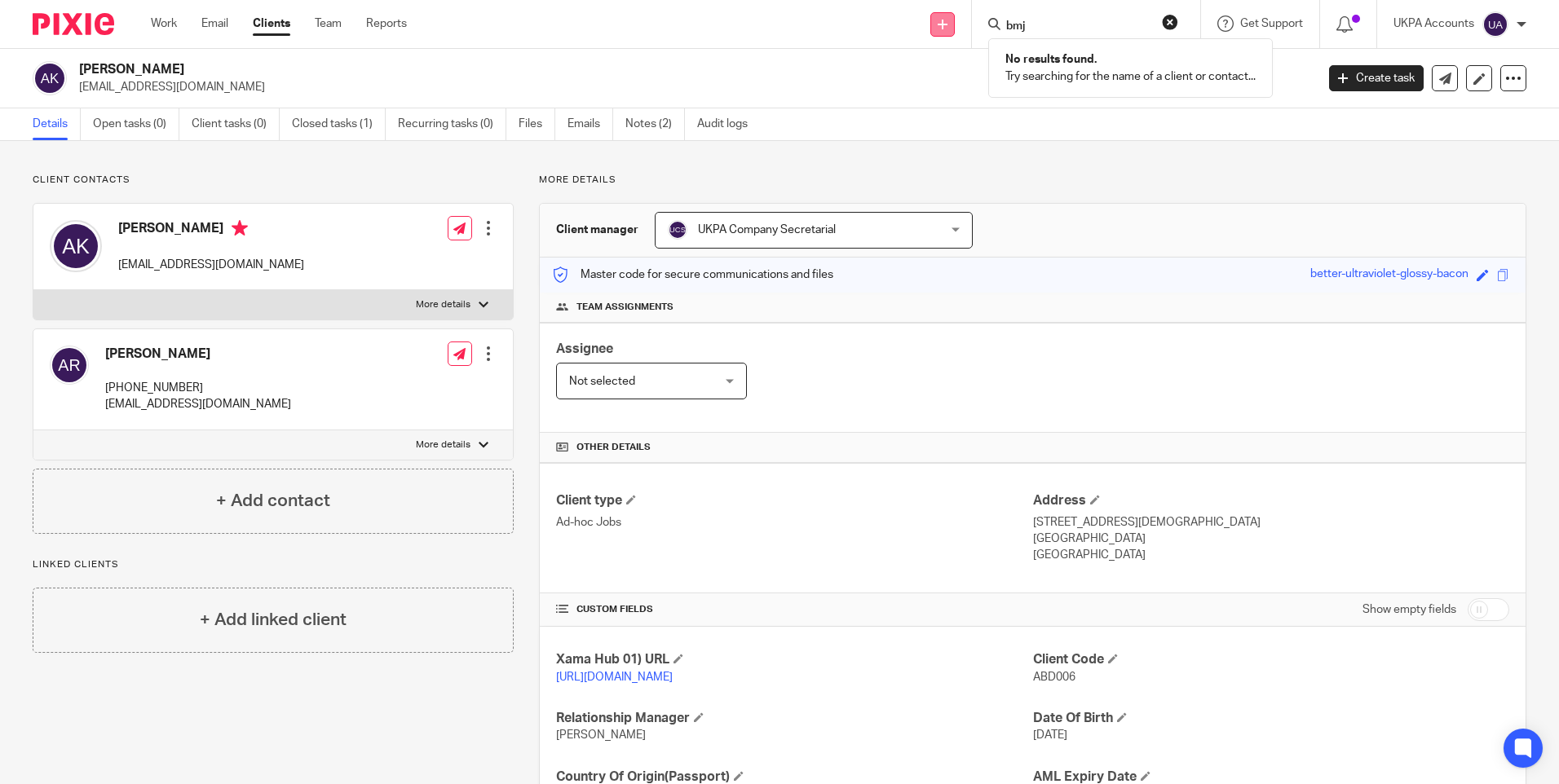
drag, startPoint x: 1059, startPoint y: 25, endPoint x: 931, endPoint y: 25, distance: 128.0
click at [931, 25] on div "Send new email Create task Add client bmj No results found. Try searching for t…" at bounding box center [995, 24] width 1128 height 48
paste input "[PERSON_NAME]"
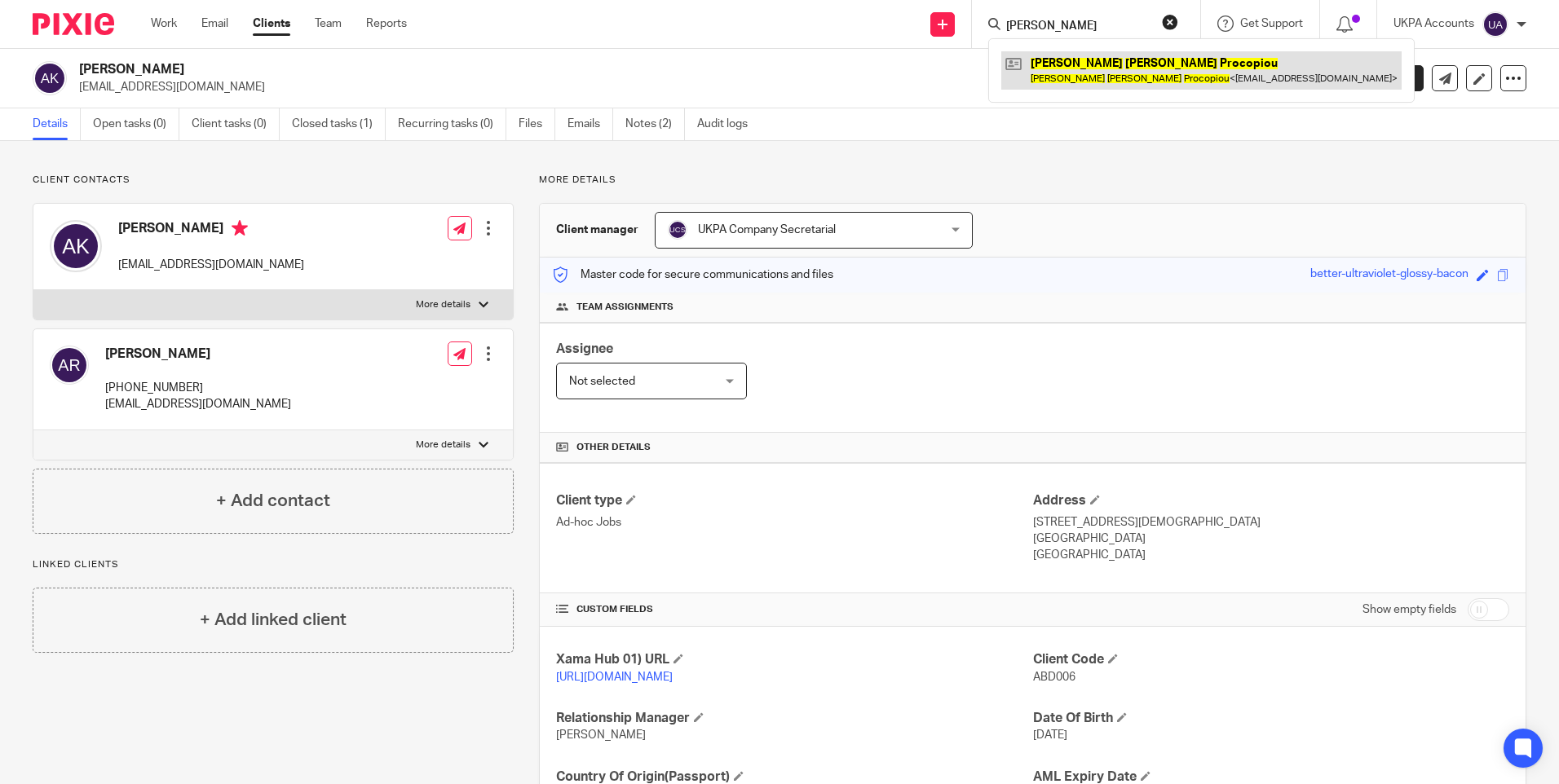
type input "[PERSON_NAME]"
click at [1059, 63] on link at bounding box center [1202, 70] width 400 height 38
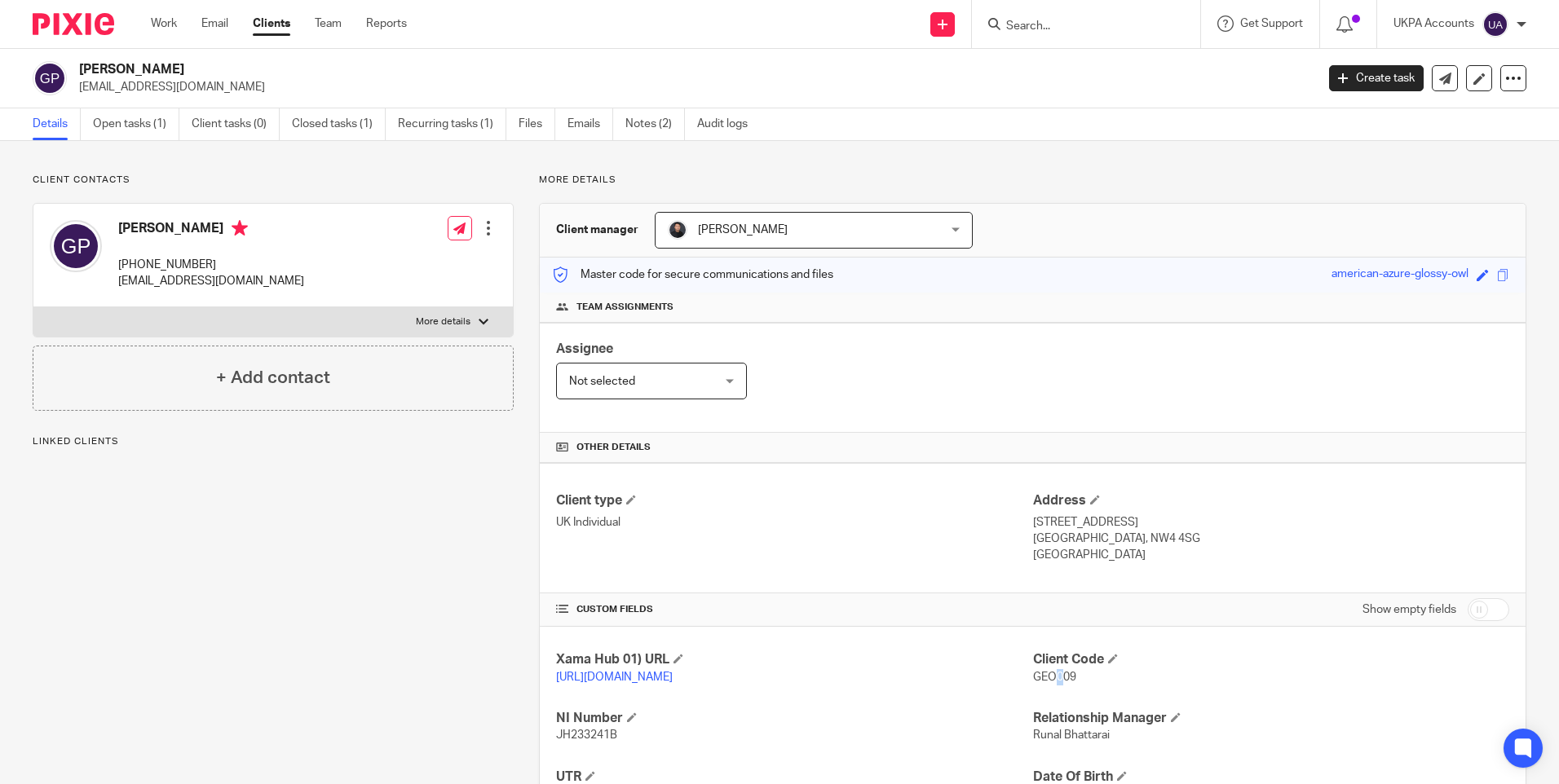
click at [1052, 678] on span "GEO009" at bounding box center [1054, 677] width 44 height 11
click at [334, 628] on div "Client contacts George Anthony Procopiou +44 077 230 28960 gp.netuk@gmail.com E…" at bounding box center [261, 559] width 506 height 771
click at [144, 71] on h2 "George Anthony Procopiou" at bounding box center [569, 70] width 980 height 17
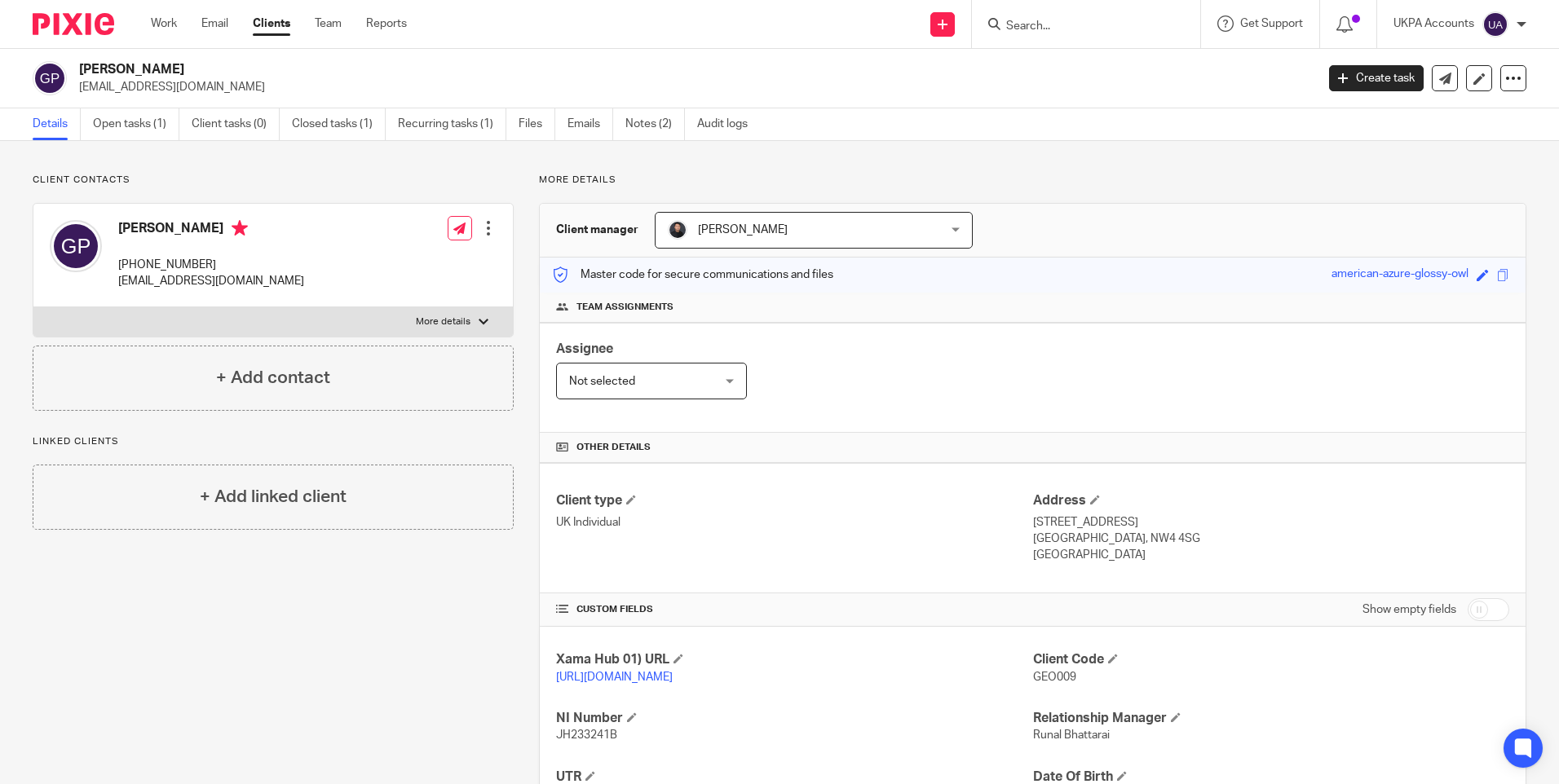
click at [144, 71] on h2 "George Anthony Procopiou" at bounding box center [569, 70] width 980 height 17
copy div "George Anthony Procopiou"
click at [1050, 675] on span "GEO009" at bounding box center [1054, 677] width 44 height 11
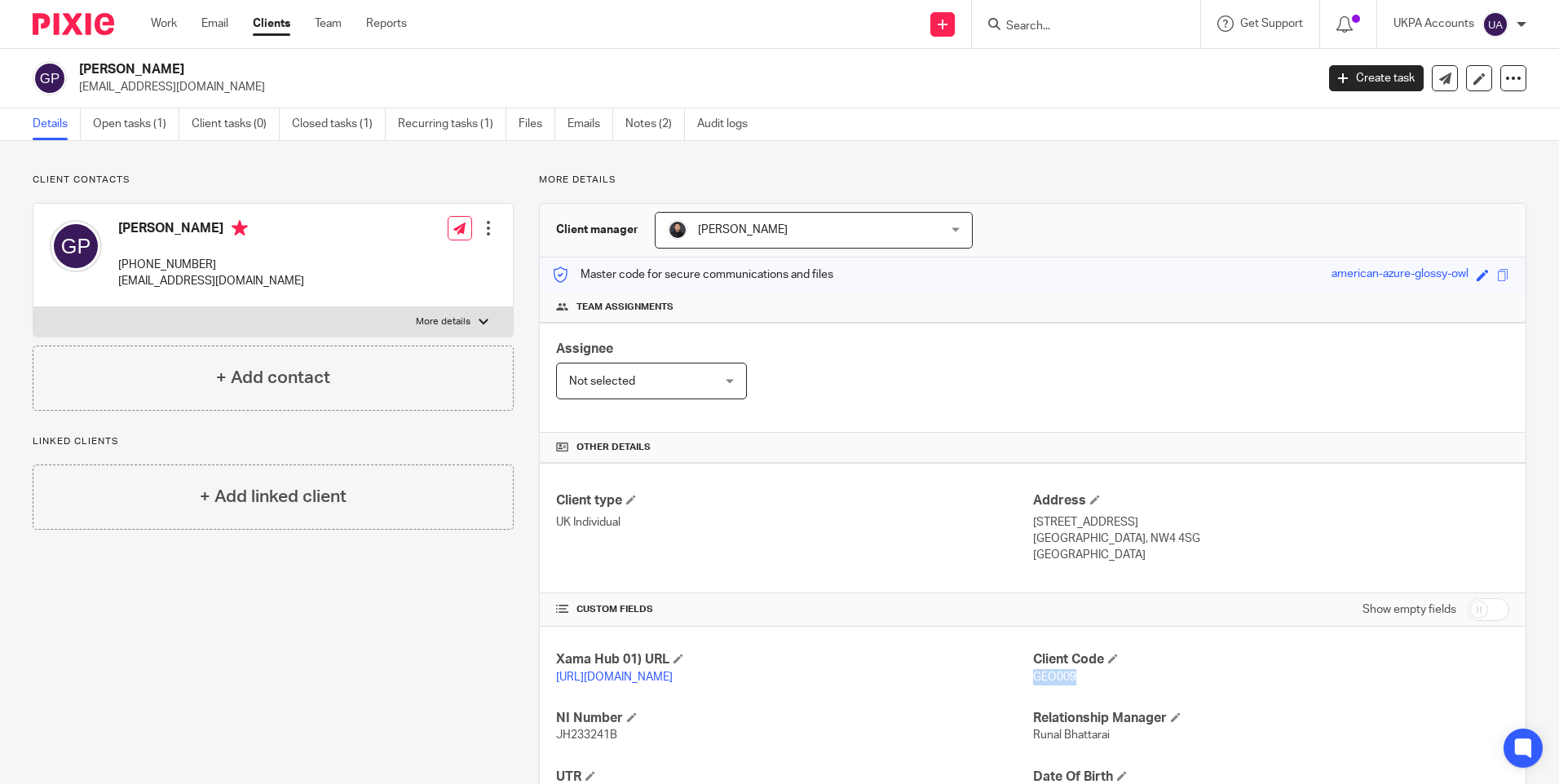
copy span "GEO009"
click at [1078, 24] on input "Search" at bounding box center [1078, 27] width 147 height 15
paste input "Tasnim Mesha"
type input "Tasnim Mesha"
click at [1093, 68] on link at bounding box center [1133, 70] width 264 height 38
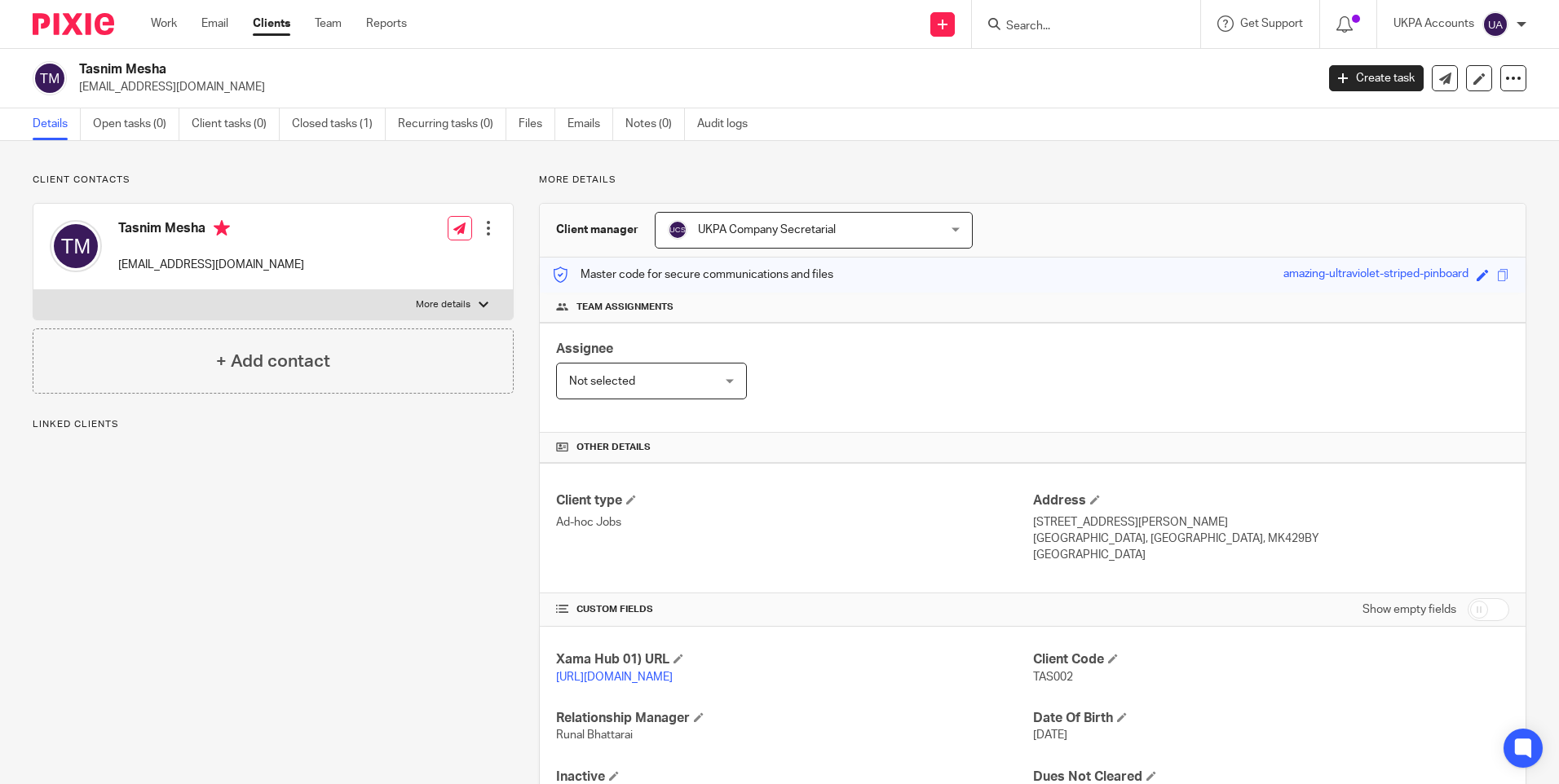
click at [1055, 676] on span "TAS002" at bounding box center [1053, 677] width 40 height 11
copy span "TAS002"
click at [1013, 26] on input "Search" at bounding box center [1078, 27] width 147 height 15
paste input "George Georgantidis"
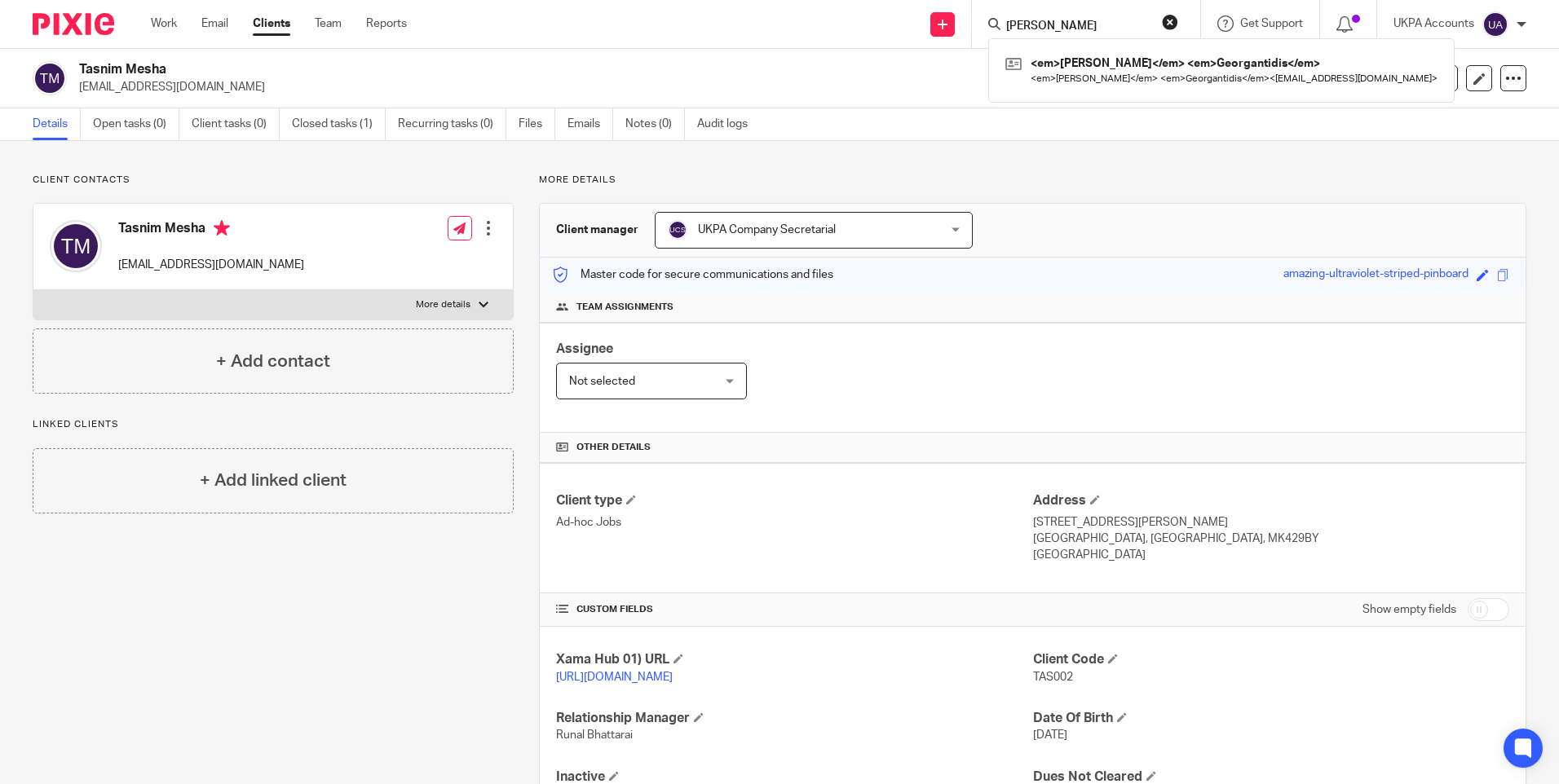
type input "George Georgantidis"
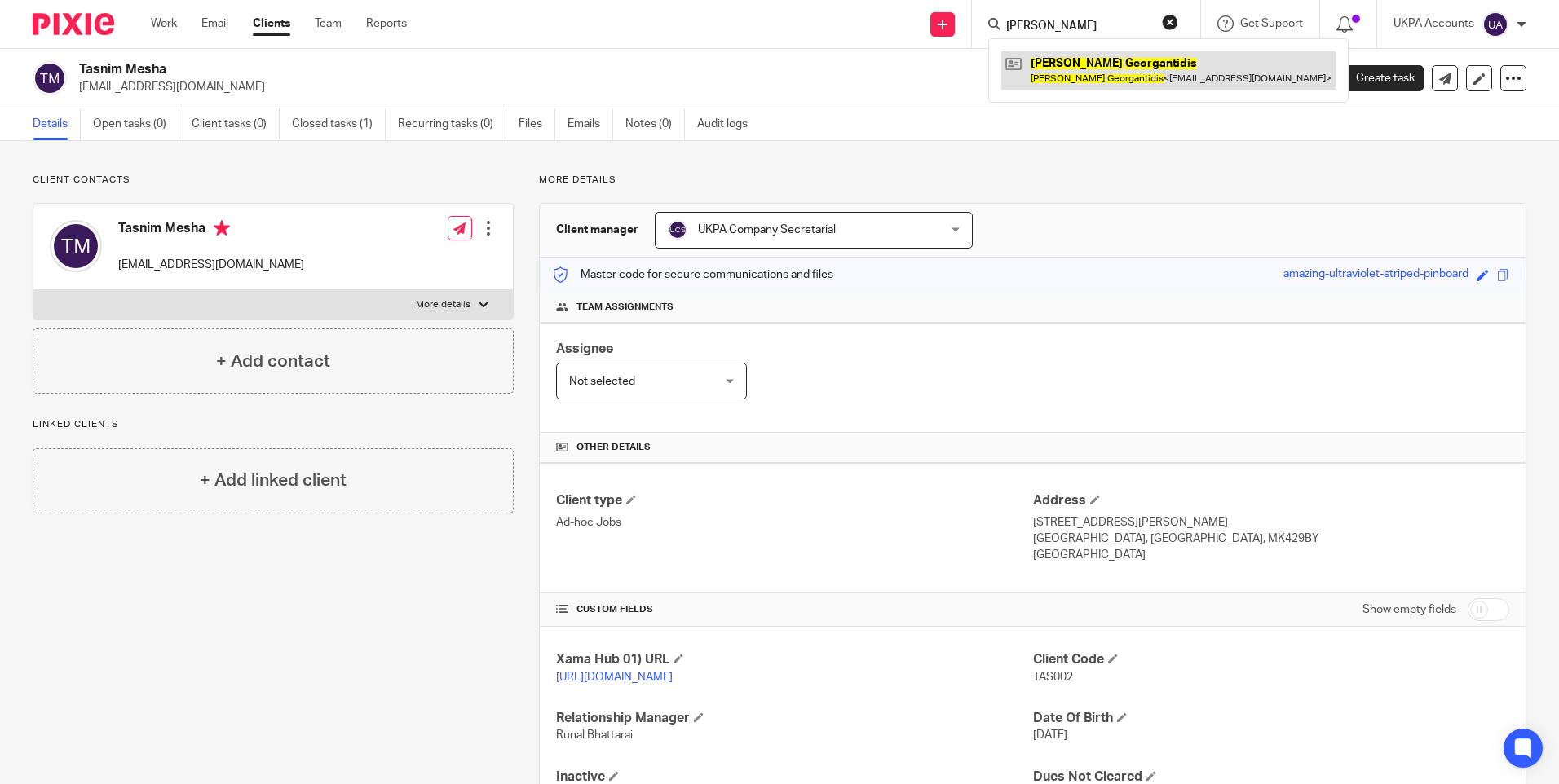
click at [1064, 72] on link at bounding box center [1168, 70] width 334 height 38
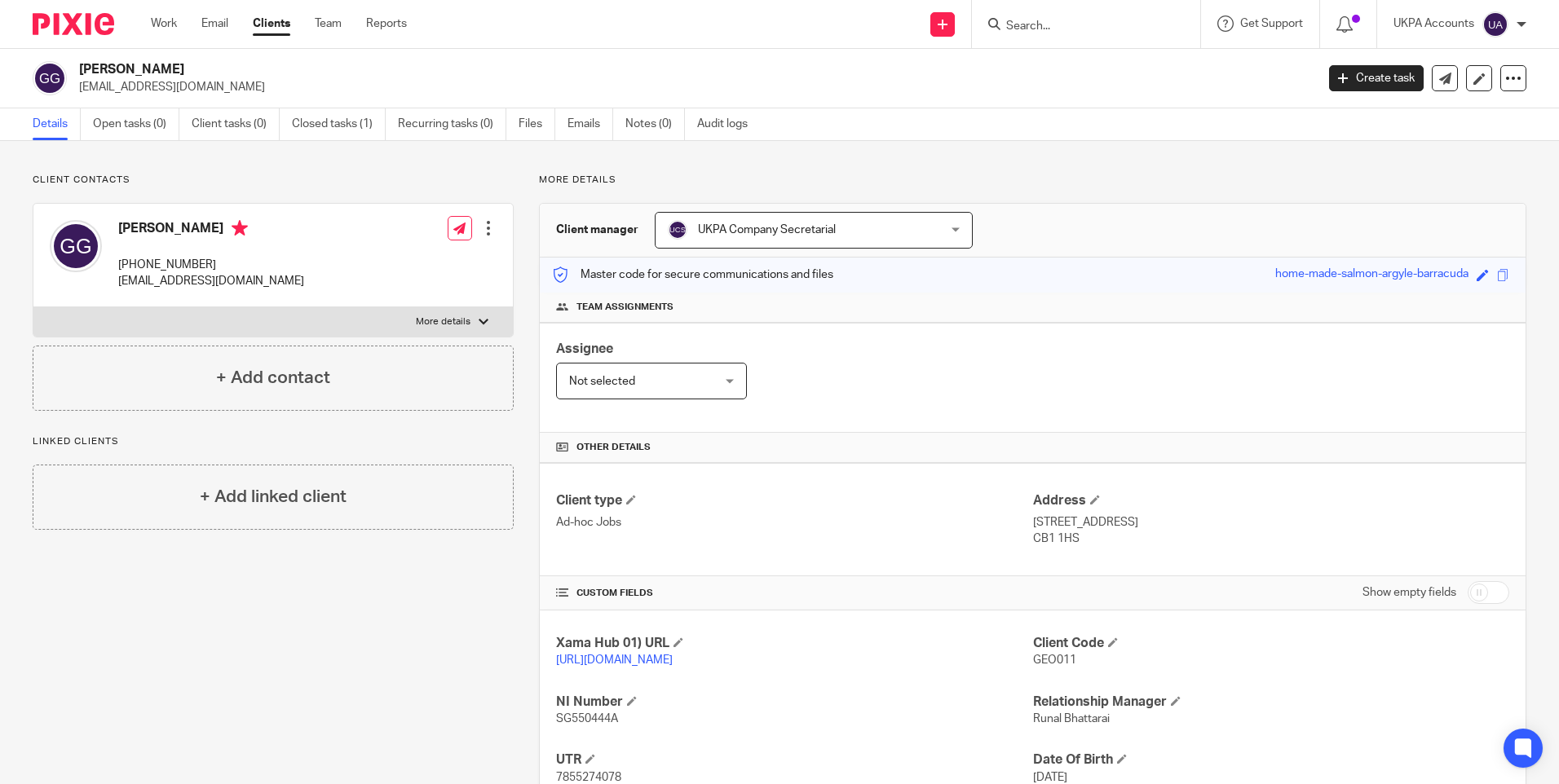
click at [1030, 18] on form at bounding box center [1091, 24] width 174 height 21
click at [1026, 27] on input "Search" at bounding box center [1078, 27] width 147 height 15
paste input "[PERSON_NAME]"
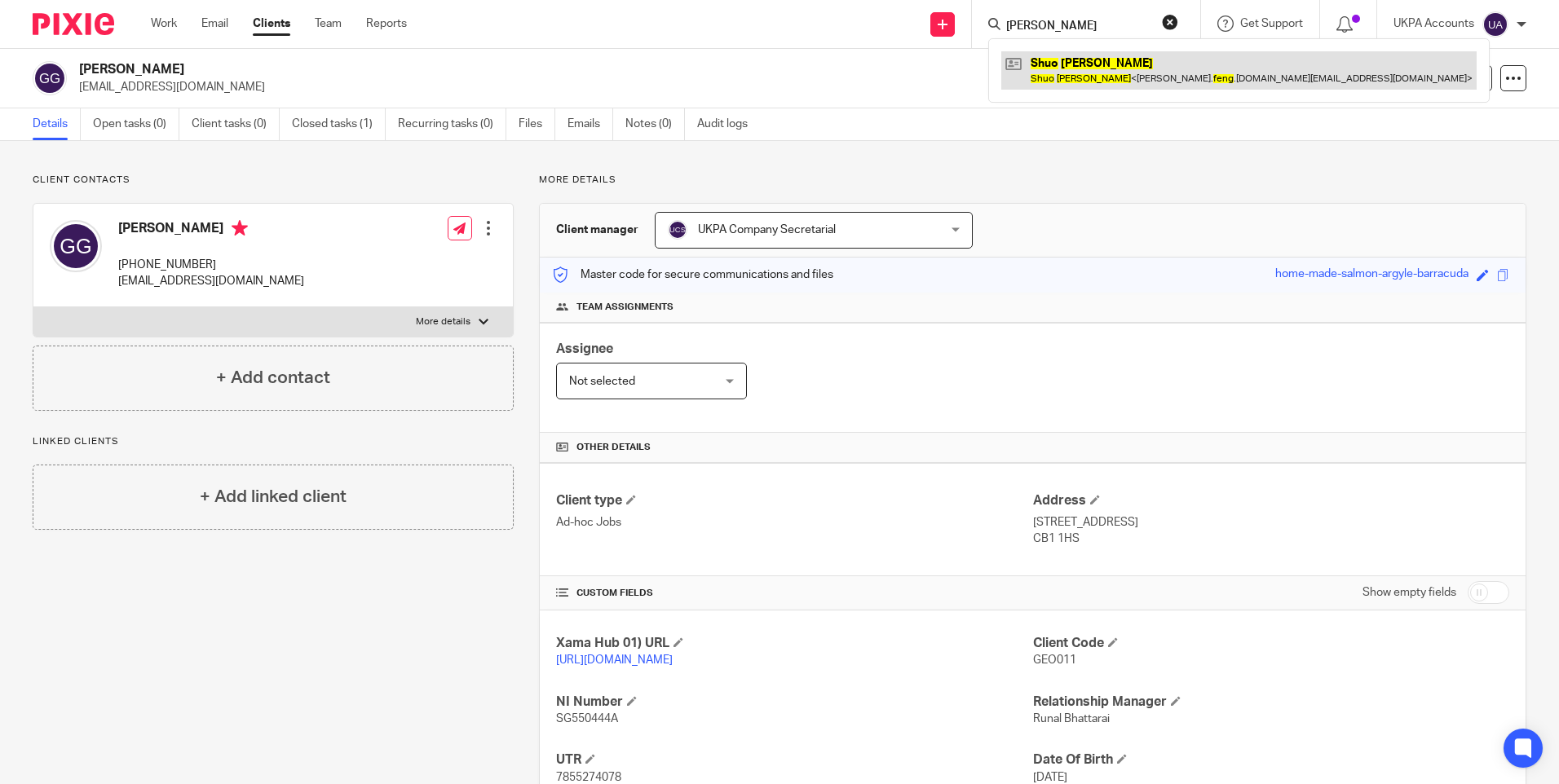
type input "[PERSON_NAME]"
click at [1054, 68] on link at bounding box center [1239, 70] width 475 height 38
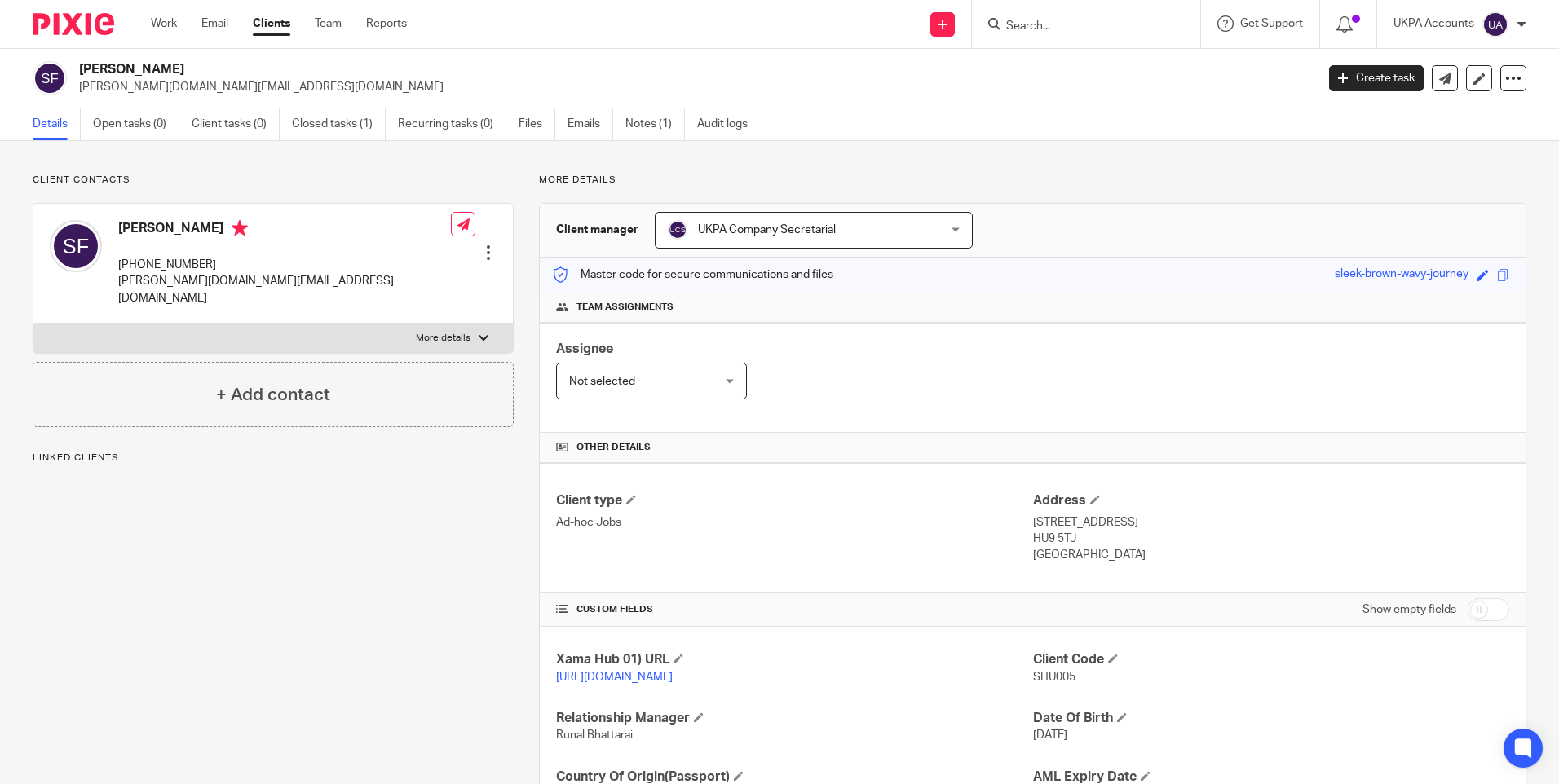
click at [1057, 680] on span "SHU005" at bounding box center [1054, 677] width 43 height 11
click at [1057, 679] on span "SHU005" at bounding box center [1054, 677] width 43 height 11
copy span "SHU005"
click at [1053, 32] on input "Search" at bounding box center [1078, 27] width 147 height 15
paste input "[PERSON_NAME]"
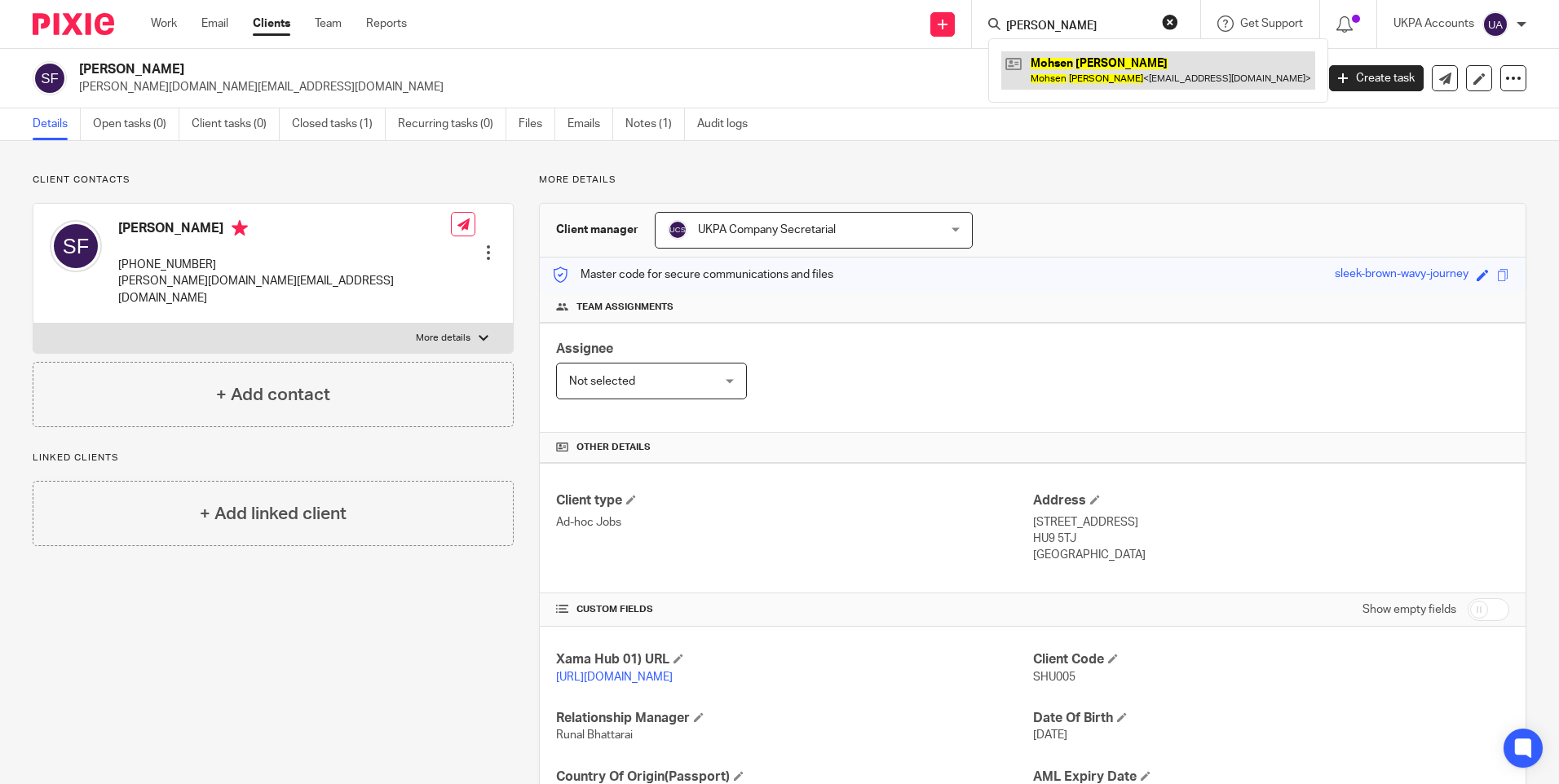
type input "[PERSON_NAME]"
click at [1054, 68] on link at bounding box center [1158, 70] width 314 height 38
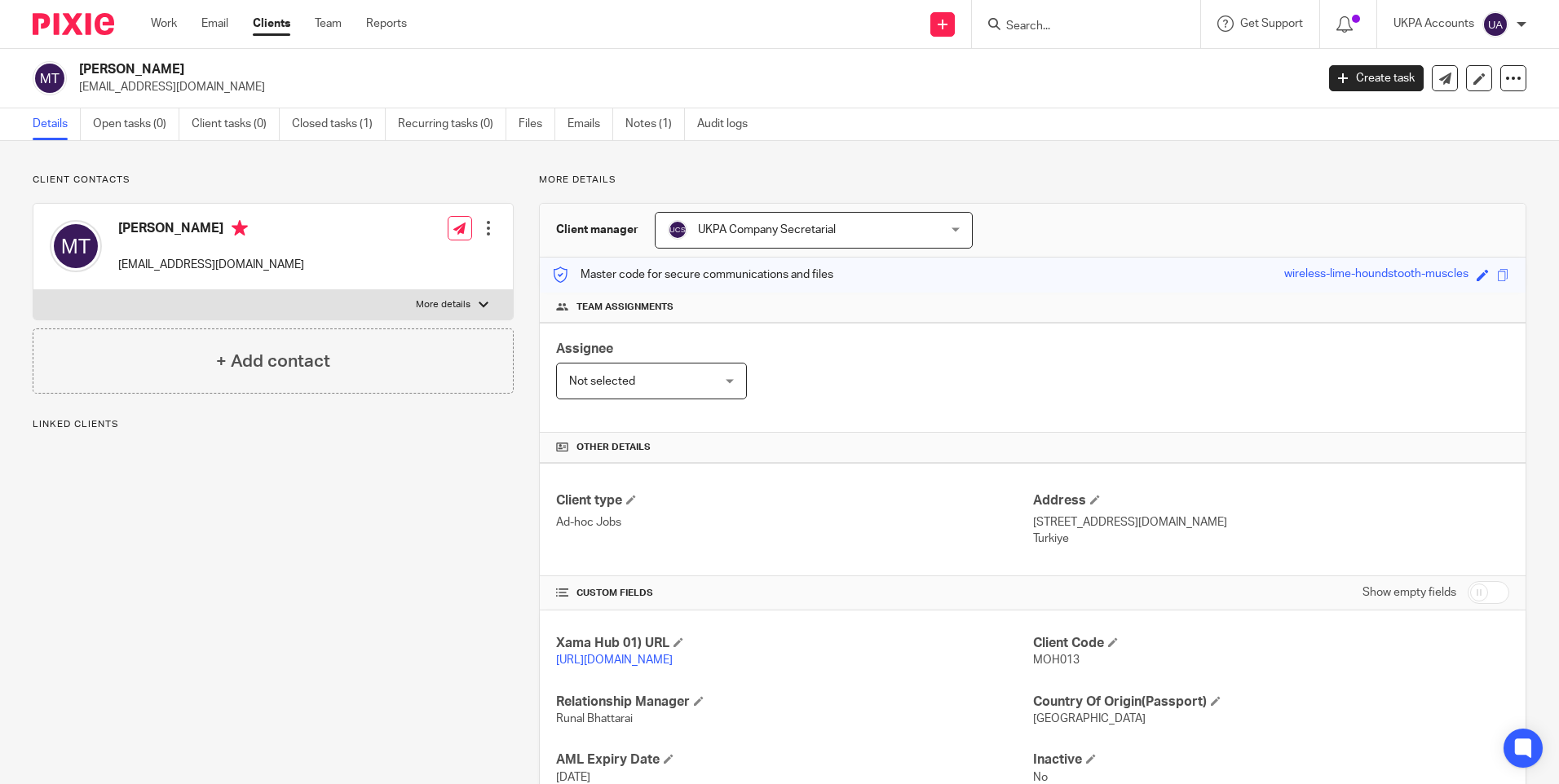
click at [1048, 653] on p "MOH013" at bounding box center [1271, 660] width 476 height 16
copy span "MOH013"
click at [1038, 23] on input "Search" at bounding box center [1078, 27] width 147 height 15
paste input "Jonathan James Sherwin Boddy"
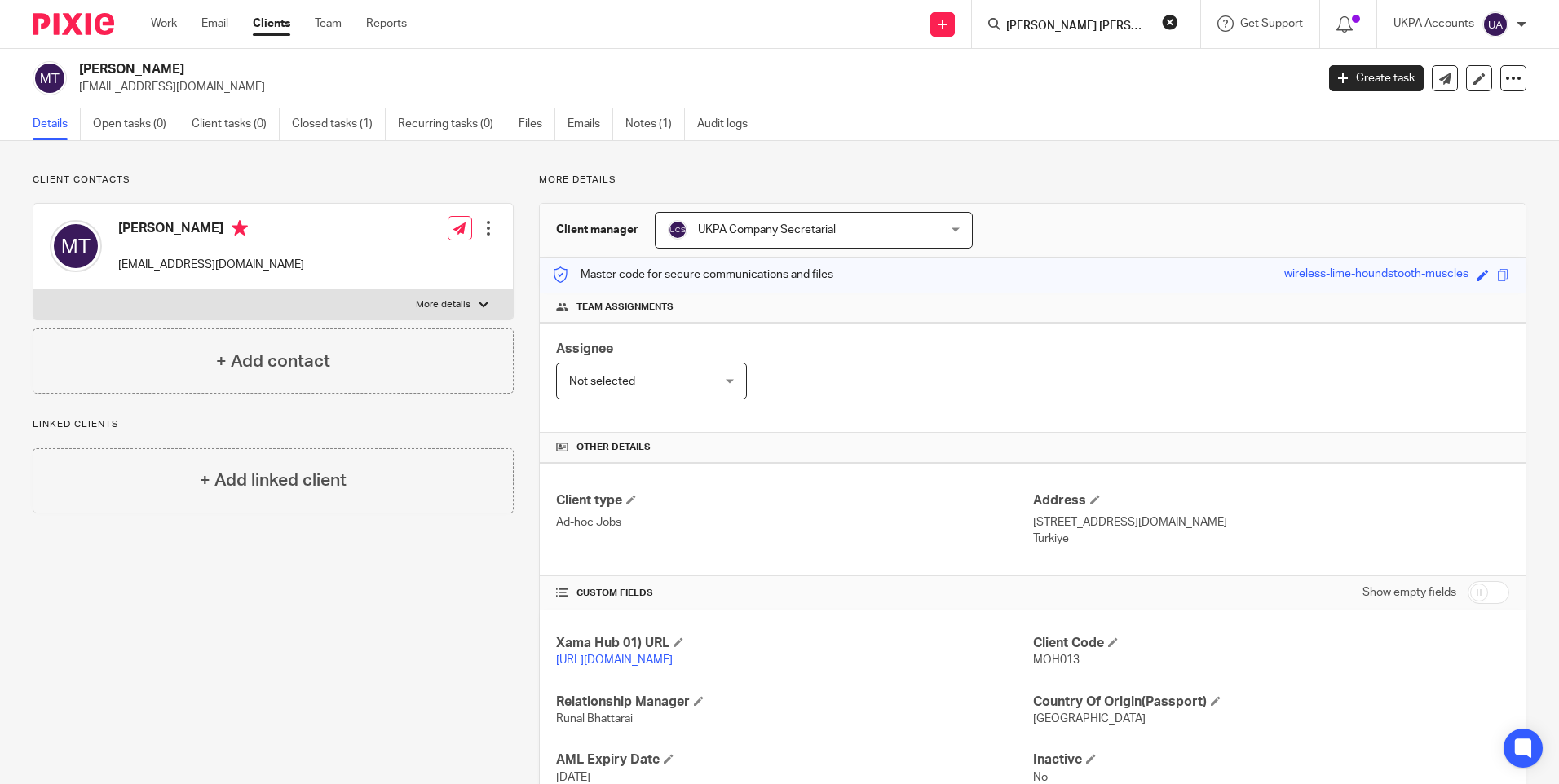
scroll to position [0, 27]
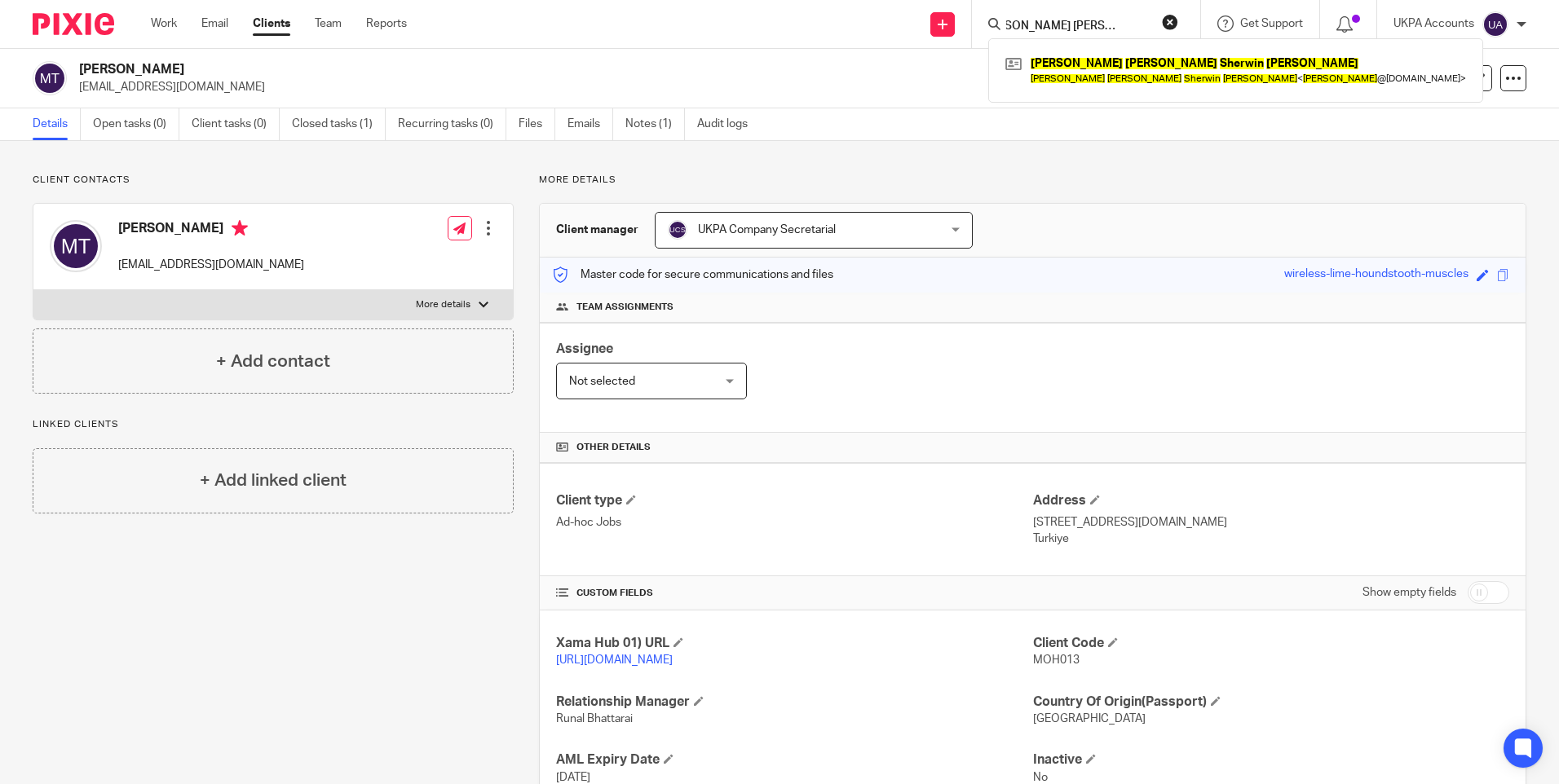
type input "Jonathan James Sherwin Boddy"
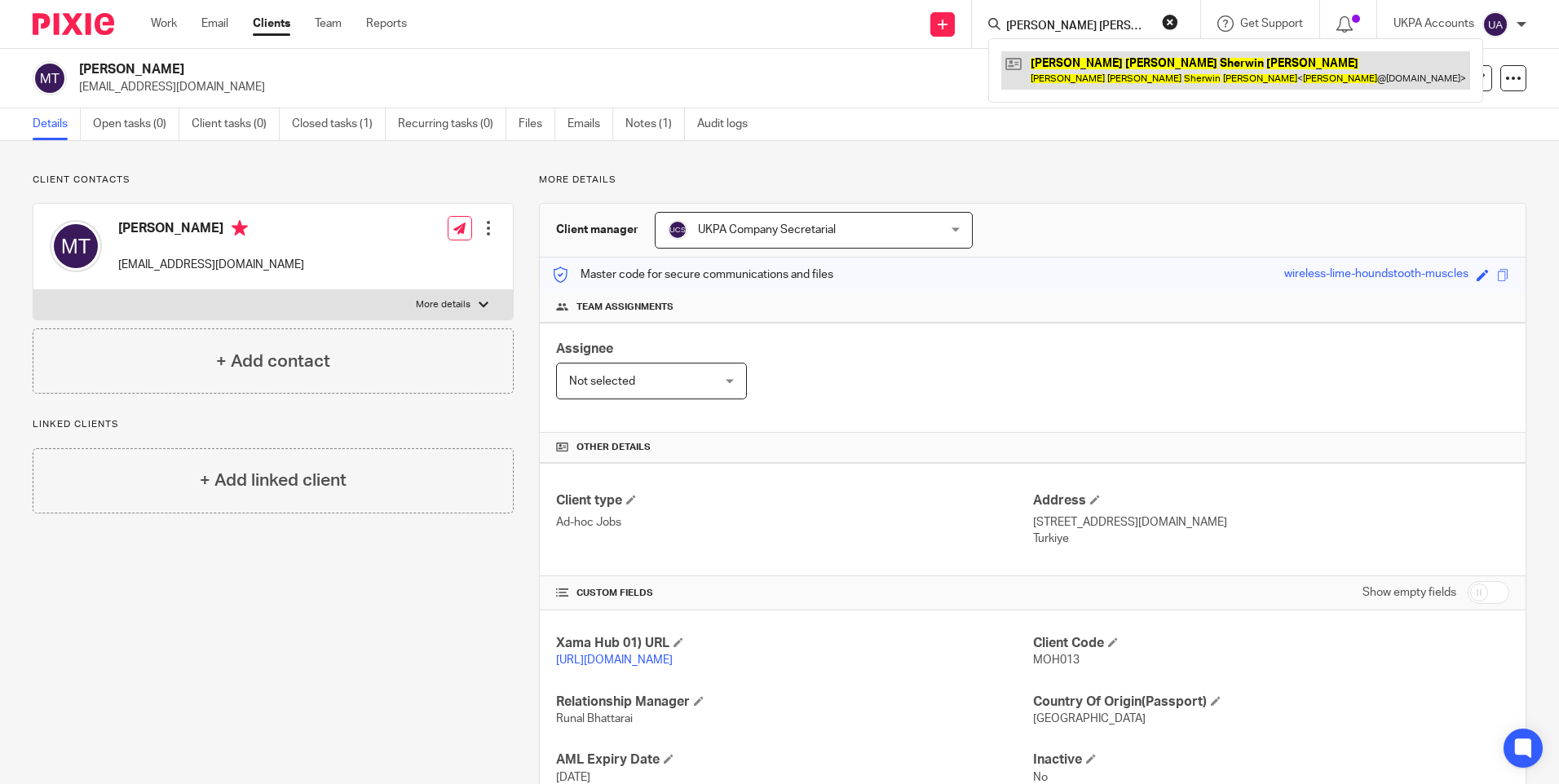
click at [1095, 69] on link at bounding box center [1236, 70] width 469 height 38
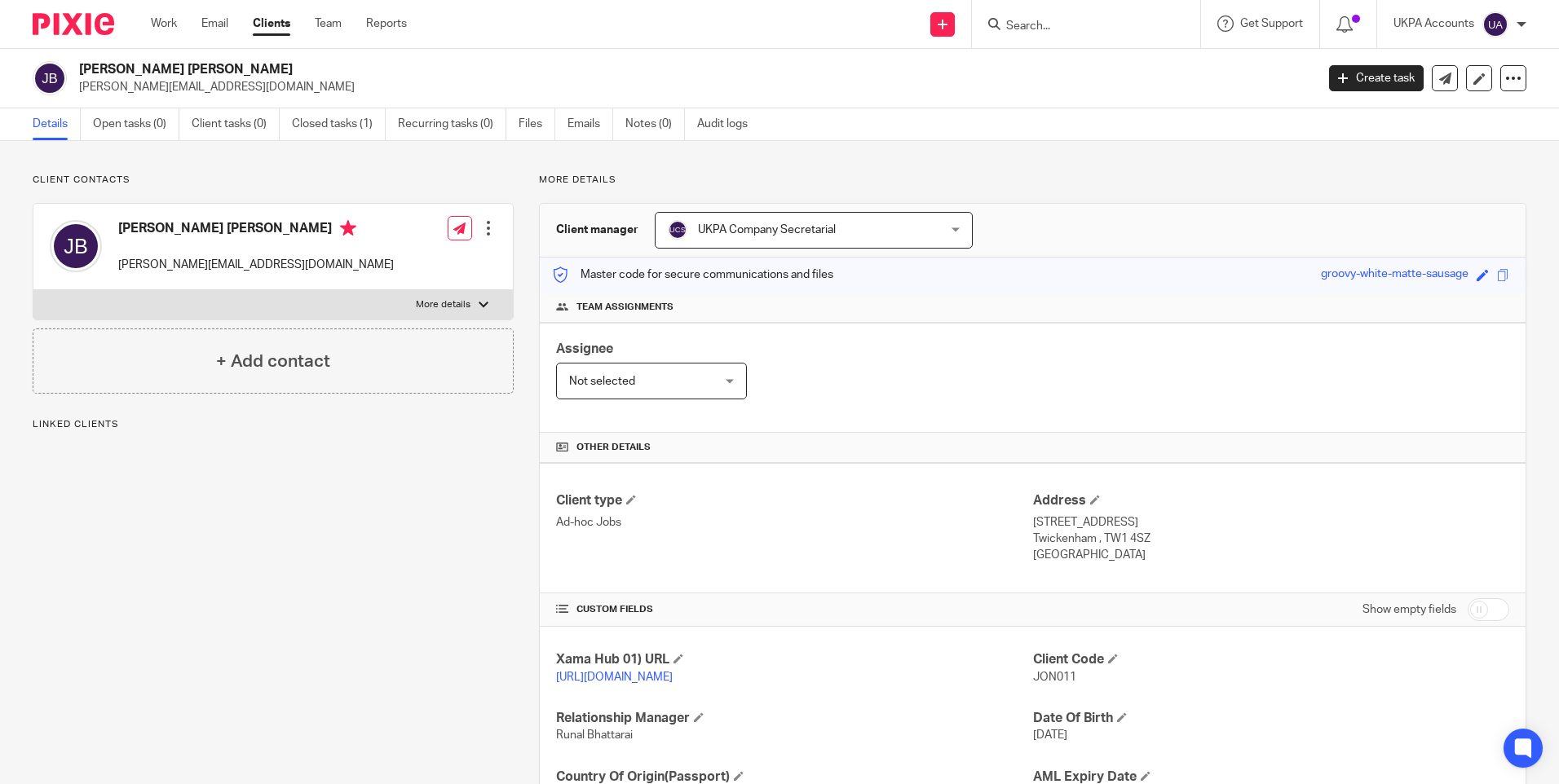
click at [1046, 676] on span "JON011" at bounding box center [1054, 677] width 44 height 11
copy span "JON011"
click at [1082, 686] on div "Client Code JON011" at bounding box center [1271, 669] width 476 height 34
click at [1043, 676] on span "JON011" at bounding box center [1054, 677] width 44 height 11
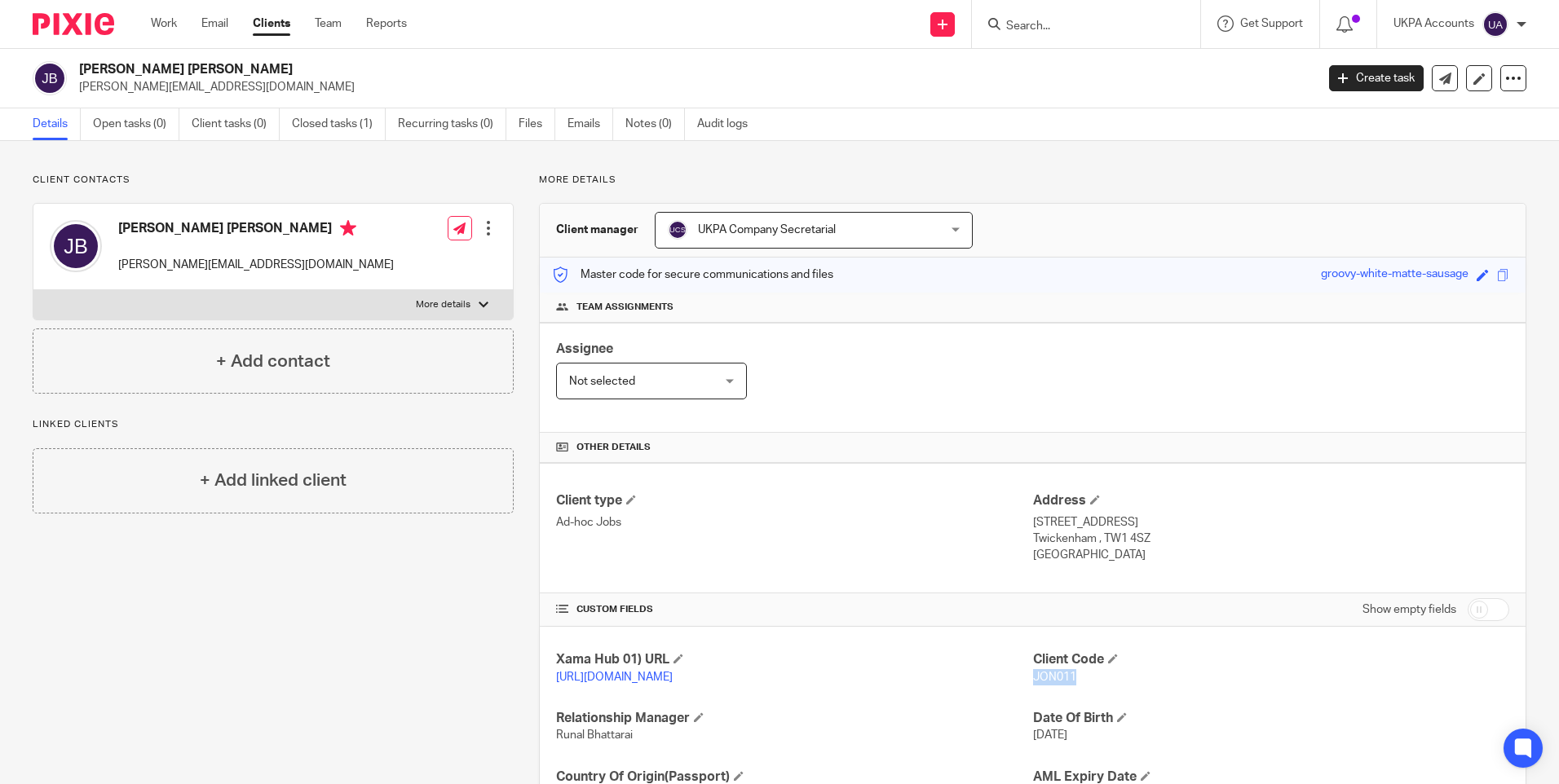
click at [1043, 676] on span "JON011" at bounding box center [1054, 677] width 44 height 11
copy span "JON011"
click at [1011, 21] on input "Search" at bounding box center [1078, 27] width 147 height 15
paste input "[PERSON_NAME] [PERSON_NAME]"
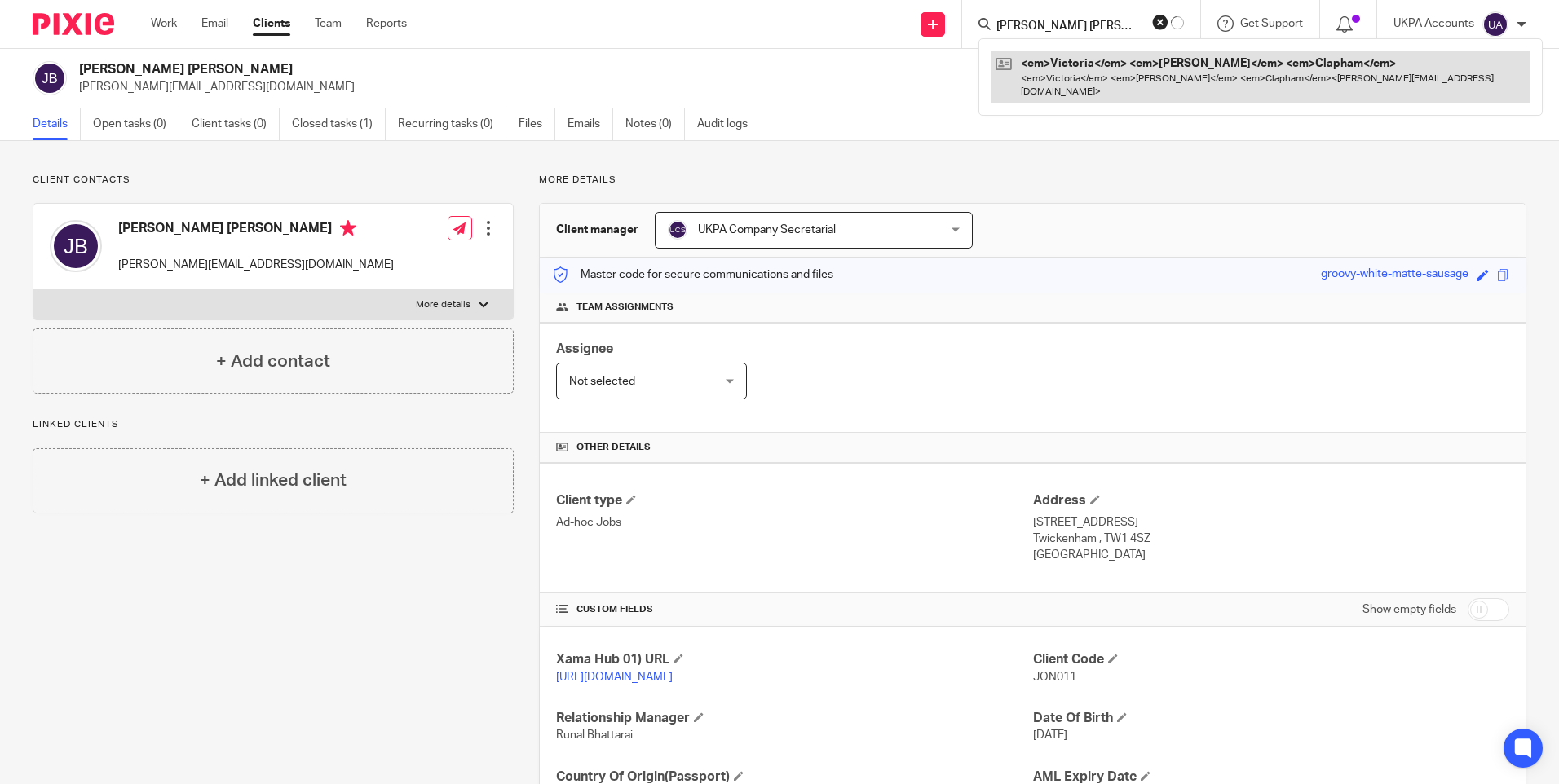
type input "[PERSON_NAME] [PERSON_NAME]"
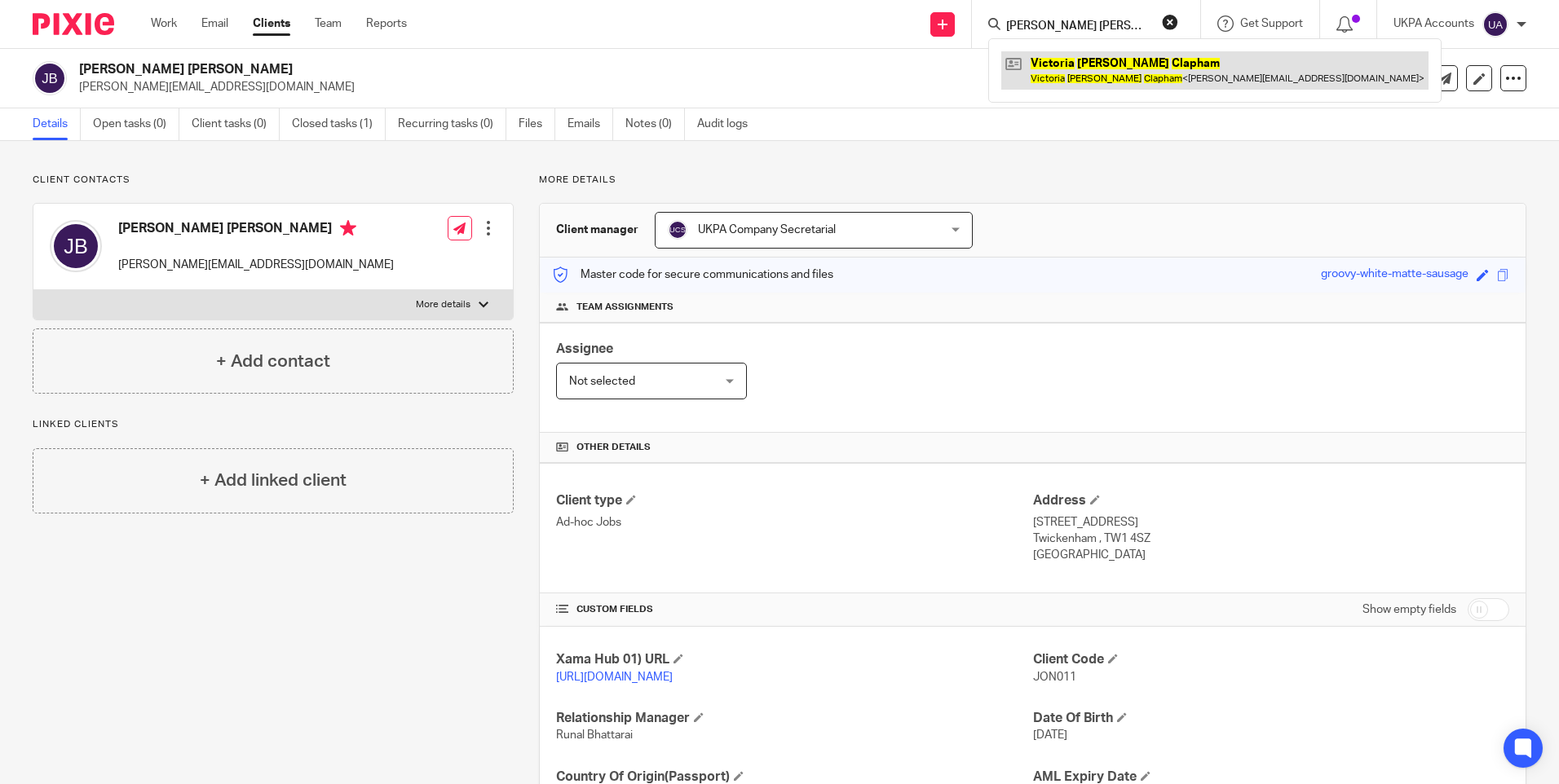
click at [1056, 74] on link at bounding box center [1215, 70] width 428 height 38
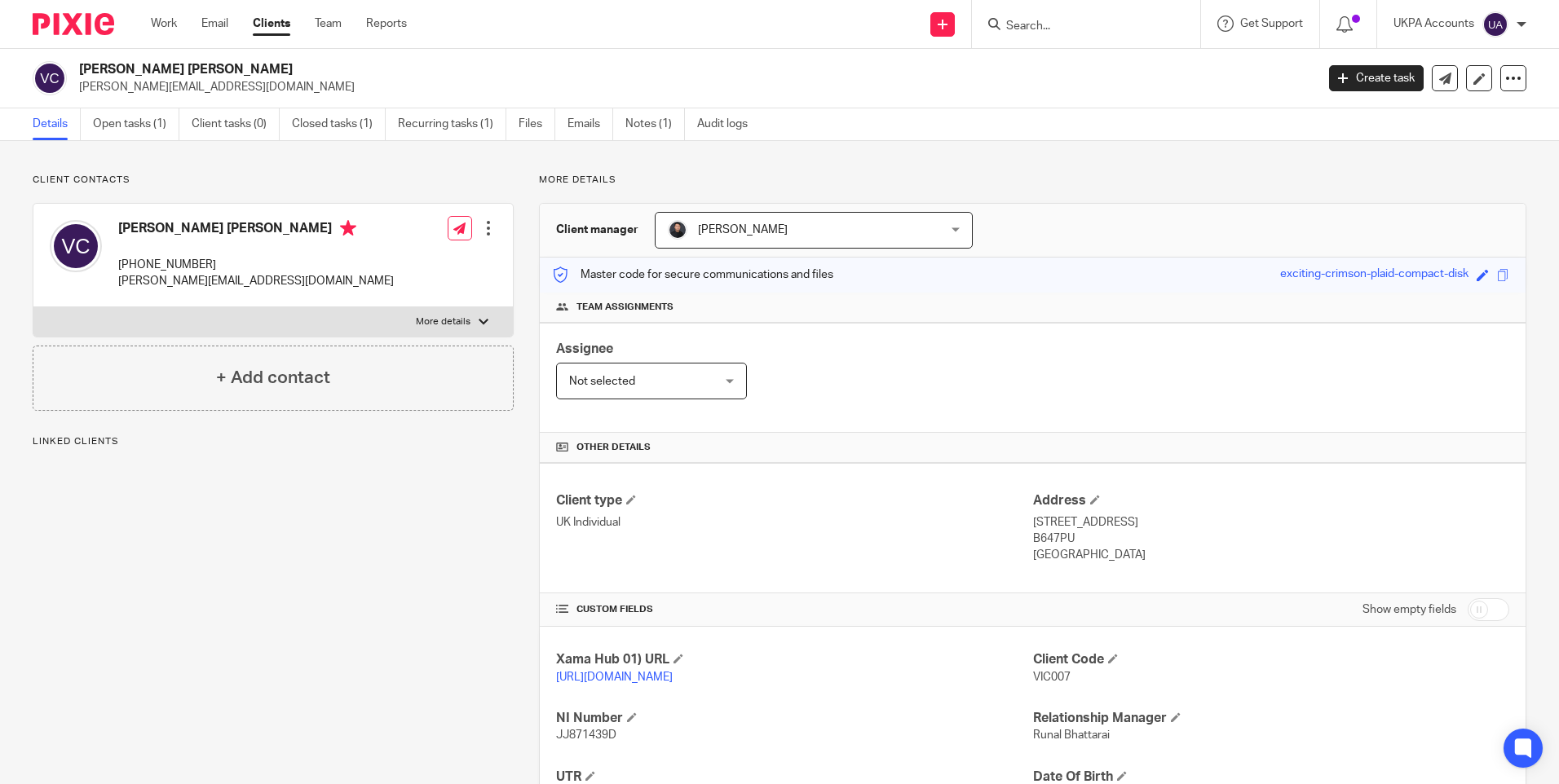
click at [1044, 676] on span "VIC007" at bounding box center [1052, 677] width 38 height 11
copy span "VIC007"
click at [396, 697] on div "Client contacts [PERSON_NAME] [PERSON_NAME] [PHONE_NUMBER] [PERSON_NAME][EMAIL_…" at bounding box center [261, 559] width 506 height 771
click at [1057, 22] on input "Search" at bounding box center [1078, 27] width 147 height 15
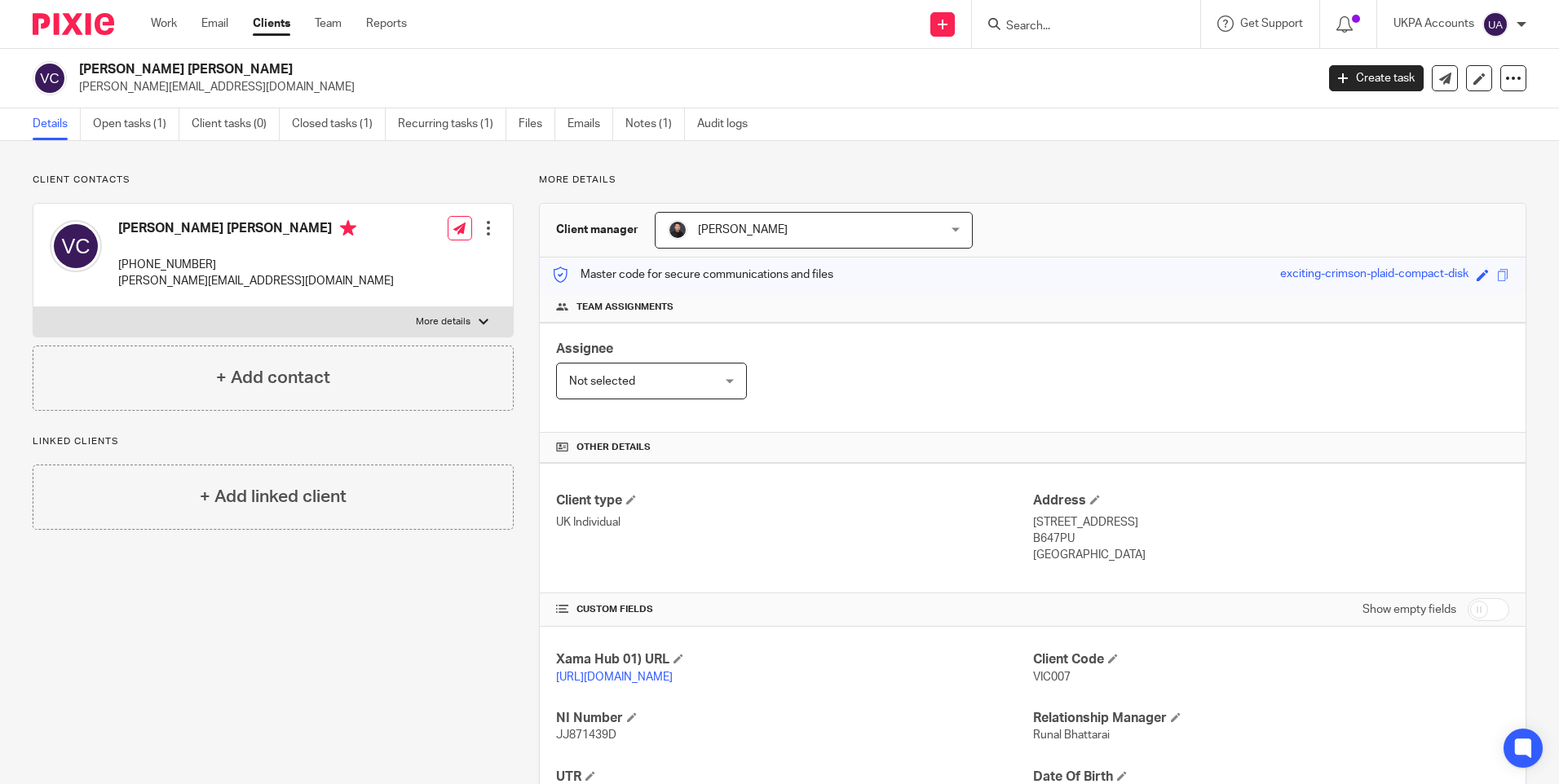
paste input "[PERSON_NAME] [PERSON_NAME]"
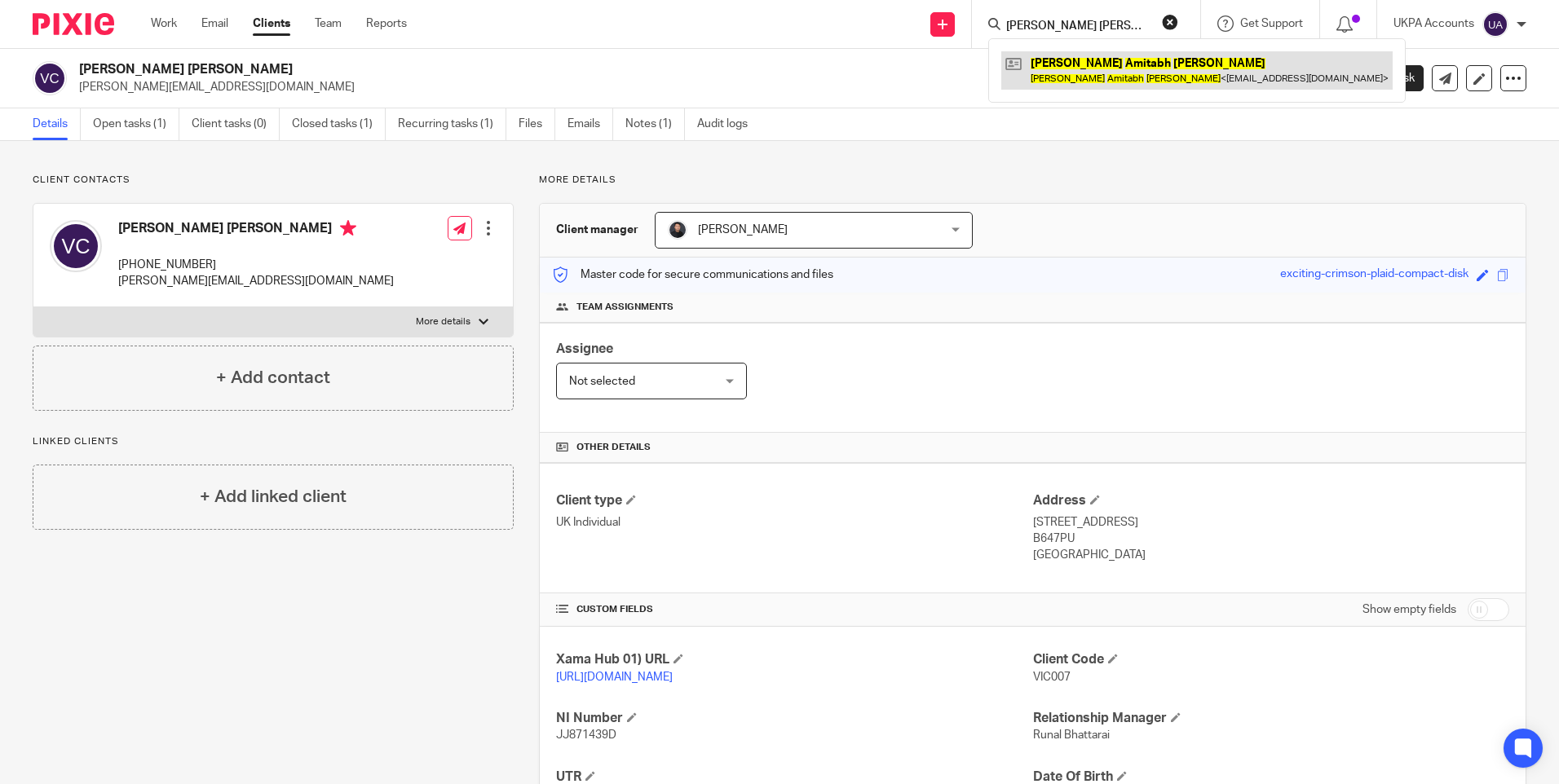
type input "[PERSON_NAME] [PERSON_NAME]"
click at [1066, 63] on link at bounding box center [1197, 70] width 392 height 38
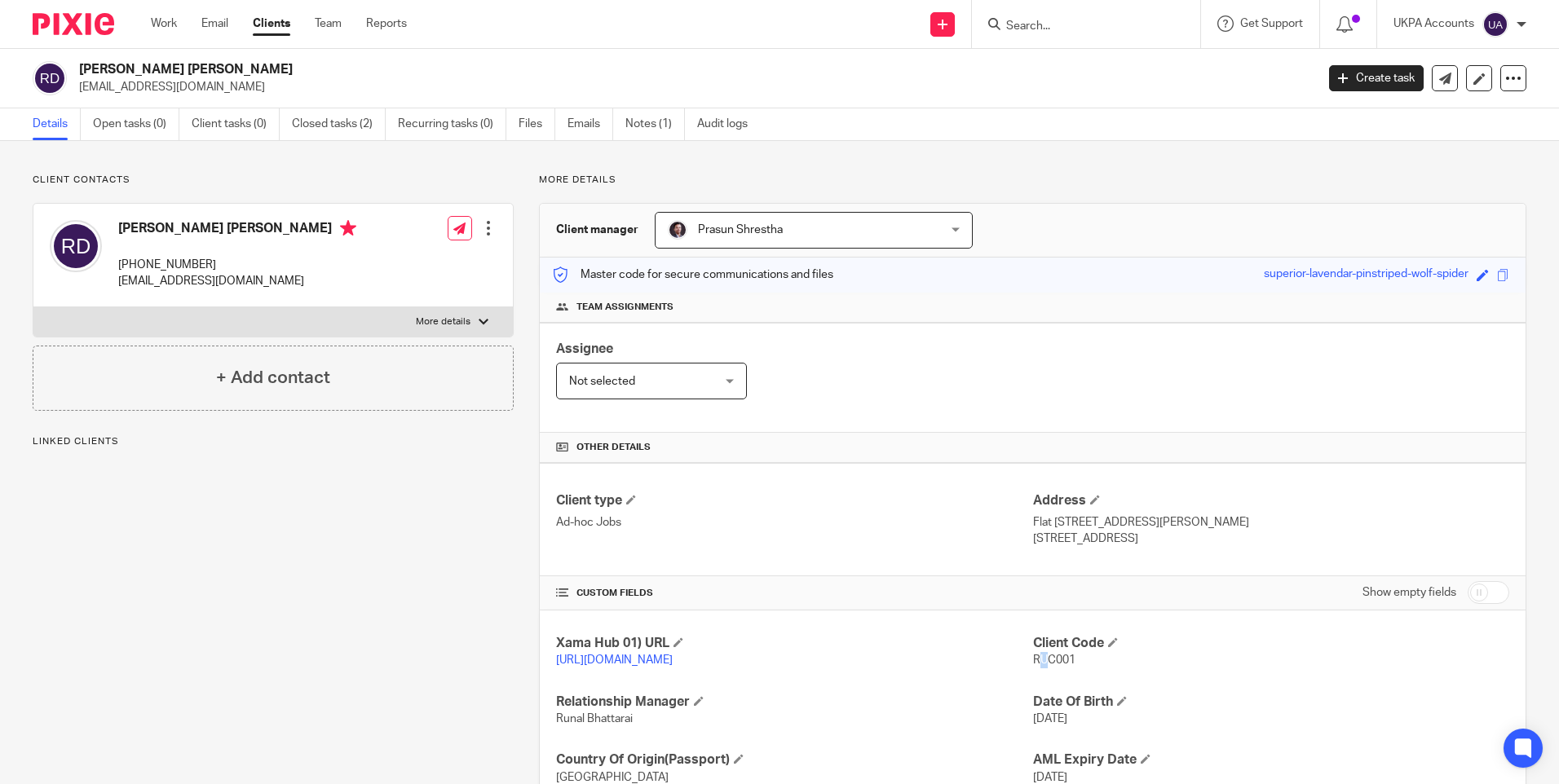
click at [1036, 658] on span "RUC001" at bounding box center [1054, 660] width 43 height 11
click at [1036, 658] on span "RUC001" at bounding box center [1054, 660] width 43 height 11
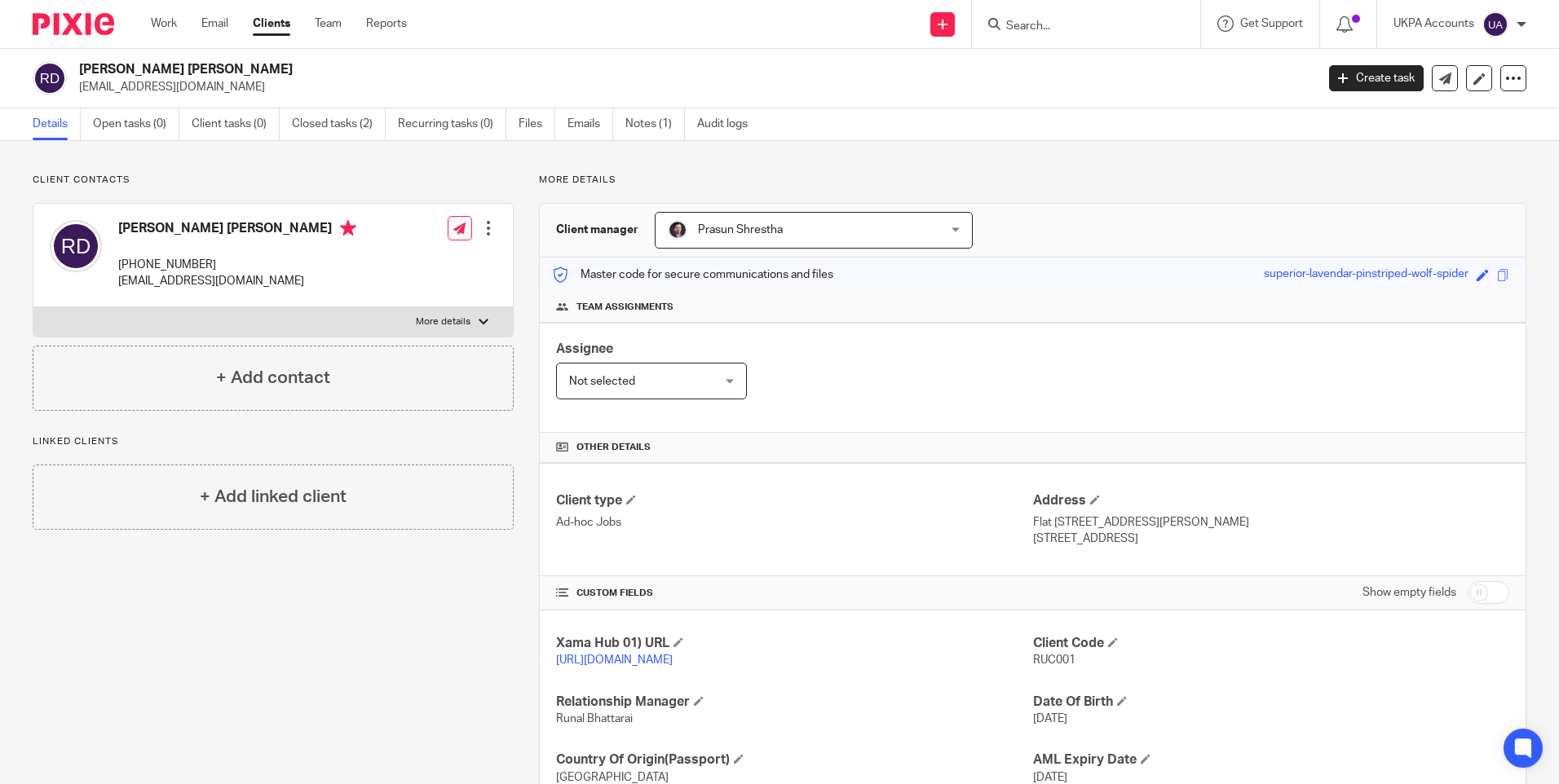
click at [1092, 26] on input "Search" at bounding box center [1078, 27] width 147 height 15
paste input "[PERSON_NAME] [PERSON_NAME]"
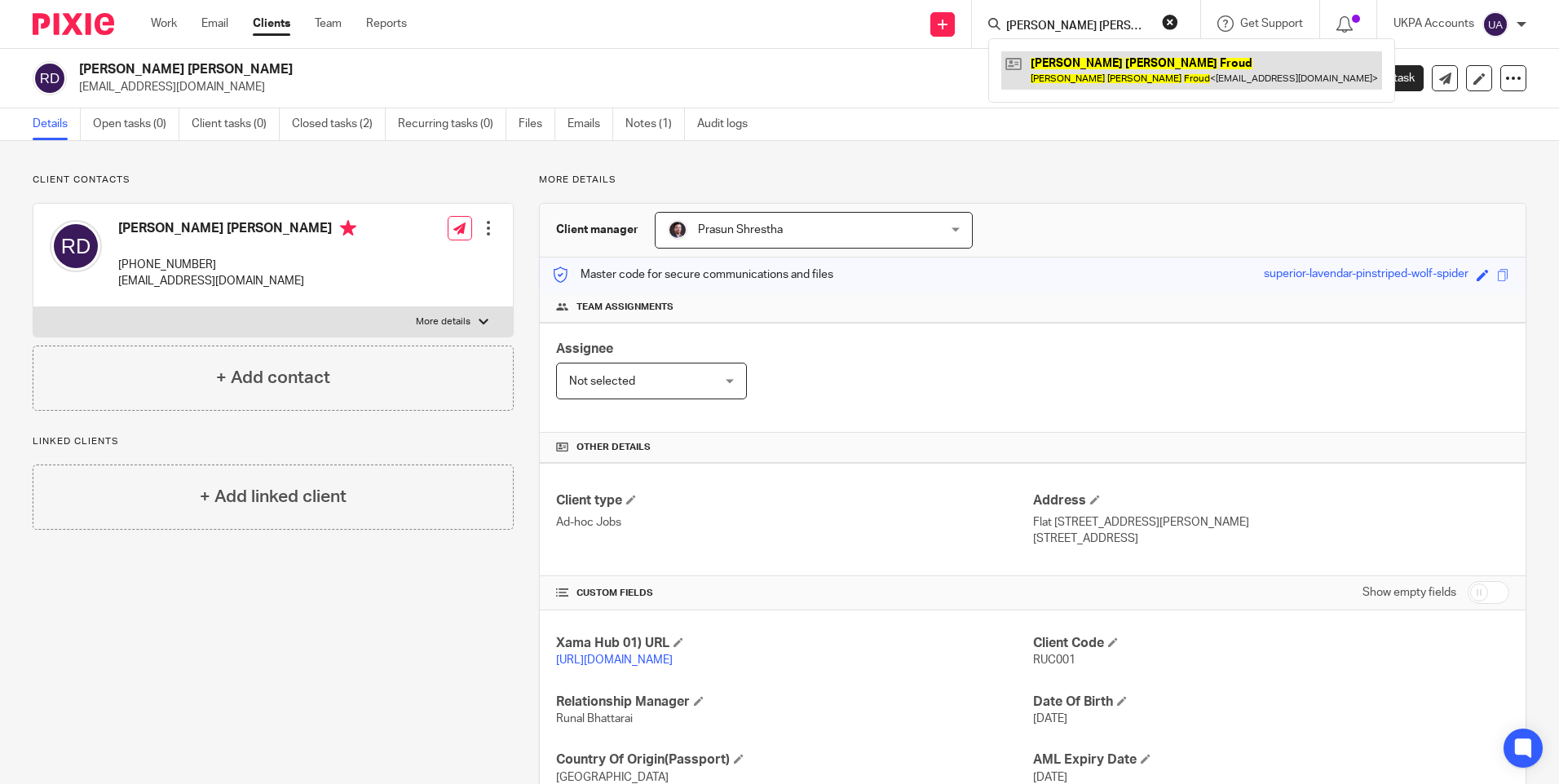
type input "[PERSON_NAME] [PERSON_NAME]"
click at [1066, 71] on link at bounding box center [1191, 70] width 381 height 38
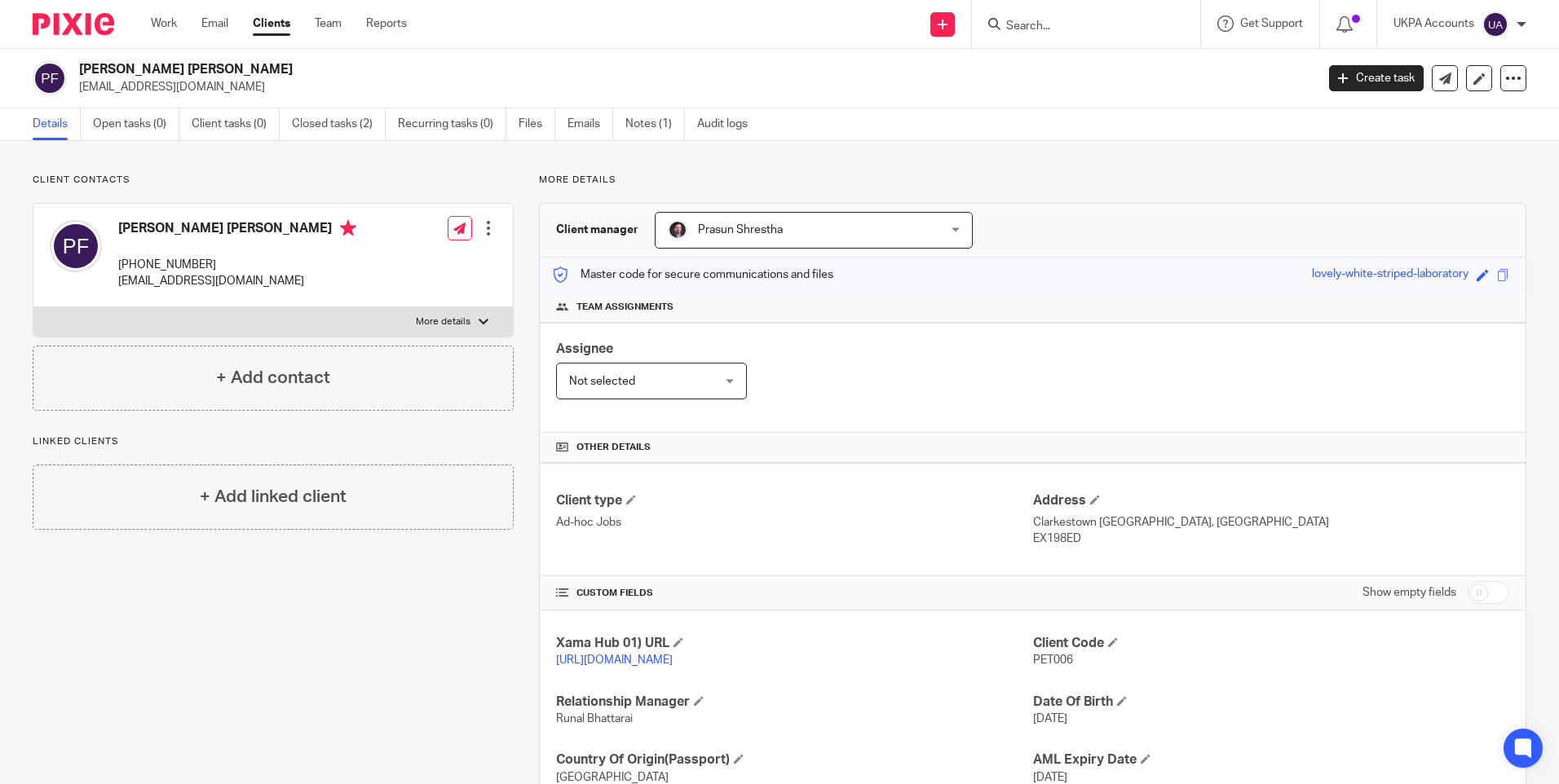
click at [1048, 659] on span "PET006" at bounding box center [1053, 660] width 40 height 11
copy span "PET006"
click at [425, 614] on div "Client contacts [PERSON_NAME] [PERSON_NAME] [PHONE_NUMBER] [EMAIL_ADDRESS][DOMA…" at bounding box center [261, 522] width 506 height 696
click at [1074, 28] on input "Search" at bounding box center [1078, 27] width 147 height 15
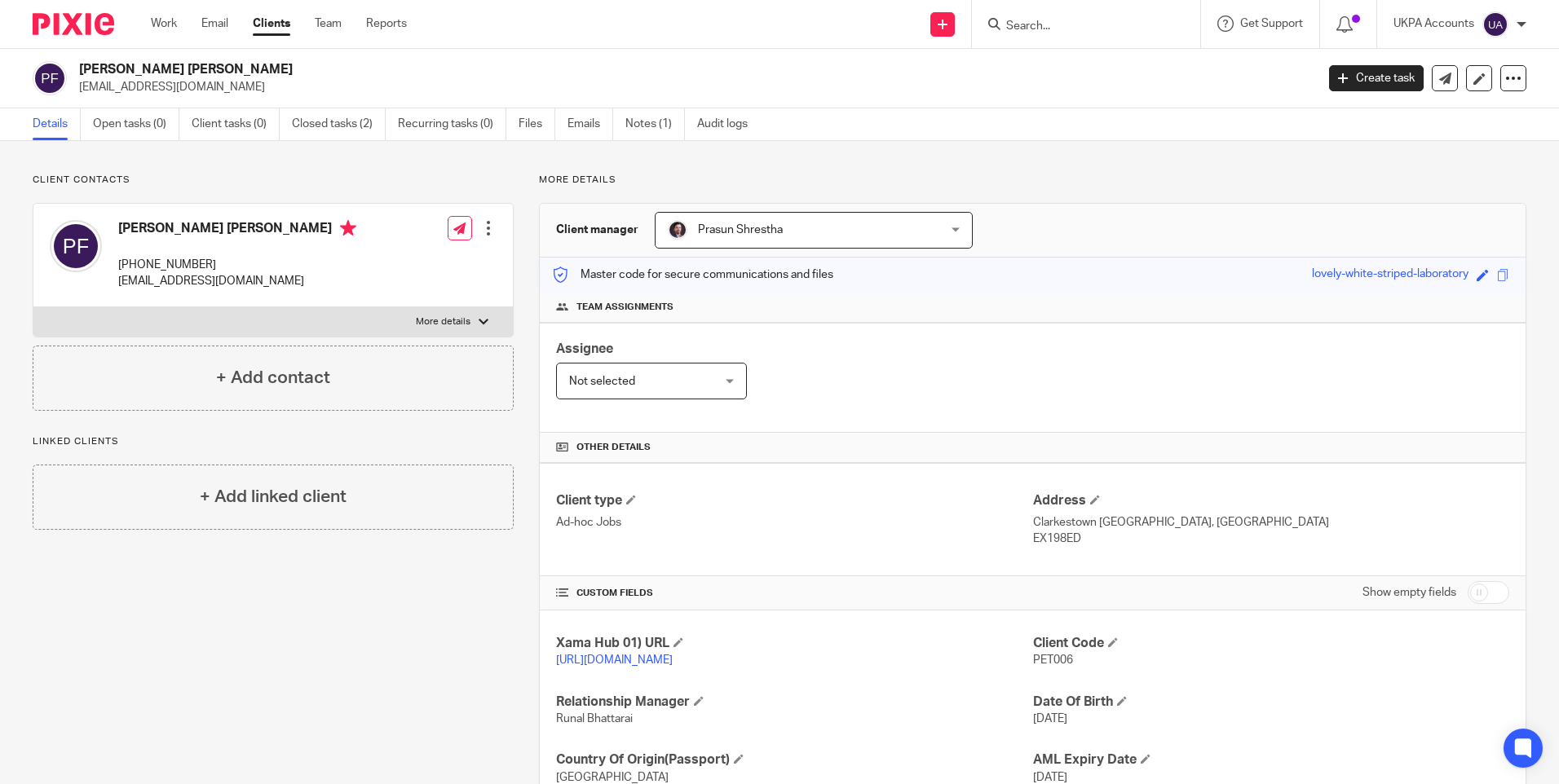
paste input "Conifer Gardens"
click at [1007, 27] on input "Conifer Gardens" at bounding box center [1078, 27] width 147 height 15
type input "Conifer Gardens"
drag, startPoint x: 1118, startPoint y: 21, endPoint x: 936, endPoint y: 26, distance: 182.1
click at [936, 26] on div "Send new email Create task Add client Conifer Gardens No results found. Try sea…" at bounding box center [995, 24] width 1128 height 48
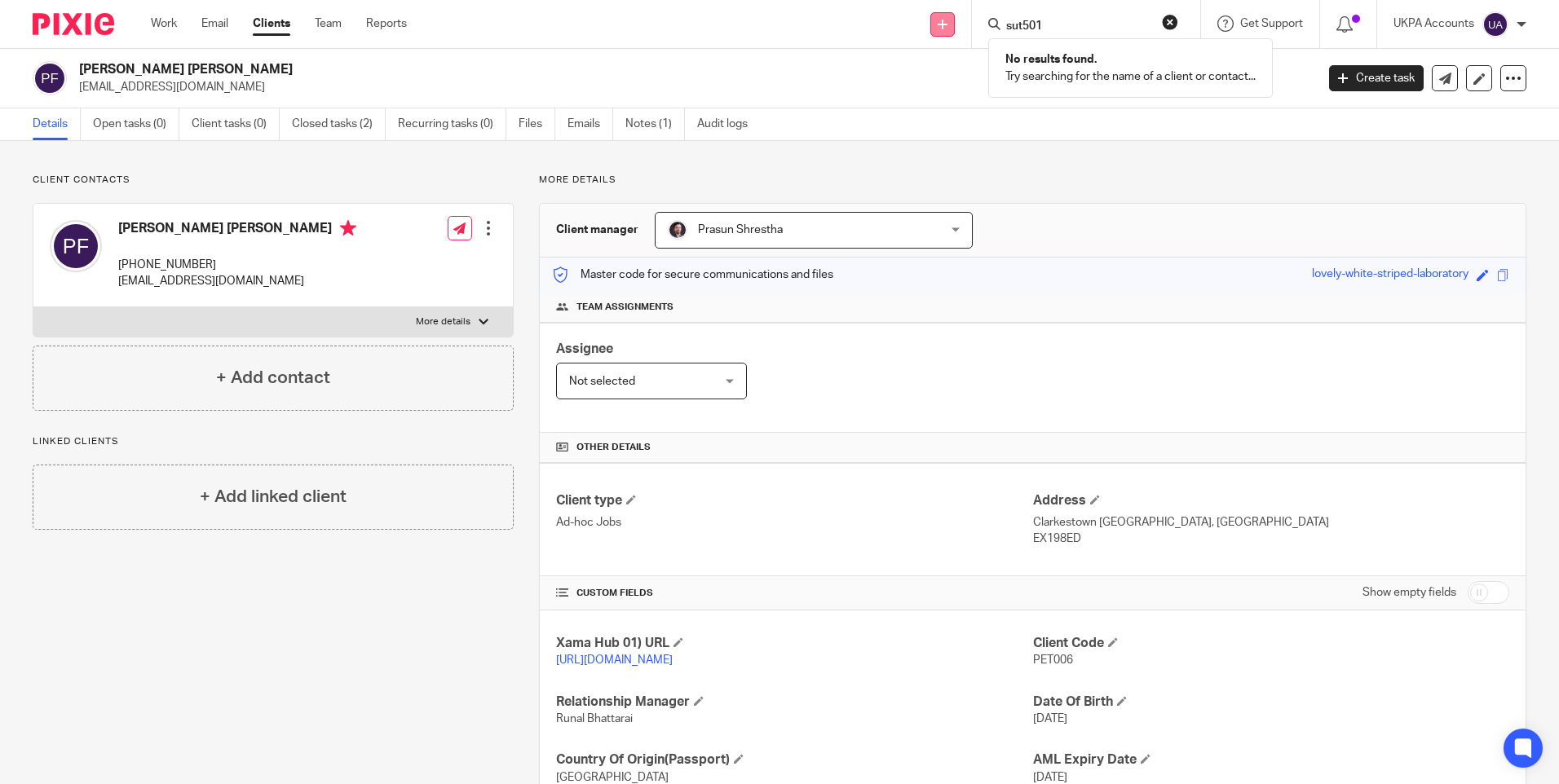
type input "sut501"
click button "submit" at bounding box center [0, 0] width 0 height 0
drag, startPoint x: 1060, startPoint y: 22, endPoint x: 870, endPoint y: 26, distance: 190.0
click at [870, 26] on div "Send new email Create task Add client sut501 No results found. Try searching fo…" at bounding box center [995, 24] width 1128 height 48
type input "gsm"
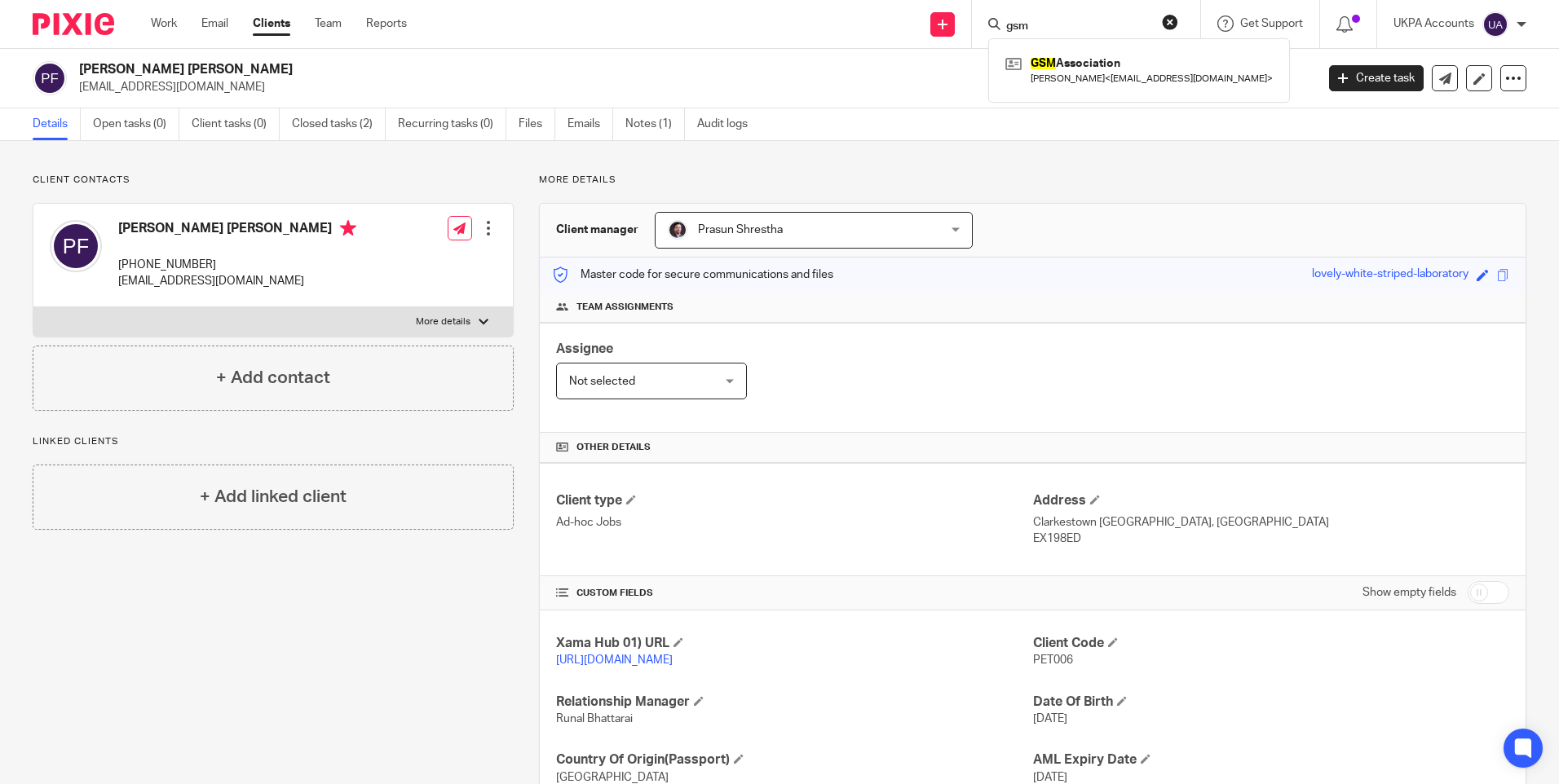
drag, startPoint x: 1039, startPoint y: 21, endPoint x: 915, endPoint y: 21, distance: 124.0
click at [915, 21] on div "Send new email Create task Add client gsm GSM Association Divya Kaushik < dkaus…" at bounding box center [995, 24] width 1128 height 48
click at [1028, 23] on input "Search" at bounding box center [1068, 27] width 147 height 15
paste input "Michael Henry"
type input "Michael Henry"
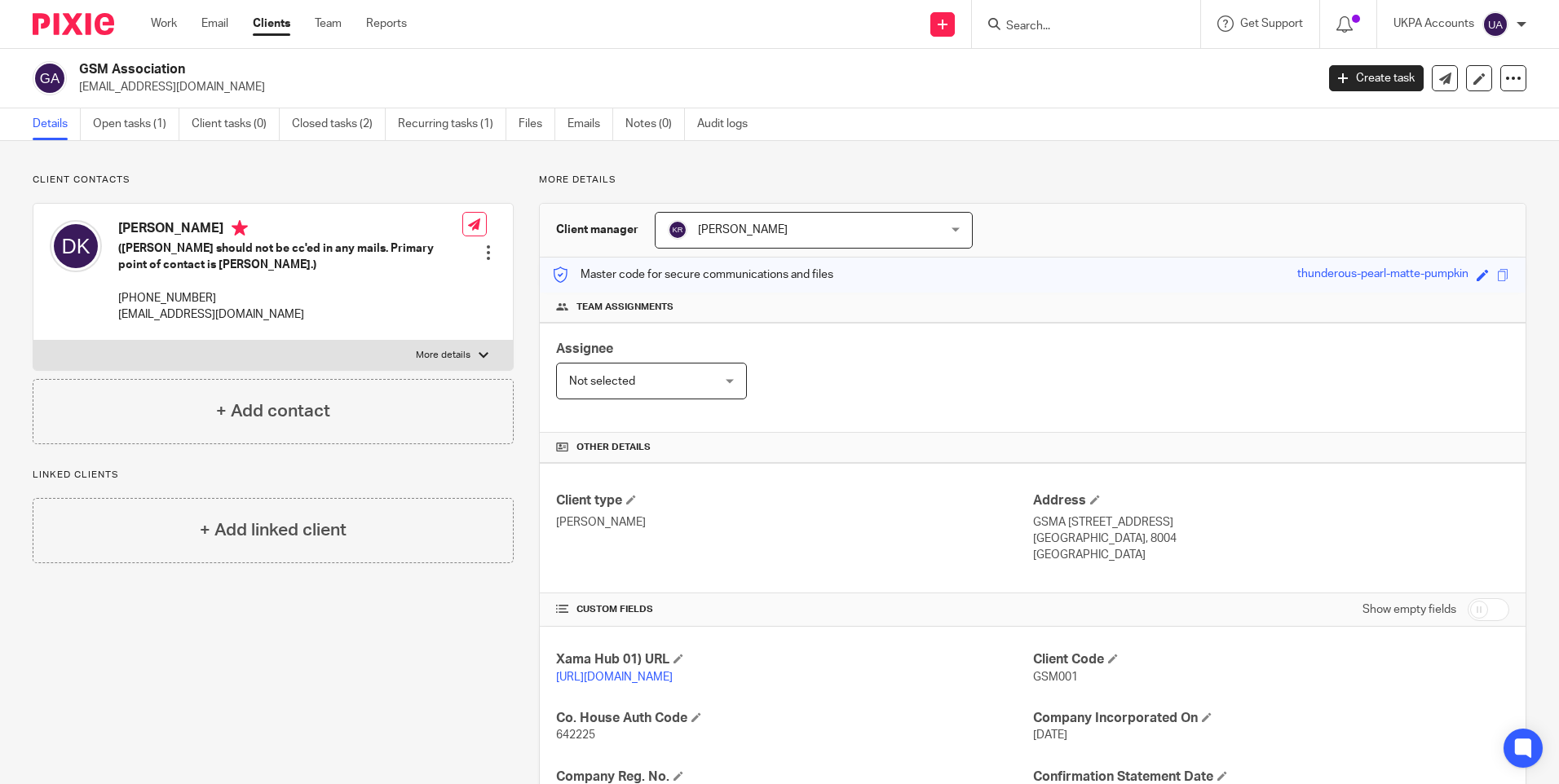
click at [1065, 172] on div "Client contacts Divya Kaushik (Simon should not be cc'ed in any mails. Primary …" at bounding box center [779, 588] width 1559 height 895
click at [365, 180] on p "Client contacts" at bounding box center [273, 180] width 481 height 13
click at [1019, 28] on input "Search" at bounding box center [1078, 27] width 147 height 15
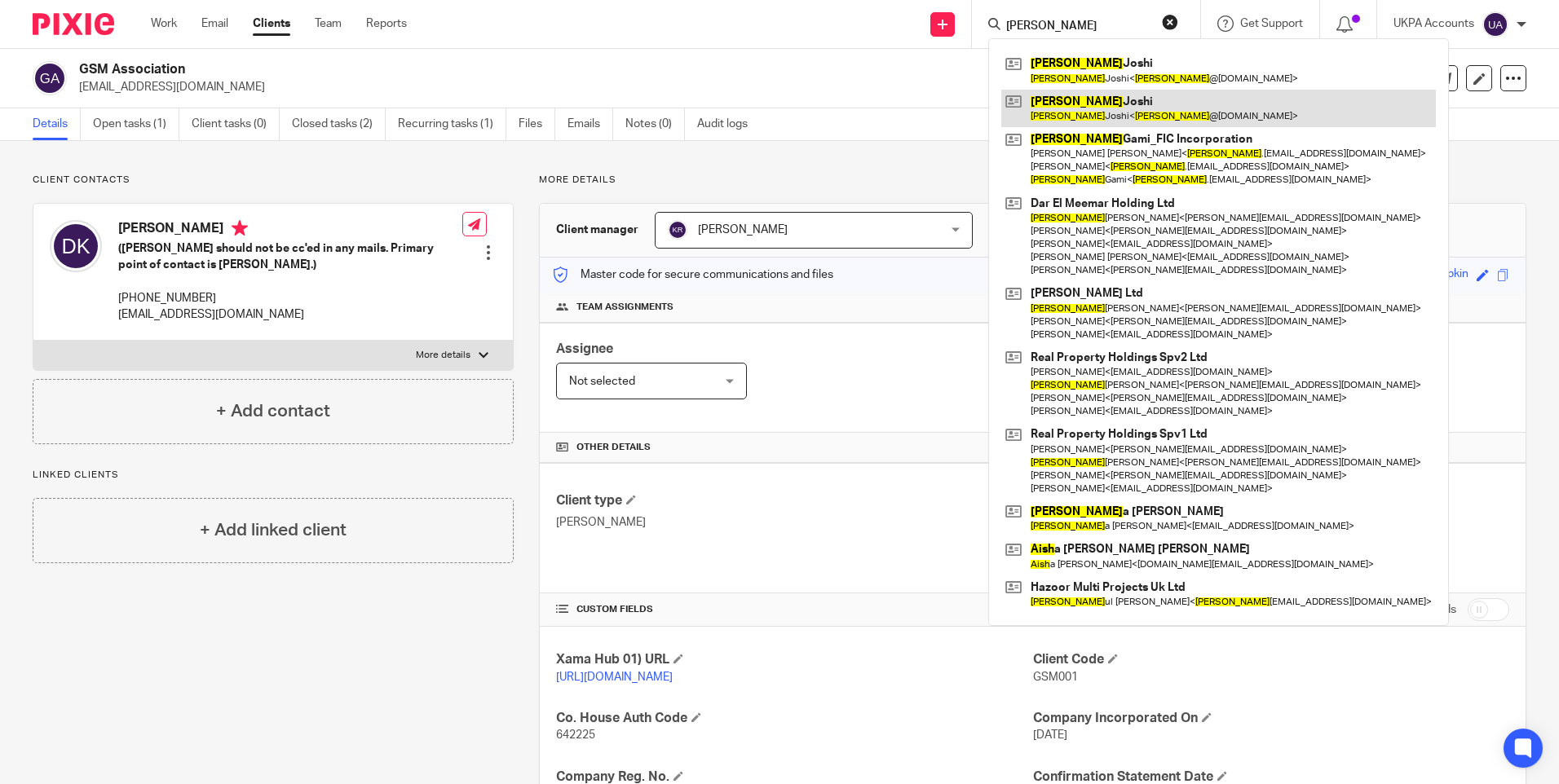
type input "anish"
click at [1059, 102] on link at bounding box center [1219, 109] width 434 height 38
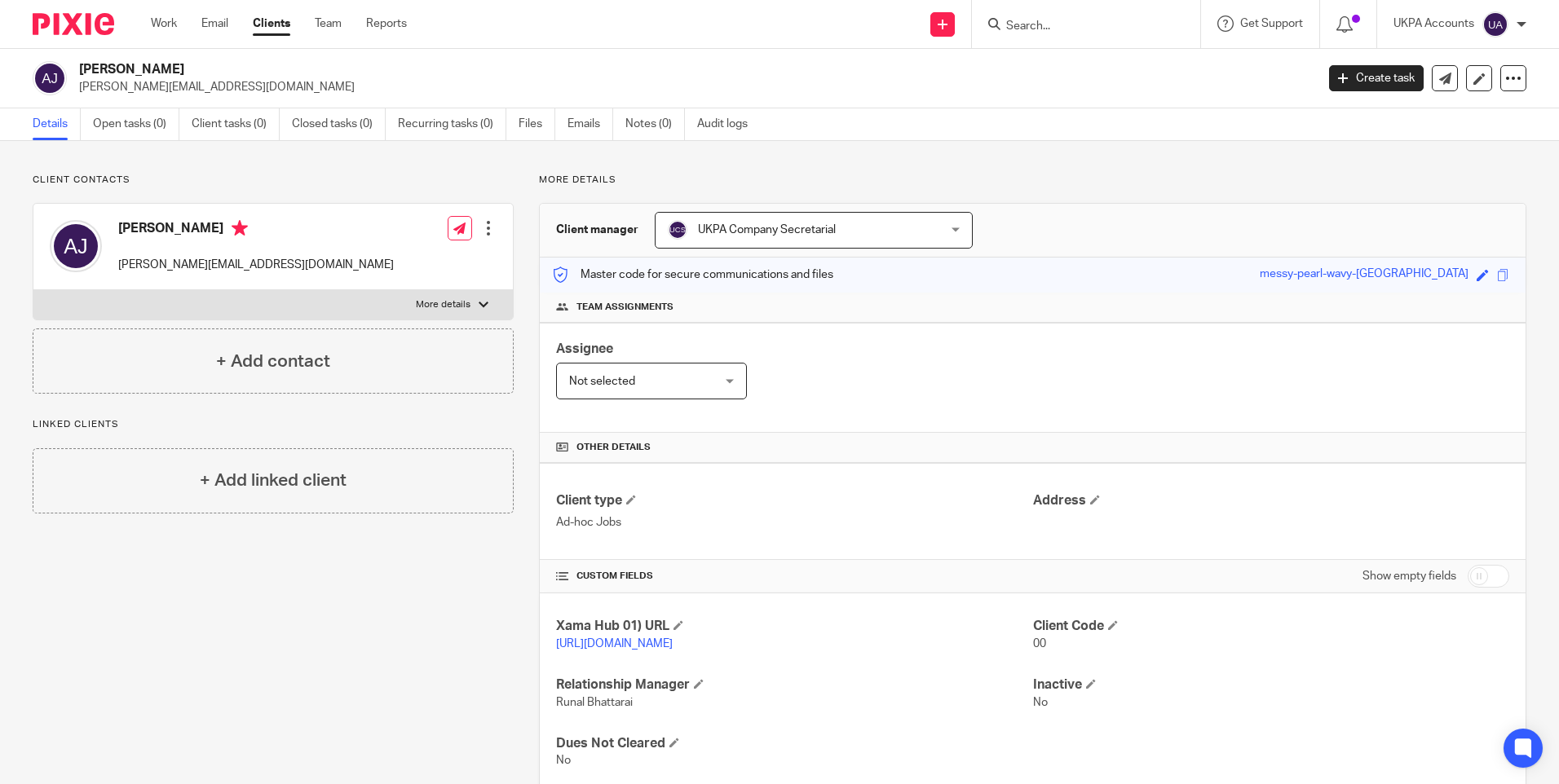
click at [1025, 23] on input "Search" at bounding box center [1078, 27] width 147 height 15
paste input "Thomas Flo Jensen"
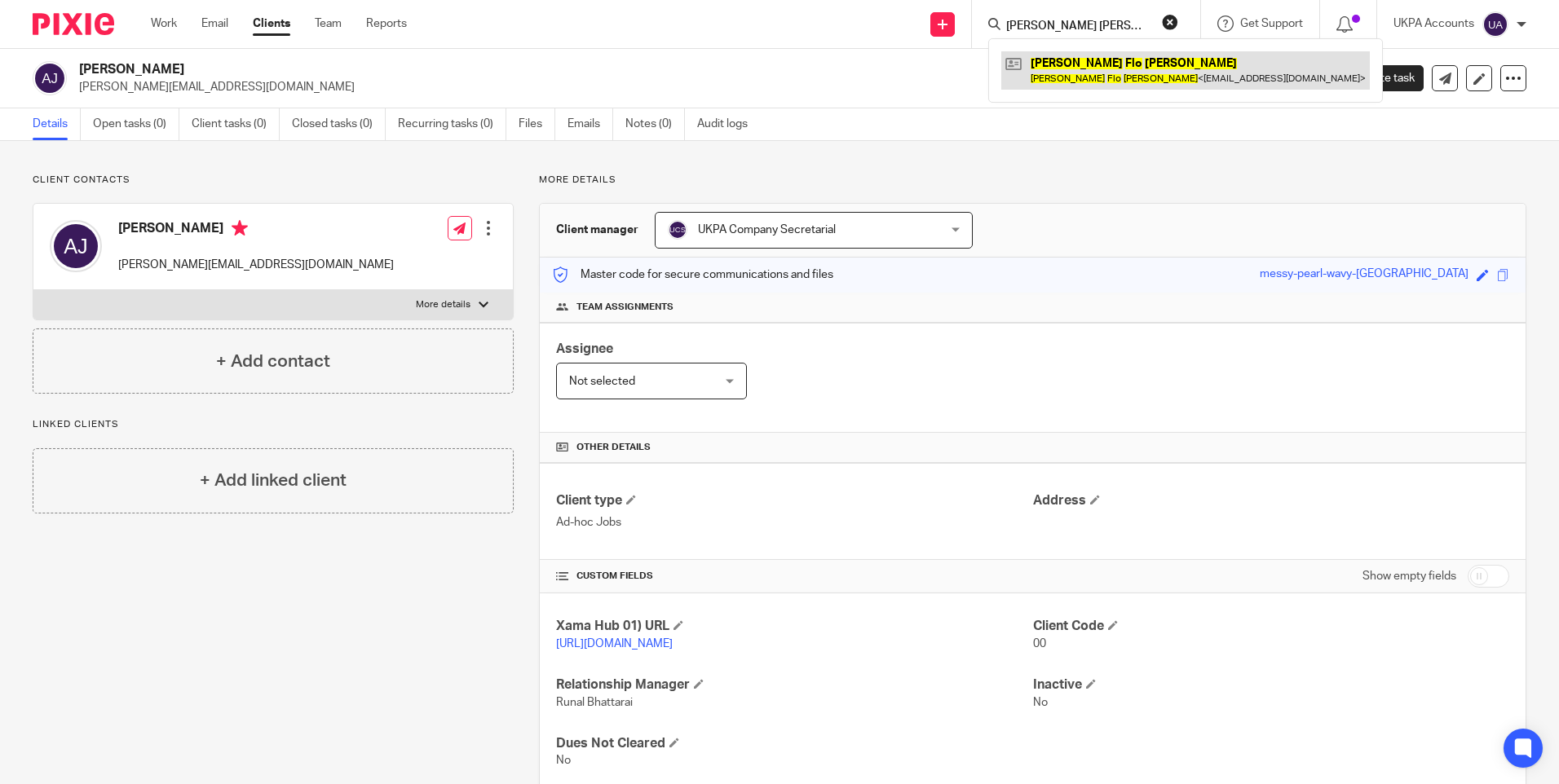
type input "Thomas Flo Jensen"
click at [1072, 68] on link at bounding box center [1185, 70] width 369 height 38
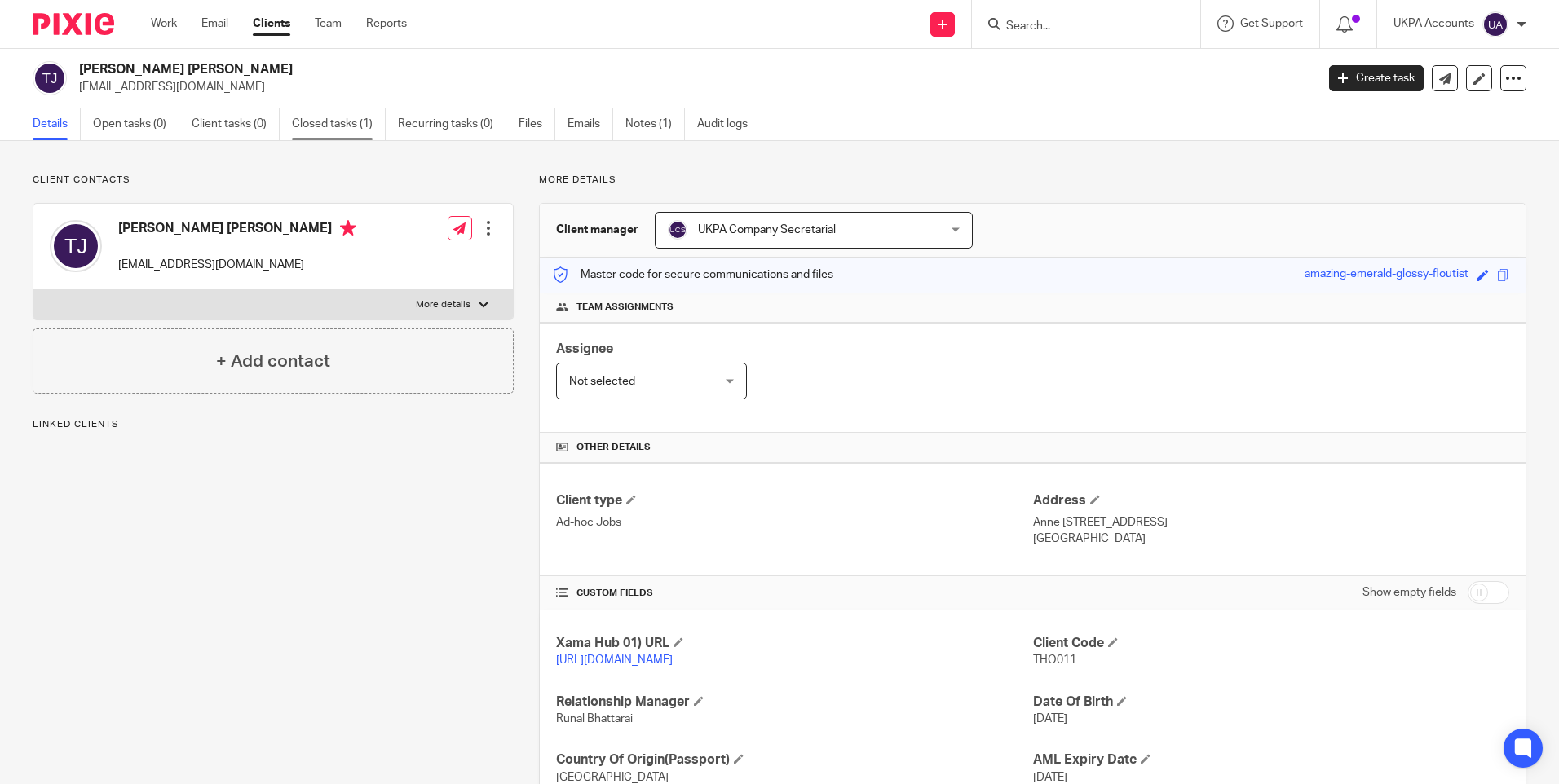
click at [339, 131] on link "Closed tasks (1)" at bounding box center [339, 124] width 94 height 32
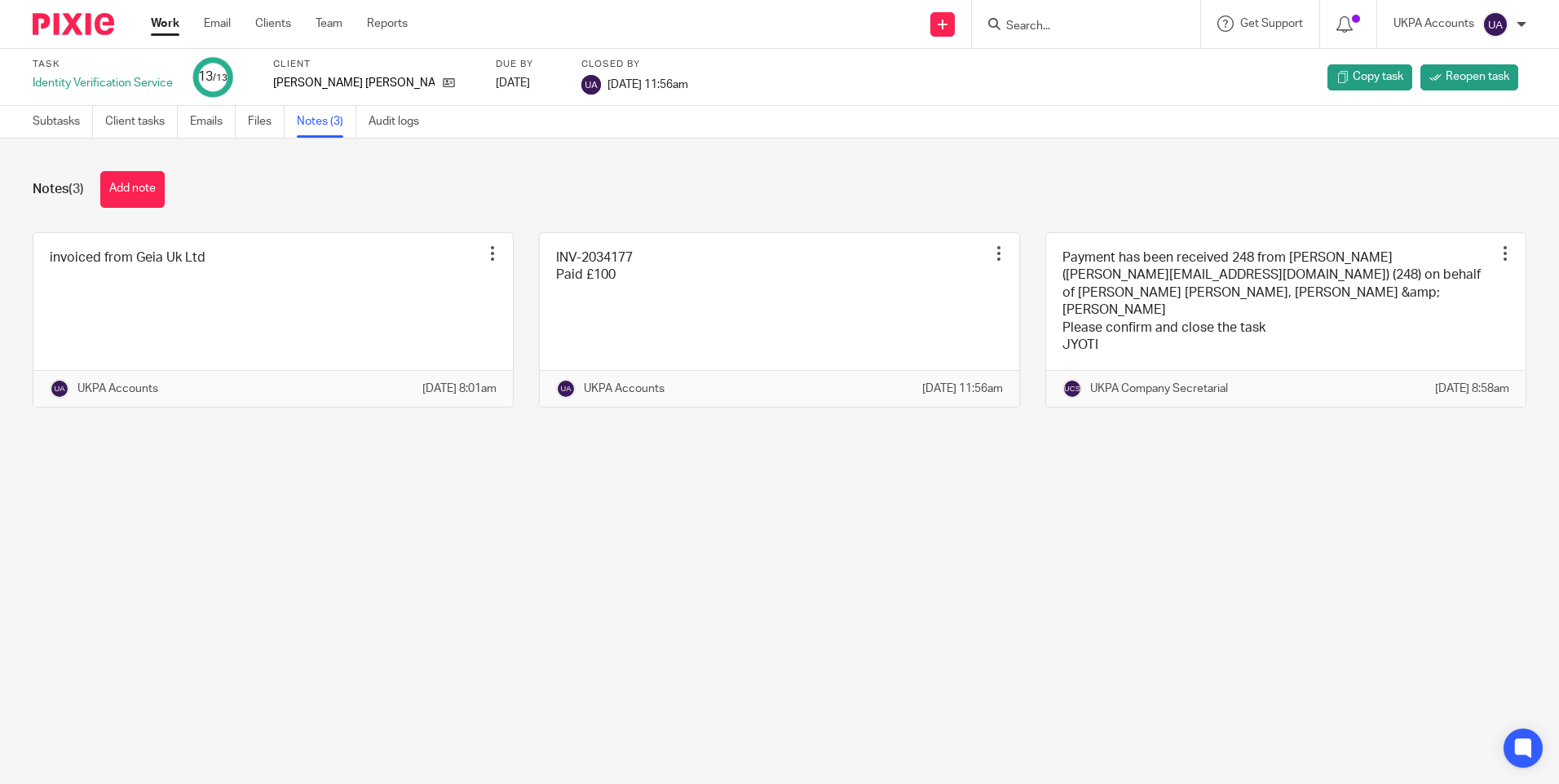
click at [1042, 27] on input "Search" at bounding box center [1078, 27] width 147 height 15
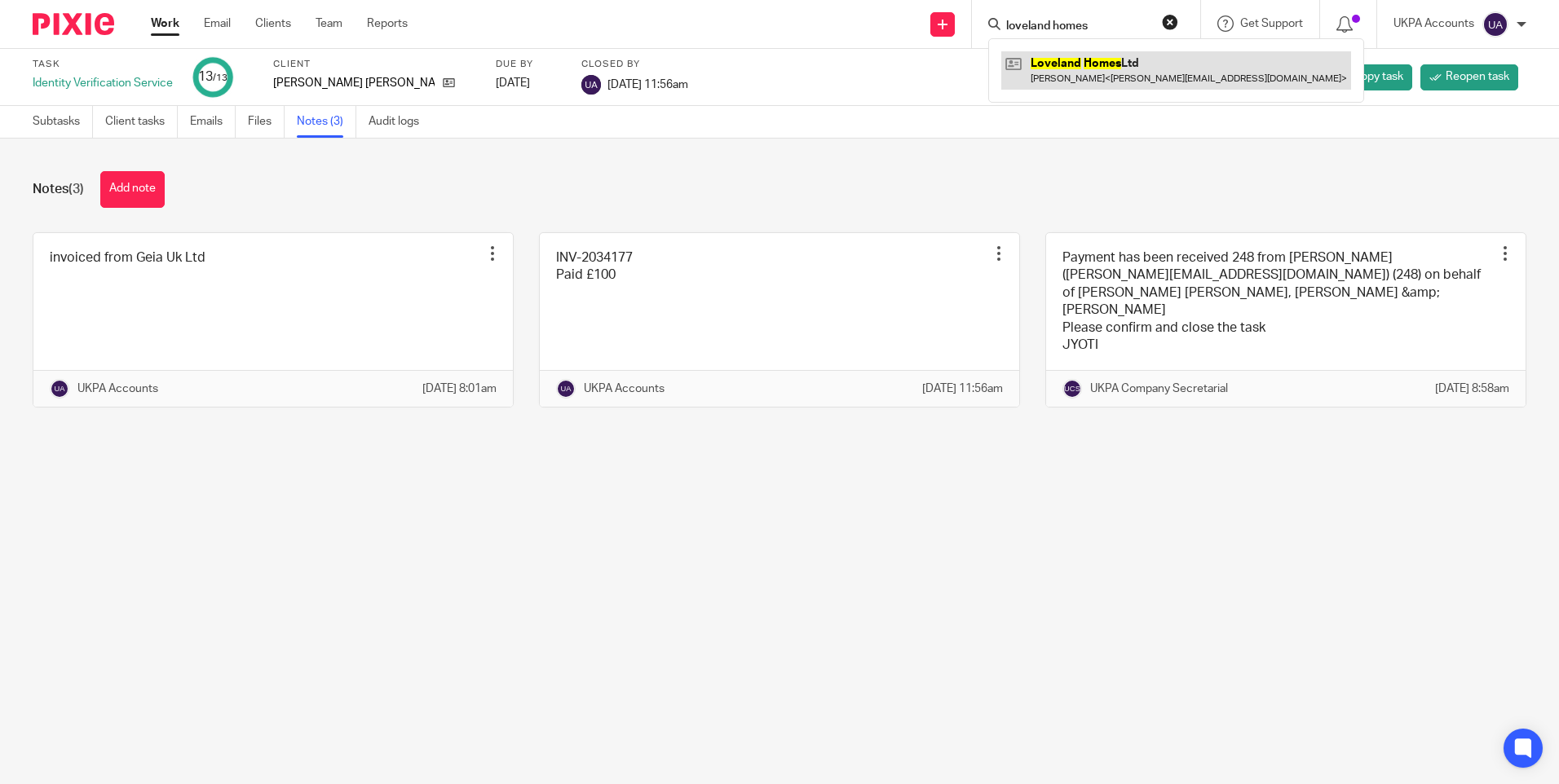
type input "loveland homes"
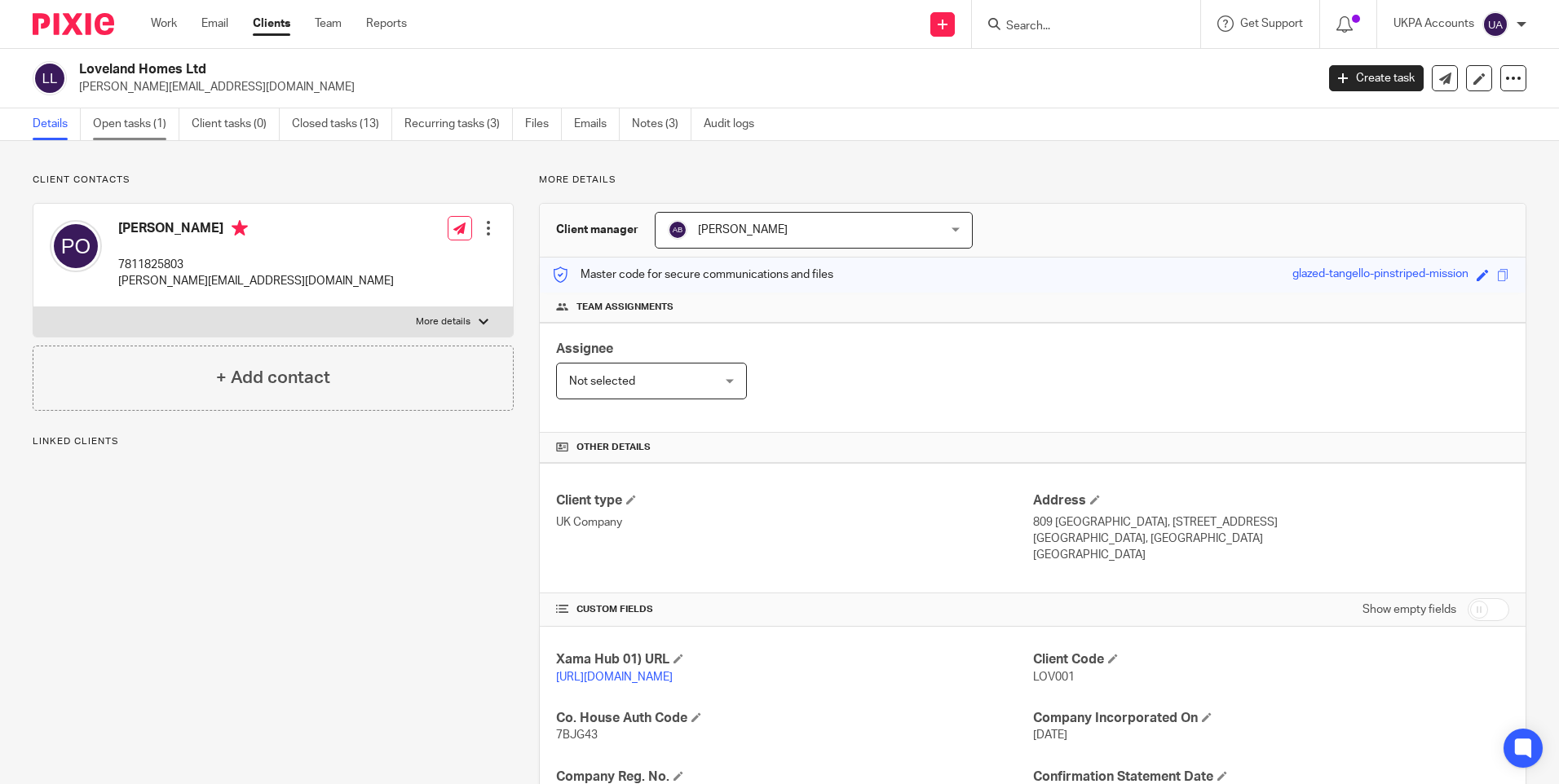
click at [153, 128] on link "Open tasks (1)" at bounding box center [136, 124] width 86 height 32
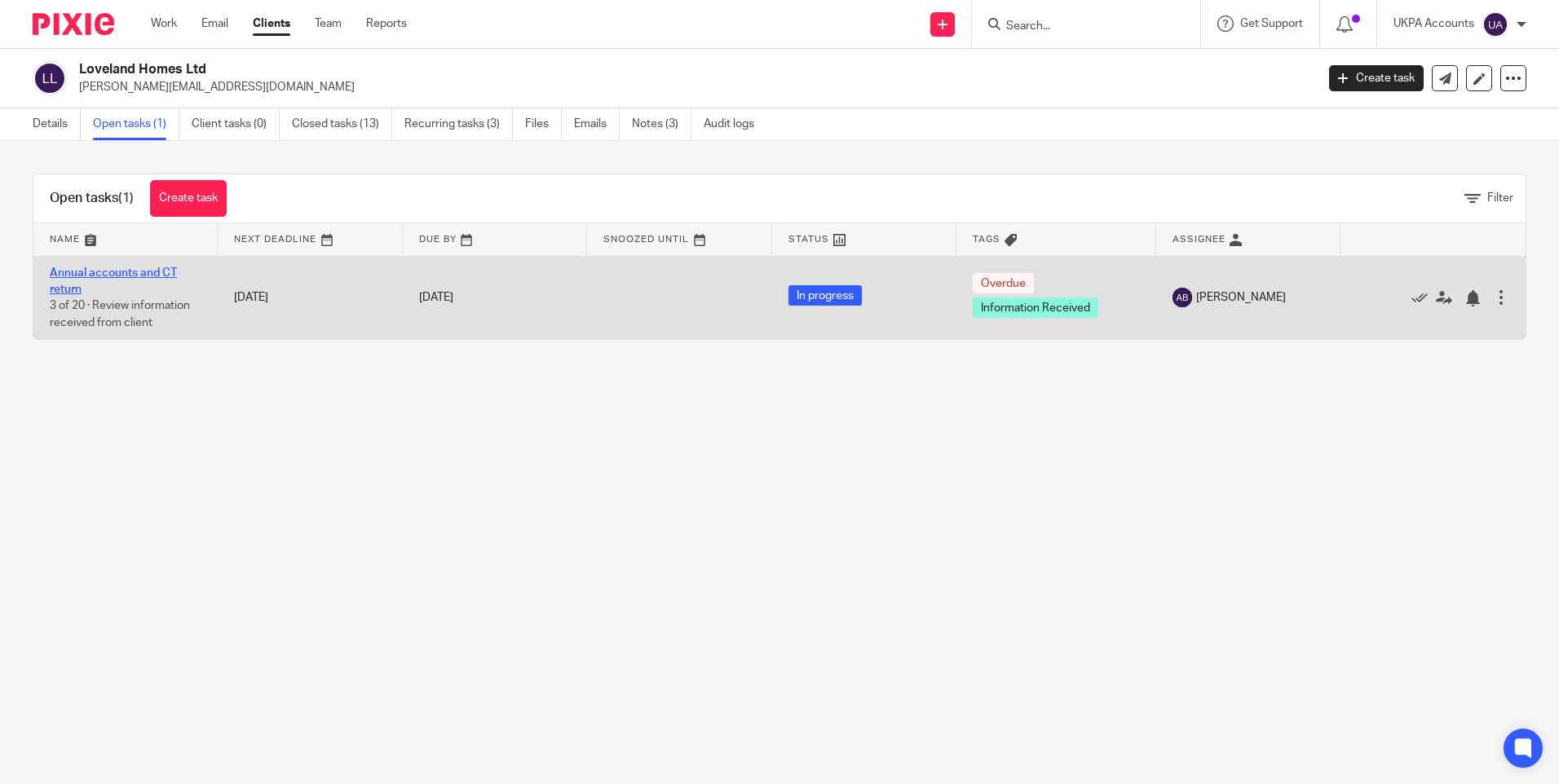
click at [151, 271] on link "Annual accounts and CT return" at bounding box center [113, 281] width 127 height 27
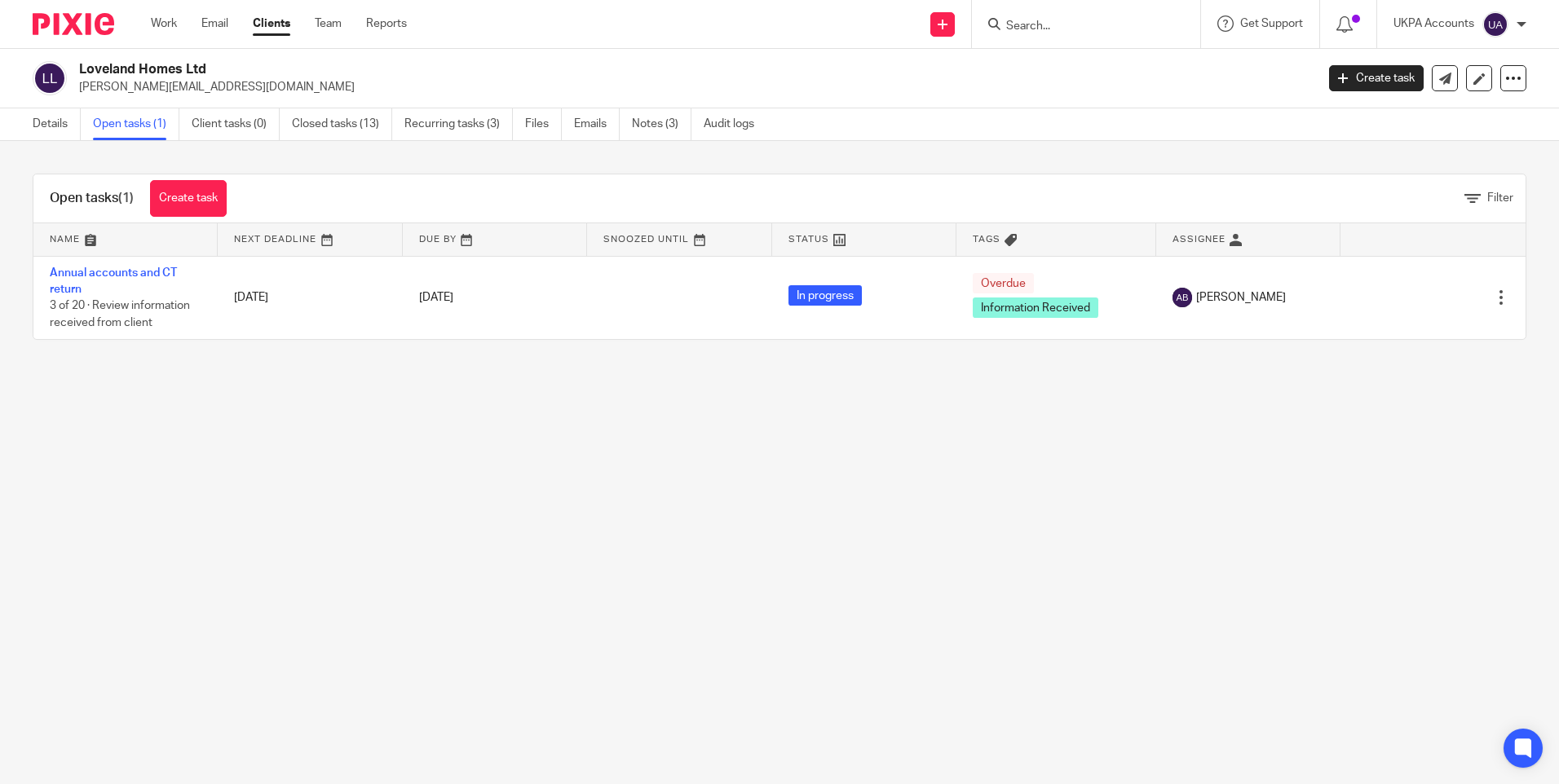
click at [433, 693] on main "Loveland Homes Ltd [PERSON_NAME][EMAIL_ADDRESS][DOMAIN_NAME] Create task Update…" at bounding box center [779, 392] width 1559 height 784
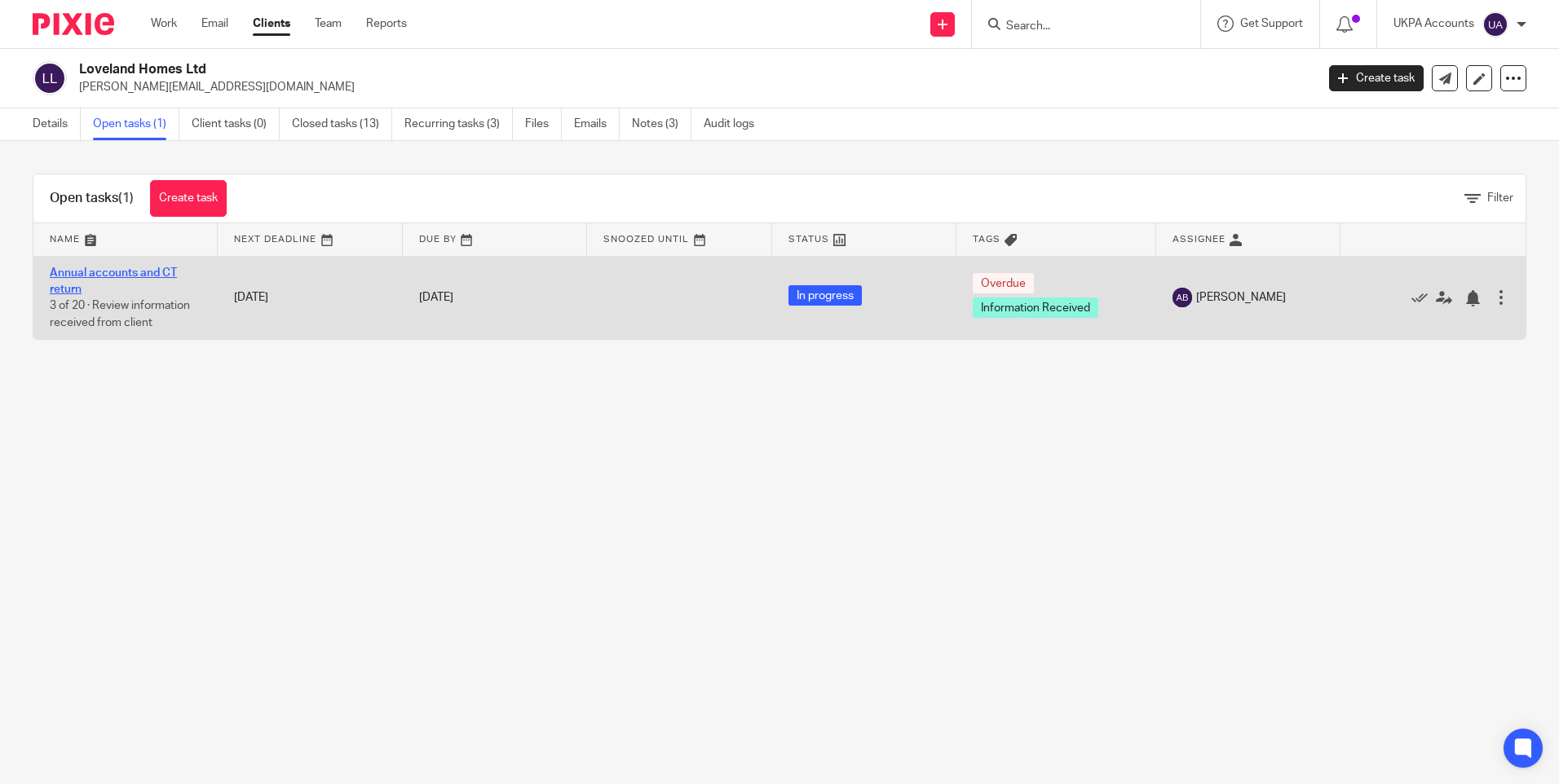
click at [115, 273] on link "Annual accounts and CT return" at bounding box center [113, 281] width 127 height 27
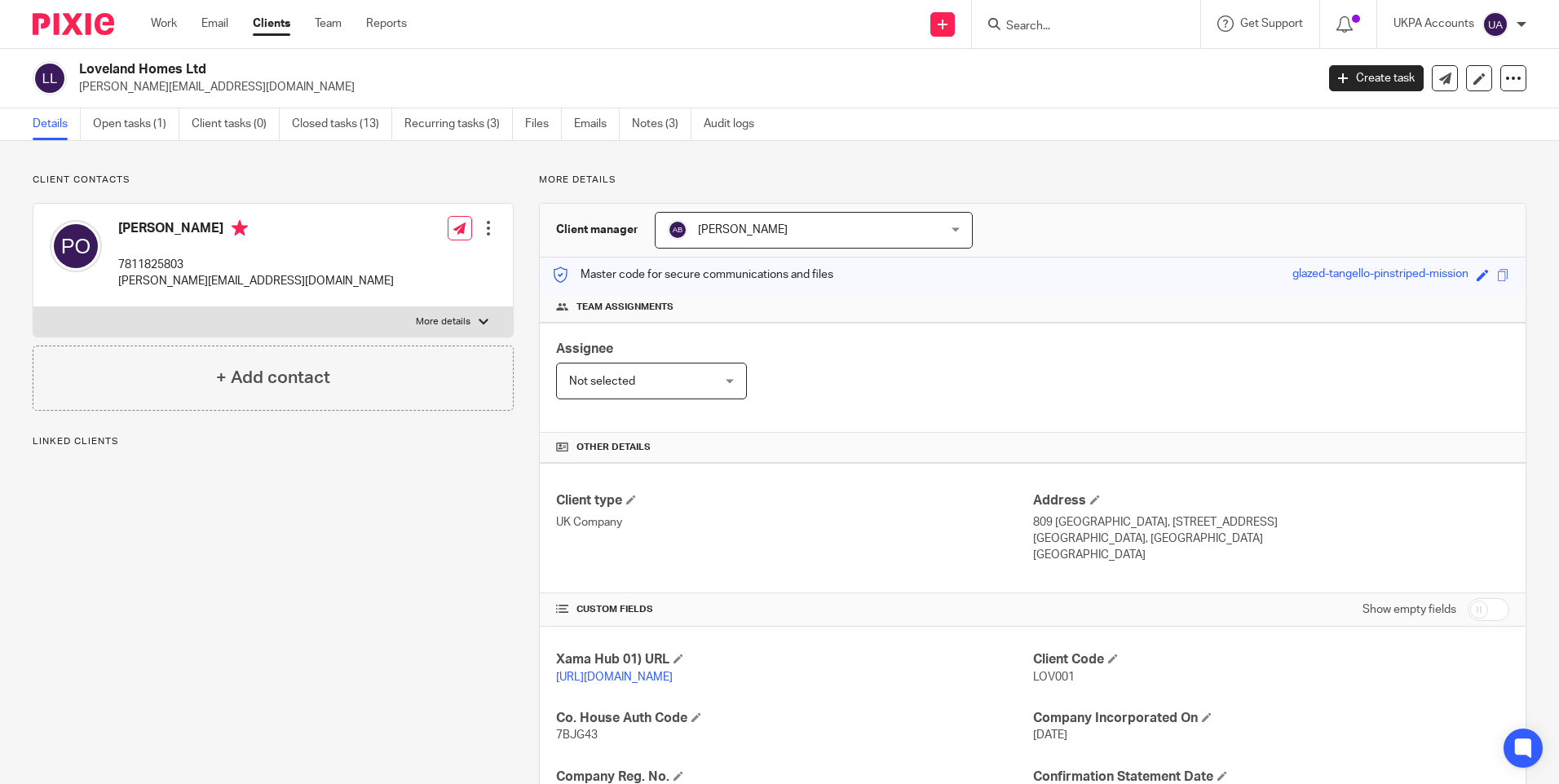
scroll to position [163, 0]
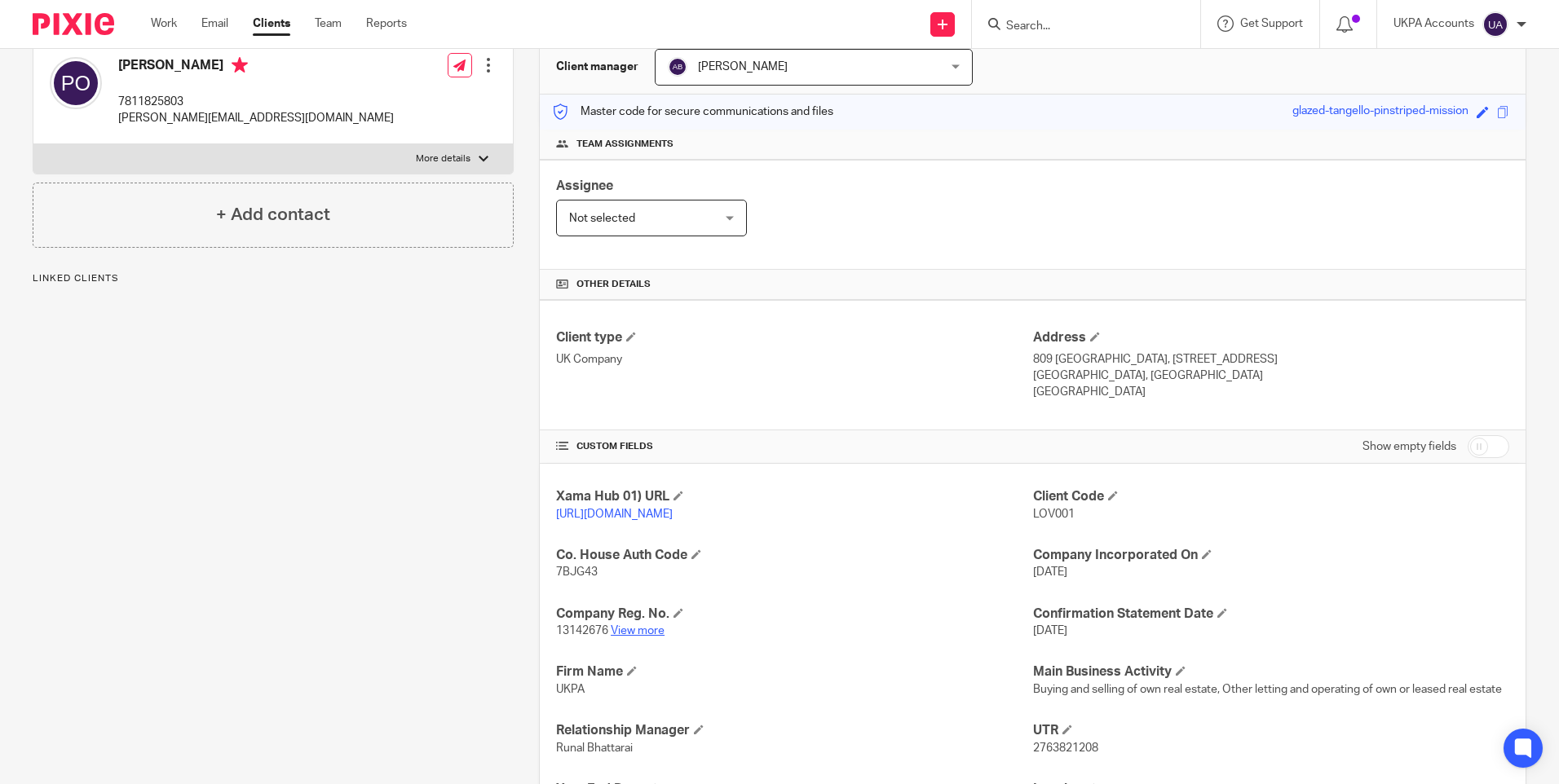
click at [645, 637] on link "View more" at bounding box center [637, 630] width 54 height 11
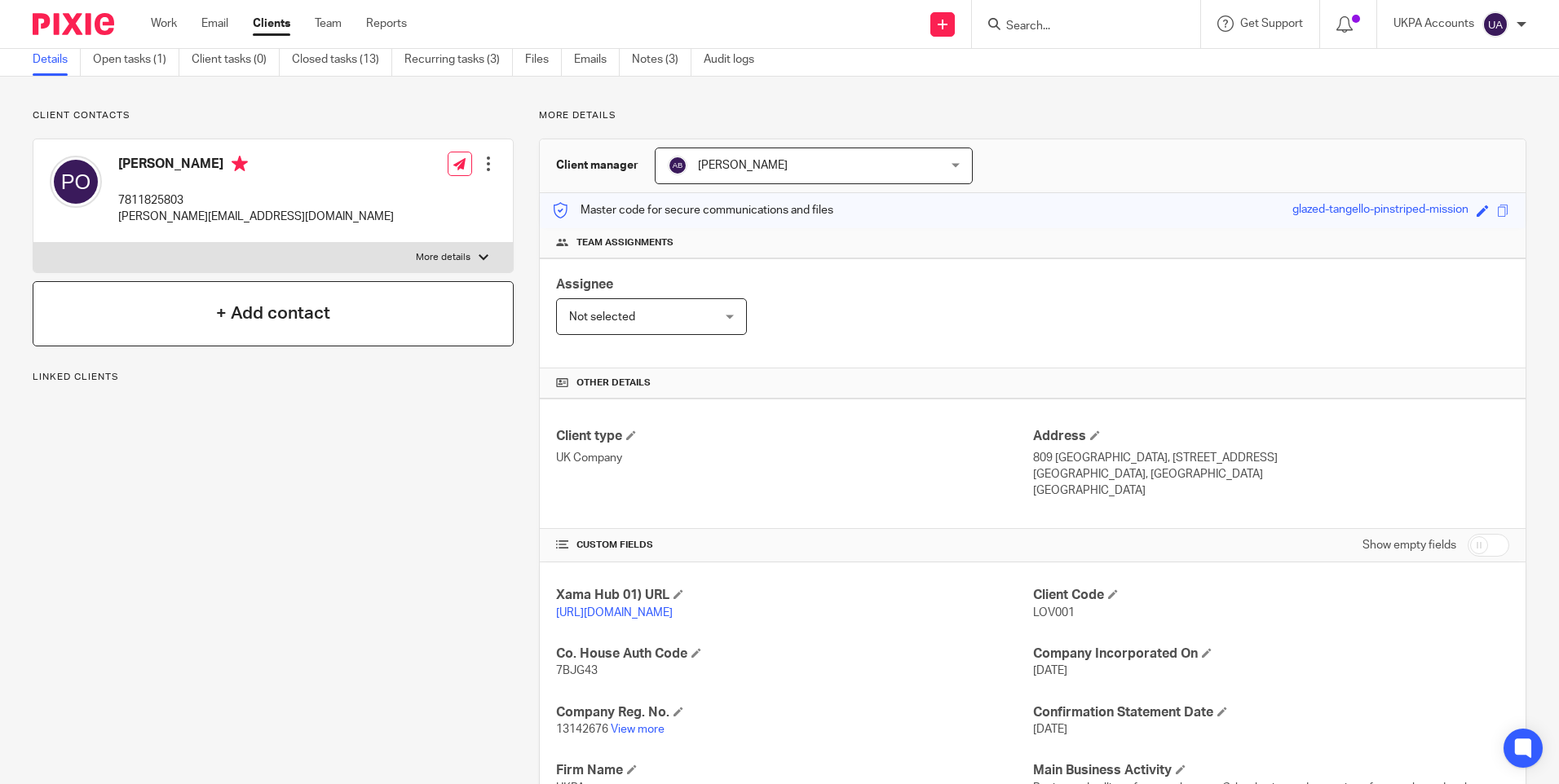
scroll to position [0, 0]
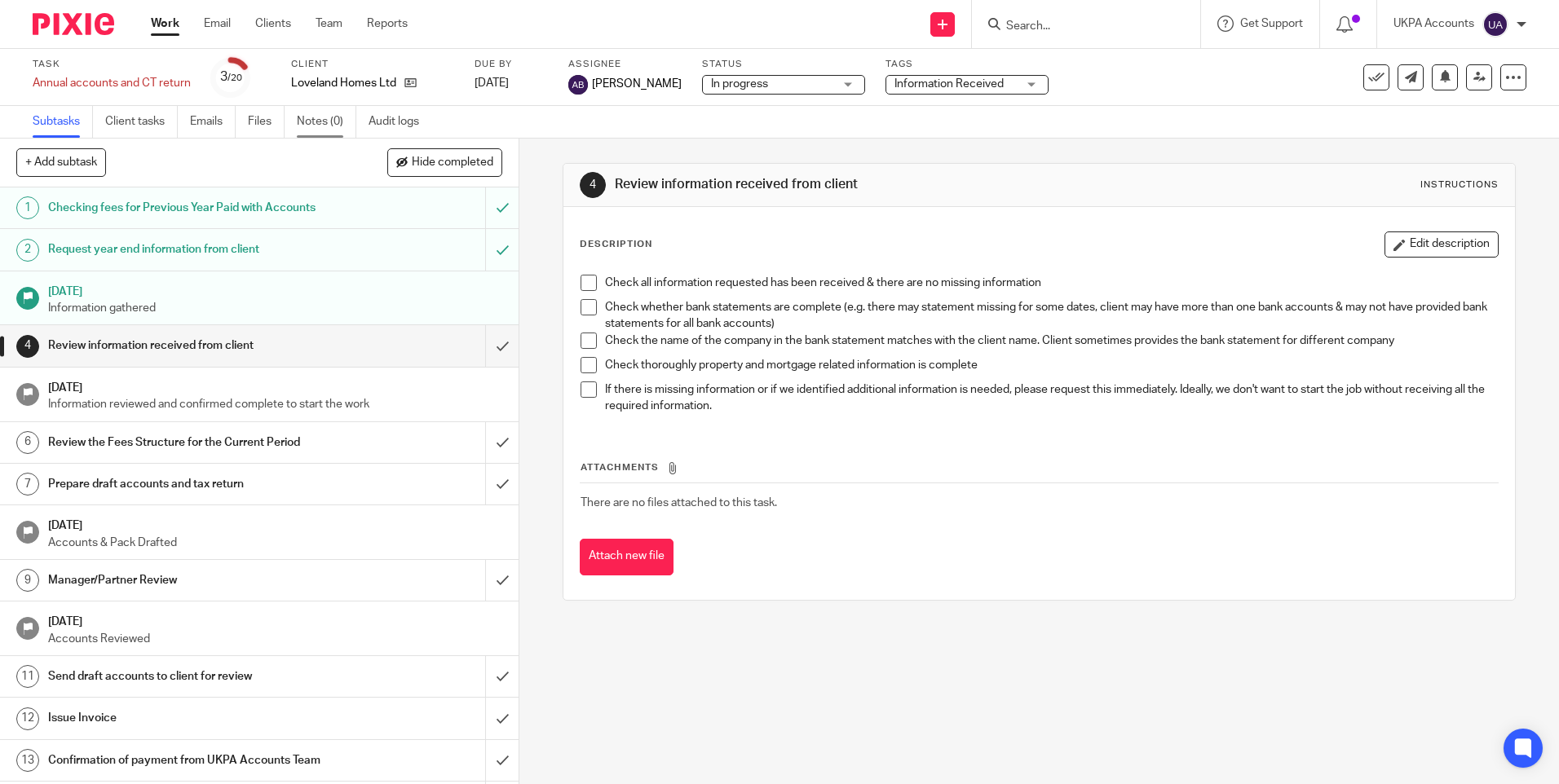
click at [328, 117] on link "Notes (0)" at bounding box center [327, 121] width 60 height 32
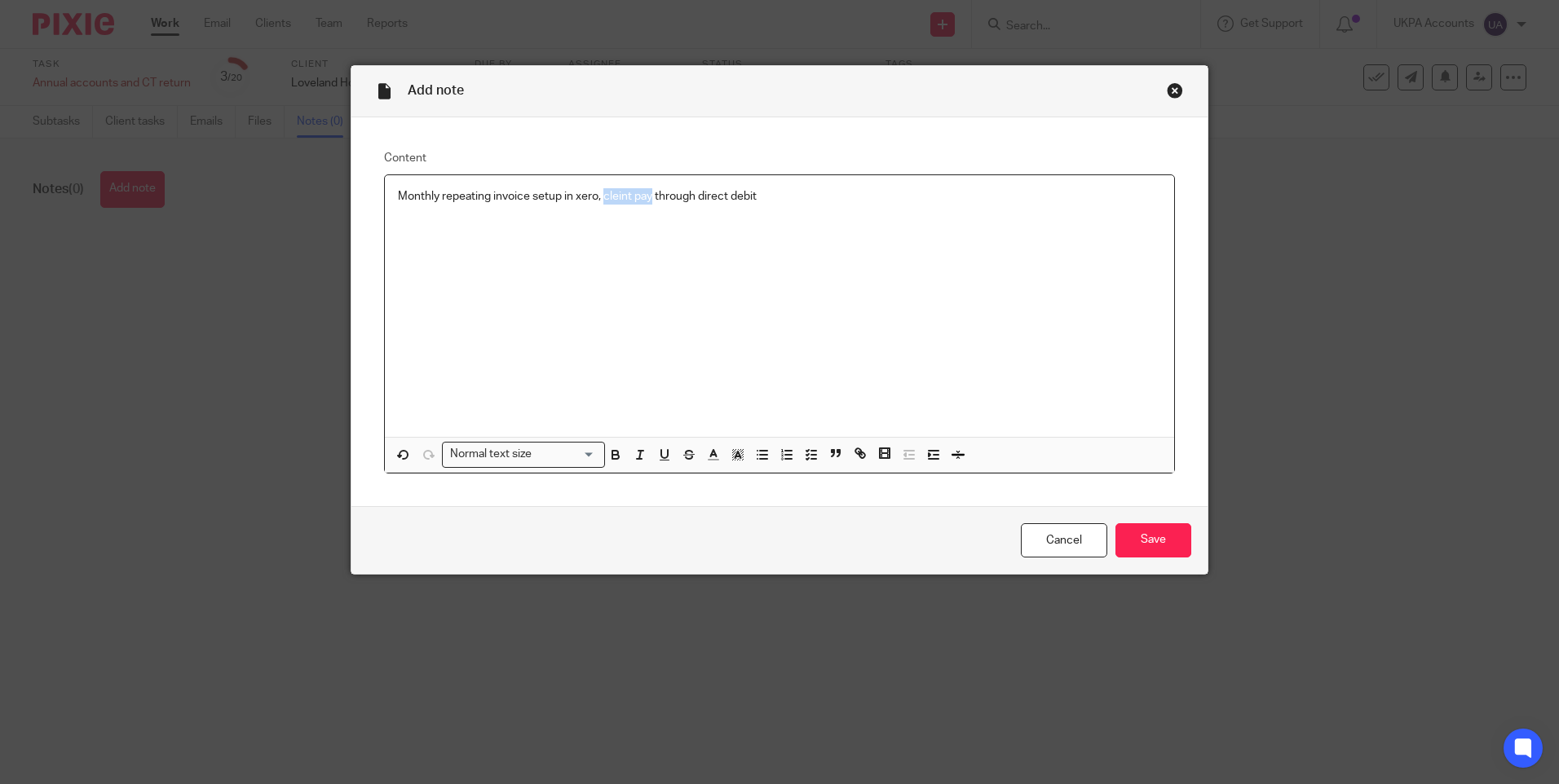
drag, startPoint x: 644, startPoint y: 197, endPoint x: 598, endPoint y: 203, distance: 46.4
click at [598, 203] on p "Monthly repeating invoice setup in xero, cleint pay through direct debit" at bounding box center [779, 196] width 764 height 16
click at [1133, 531] on input "Save" at bounding box center [1154, 540] width 76 height 35
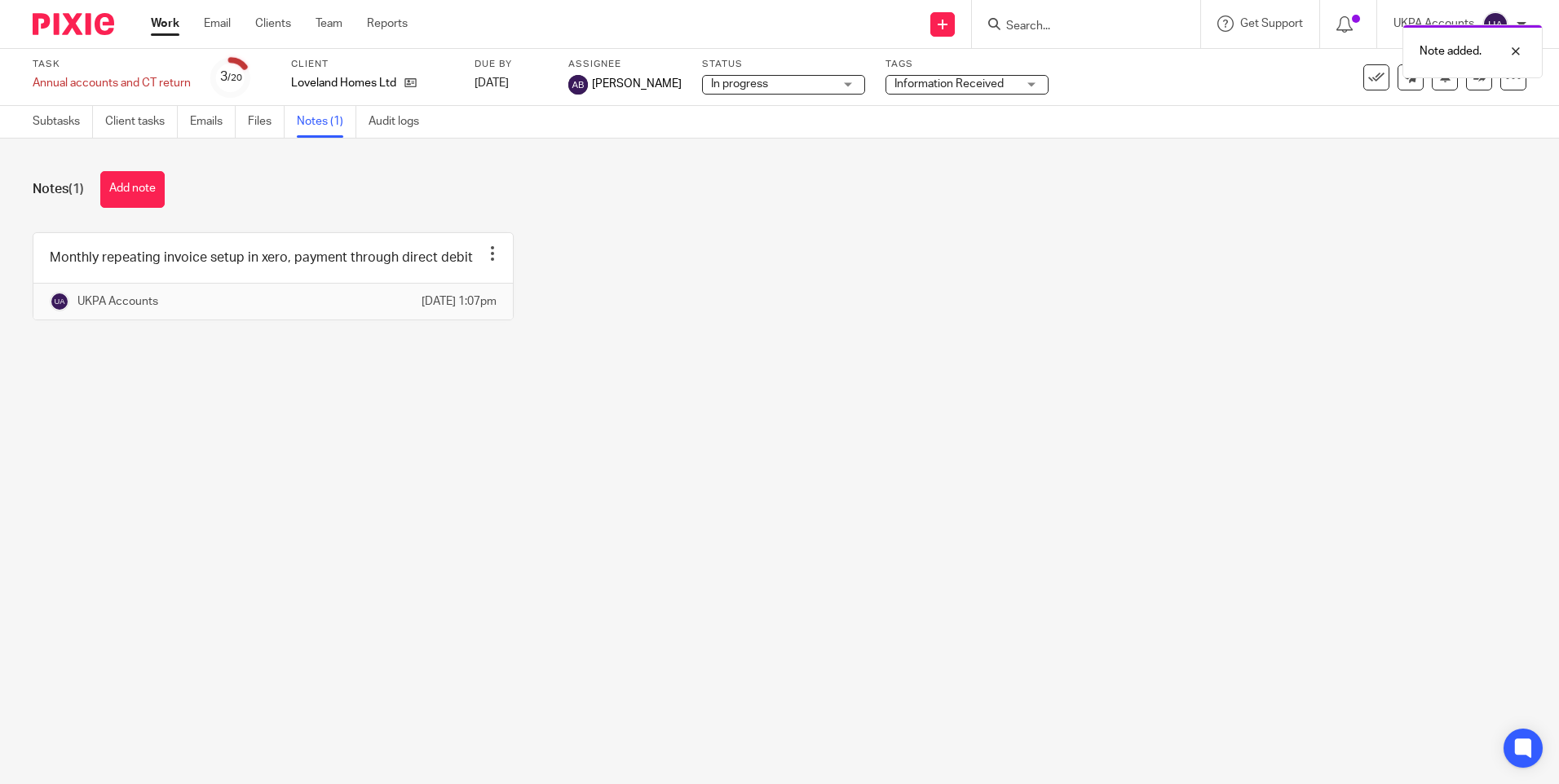
click at [168, 23] on link "Work" at bounding box center [164, 23] width 28 height 16
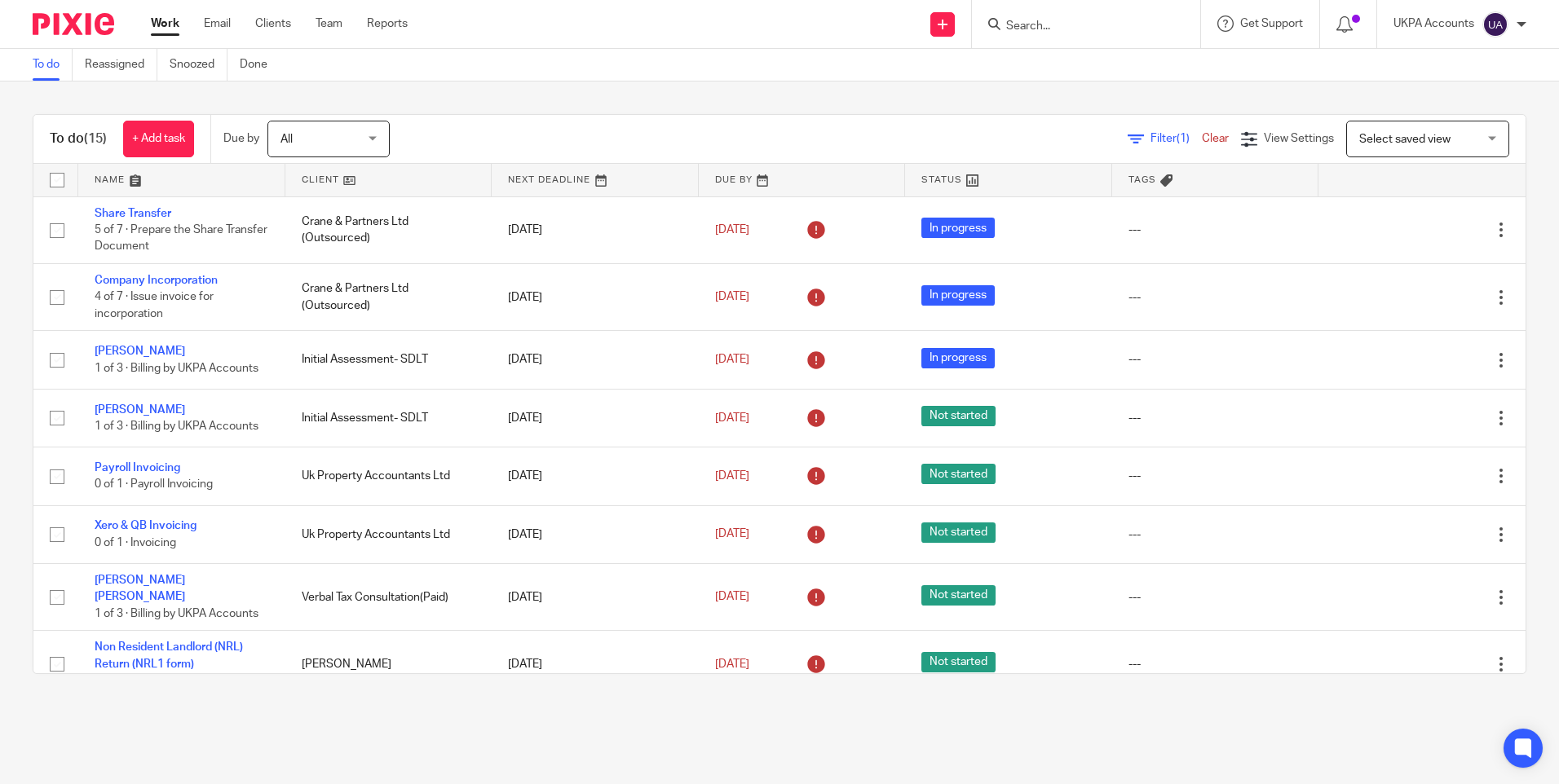
click at [1027, 41] on div at bounding box center [1086, 24] width 228 height 48
click at [1025, 22] on input "Search" at bounding box center [1078, 27] width 147 height 15
type input "nominal grounf"
click at [1094, 59] on link at bounding box center [1139, 70] width 275 height 38
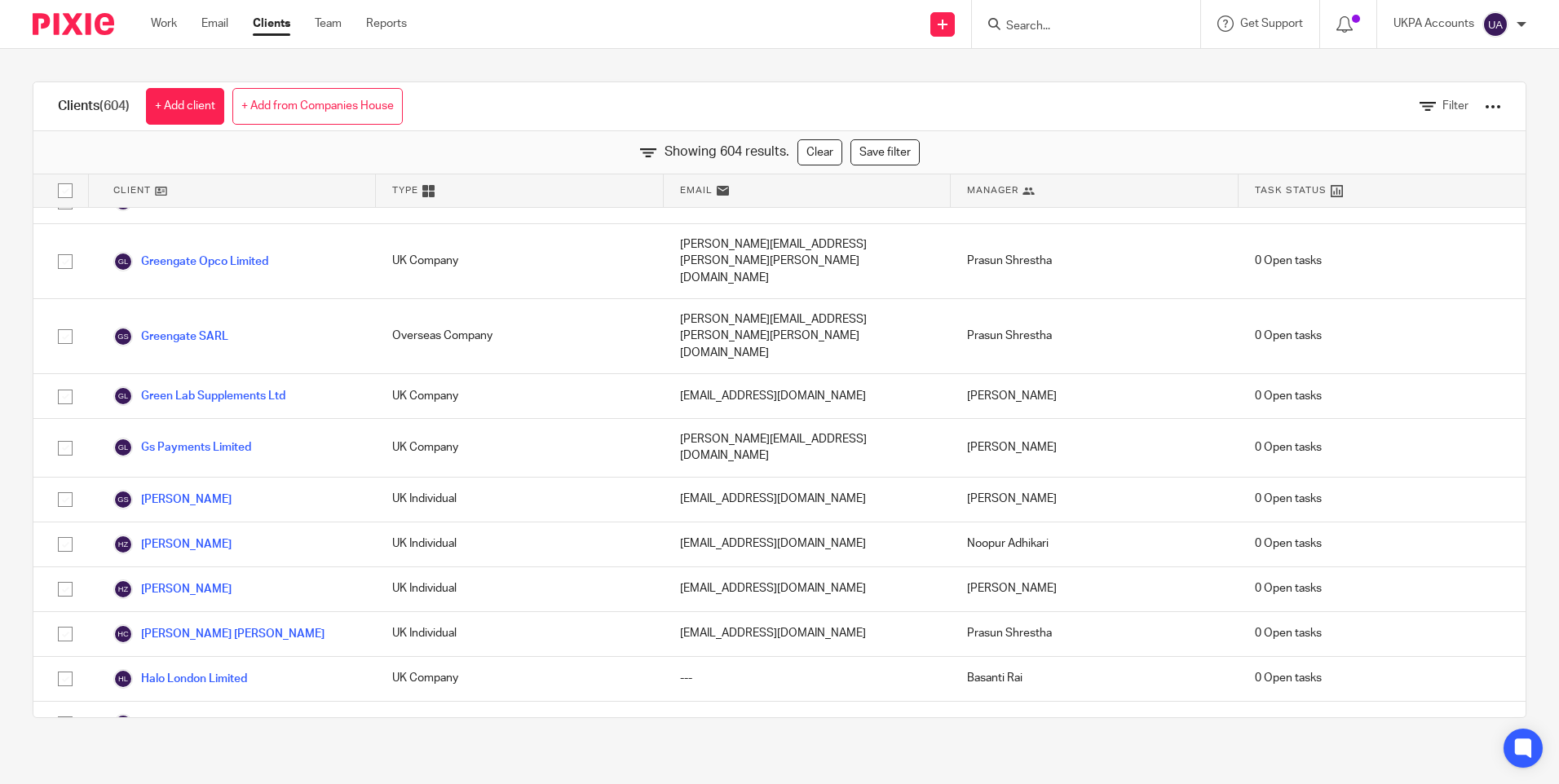
scroll to position [10272, 0]
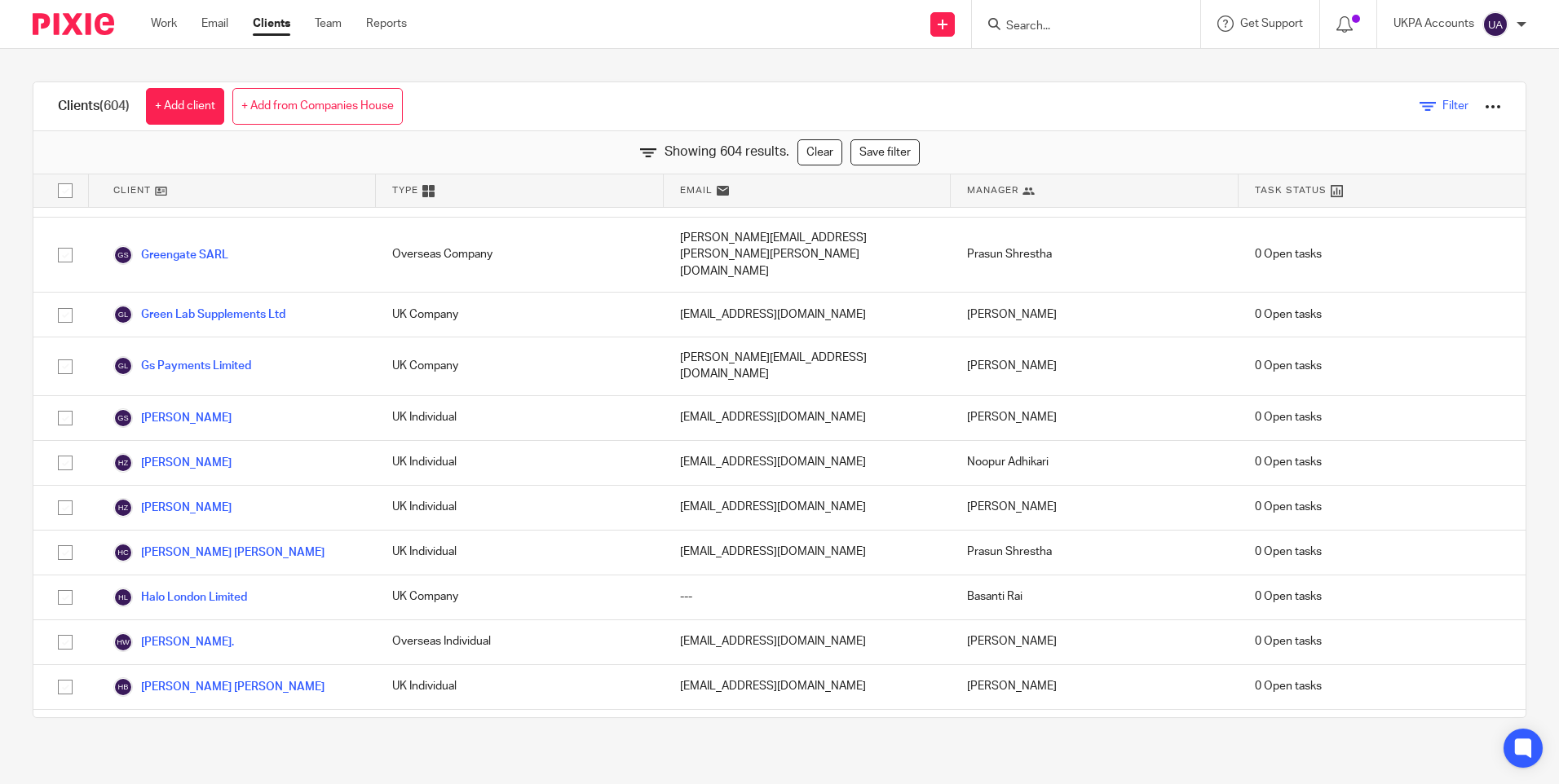
click at [1420, 107] on icon at bounding box center [1427, 106] width 16 height 16
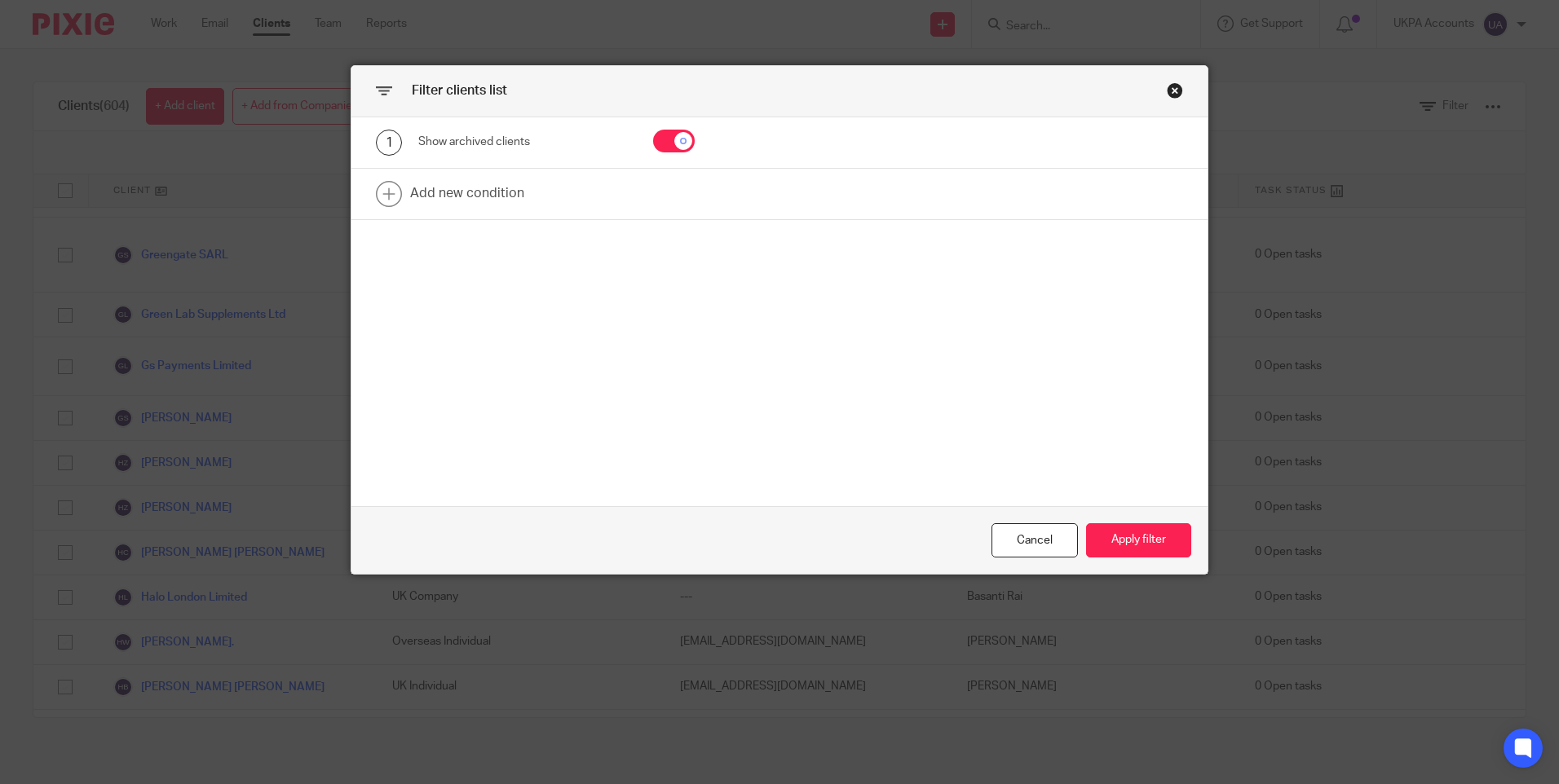
click at [1170, 85] on div "Close this dialog window" at bounding box center [1175, 90] width 16 height 16
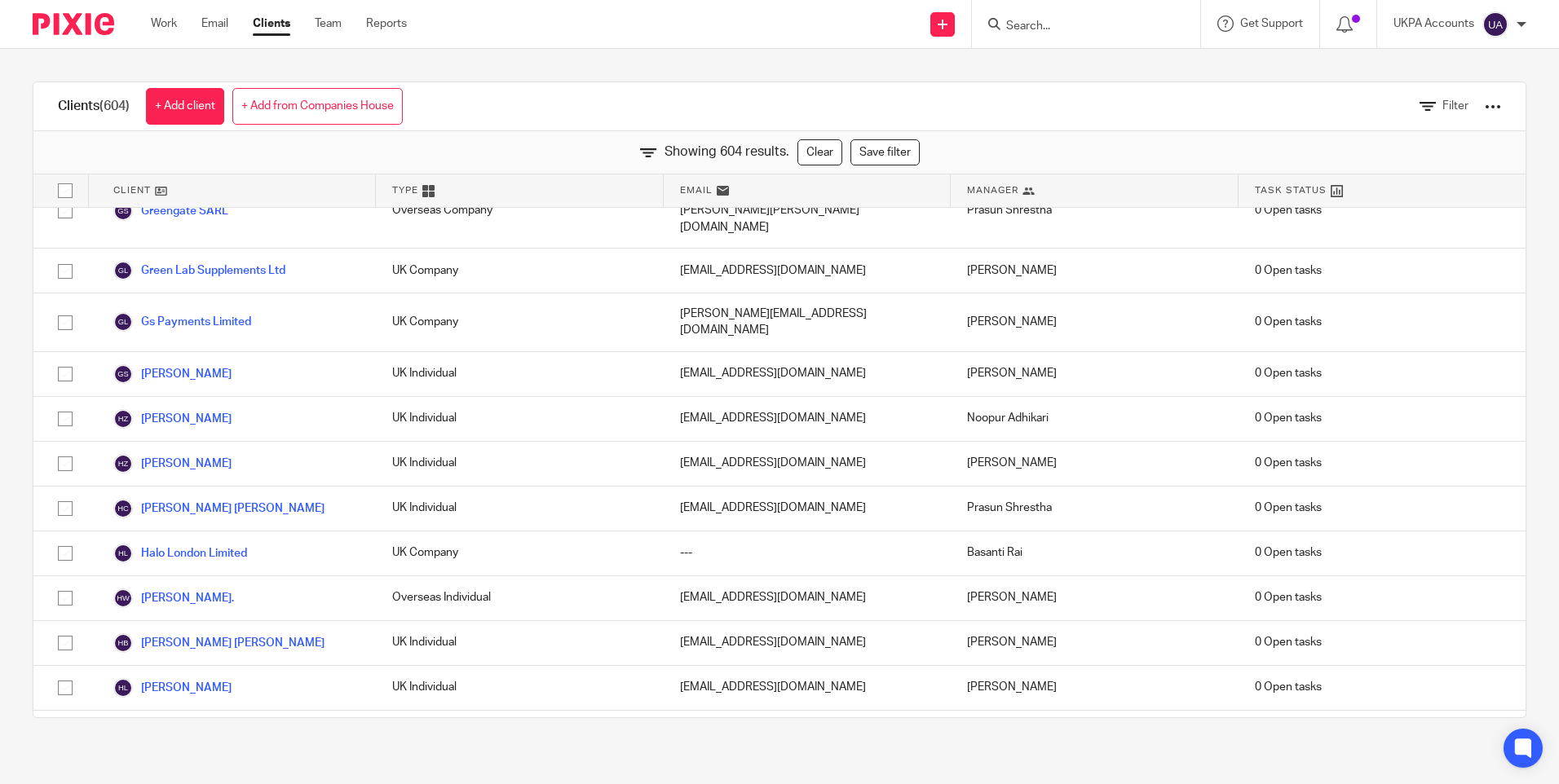
scroll to position [10354, 0]
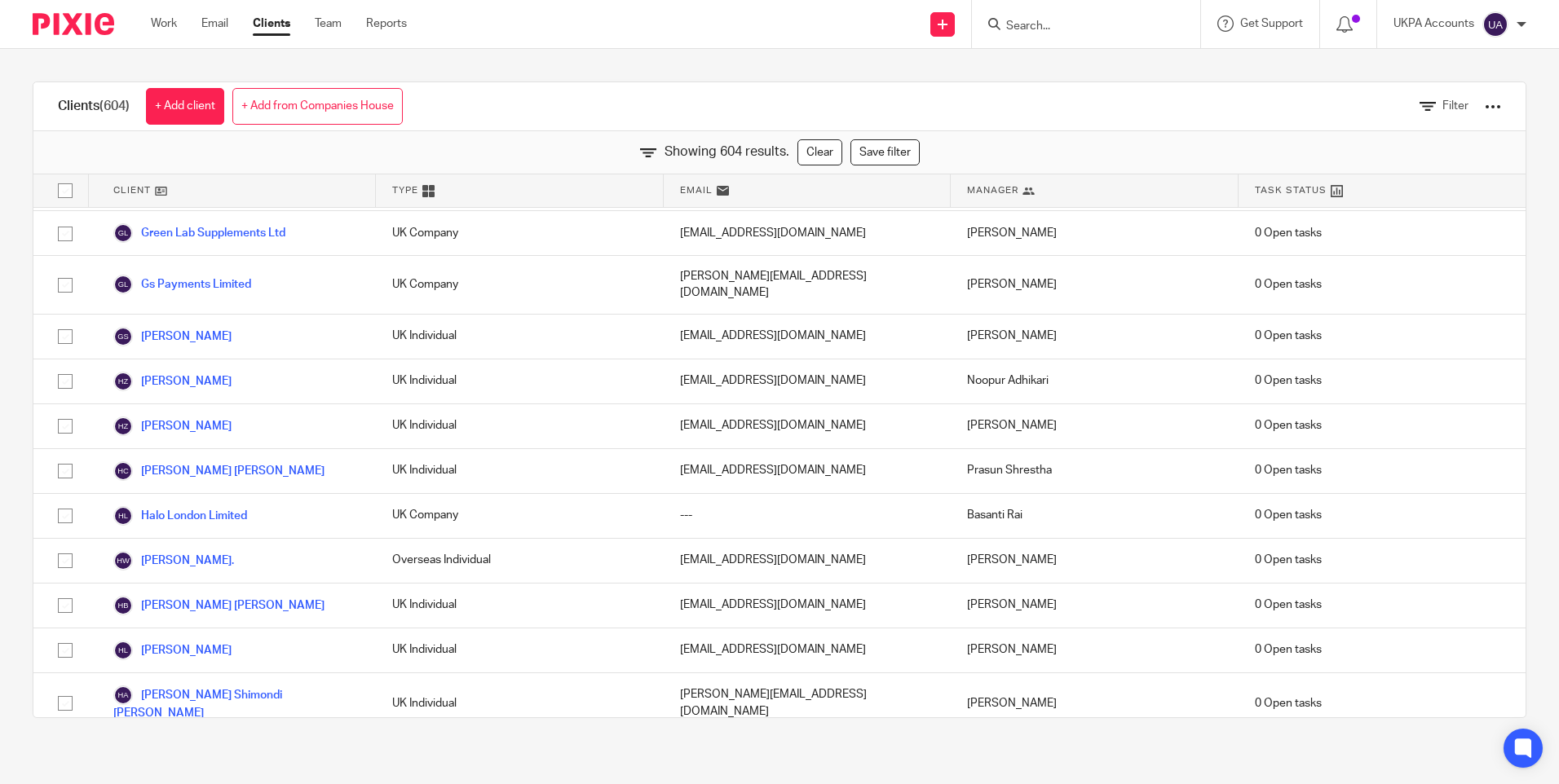
click at [1066, 21] on input "Search" at bounding box center [1078, 27] width 147 height 15
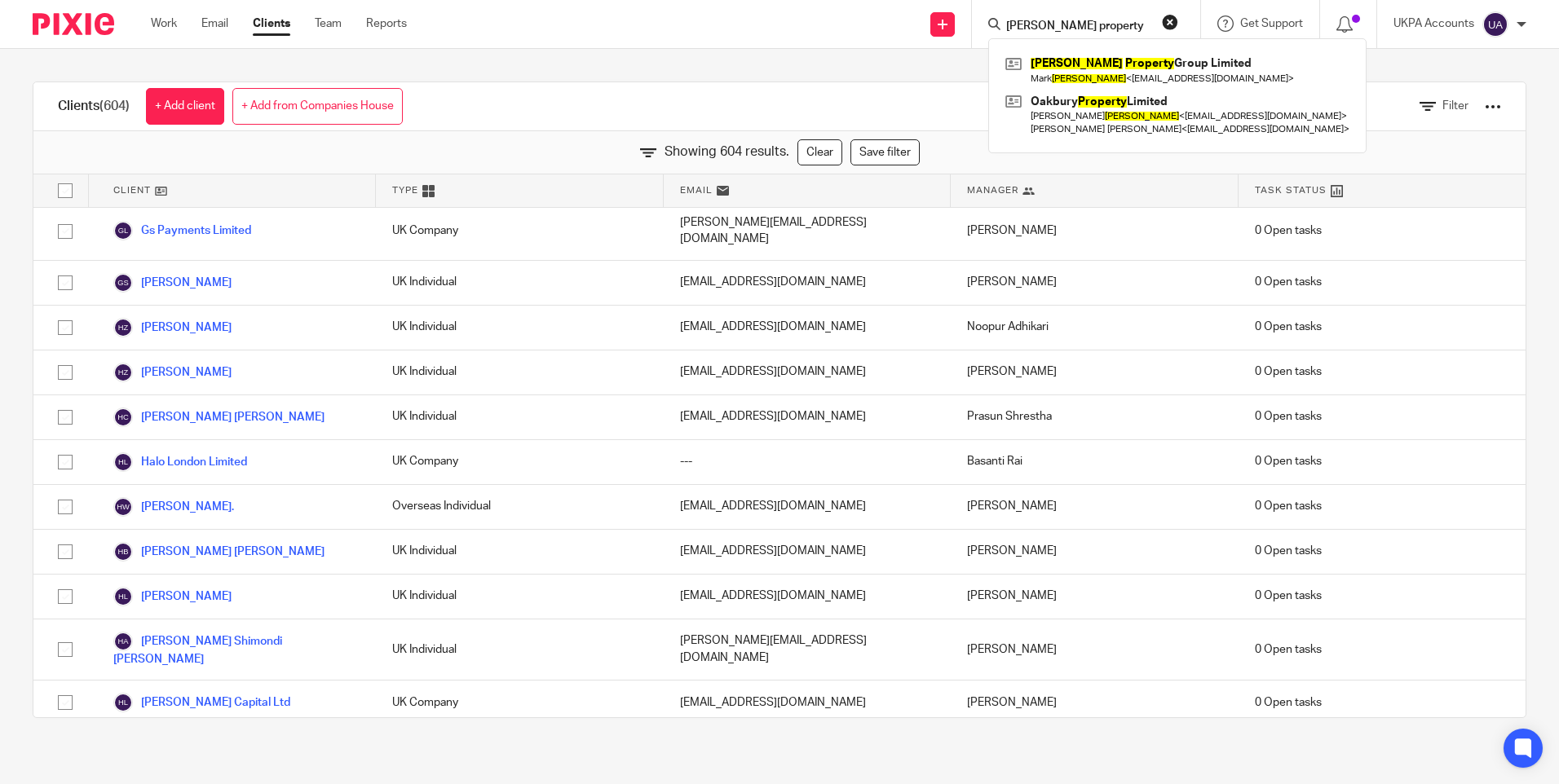
scroll to position [10436, 0]
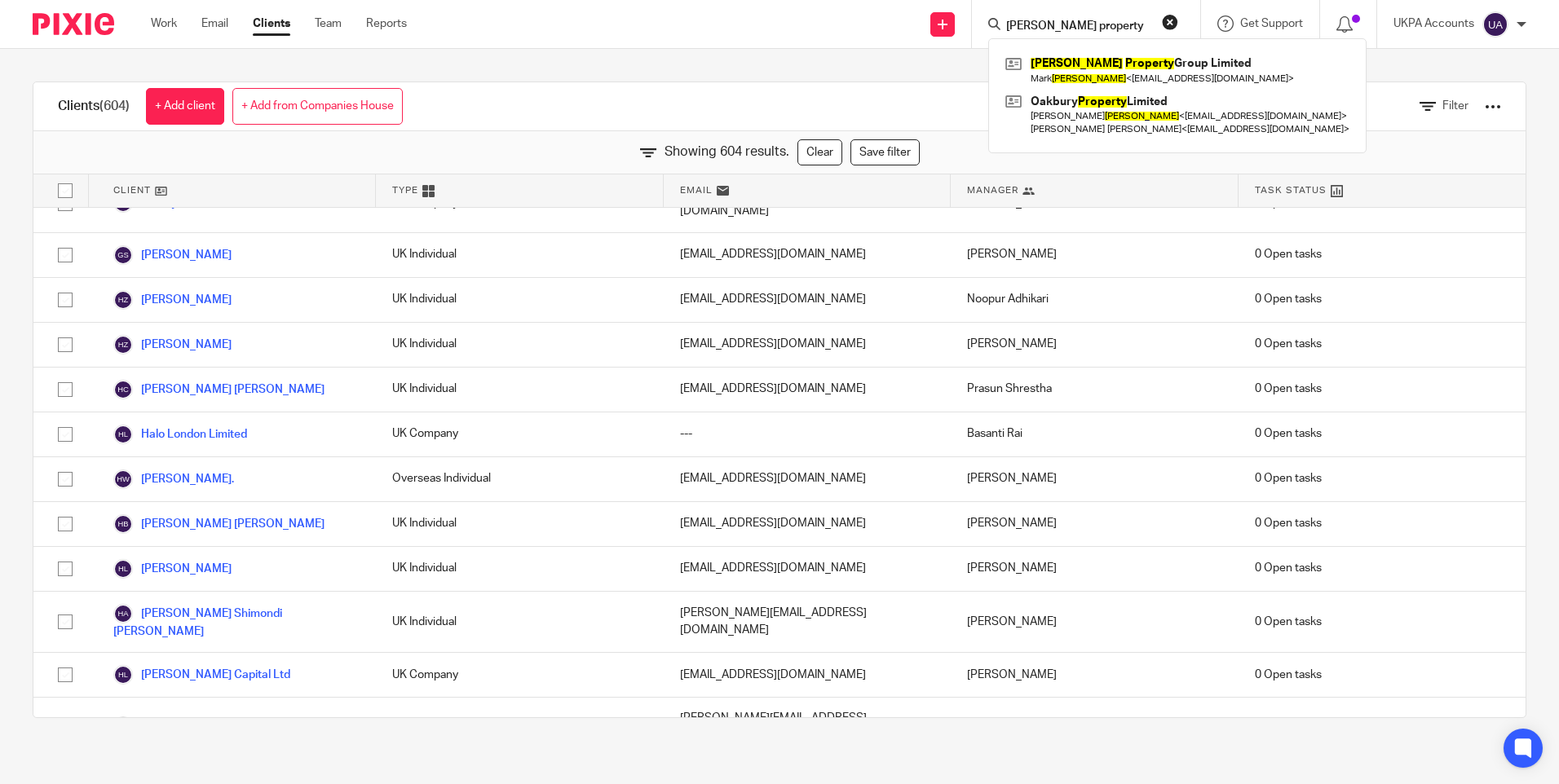
type input "hughes property"
drag, startPoint x: 1120, startPoint y: 25, endPoint x: 968, endPoint y: 21, distance: 152.1
click at [968, 21] on div "Send new email Create task Add client hughes property Hughes Property Group Lim…" at bounding box center [995, 24] width 1128 height 48
paste input "Properties Holding Finance (B.V.I) S.A"
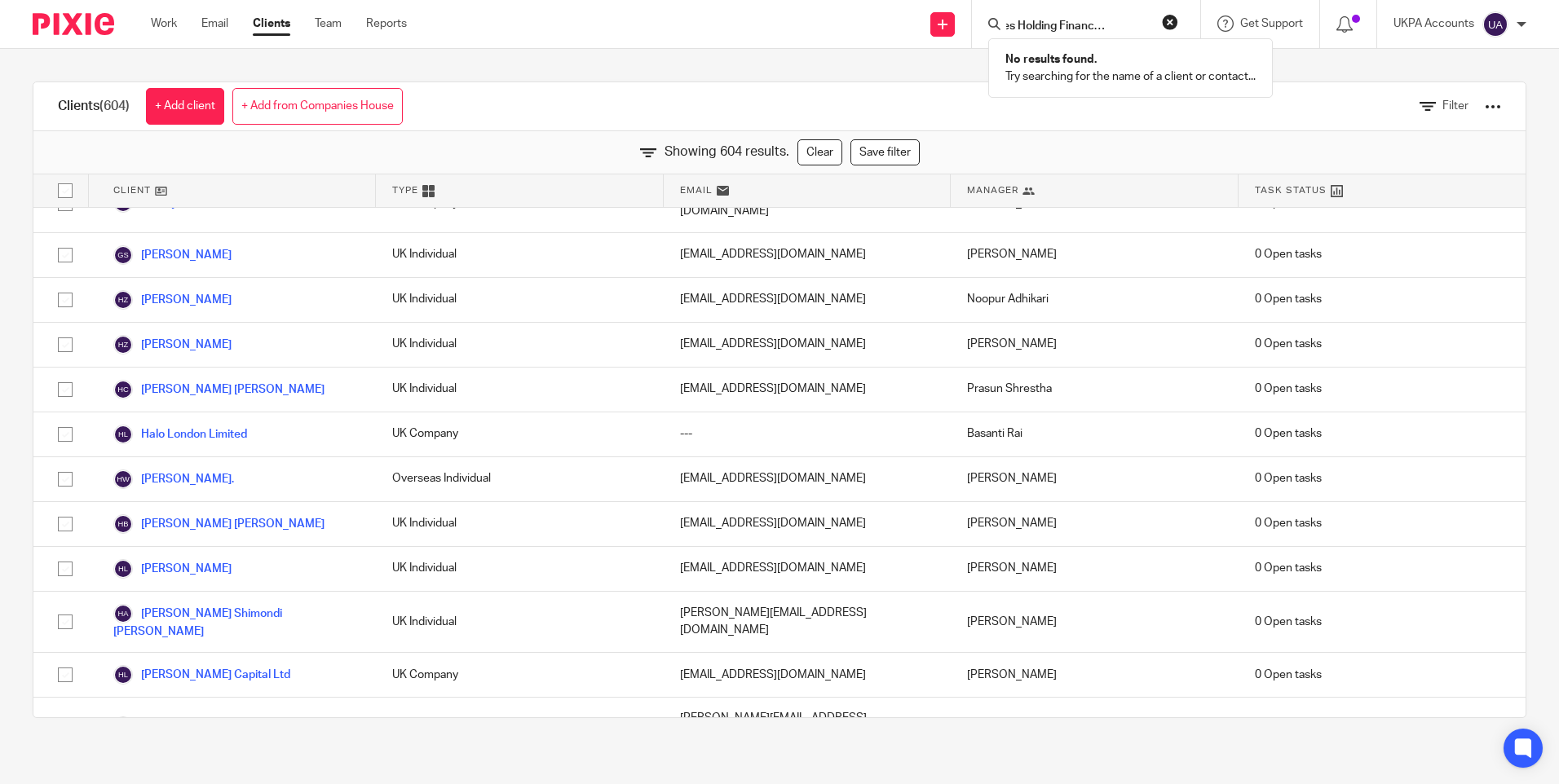
scroll to position [0, 0]
click at [1082, 15] on form "Properties Holding Finance (B.V.I) S.A" at bounding box center [1091, 24] width 174 height 21
click at [1056, 25] on input "Properties Holding Finance (B.V.I) S.A" at bounding box center [1078, 27] width 147 height 15
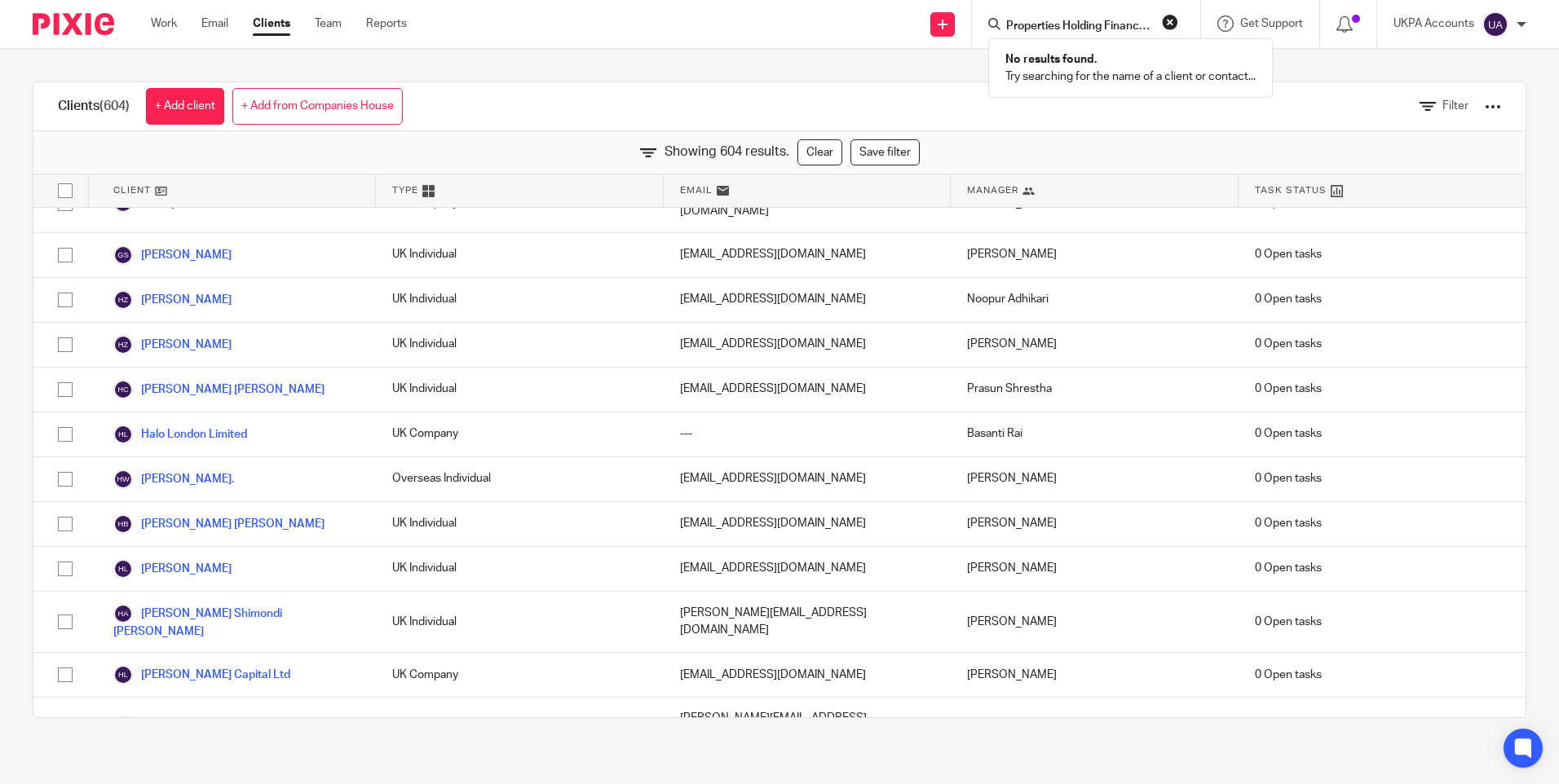
click at [1056, 25] on input "Properties Holding Finance (B.V.I) S.A" at bounding box center [1078, 27] width 147 height 15
paste input "Samantha Luise Worthington"
type input "Samantha Luise Worthington"
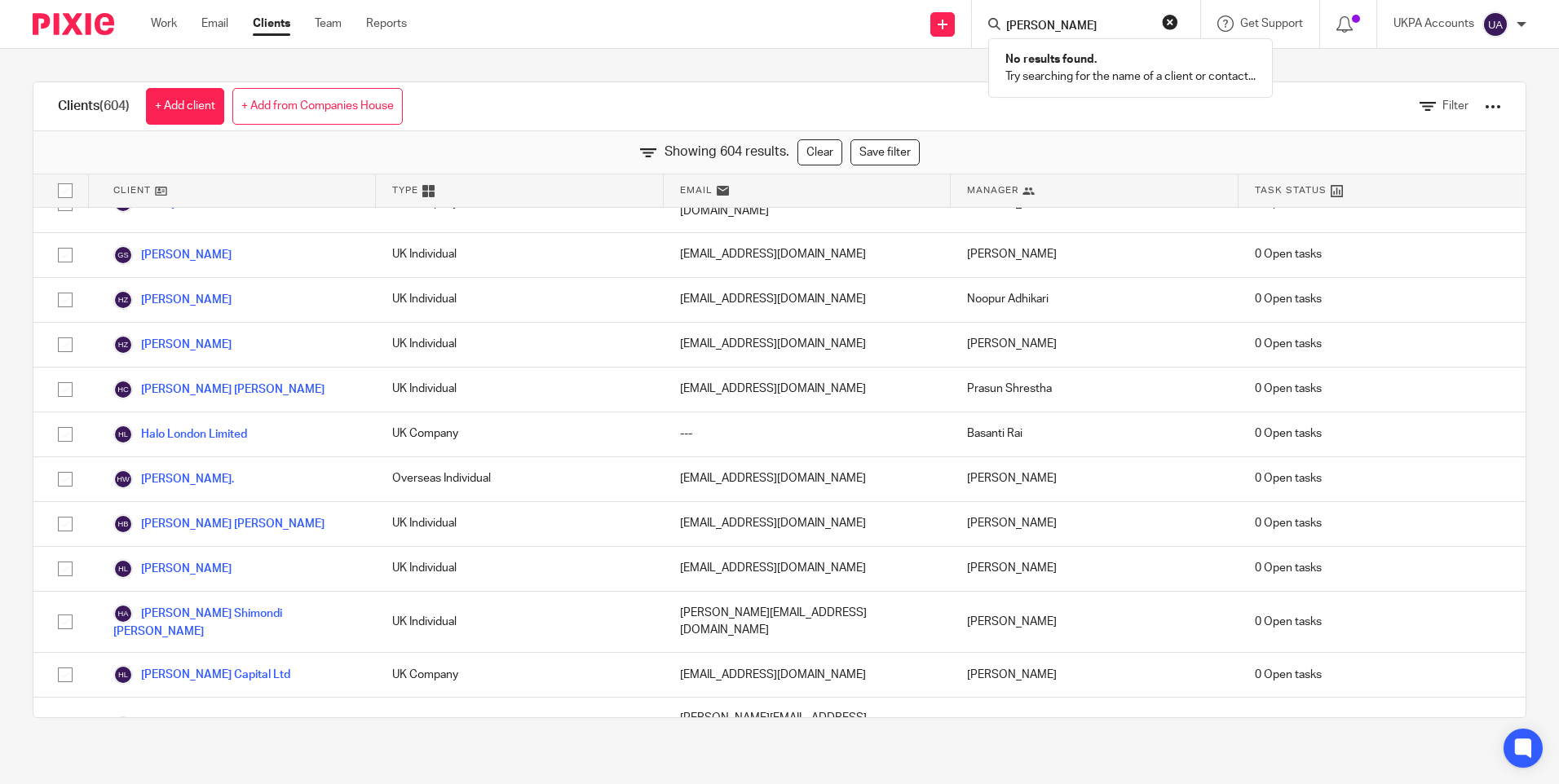
drag, startPoint x: 1084, startPoint y: 21, endPoint x: 1364, endPoint y: 62, distance: 283.0
click at [1364, 62] on body "Work Email Clients Team Reports Work Email Clients Team Reports Settings Send n…" at bounding box center [779, 392] width 1559 height 784
click button "submit" at bounding box center [0, 0] width 0 height 0
click at [1057, 22] on input "samnathaluise" at bounding box center [1078, 27] width 147 height 15
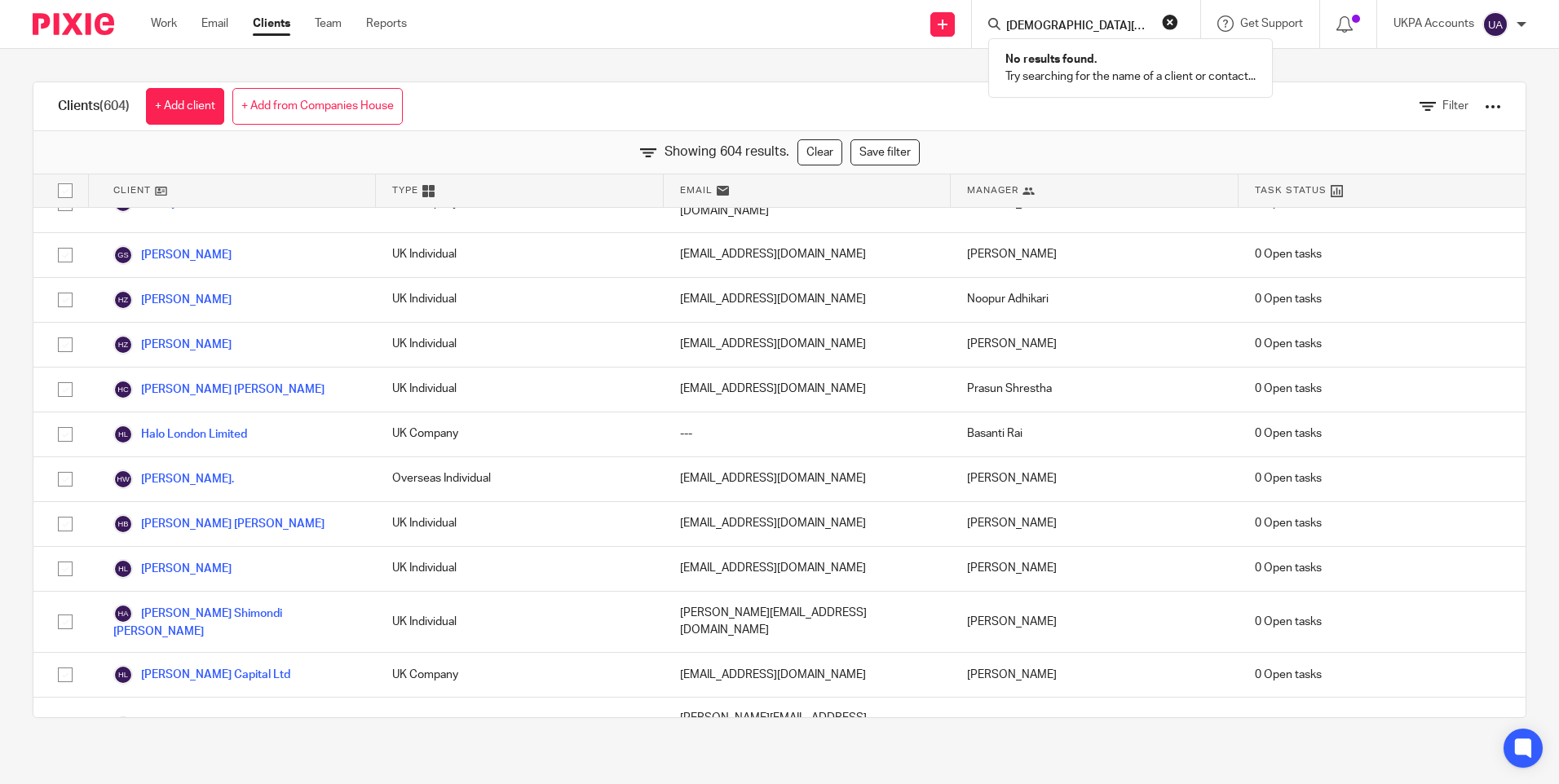
type input "samnatha luise"
click at [879, 82] on div "Clients (604) + Add client + Add from Companies House Filter" at bounding box center [779, 106] width 1492 height 49
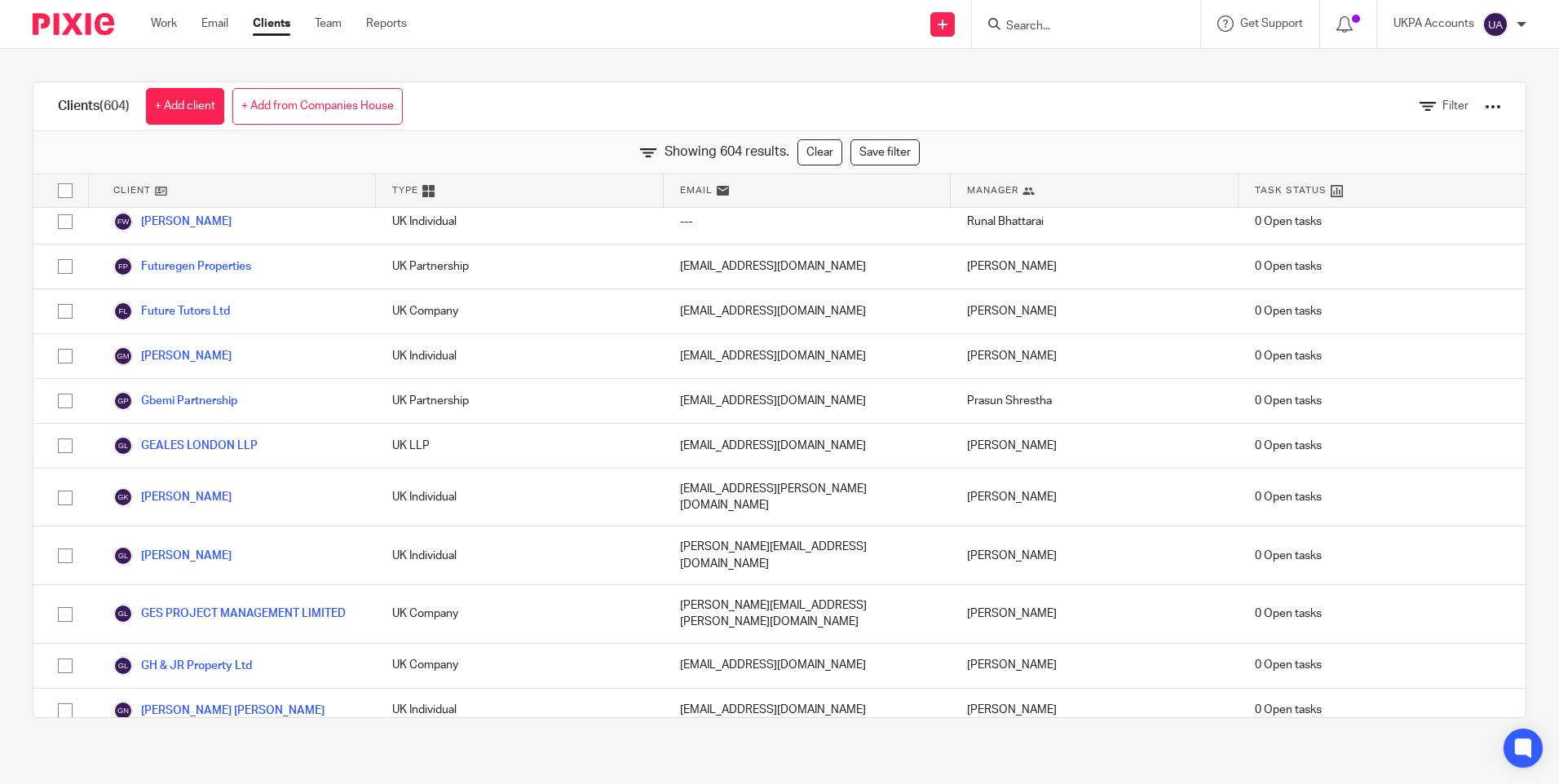
scroll to position [9213, 0]
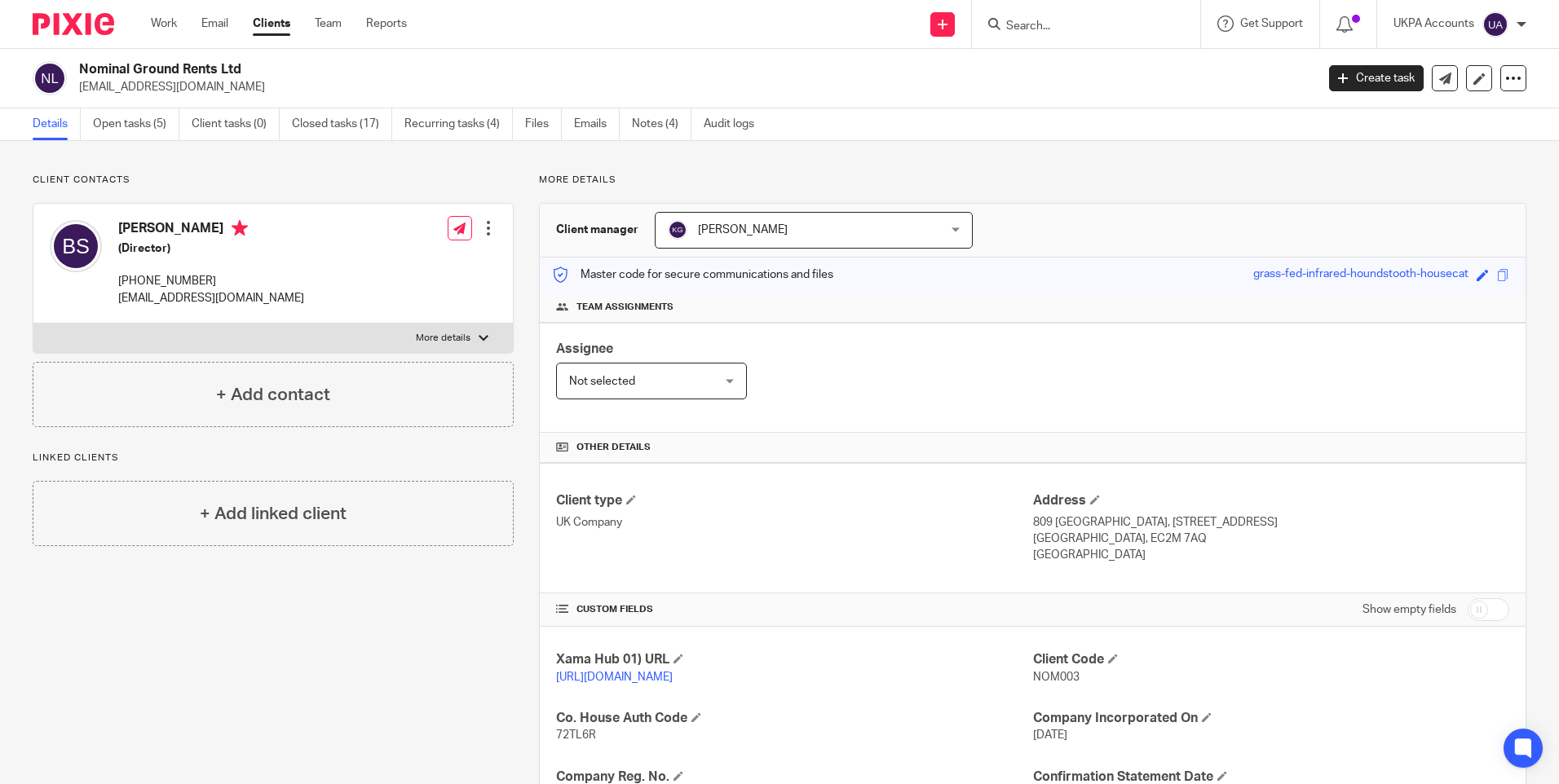
click at [1063, 27] on input "Search" at bounding box center [1078, 27] width 147 height 15
type input "golden"
